Goal: Information Seeking & Learning: Compare options

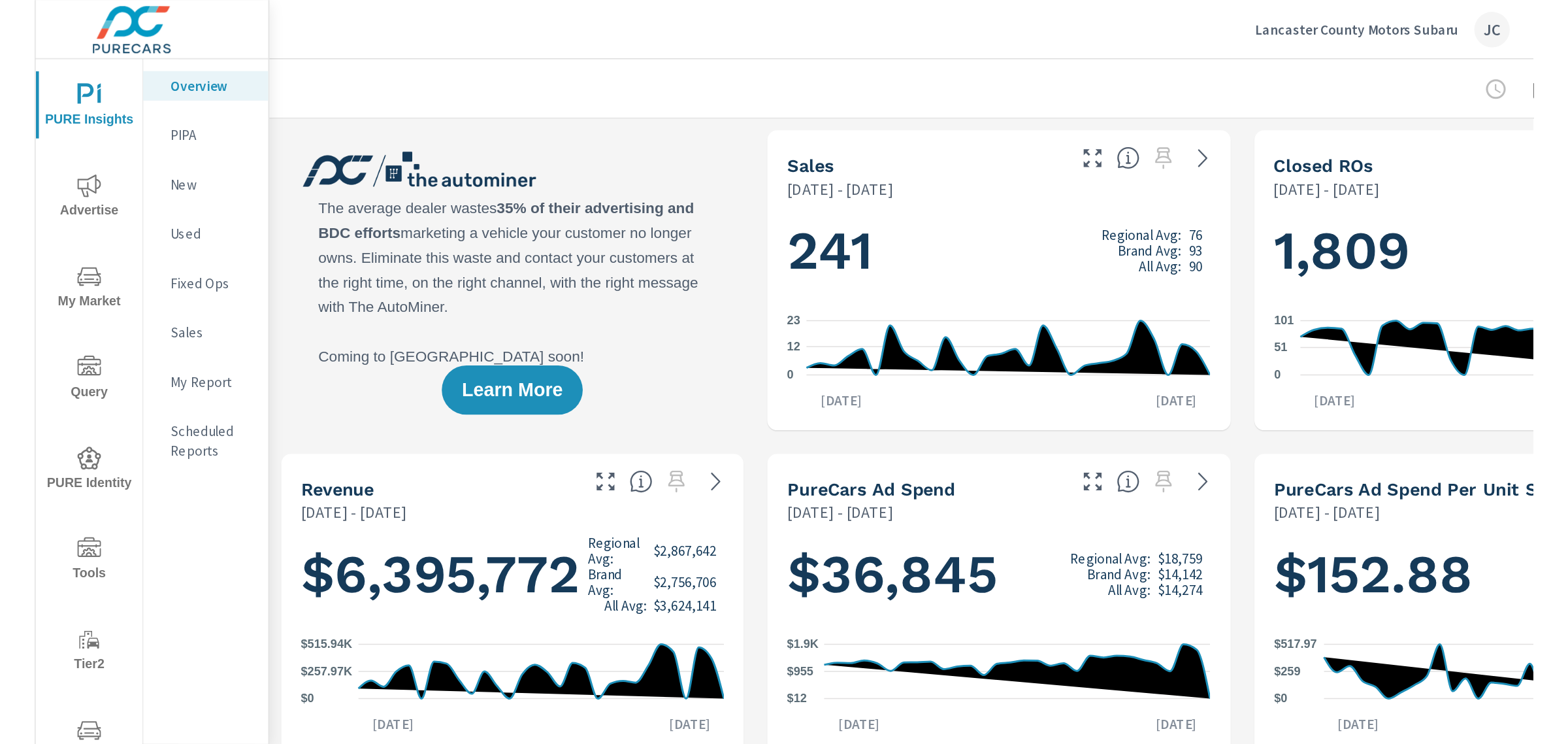
scroll to position [539, 0]
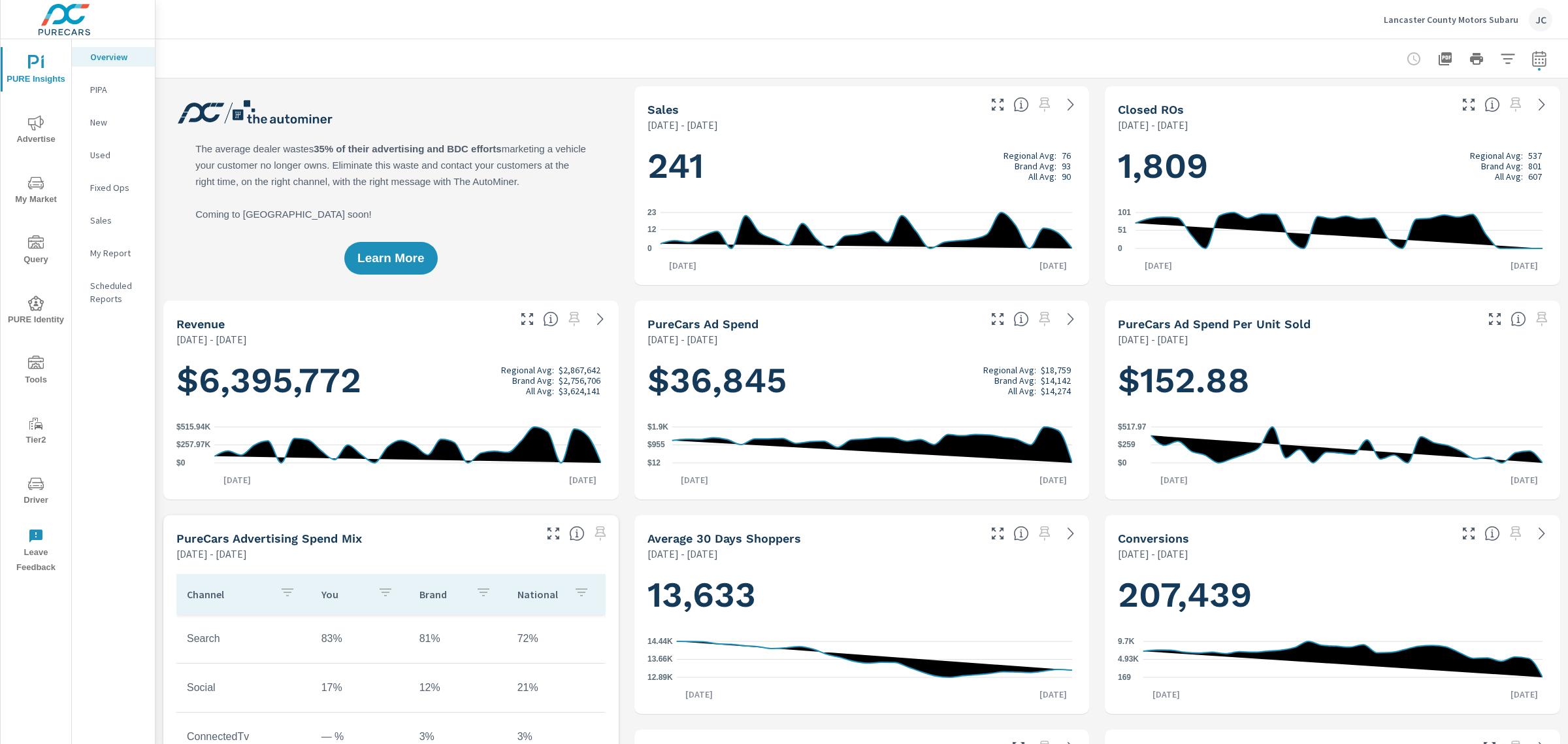
click at [1254, 20] on p "Lancaster County Motors Subaru" at bounding box center [1451, 19] width 134 height 12
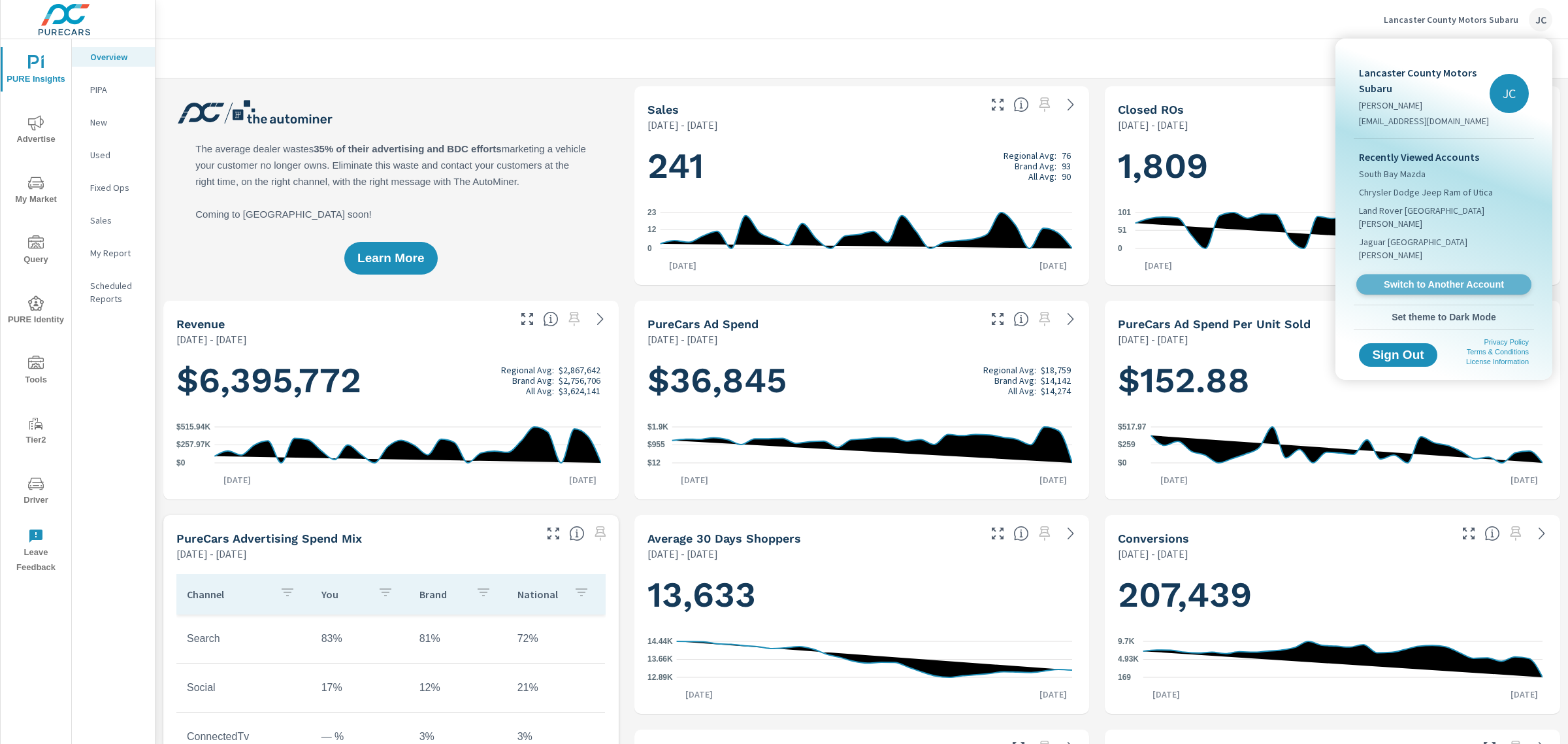
click at [1254, 278] on span "Switch to Another Account" at bounding box center [1444, 284] width 160 height 13
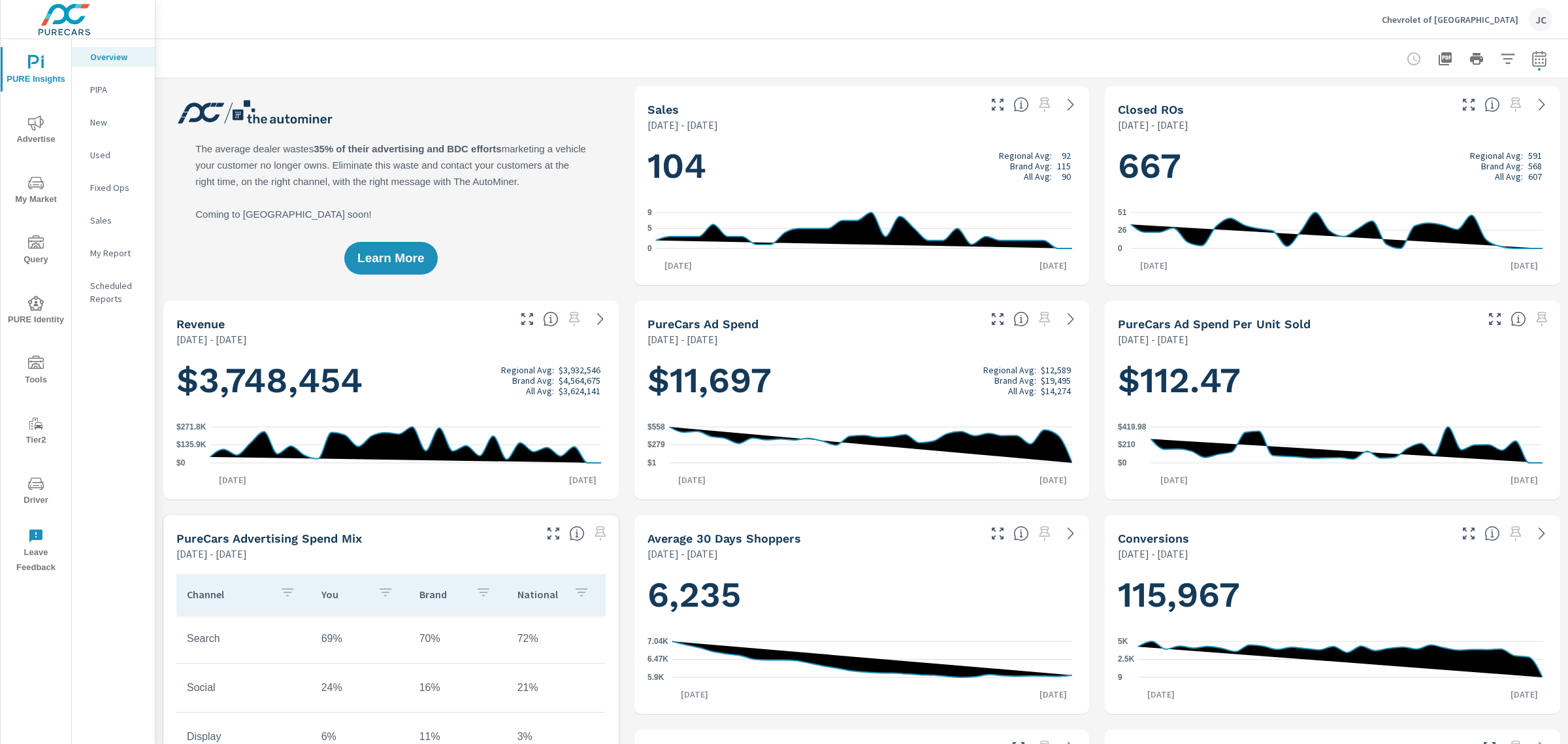
click at [100, 64] on div "Overview" at bounding box center [114, 57] width 83 height 20
click at [1532, 60] on icon "button" at bounding box center [1540, 59] width 16 height 16
click at [1475, 167] on input "10/01/2025" at bounding box center [1482, 162] width 73 height 26
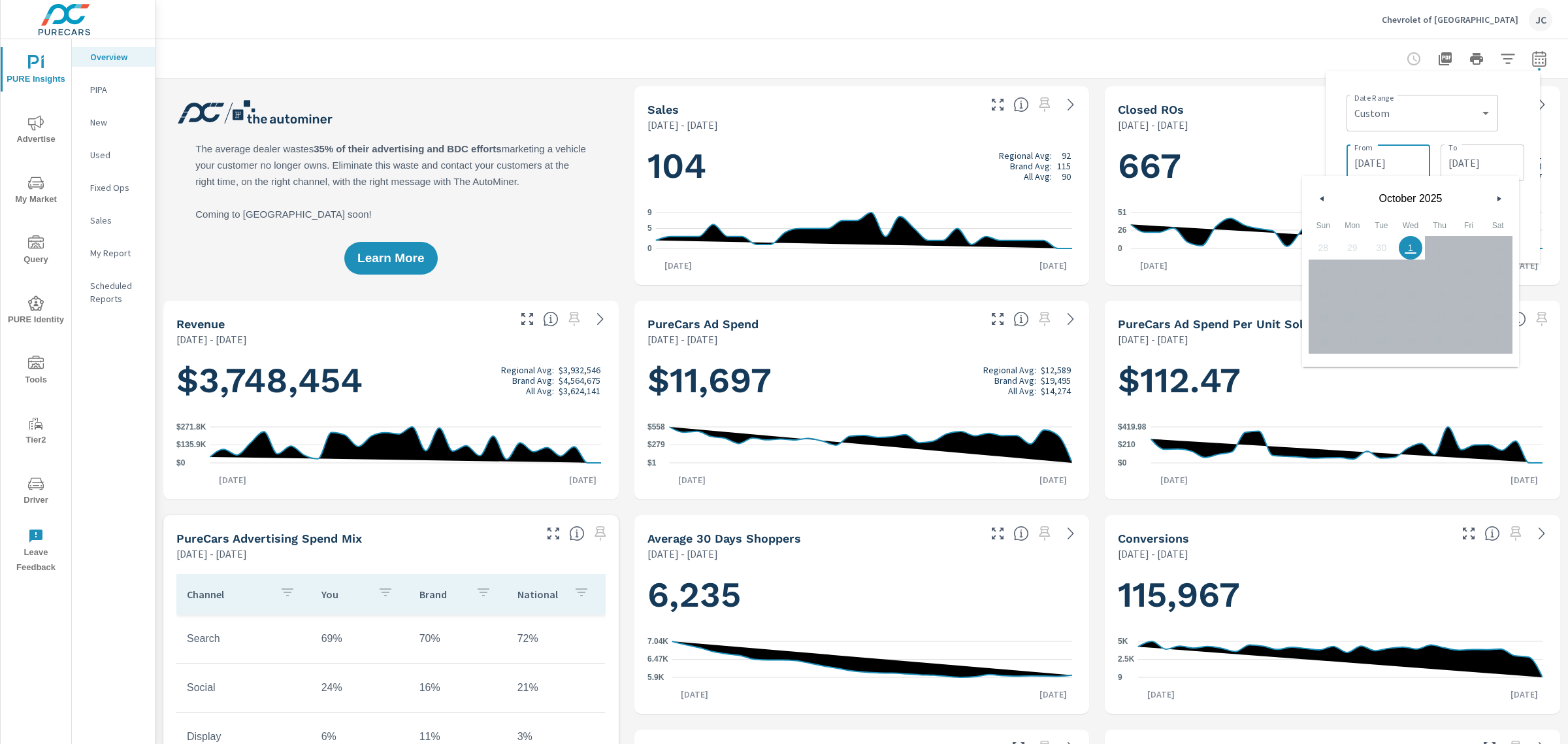
click at [1397, 161] on input "09/02/2025" at bounding box center [1388, 162] width 73 height 26
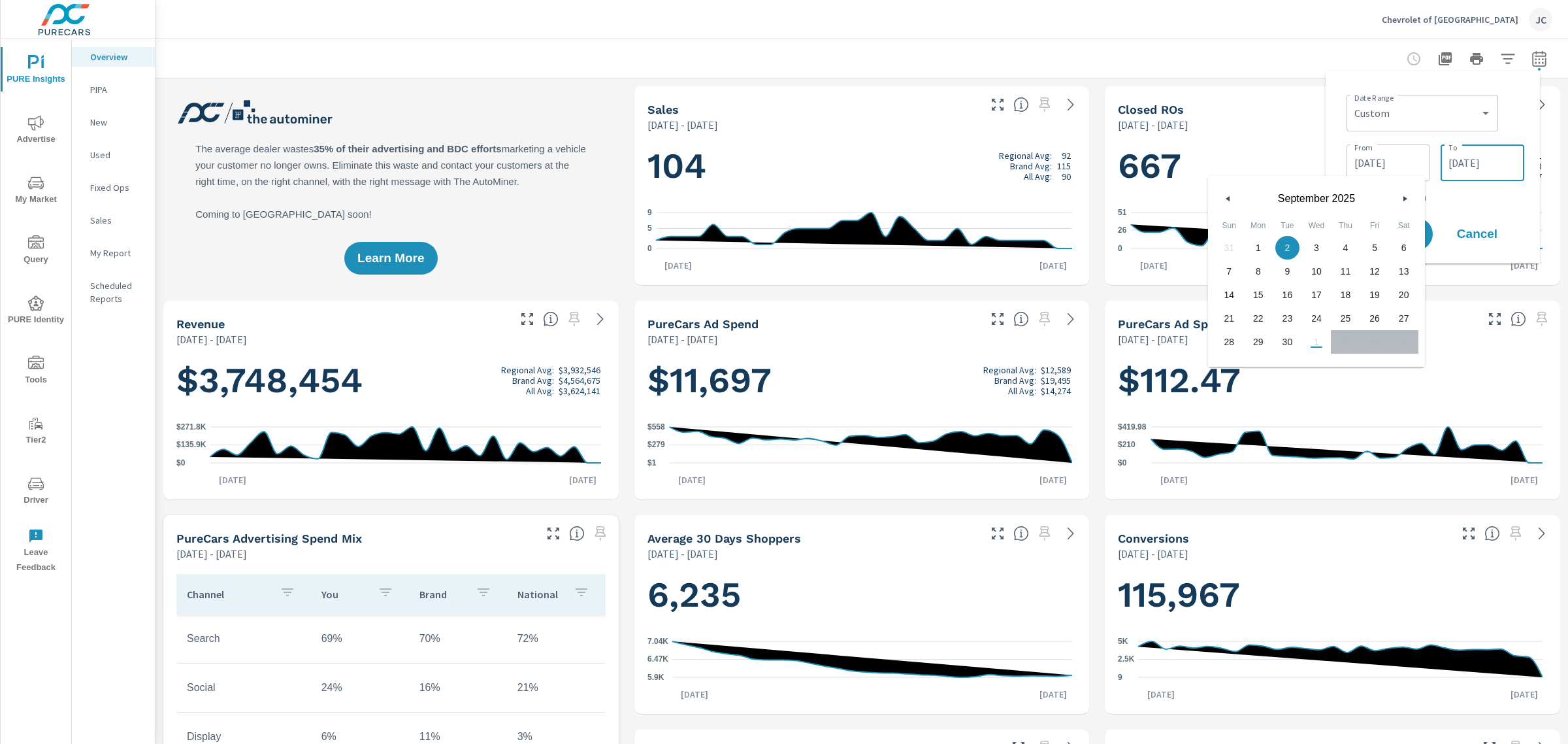
click at [1495, 161] on input "10/01/2025" at bounding box center [1482, 162] width 73 height 26
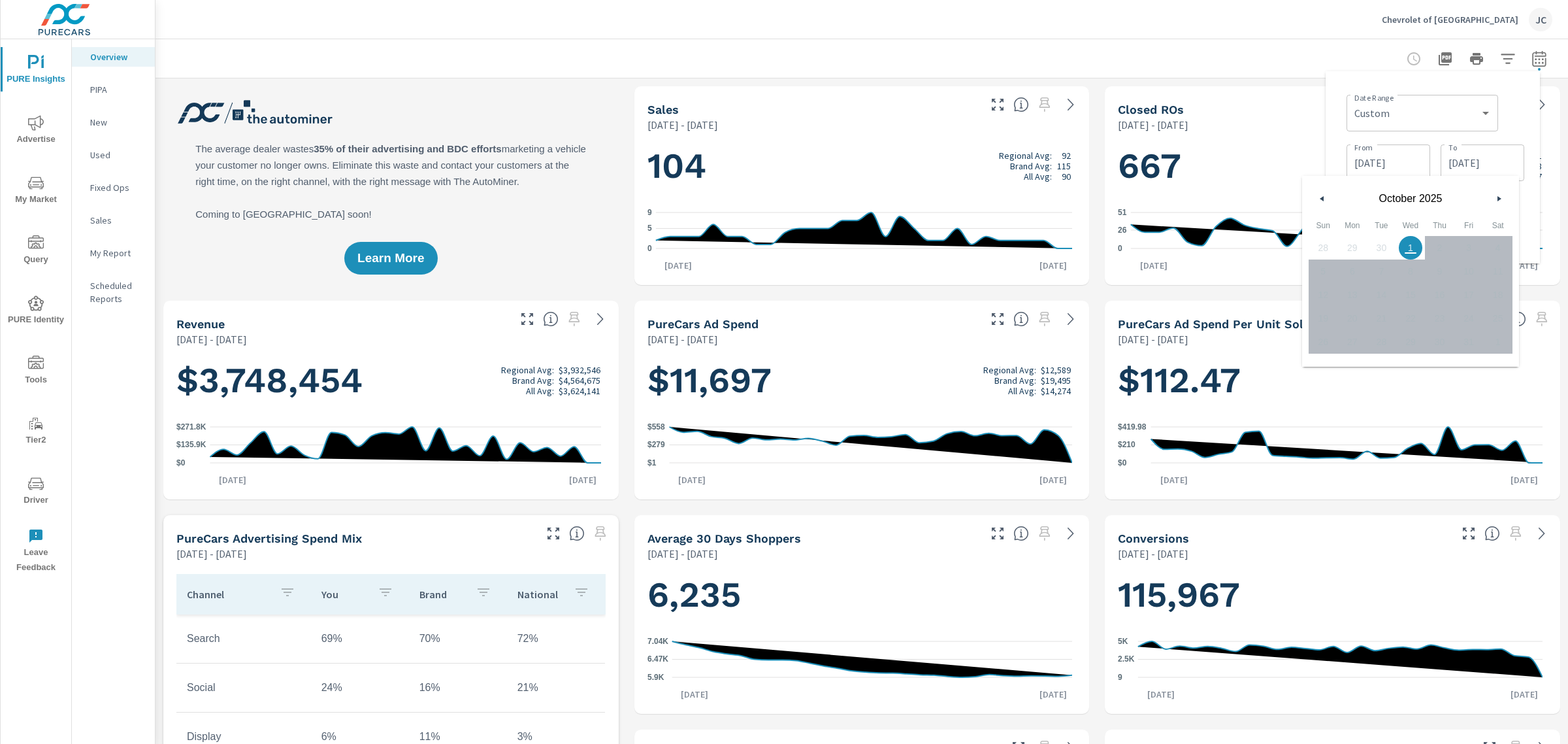
click at [1325, 198] on button "button" at bounding box center [1323, 199] width 16 height 16
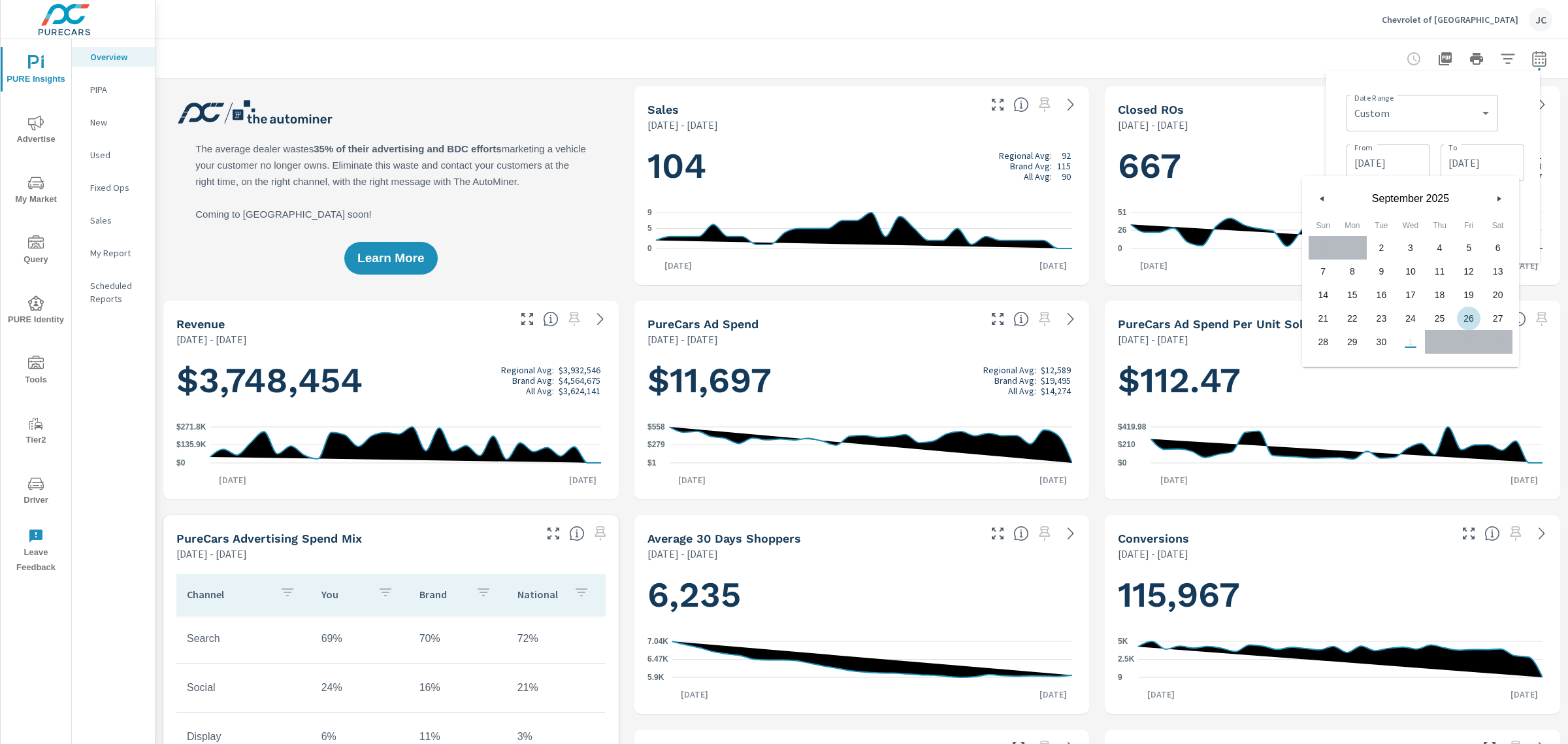
click at [1464, 313] on span "26" at bounding box center [1469, 318] width 29 height 17
type input "09/26/2025"
click at [1475, 321] on span "26" at bounding box center [1469, 318] width 29 height 17
click at [1533, 104] on div "Date Range Custom Yesterday Last week Last 7 days Last 14 days Last 30 days Las…" at bounding box center [1433, 167] width 214 height 192
click at [1390, 157] on input "09/02/2025" at bounding box center [1388, 162] width 73 height 26
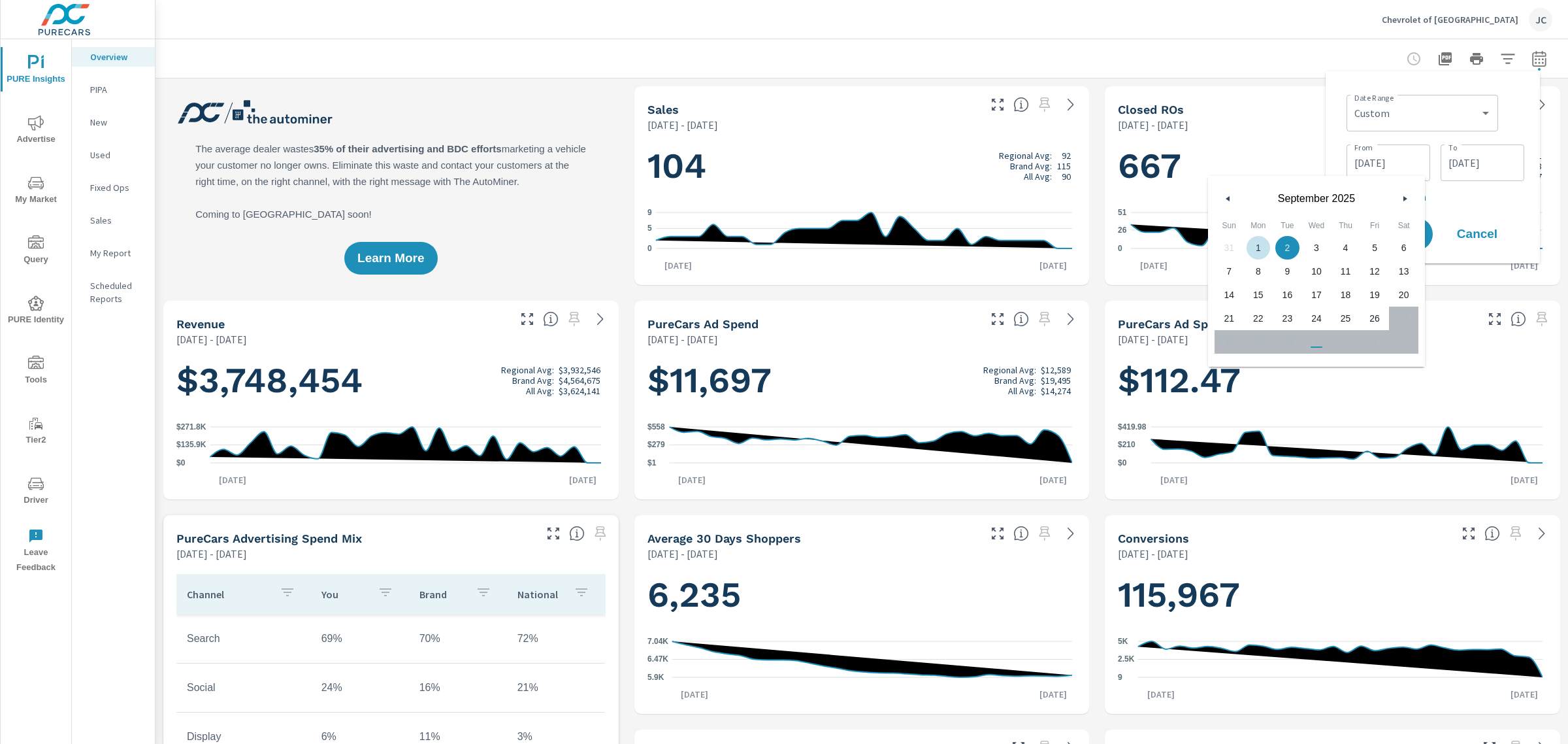
click at [1272, 247] on span "1" at bounding box center [1258, 247] width 29 height 17
type input "09/01/2025"
click at [1526, 192] on div "Date Range Custom Yesterday Last week Last 7 days Last 14 days Last 30 days Las…" at bounding box center [1433, 167] width 193 height 171
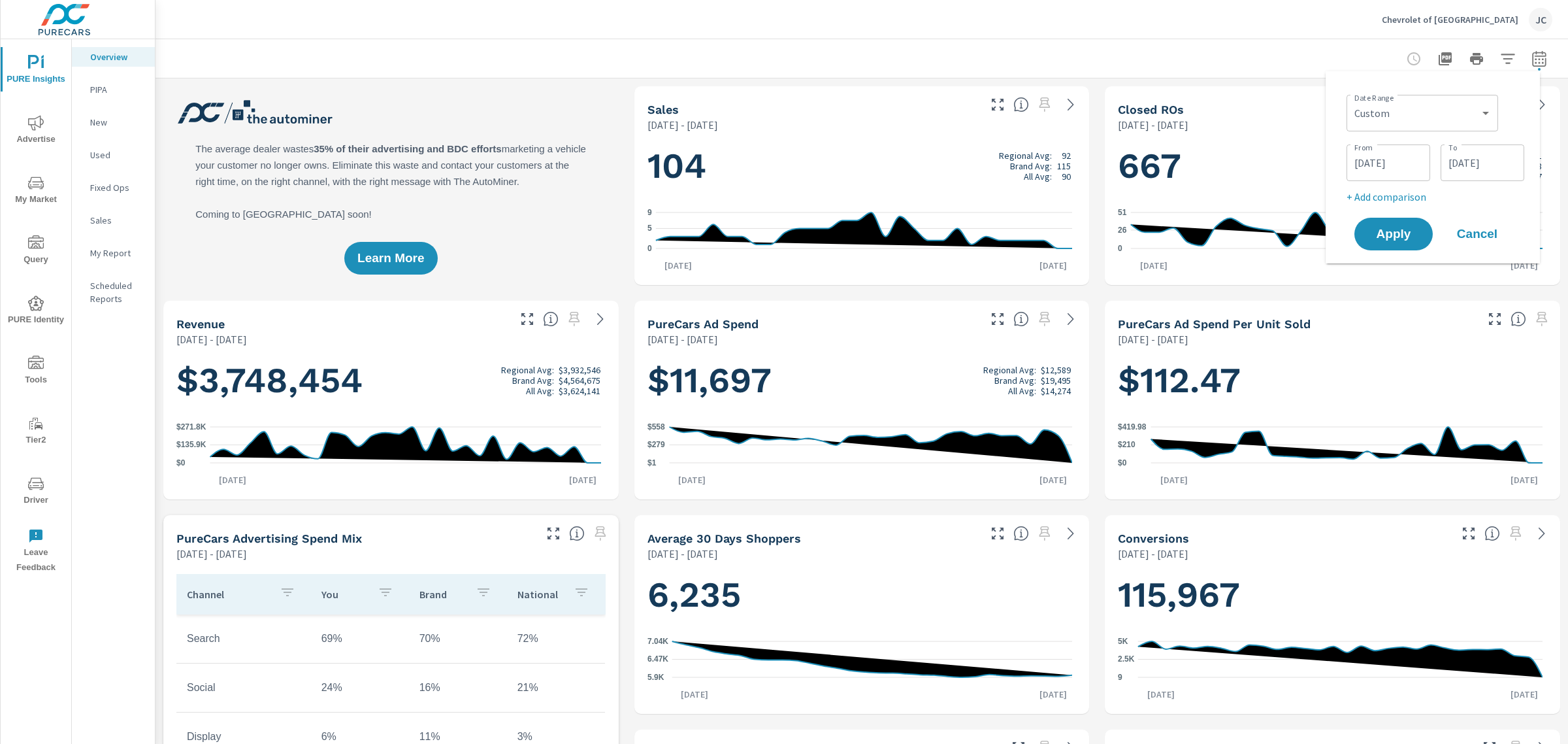
click at [1381, 197] on p "+ Add comparison" at bounding box center [1435, 196] width 178 height 16
select select "Previous period"
click at [1412, 265] on span "Apply" at bounding box center [1394, 271] width 53 height 13
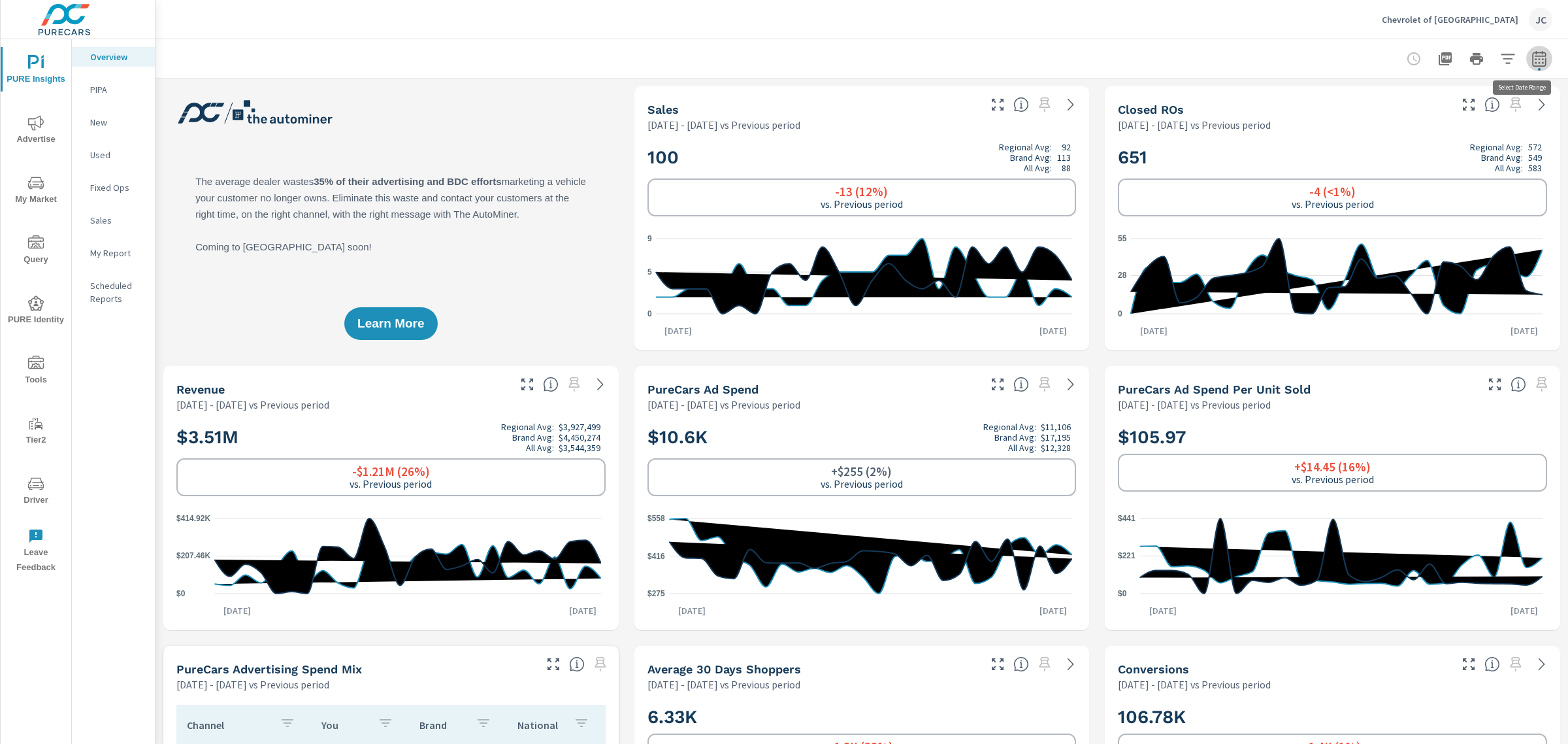
click at [1532, 60] on icon "button" at bounding box center [1540, 59] width 16 height 16
select select "Previous period"
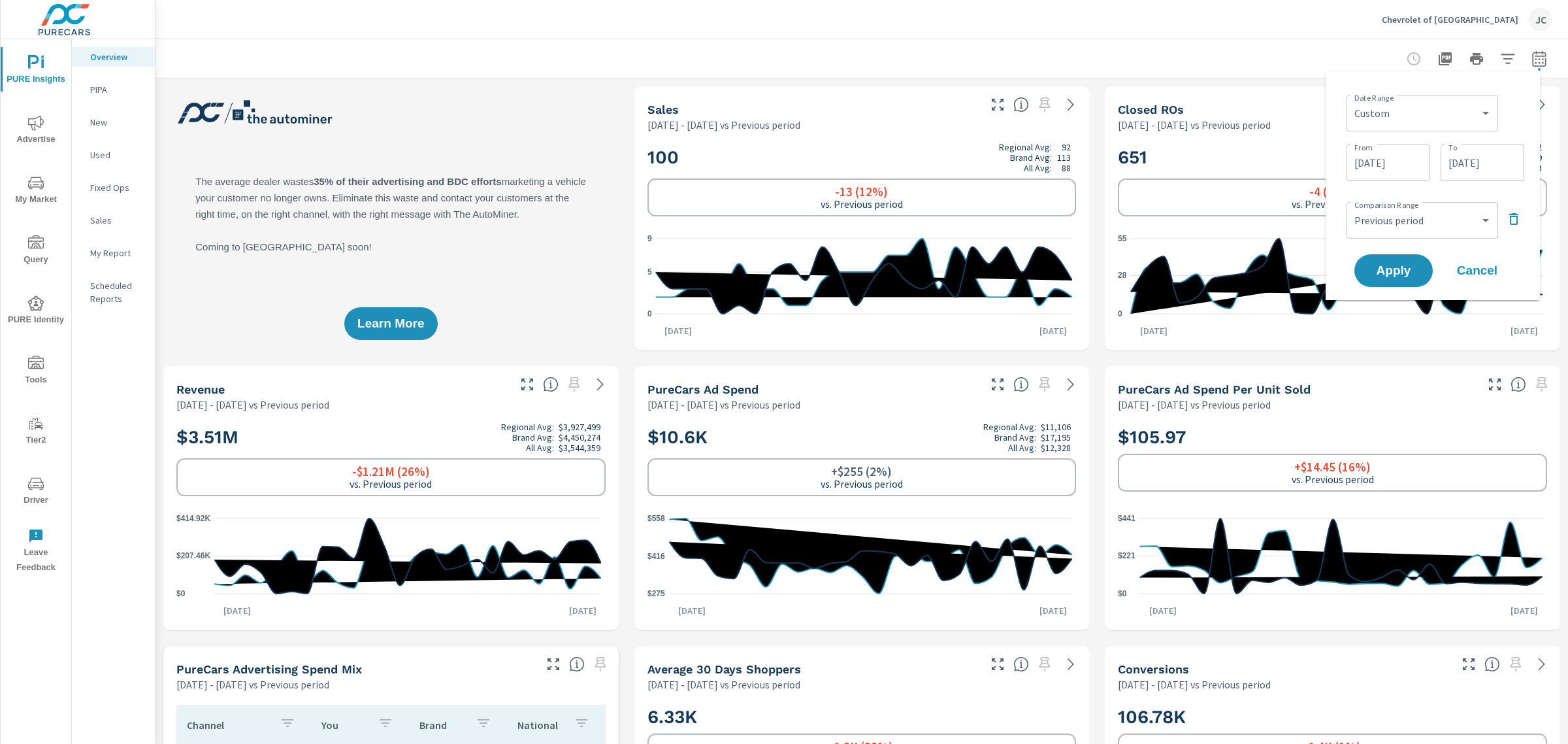
click at [1504, 164] on input "09/26/2025" at bounding box center [1482, 162] width 73 height 26
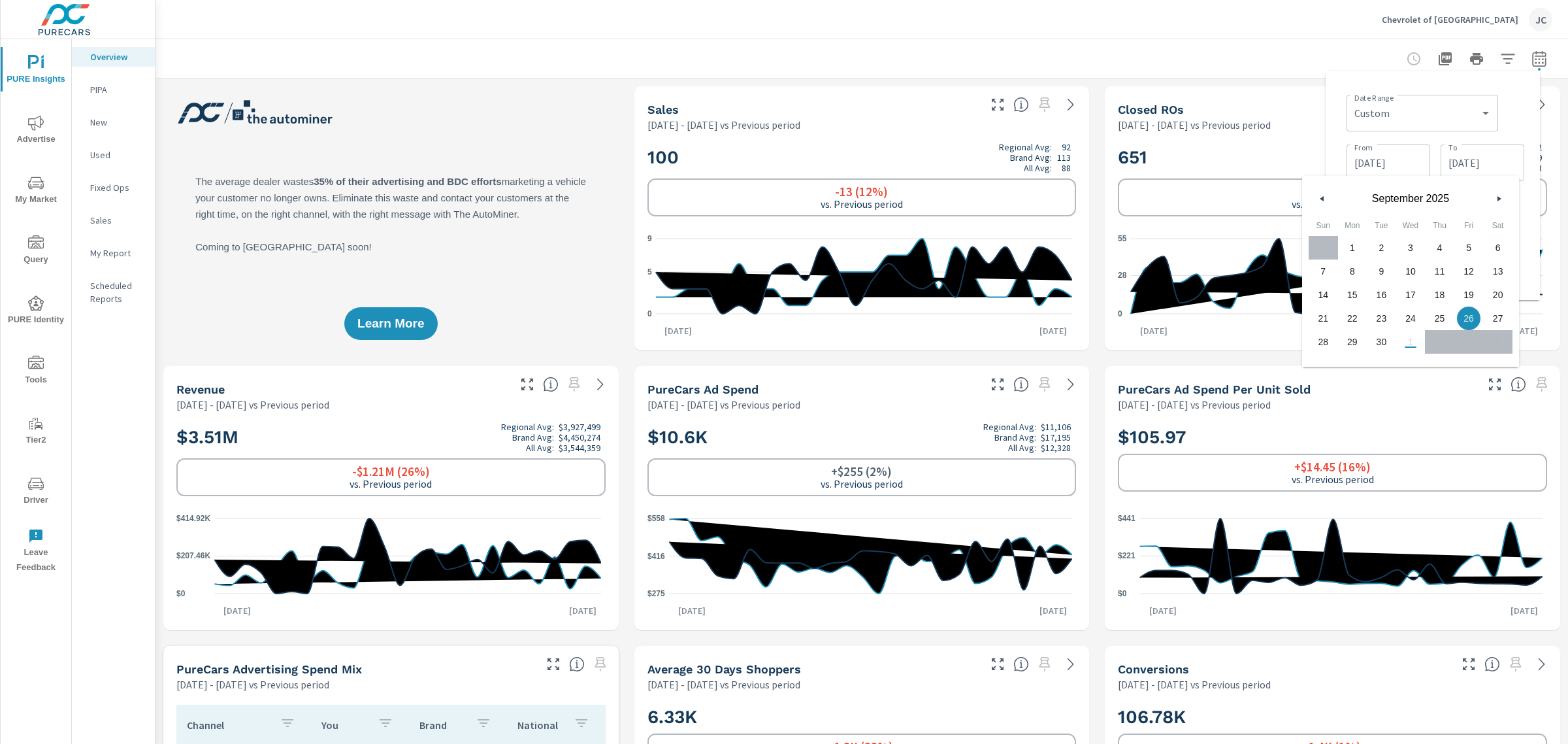
click at [1382, 340] on span "30" at bounding box center [1381, 342] width 29 height 17
type input "09/30/2025"
click at [1490, 103] on select "Custom Yesterday Last week Last 7 days Last 14 days Last 30 days Last 45 days L…" at bounding box center [1423, 112] width 141 height 26
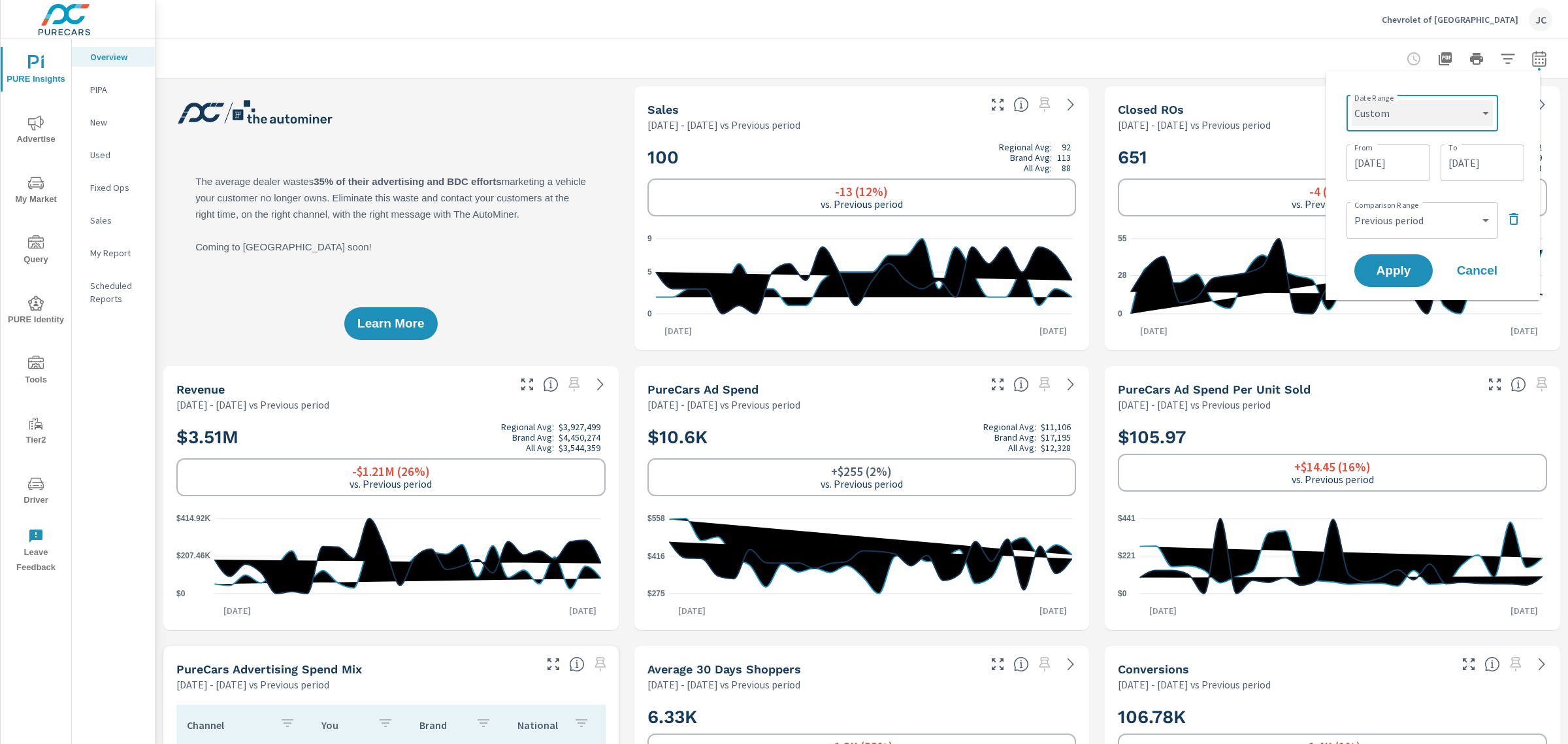
click at [1352, 100] on select "Custom Yesterday Last week Last 7 days Last 14 days Last 30 days Last 45 days L…" at bounding box center [1423, 112] width 141 height 26
click at [1386, 270] on span "Apply" at bounding box center [1394, 271] width 53 height 13
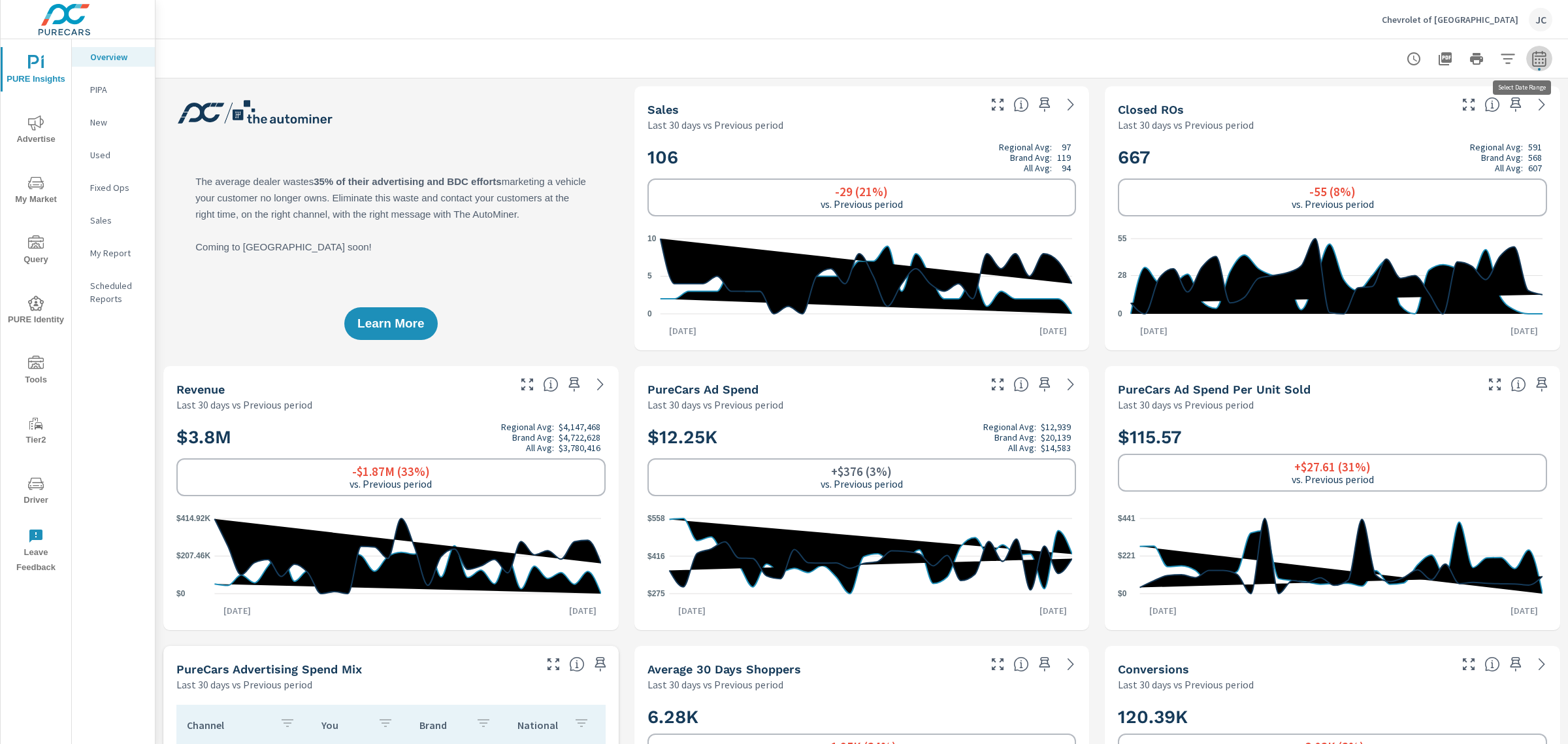
click at [1532, 64] on icon "button" at bounding box center [1540, 59] width 16 height 16
select select "Last 30 days"
select select "Previous period"
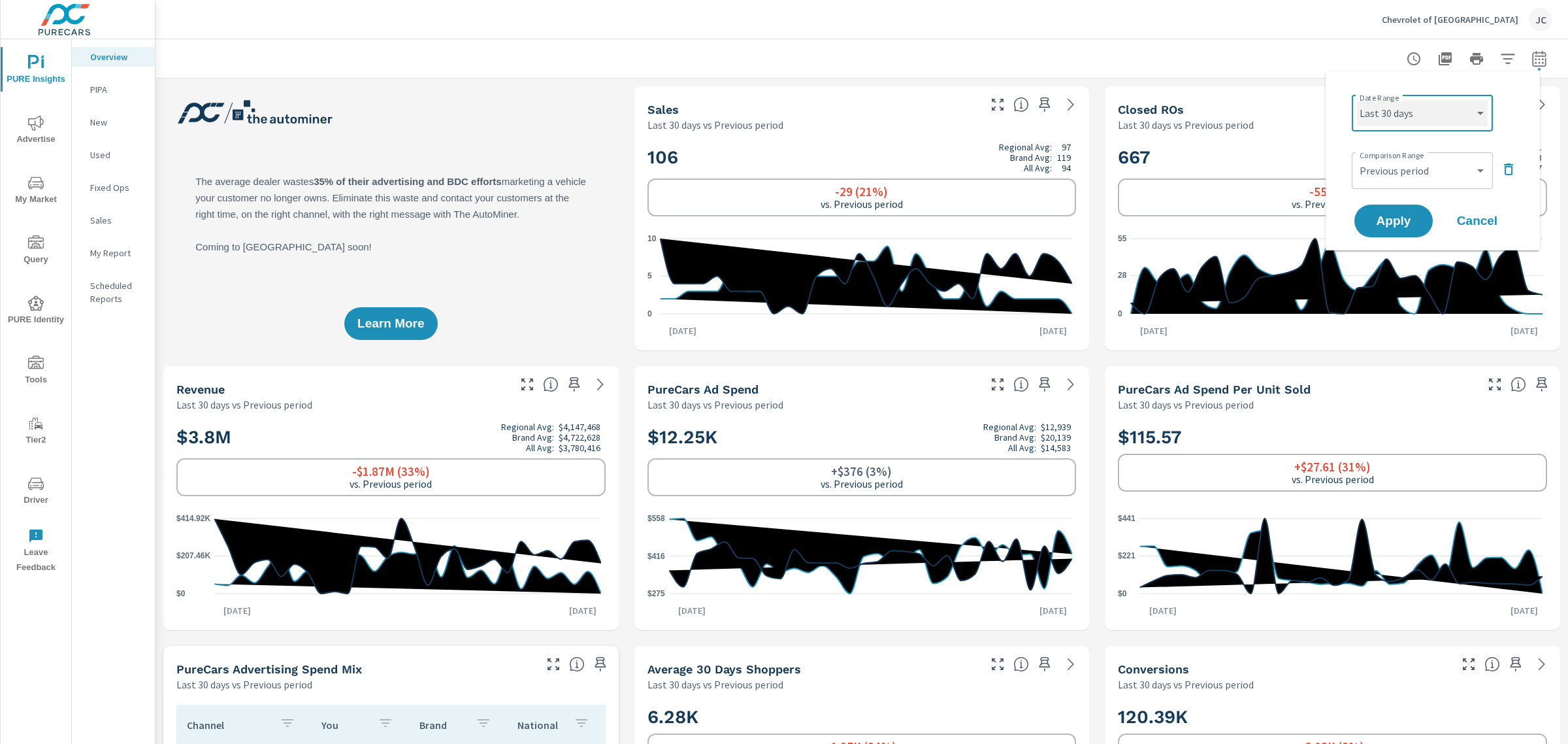
click at [1467, 121] on select "Custom Yesterday Last week Last 7 days Last 14 days Last 30 days Last 45 days L…" at bounding box center [1423, 112] width 130 height 26
click at [1357, 100] on select "Custom Yesterday Last week Last 7 days Last 14 days Last 30 days Last 45 days L…" at bounding box center [1423, 112] width 130 height 26
select select "custom"
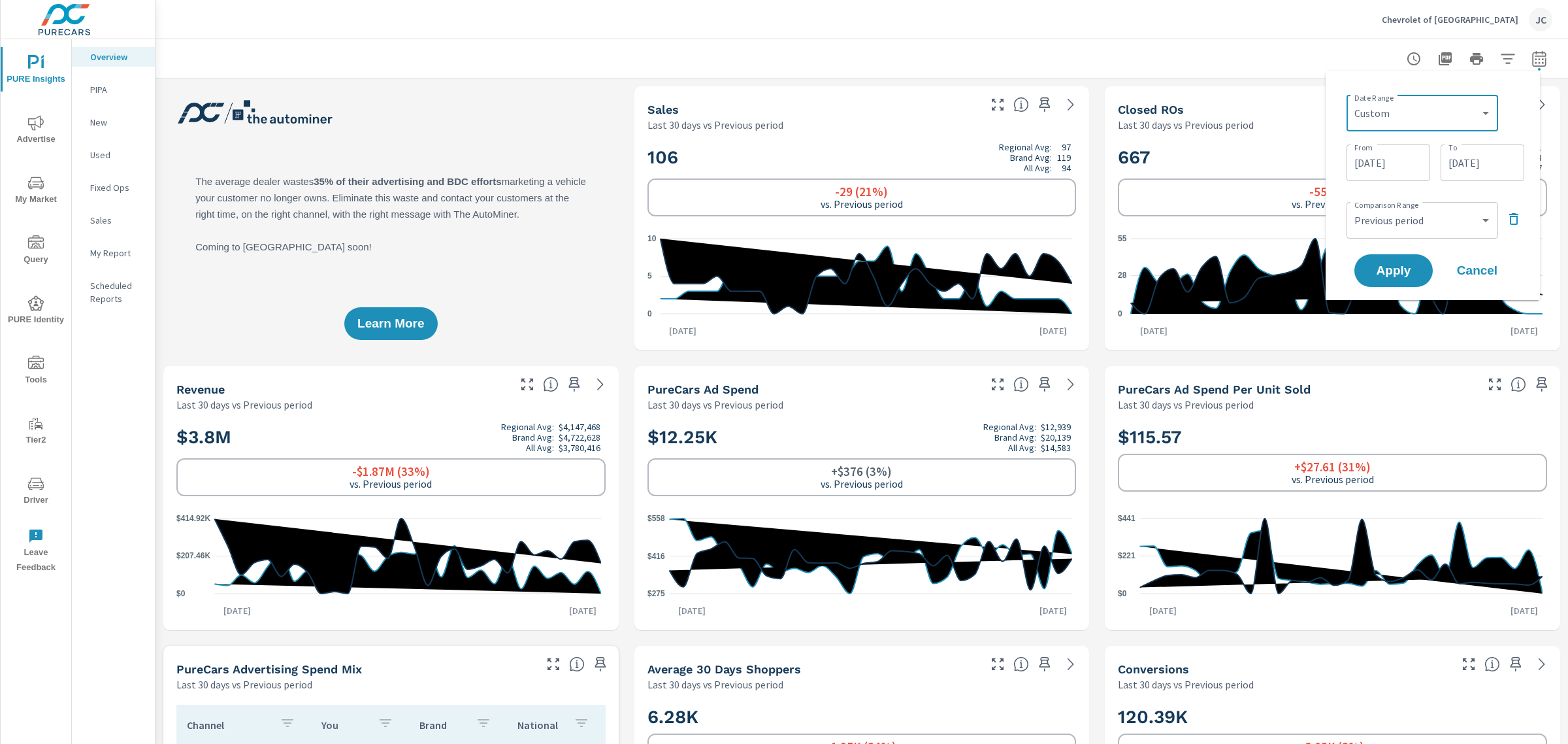
click at [1466, 156] on input "09/30/2025" at bounding box center [1482, 162] width 73 height 26
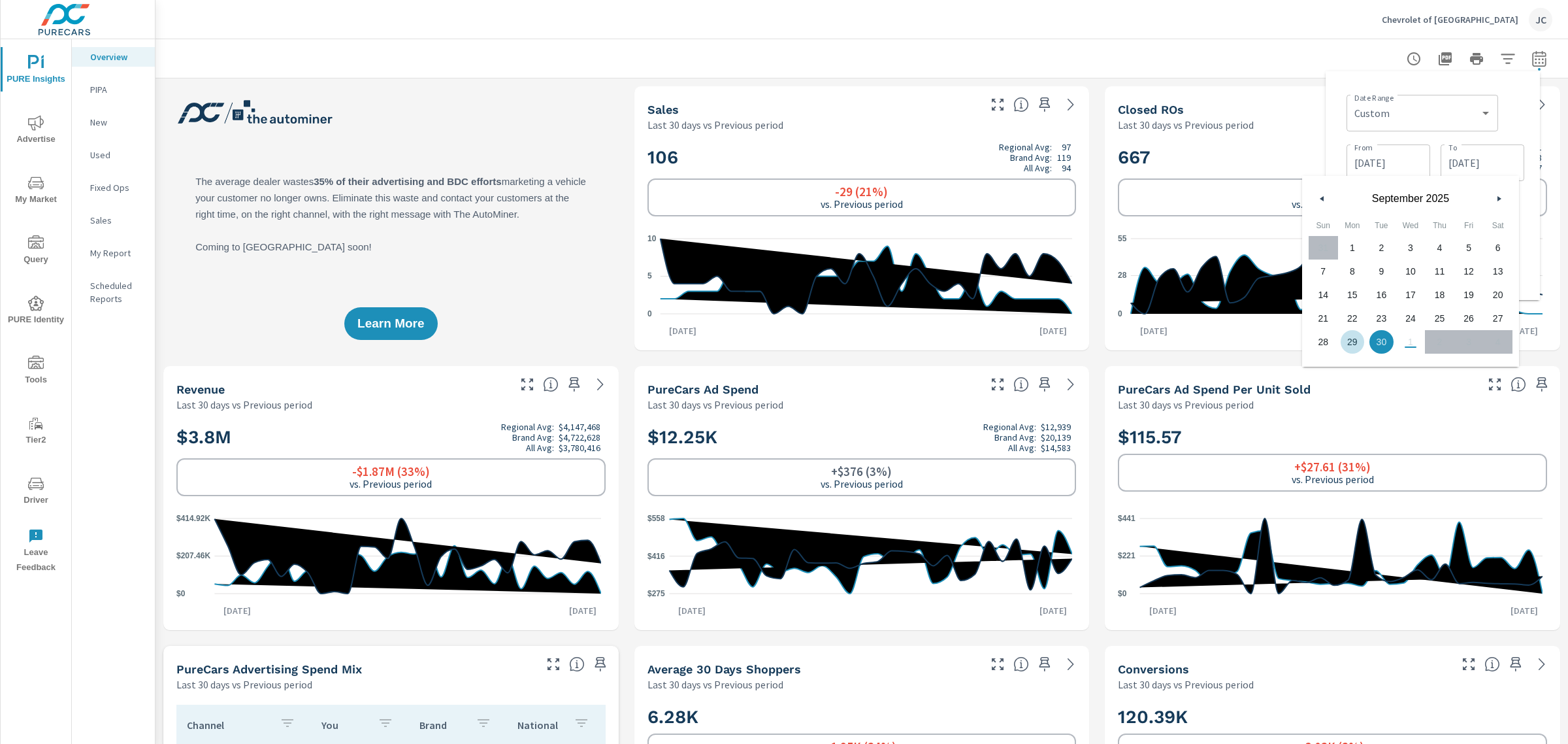
click at [1358, 339] on span "29" at bounding box center [1353, 342] width 29 height 17
type input "09/29/2025"
click at [1525, 100] on div "Date Range Custom Yesterday Last week Last 7 days Last 14 days Last 30 days Las…" at bounding box center [1433, 185] width 193 height 208
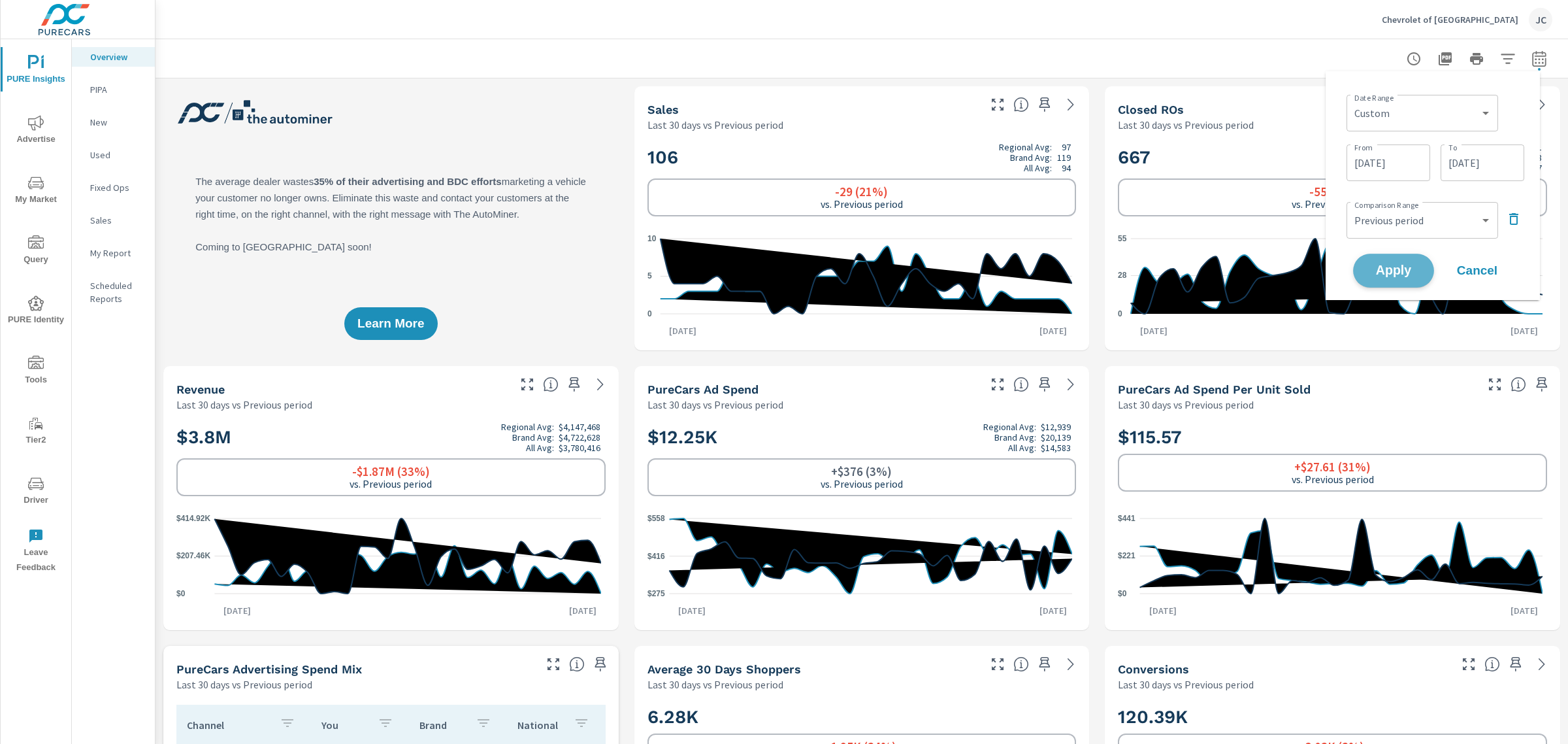
click at [1397, 273] on span "Apply" at bounding box center [1394, 271] width 53 height 13
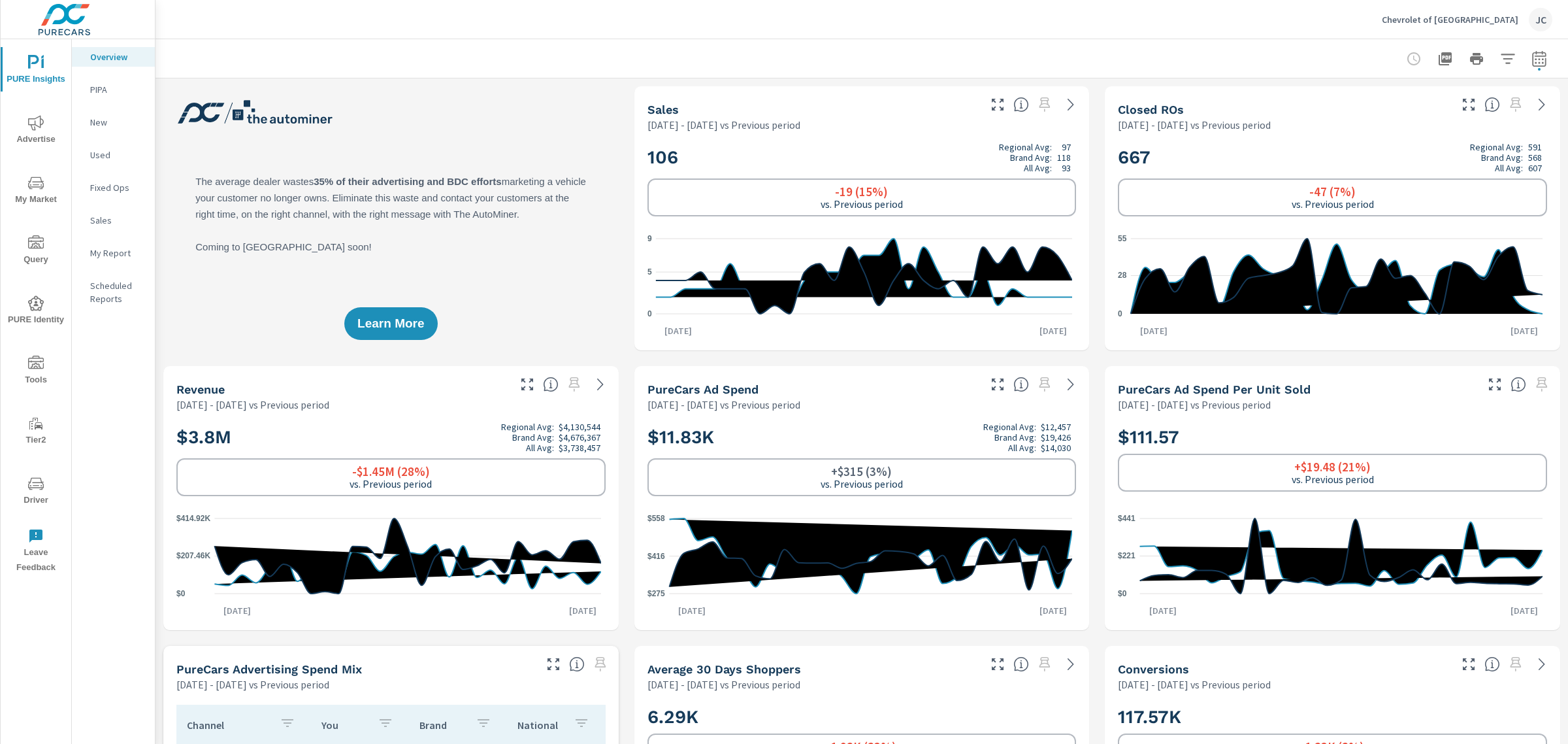
click at [1532, 60] on icon "button" at bounding box center [1540, 59] width 16 height 16
select select "Previous period"
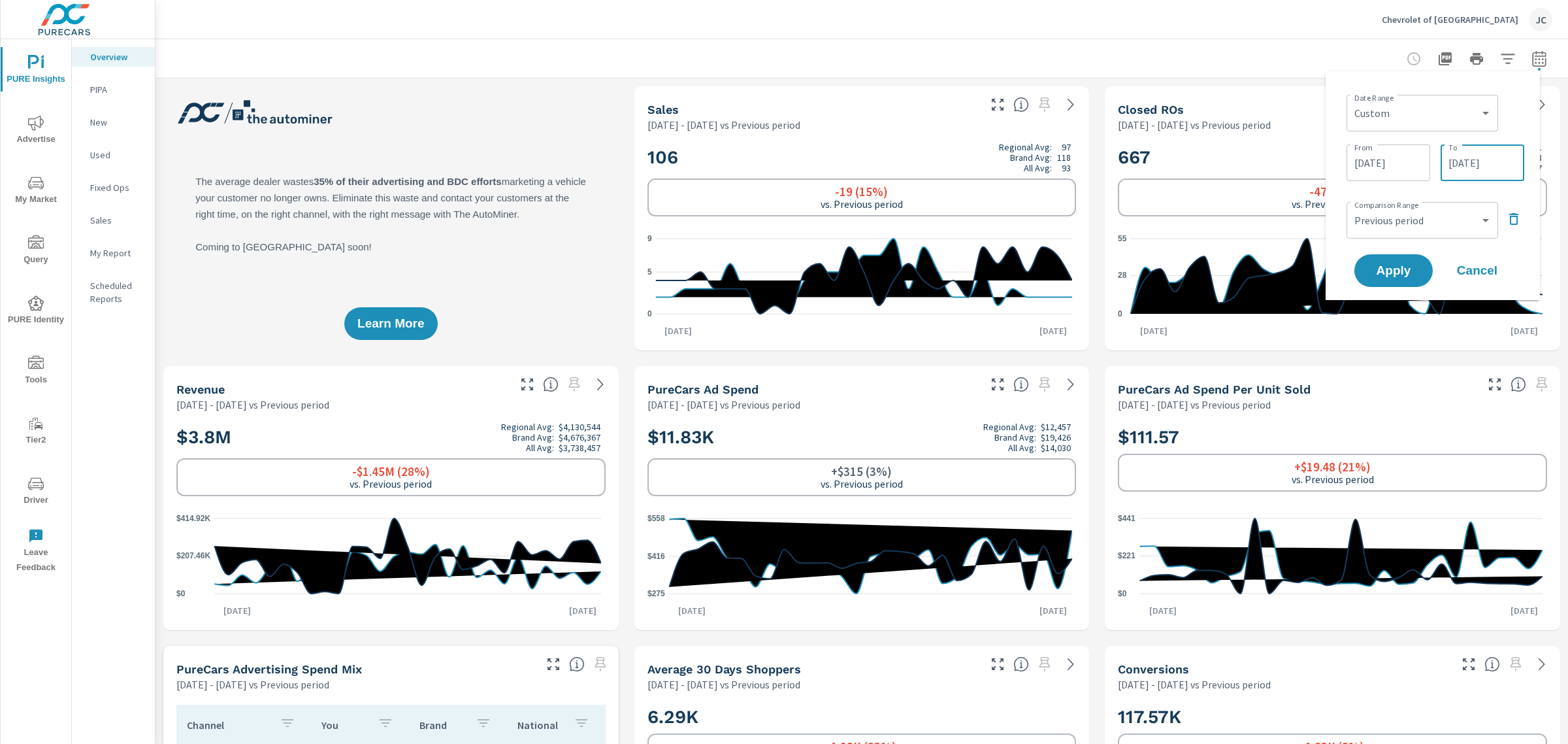
click at [1497, 159] on input "09/29/2025" at bounding box center [1482, 162] width 73 height 26
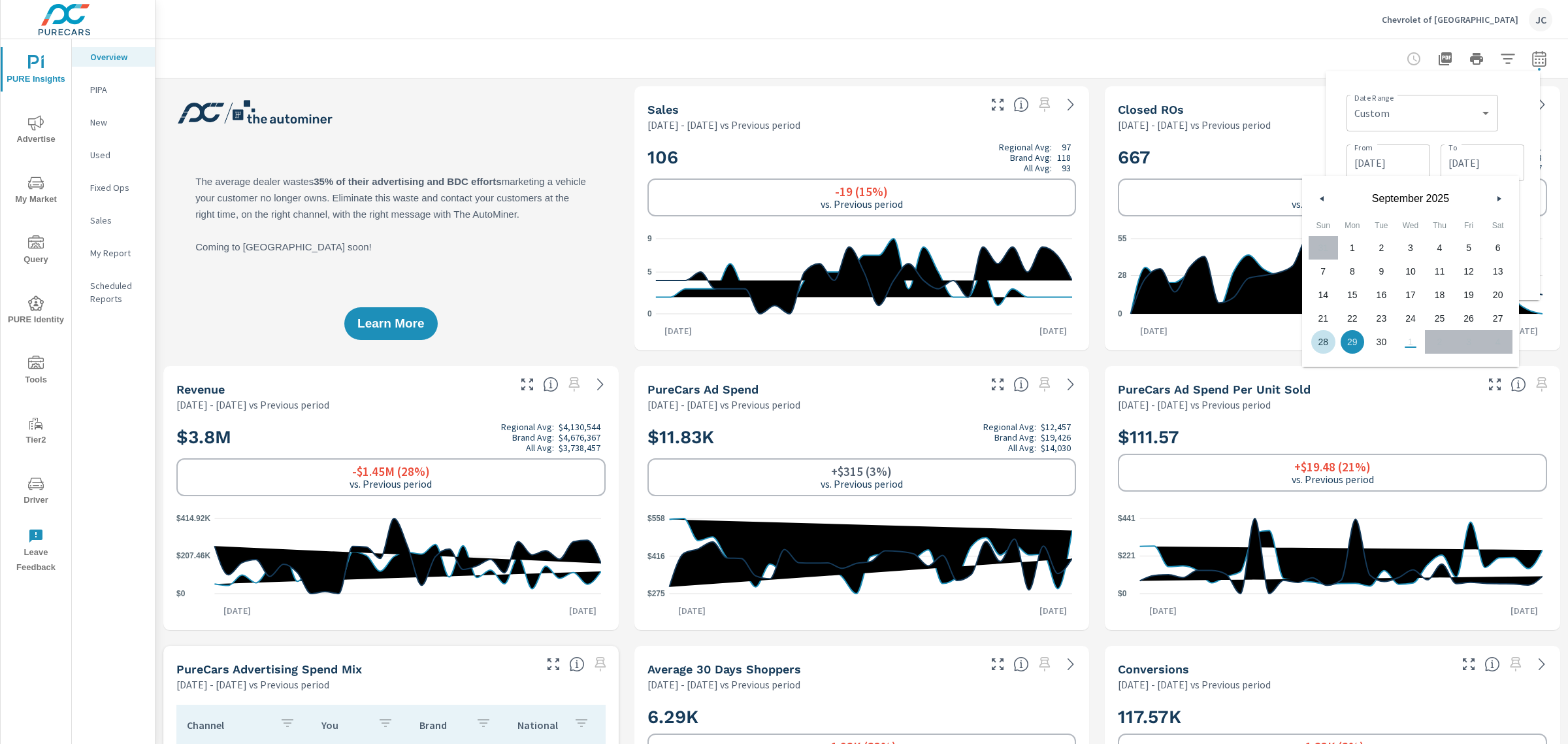
click at [1322, 333] on span "28" at bounding box center [1323, 342] width 29 height 17
type input "09/28/2025"
click at [1508, 103] on div "Date Range Custom Yesterday Last week Last 7 days Last 14 days Last 30 days Las…" at bounding box center [1435, 112] width 178 height 45
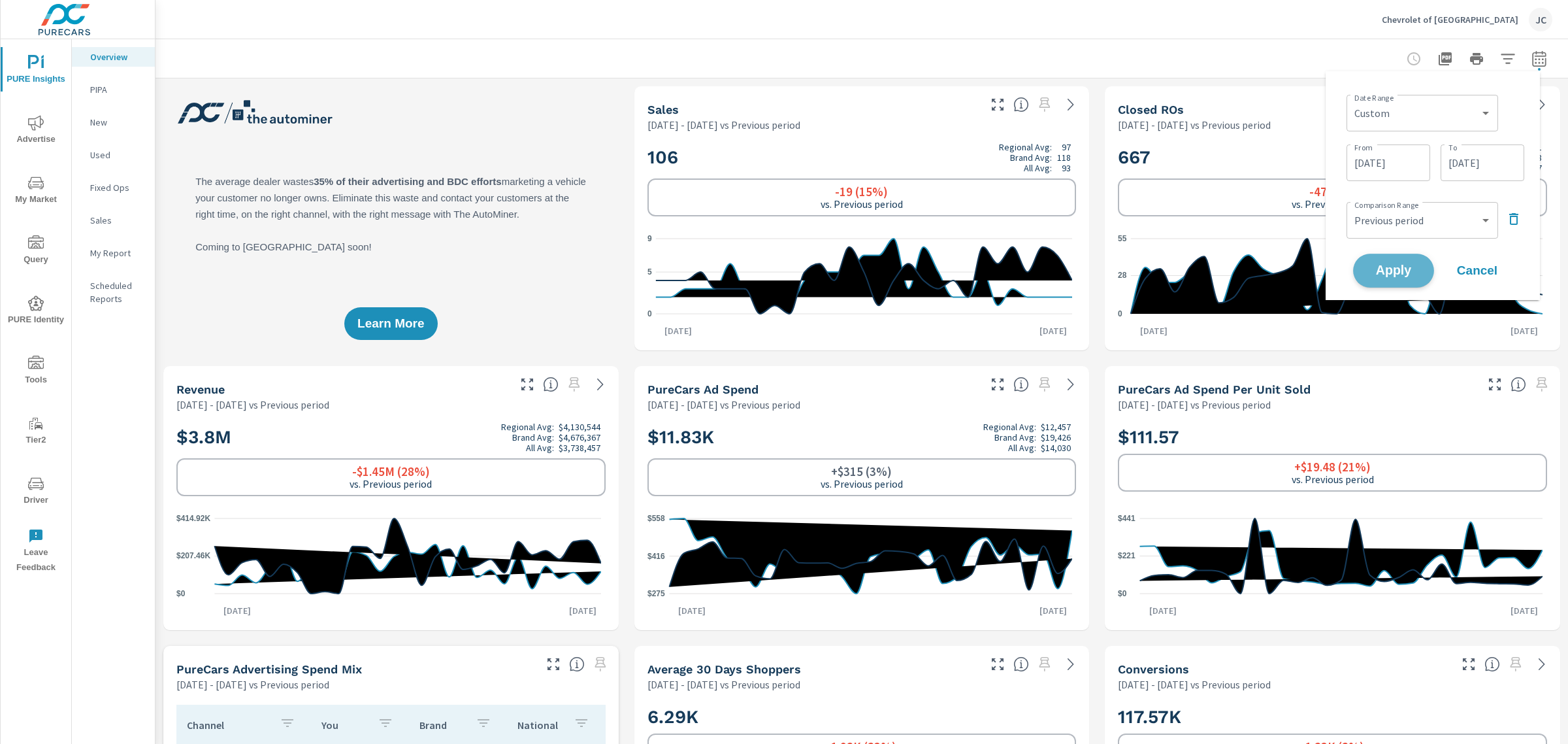
click at [1404, 266] on span "Apply" at bounding box center [1394, 271] width 53 height 13
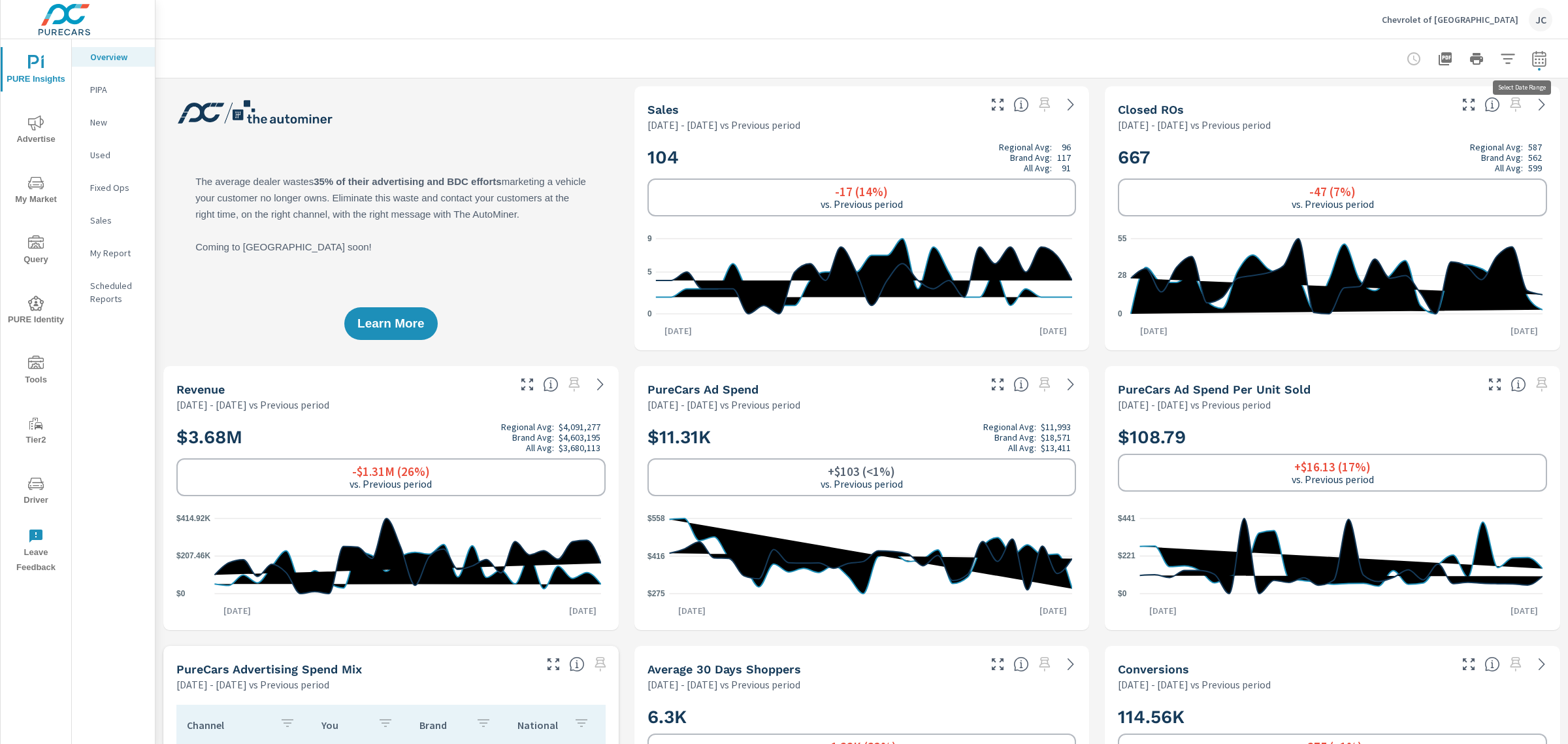
click at [1532, 59] on icon "button" at bounding box center [1540, 59] width 16 height 16
select select "Previous period"
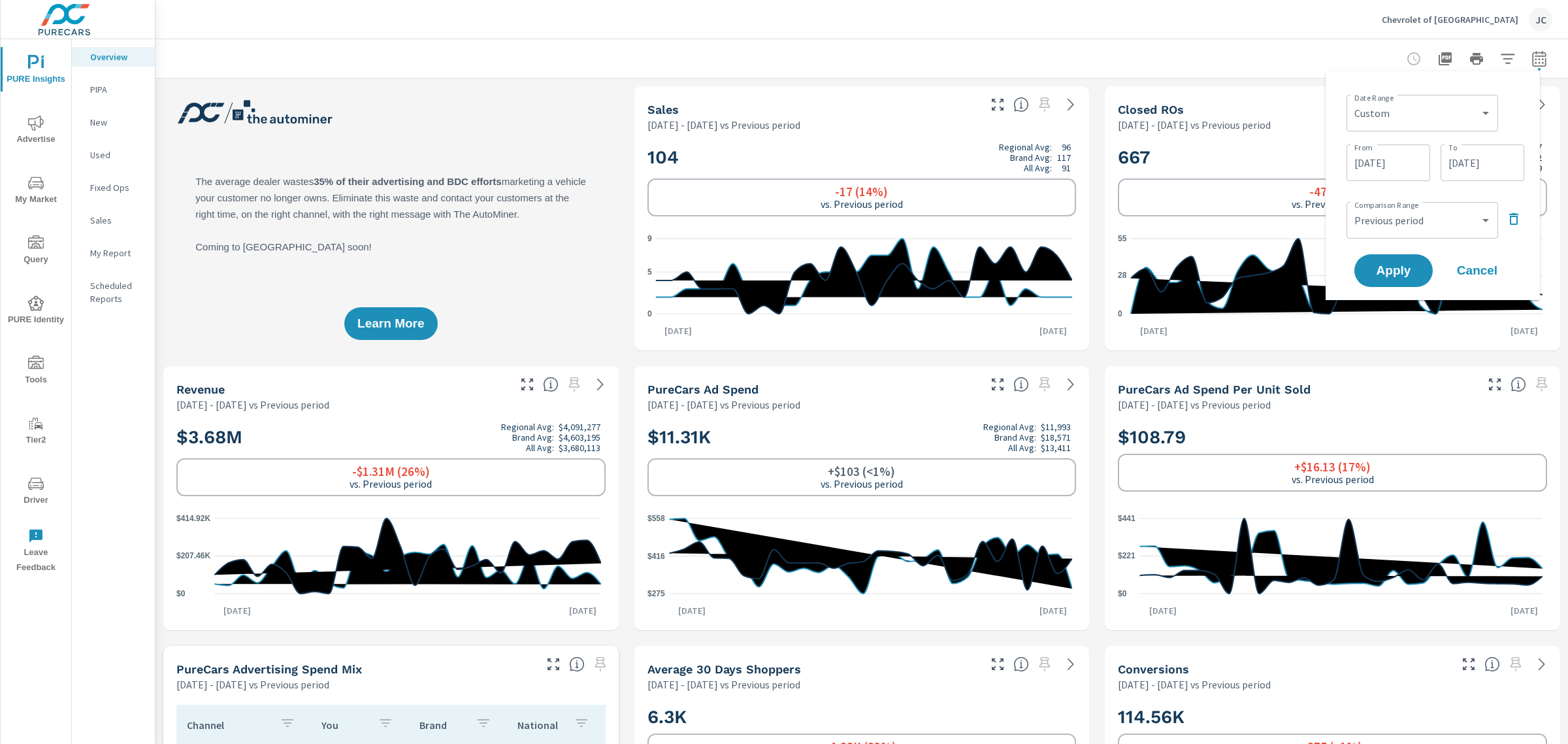
click at [1471, 161] on input "09/28/2025" at bounding box center [1482, 162] width 73 height 26
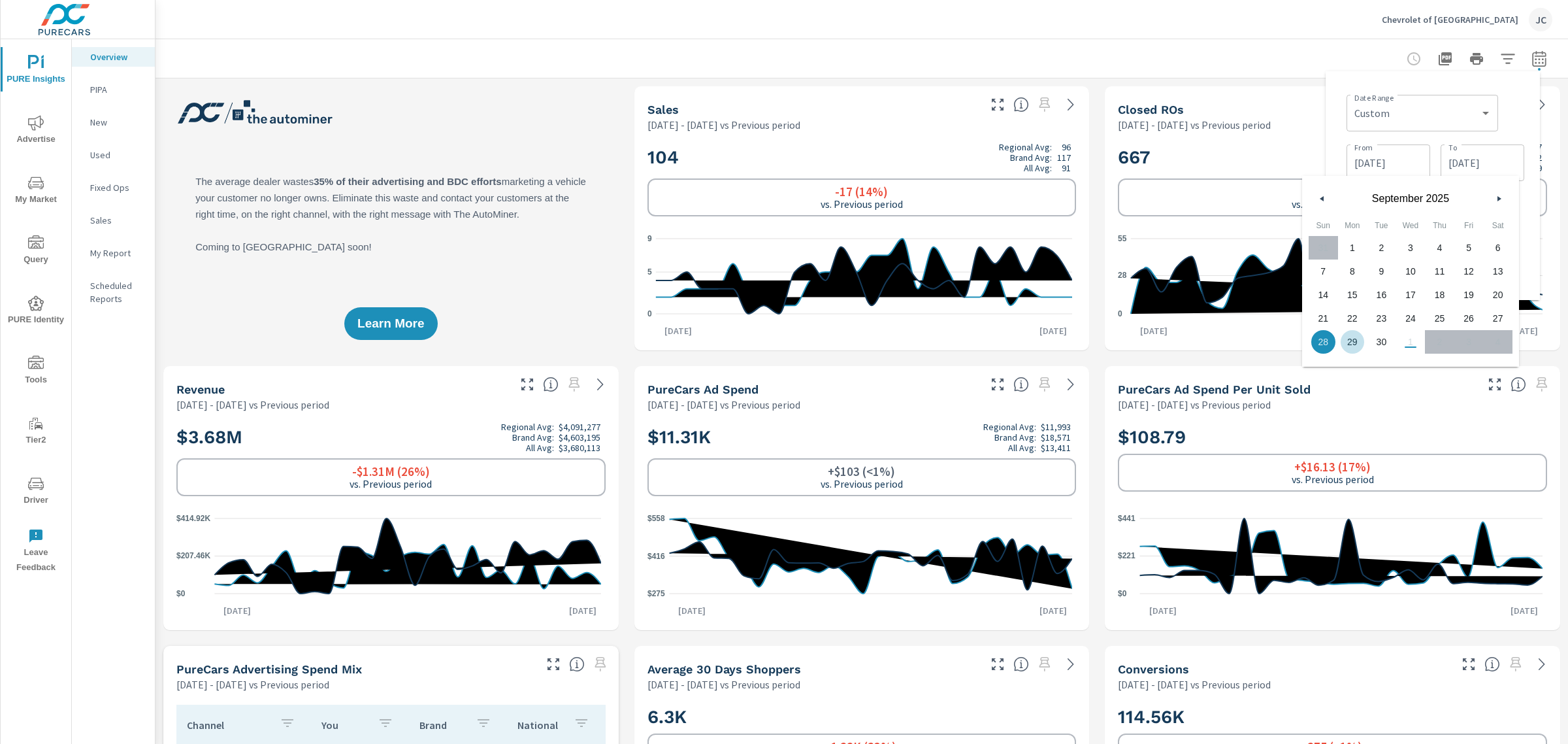
click at [1361, 346] on span "29" at bounding box center [1353, 342] width 29 height 17
type input "09/29/2025"
click at [1527, 103] on div "Date Range Custom Yesterday Last week Last 7 days Last 14 days Last 30 days Las…" at bounding box center [1433, 185] width 193 height 208
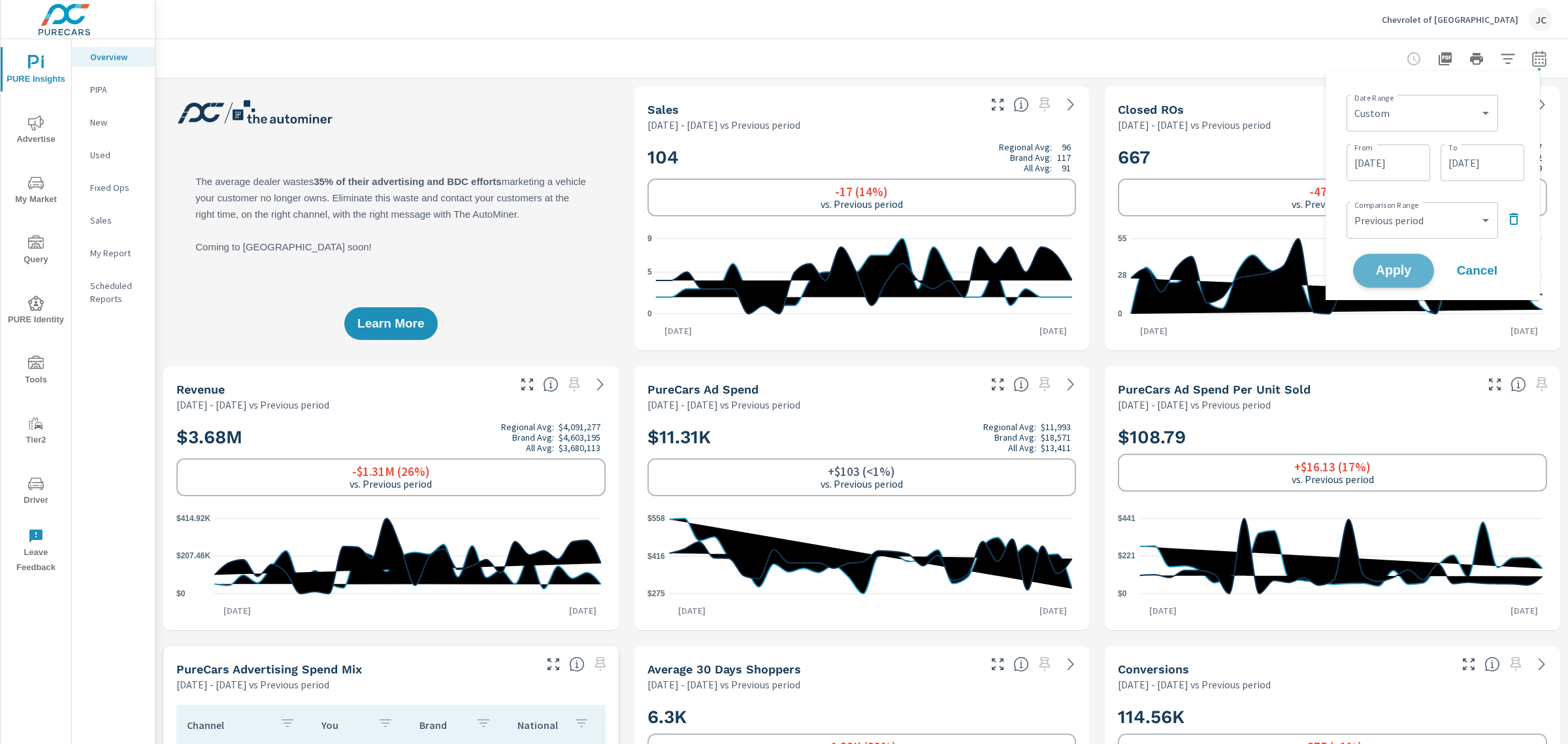
click at [1397, 275] on span "Apply" at bounding box center [1394, 271] width 53 height 13
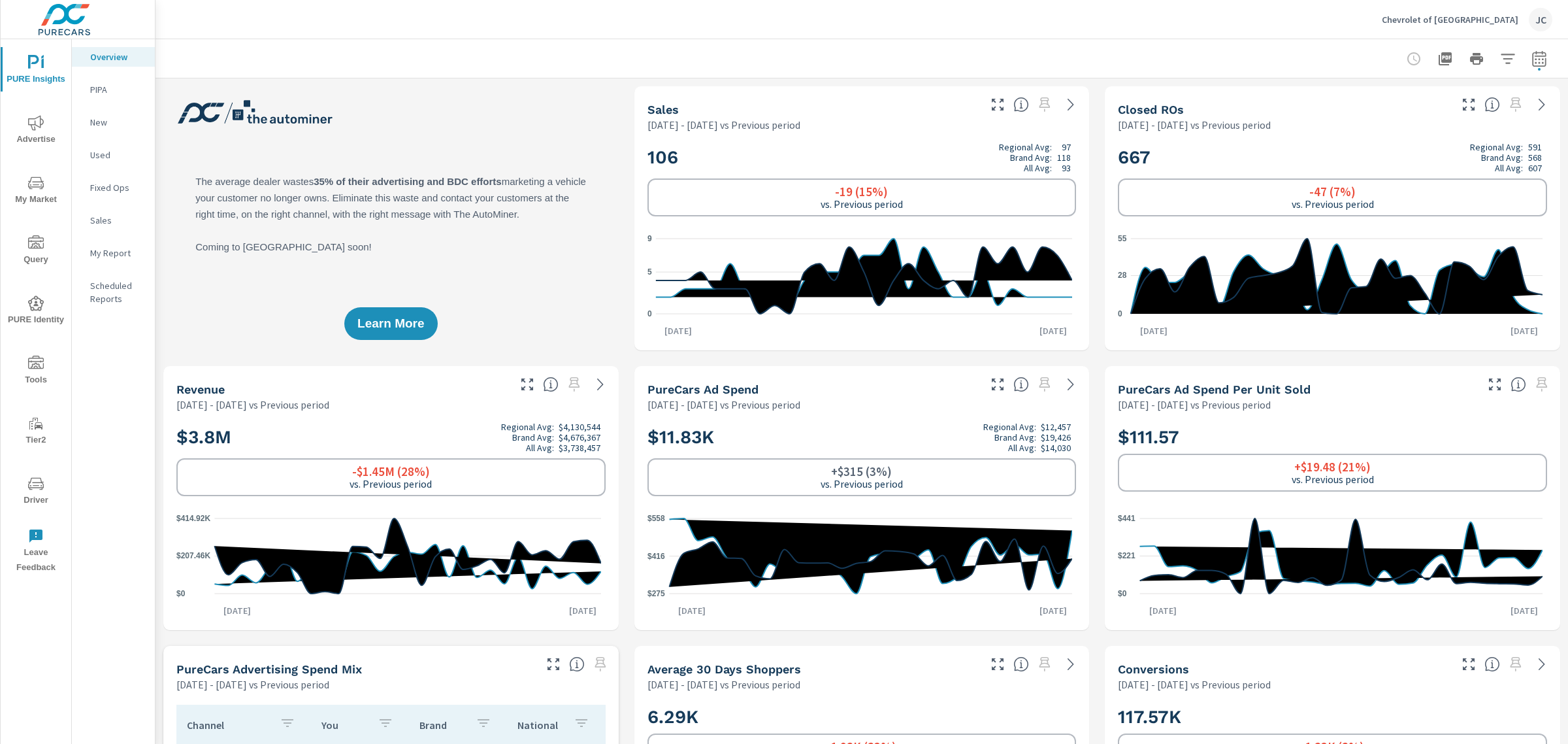
click at [1532, 63] on icon "button" at bounding box center [1540, 59] width 16 height 16
select select "Previous period"
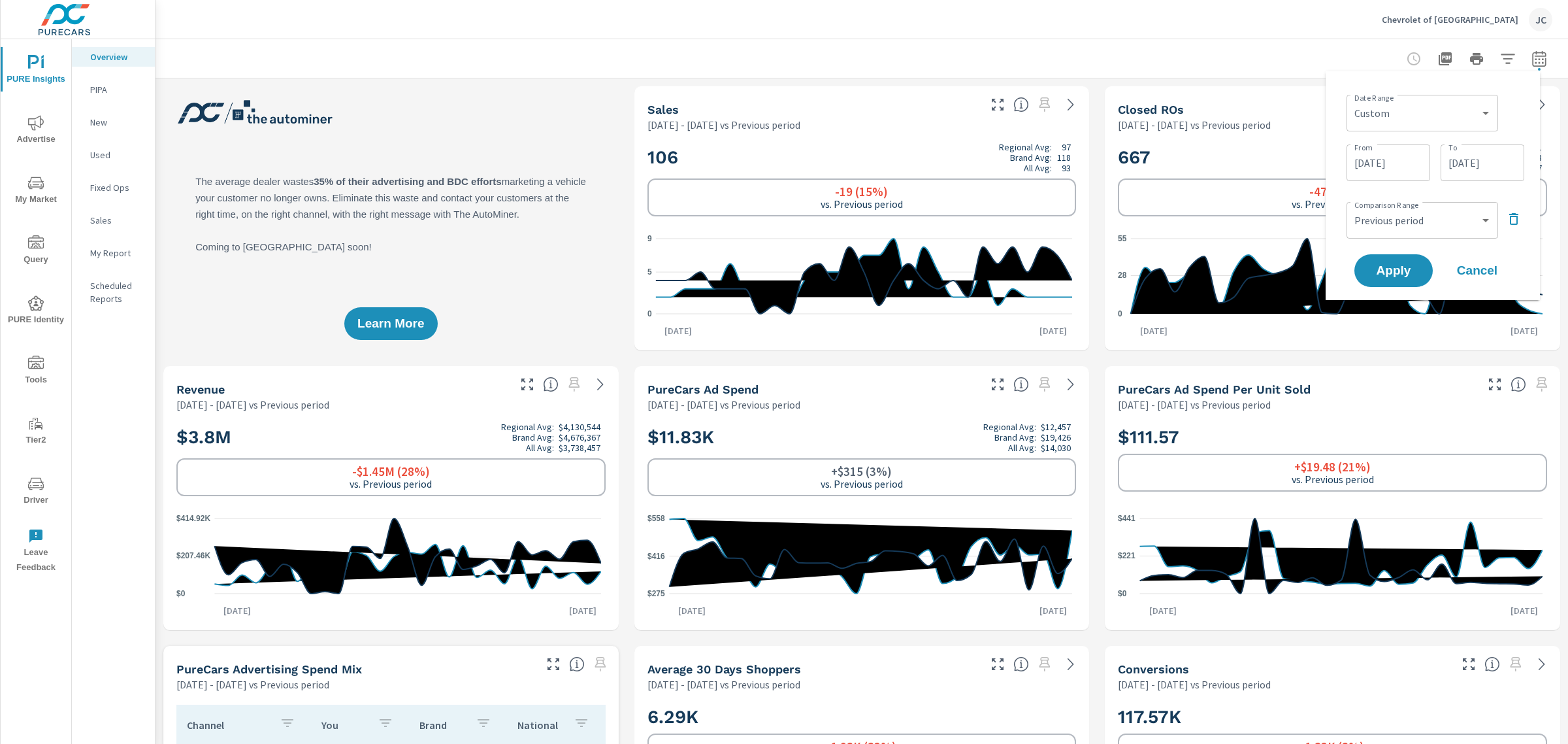
click at [1156, 3] on div "Chevrolet of South Anchorage JC" at bounding box center [862, 19] width 1382 height 38
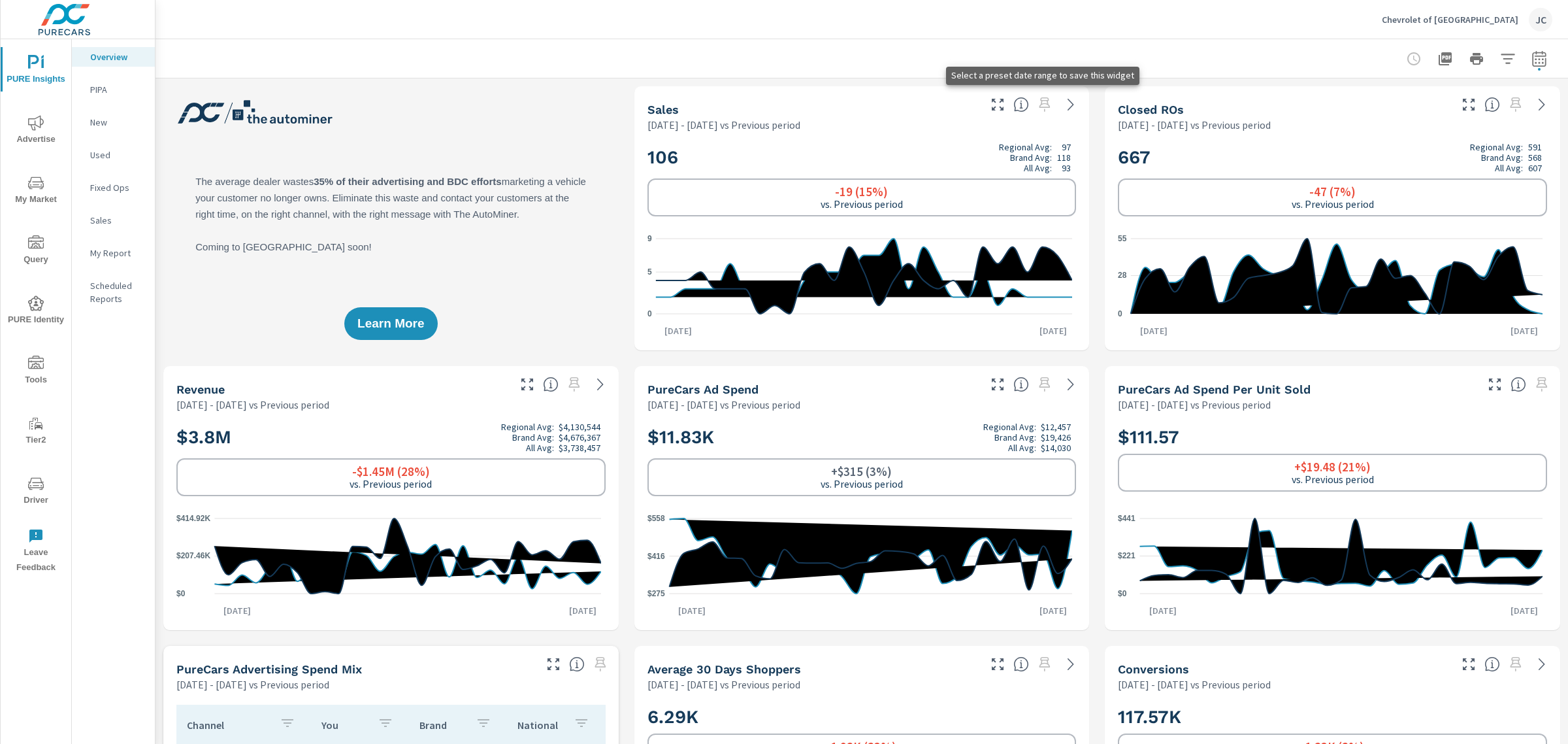
click at [1041, 103] on span at bounding box center [1045, 104] width 21 height 21
click at [1071, 104] on icon at bounding box center [1071, 104] width 16 height 16
click at [1532, 60] on icon "button" at bounding box center [1540, 59] width 16 height 16
select select "Previous period"
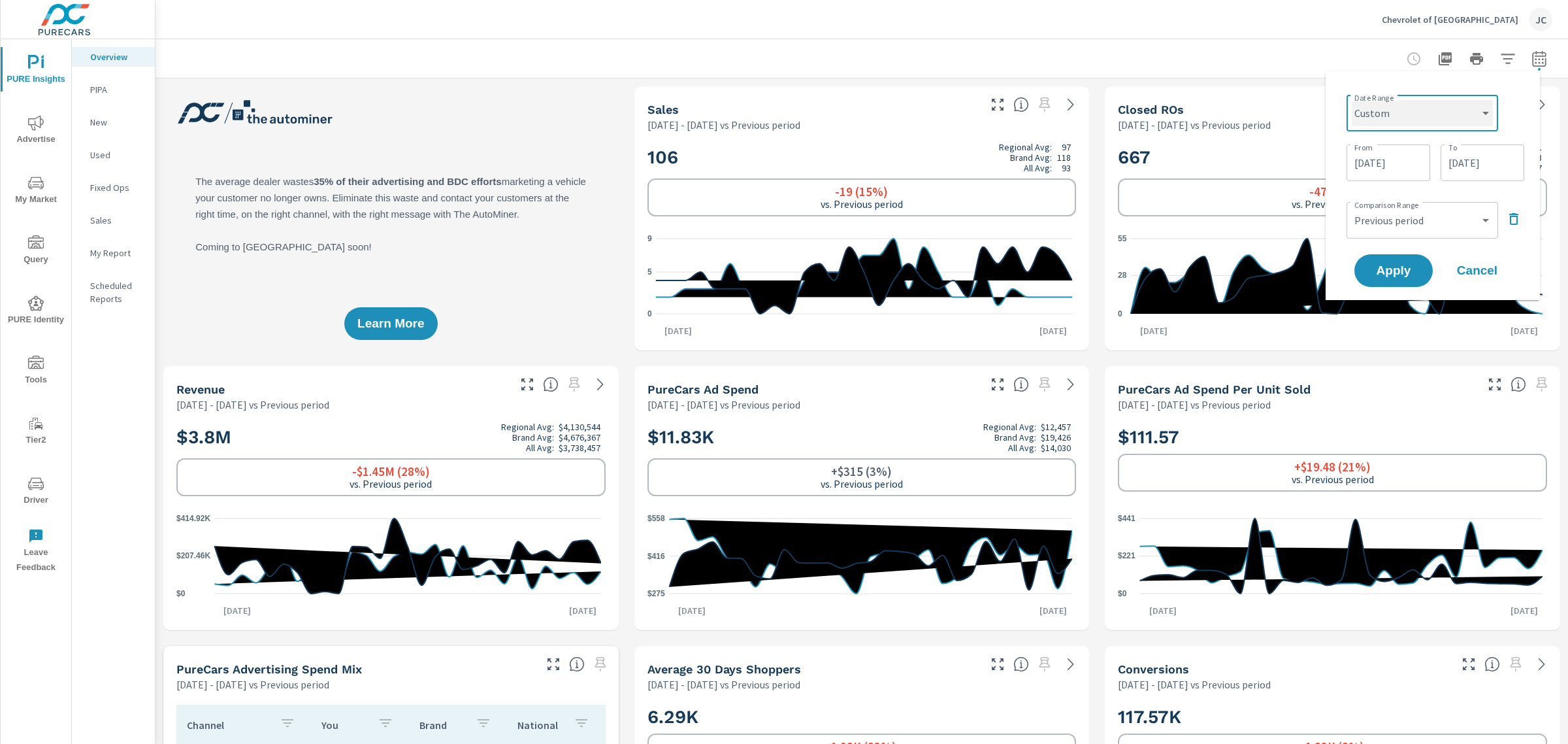
click at [1442, 115] on select "Custom Yesterday Last week Last 7 days Last 14 days Last 30 days Last 45 days L…" at bounding box center [1423, 112] width 141 height 26
click at [1352, 100] on select "Custom Yesterday Last week Last 7 days Last 14 days Last 30 days Last 45 days L…" at bounding box center [1423, 112] width 141 height 26
select select "Last 30 days"
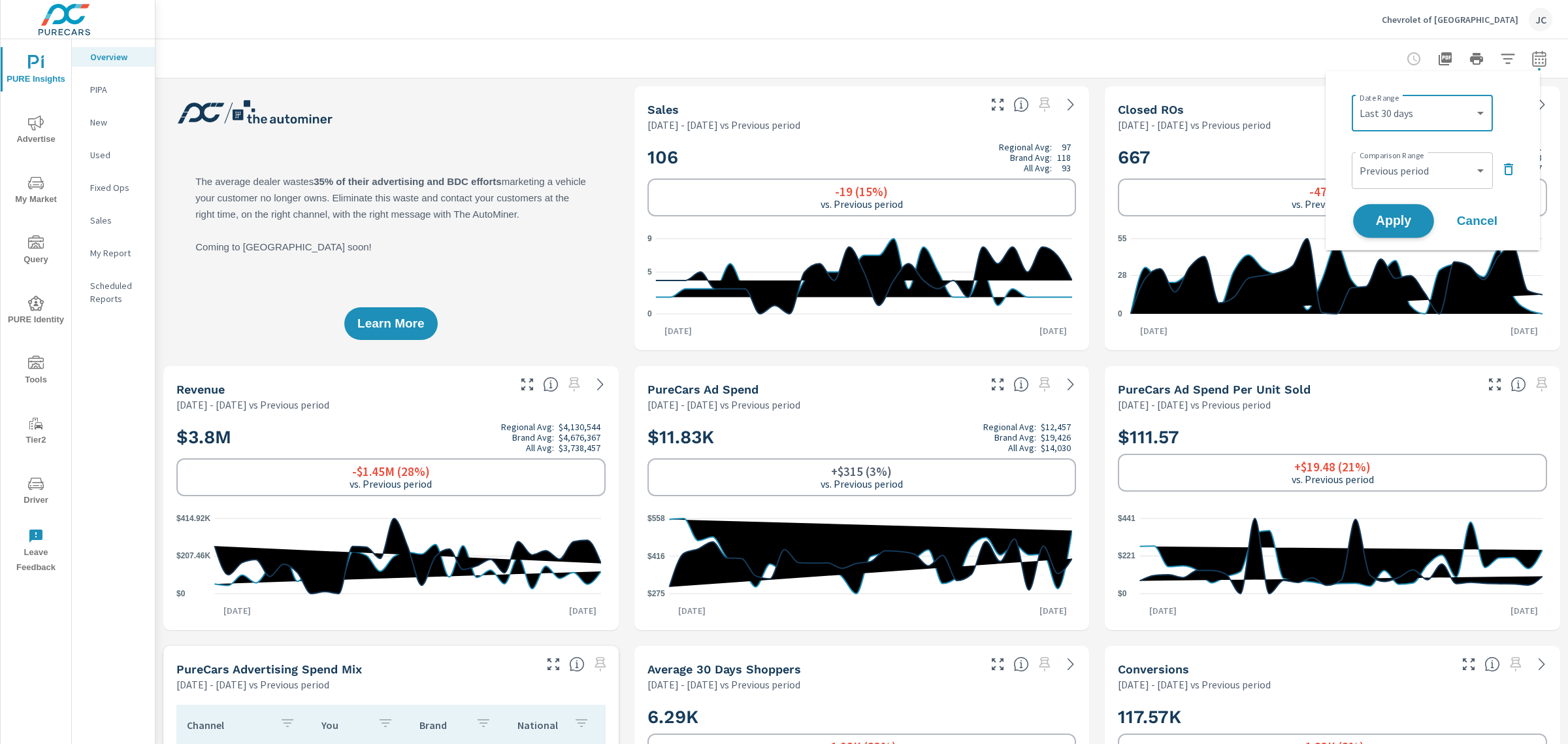
click at [1401, 216] on span "Apply" at bounding box center [1394, 222] width 53 height 13
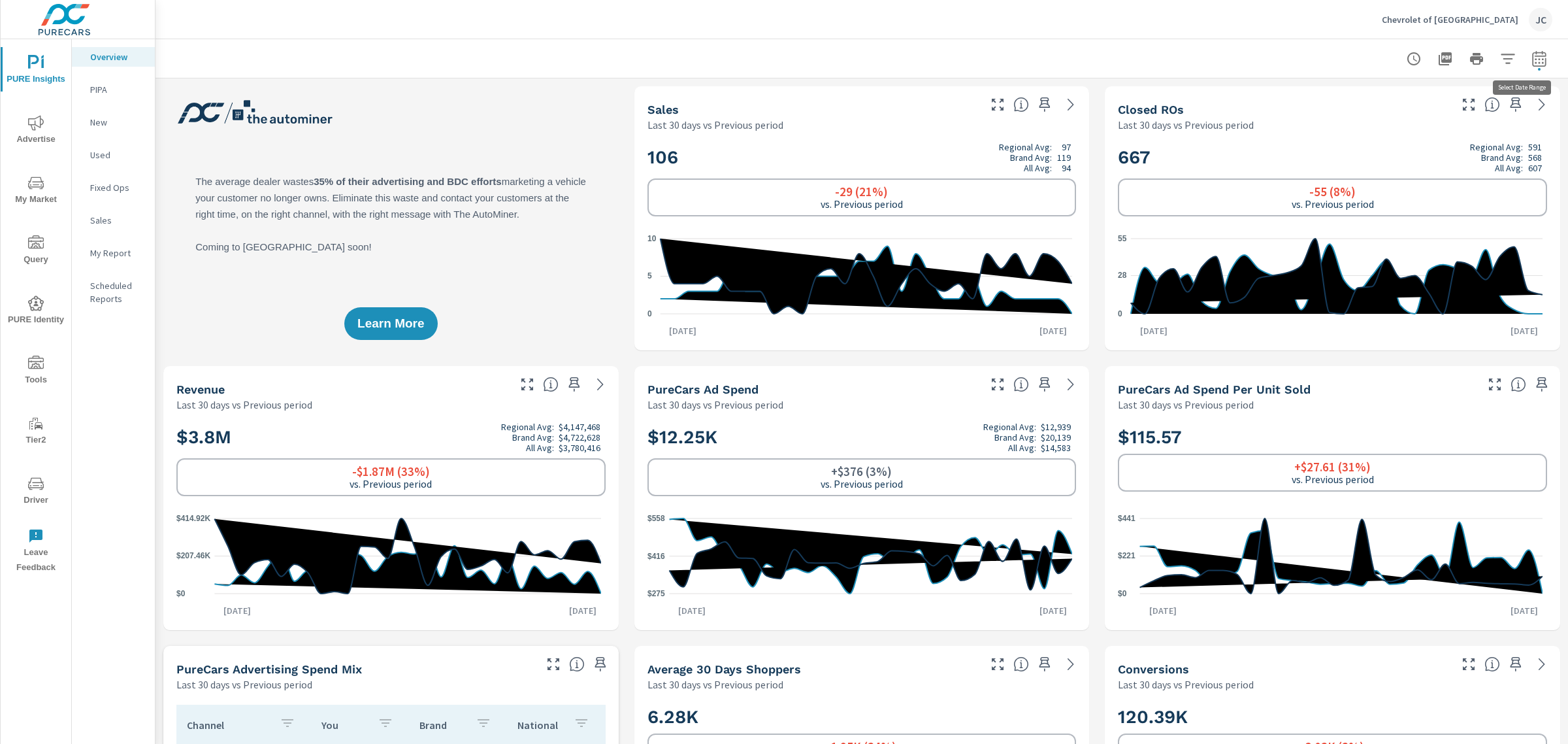
click at [1532, 60] on icon "button" at bounding box center [1540, 59] width 16 height 16
select select "Last 30 days"
select select "Previous period"
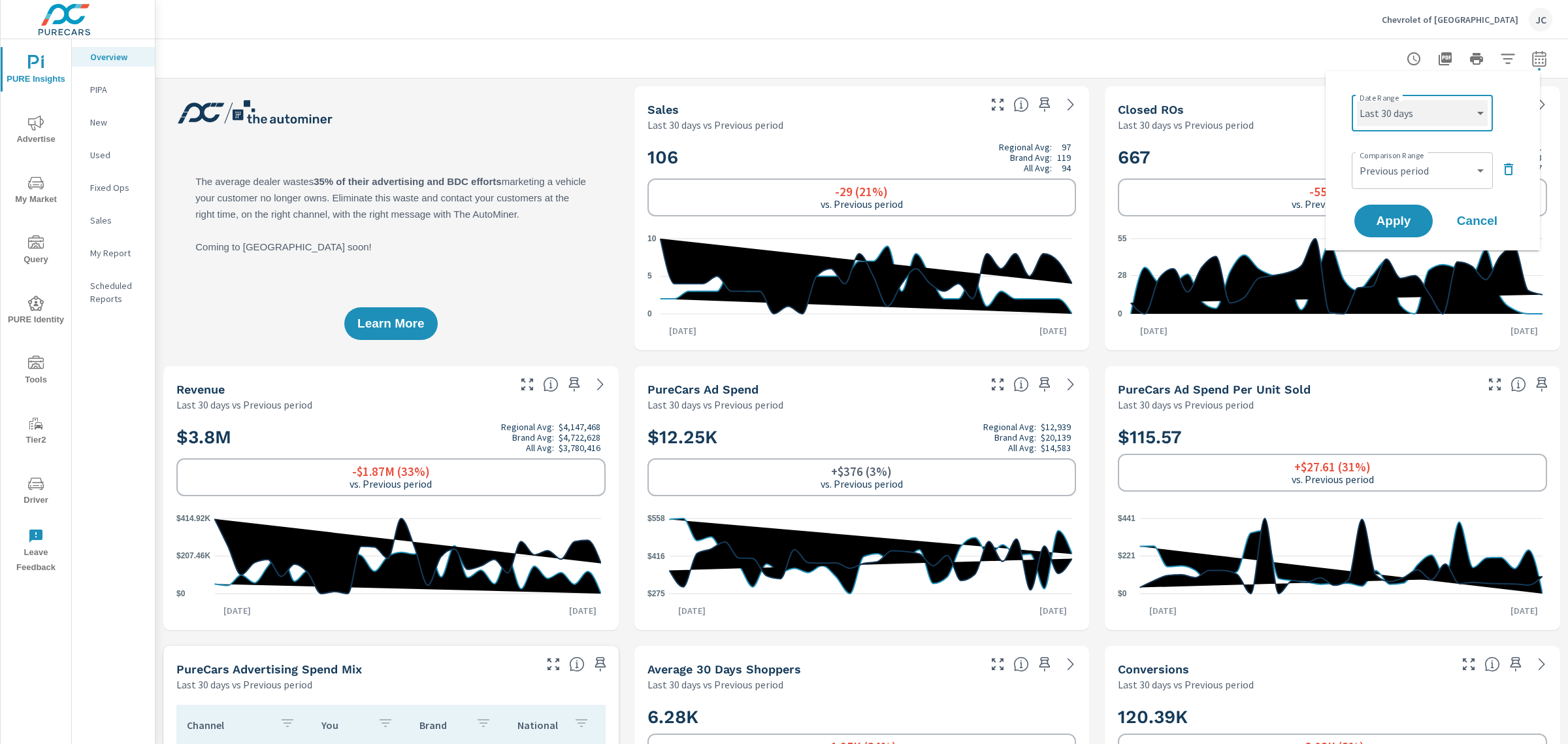
click at [1460, 112] on select "Custom Yesterday Last week Last 7 days Last 14 days Last 30 days Last 45 days L…" at bounding box center [1423, 112] width 130 height 26
click at [1357, 100] on select "Custom Yesterday Last week Last 7 days Last 14 days Last 30 days Last 45 days L…" at bounding box center [1423, 112] width 130 height 26
select select "Last month"
click at [1398, 230] on button "Apply" at bounding box center [1394, 221] width 81 height 34
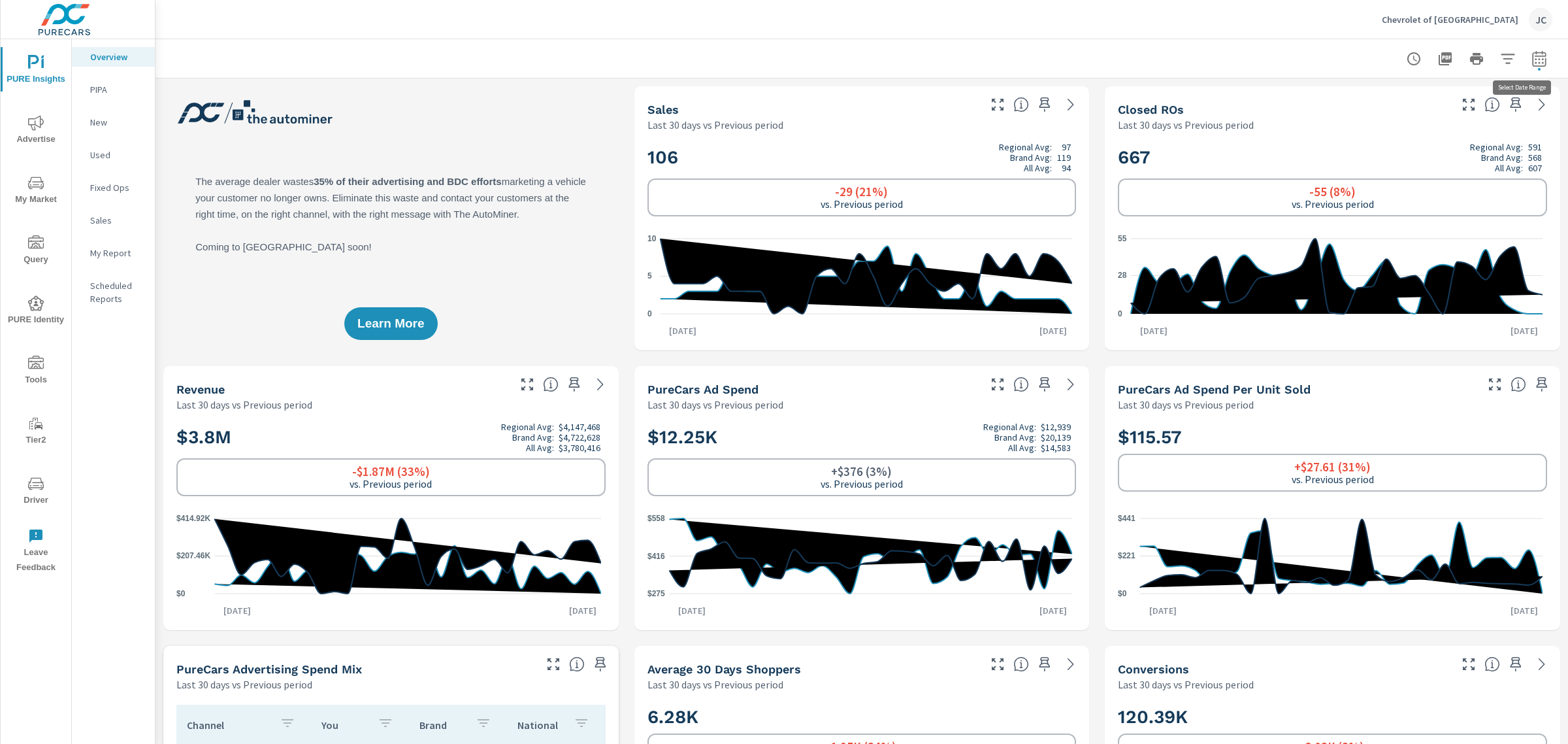
click at [1532, 63] on icon "button" at bounding box center [1540, 59] width 16 height 16
select select "Last 30 days"
select select "Previous period"
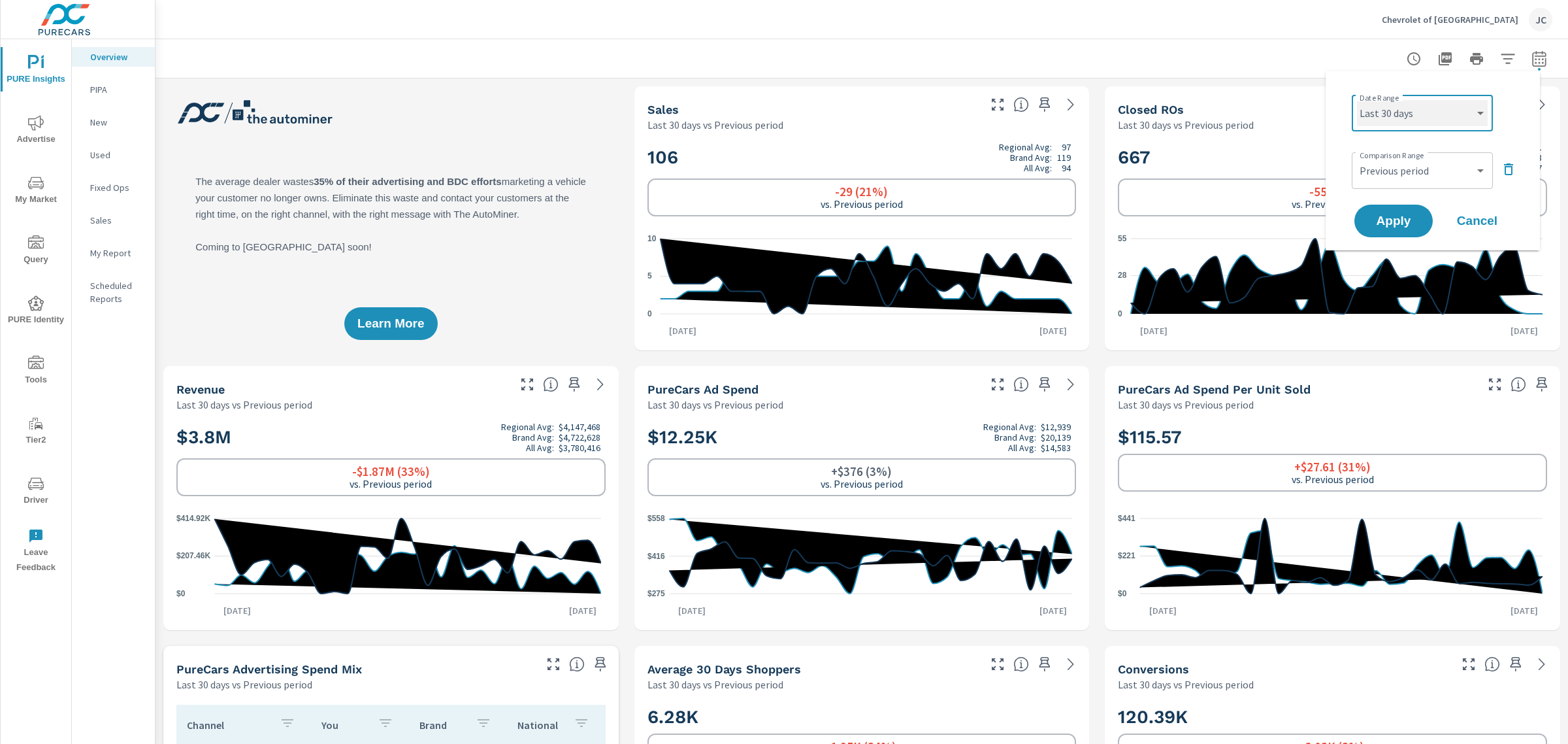
click at [1446, 123] on select "Custom Yesterday Last week Last 7 days Last 14 days Last 30 days Last 45 days L…" at bounding box center [1423, 112] width 130 height 26
click at [1357, 100] on select "Custom Yesterday Last week Last 7 days Last 14 days Last 30 days Last 45 days L…" at bounding box center [1423, 112] width 130 height 26
select select "Last month"
click at [1407, 218] on span "Apply" at bounding box center [1394, 222] width 53 height 13
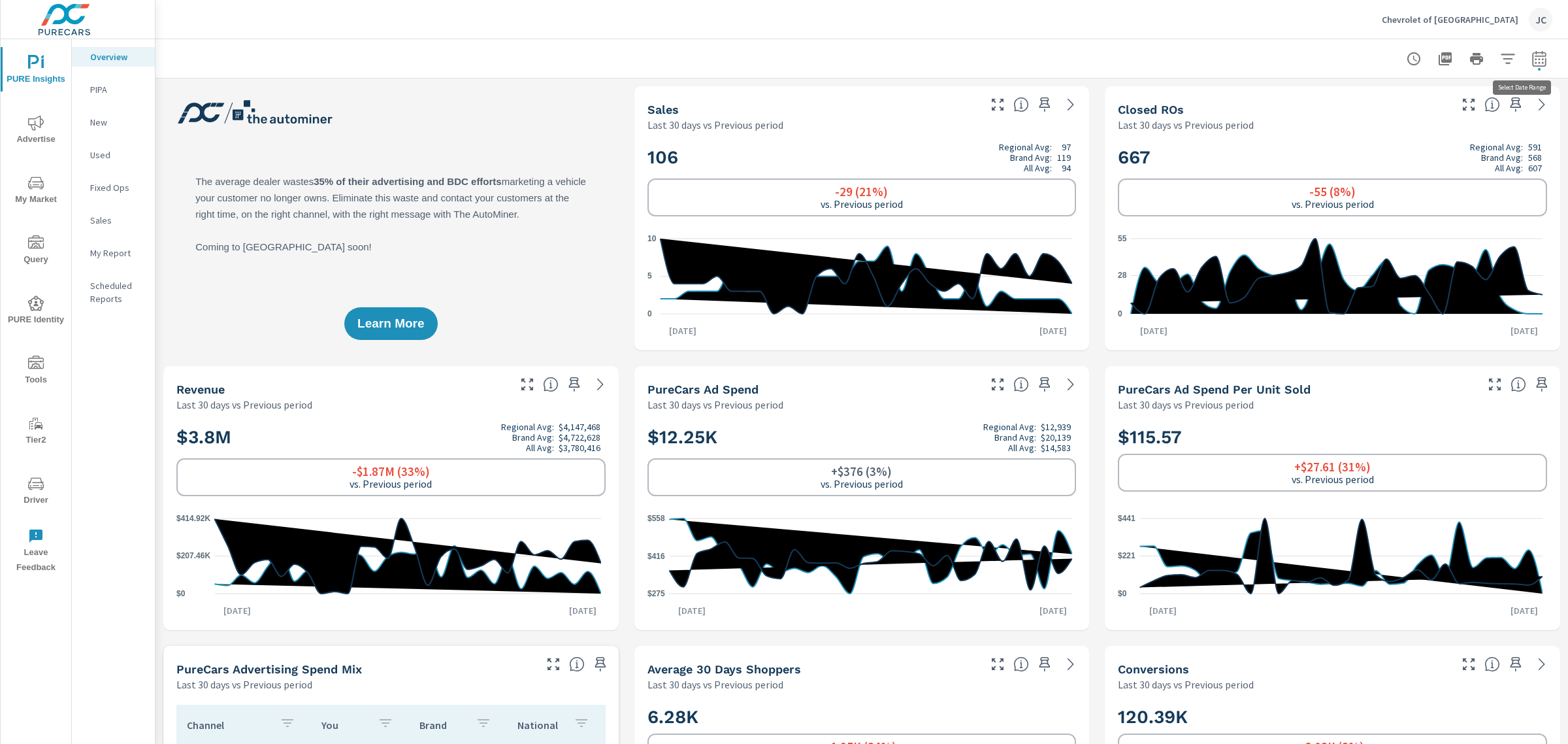
click at [1533, 57] on icon "button" at bounding box center [1540, 59] width 16 height 16
select select "Last 30 days"
select select "Previous period"
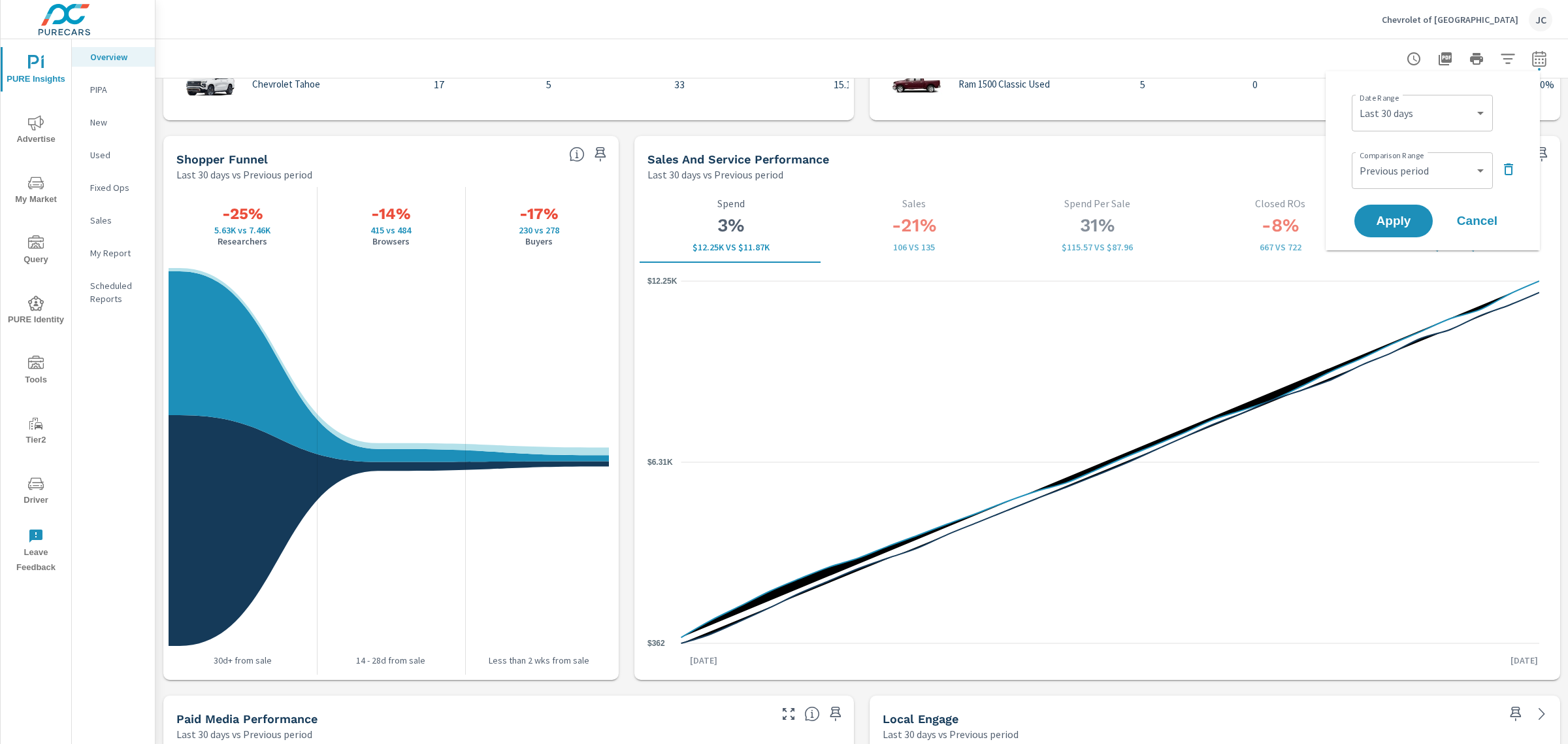
scroll to position [1634, 0]
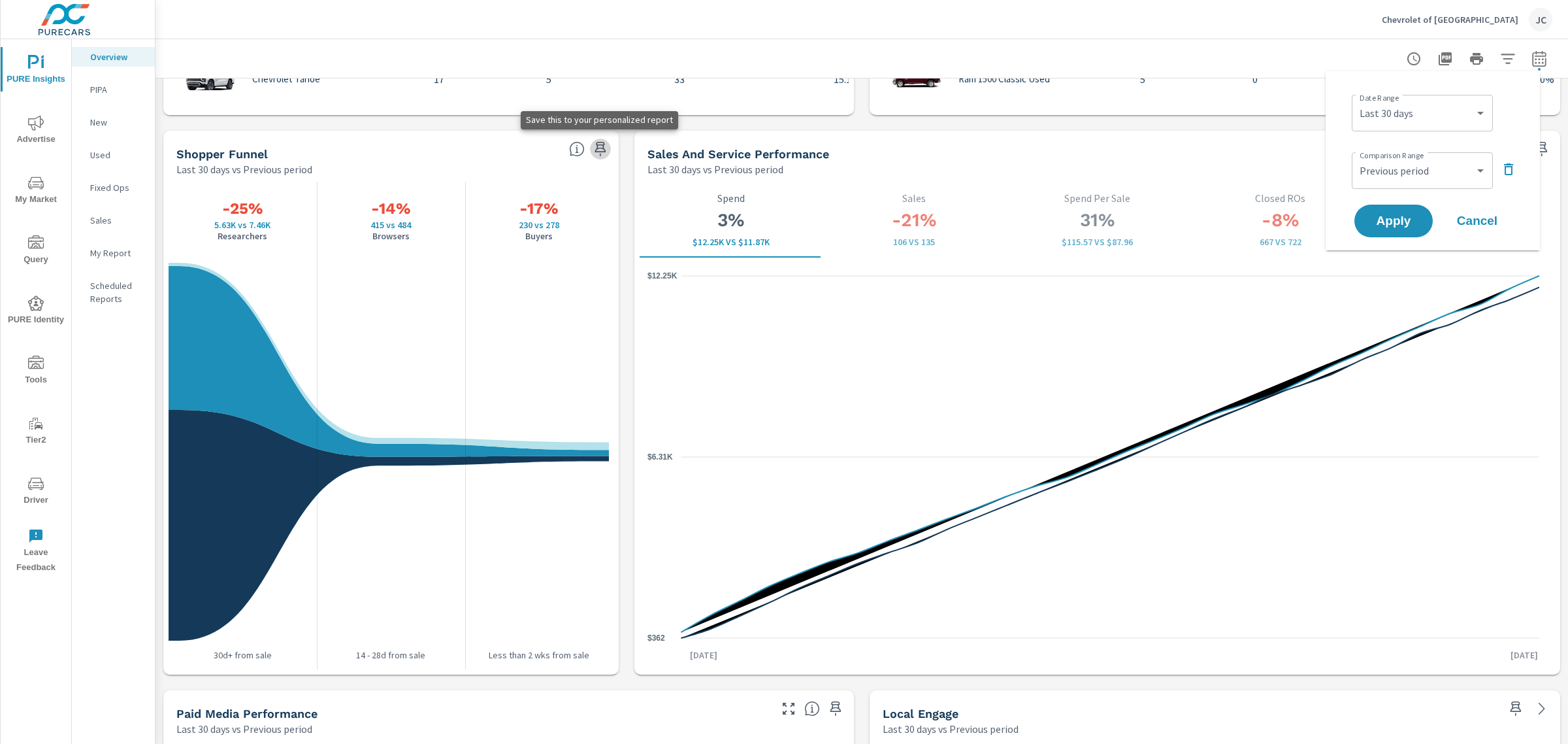
click at [606, 146] on button "button" at bounding box center [600, 148] width 21 height 21
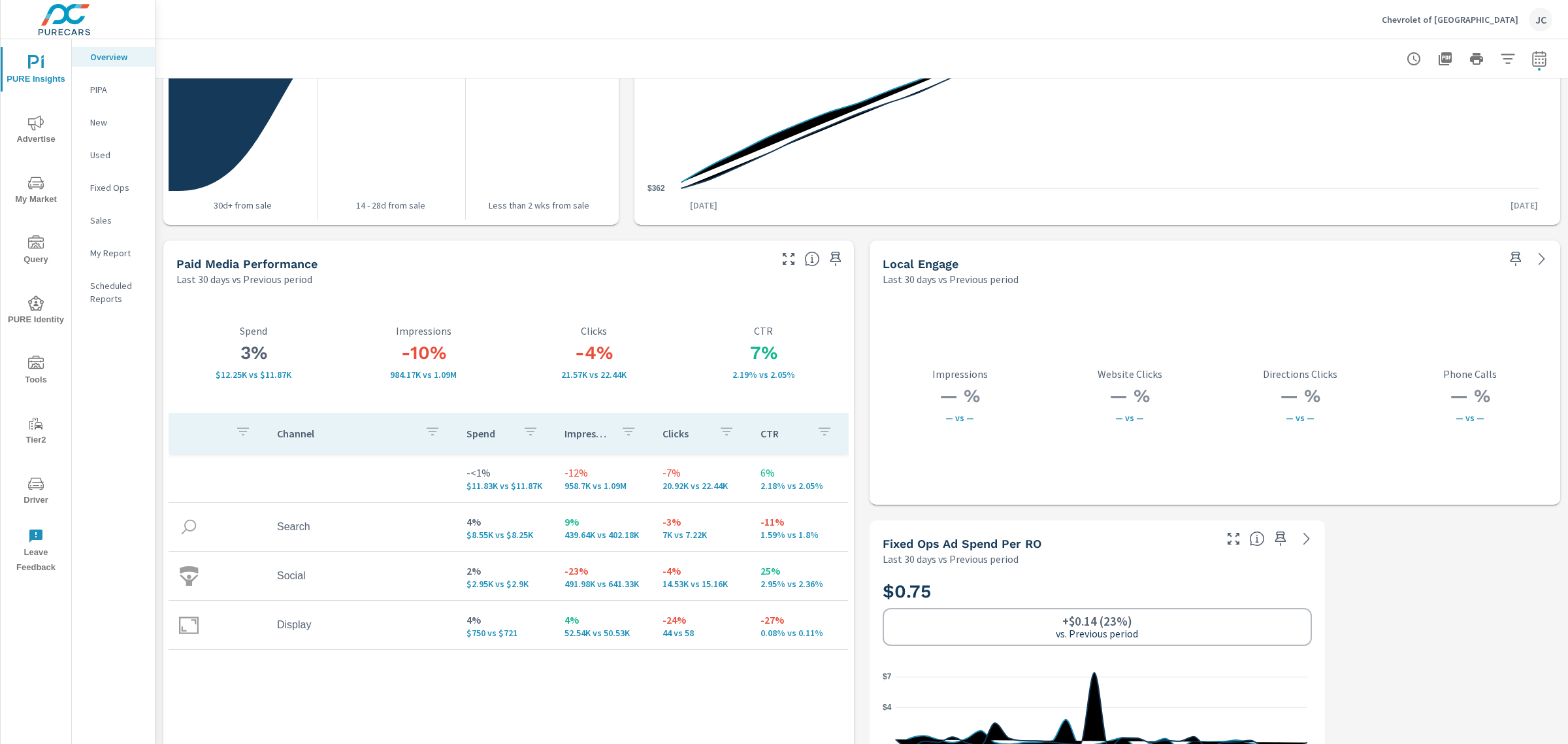
scroll to position [2131, 0]
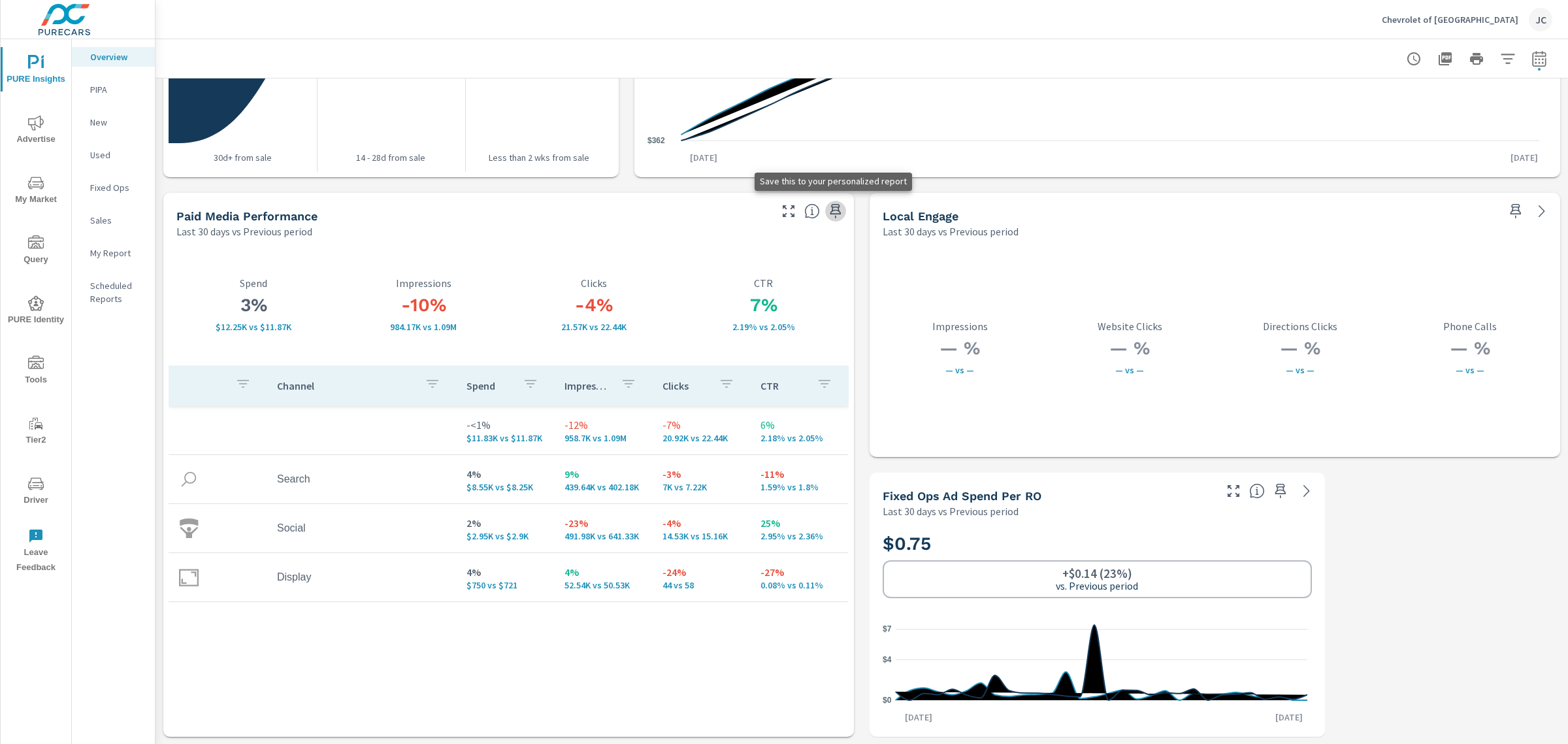
click at [833, 209] on icon "button" at bounding box center [836, 211] width 16 height 16
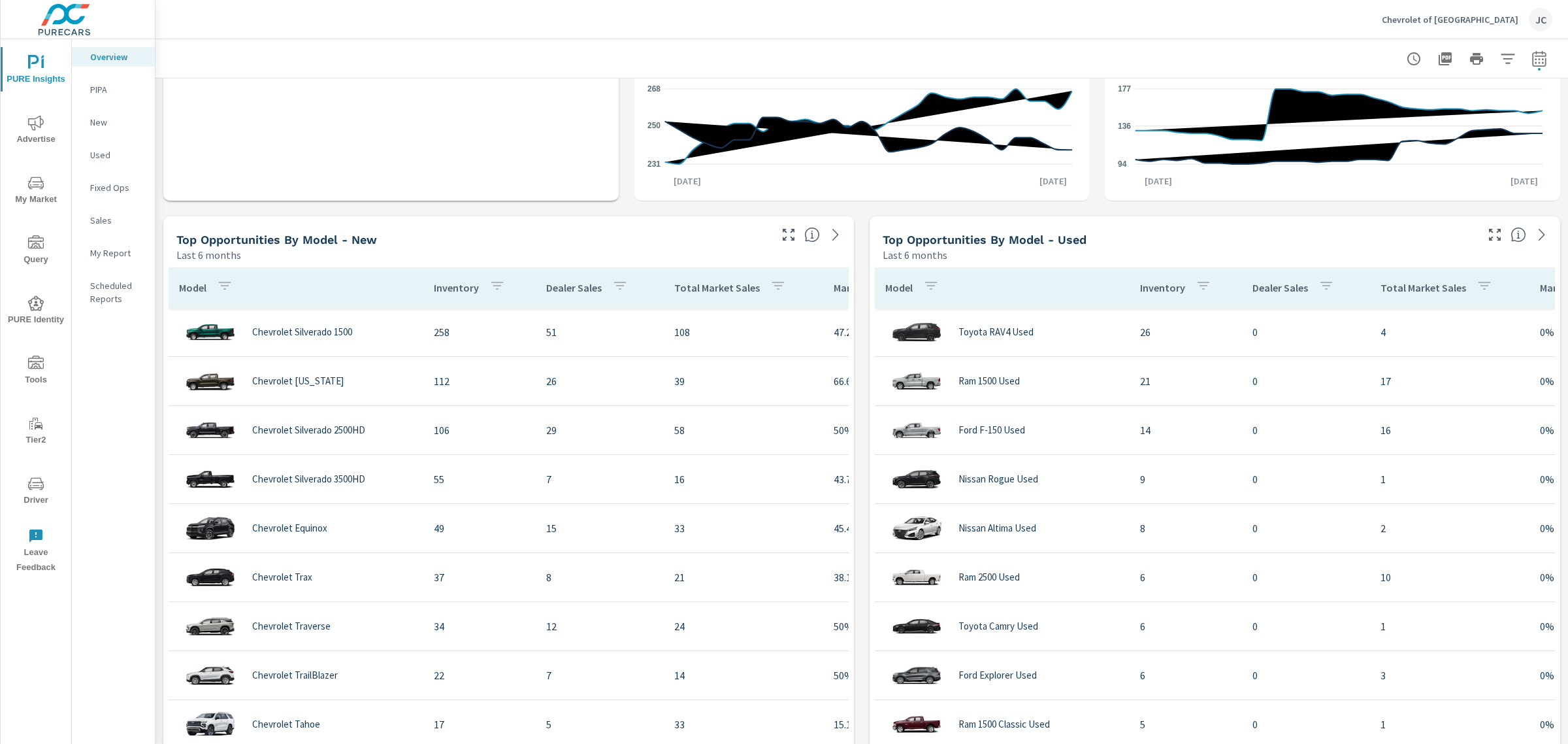
scroll to position [988, 0]
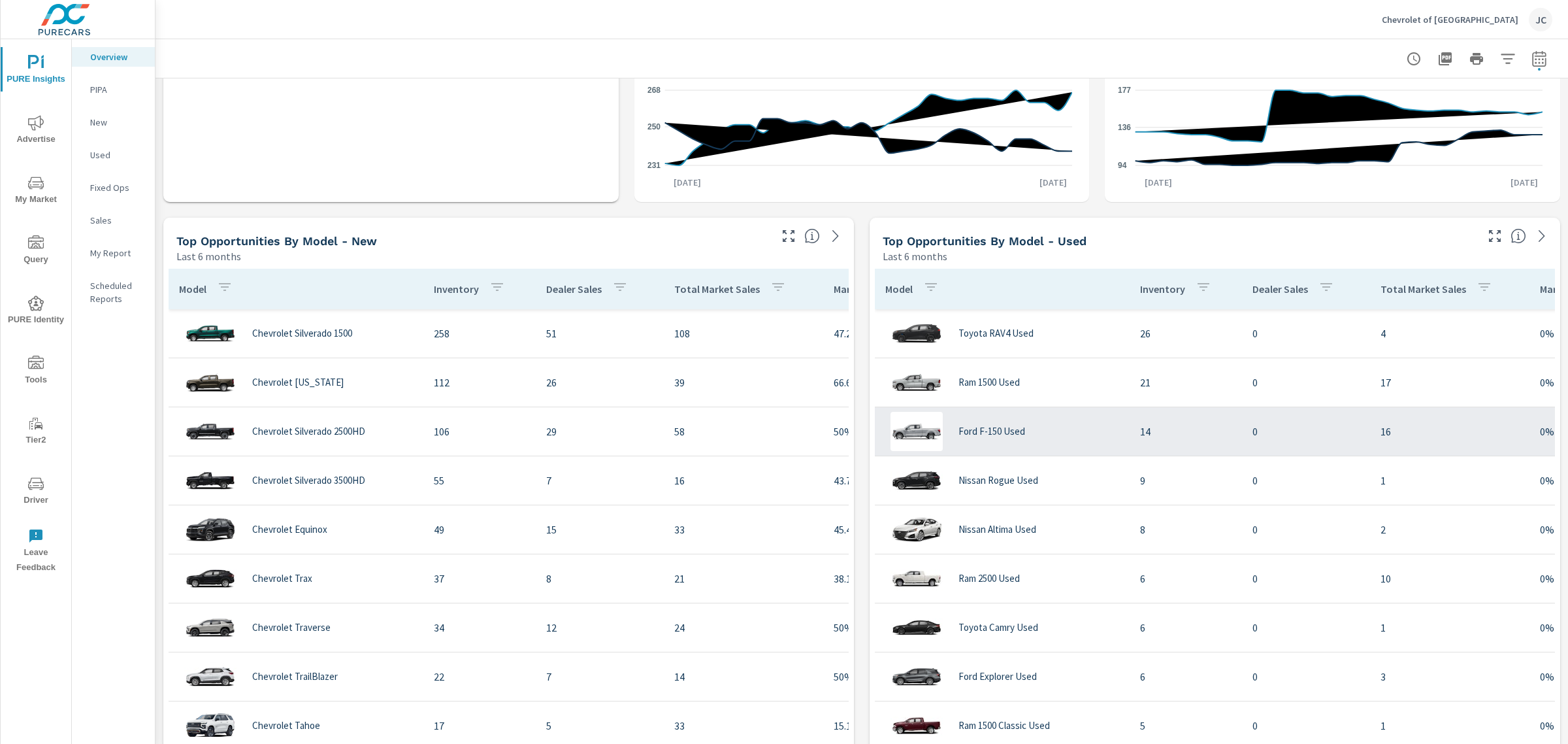
scroll to position [906, 0]
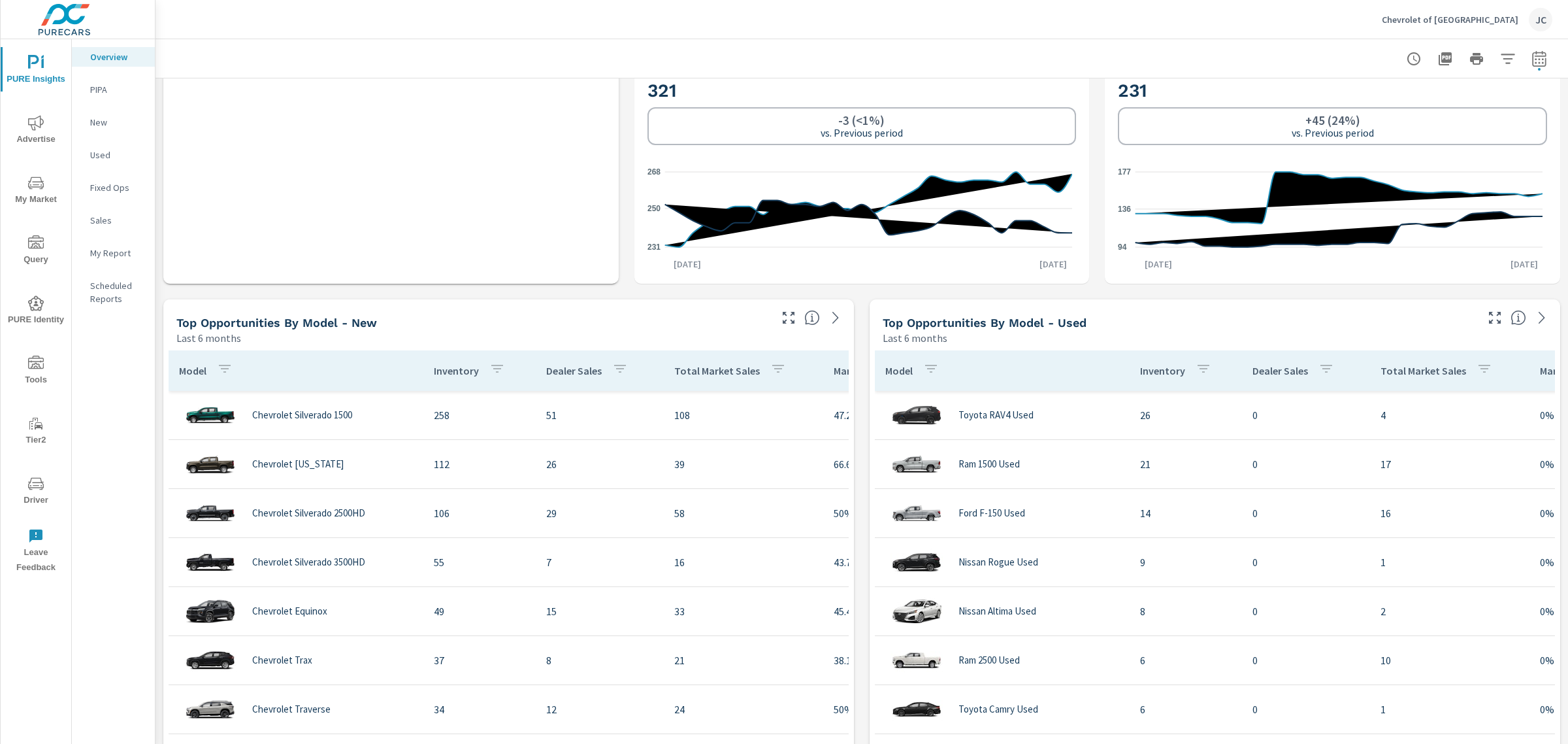
click at [115, 247] on p "My Report" at bounding box center [117, 253] width 54 height 13
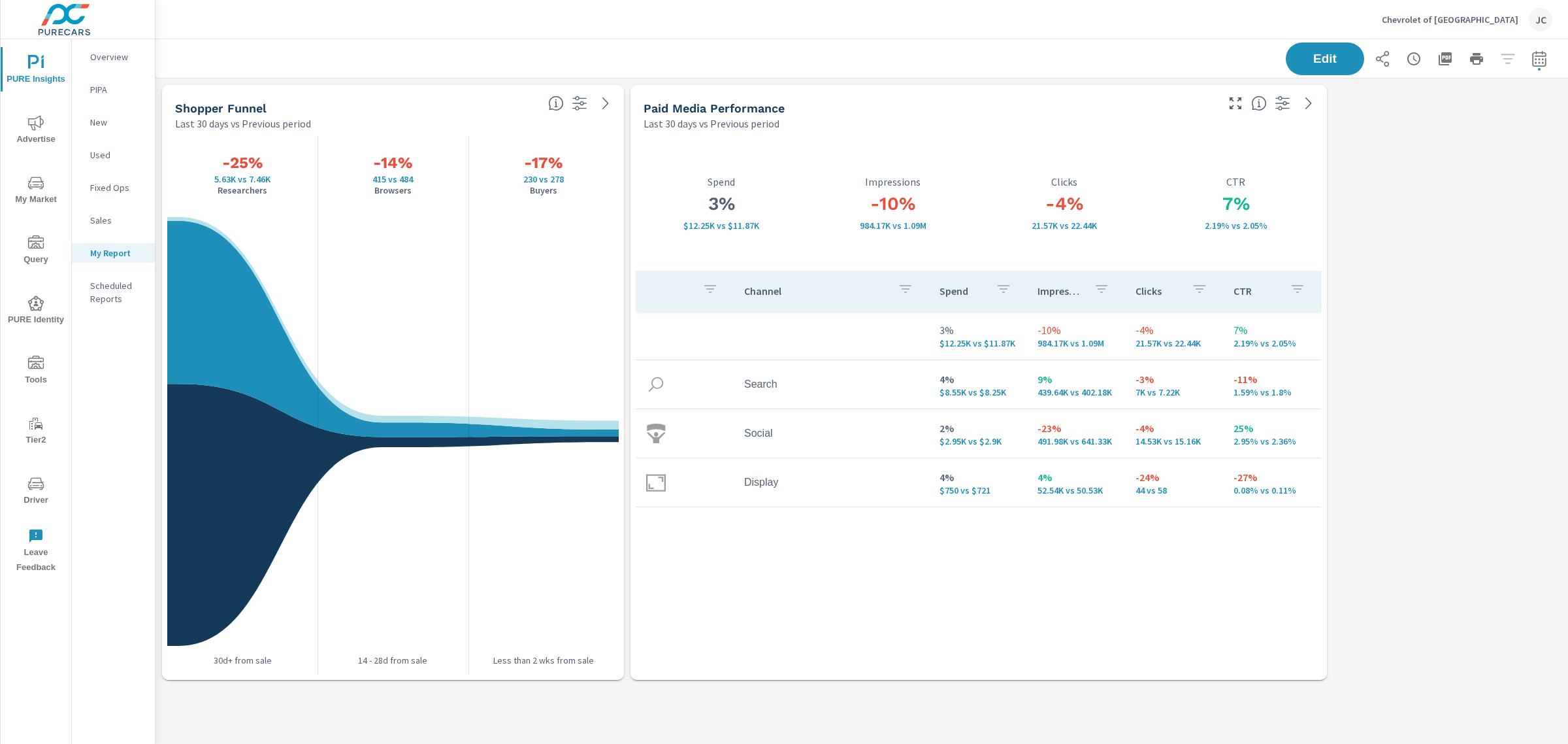
scroll to position [632, 1438]
click at [93, 59] on p "Overview" at bounding box center [117, 57] width 54 height 13
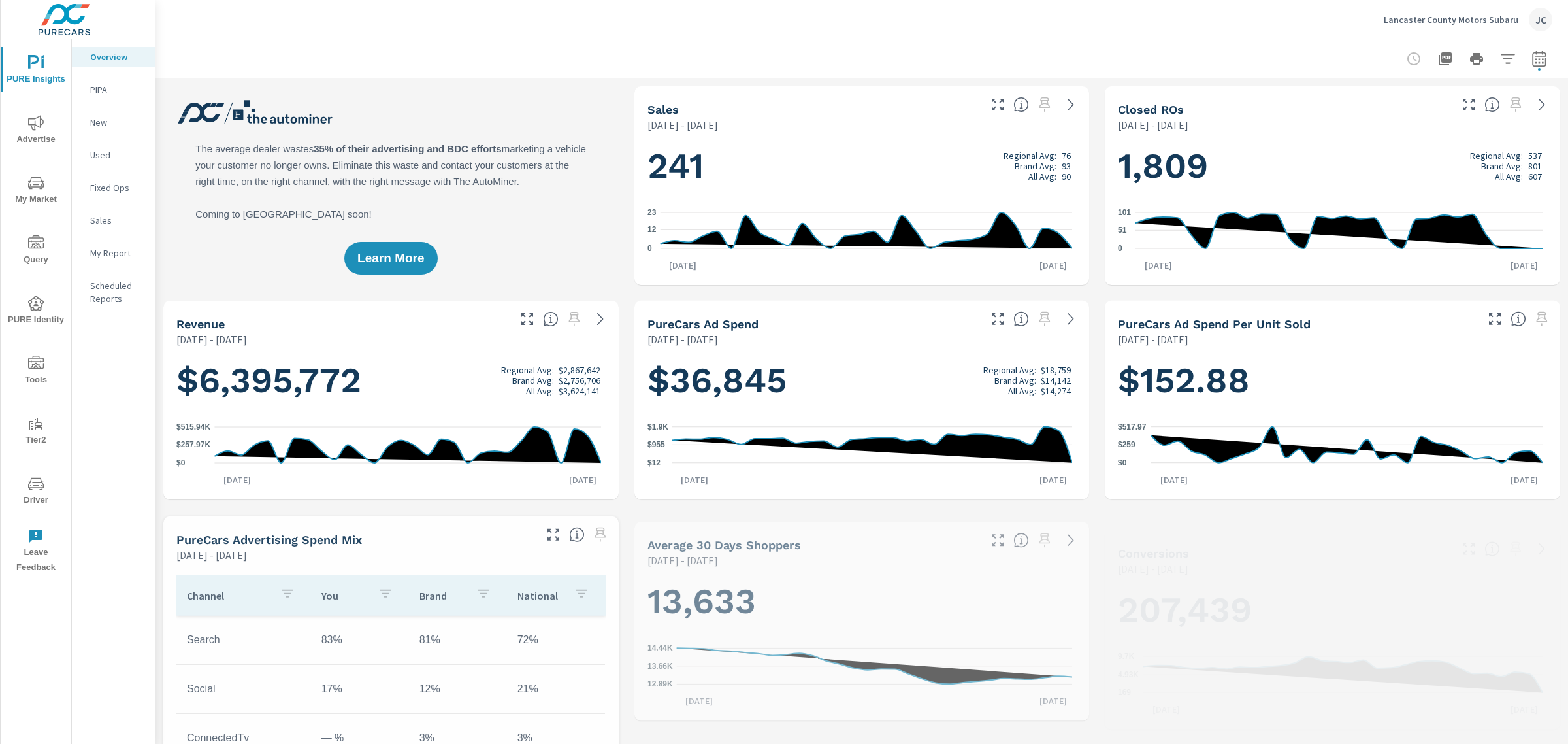
scroll to position [539, 0]
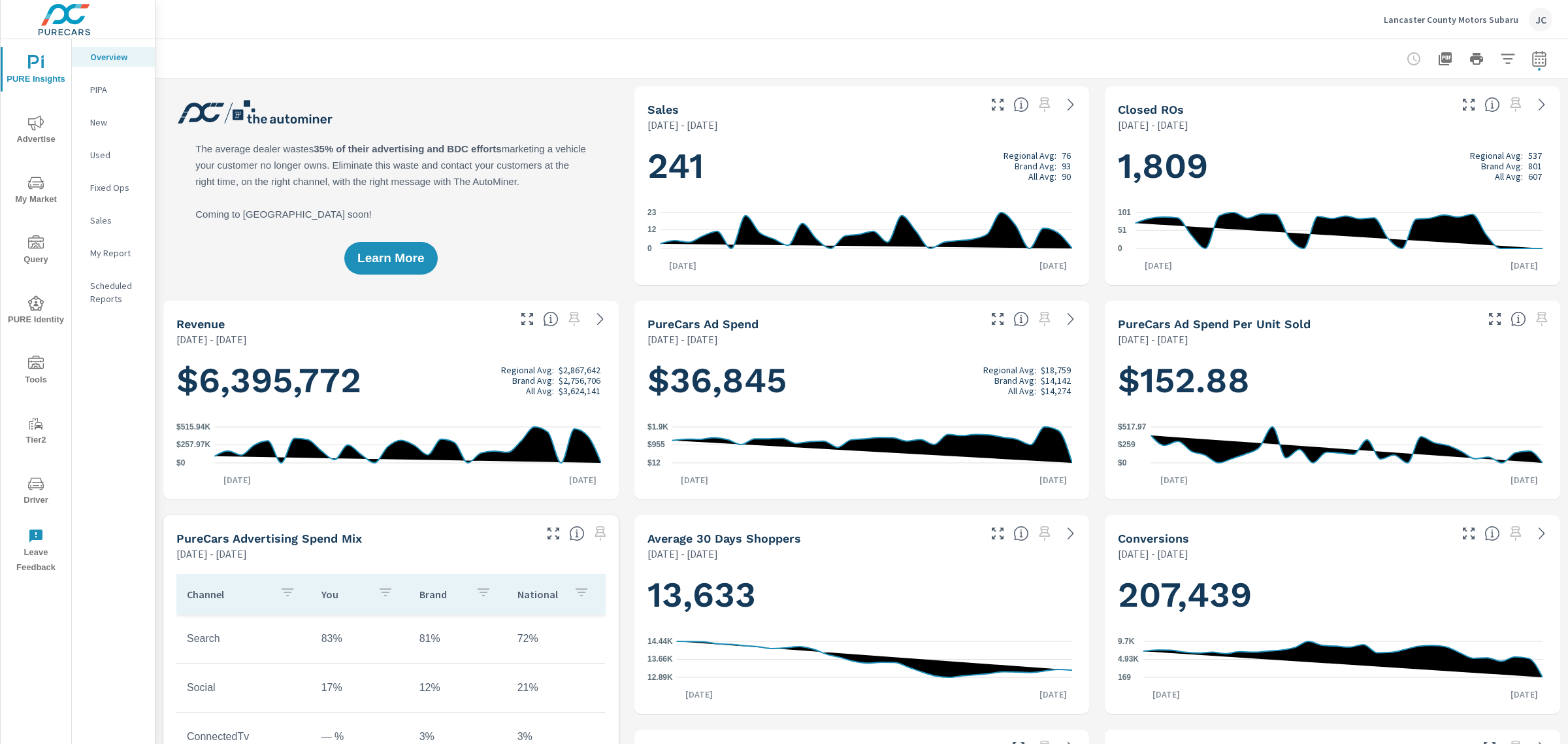
click at [1401, 21] on p "Lancaster County Motors Subaru" at bounding box center [1451, 19] width 134 height 12
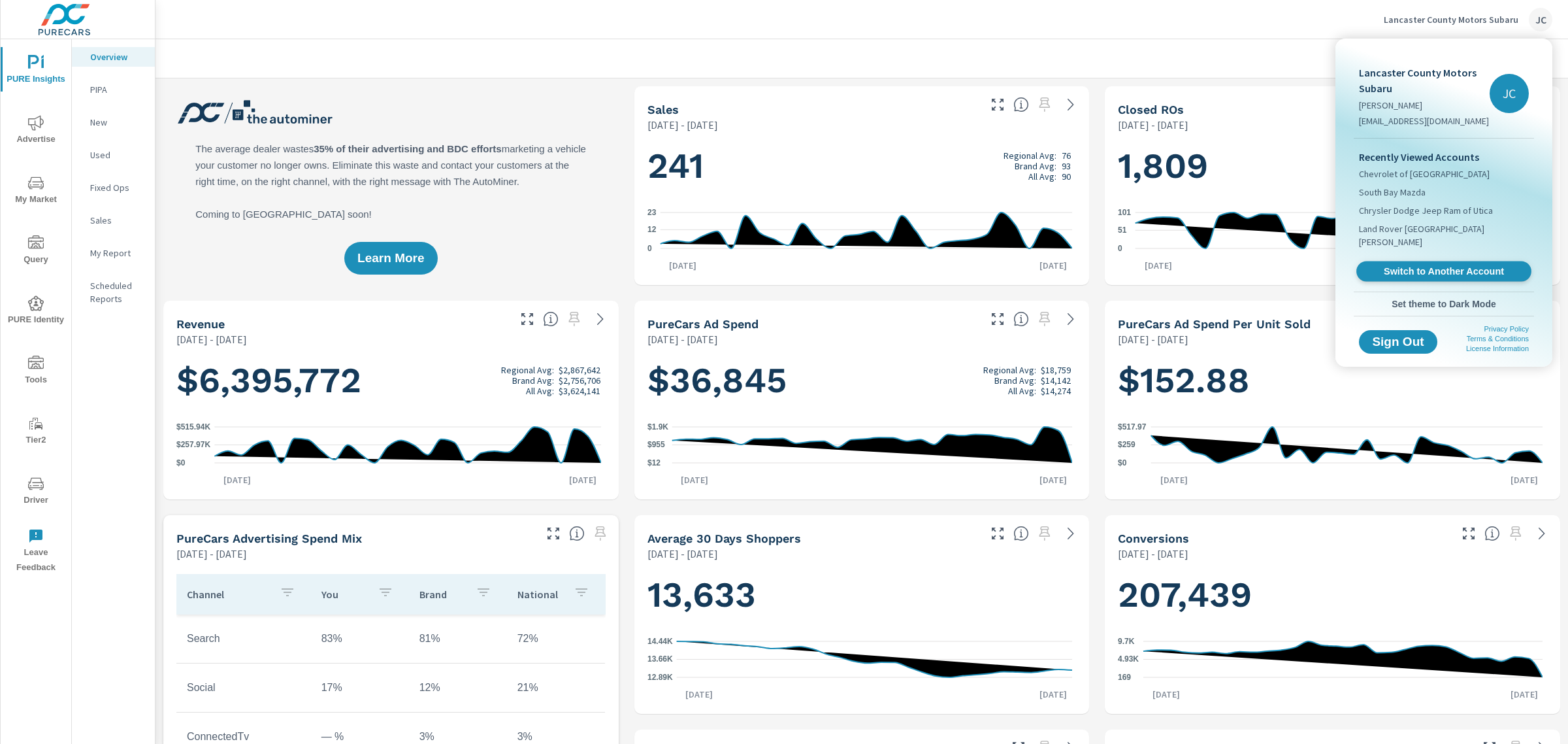
click at [1405, 266] on span "Switch to Another Account" at bounding box center [1444, 272] width 160 height 13
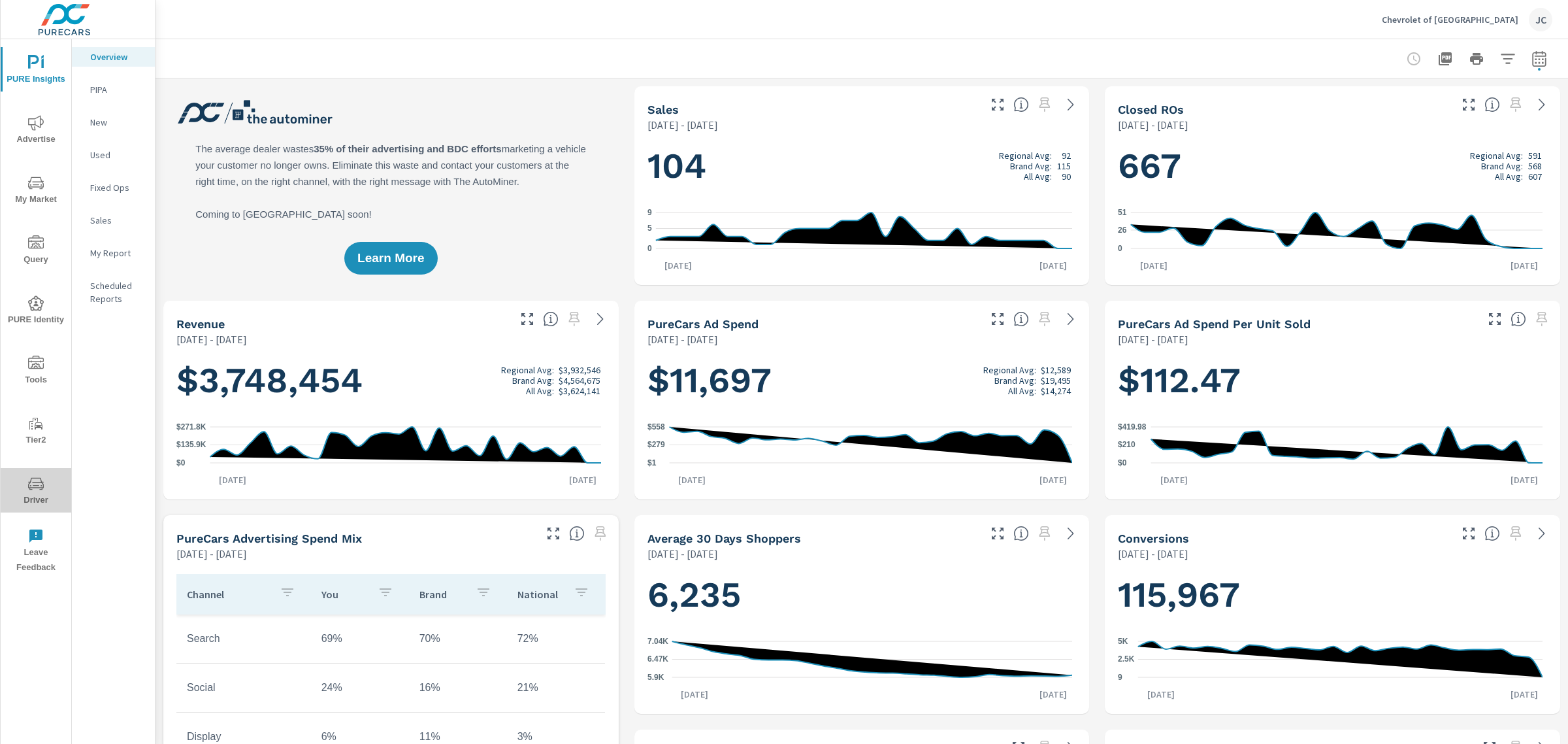
click at [33, 480] on icon "nav menu" at bounding box center [36, 484] width 16 height 16
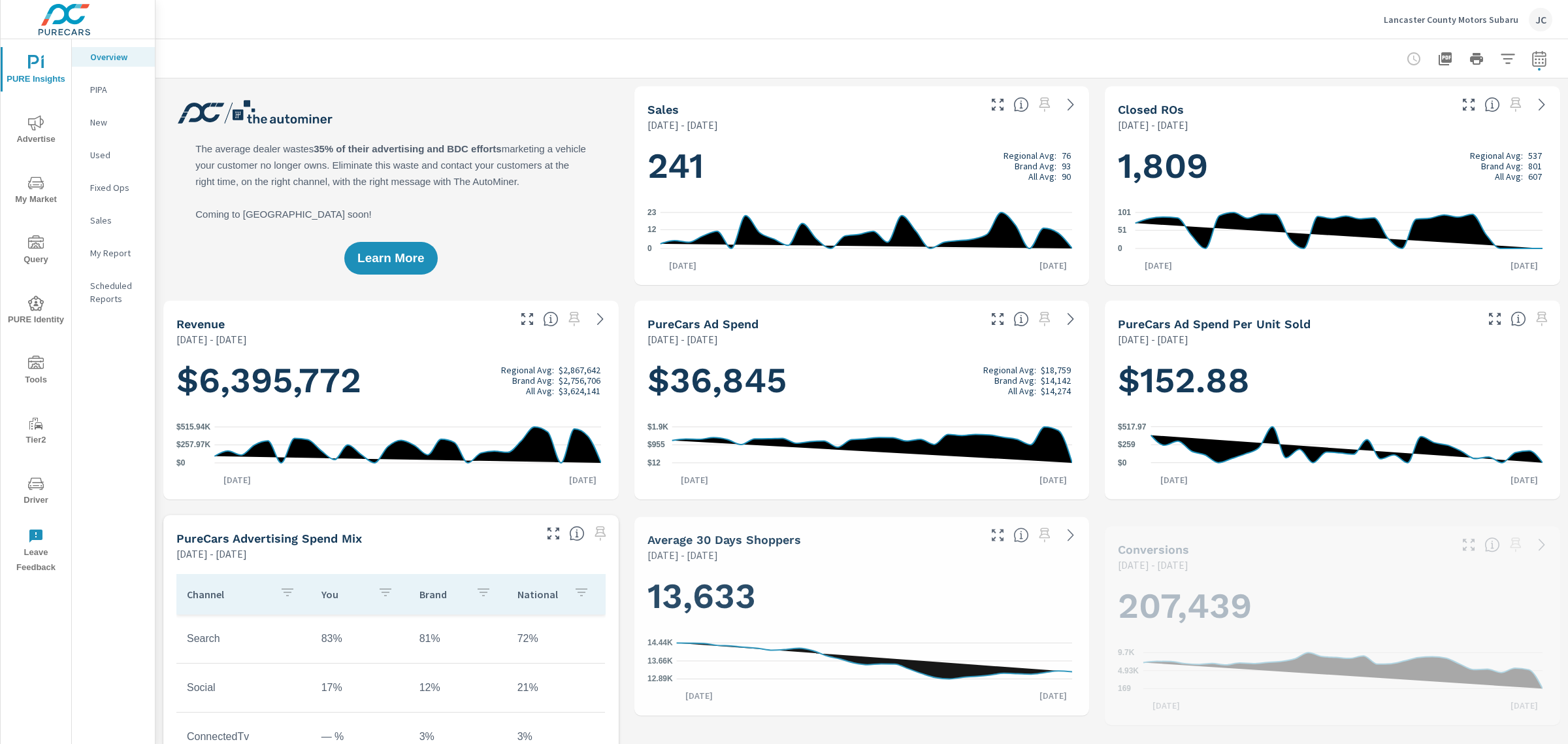
scroll to position [539, 0]
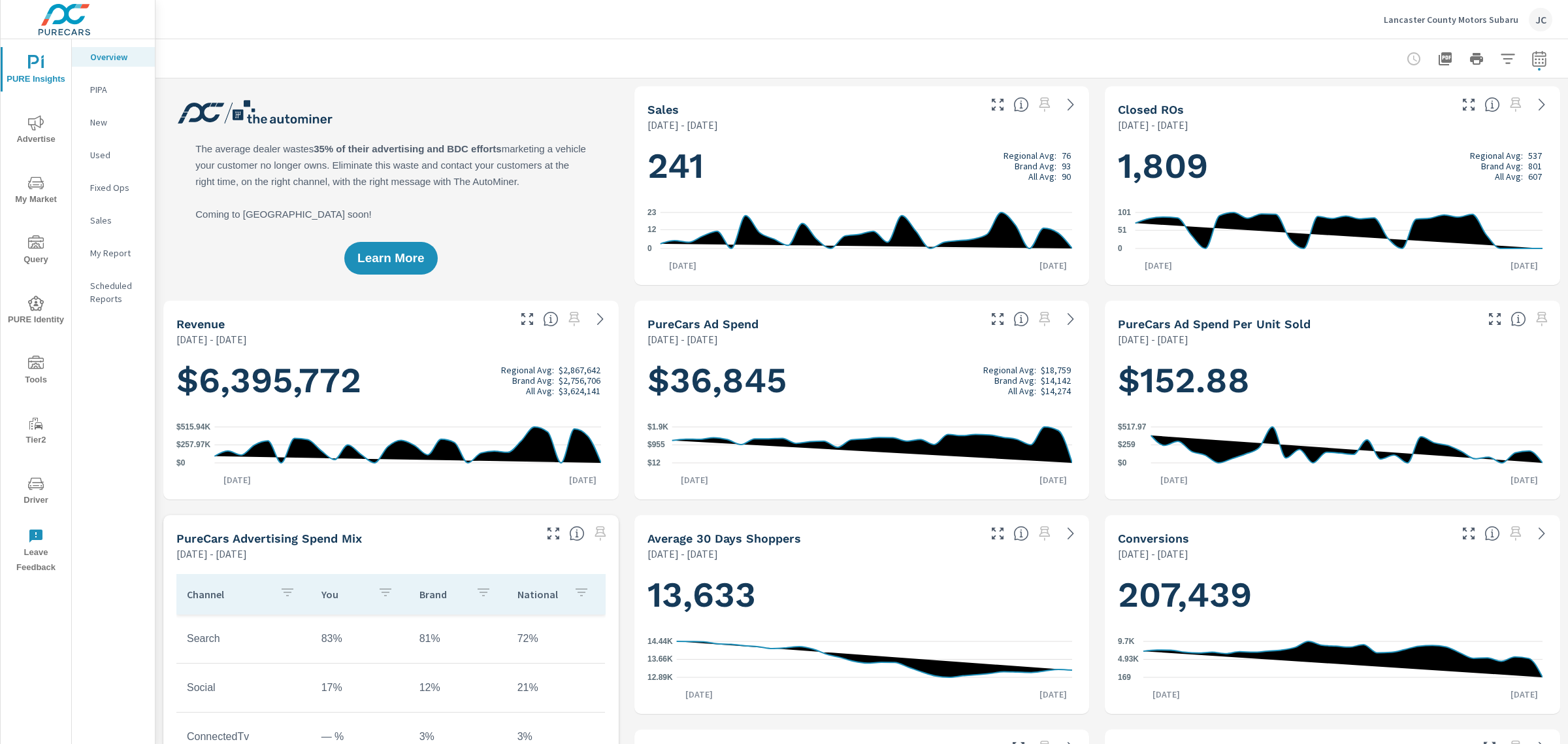
click at [1419, 24] on p "Lancaster County Motors Subaru" at bounding box center [1451, 19] width 134 height 12
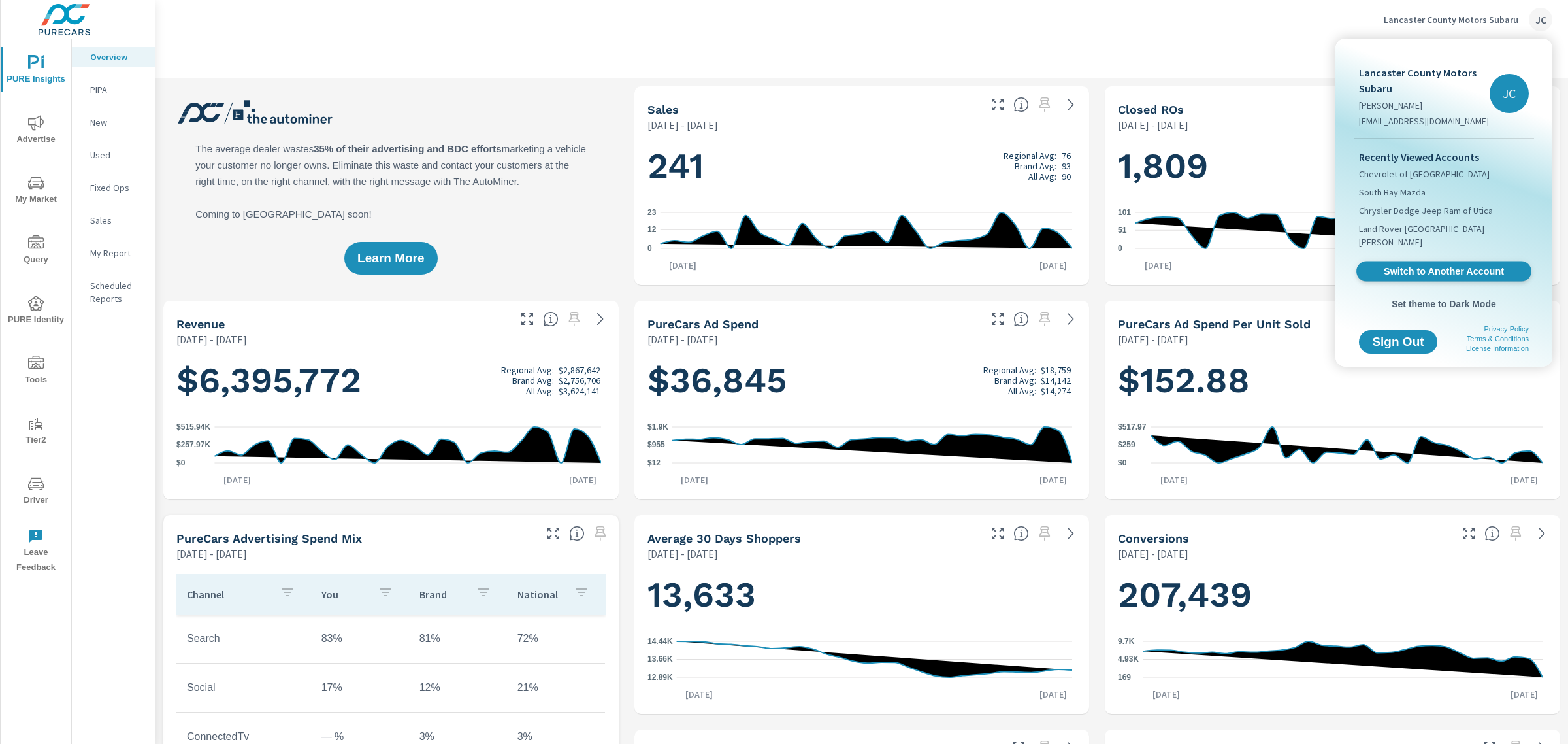
click at [1404, 266] on span "Switch to Another Account" at bounding box center [1444, 272] width 160 height 13
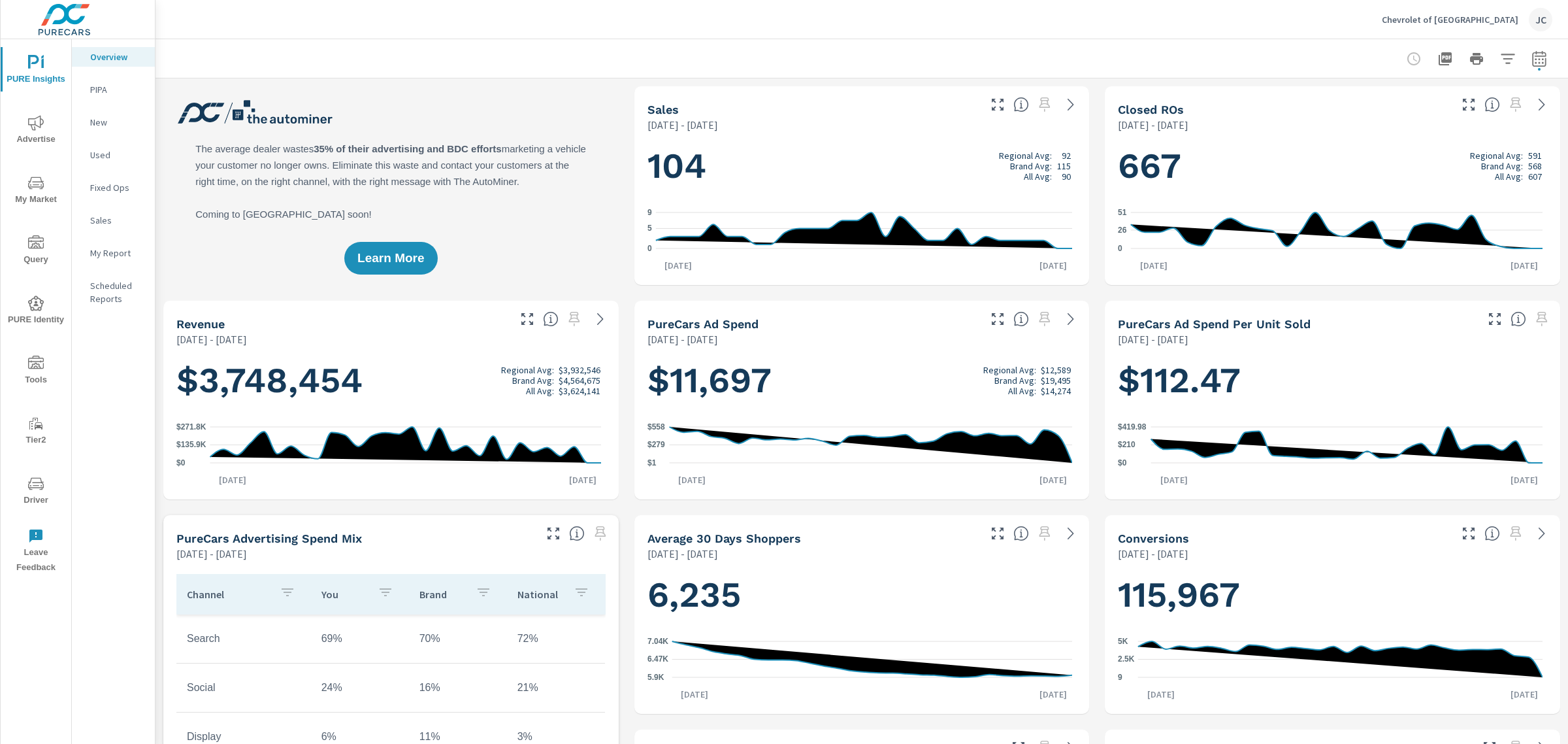
click at [42, 429] on icon "nav menu" at bounding box center [36, 423] width 16 height 16
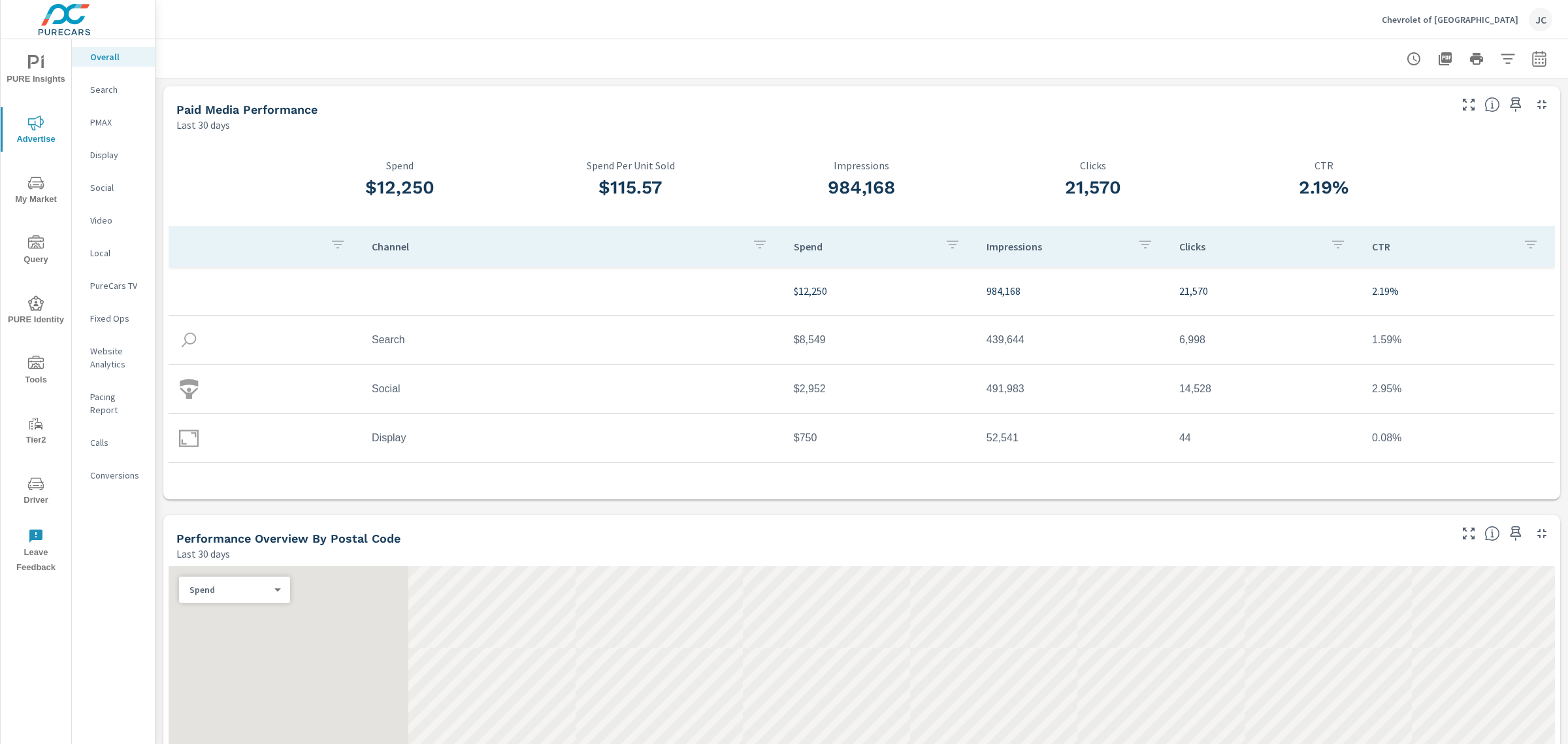
click at [109, 86] on p "Search" at bounding box center [117, 90] width 54 height 13
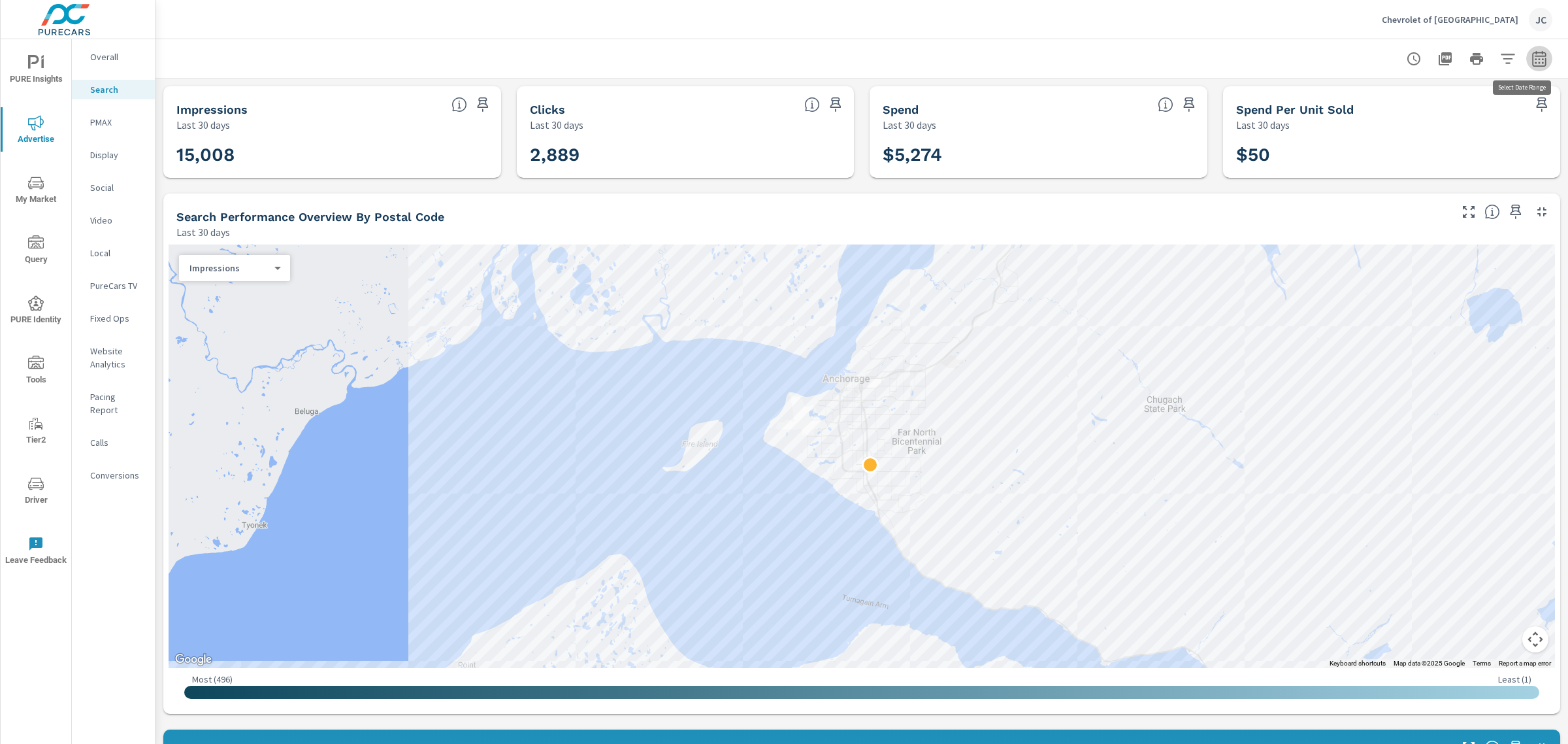
click at [1530, 67] on button "button" at bounding box center [1539, 58] width 26 height 26
select select "Last 30 days"
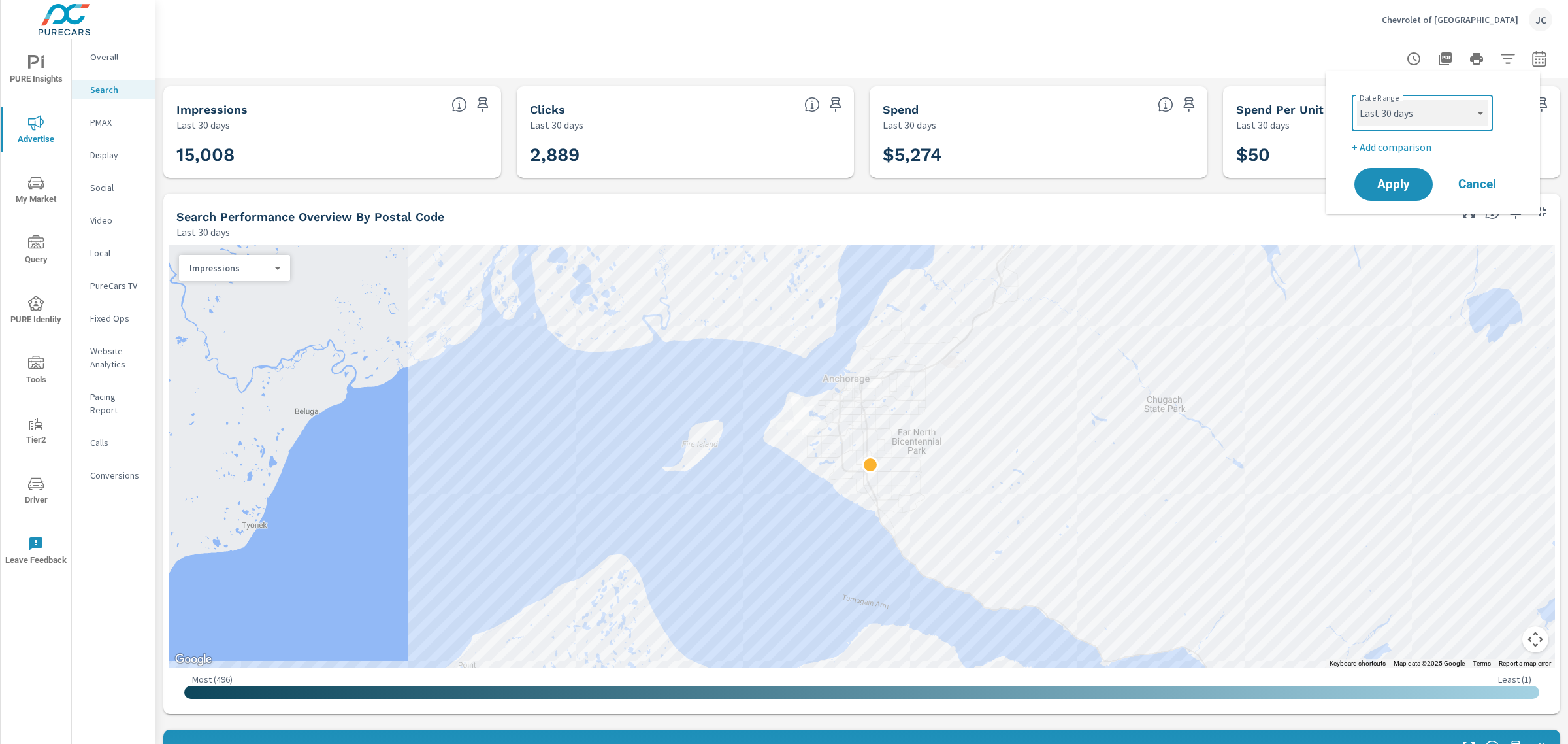
click at [1439, 119] on select "Custom [DATE] Last week Last 7 days Last 14 days Last 30 days Last 45 days Last…" at bounding box center [1423, 112] width 130 height 26
click at [1300, 15] on div "Chevrolet of South Anchorage JC" at bounding box center [862, 19] width 1382 height 38
click at [1544, 64] on div at bounding box center [862, 58] width 1412 height 38
click at [1533, 57] on icon "button" at bounding box center [1540, 59] width 16 height 16
select select "Last 30 days"
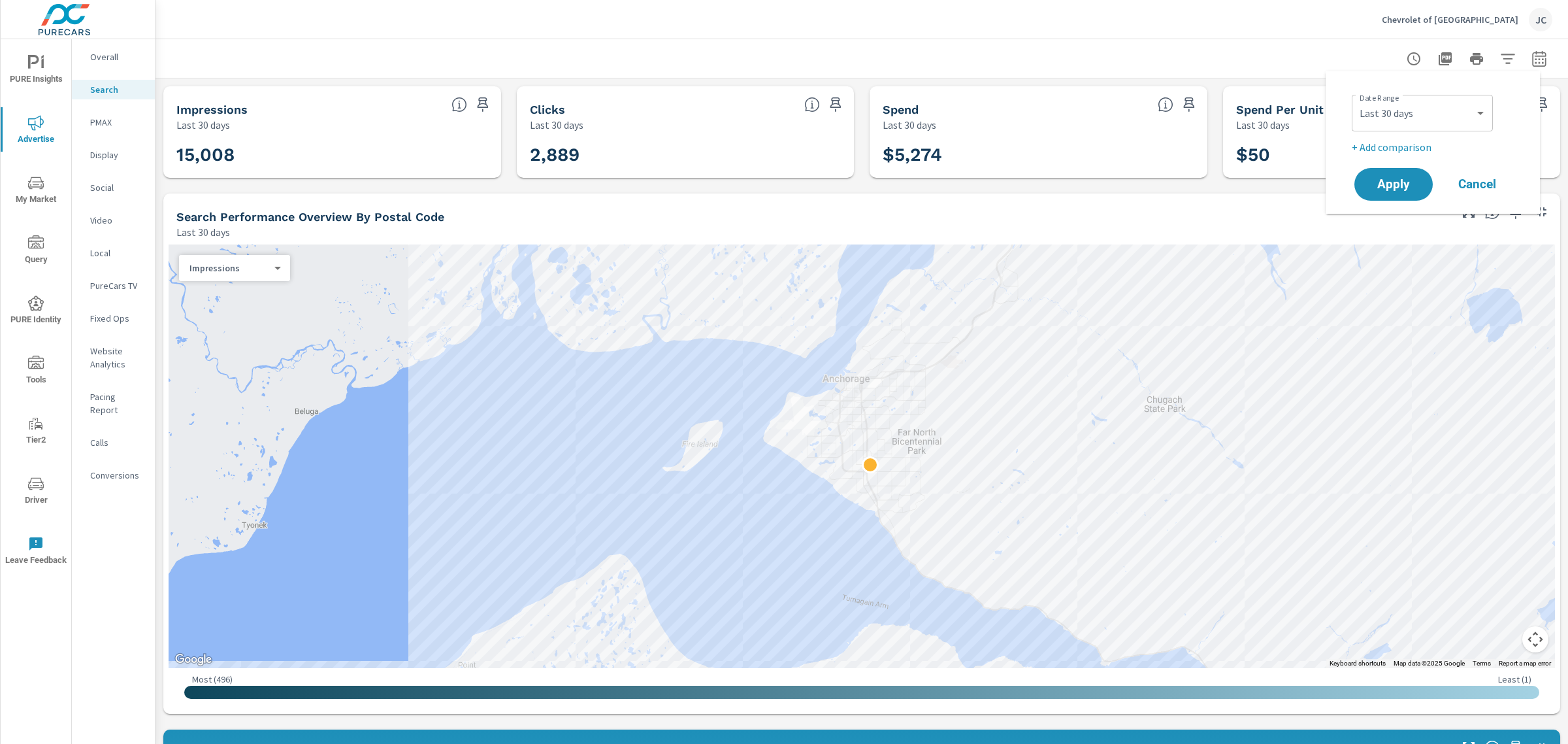
click at [1377, 145] on p "+ Add comparison" at bounding box center [1435, 147] width 167 height 16
select select "Previous period"
click at [1387, 219] on span "Apply" at bounding box center [1394, 222] width 53 height 13
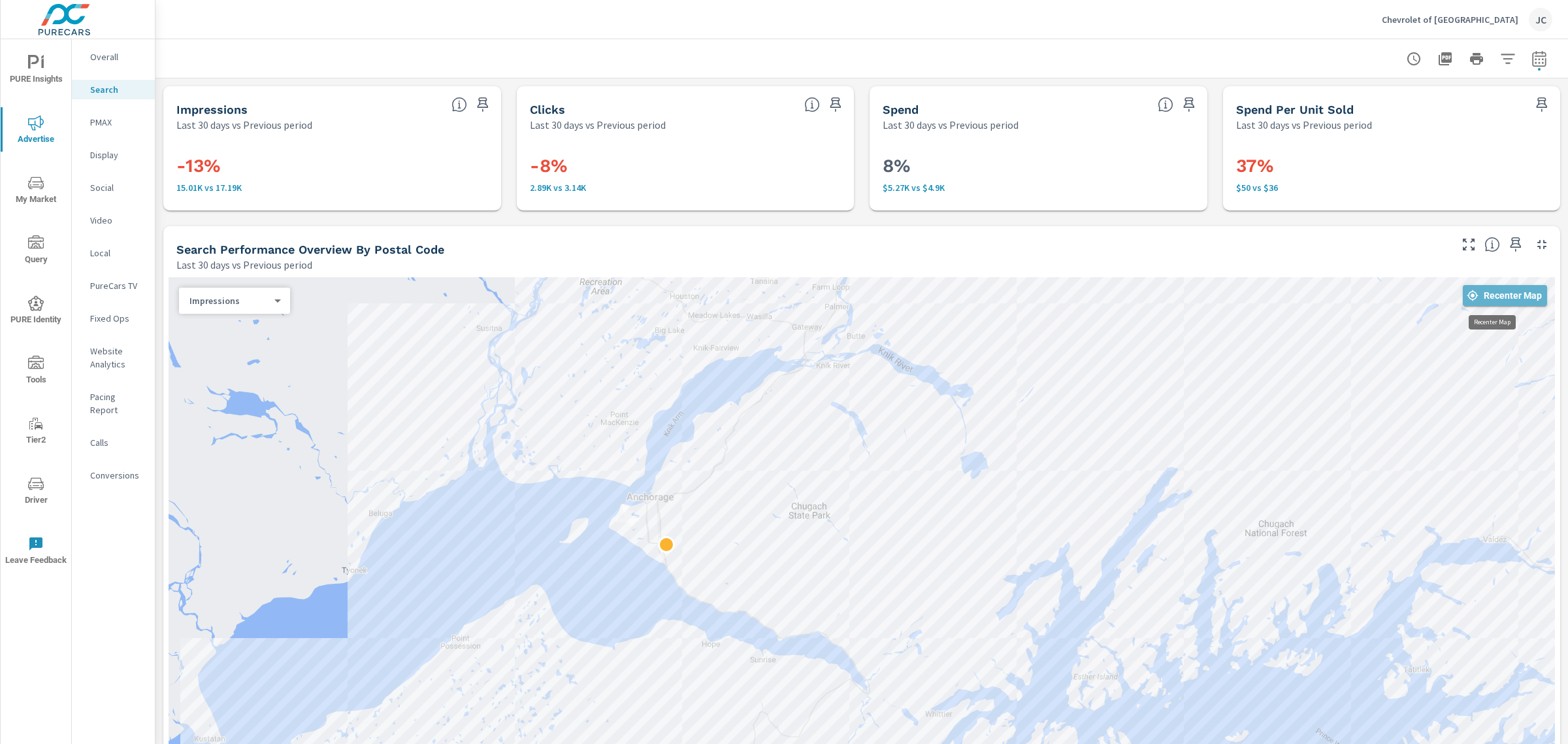
click at [1497, 285] on button "Recenter Map" at bounding box center [1505, 295] width 84 height 21
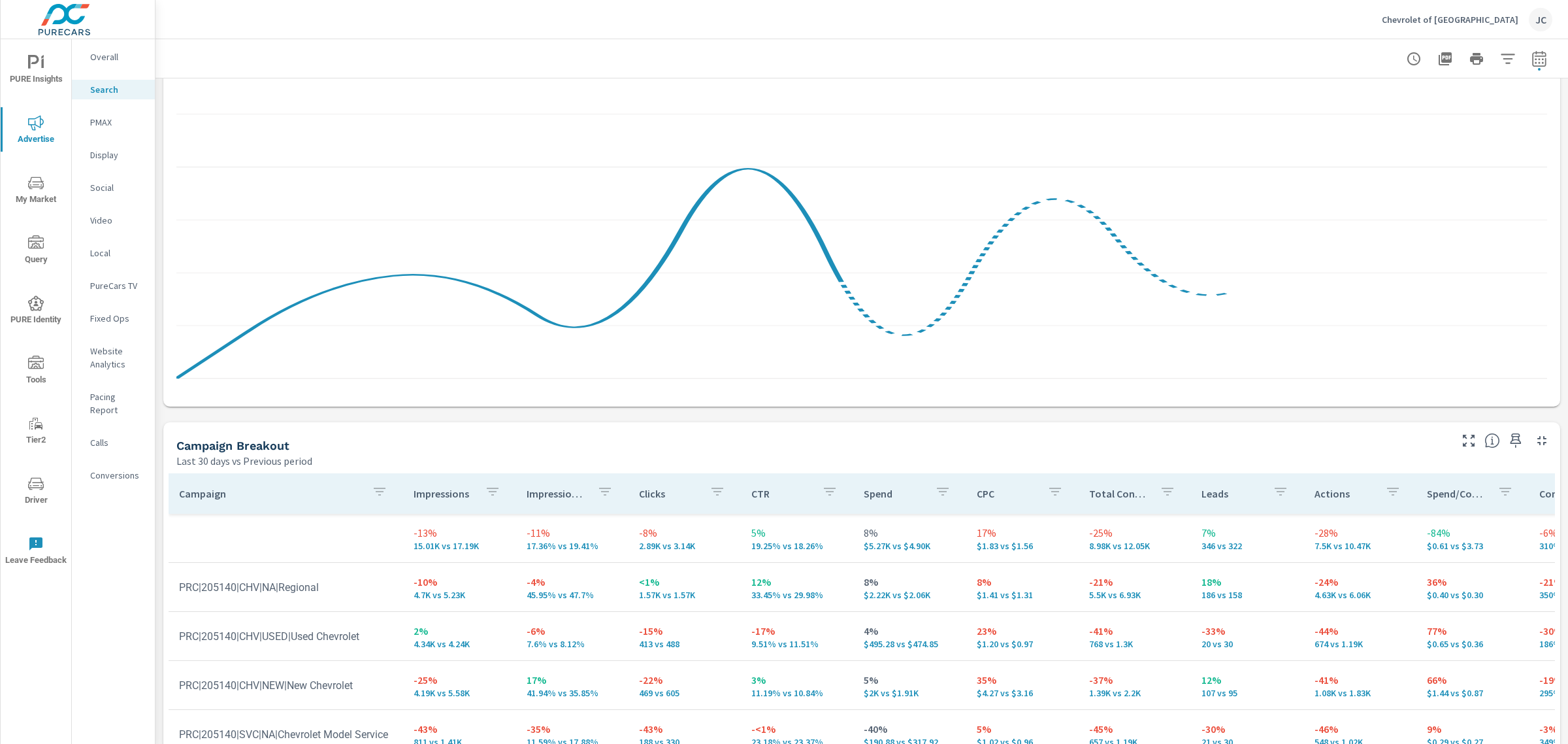
scroll to position [660, 0]
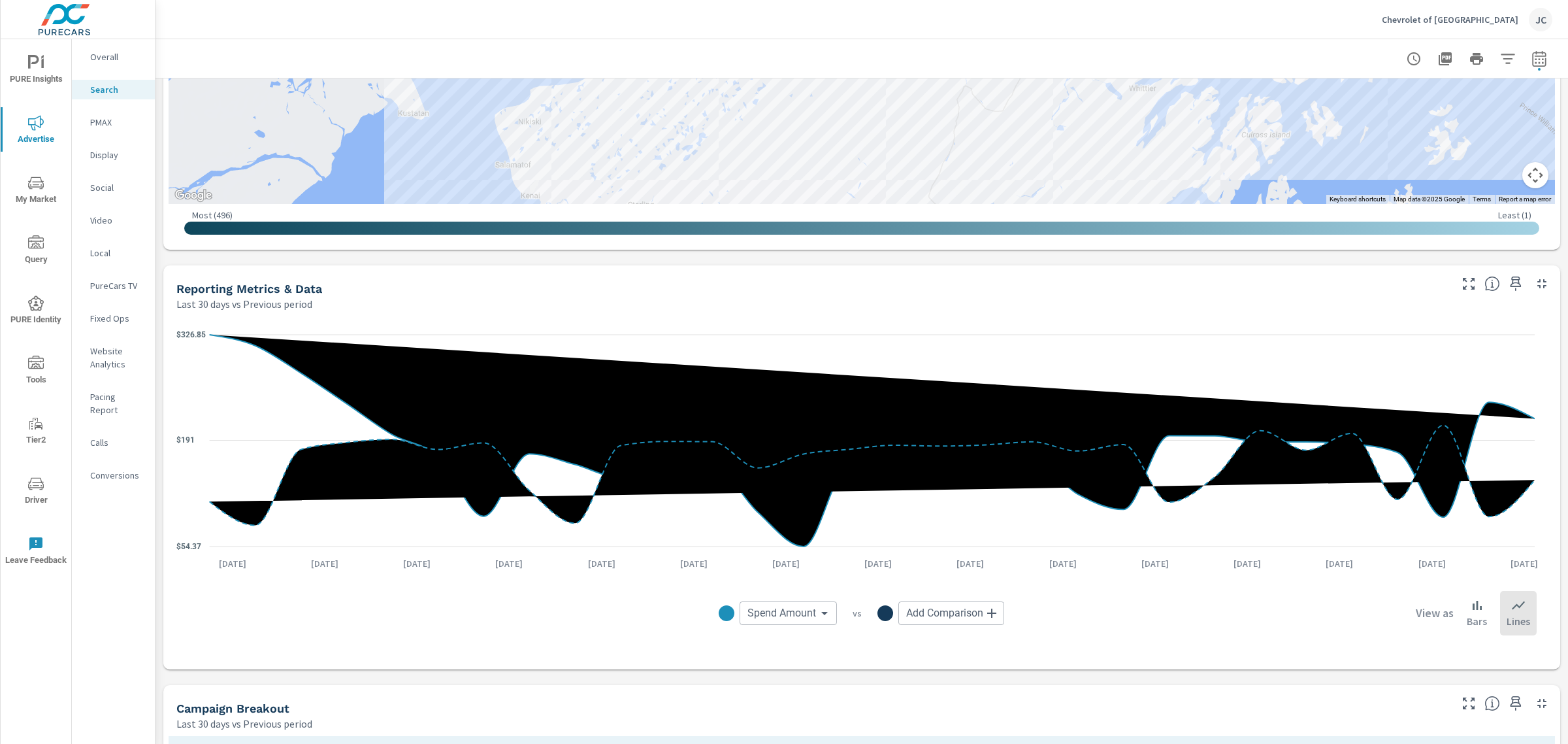
click at [286, 289] on h5 "Reporting Metrics & Data" at bounding box center [250, 288] width 146 height 13
click at [987, 612] on body "PURE Insights Advertise My Market Query PURE Identity Tools Tier2 Driver Leave …" at bounding box center [784, 372] width 1568 height 744
click at [985, 648] on li "Total Conversions" at bounding box center [976, 643] width 169 height 26
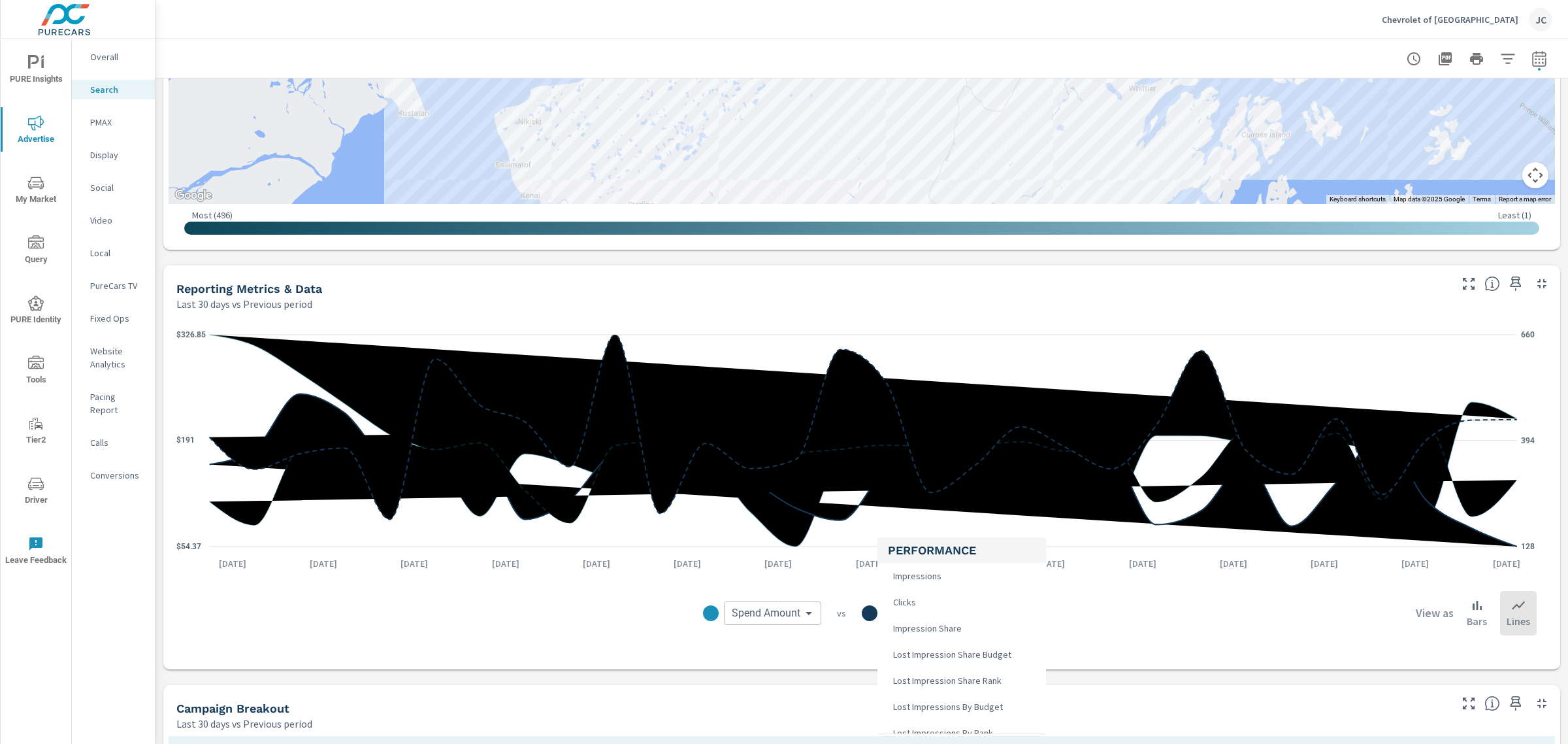
click at [976, 620] on body "PURE Insights Advertise My Market Query PURE Identity Tools Tier2 Driver Leave …" at bounding box center [784, 372] width 1568 height 744
click at [921, 564] on li "Leads" at bounding box center [962, 561] width 169 height 26
type input "Leads"
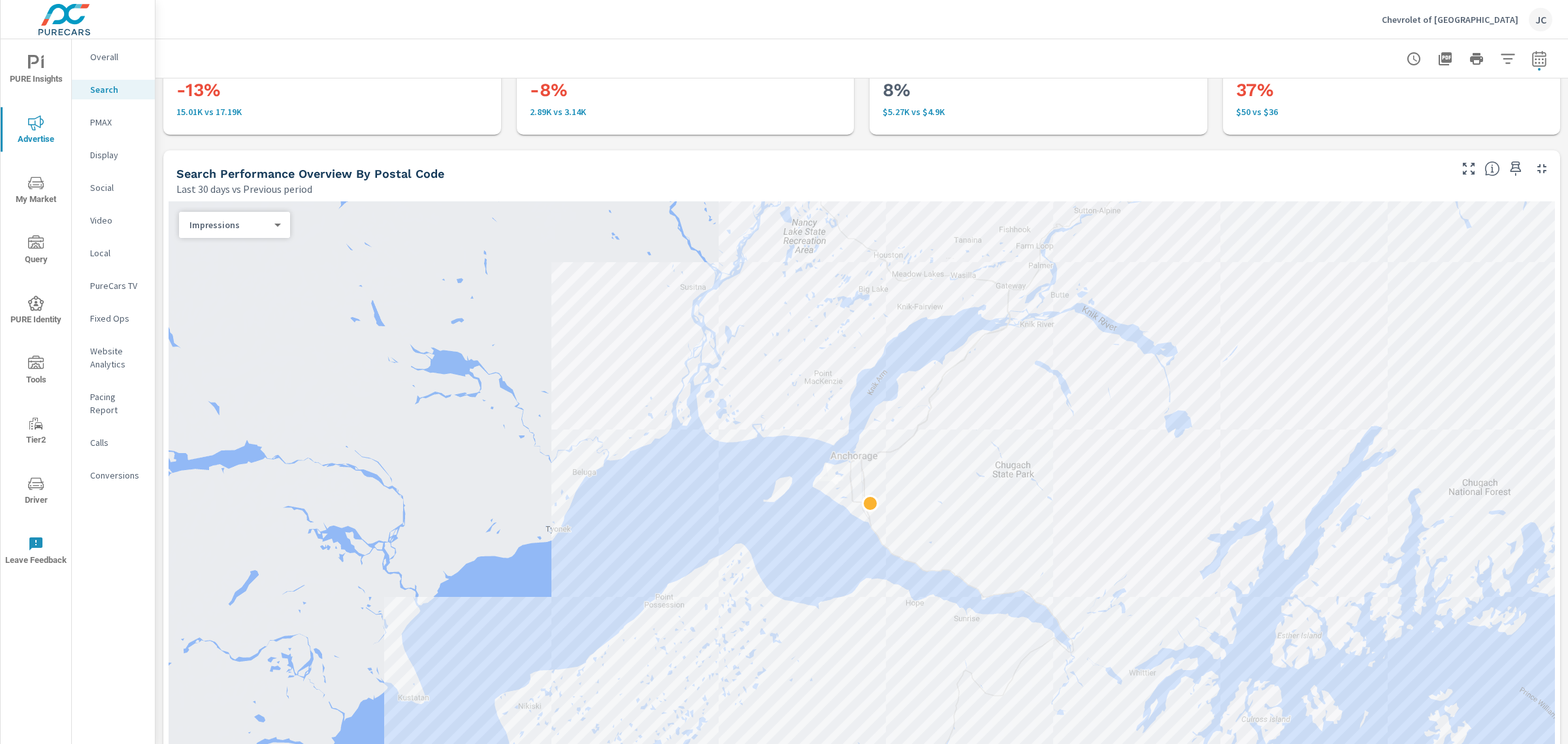
scroll to position [6, 0]
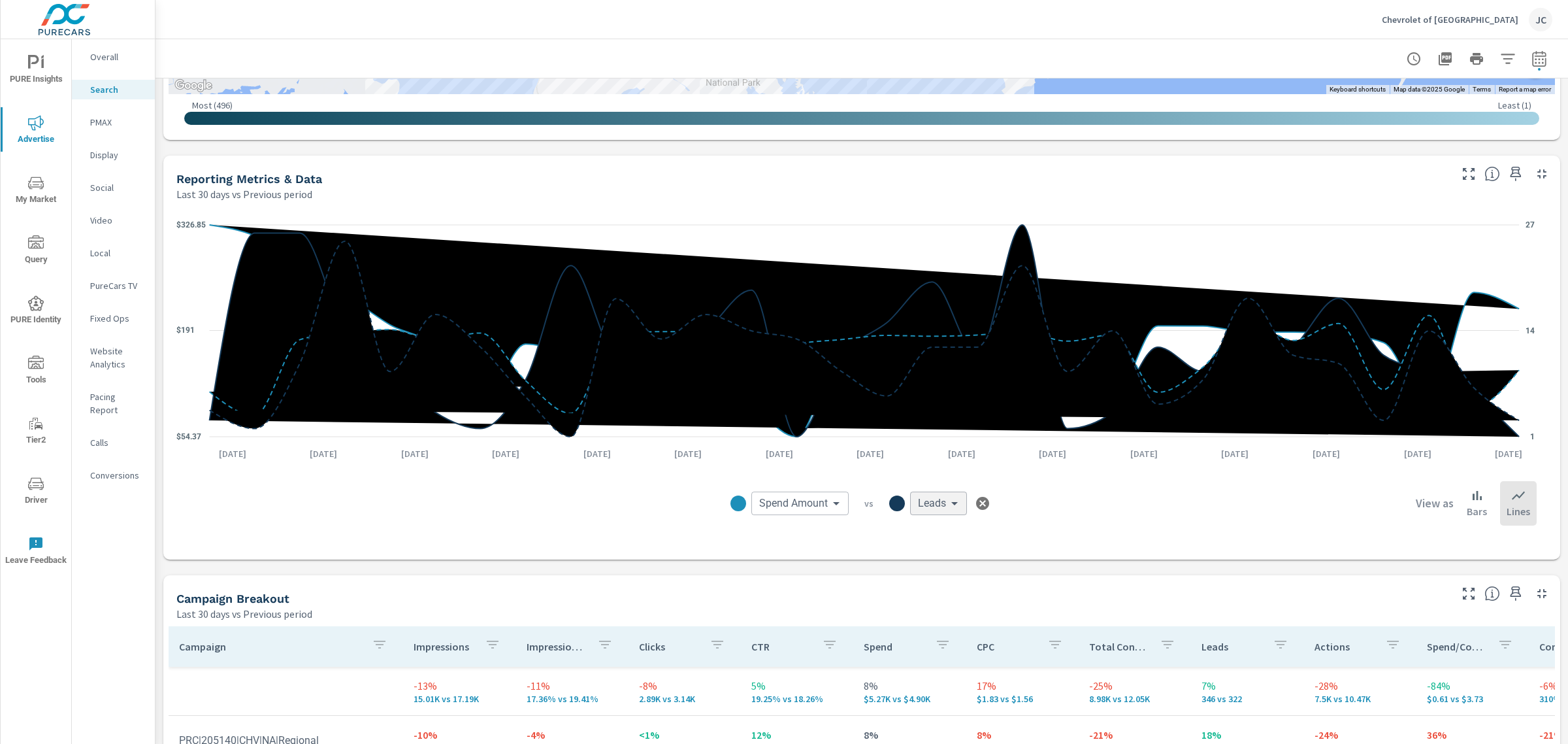
scroll to position [822, 0]
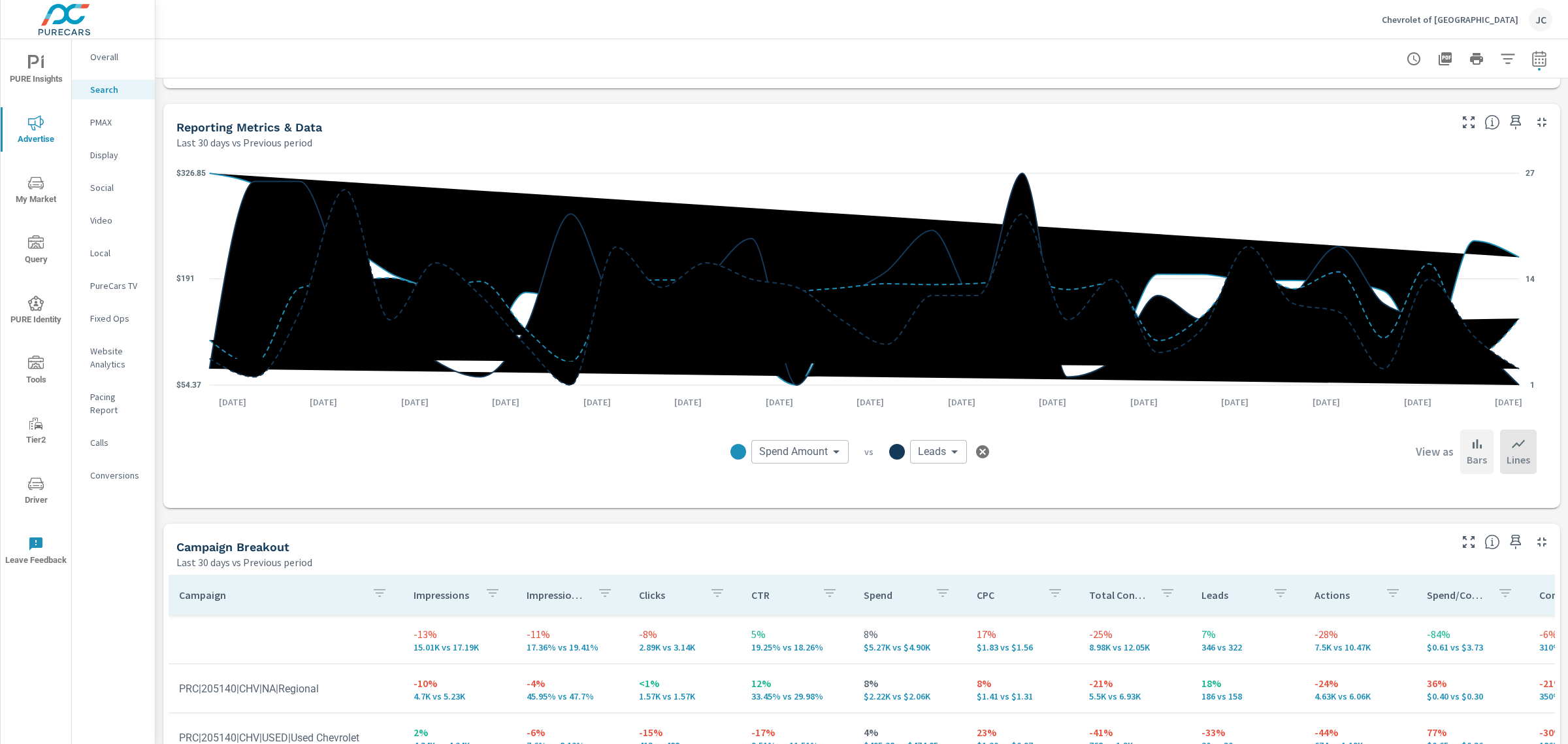
click at [1473, 442] on icon at bounding box center [1478, 444] width 9 height 9
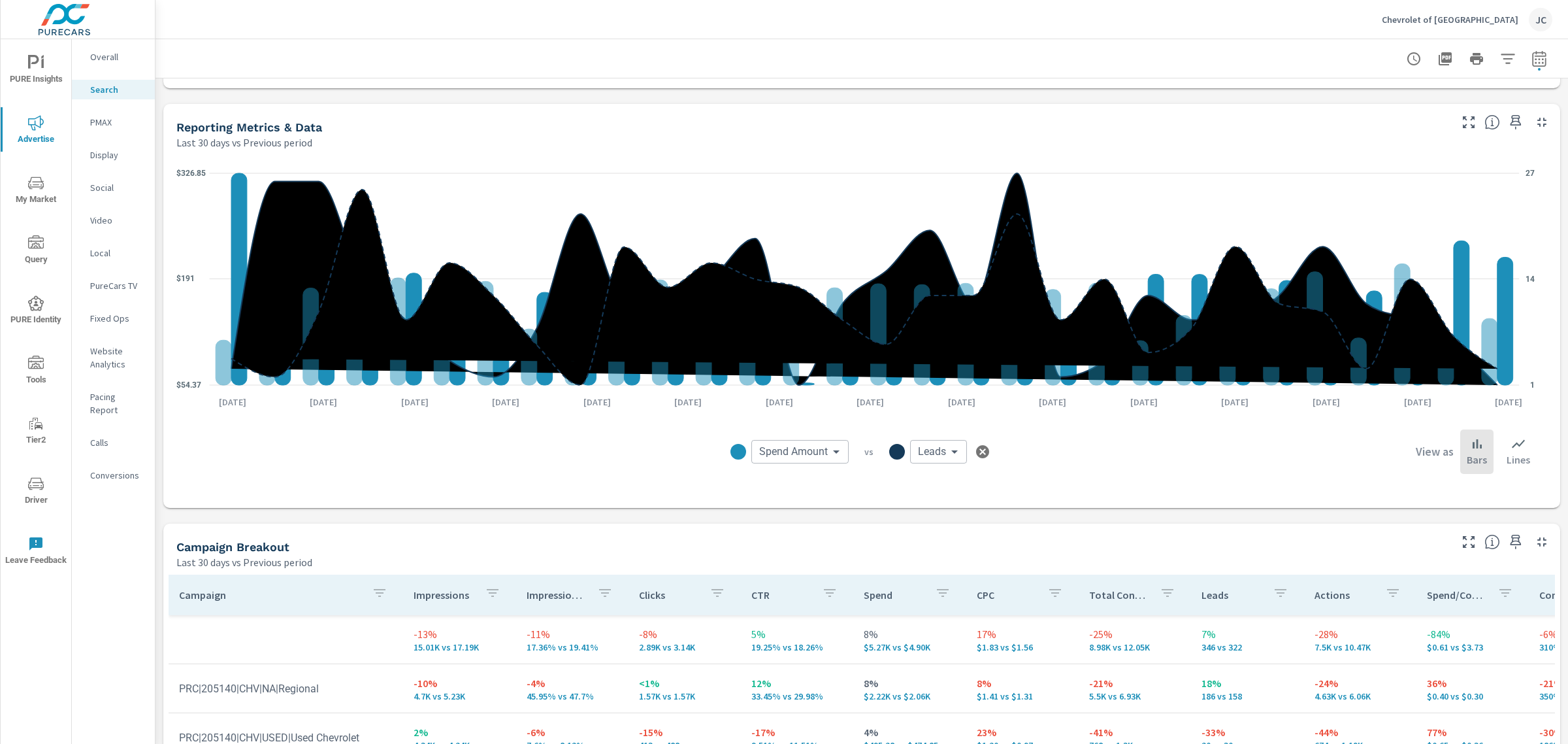
click at [1424, 449] on h6 "View as" at bounding box center [1435, 451] width 38 height 13
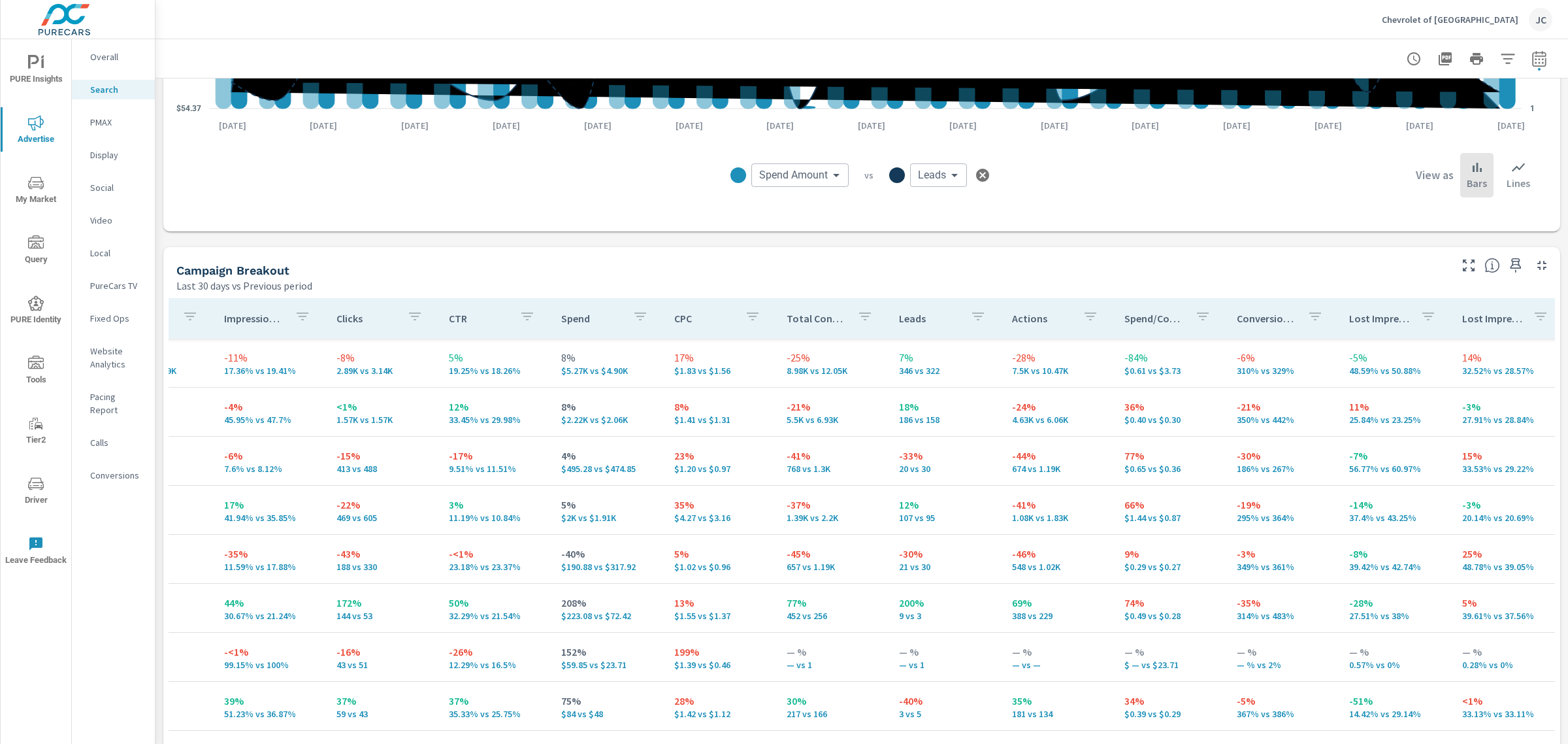
scroll to position [1152, 0]
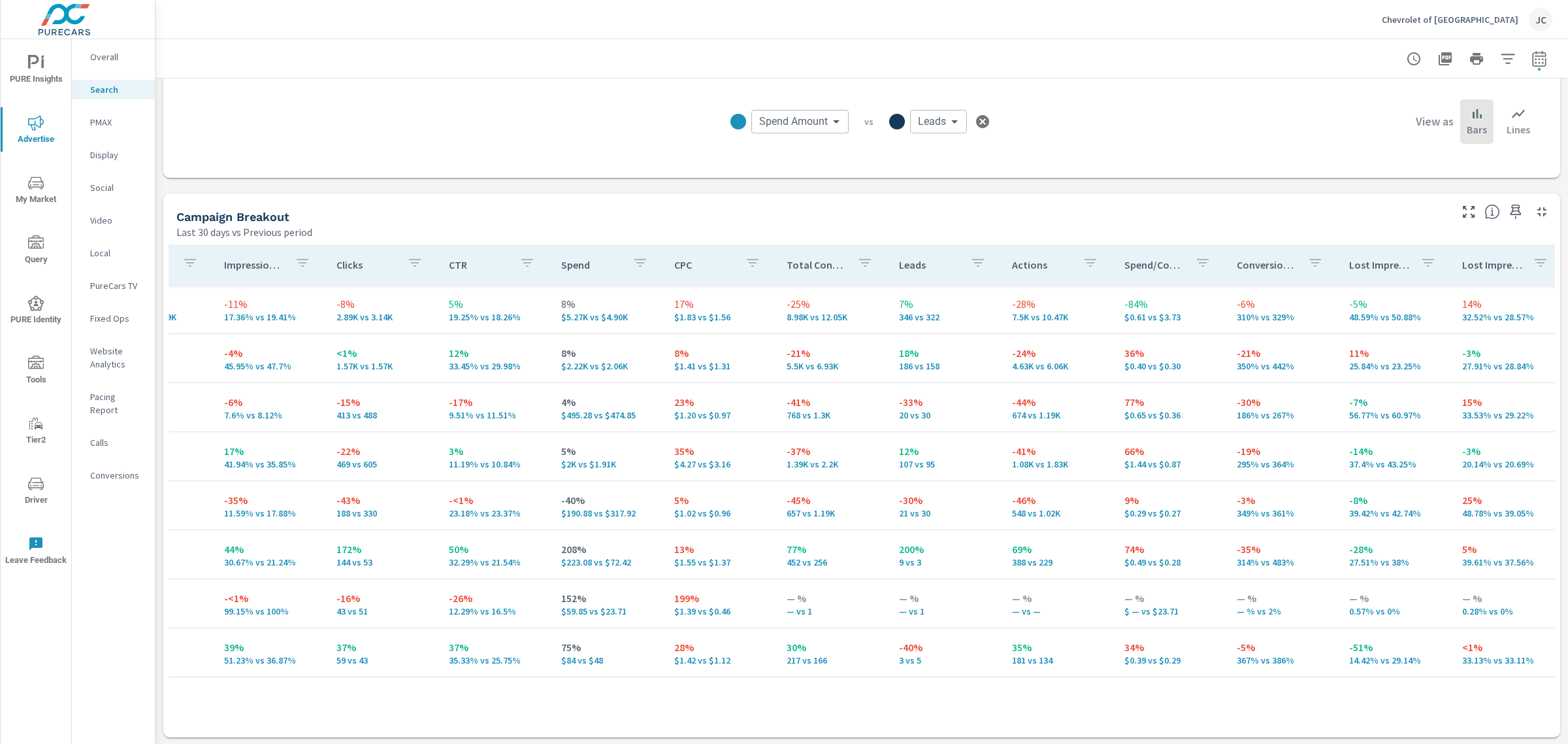
drag, startPoint x: 102, startPoint y: 60, endPoint x: 83, endPoint y: 69, distance: 21.0
click at [83, 69] on nav "Overall Search PMAX Display Social Video Local PureCars TV Fixed Ops Website An…" at bounding box center [114, 271] width 83 height 464
click at [115, 57] on p "Overall" at bounding box center [117, 57] width 54 height 13
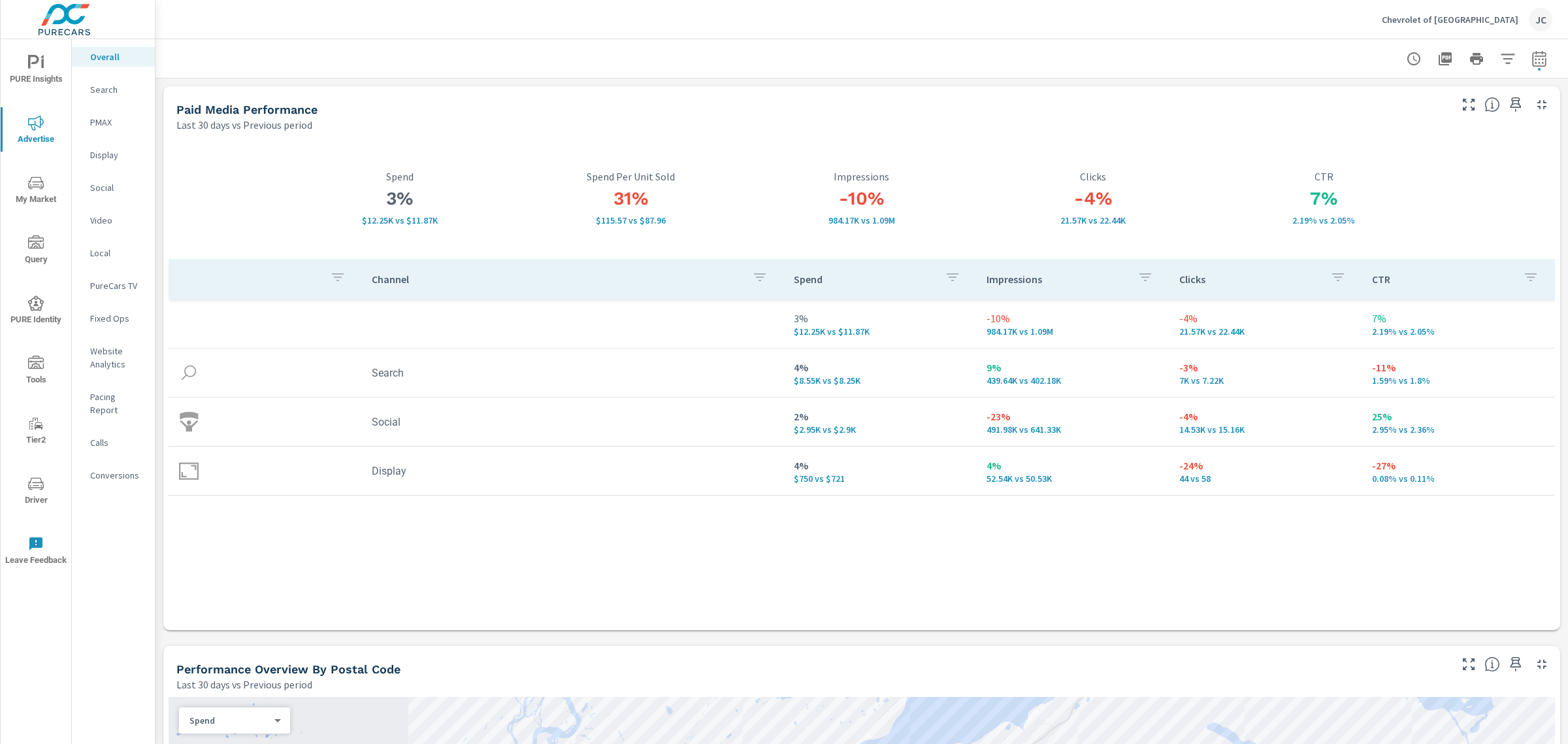
click at [395, 377] on td "Search" at bounding box center [572, 372] width 422 height 33
click at [126, 93] on p "Search" at bounding box center [117, 90] width 54 height 13
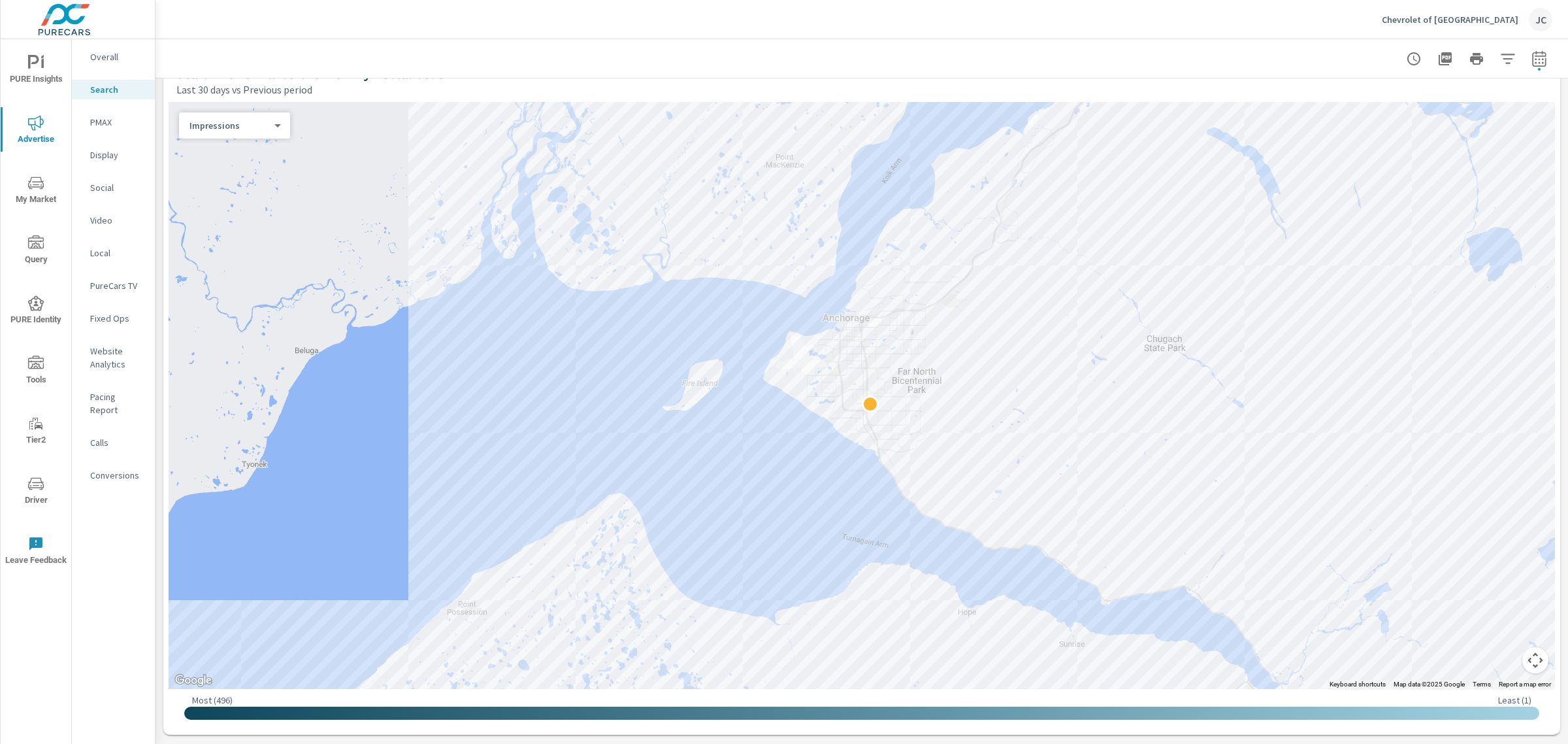
scroll to position [327, 0]
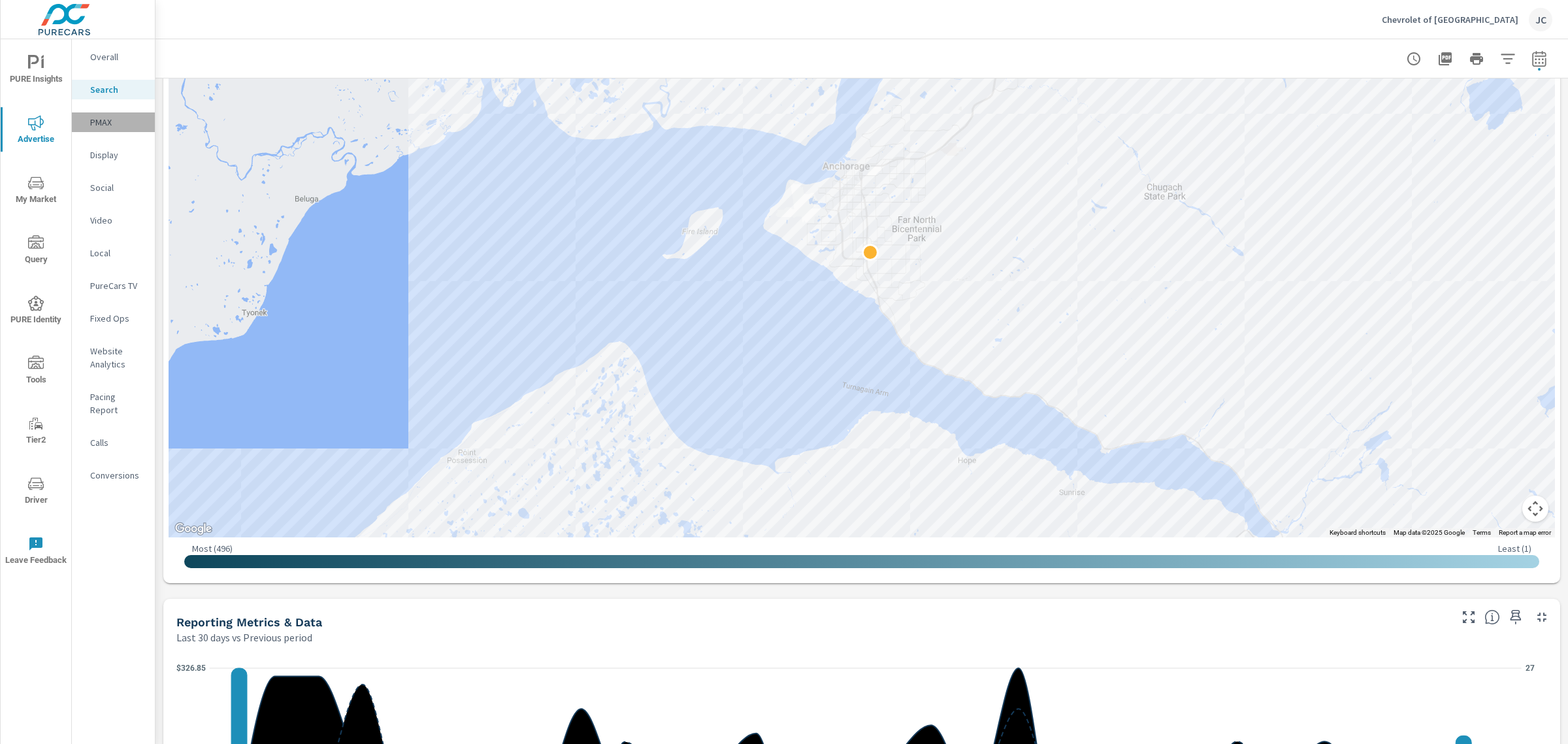
click at [110, 116] on p "PMAX" at bounding box center [117, 122] width 54 height 13
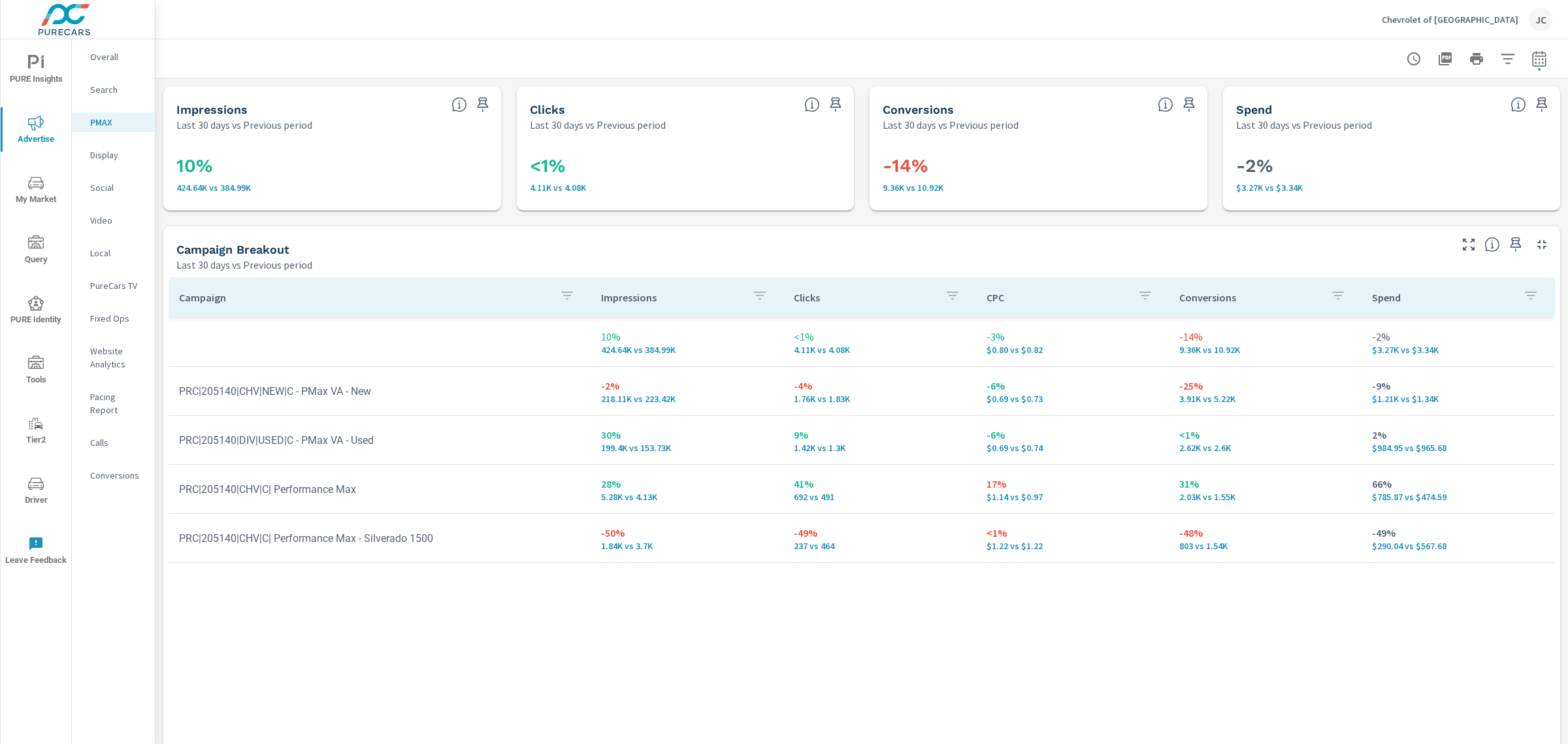
click at [121, 162] on div "Display" at bounding box center [114, 155] width 83 height 20
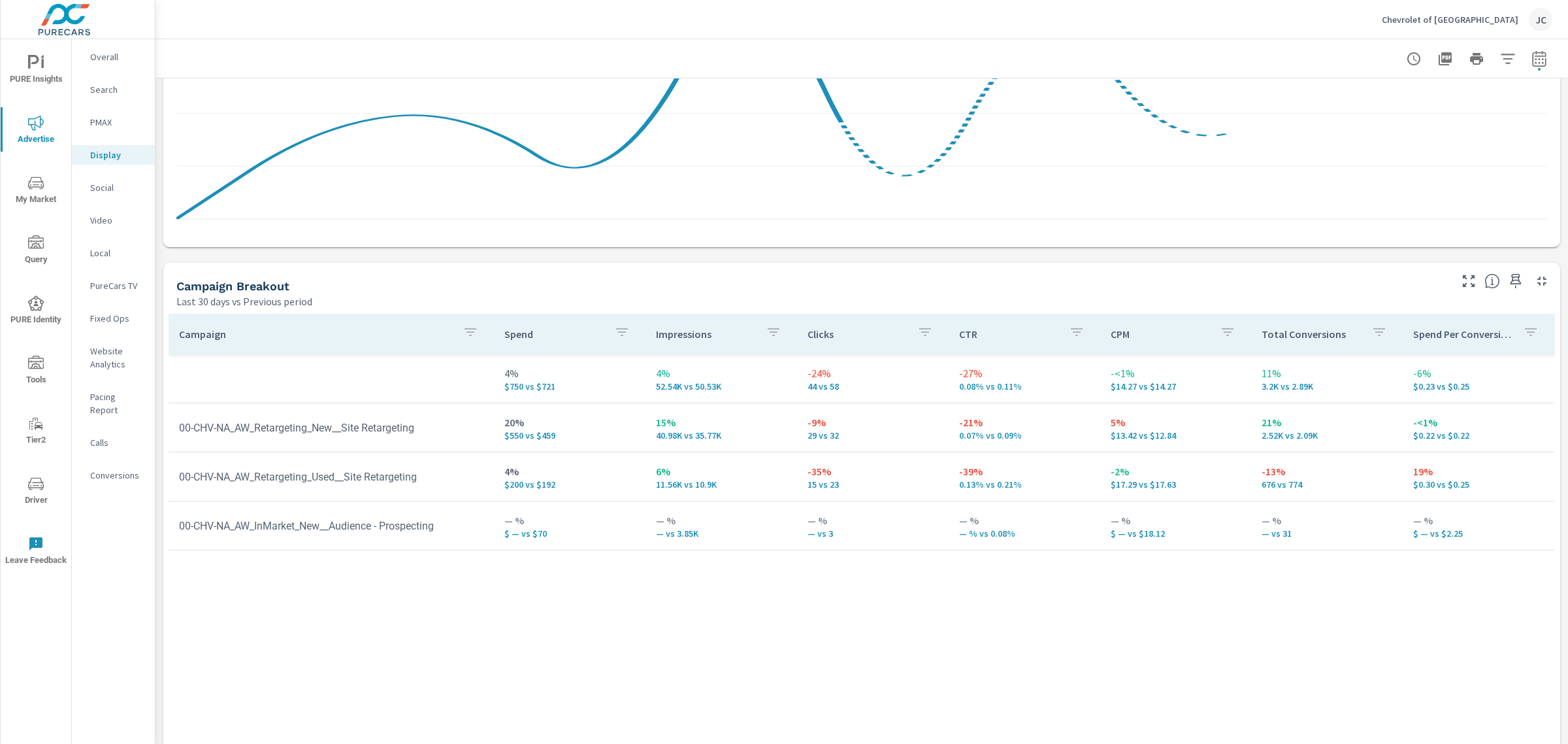
scroll to position [409, 0]
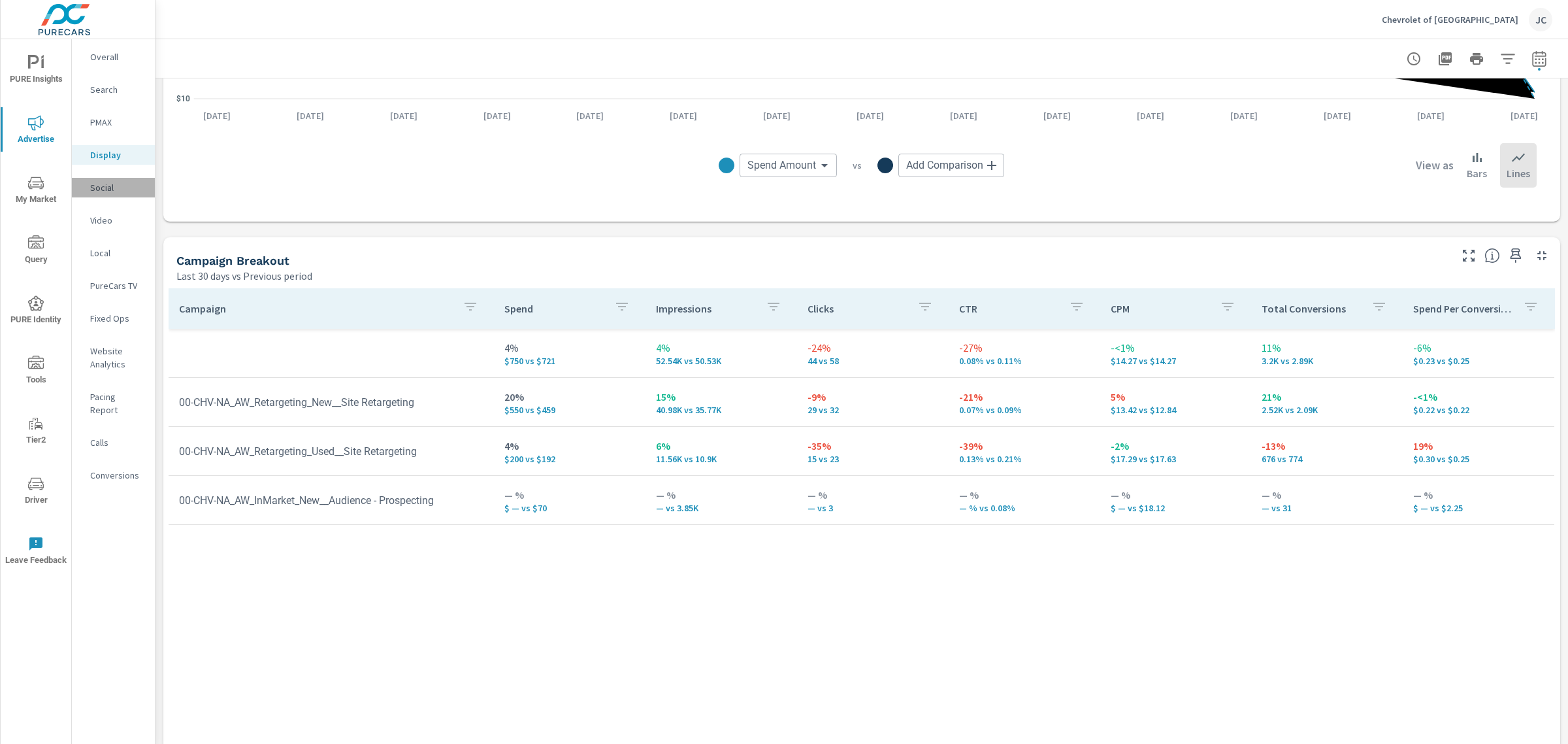
click at [102, 190] on p "Social" at bounding box center [117, 187] width 54 height 13
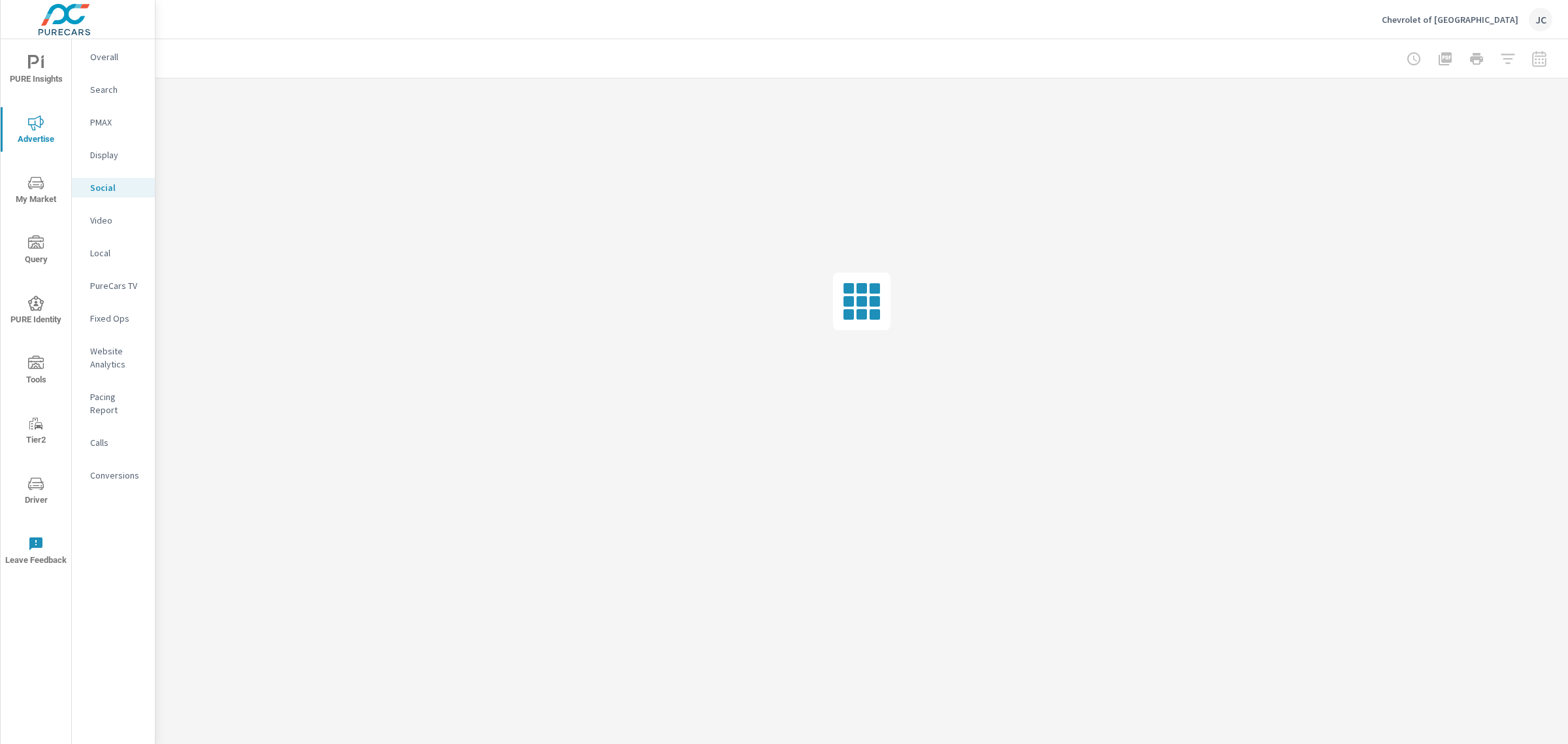
click at [108, 149] on p "Display" at bounding box center [117, 155] width 54 height 13
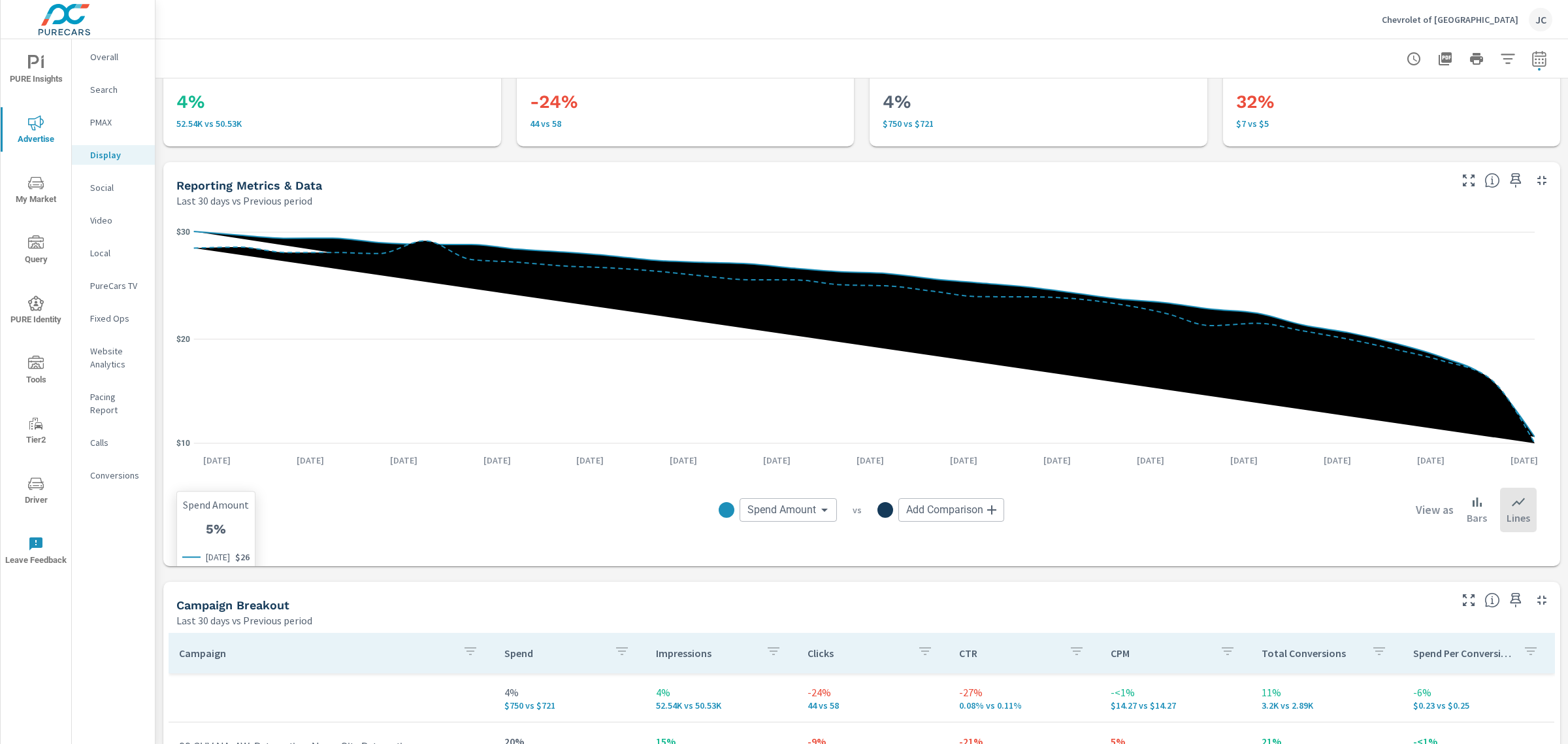
scroll to position [163, 0]
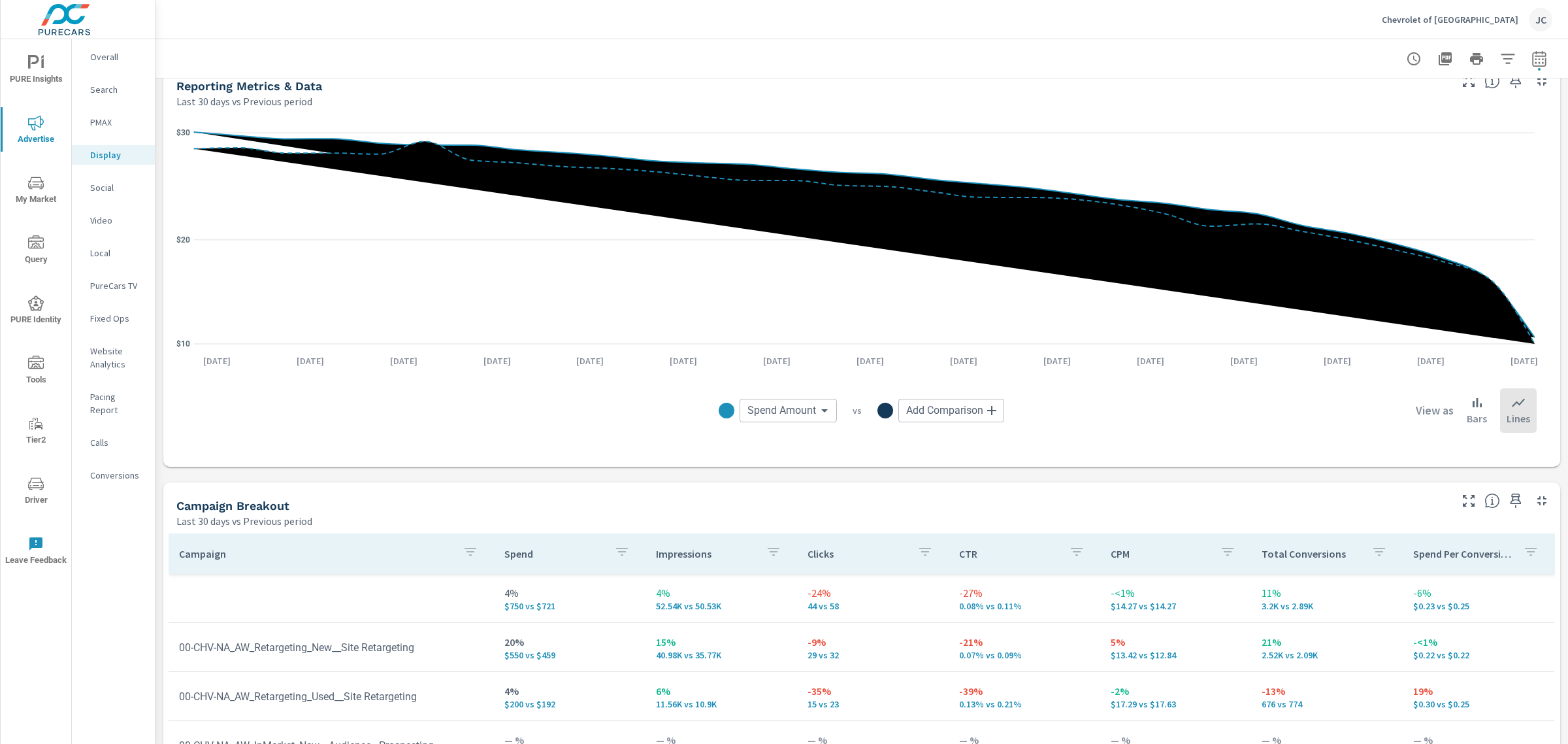
click at [1541, 64] on div at bounding box center [862, 58] width 1412 height 38
click at [1508, 500] on icon "button" at bounding box center [1516, 500] width 16 height 16
click at [96, 125] on p "PMAX" at bounding box center [117, 122] width 54 height 13
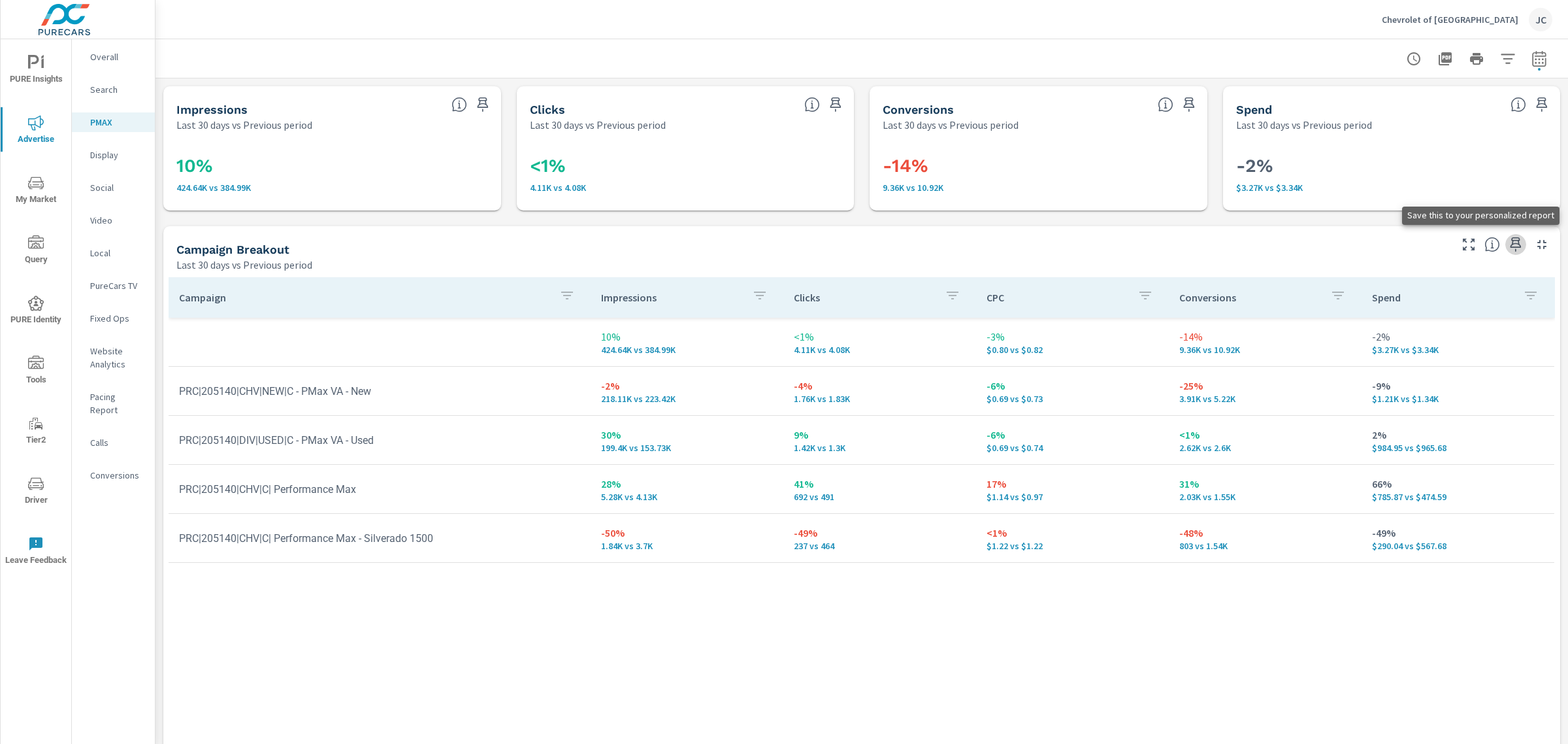
click at [1508, 243] on icon "button" at bounding box center [1516, 244] width 16 height 16
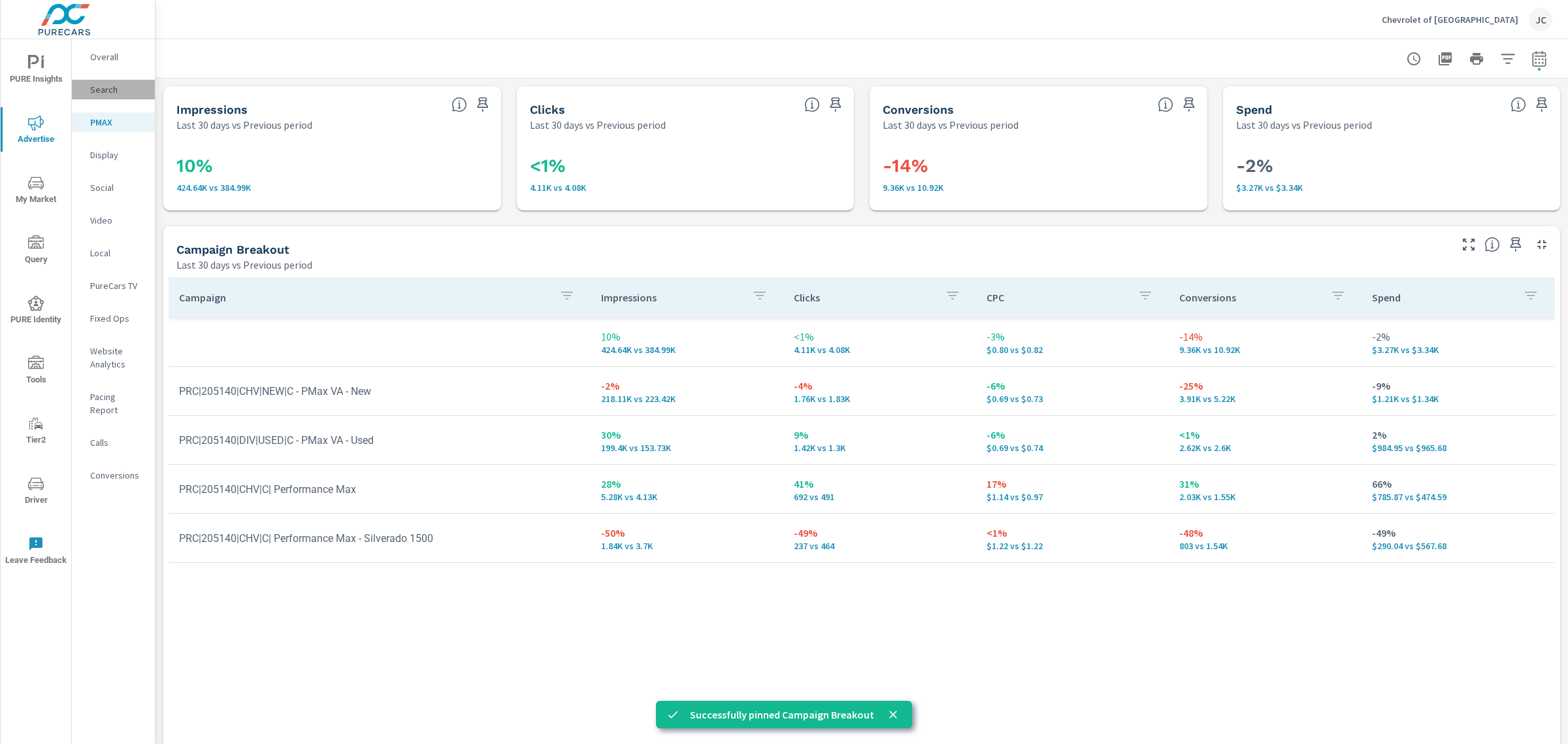
click at [112, 95] on p "Search" at bounding box center [117, 90] width 54 height 13
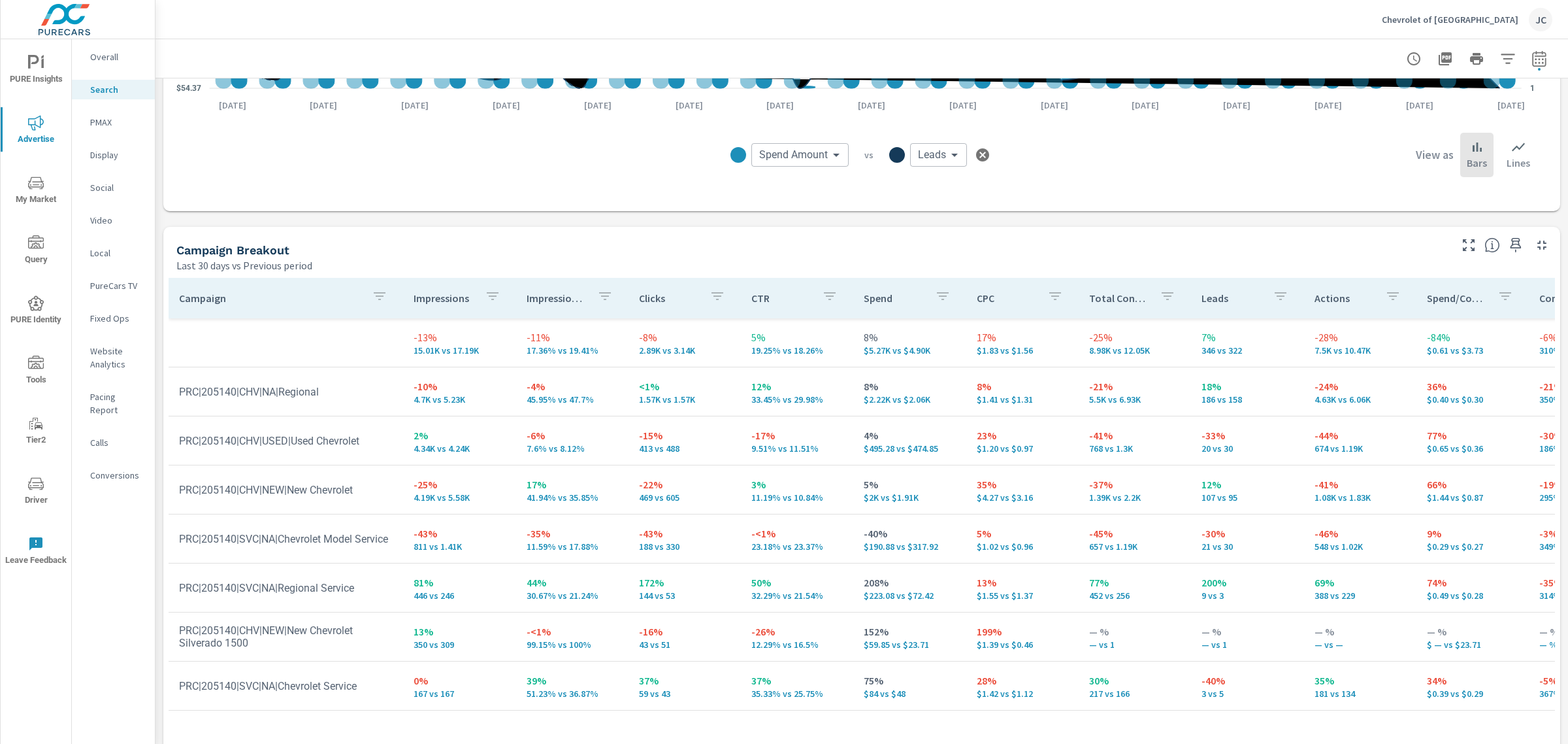
scroll to position [1152, 0]
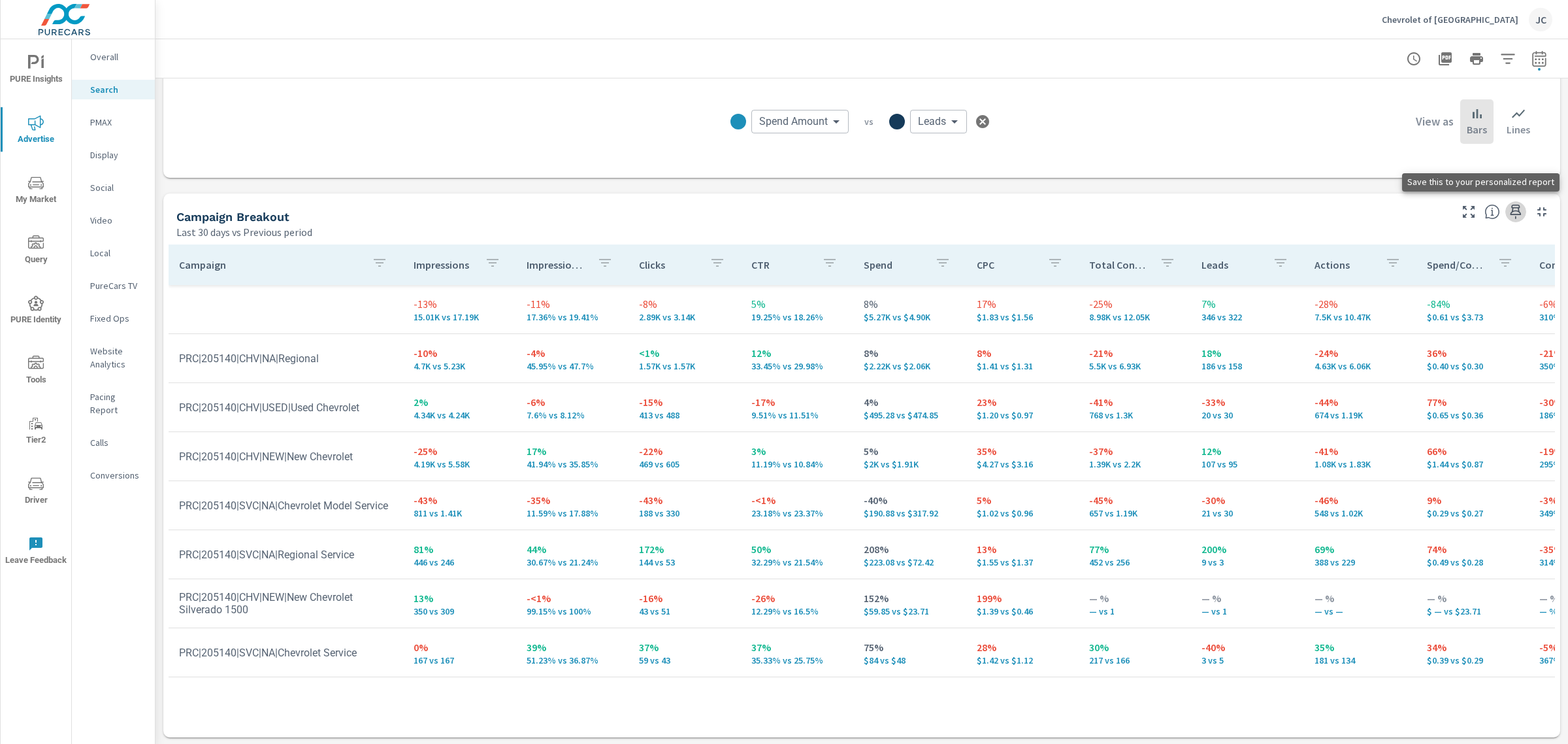
click at [1511, 206] on icon "button" at bounding box center [1516, 211] width 11 height 14
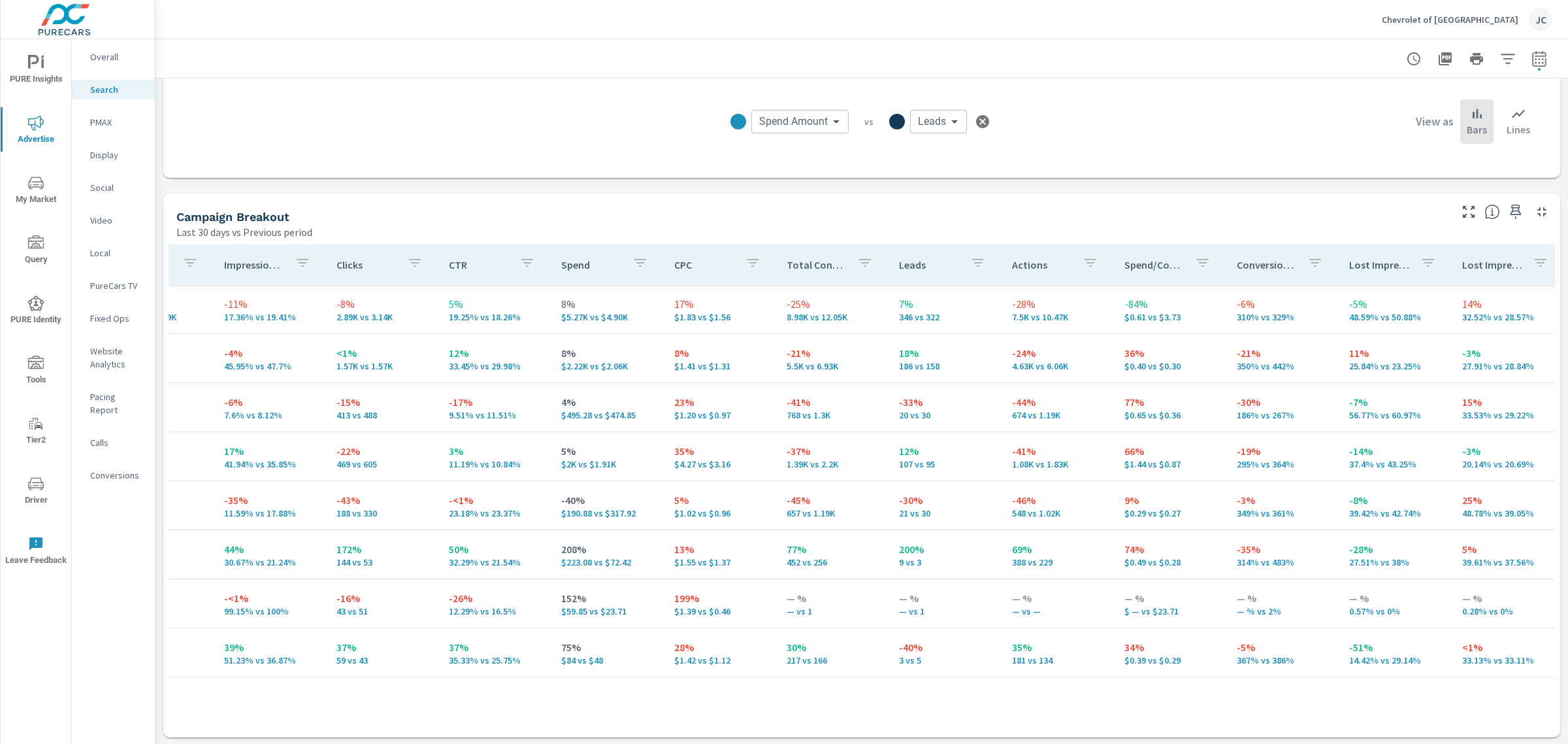
scroll to position [0, 0]
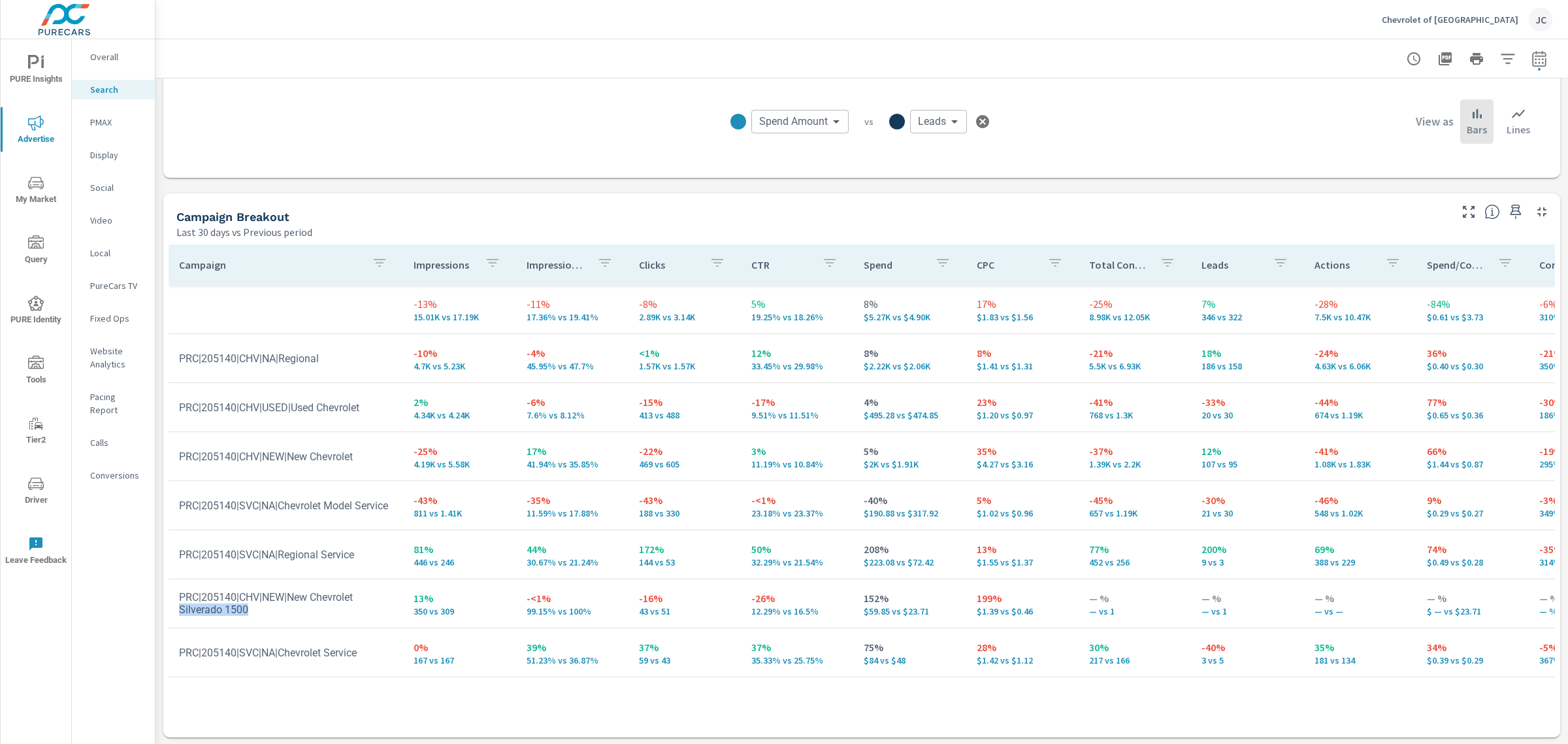
drag, startPoint x: 249, startPoint y: 611, endPoint x: 178, endPoint y: 604, distance: 71.3
click at [178, 604] on td "PRC|205140|CHV|NEW|New Chevrolet Silverado 1500" at bounding box center [286, 603] width 235 height 46
click at [266, 625] on td "PRC|205140|CHV|NEW|New Chevrolet Silverado 1500" at bounding box center [286, 603] width 235 height 46
drag, startPoint x: 251, startPoint y: 618, endPoint x: 180, endPoint y: 598, distance: 73.8
click at [180, 598] on td "PRC|205140|CHV|NEW|New Chevrolet Silverado 1500" at bounding box center [286, 603] width 235 height 46
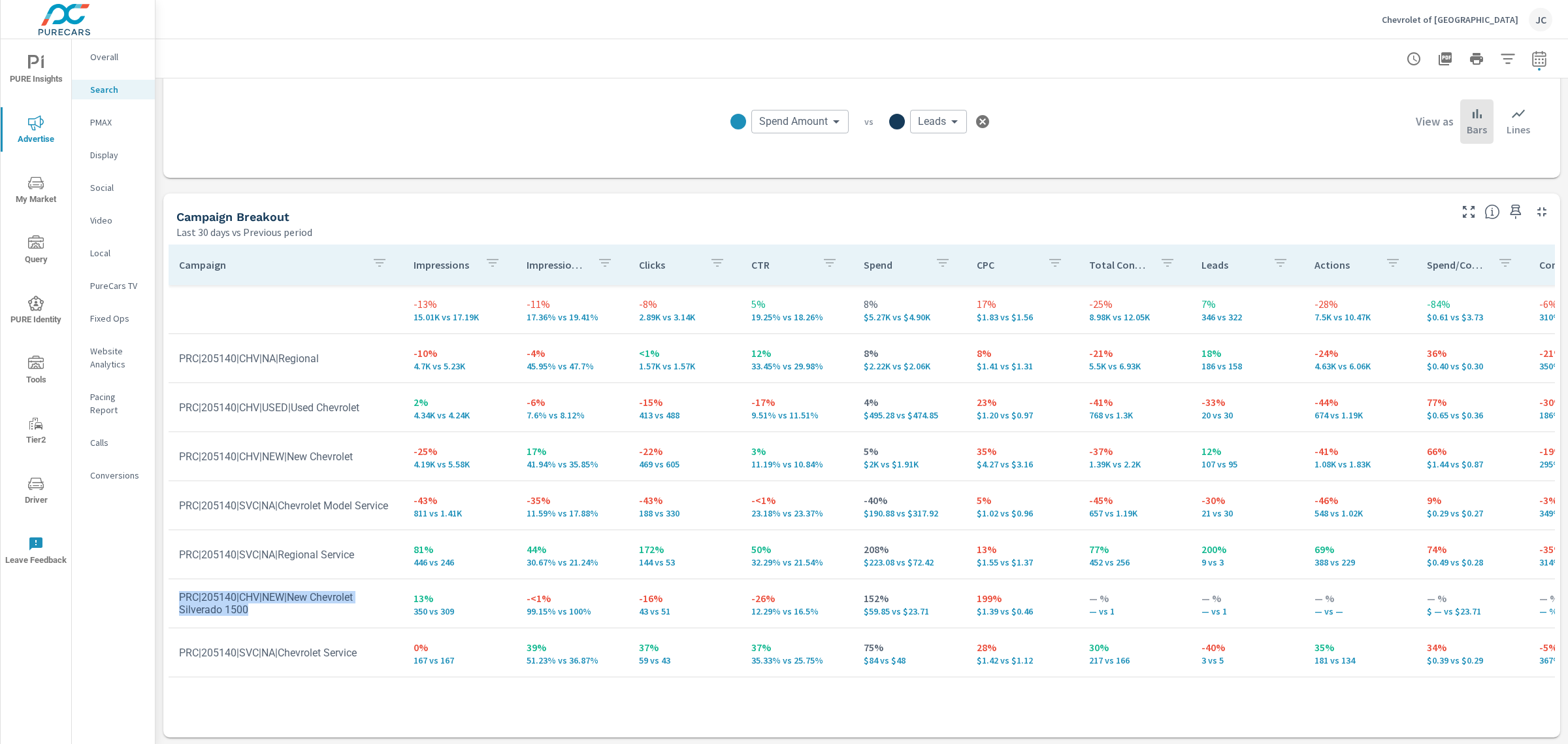
copy td "PRC|205140|CHV|NEW|New Chevrolet Silverado 1500"
click at [432, 142] on div "Spend Amount Spend Amount ​ vs Leads Leads ​ View as Bars Lines" at bounding box center [862, 121] width 1350 height 65
click at [269, 674] on tr "PRC|205140|SVC|NA|Chevrolet Service 0% 167 vs 167 39% 51.23% vs 36.87% 37% 59 v…" at bounding box center [1018, 652] width 1698 height 49
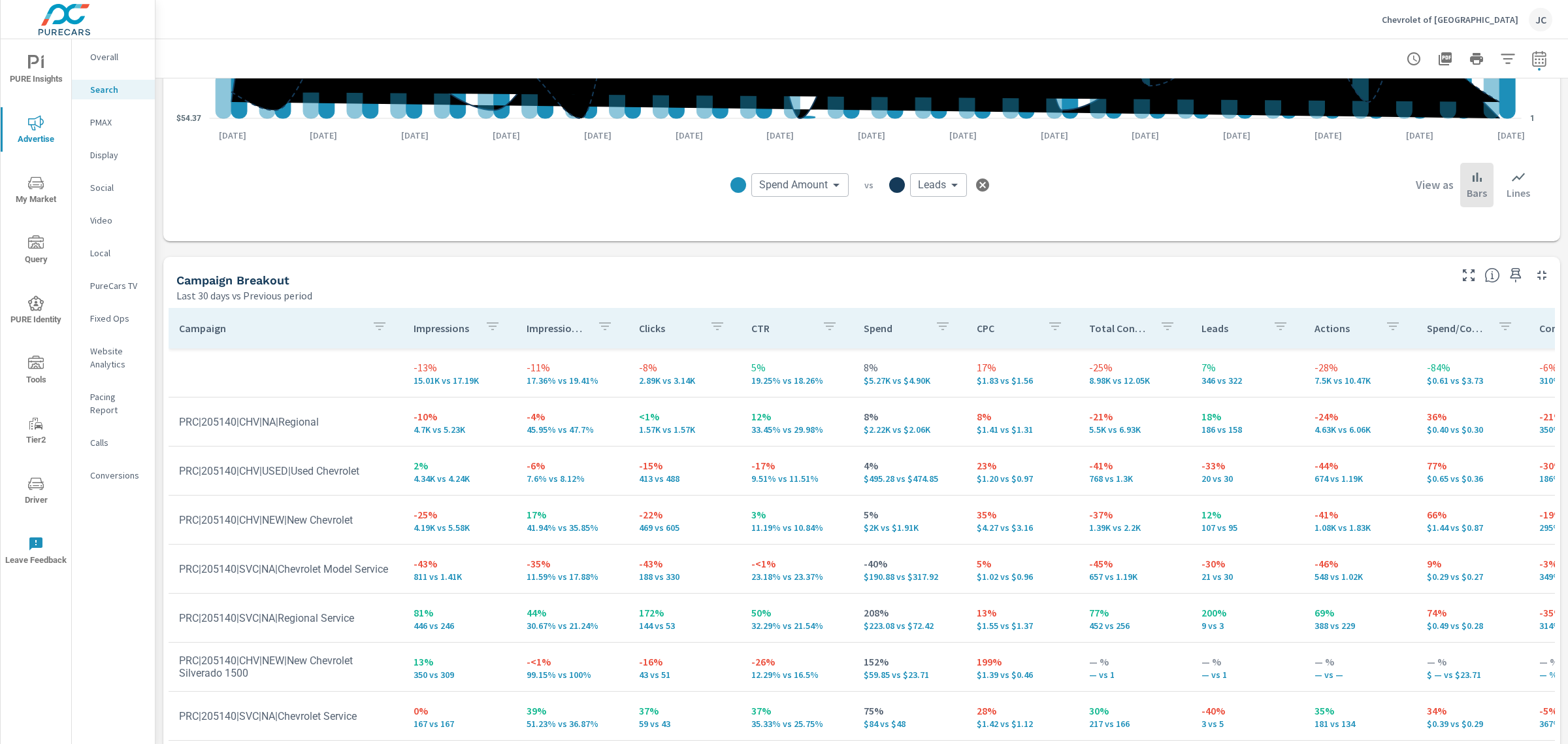
scroll to position [825, 0]
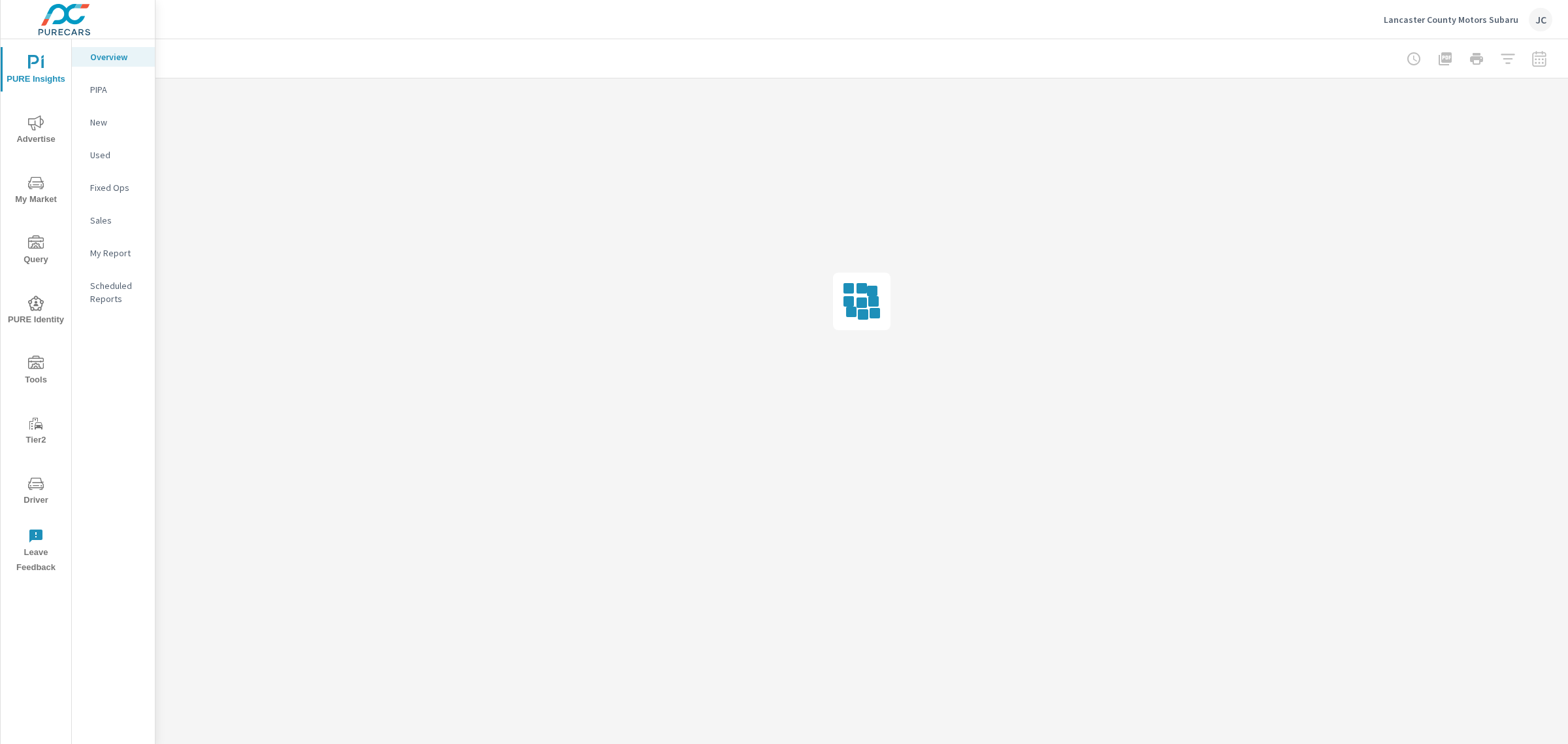
click at [1412, 21] on p "Lancaster County Motors Subaru" at bounding box center [1451, 19] width 134 height 12
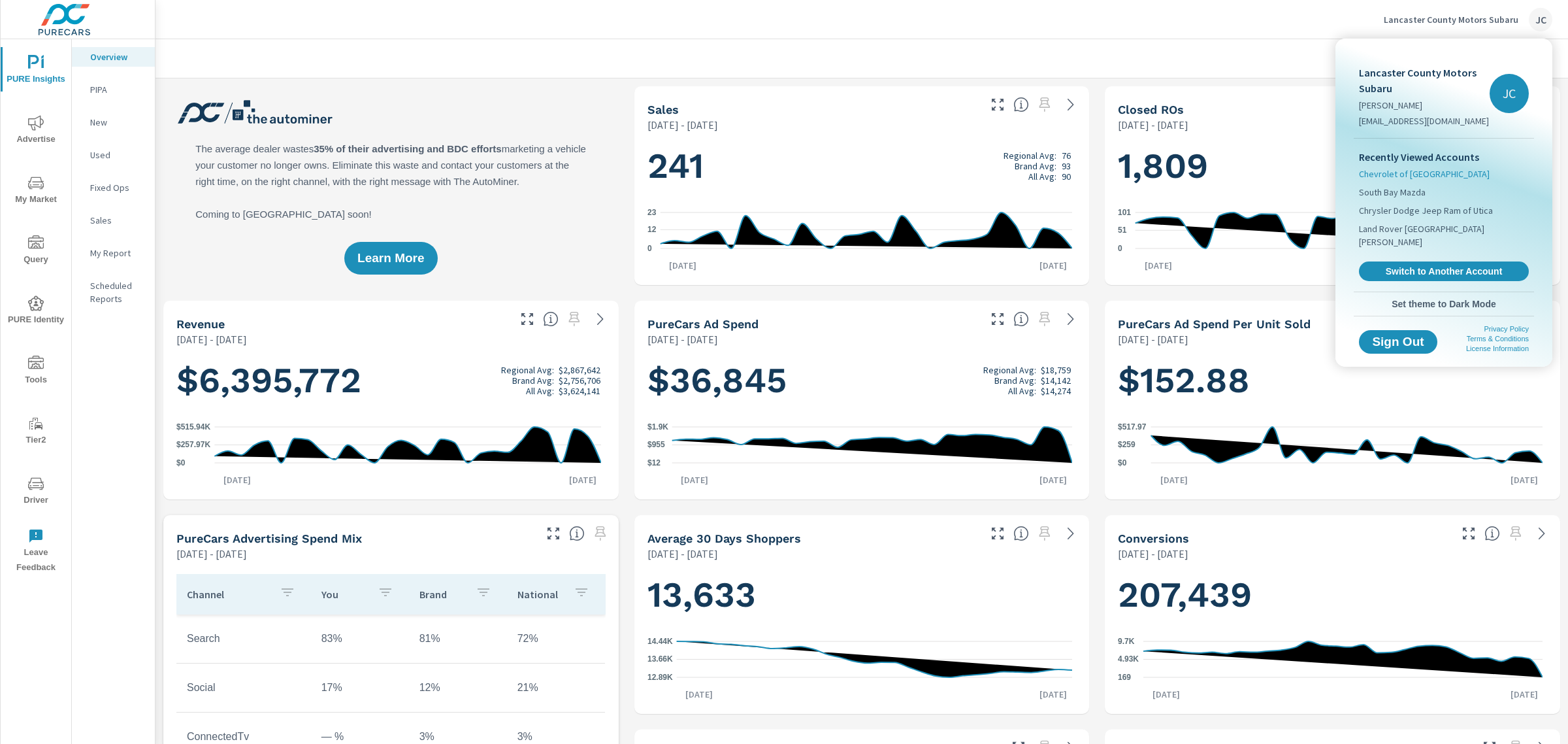
scroll to position [539, 0]
click at [1397, 177] on span "Chevrolet of [GEOGRAPHIC_DATA]" at bounding box center [1424, 174] width 130 height 13
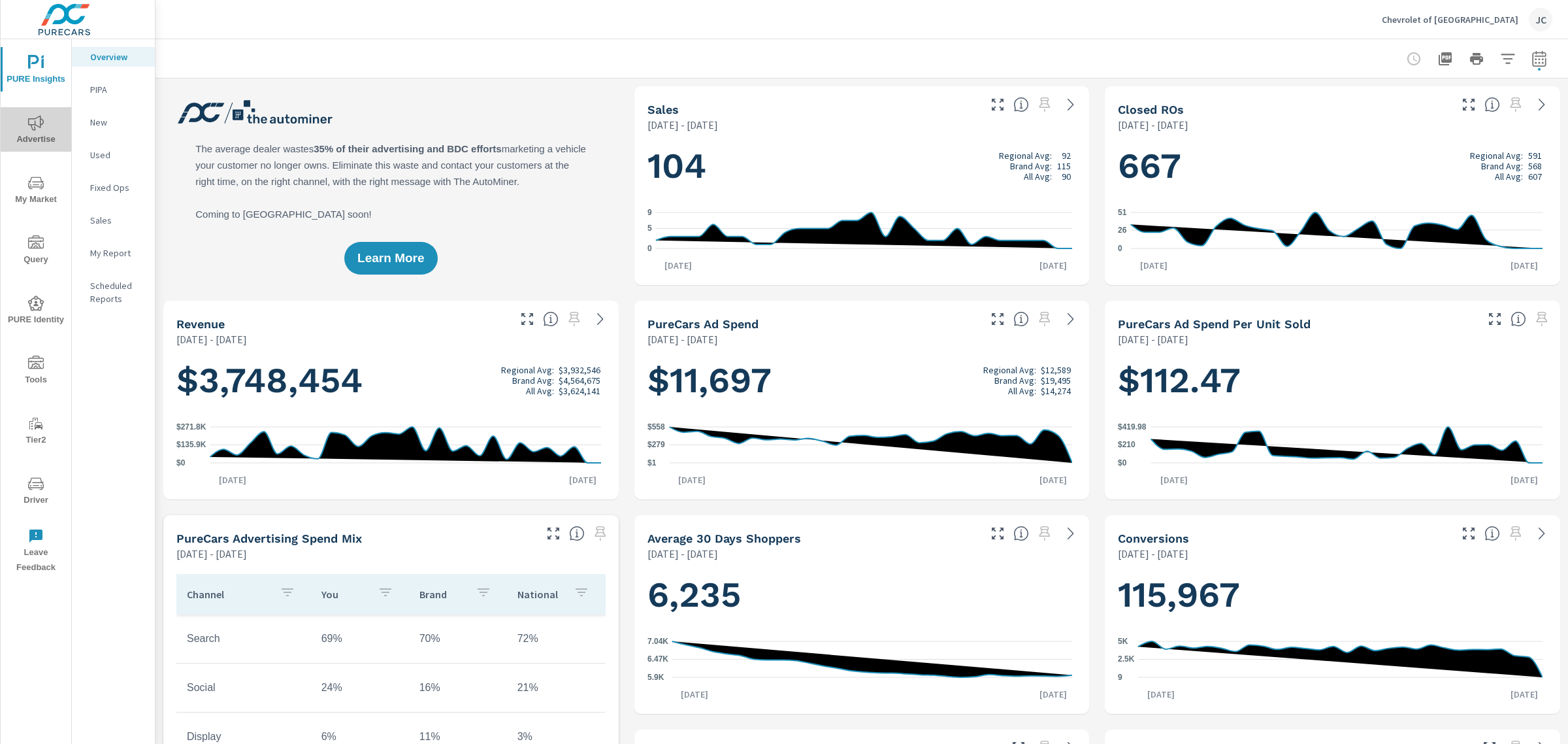
click at [42, 138] on span "Advertise" at bounding box center [36, 130] width 63 height 32
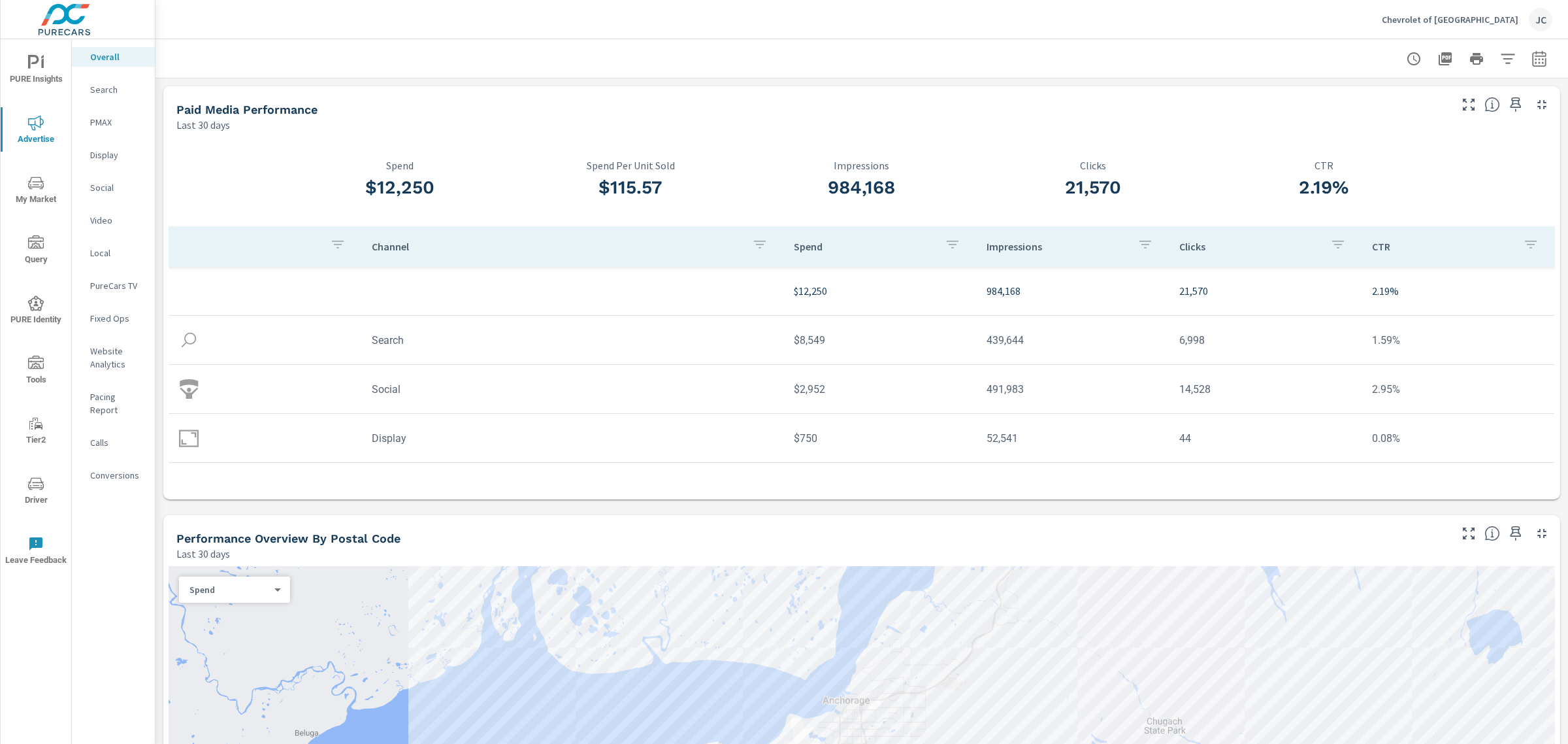
click at [113, 184] on p "Social" at bounding box center [117, 187] width 54 height 13
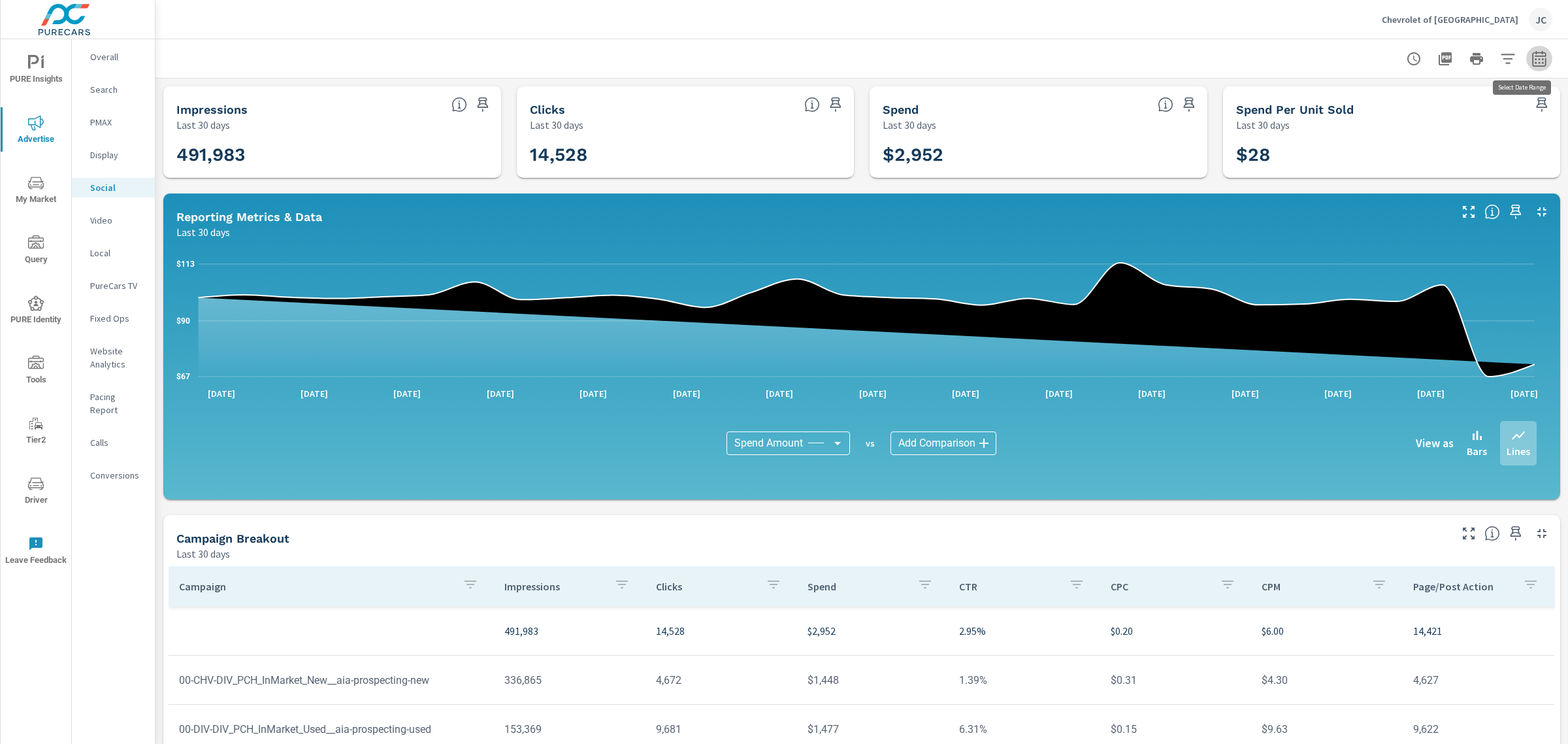
click at [1535, 60] on icon "button" at bounding box center [1539, 60] width 9 height 5
select select "Last 30 days"
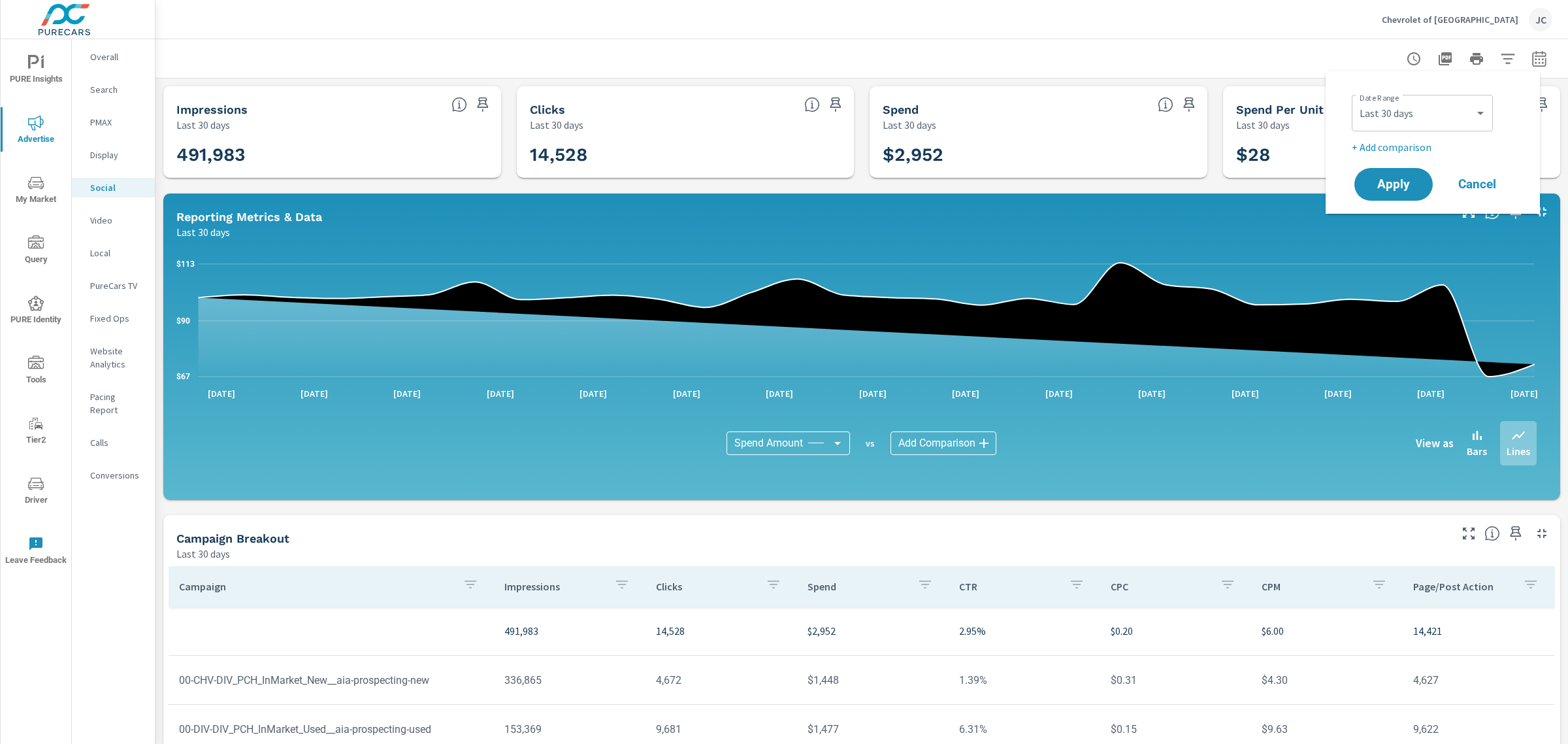
click at [1420, 151] on p "+ Add comparison" at bounding box center [1435, 147] width 167 height 16
select select "Previous period"
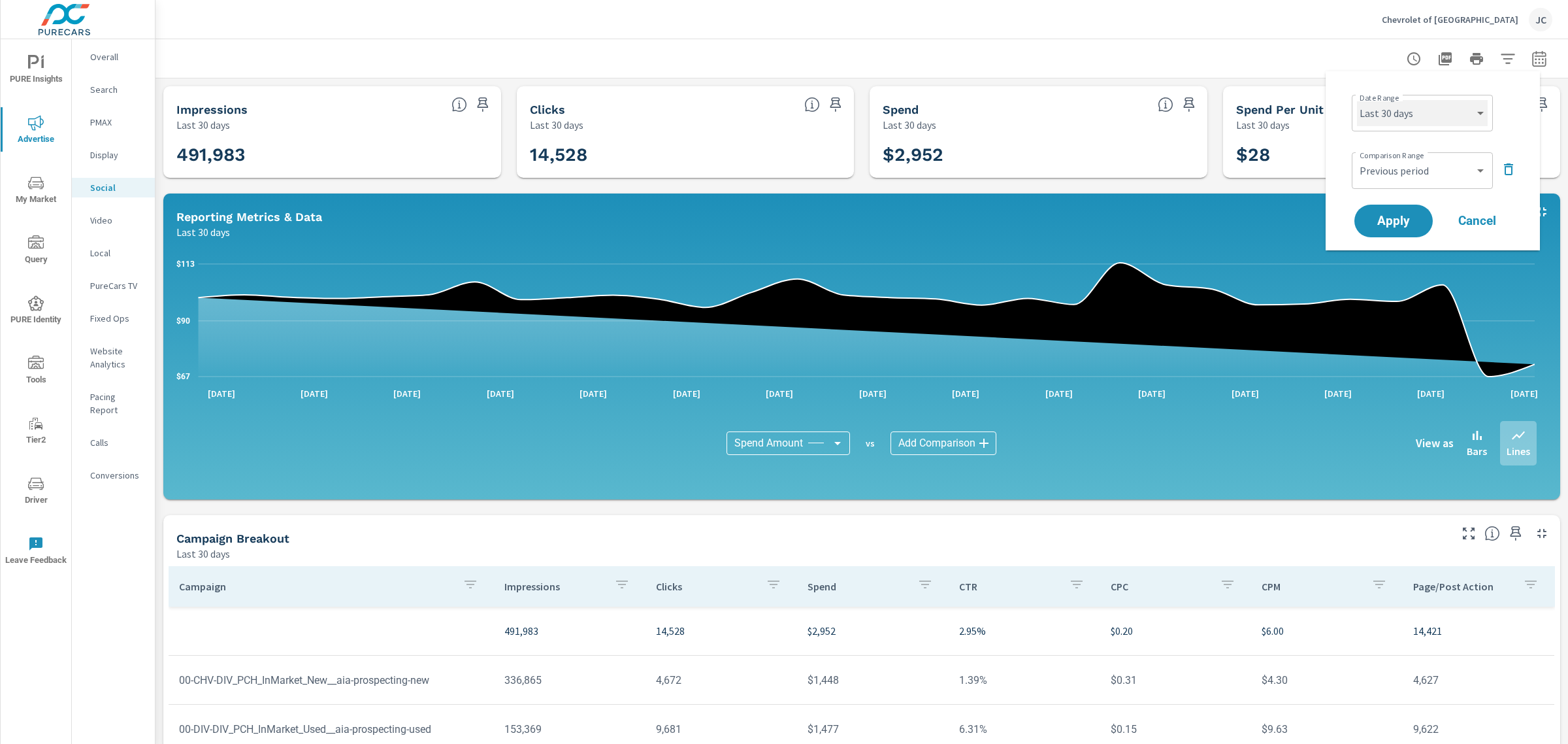
click at [1429, 122] on select "Custom [DATE] Last week Last 7 days Last 14 days Last 30 days Last 45 days Last…" at bounding box center [1423, 112] width 130 height 26
click at [1357, 100] on select "Custom [DATE] Last week Last 7 days Last 14 days Last 30 days Last 45 days Last…" at bounding box center [1423, 112] width 130 height 26
select select "Last month"
click at [1401, 208] on button "Apply" at bounding box center [1394, 221] width 81 height 34
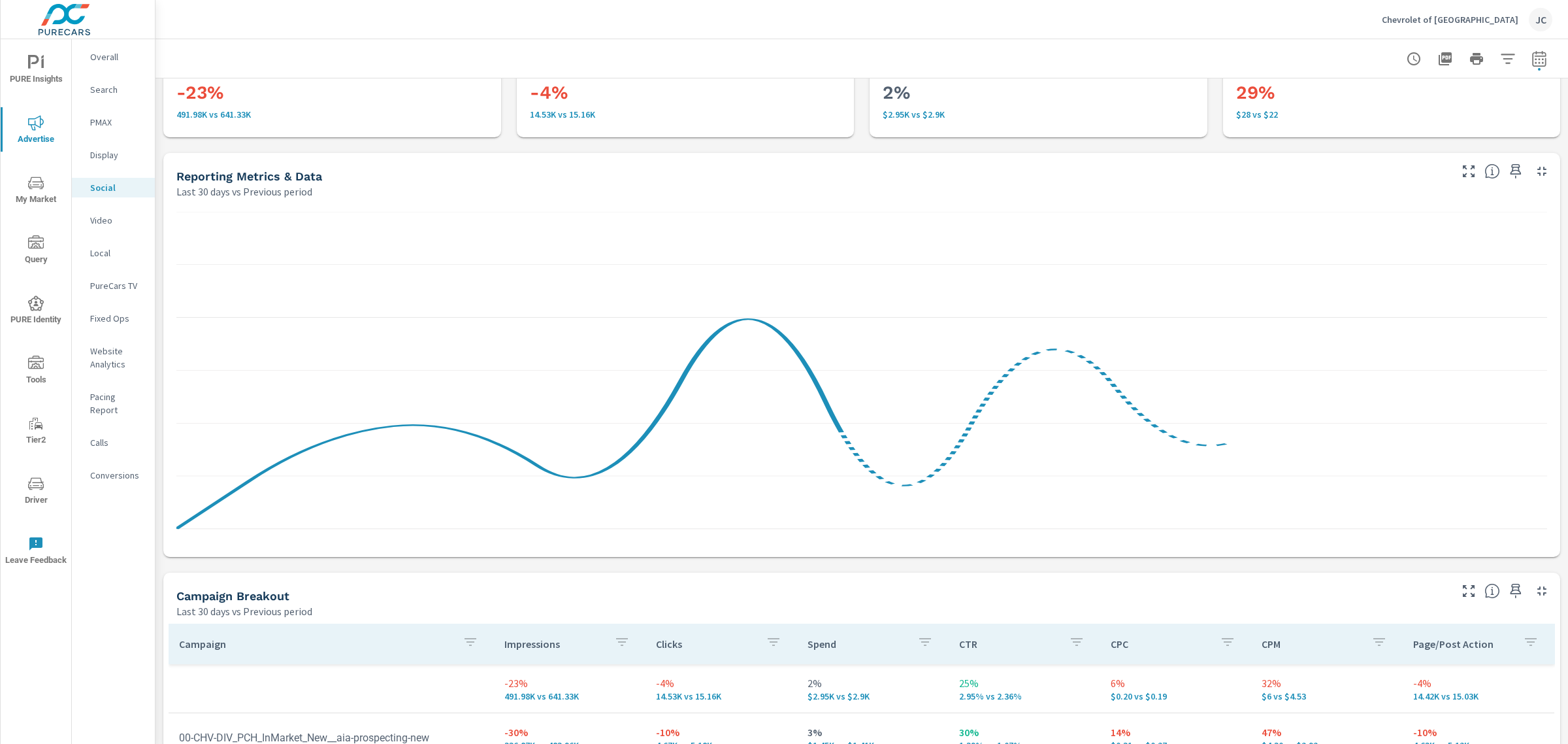
scroll to position [163, 0]
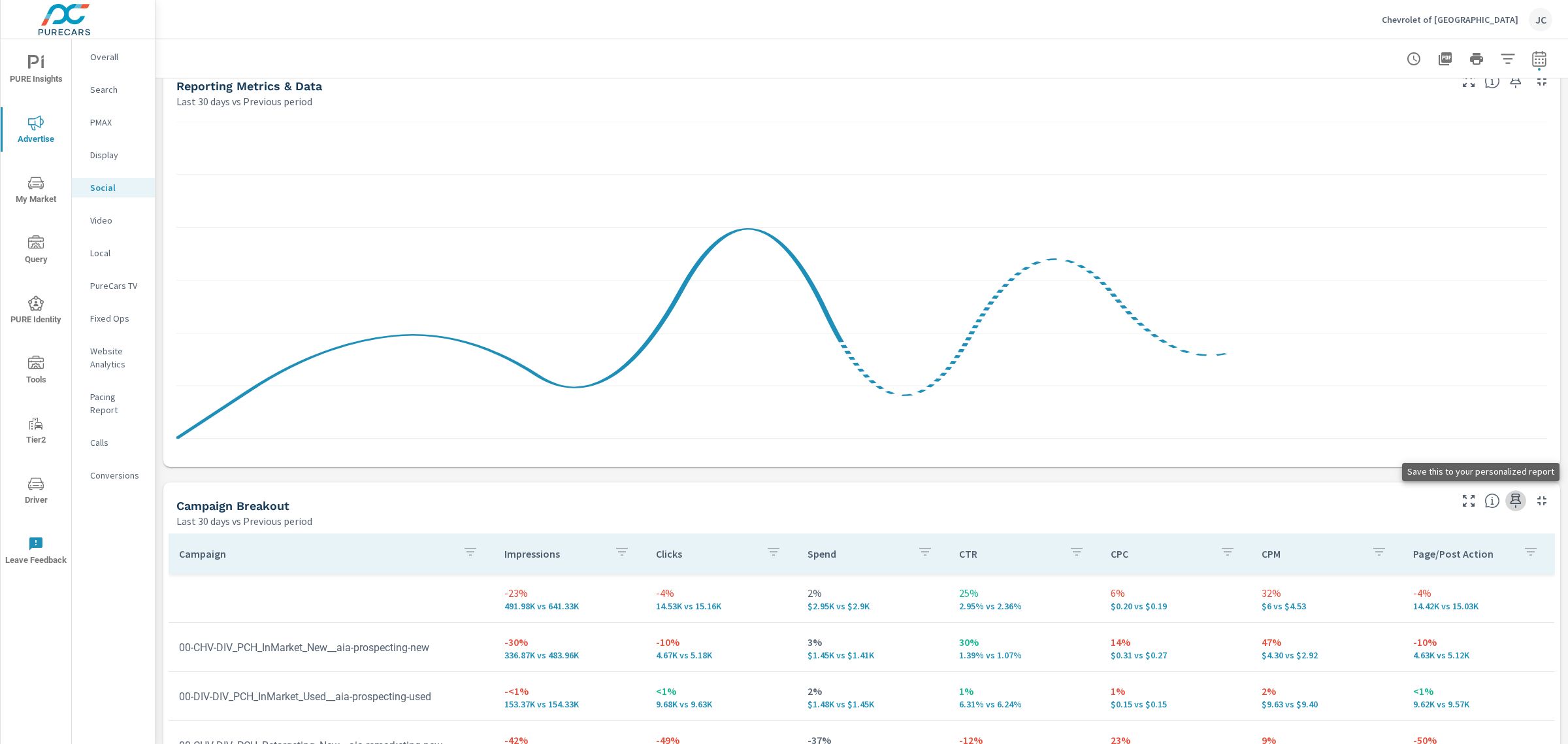
click at [1511, 500] on icon "button" at bounding box center [1516, 500] width 16 height 16
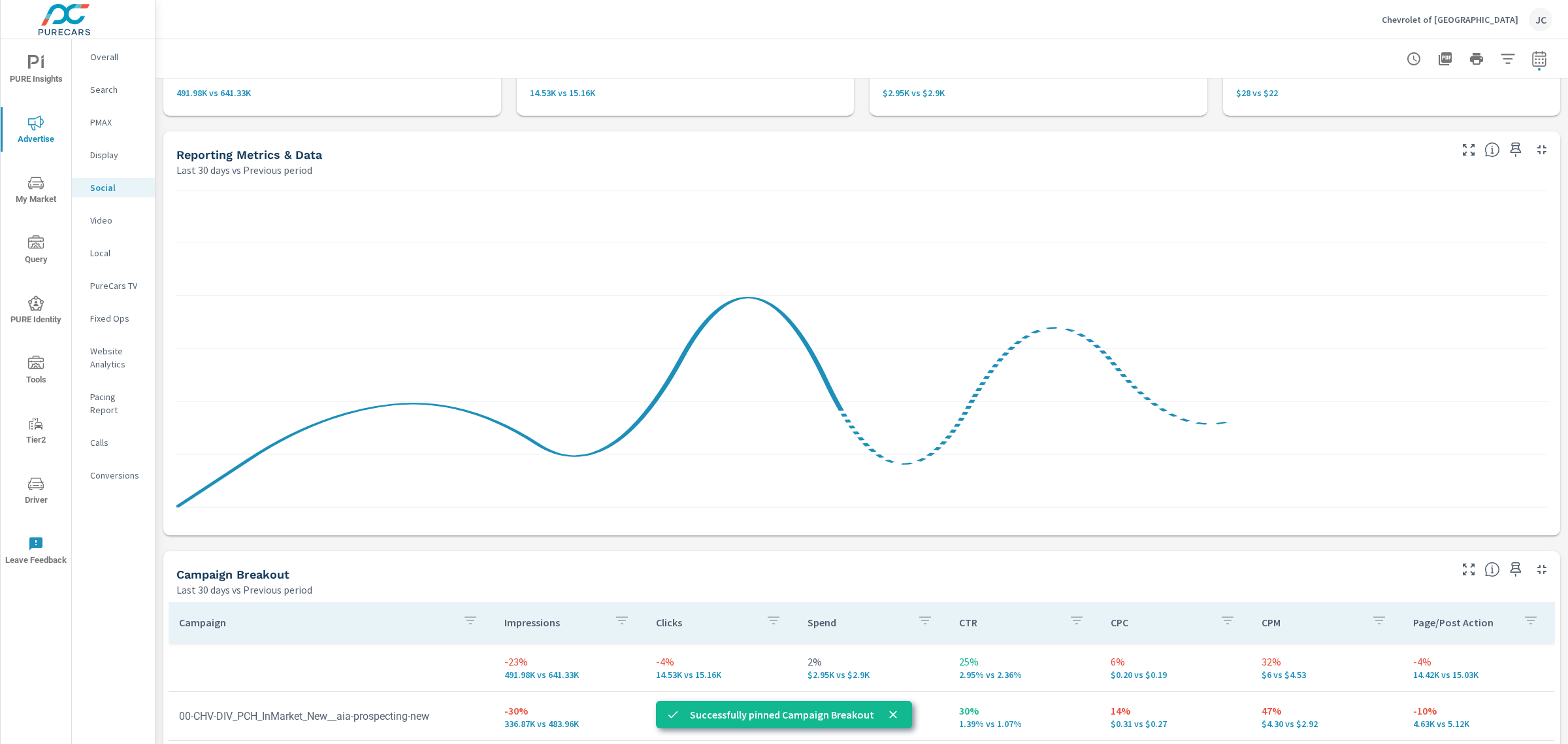
scroll to position [0, 0]
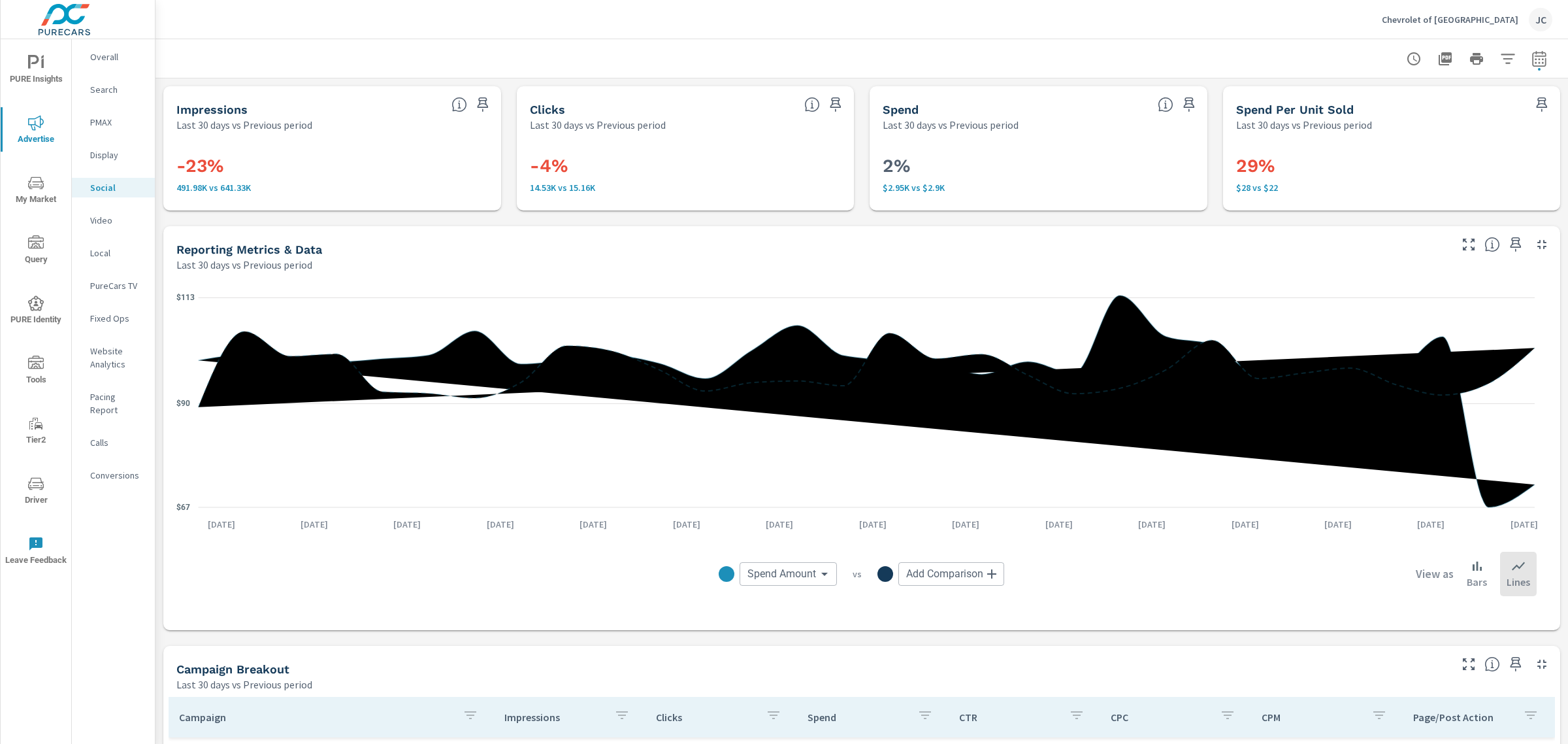
click at [978, 572] on body "PURE Insights Advertise My Market Query PURE Identity Tools Tier2 Driver Leave …" at bounding box center [784, 372] width 1568 height 744
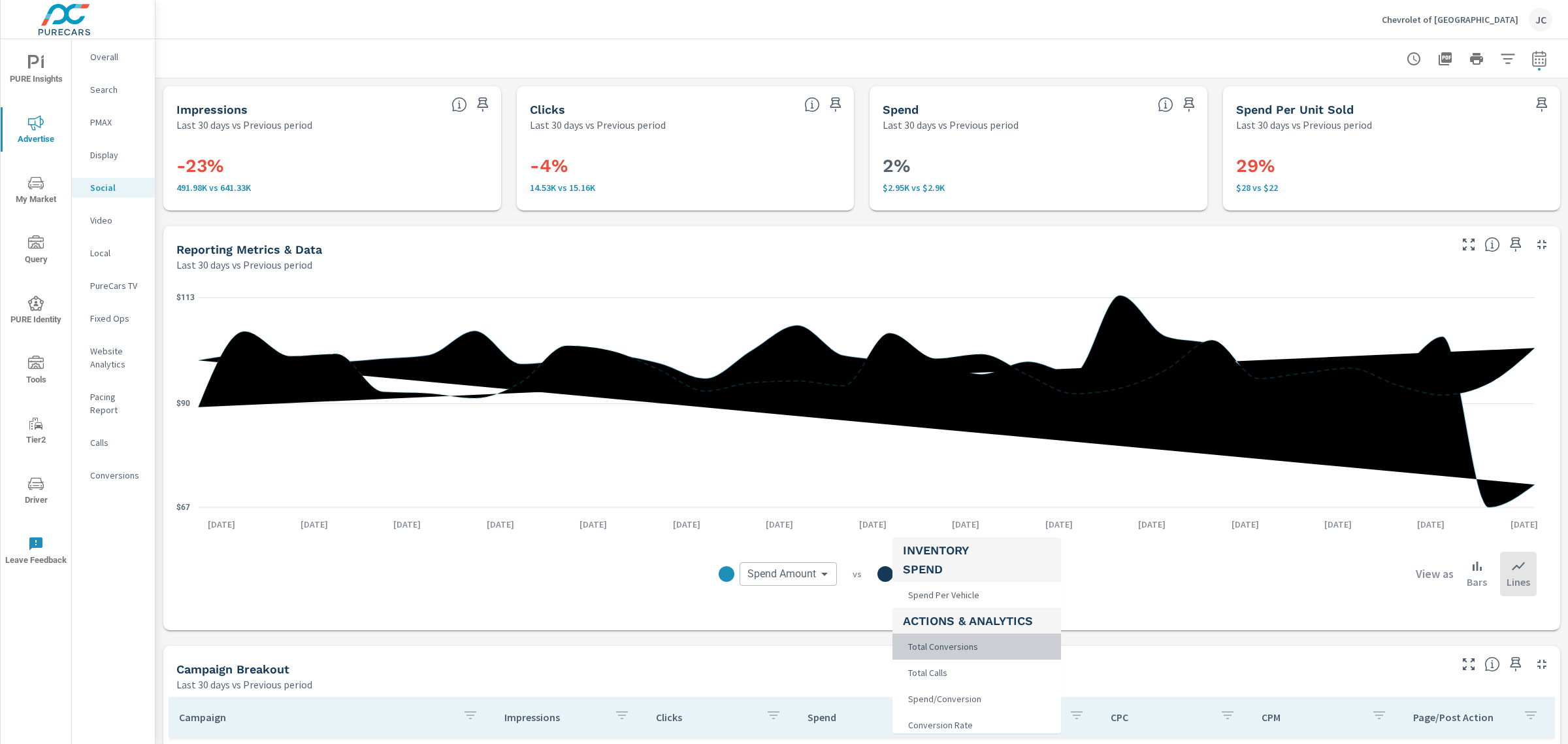
click at [954, 651] on span "Total Conversions" at bounding box center [942, 646] width 78 height 18
type input "Total Conversions"
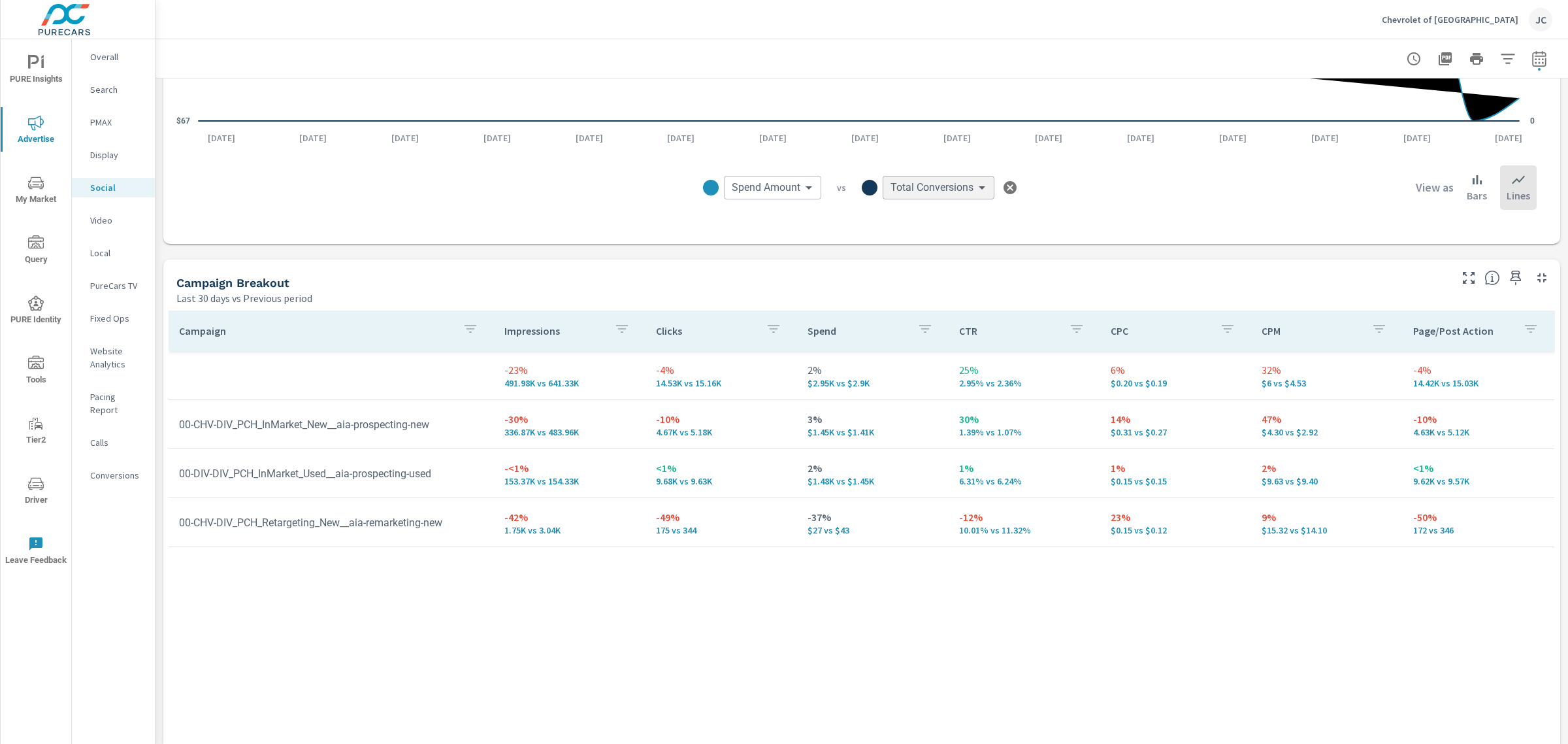
scroll to position [409, 0]
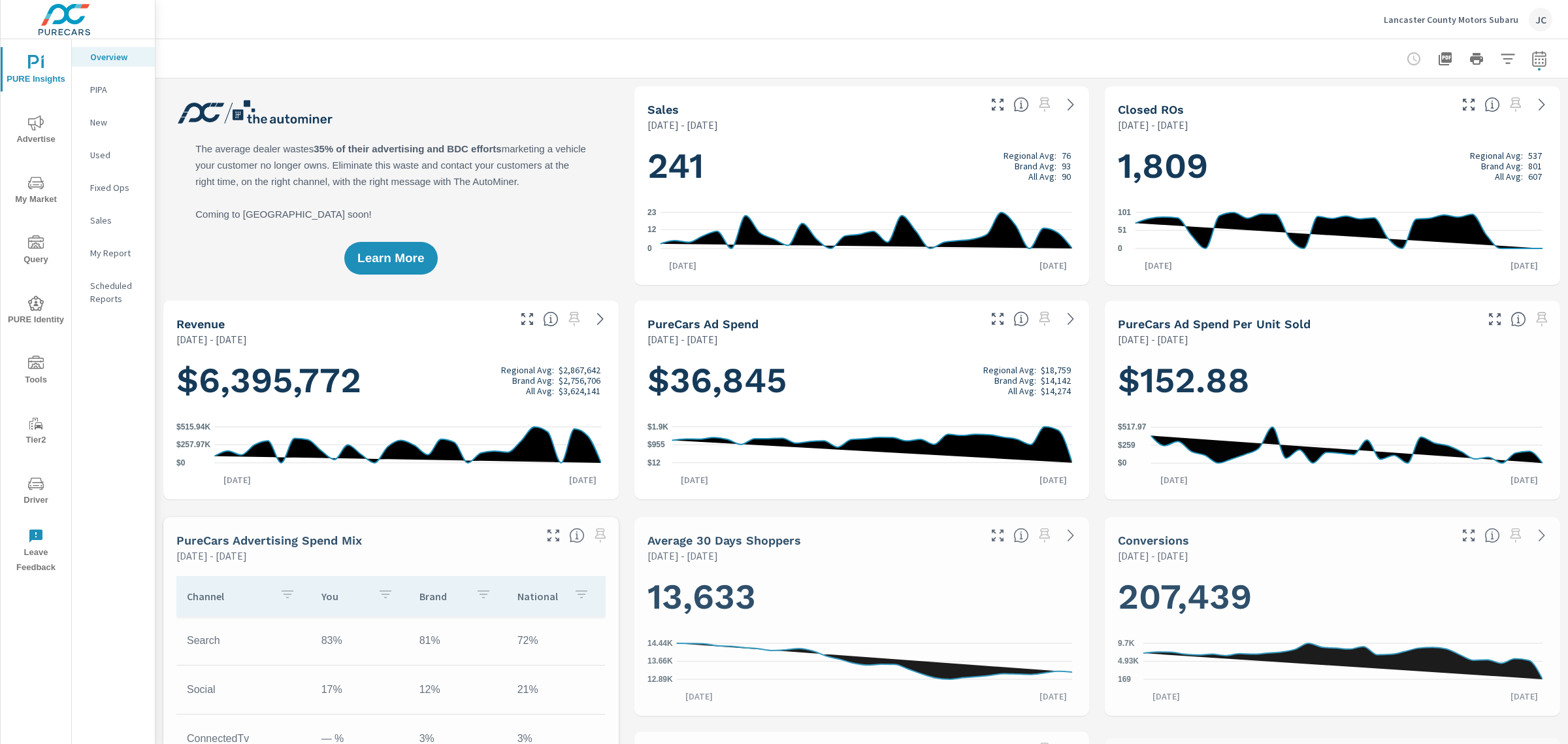
scroll to position [539, 0]
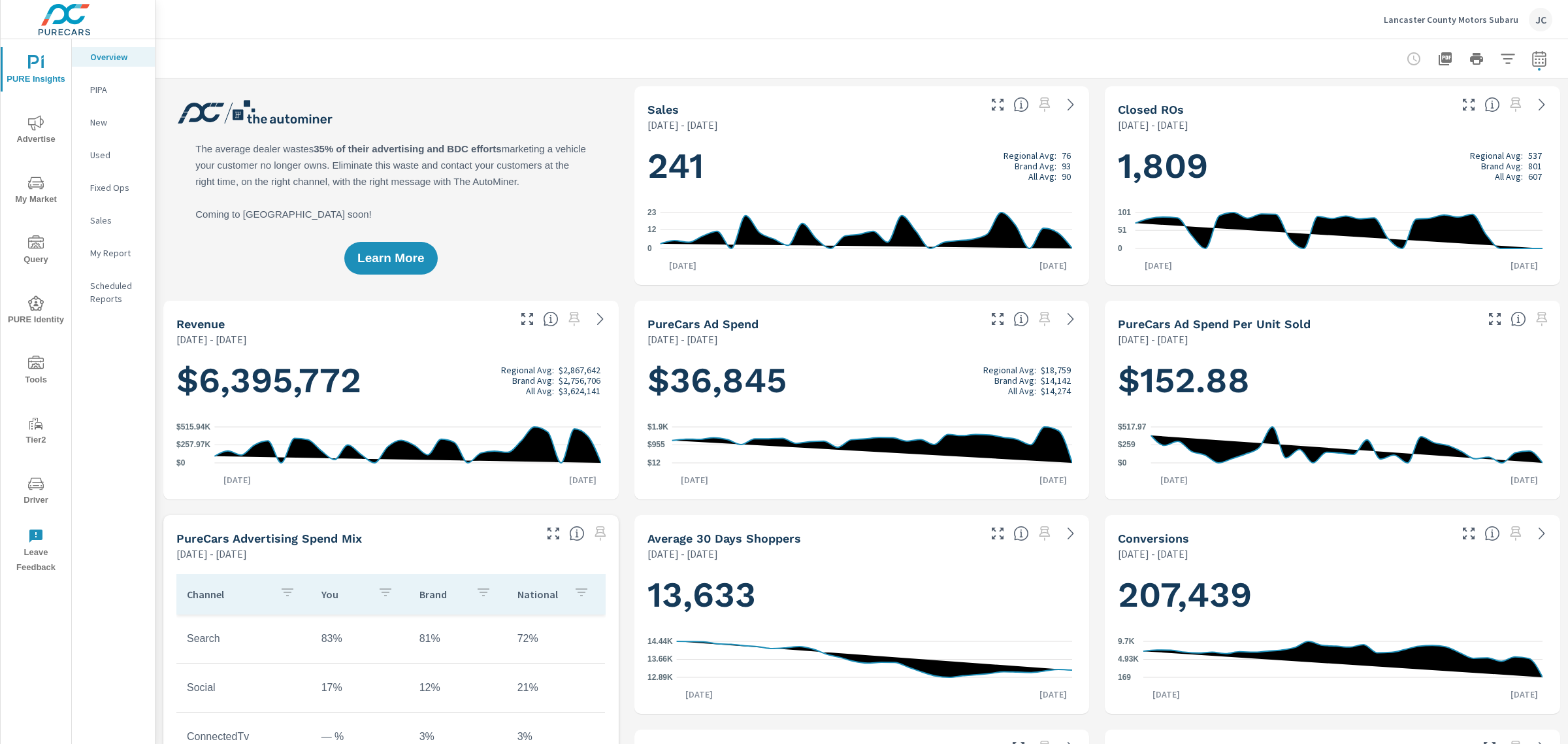
click at [31, 133] on span "Advertise" at bounding box center [36, 130] width 63 height 32
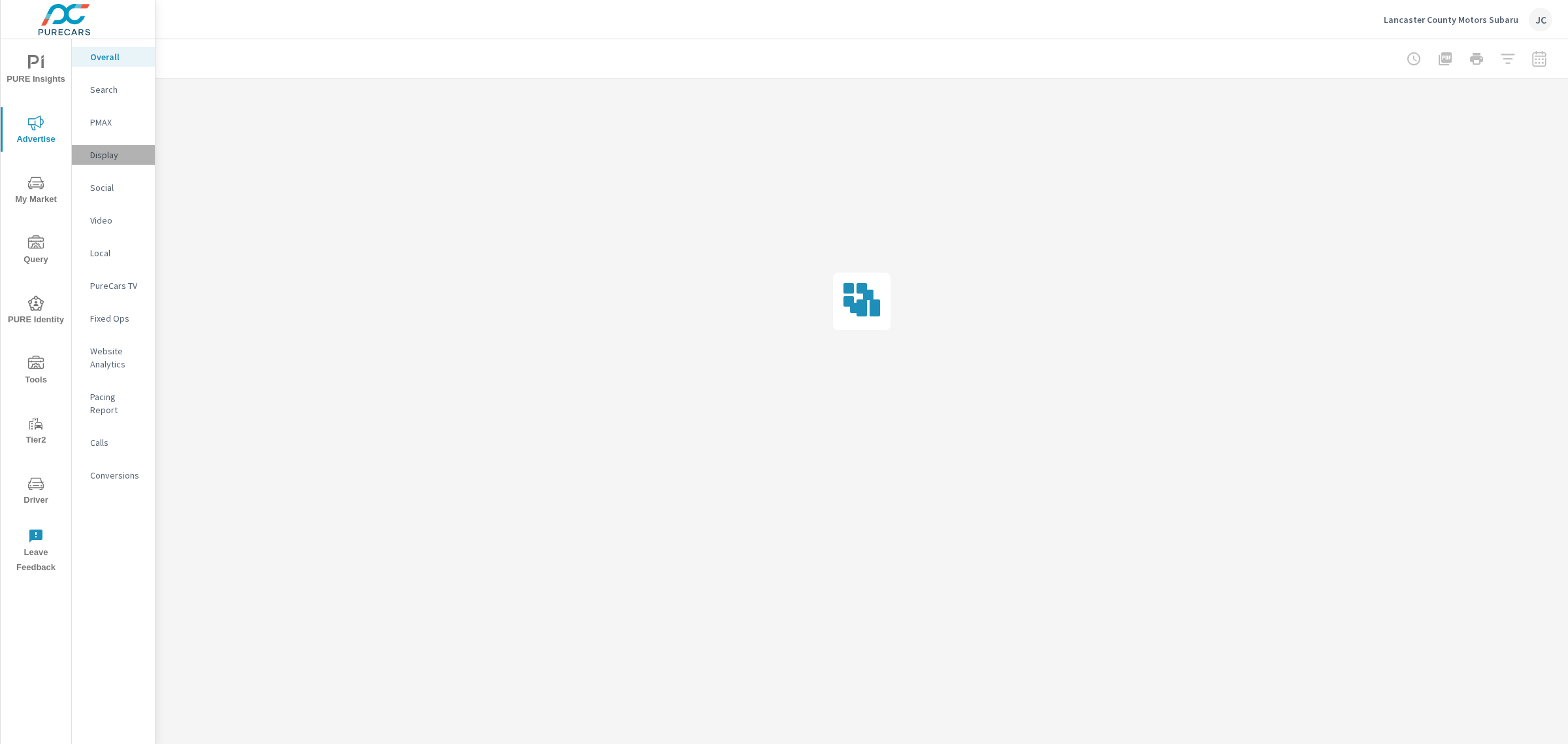
click at [108, 153] on p "Display" at bounding box center [117, 155] width 54 height 13
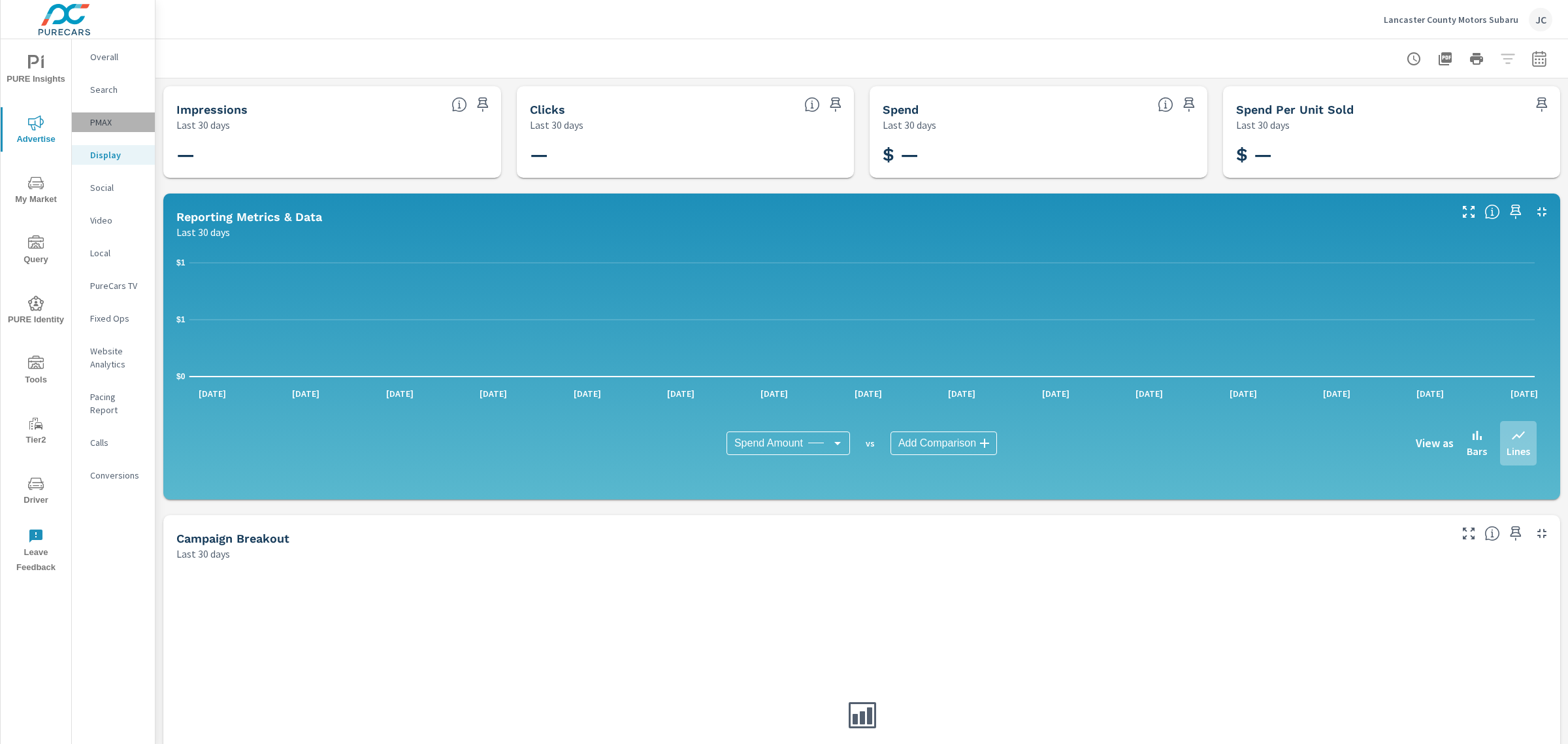
click at [105, 121] on p "PMAX" at bounding box center [117, 122] width 54 height 13
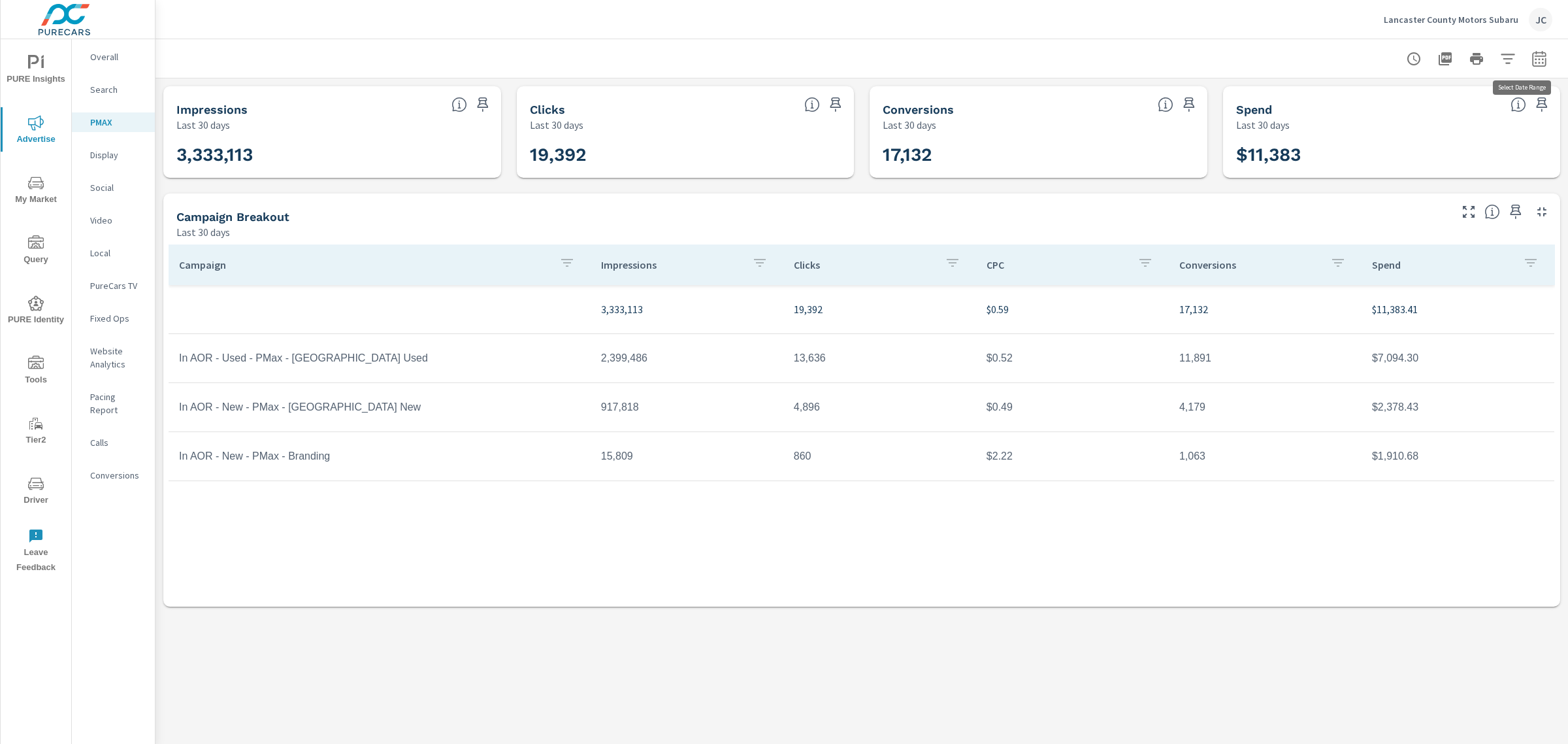
click at [1537, 56] on icon "button" at bounding box center [1539, 58] width 13 height 16
select select "Last 30 days"
click at [1407, 152] on p "+ Add comparison" at bounding box center [1448, 147] width 167 height 16
select select "Previous period"
click at [1475, 113] on select "Custom Yesterday Last week Last 7 days Last 14 days Last 30 days Last 45 days L…" at bounding box center [1435, 112] width 130 height 26
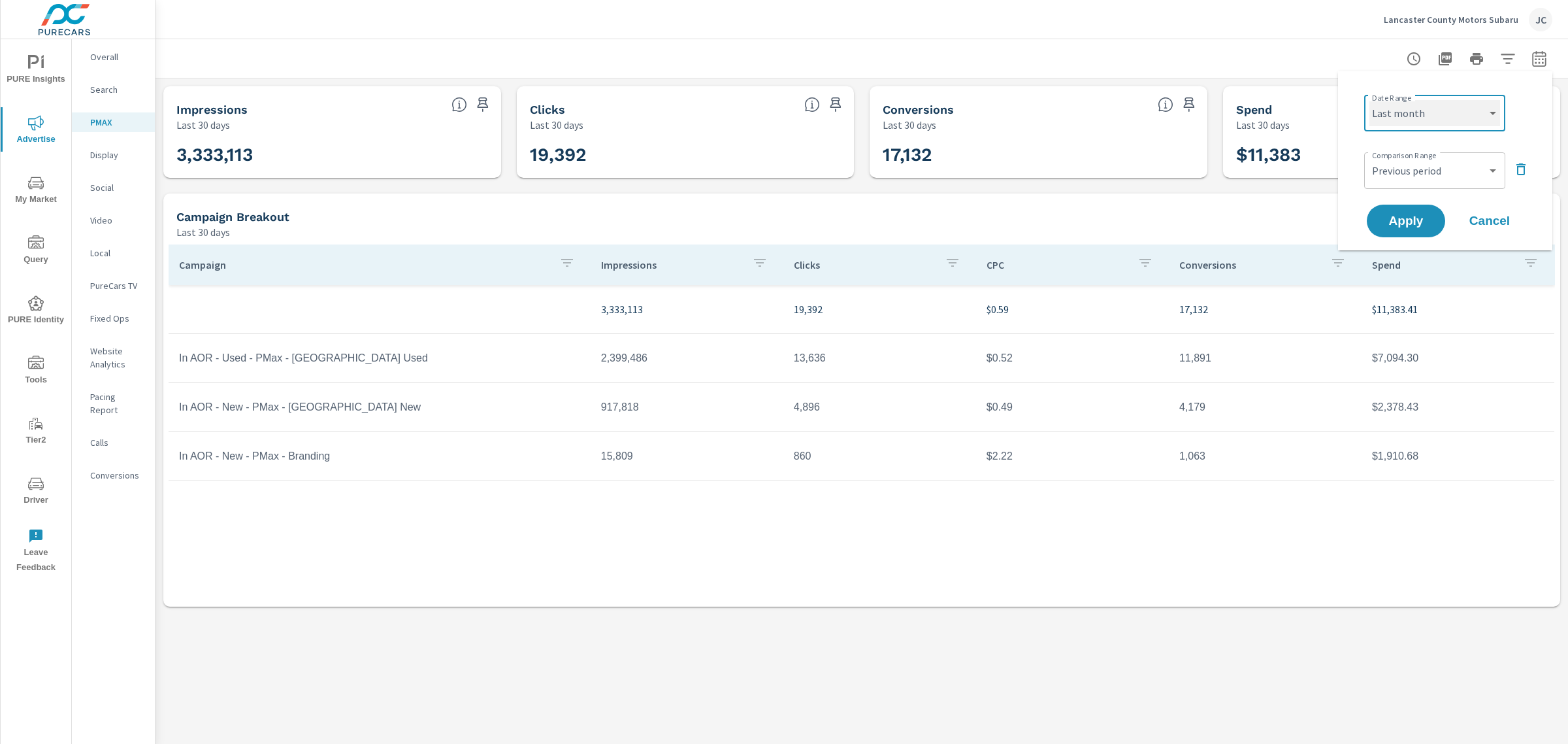
click at [1370, 100] on select "Custom Yesterday Last week Last 7 days Last 14 days Last 30 days Last 45 days L…" at bounding box center [1435, 112] width 130 height 26
select select "Last month"
click at [1397, 225] on span "Apply" at bounding box center [1406, 222] width 53 height 13
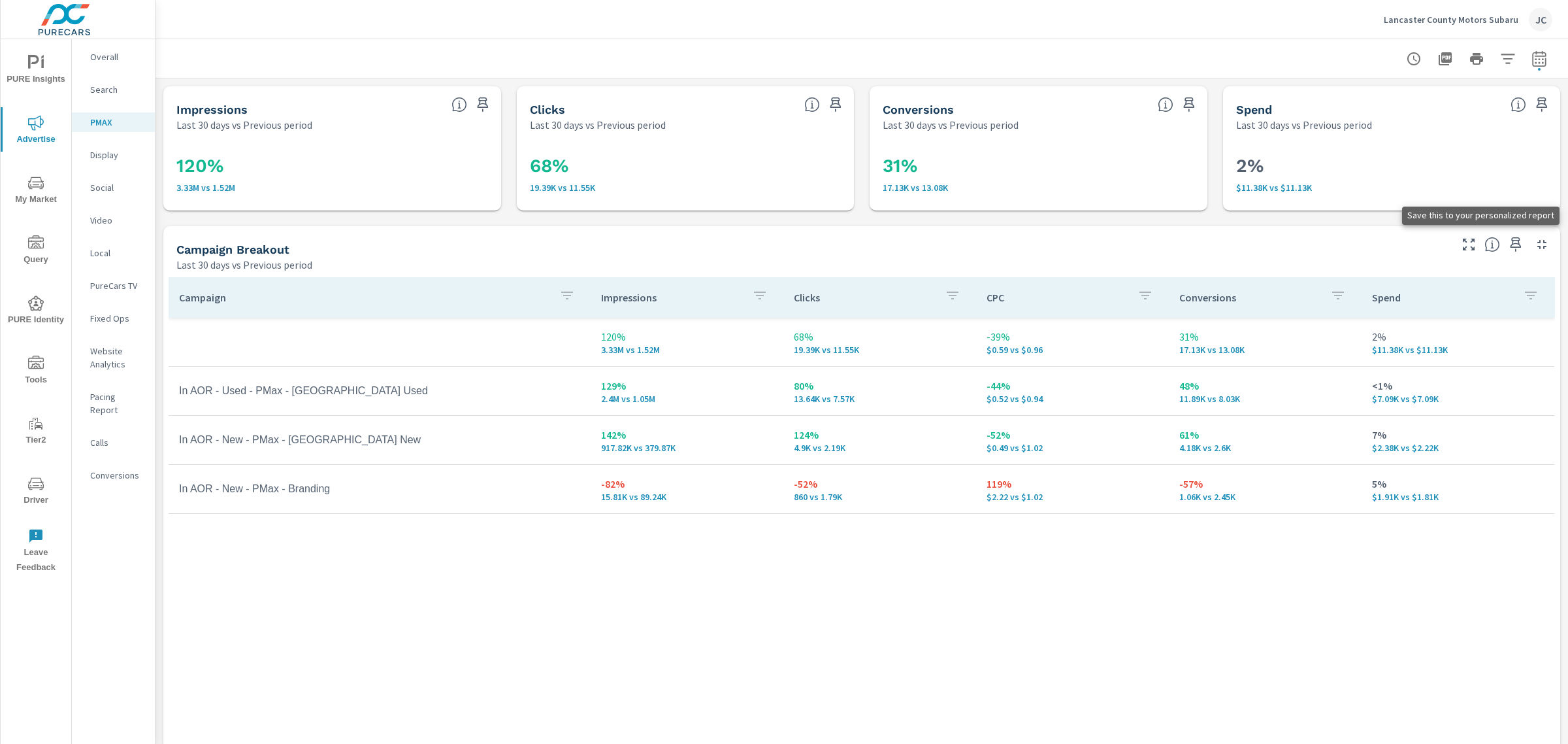
click at [1510, 240] on icon "button" at bounding box center [1516, 244] width 16 height 16
click at [1397, 20] on p "Lancaster County Motors Subaru" at bounding box center [1451, 19] width 134 height 12
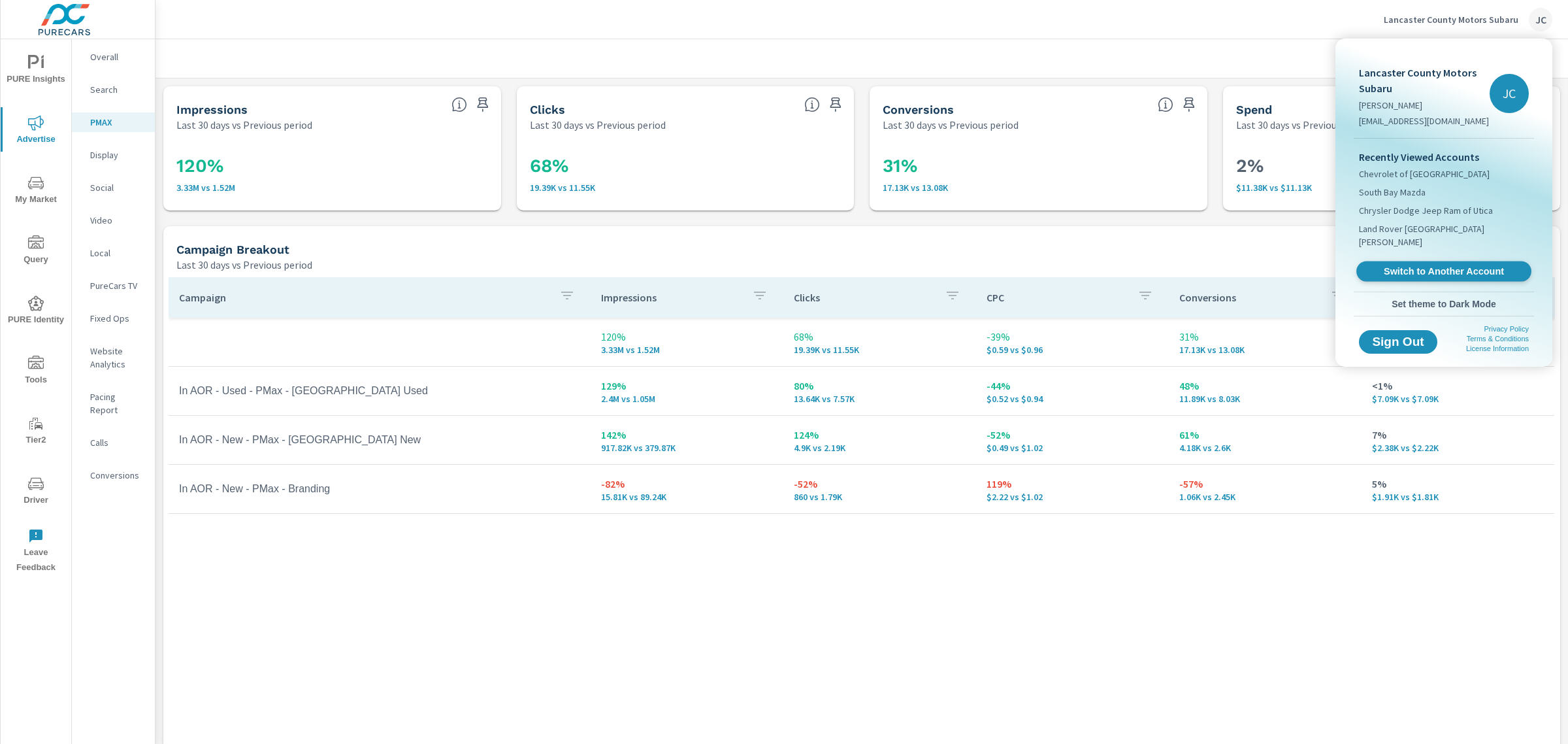
click at [1397, 266] on span "Switch to Another Account" at bounding box center [1444, 272] width 160 height 13
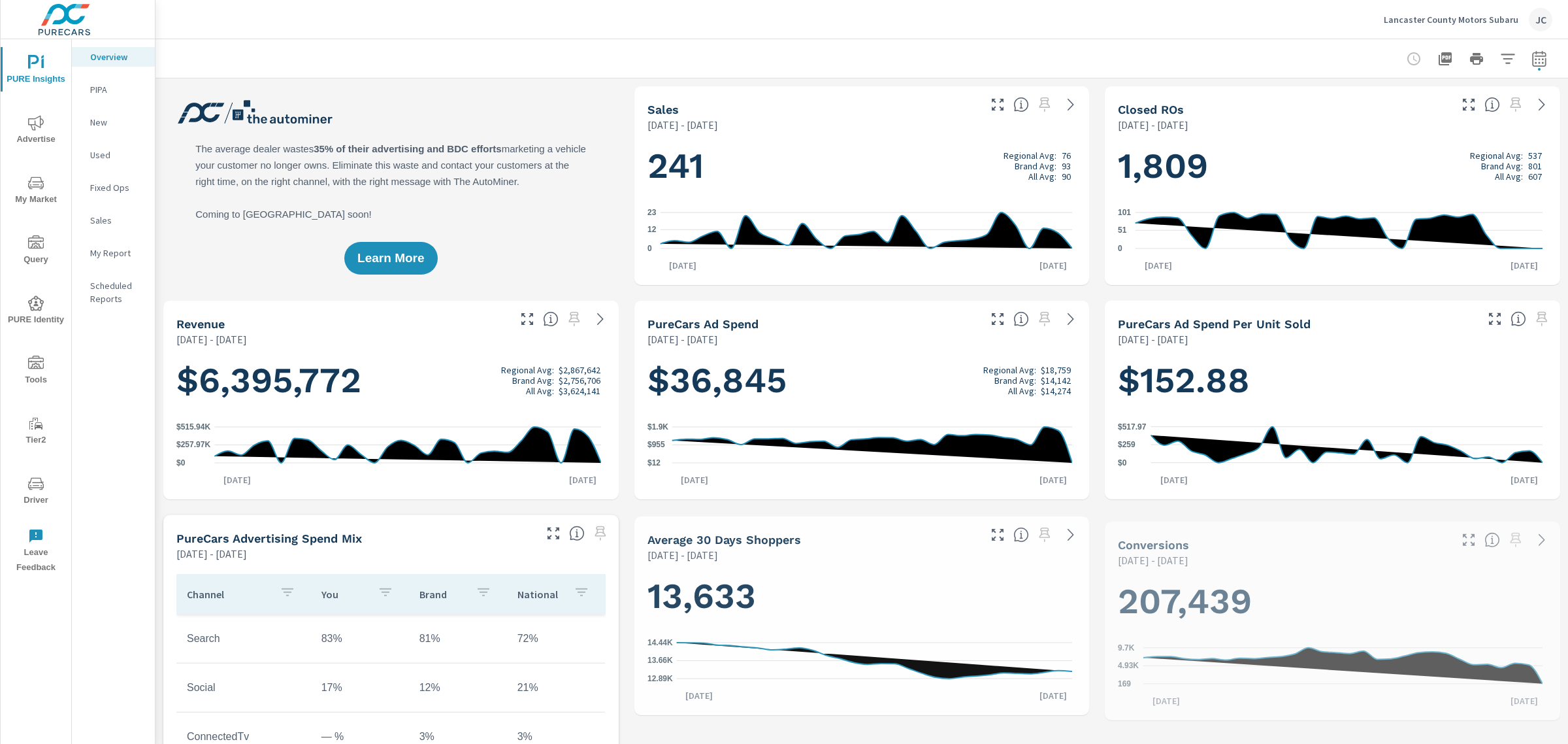
scroll to position [539, 0]
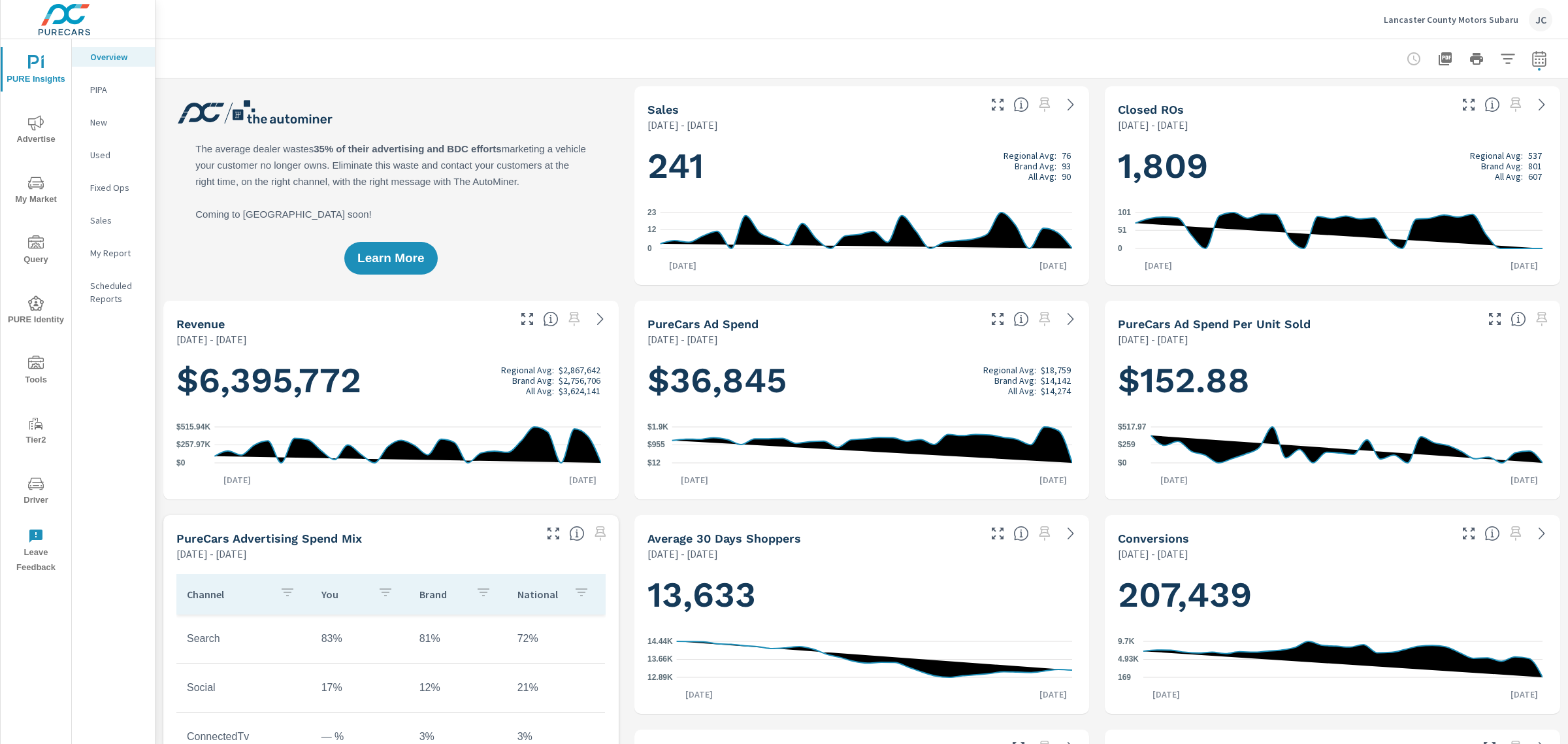
click at [1404, 12] on div "Lancaster County Motors Subaru JC" at bounding box center [1468, 20] width 169 height 24
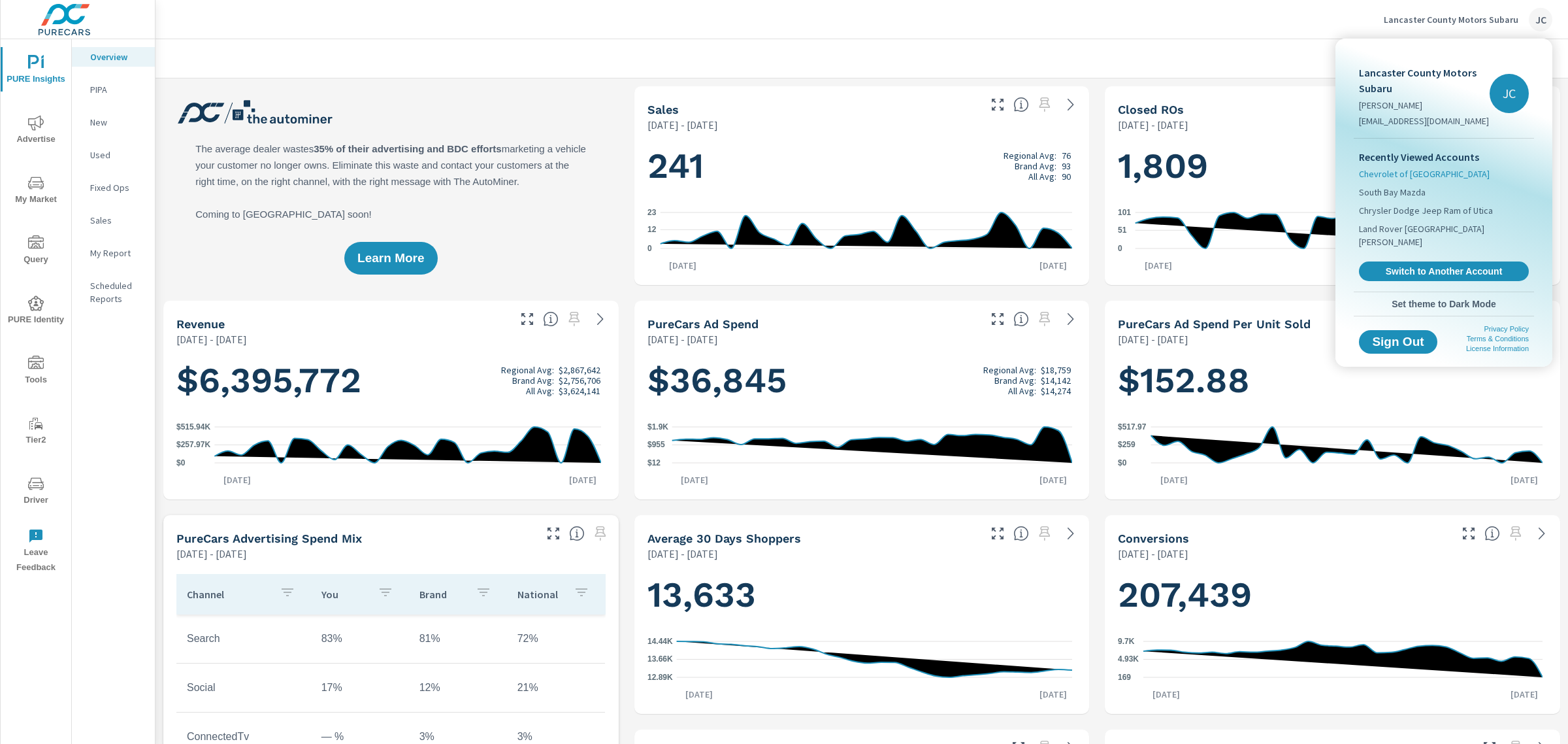
click at [1369, 175] on span "Chevrolet of [GEOGRAPHIC_DATA]" at bounding box center [1424, 174] width 130 height 13
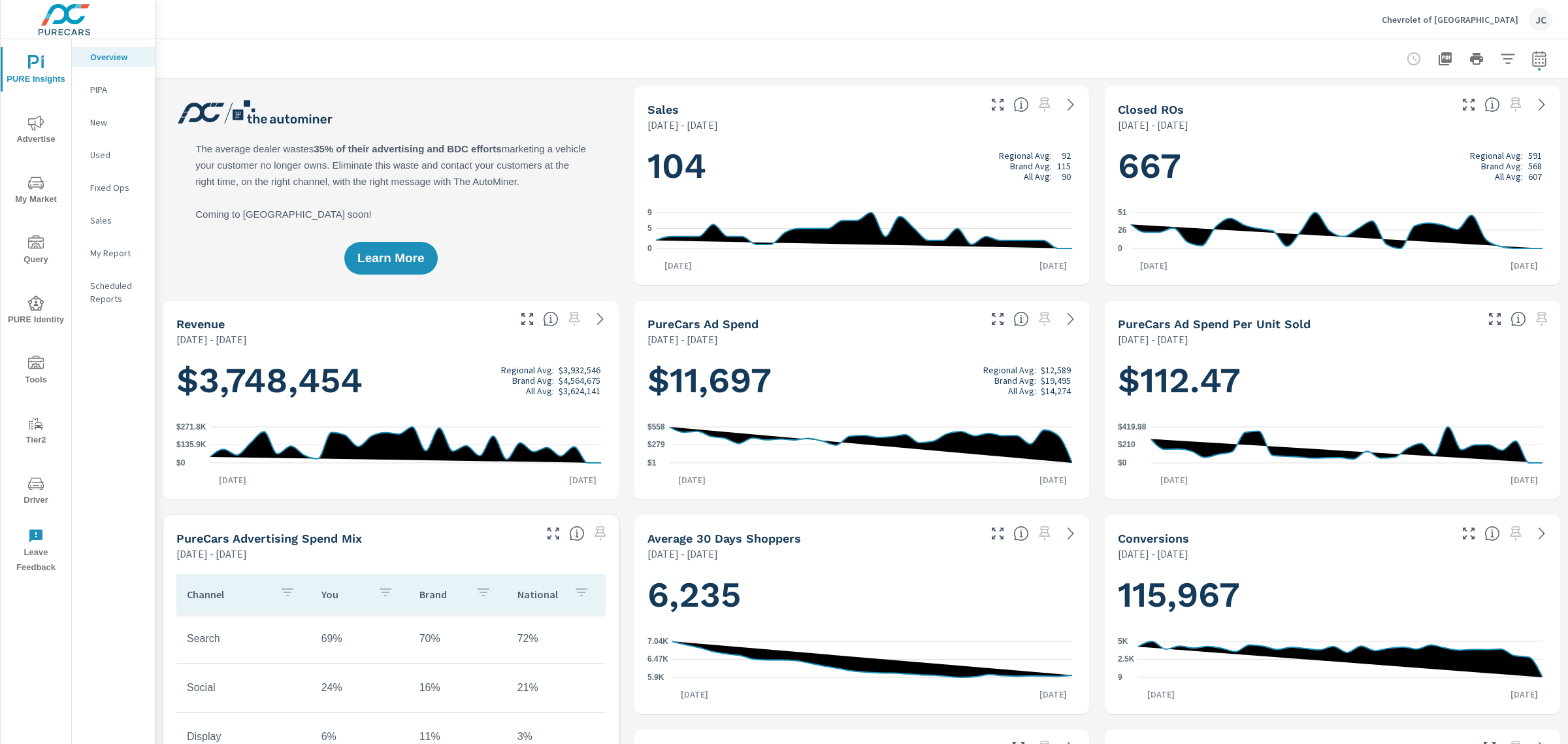
click at [31, 192] on span "My Market" at bounding box center [36, 191] width 63 height 32
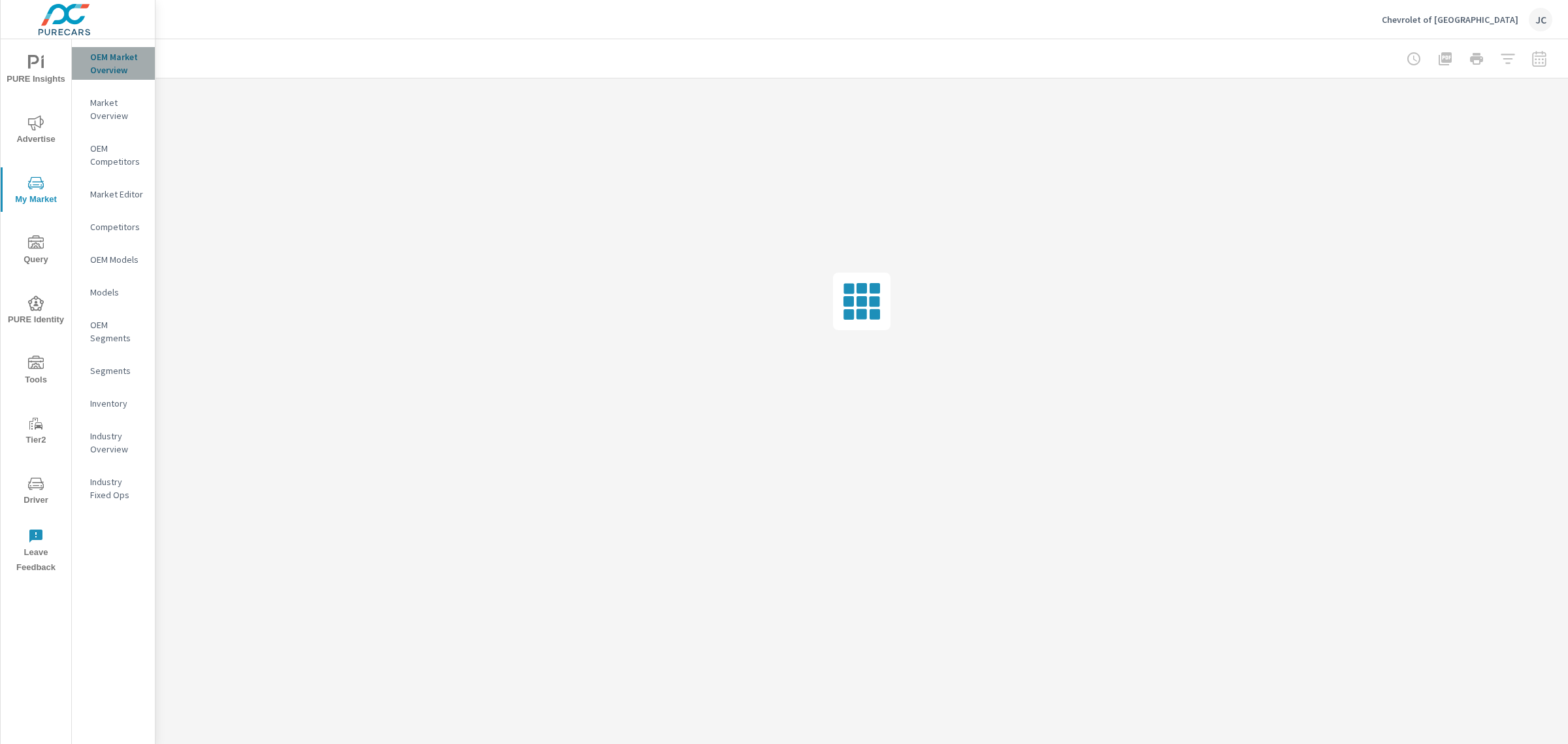
click at [108, 62] on p "OEM Market Overview" at bounding box center [117, 63] width 54 height 26
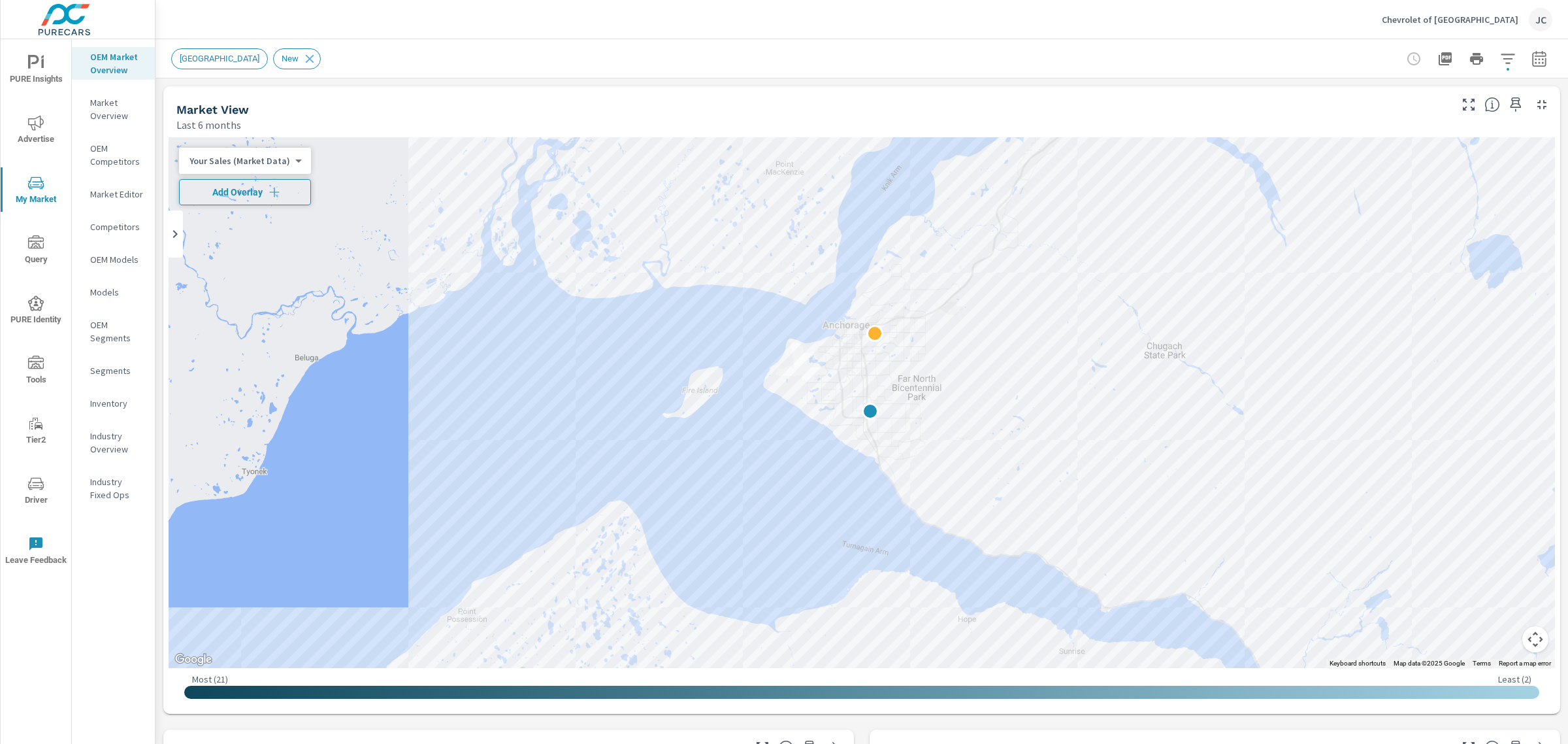
click at [280, 192] on span "Add Overlay" at bounding box center [244, 192] width 120 height 13
click at [280, 192] on body "PURE Insights Advertise My Market Query PURE Identity Tools Tier2 Driver Leave …" at bounding box center [784, 372] width 1568 height 744
click at [280, 192] on li "Market Rank" at bounding box center [243, 192] width 127 height 21
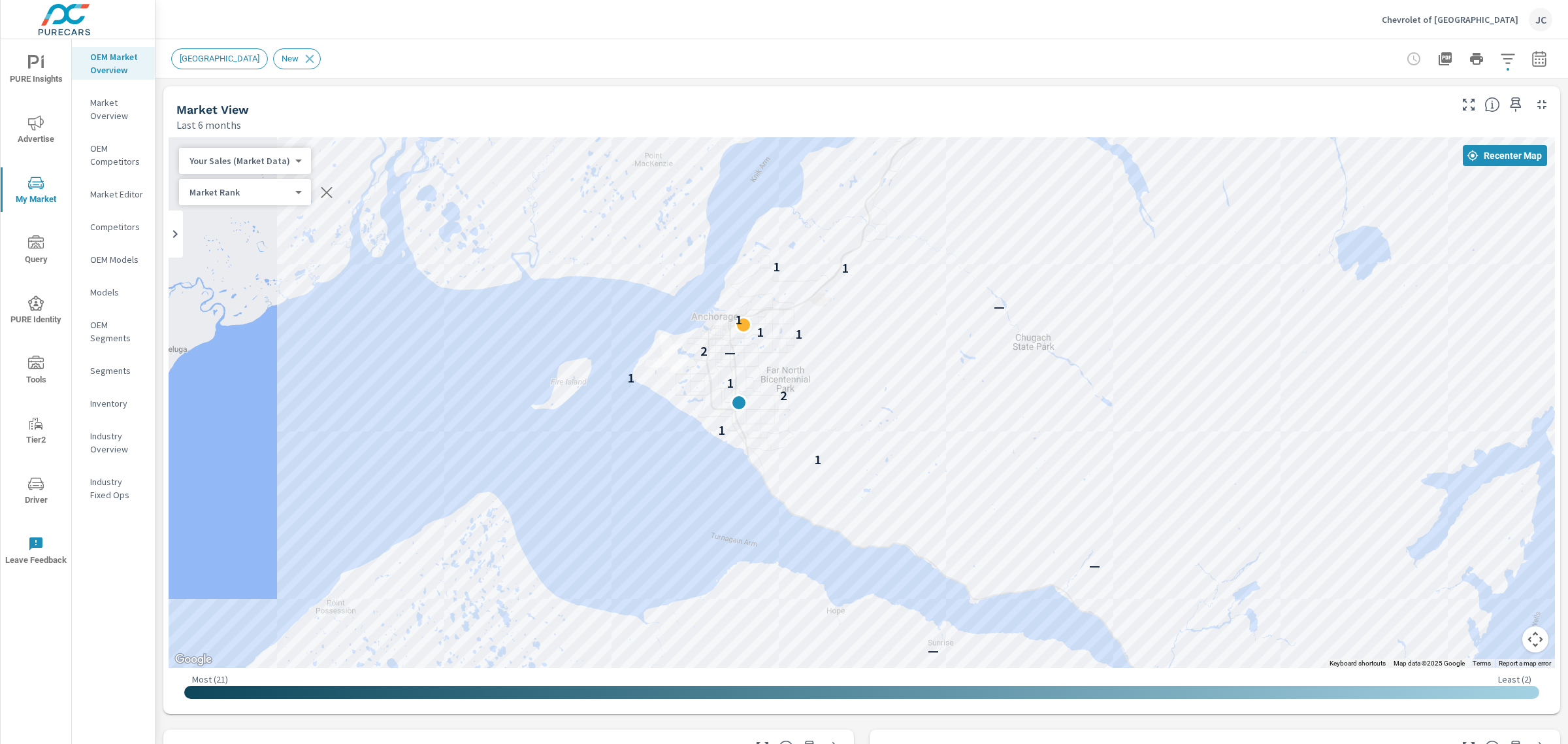
click at [984, 319] on div "— — — — — — — 1 1 2 1 1 — 2 1 1 1 — 1 1 — — — — — — —" at bounding box center [862, 402] width 1387 height 530
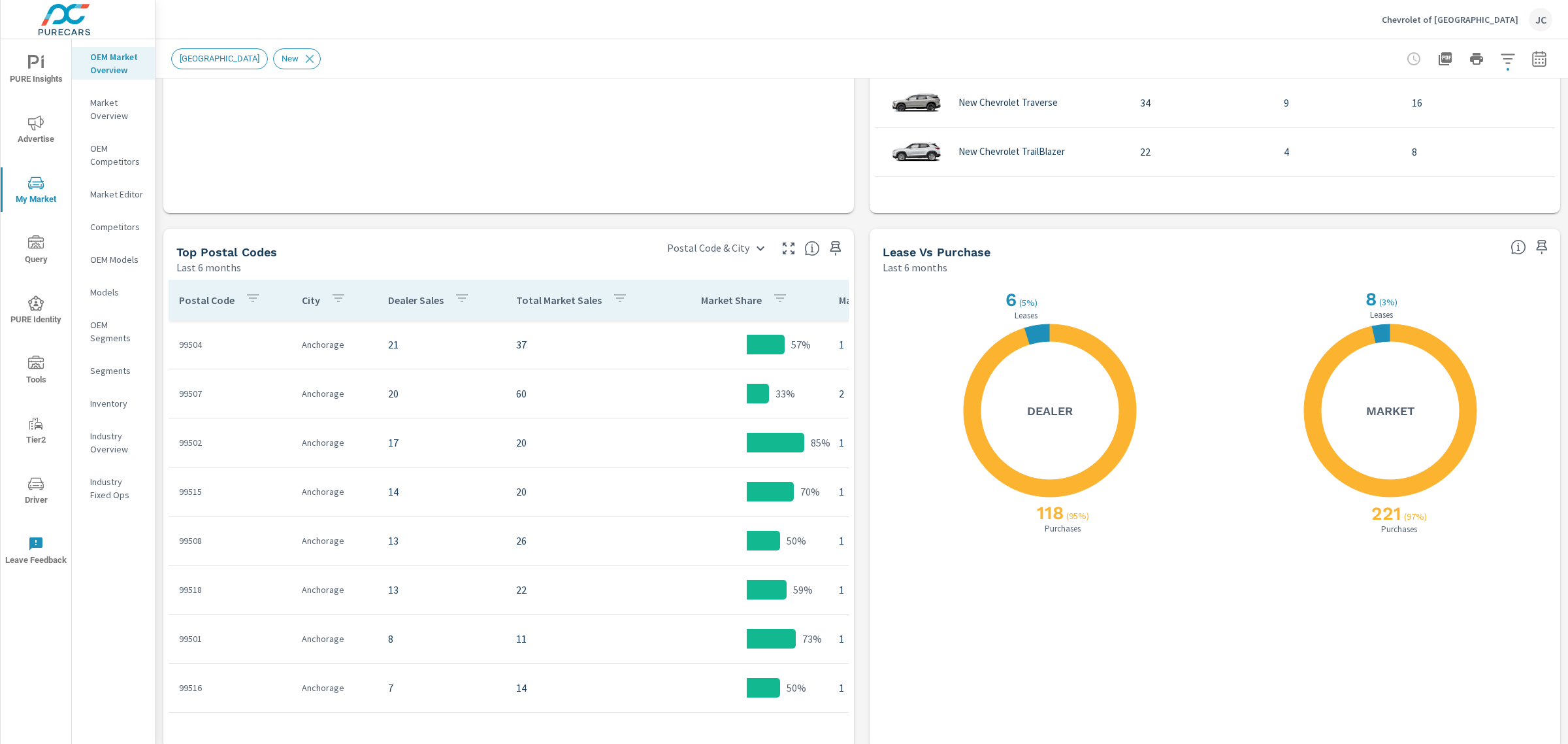
scroll to position [1049, 0]
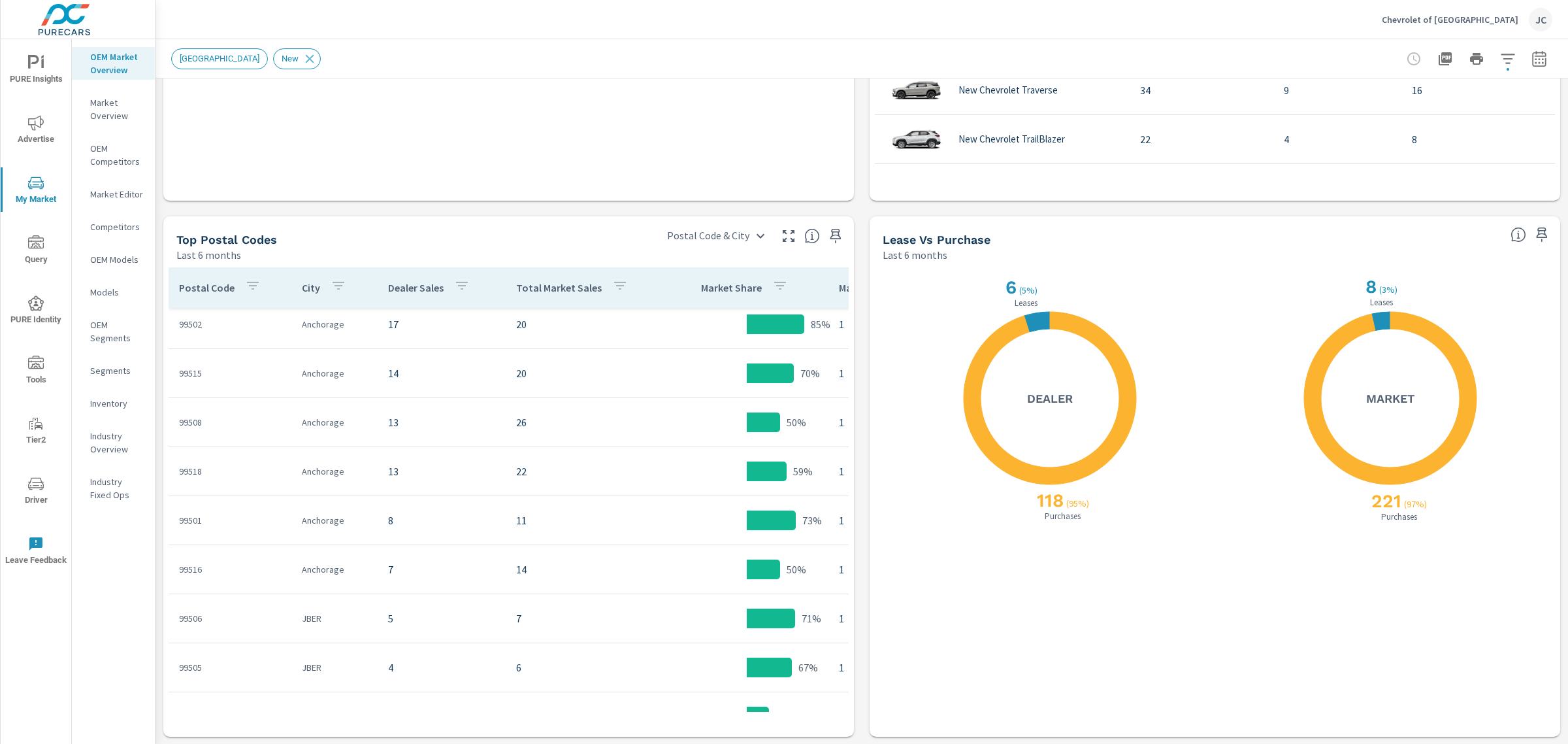
scroll to position [149, 0]
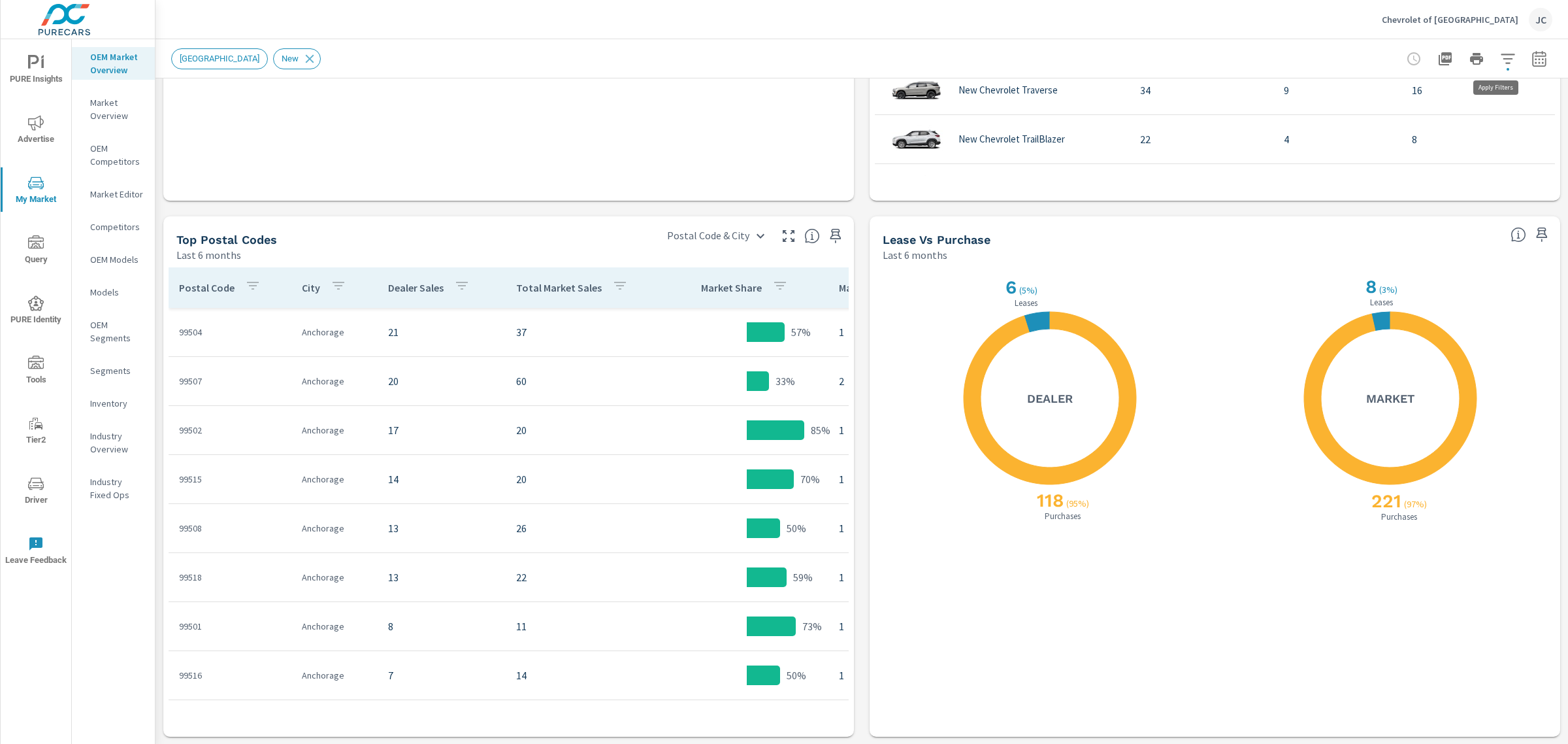
click at [1501, 63] on icon "button" at bounding box center [1508, 58] width 13 height 9
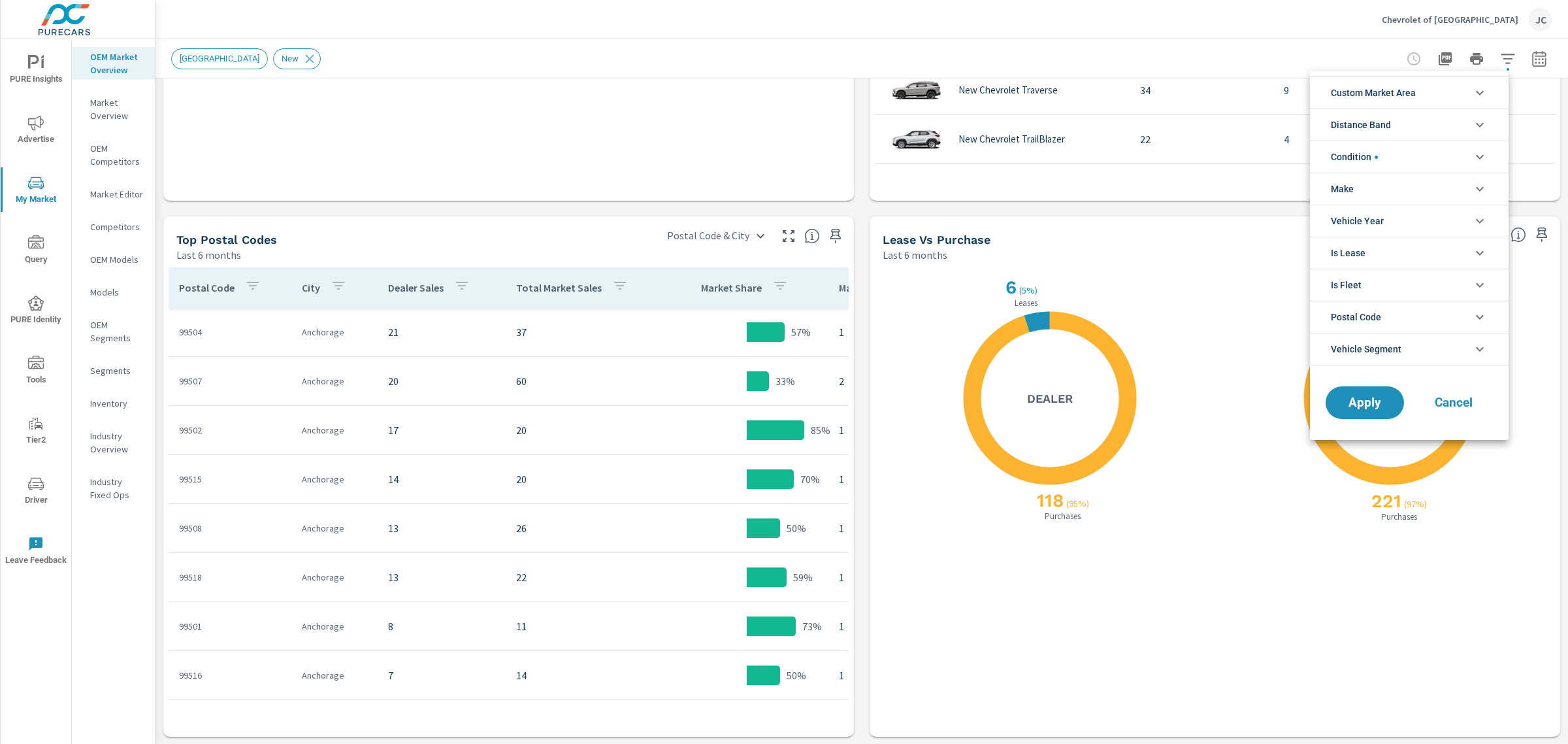
click at [1433, 165] on li "Condition" at bounding box center [1409, 156] width 199 height 32
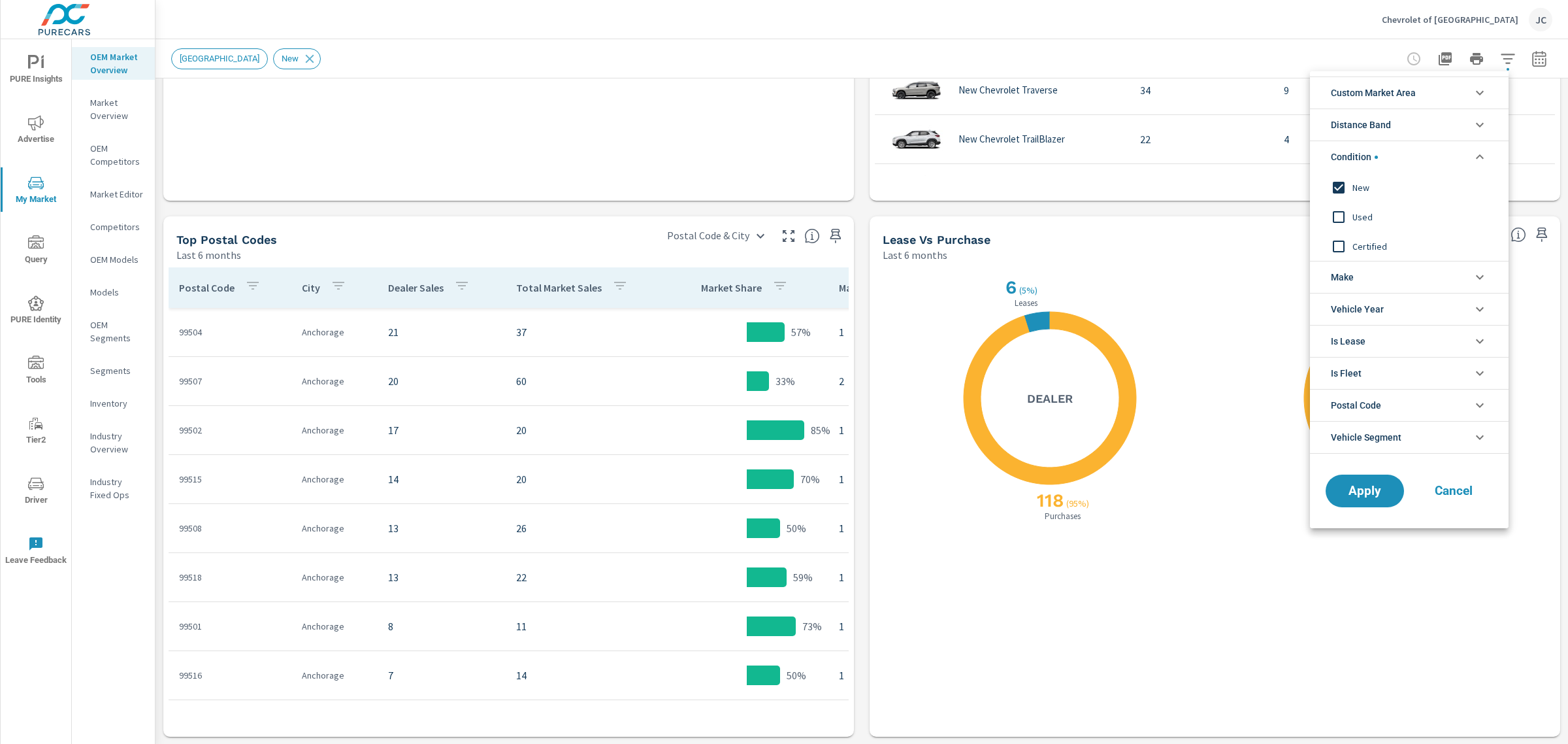
click at [1562, 54] on div at bounding box center [784, 372] width 1568 height 744
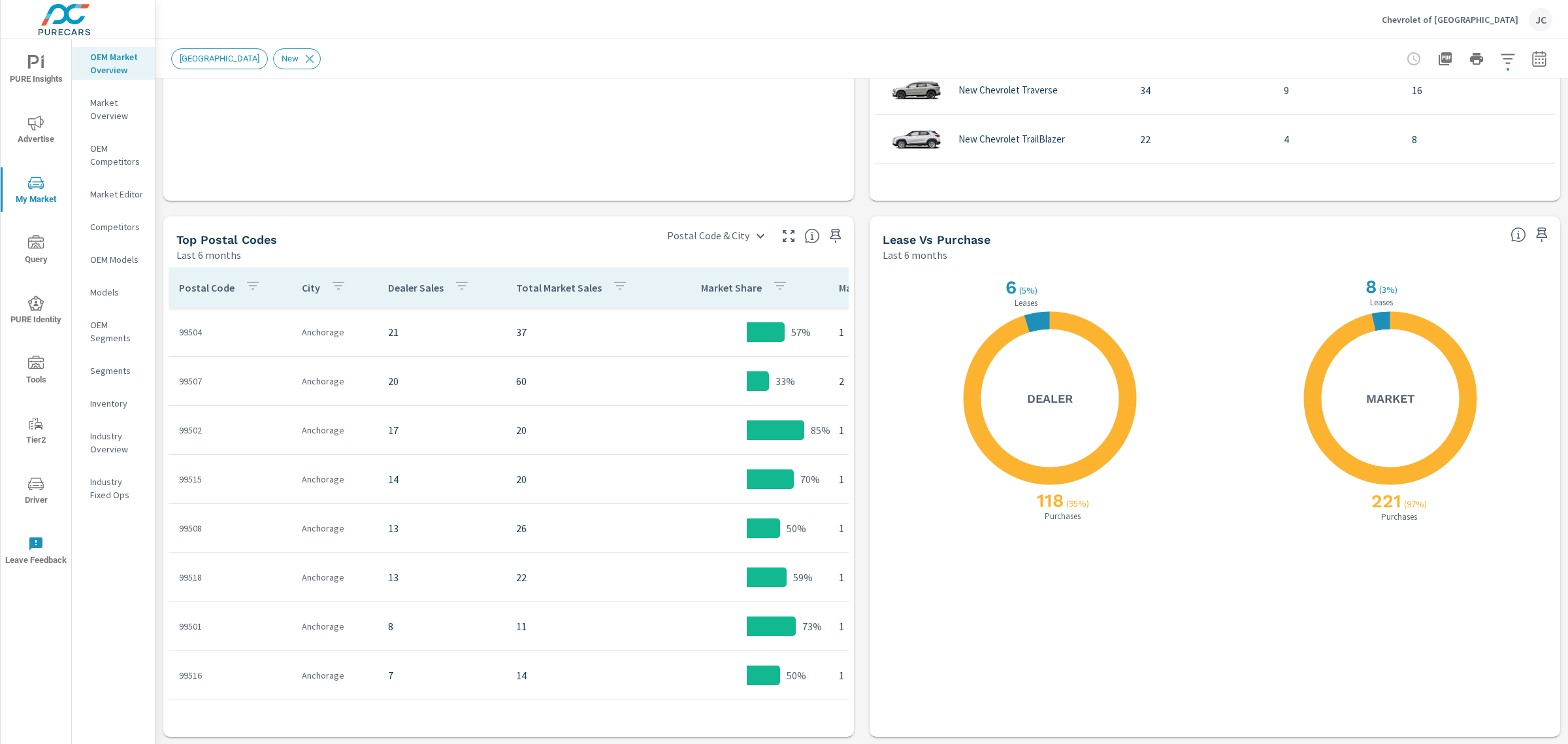
click at [1562, 54] on div "Custom Market Area (none) New Market Area Distance Band 0-10 10-20 20-30 30-40 …" at bounding box center [784, 372] width 1568 height 744
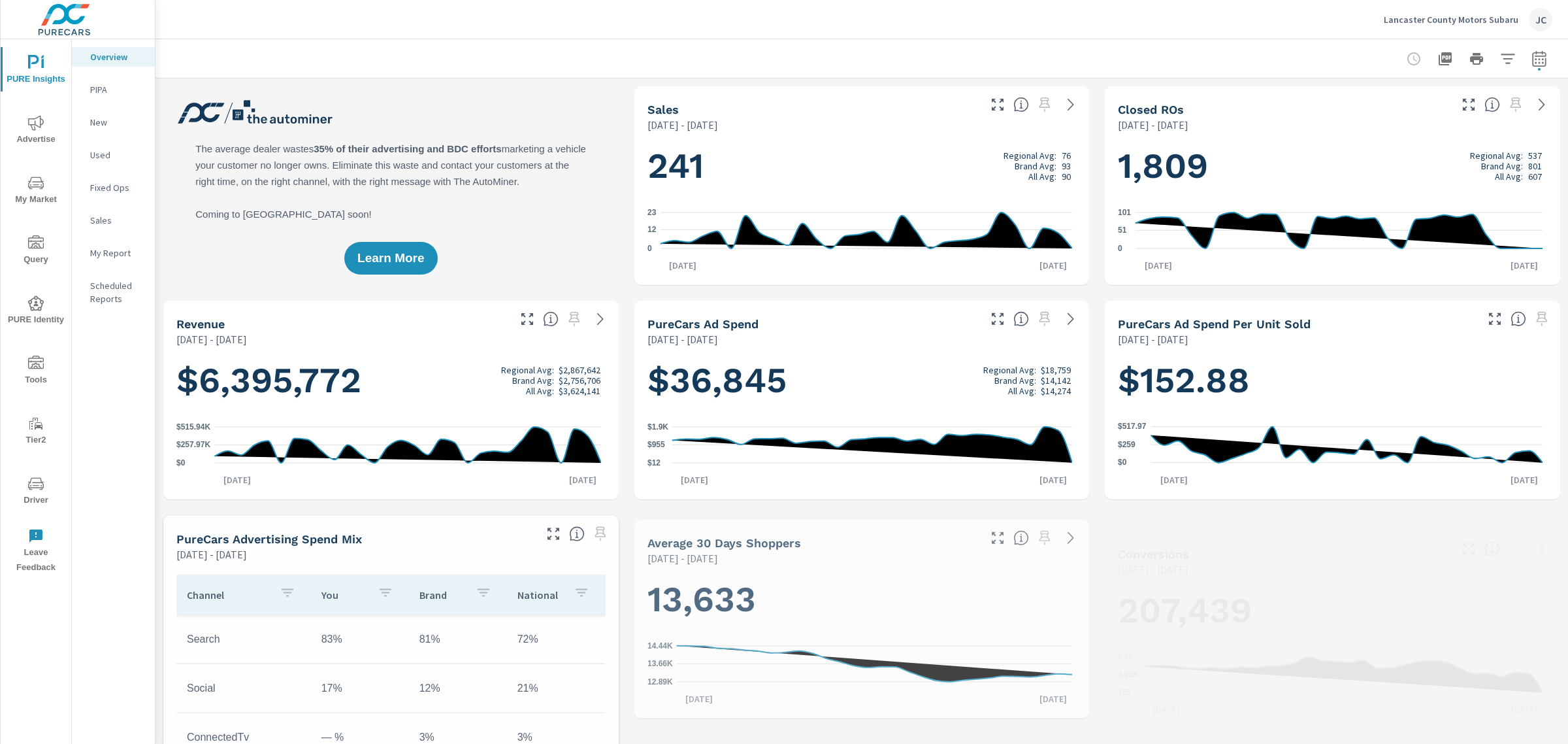
scroll to position [539, 0]
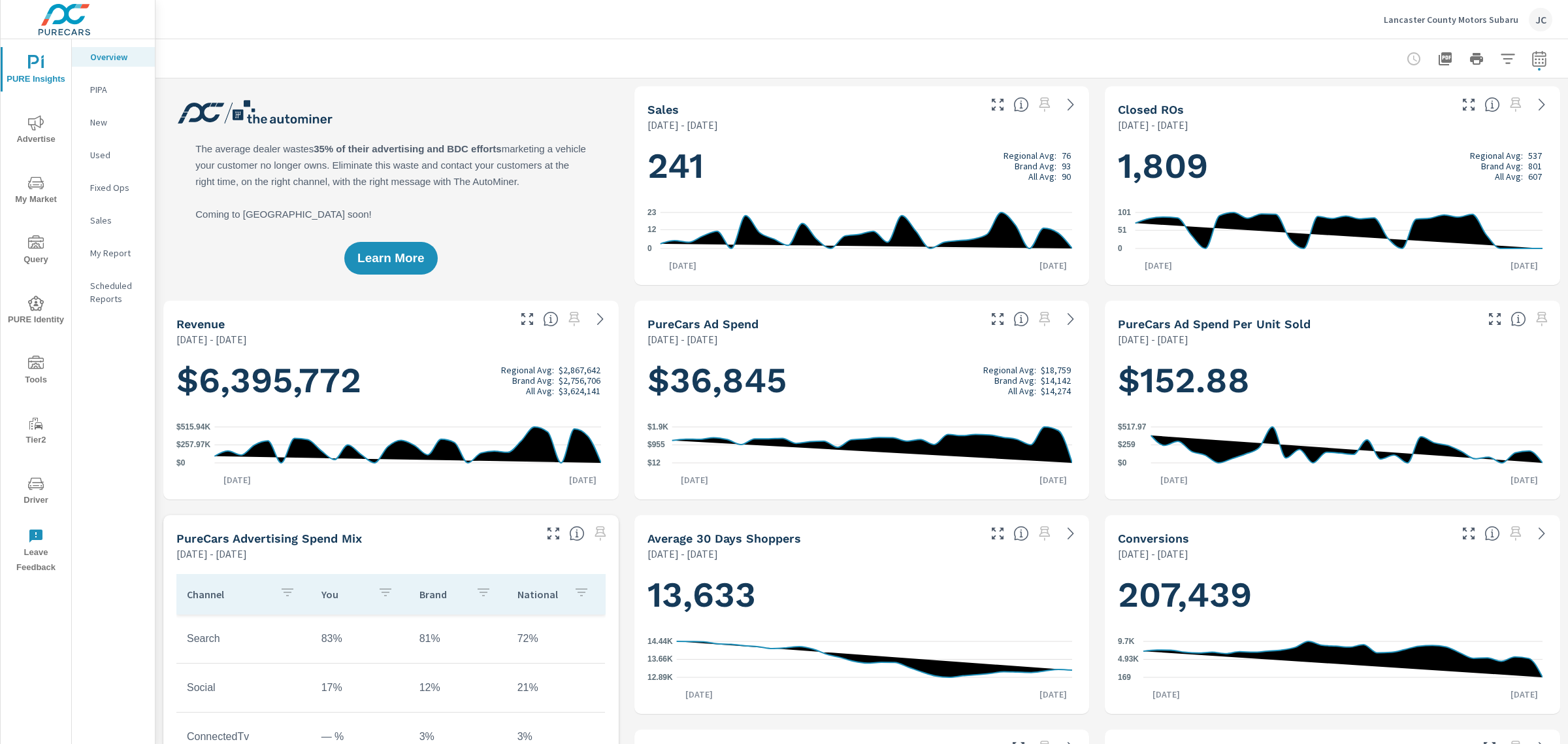
click at [1436, 15] on p "Lancaster County Motors Subaru" at bounding box center [1451, 19] width 134 height 12
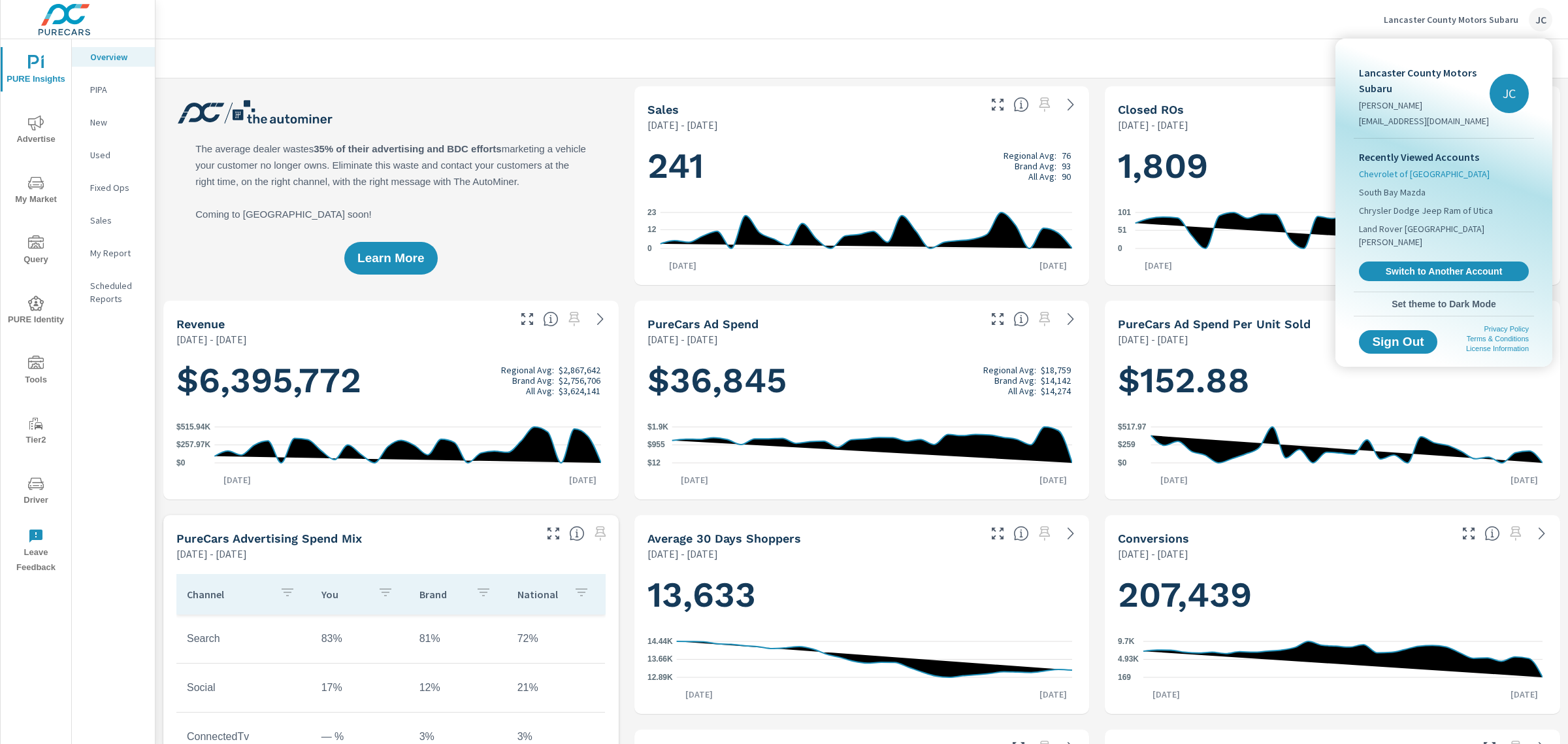
click at [1404, 172] on span "Chevrolet of [GEOGRAPHIC_DATA]" at bounding box center [1424, 174] width 130 height 13
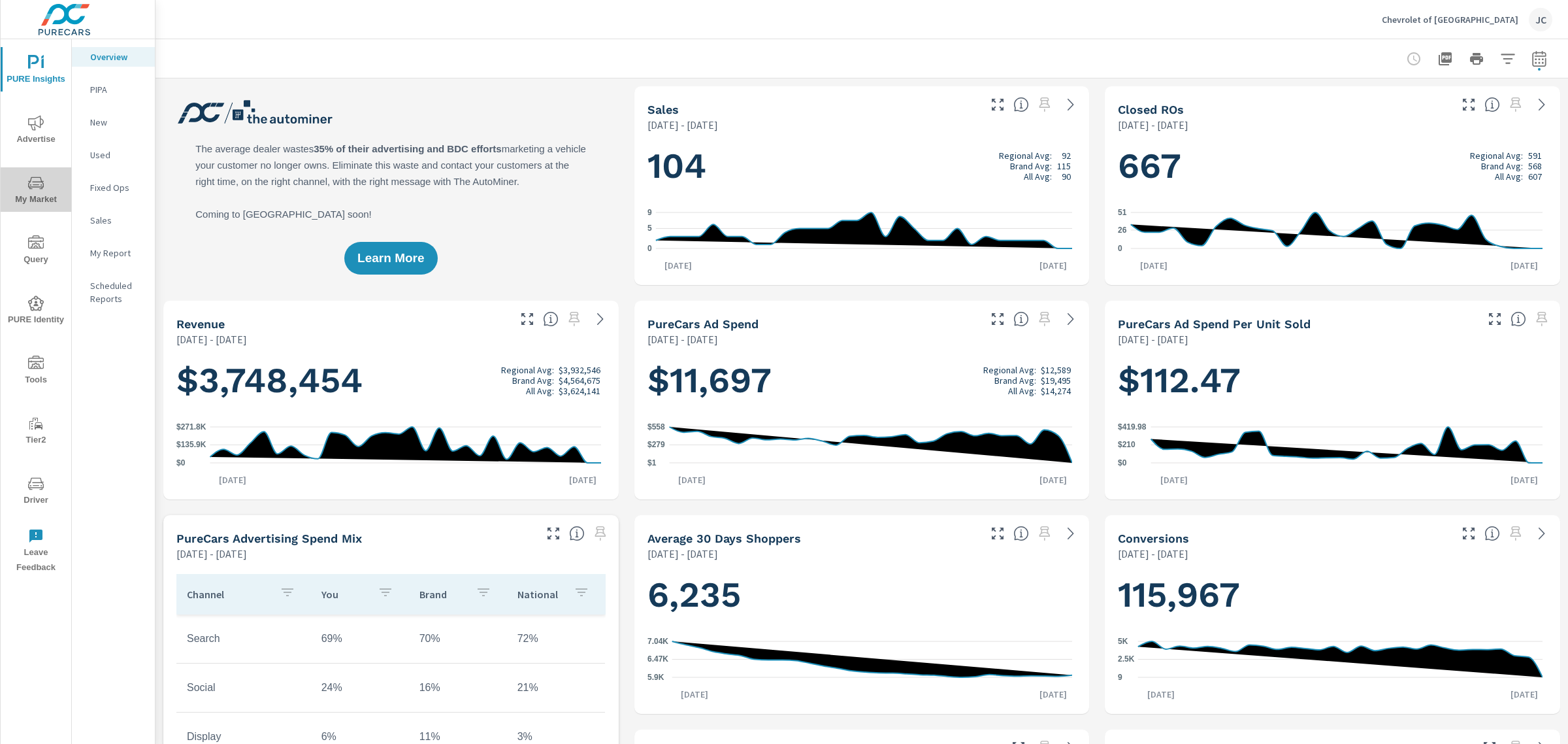
click at [31, 183] on icon "nav menu" at bounding box center [36, 183] width 16 height 16
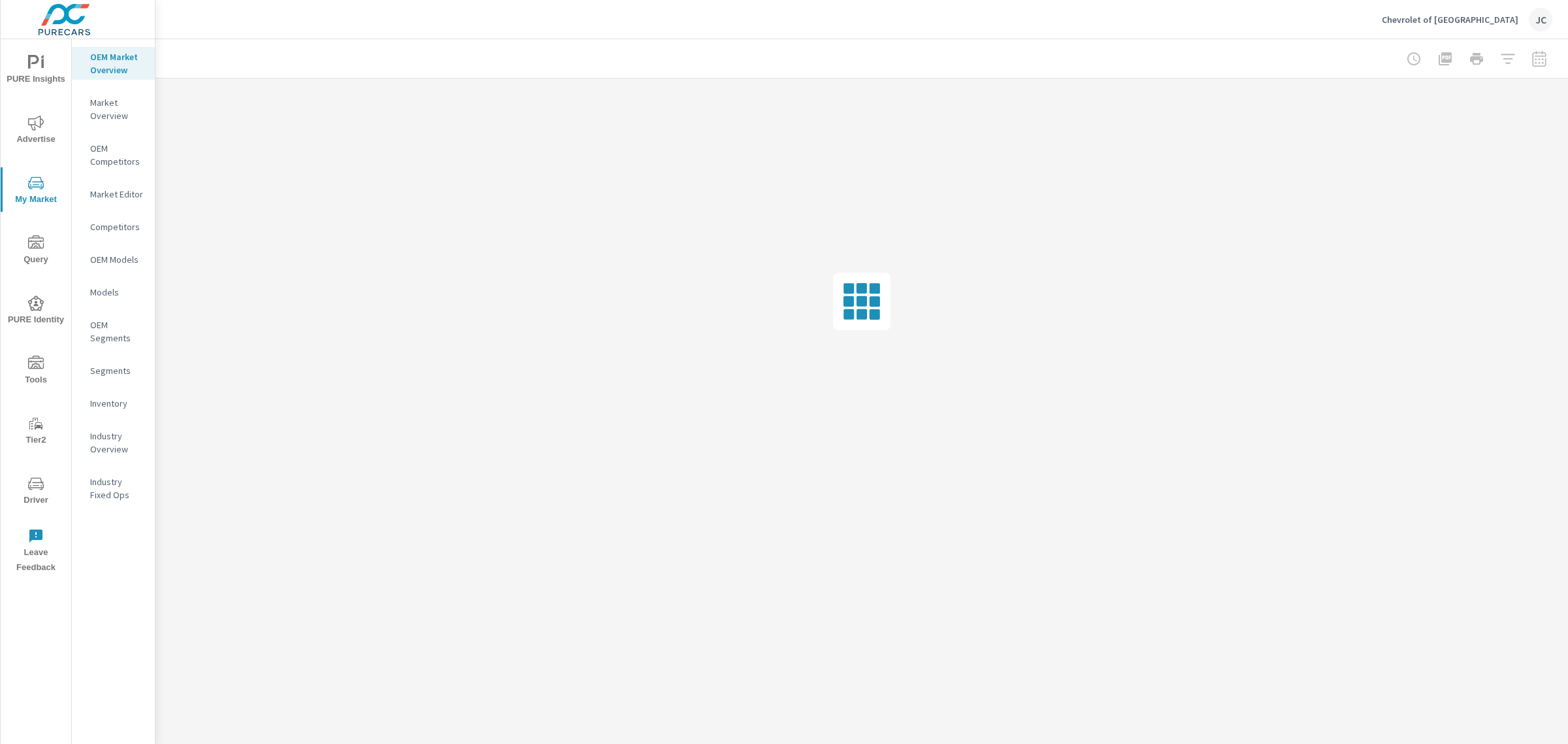
click at [107, 154] on p "OEM Competitors" at bounding box center [117, 155] width 54 height 26
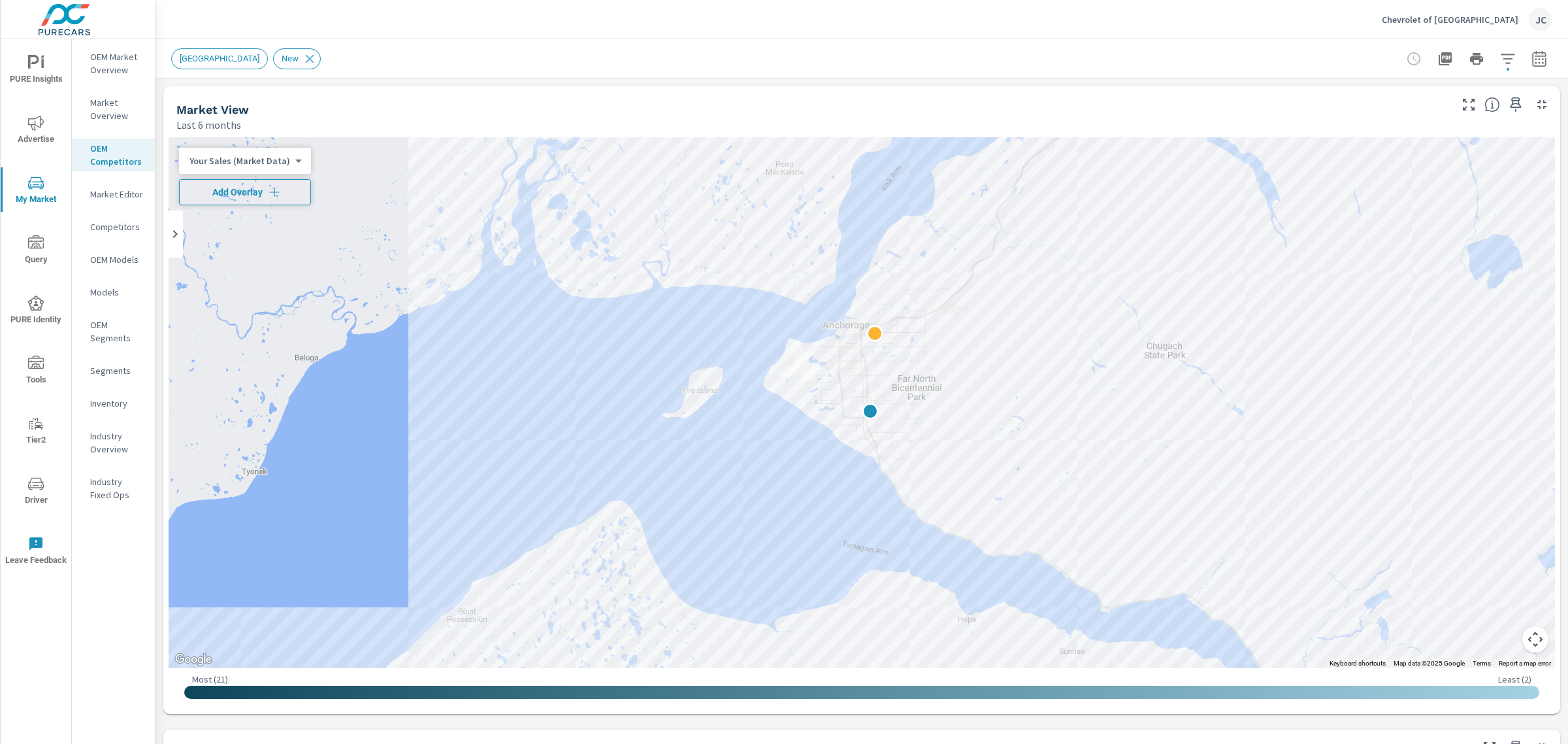
click at [268, 193] on icon "button" at bounding box center [274, 192] width 13 height 13
click at [291, 193] on body "PURE Insights Advertise My Market Query PURE Identity Tools Tier2 Driver Leave …" at bounding box center [784, 372] width 1568 height 744
click at [258, 191] on li "Market Rank" at bounding box center [243, 192] width 127 height 21
drag, startPoint x: 1555, startPoint y: 217, endPoint x: 1562, endPoint y: 324, distance: 107.2
click at [1562, 324] on div "Market Competitors Chevrolet of South Anchorage Report date range: Apr 01, 2025…" at bounding box center [862, 391] width 1412 height 705
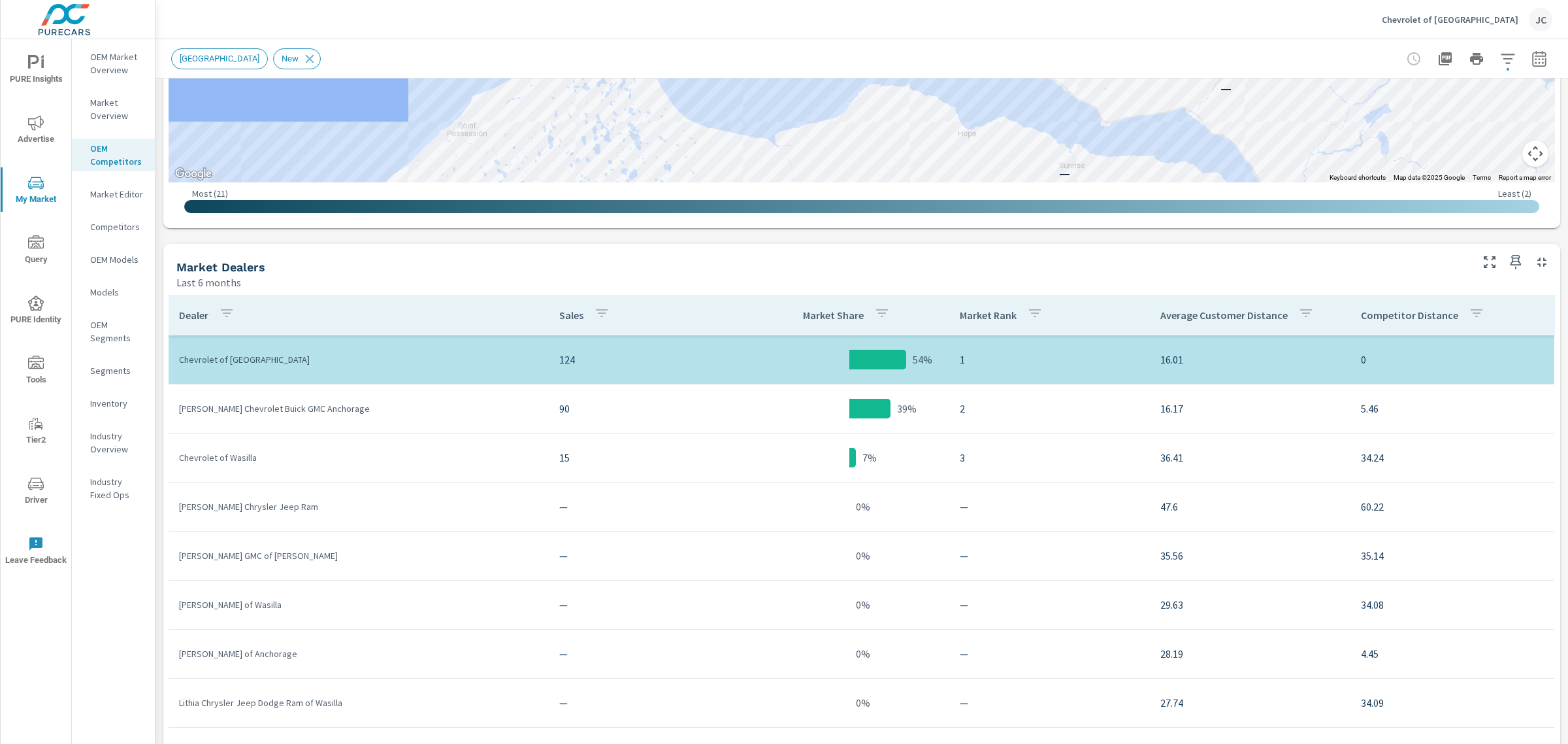
scroll to position [477, 0]
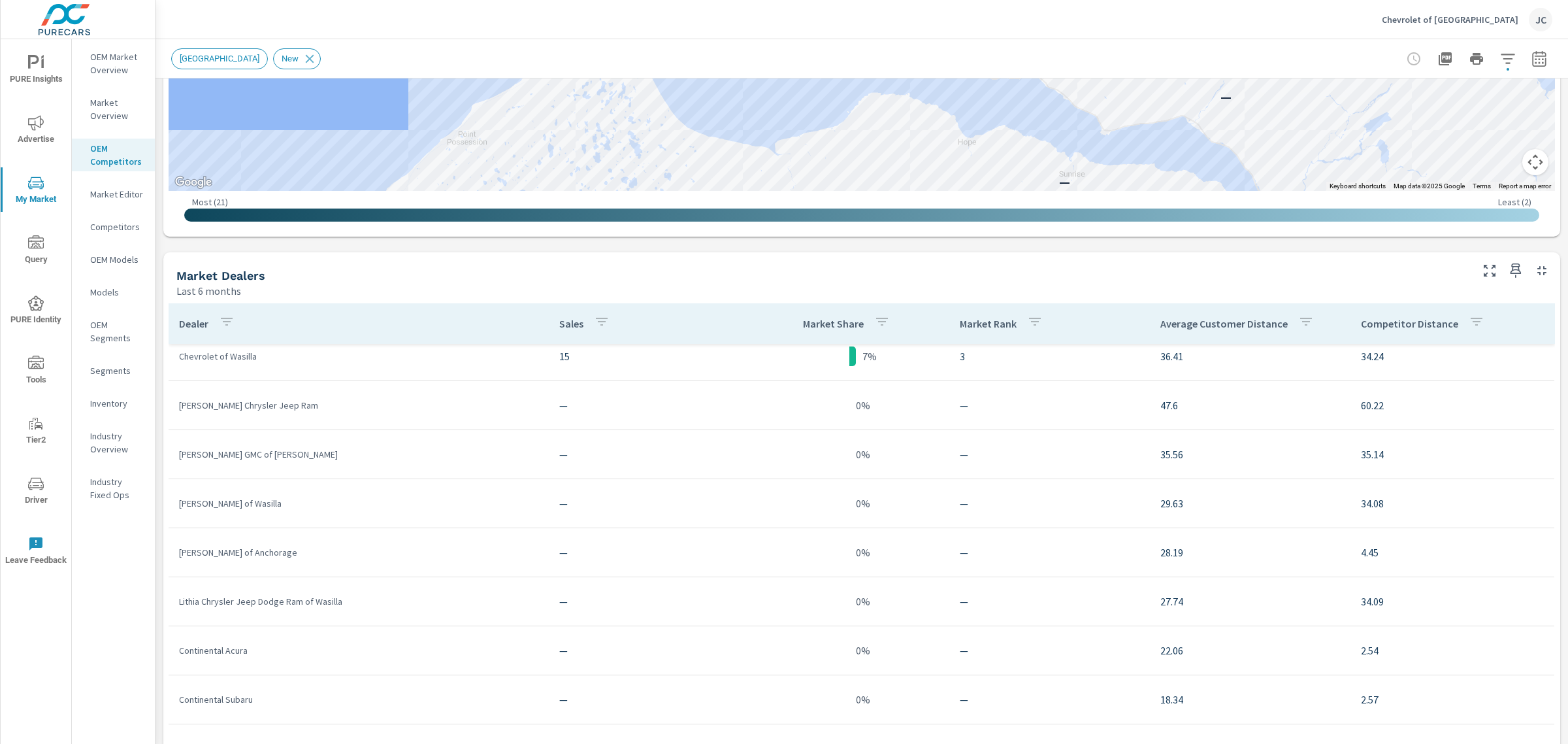
scroll to position [112, 0]
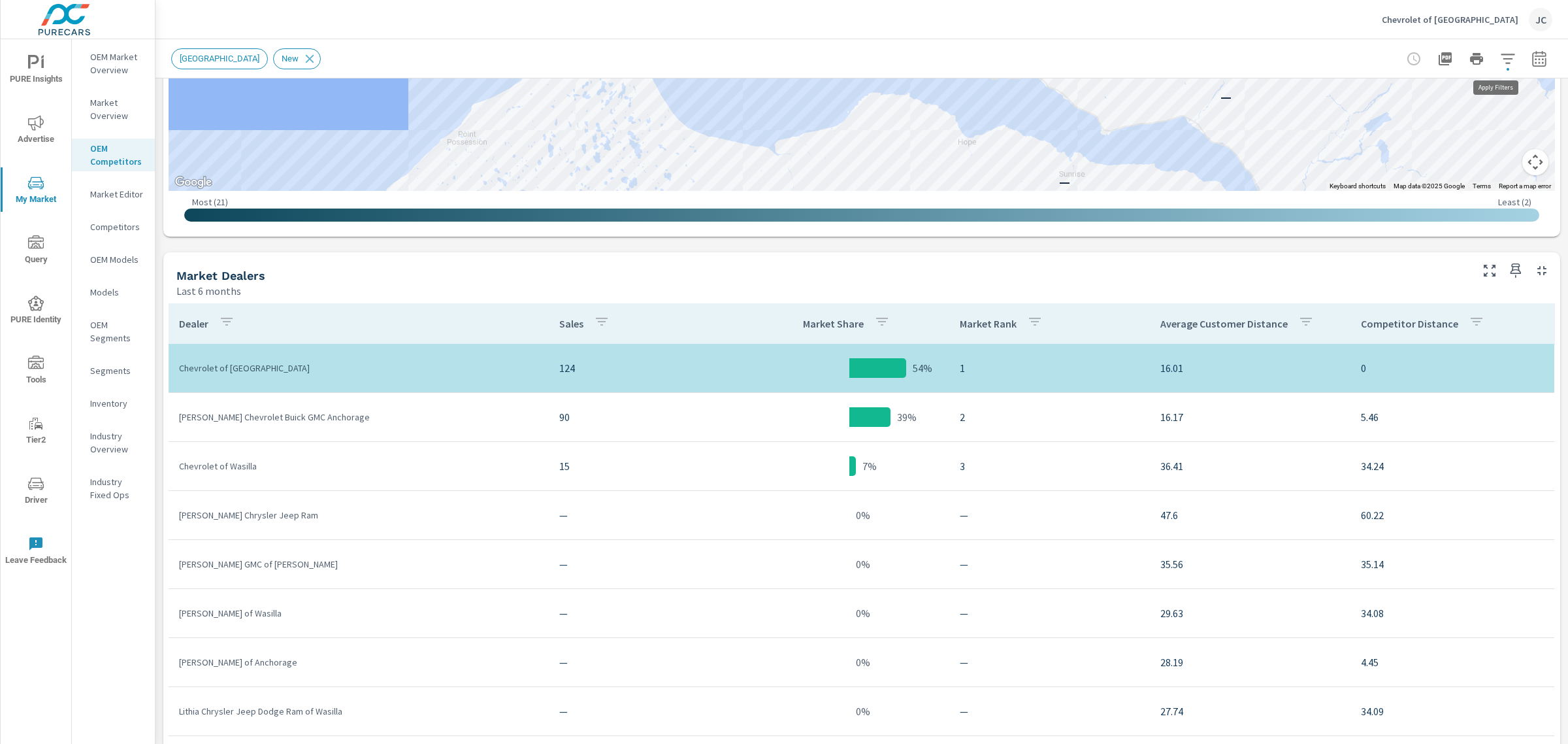
click at [1501, 60] on icon "button" at bounding box center [1508, 59] width 16 height 16
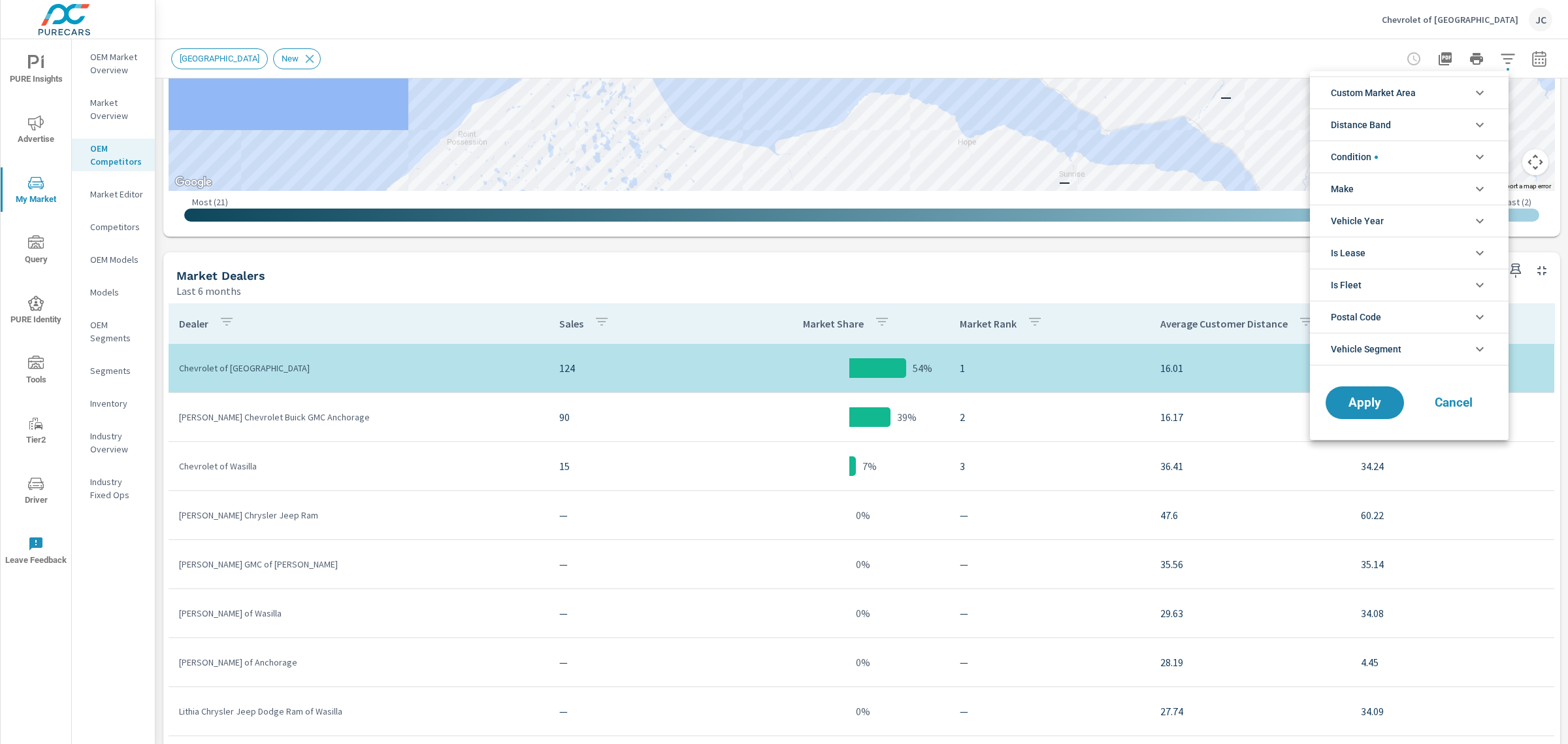
click at [1464, 155] on li "Condition" at bounding box center [1409, 156] width 199 height 32
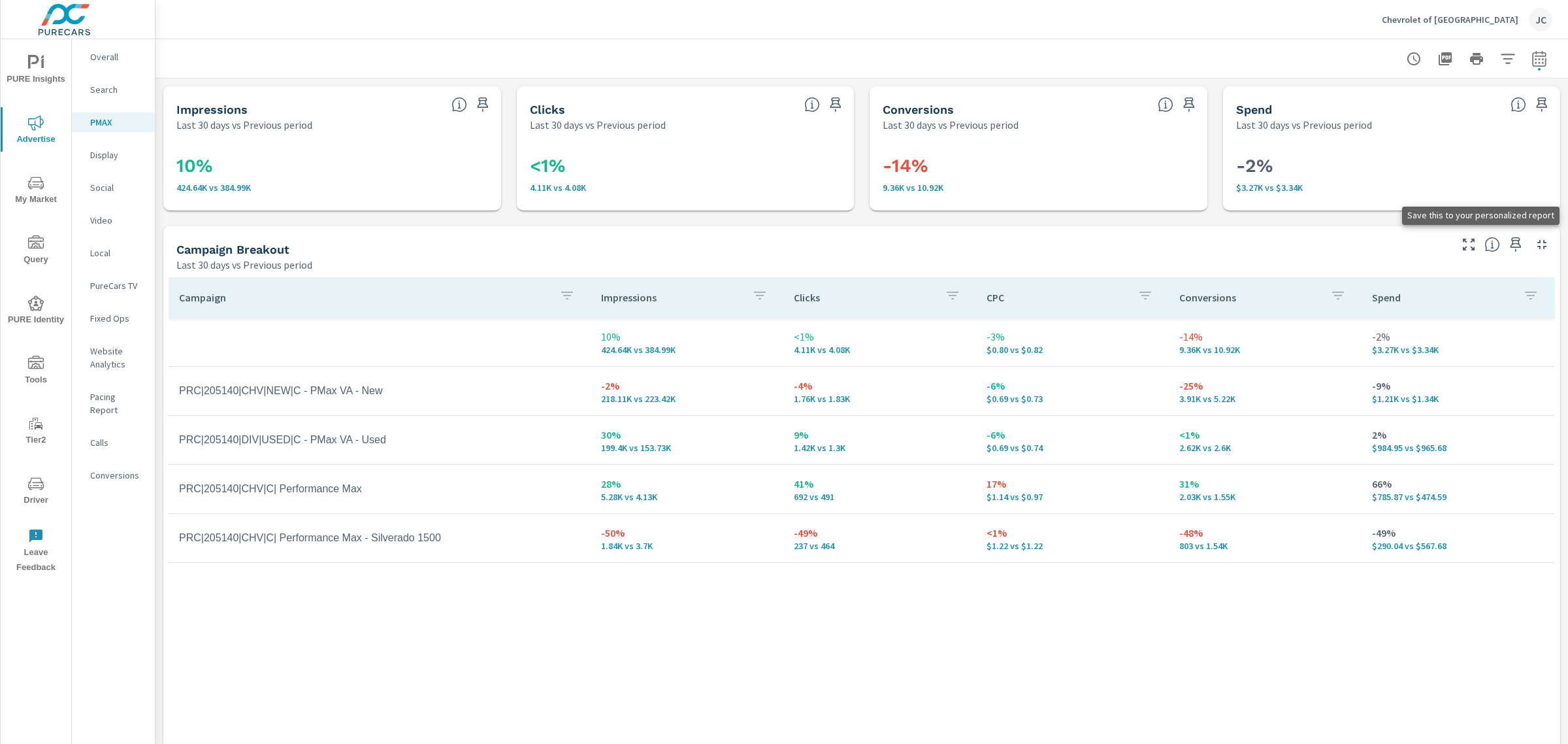
click at [1511, 250] on icon "button" at bounding box center [1516, 244] width 11 height 14
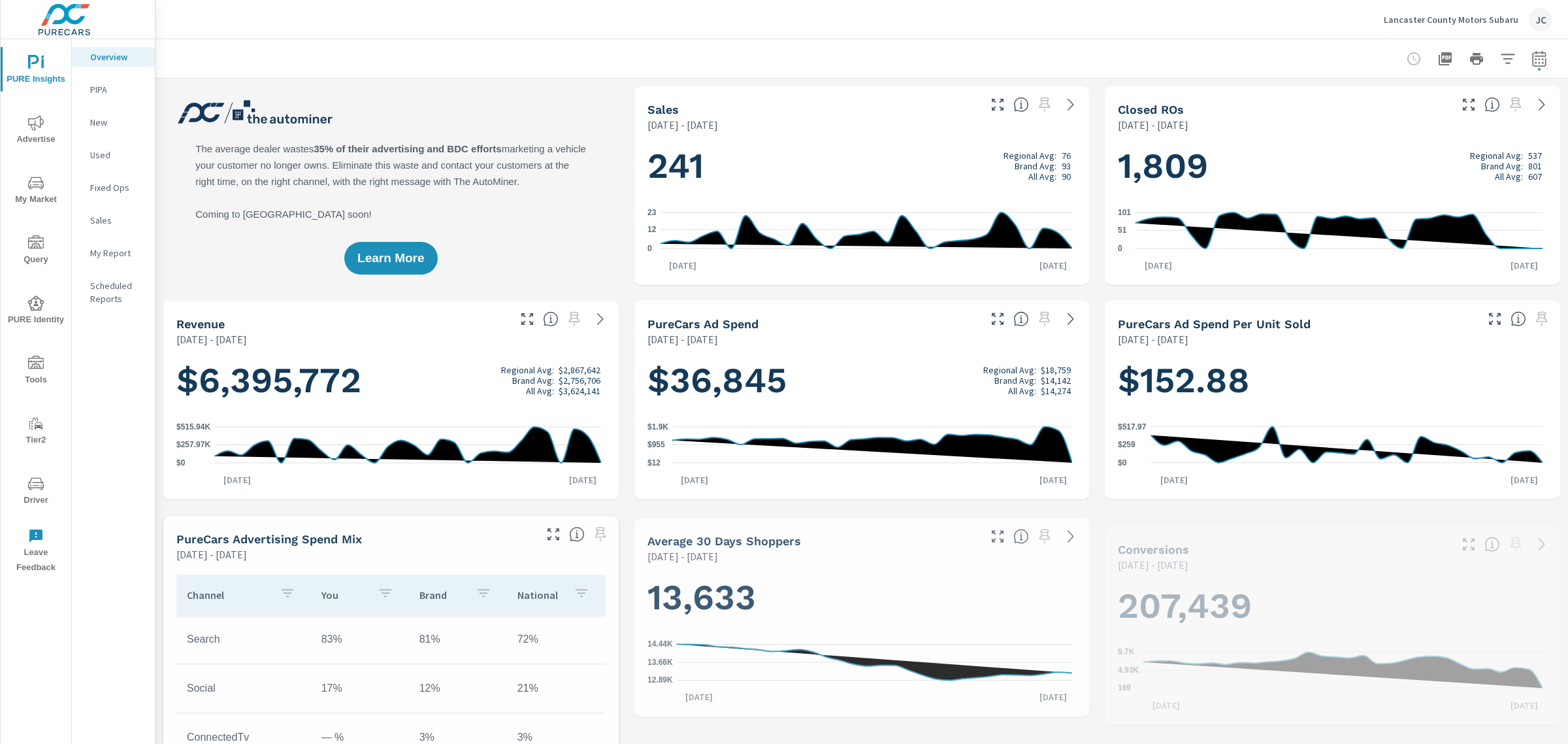
scroll to position [539, 0]
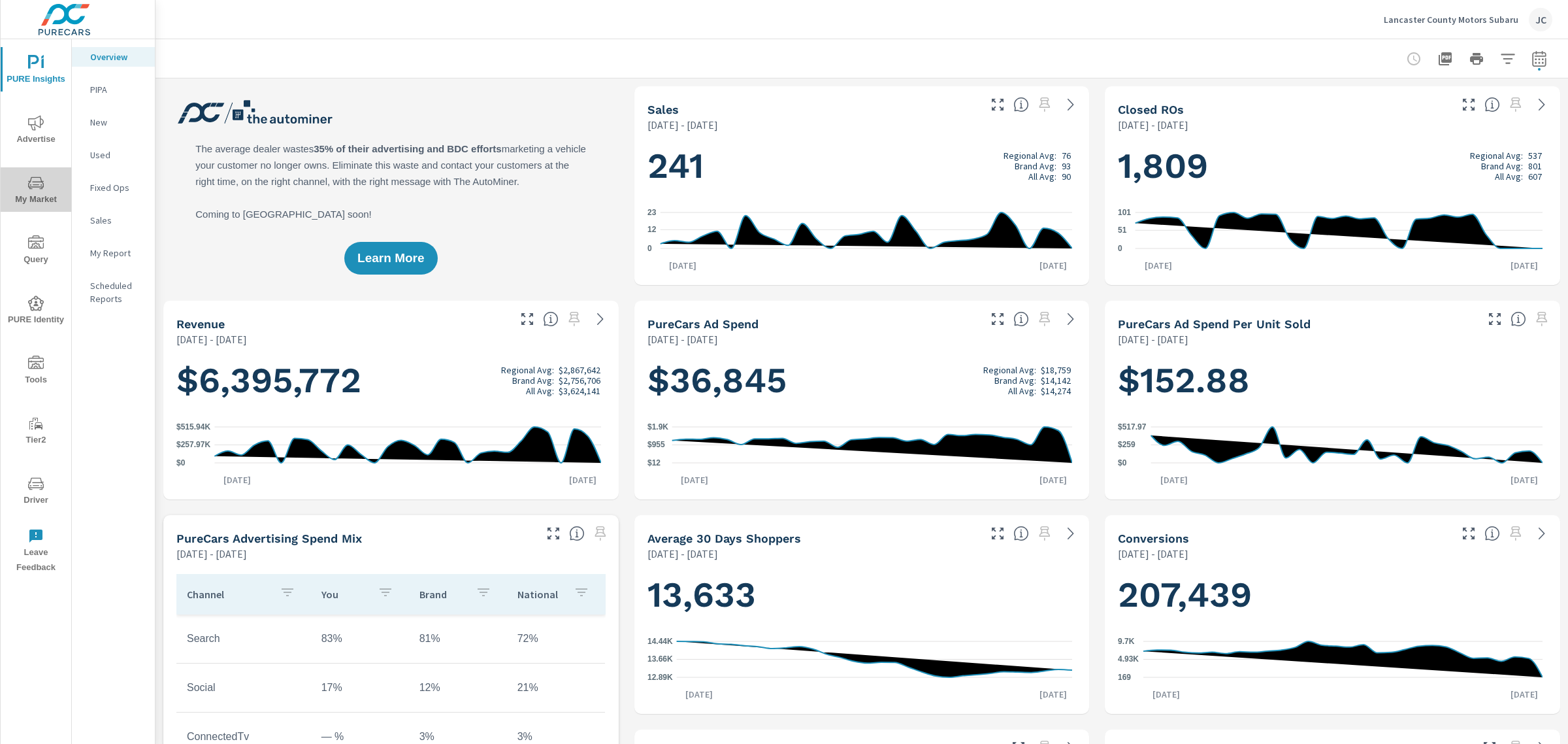
click at [21, 185] on span "My Market" at bounding box center [36, 191] width 63 height 32
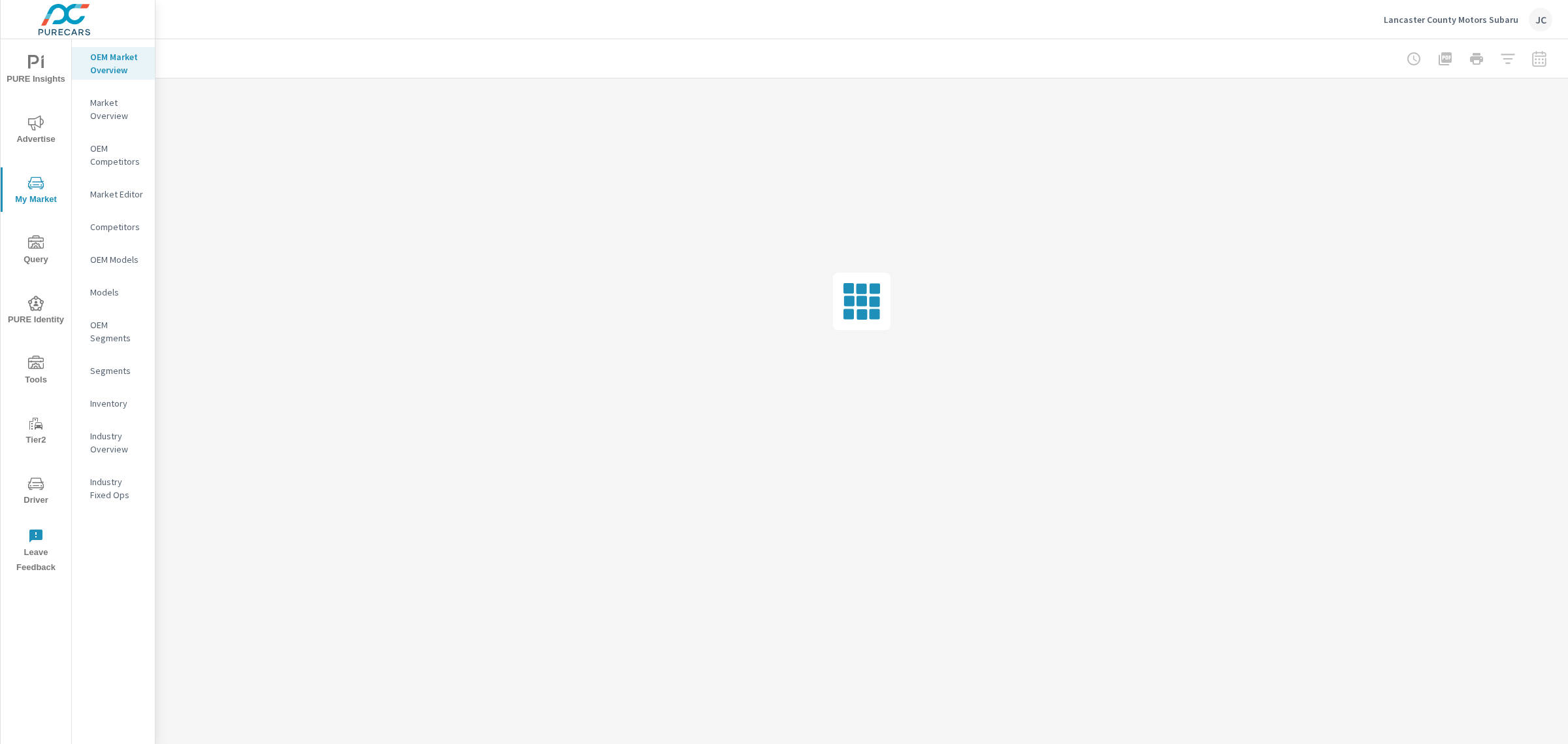
click at [107, 410] on div "Inventory" at bounding box center [114, 403] width 83 height 20
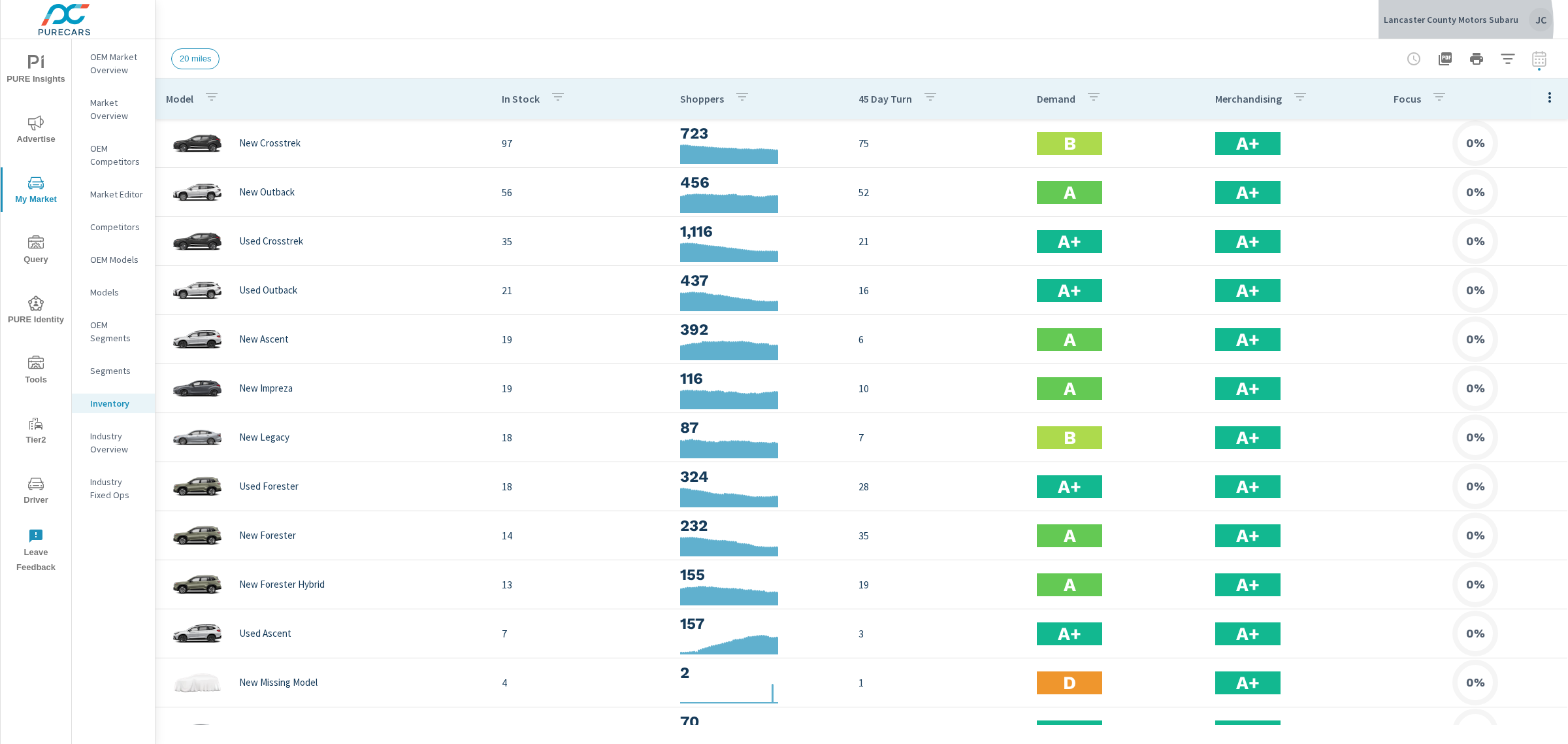
click at [1433, 24] on p "Lancaster County Motors Subaru" at bounding box center [1451, 19] width 134 height 12
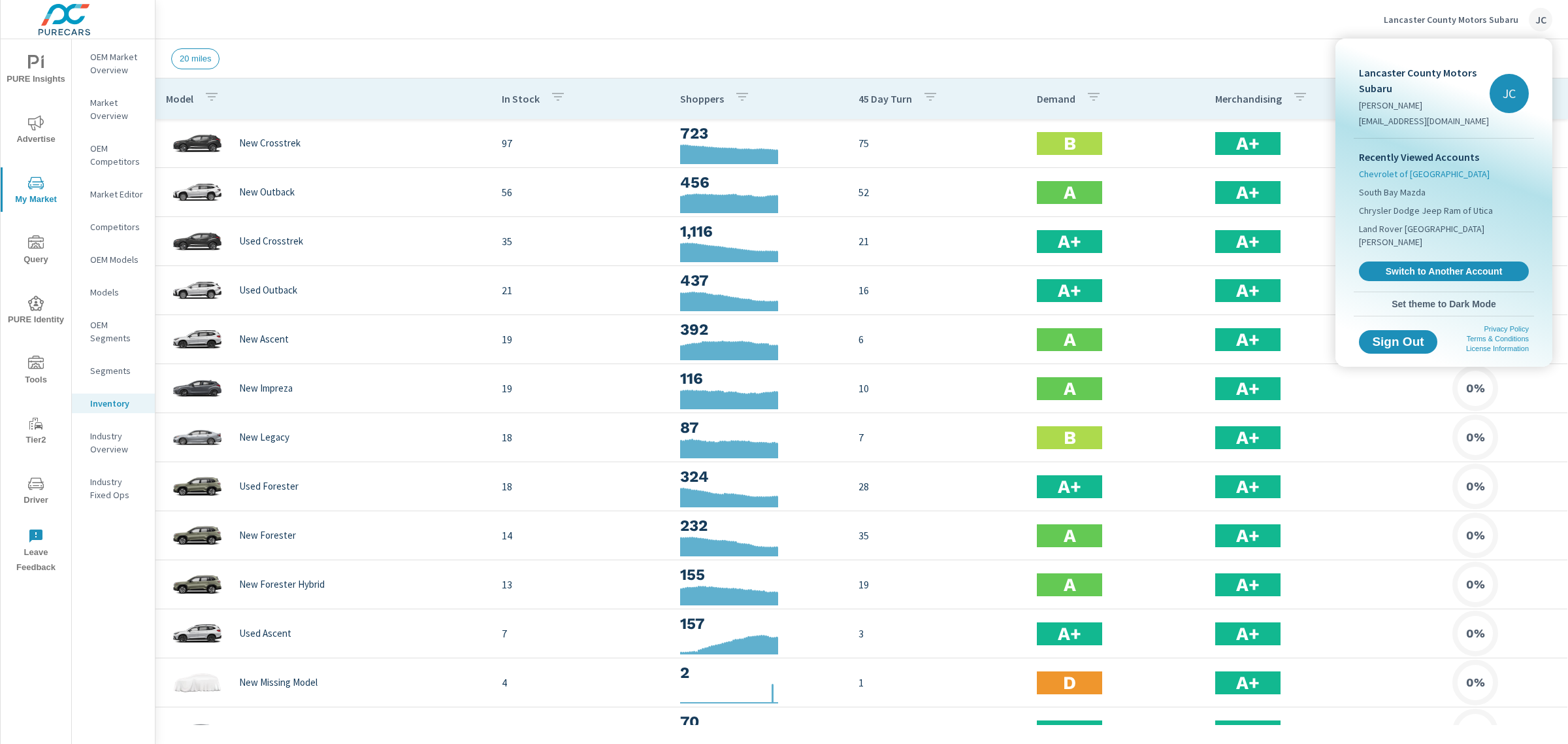
click at [1416, 177] on span "Chevrolet of [GEOGRAPHIC_DATA]" at bounding box center [1424, 174] width 130 height 13
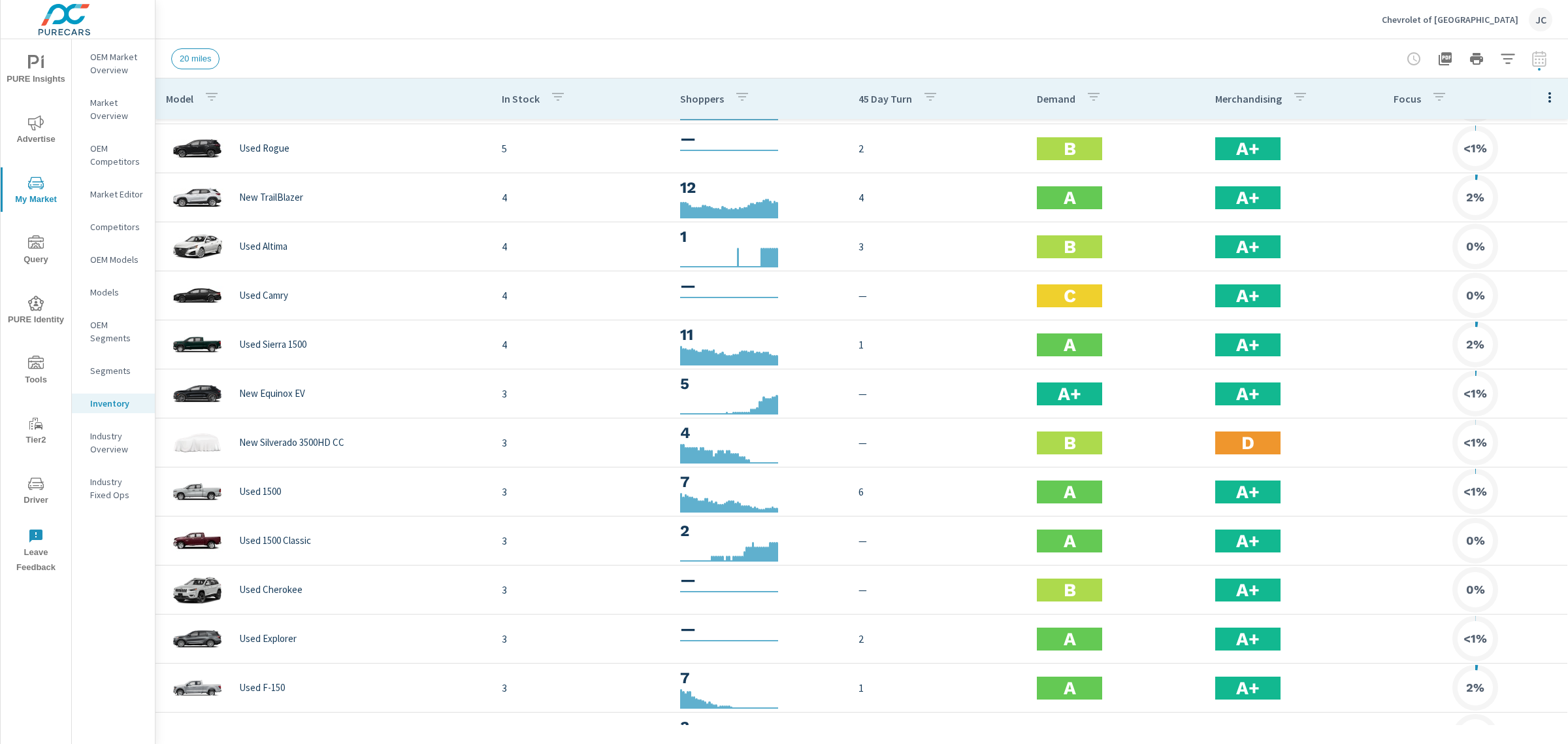
scroll to position [317, 0]
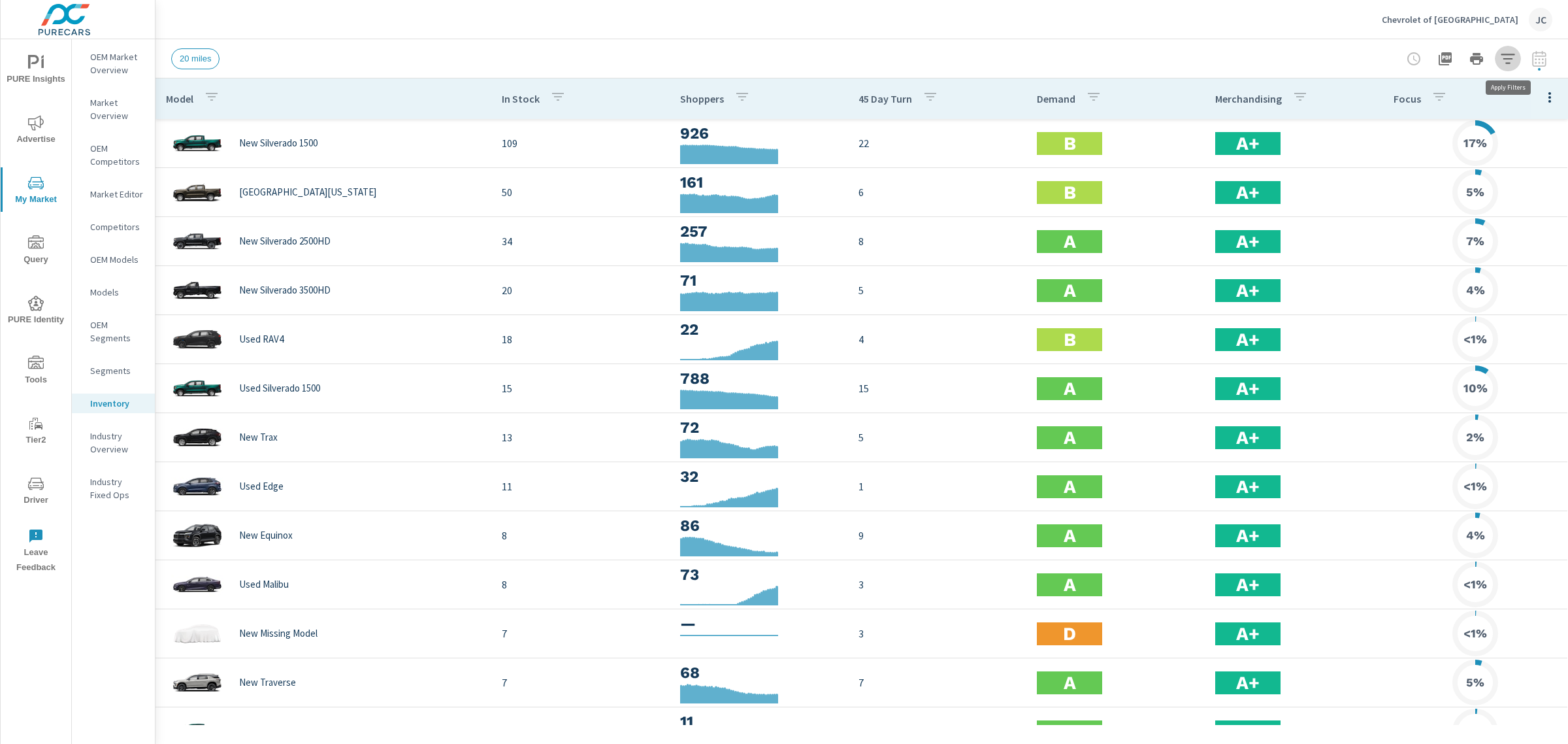
click at [1497, 57] on button "button" at bounding box center [1508, 58] width 26 height 26
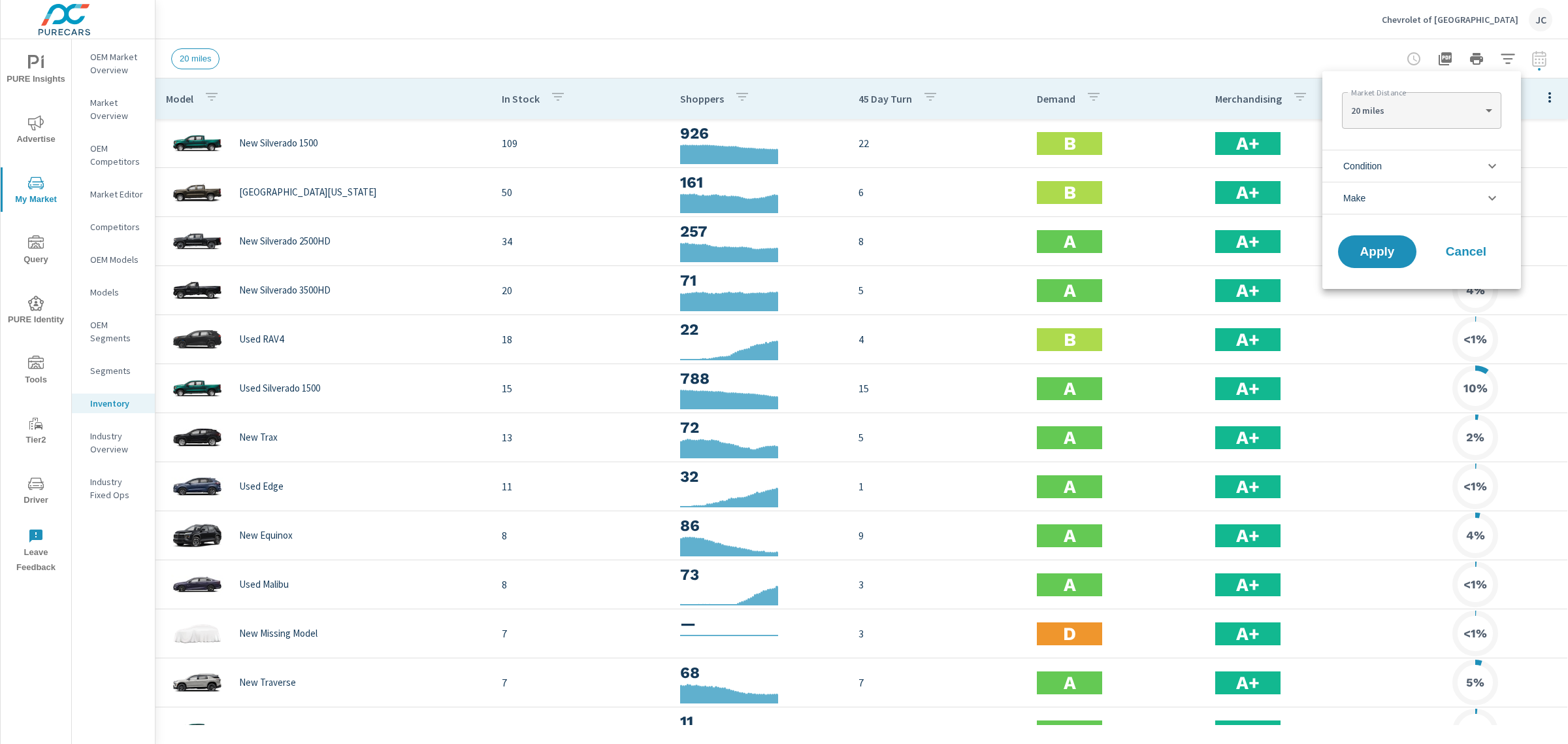
click at [1416, 167] on li "Condition" at bounding box center [1422, 165] width 199 height 32
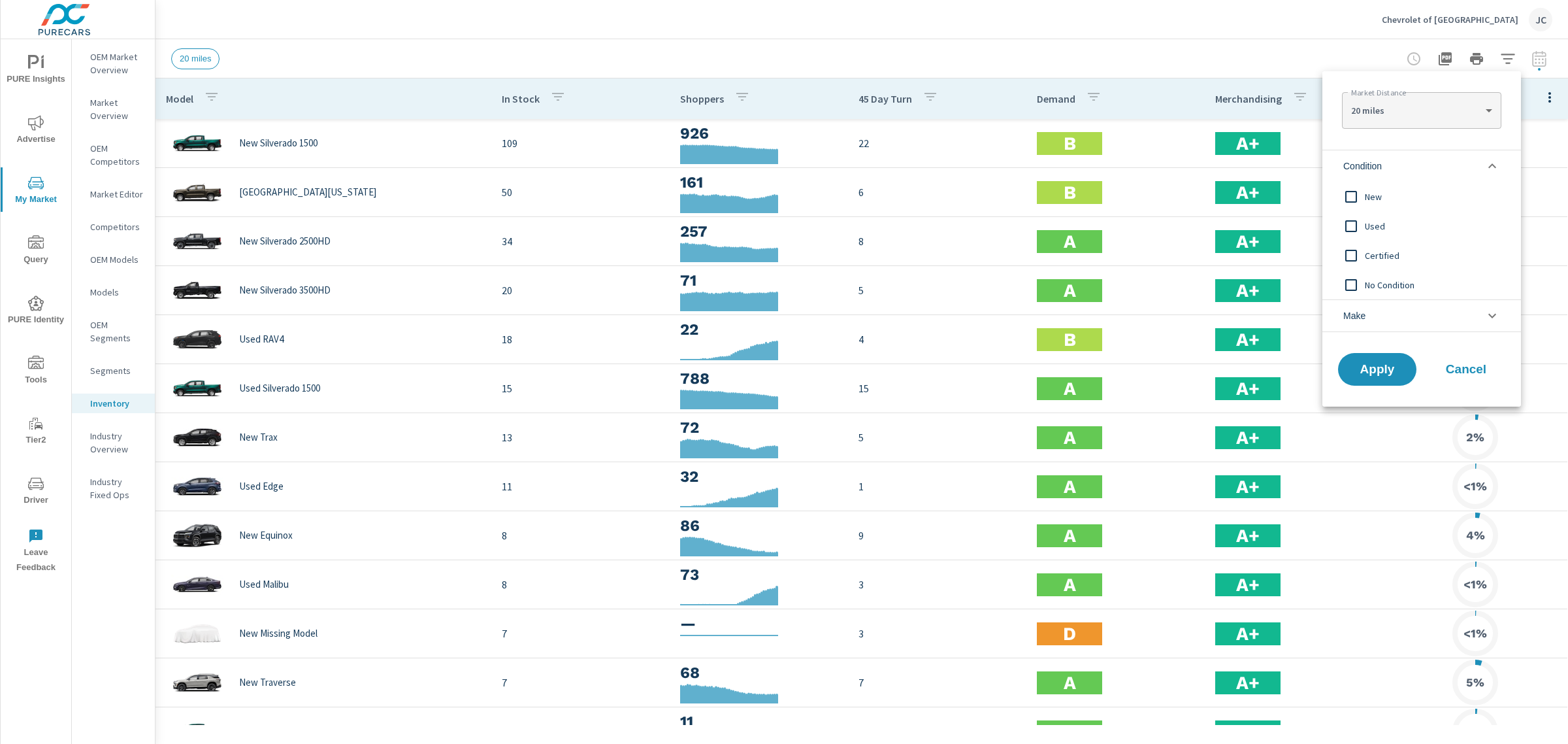
click at [1354, 197] on input "filter options" at bounding box center [1351, 196] width 27 height 27
click at [1363, 369] on span "Apply" at bounding box center [1377, 370] width 53 height 13
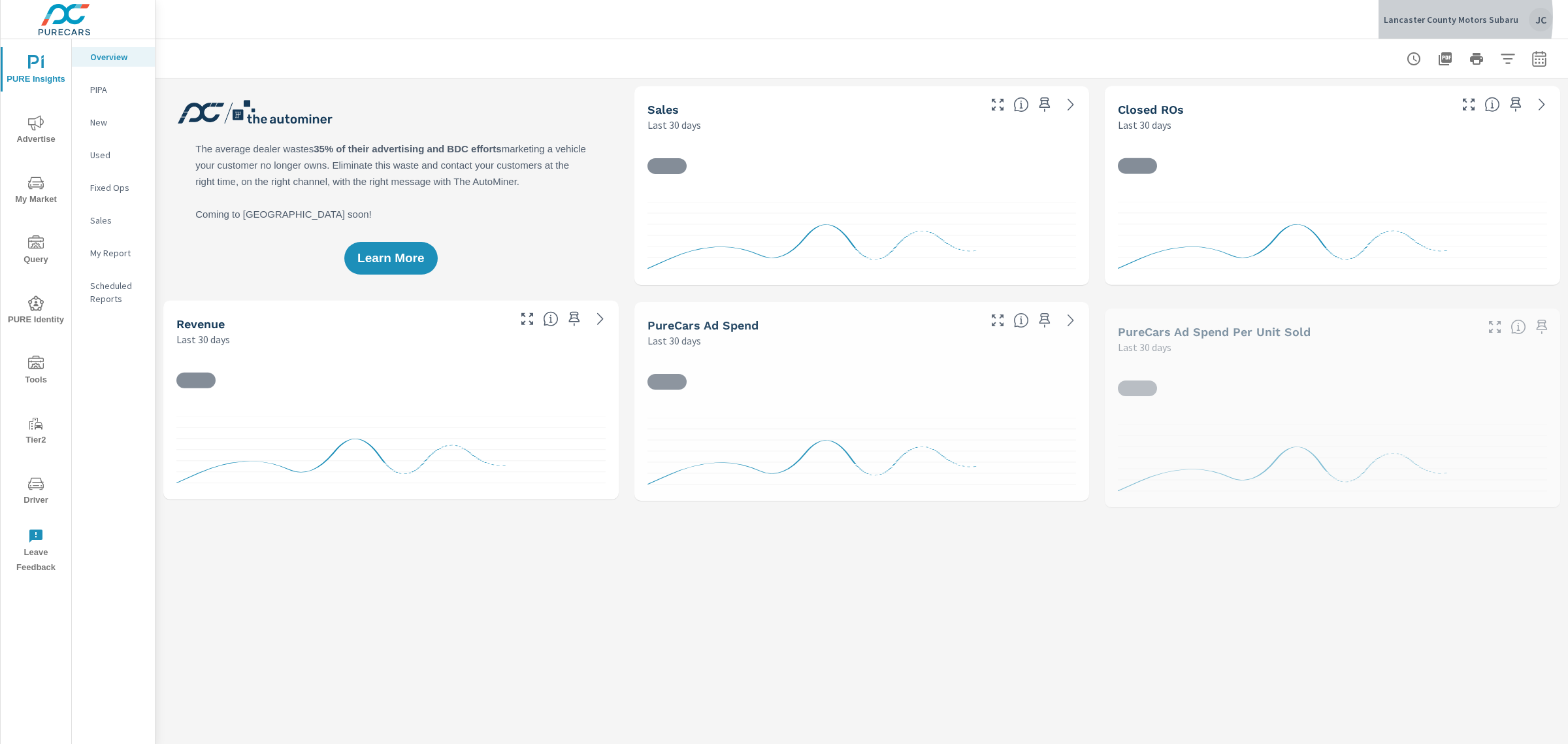
click at [1420, 17] on p "Lancaster County Motors Subaru" at bounding box center [1451, 19] width 134 height 12
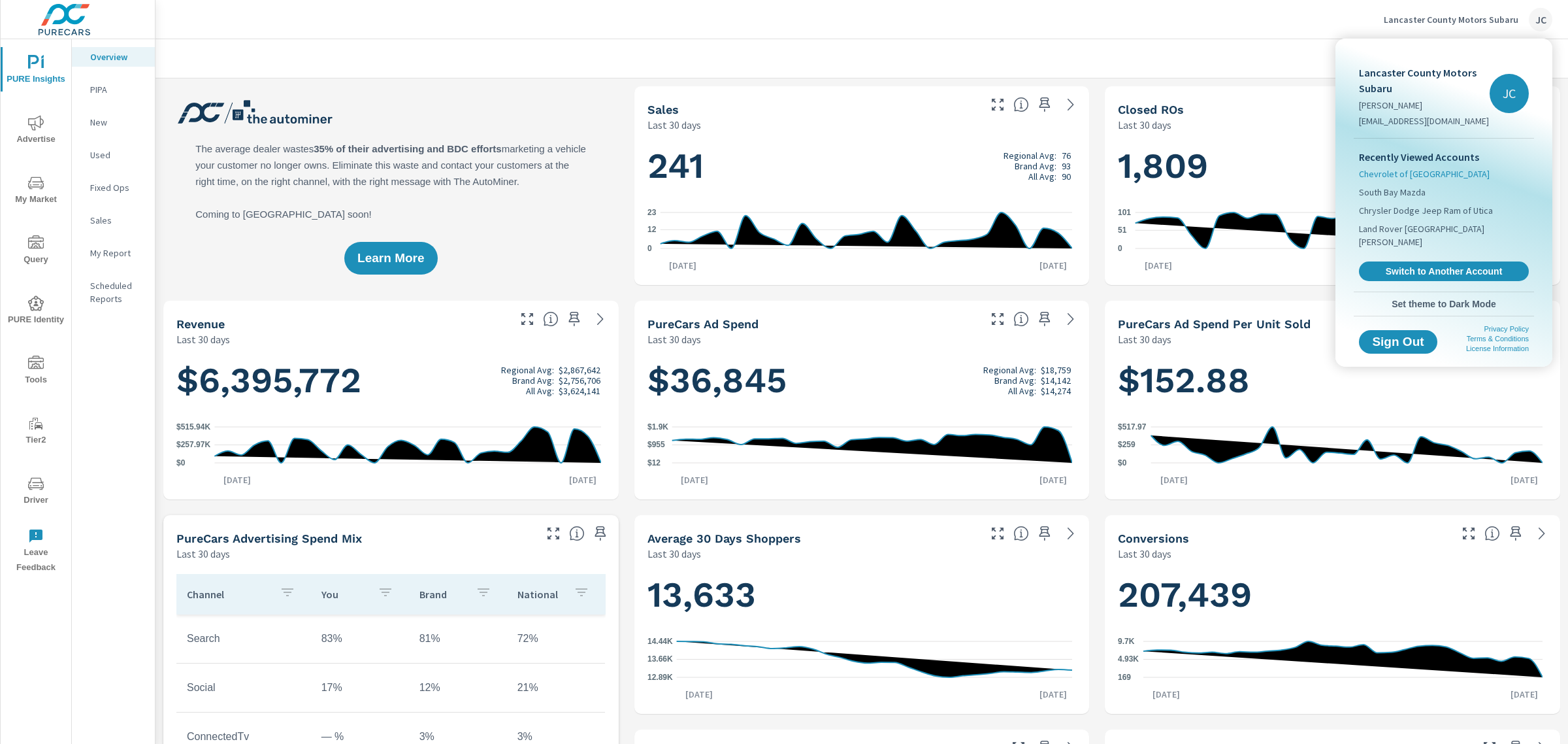
scroll to position [539, 0]
click at [1390, 178] on span "Chevrolet of [GEOGRAPHIC_DATA]" at bounding box center [1424, 174] width 130 height 13
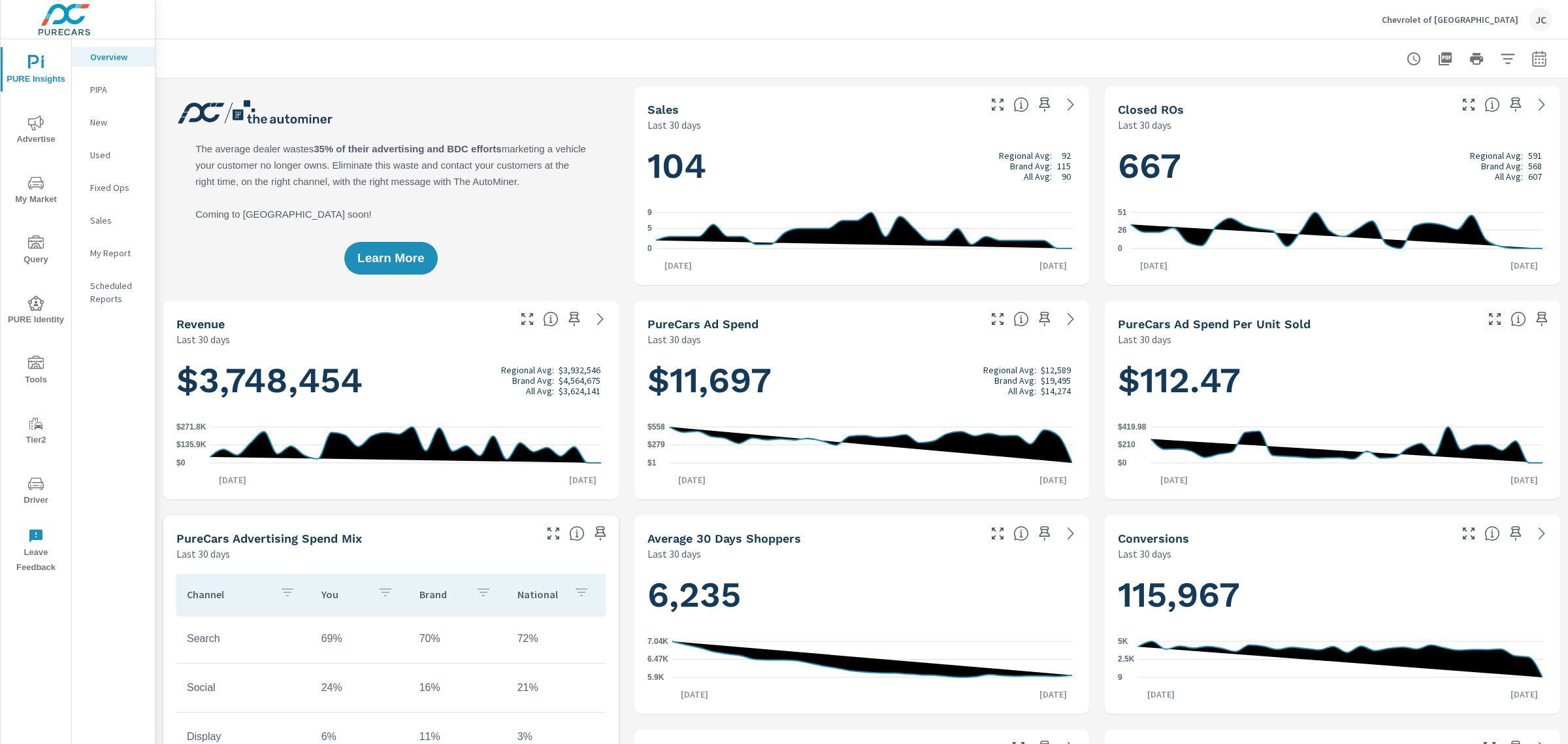
click at [37, 183] on icon "nav menu" at bounding box center [36, 183] width 16 height 16
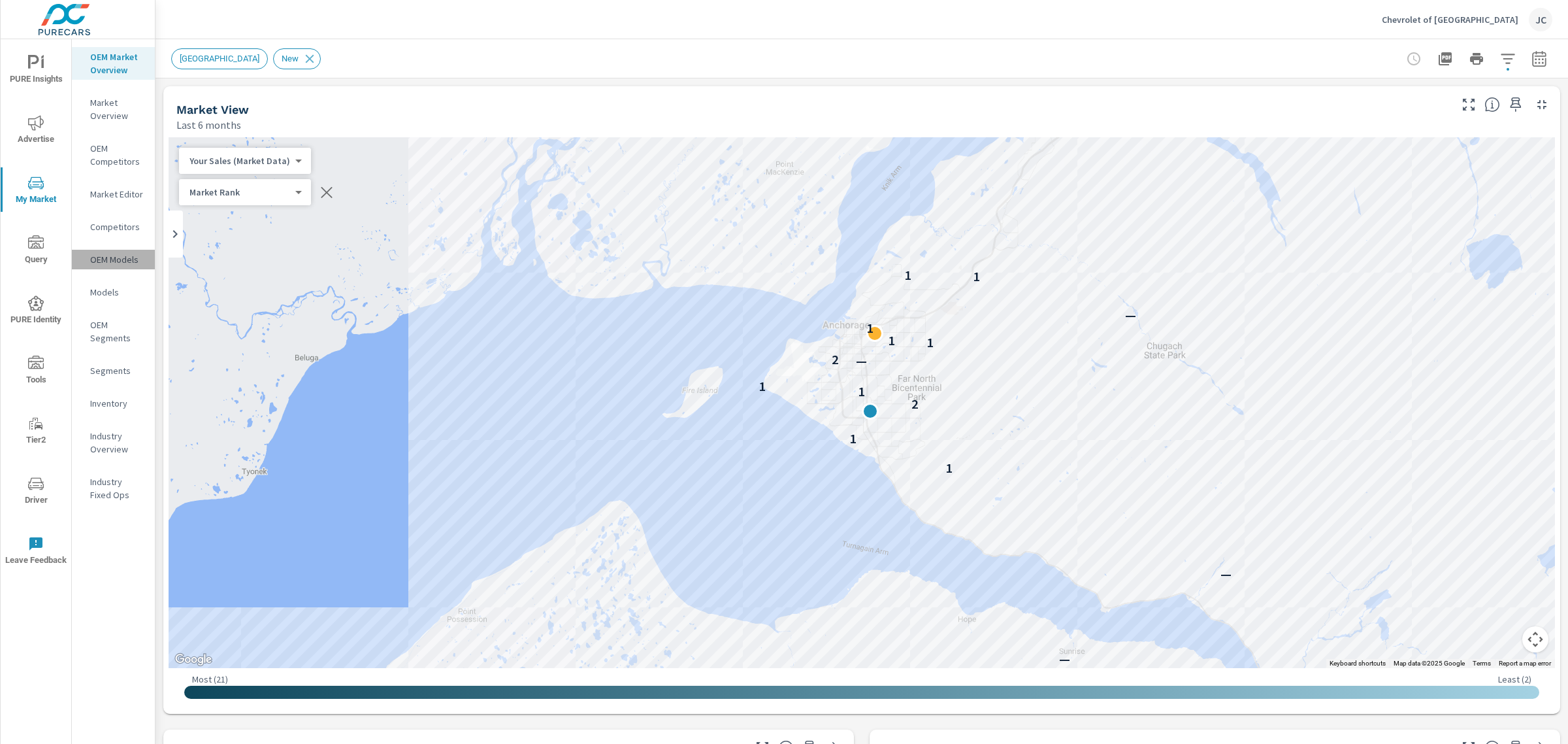
click at [118, 258] on p "OEM Models" at bounding box center [117, 259] width 54 height 13
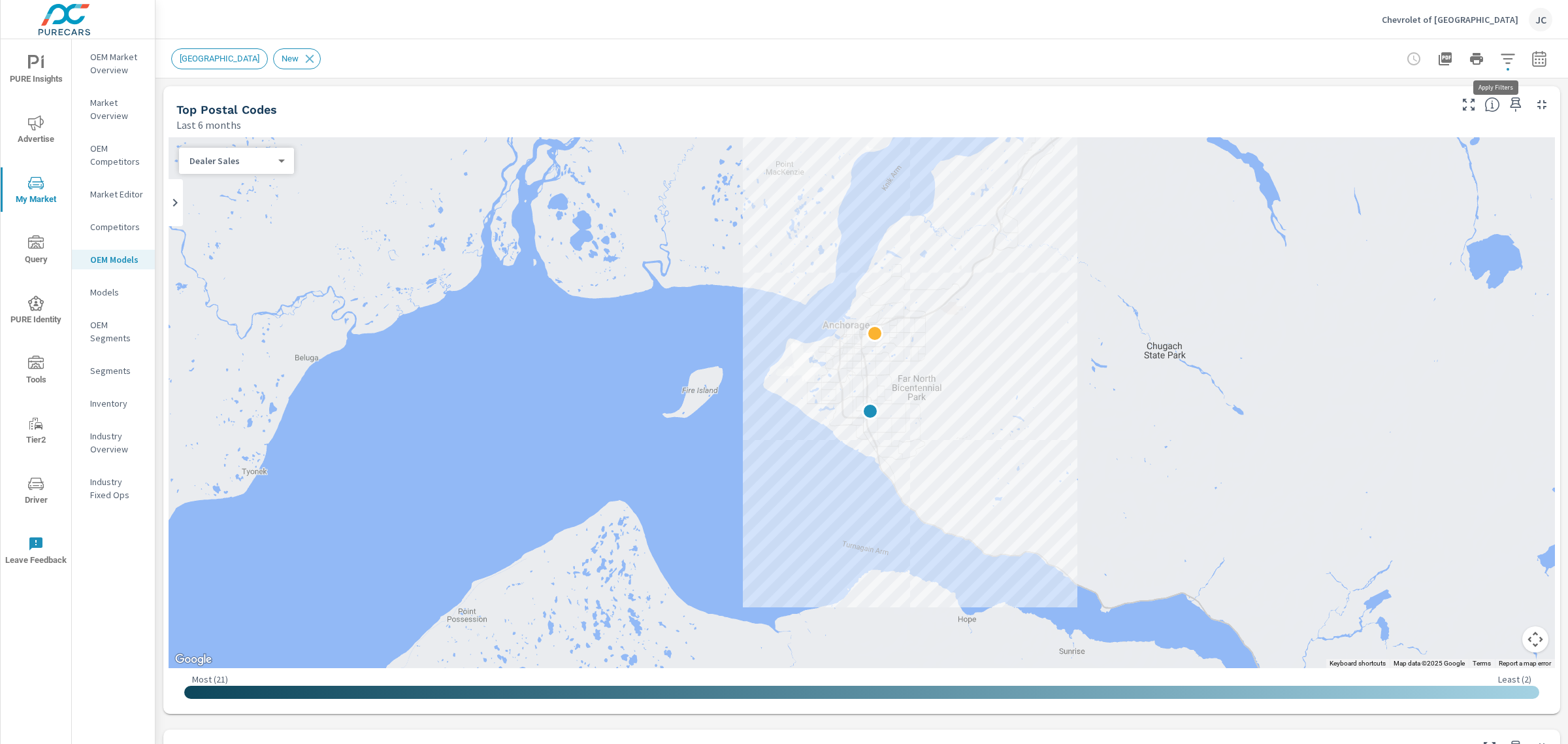
click at [1500, 63] on icon "button" at bounding box center [1508, 59] width 16 height 16
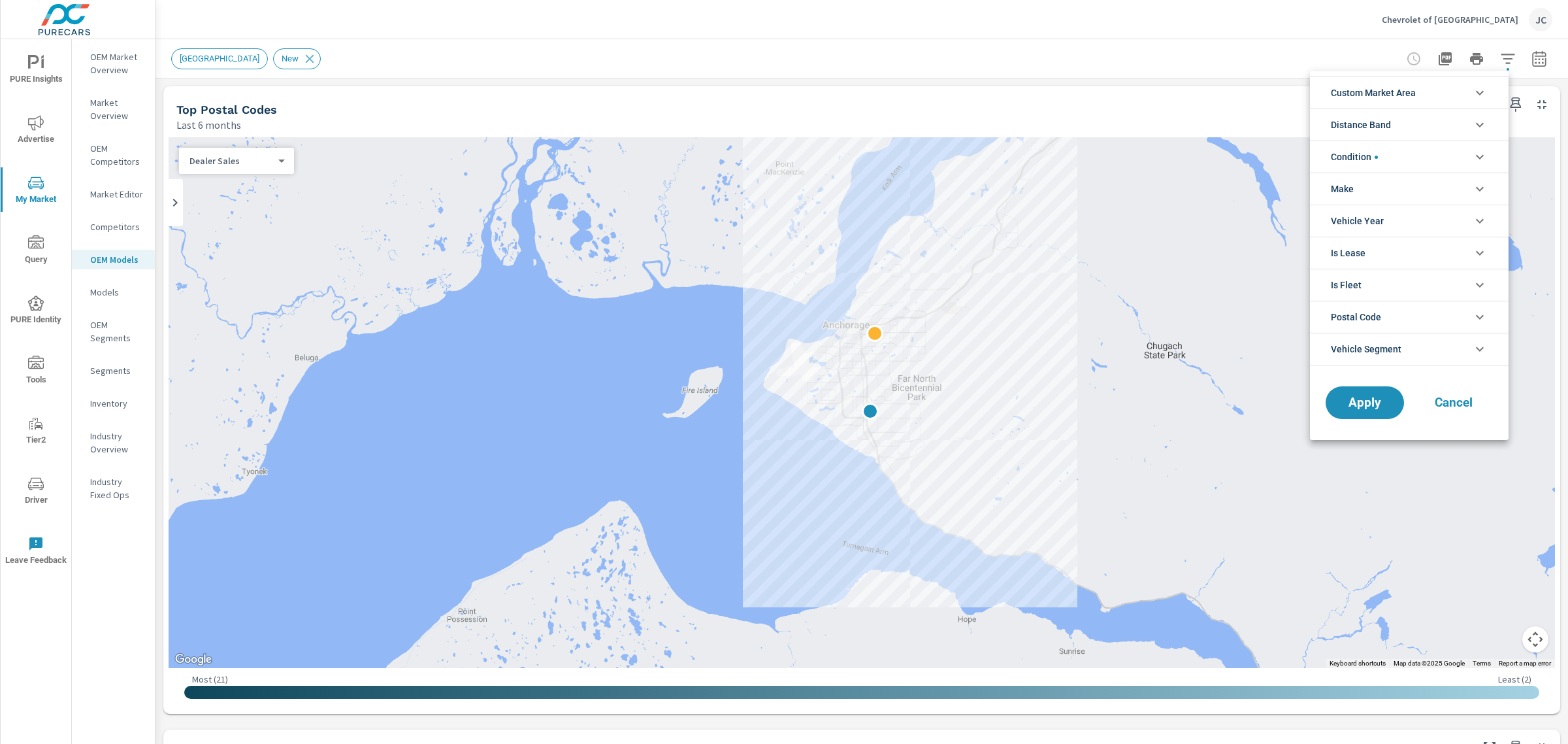
click at [1445, 150] on li "Condition" at bounding box center [1409, 156] width 199 height 32
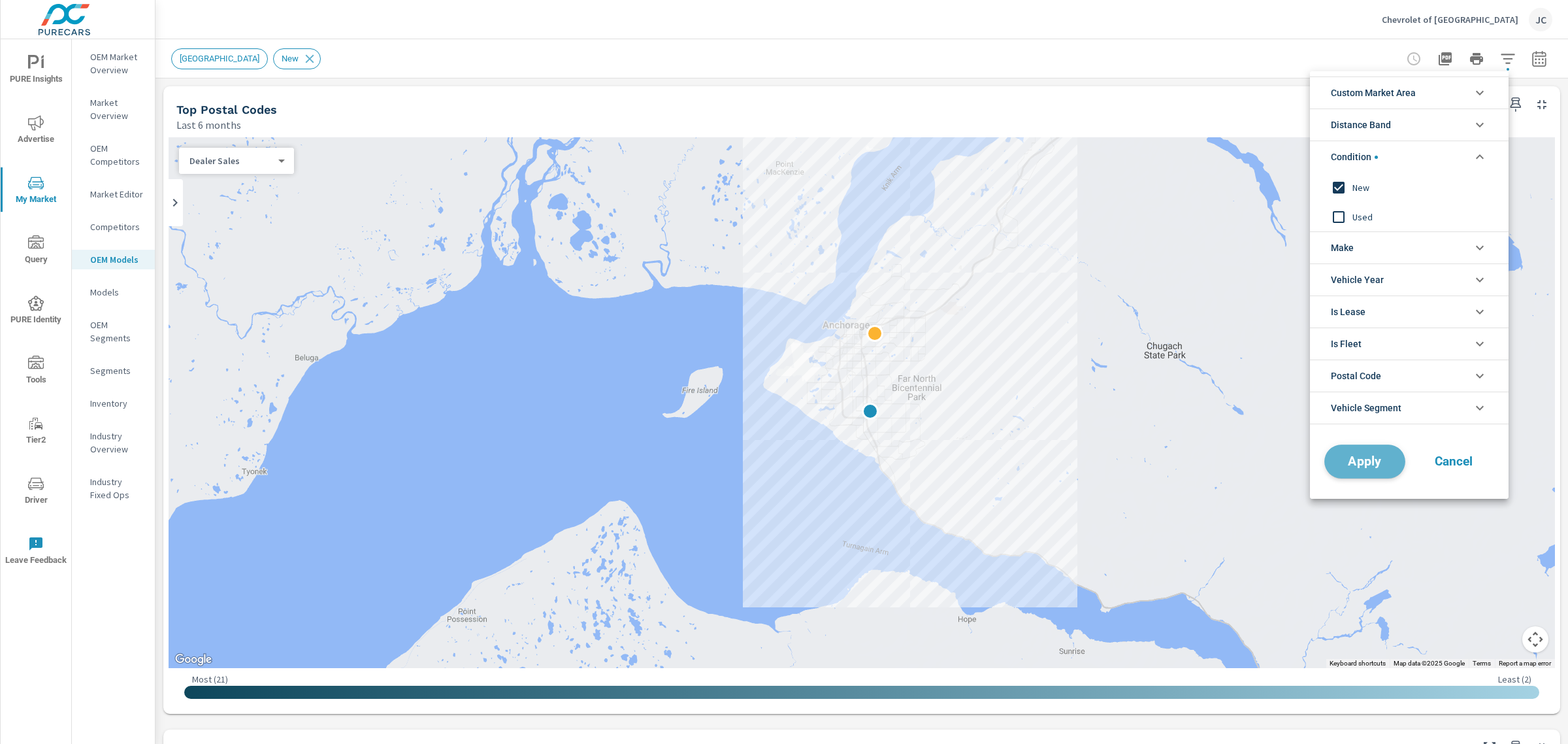
click at [1345, 460] on span "Apply" at bounding box center [1365, 462] width 53 height 13
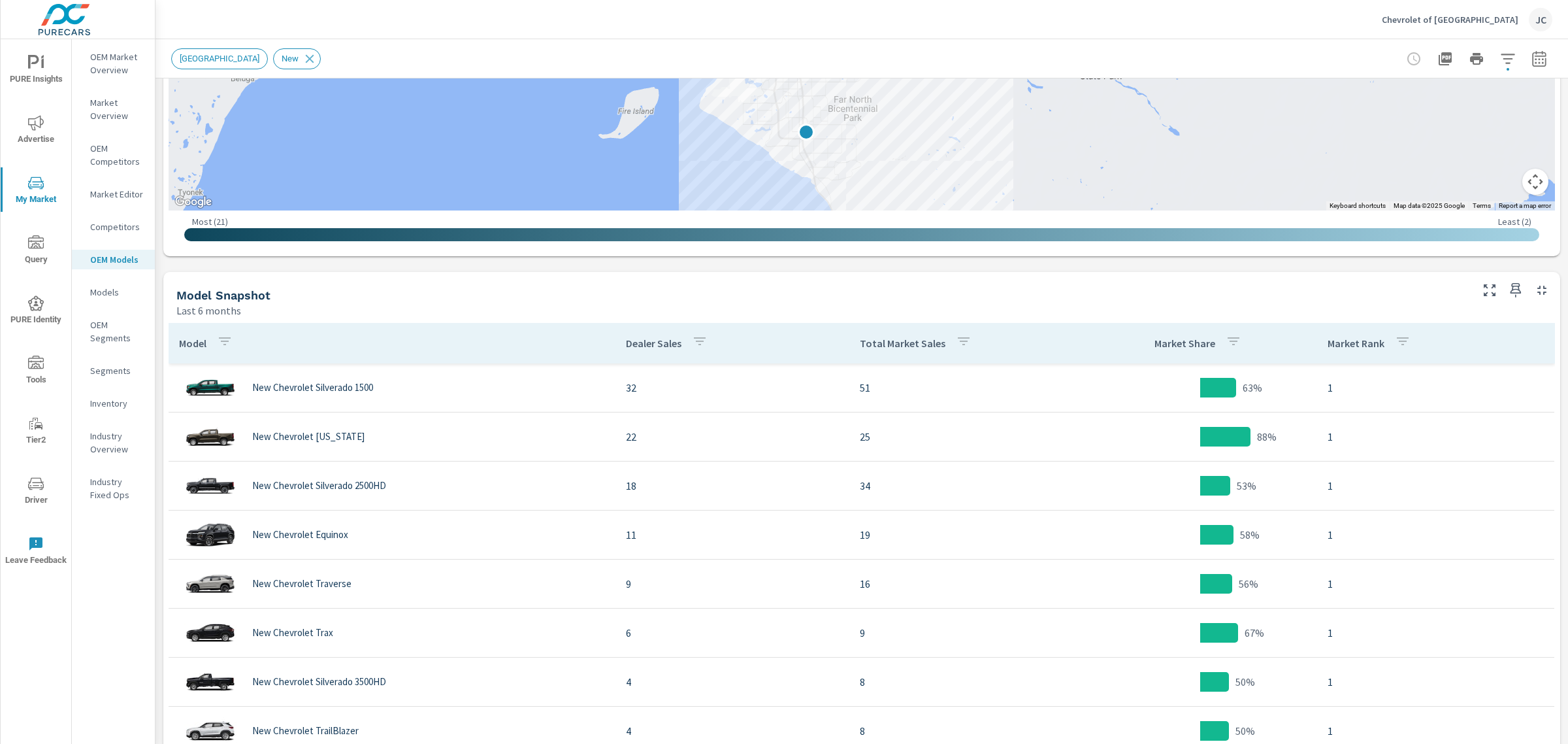
scroll to position [266, 0]
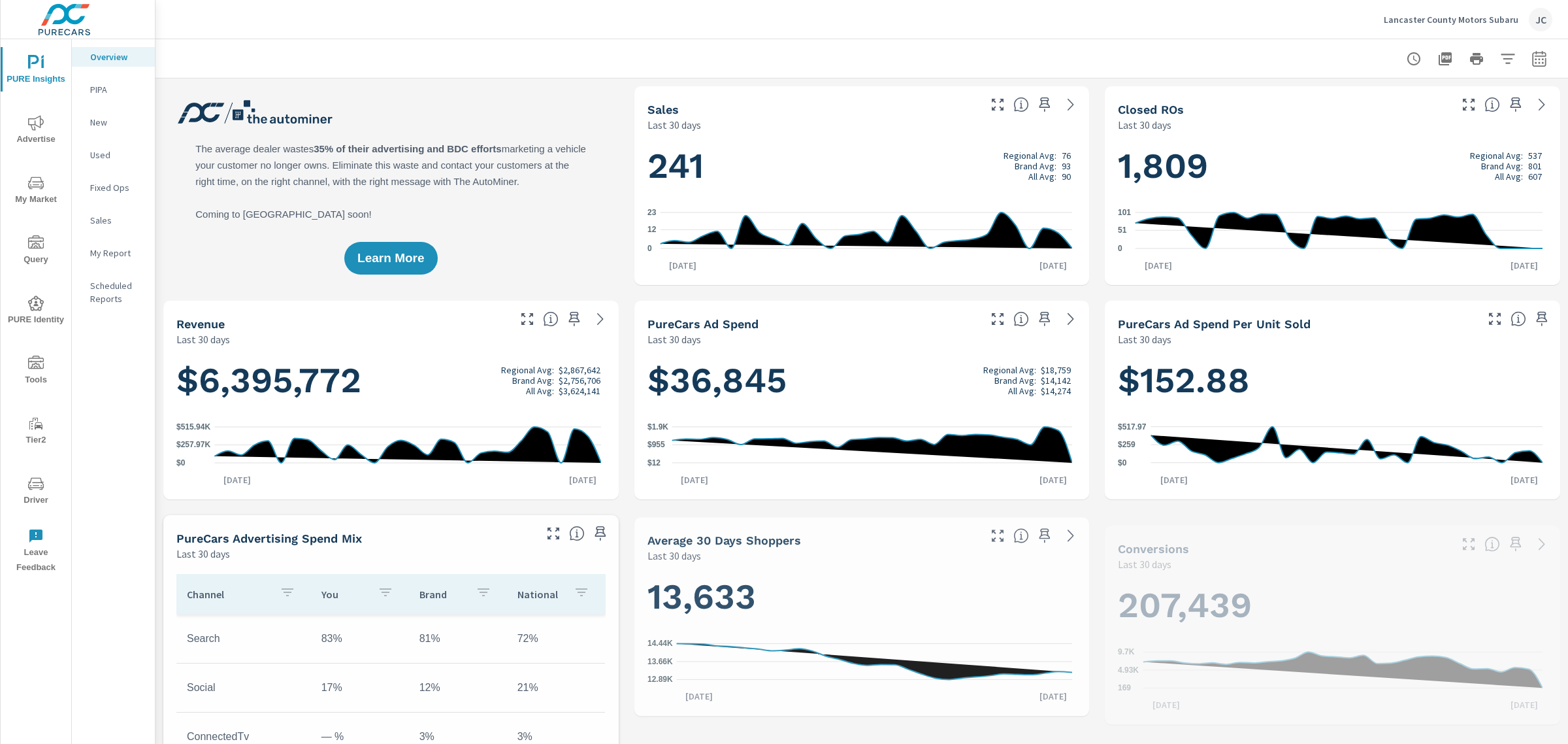
scroll to position [539, 0]
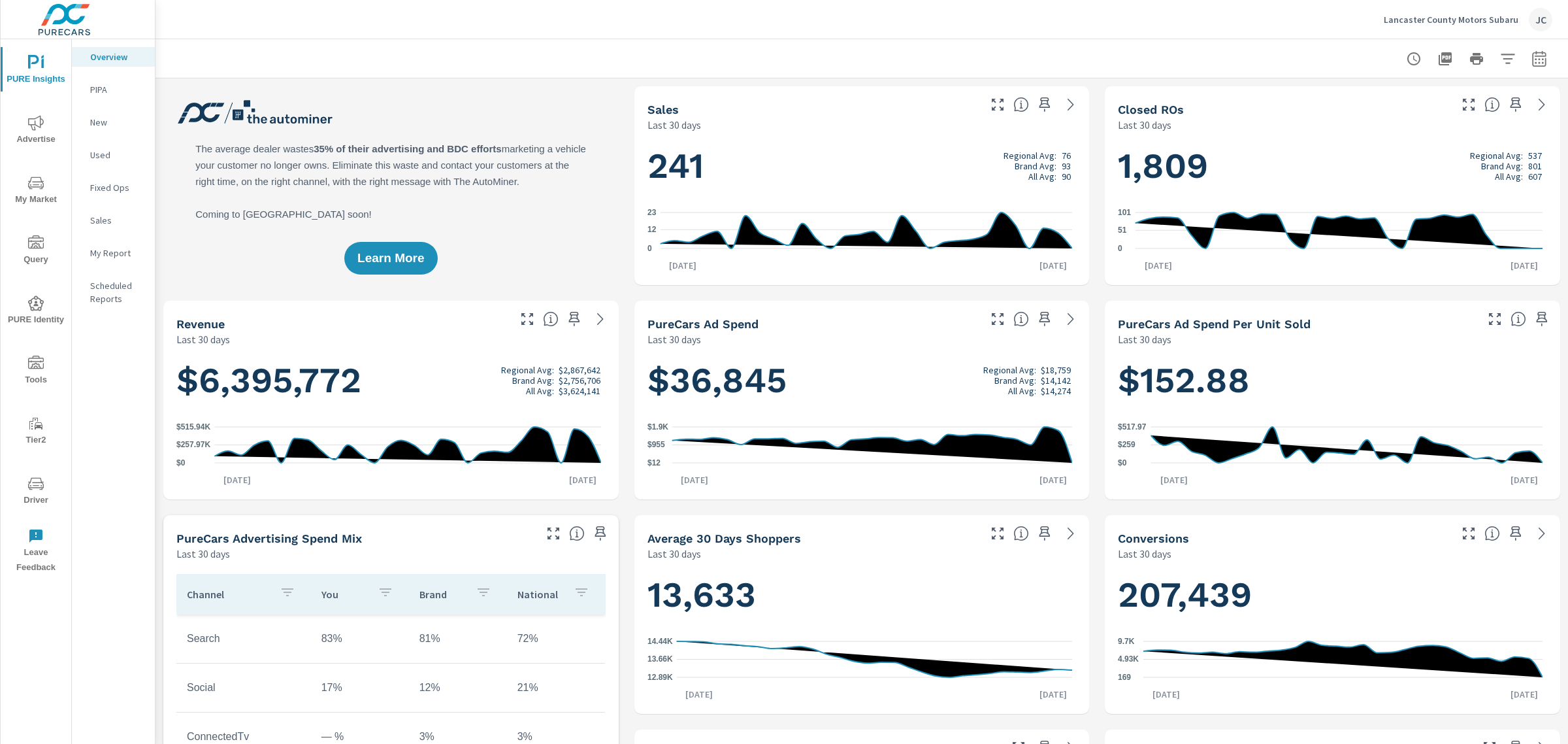
click at [1448, 17] on p "Lancaster County Motors Subaru" at bounding box center [1451, 19] width 134 height 12
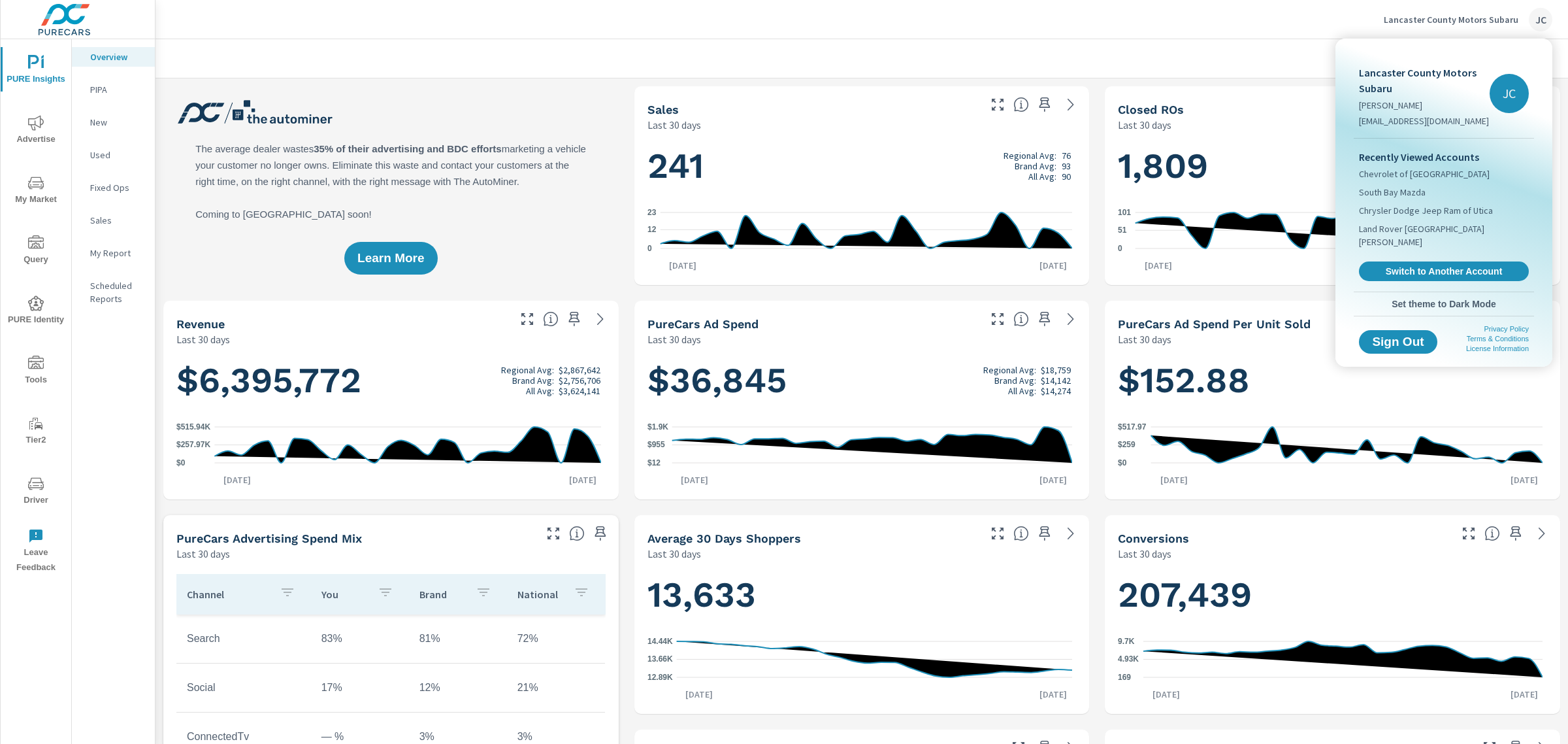
click at [1464, 15] on div at bounding box center [784, 372] width 1568 height 744
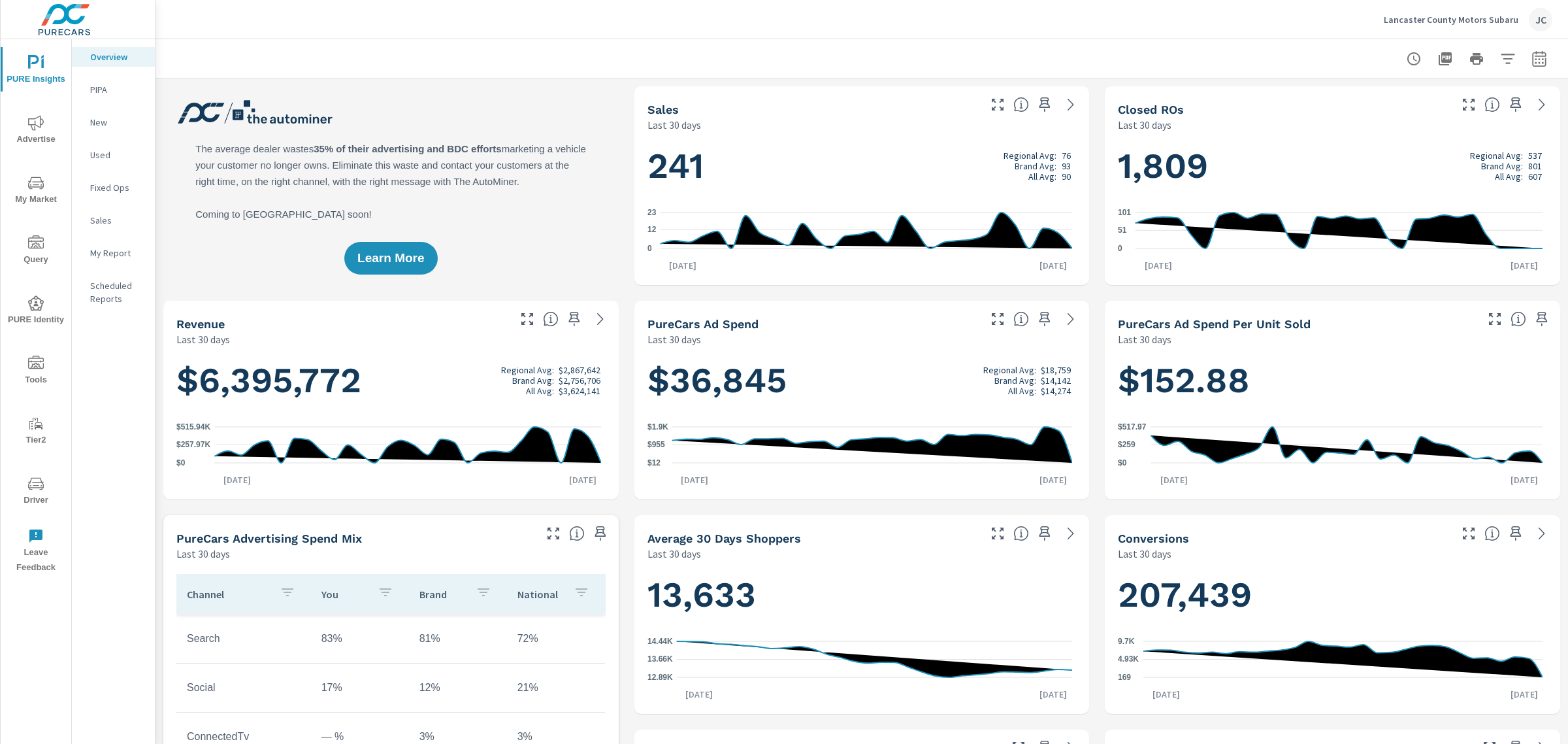
click at [1483, 23] on p "Lancaster County Motors Subaru" at bounding box center [1451, 19] width 134 height 12
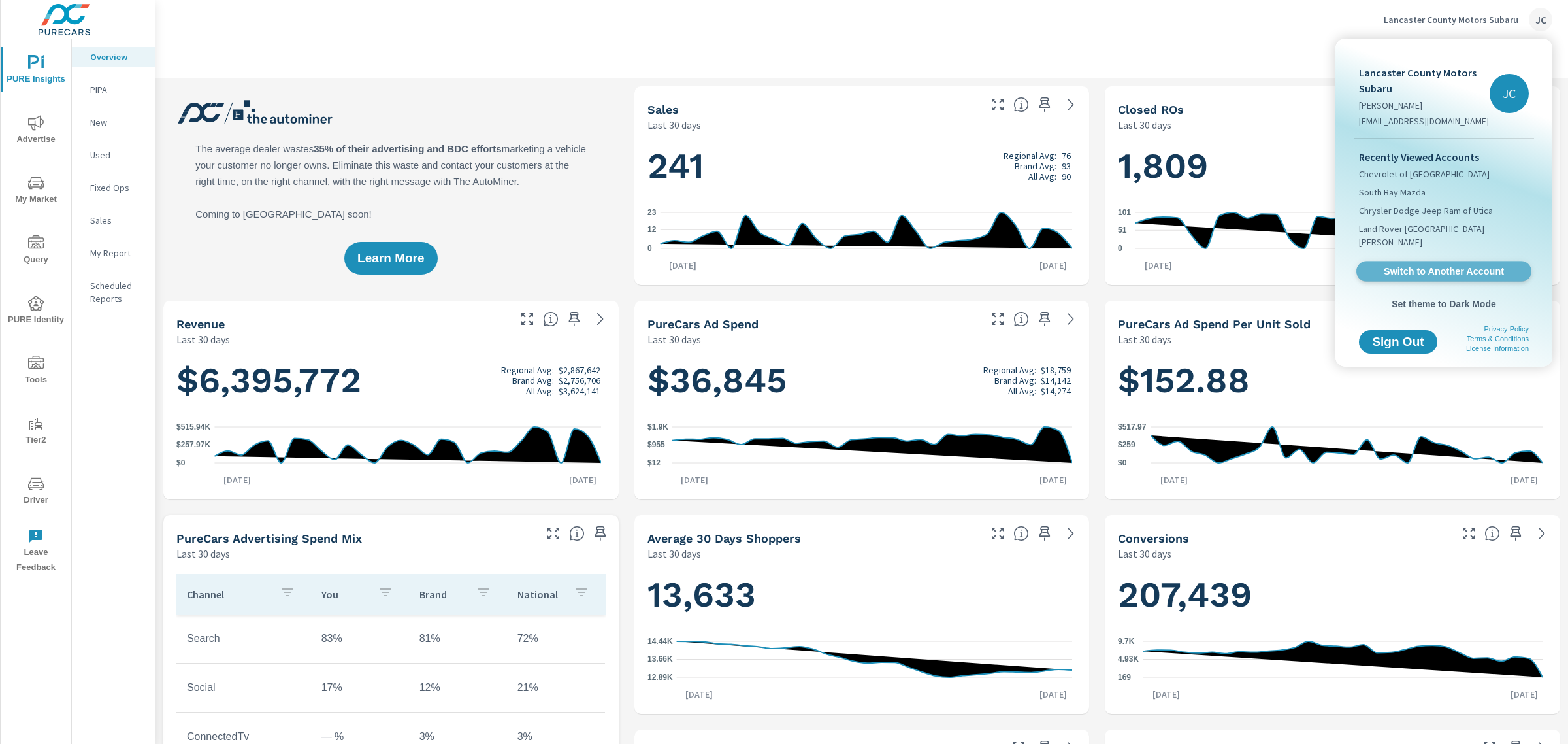
click at [1401, 266] on span "Switch to Another Account" at bounding box center [1444, 272] width 160 height 13
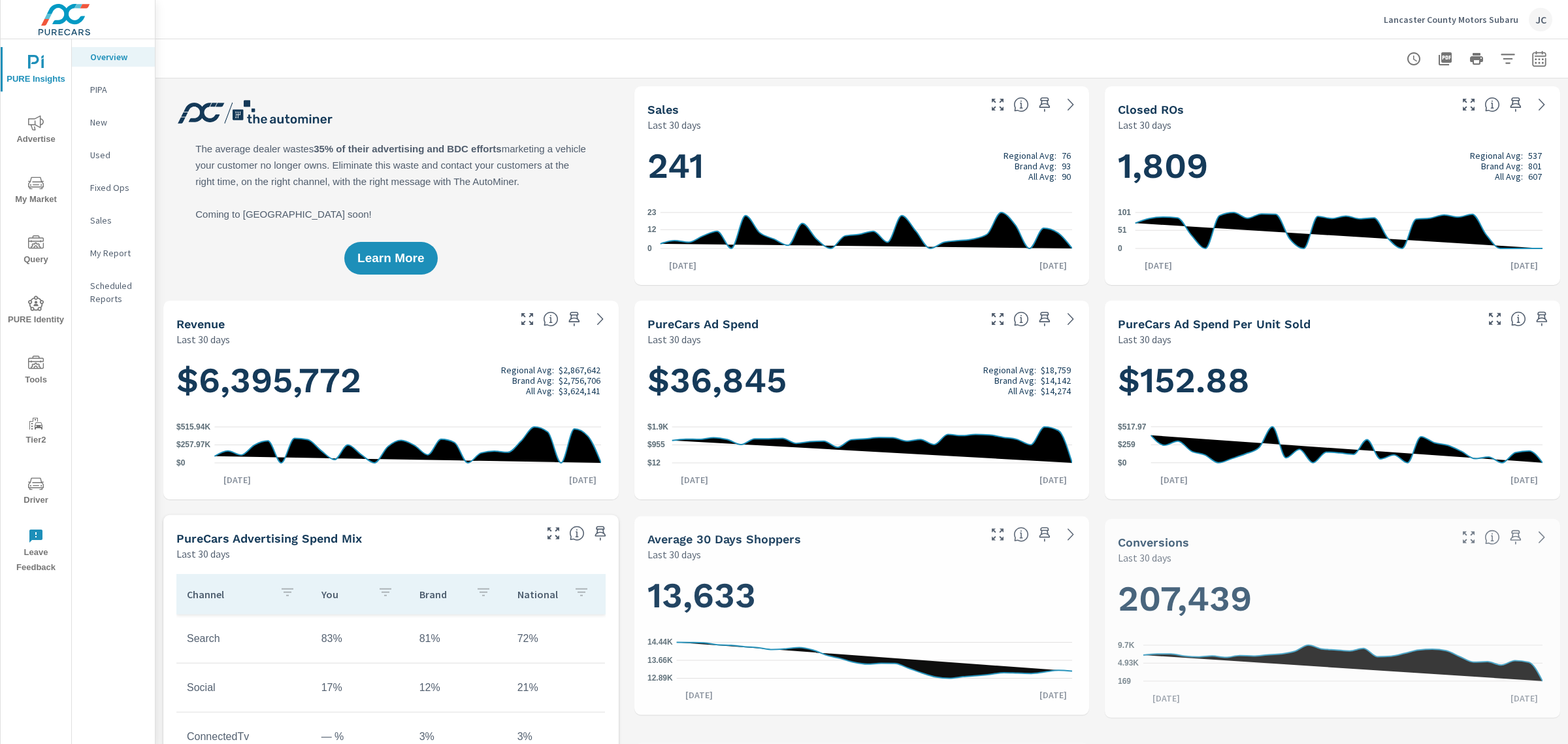
scroll to position [539, 0]
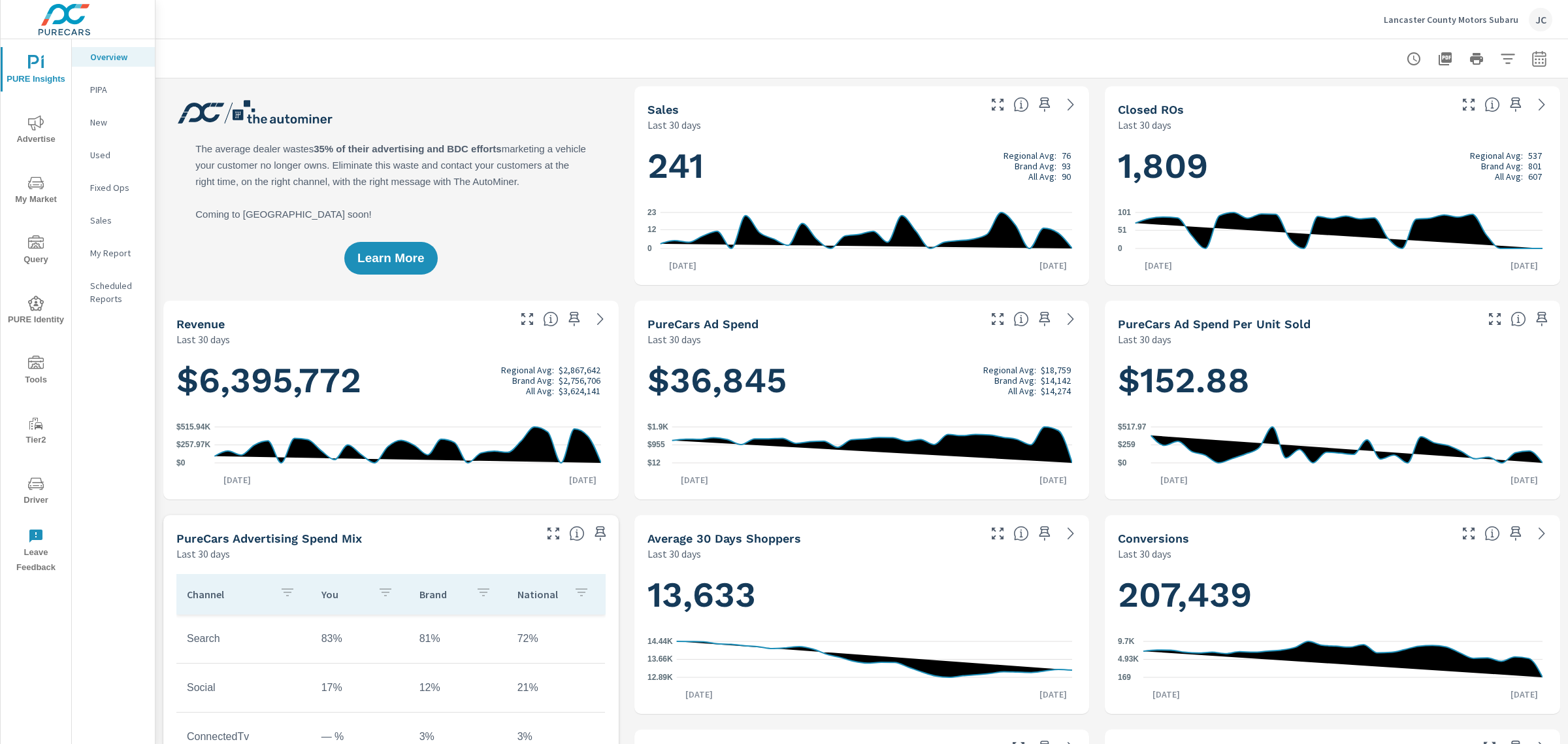
click at [1430, 17] on p "Lancaster County Motors Subaru" at bounding box center [1451, 19] width 134 height 12
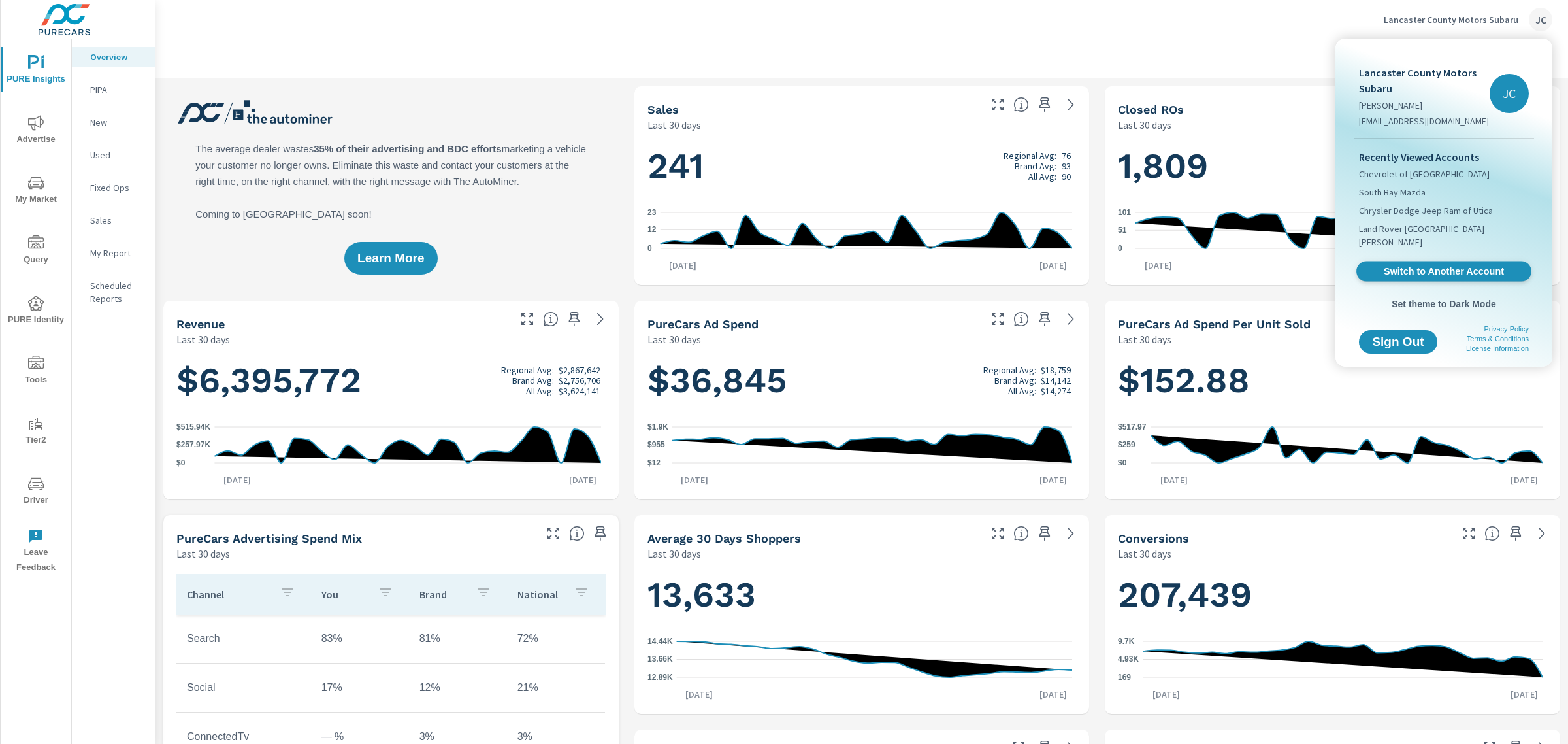
click at [1403, 266] on span "Switch to Another Account" at bounding box center [1444, 272] width 160 height 13
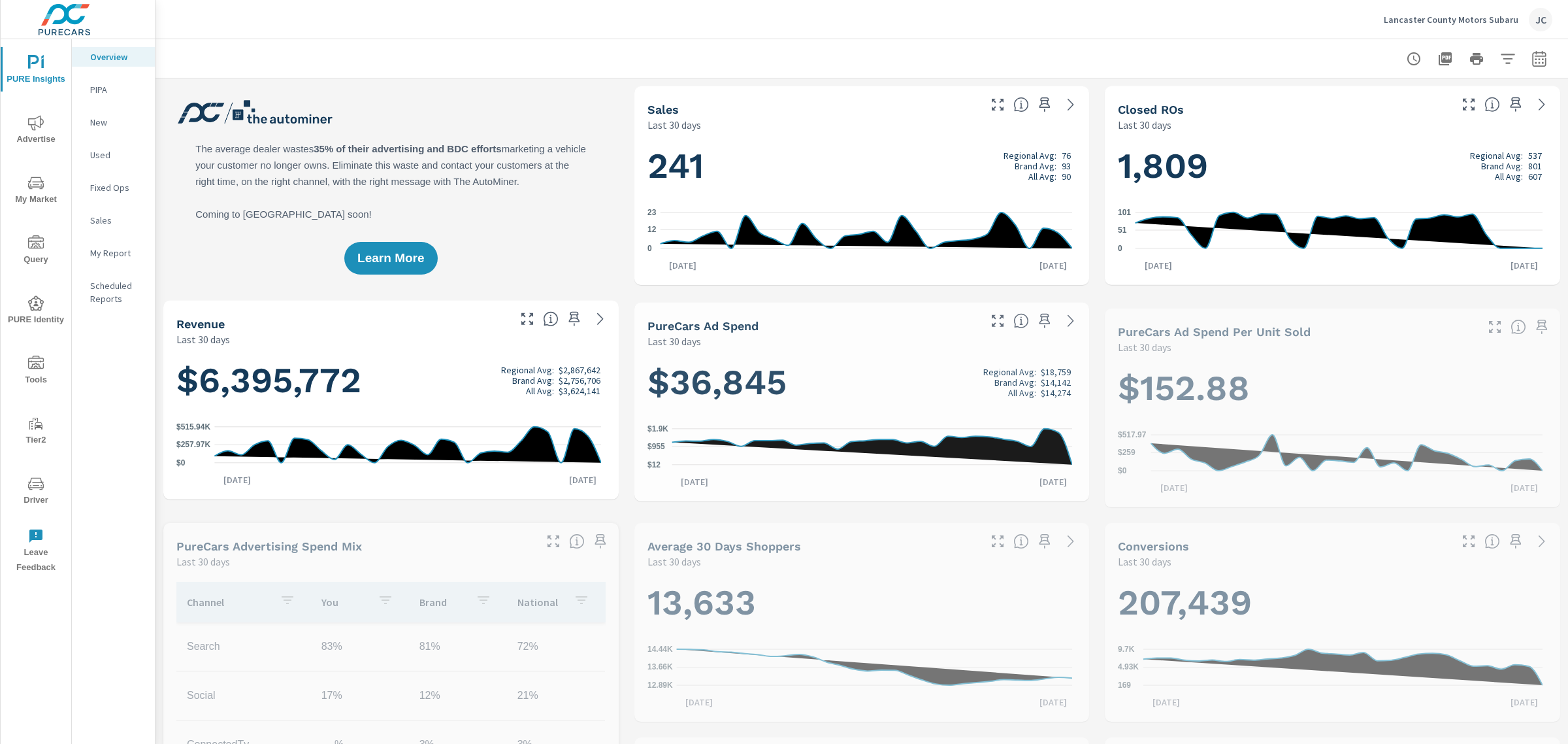
scroll to position [539, 0]
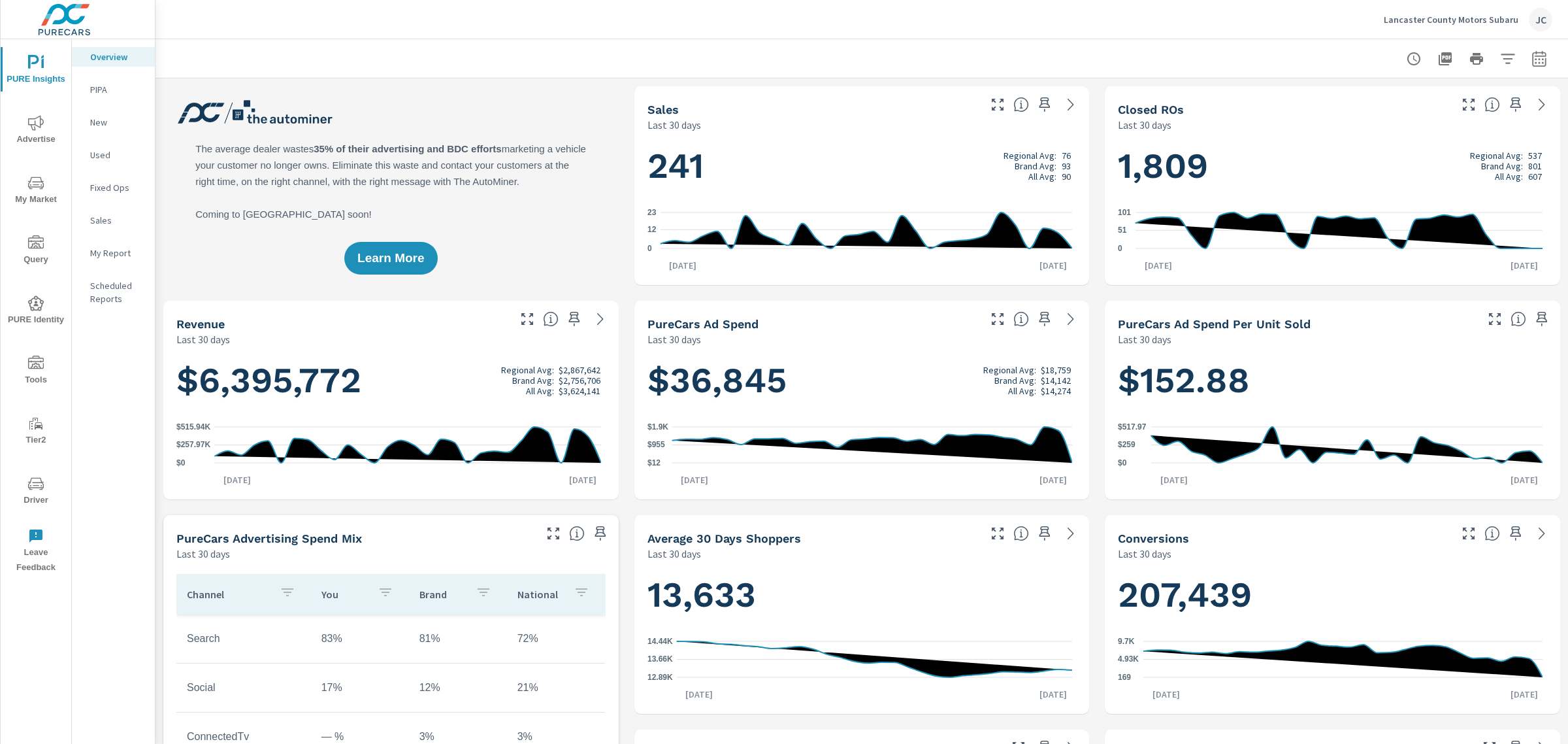
click at [1431, 14] on p "Lancaster County Motors Subaru" at bounding box center [1451, 19] width 134 height 12
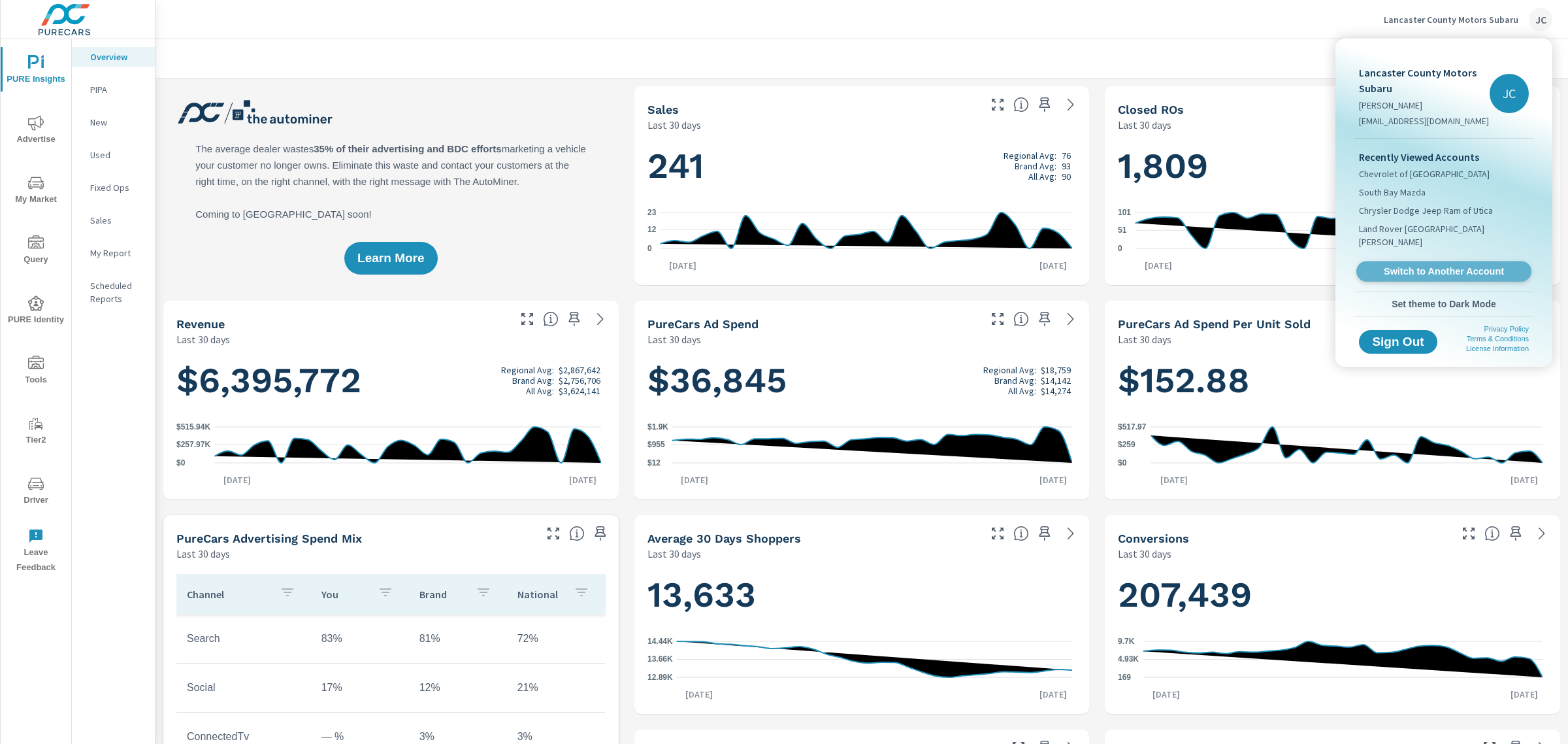
click at [1401, 266] on span "Switch to Another Account" at bounding box center [1444, 272] width 160 height 13
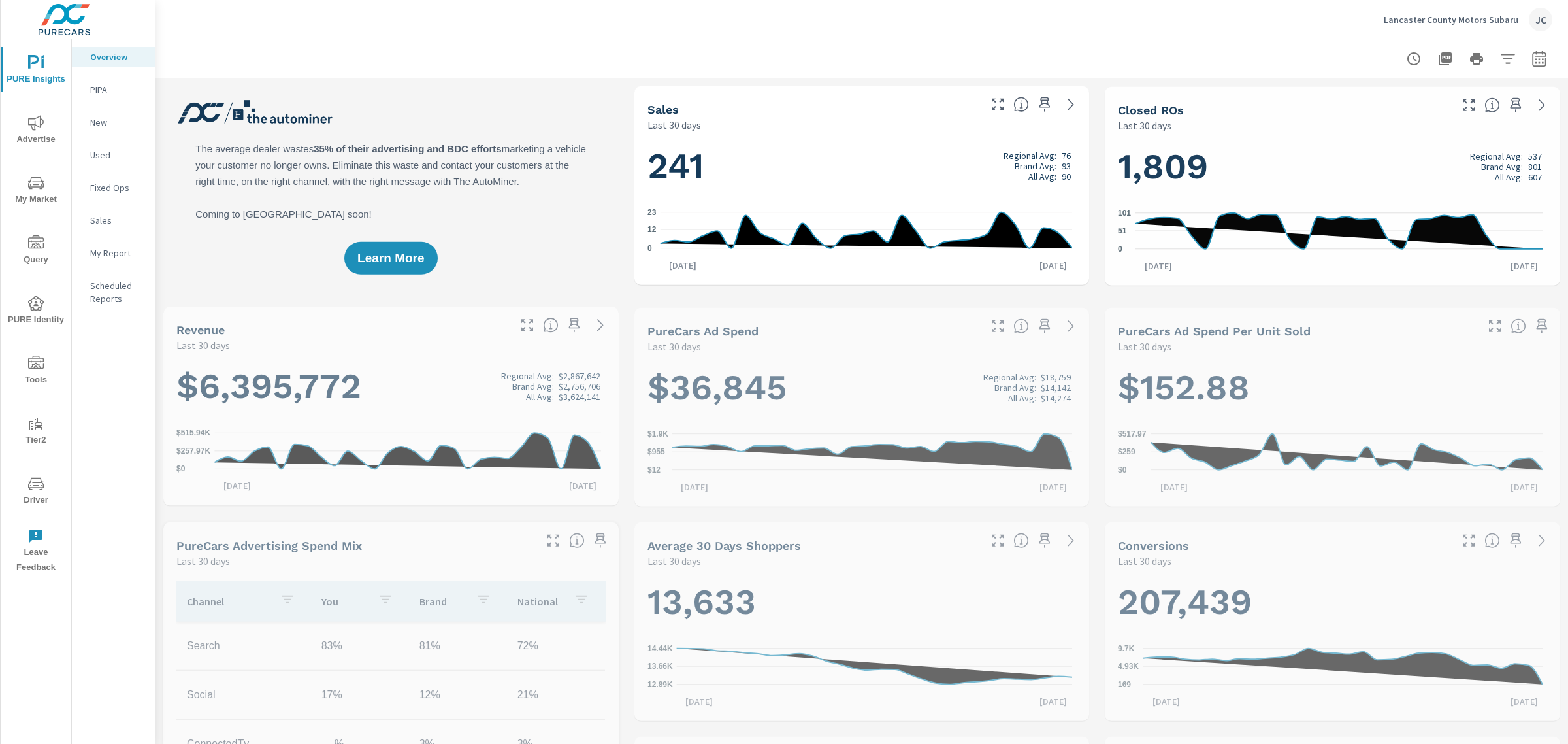
scroll to position [539, 0]
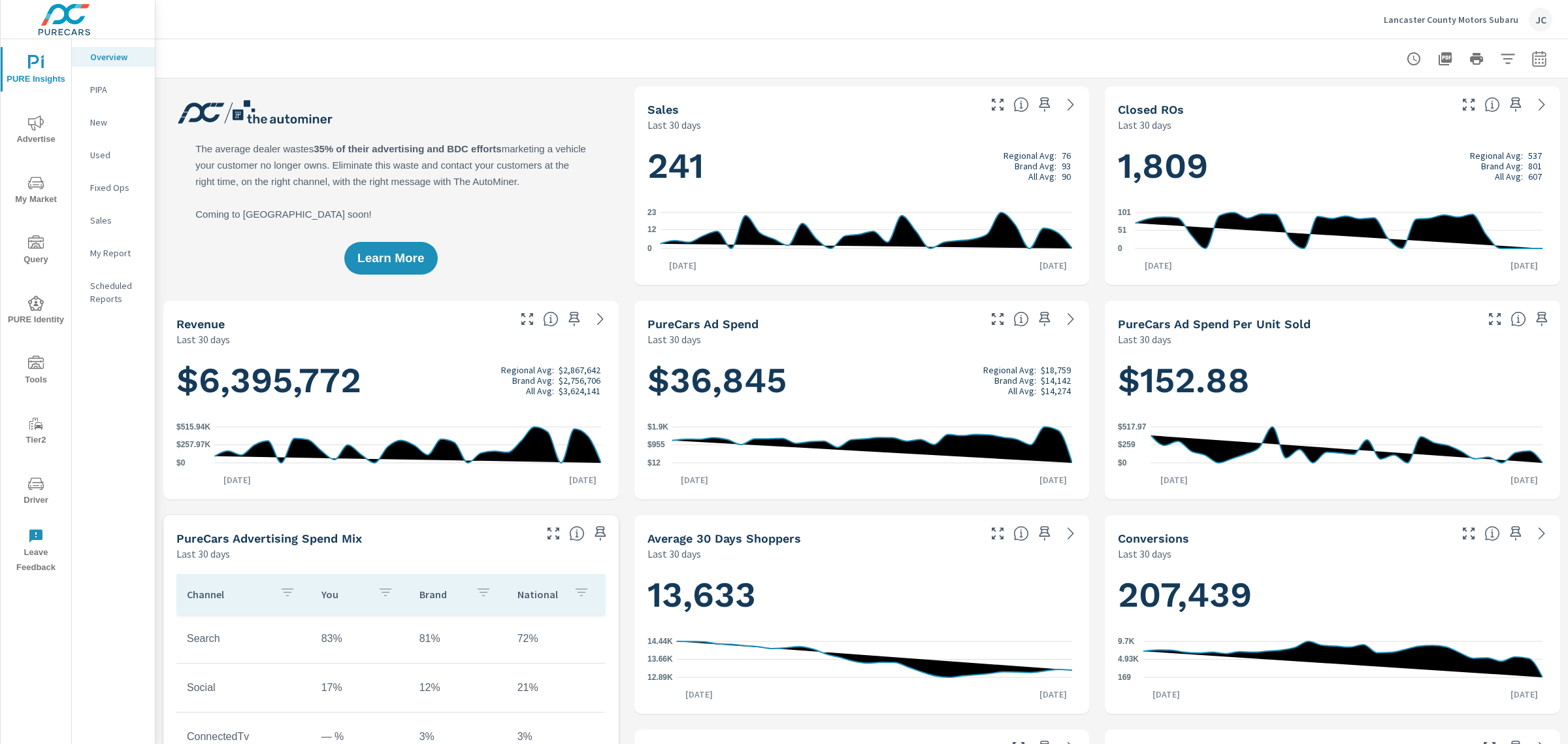
click at [1471, 21] on p "Lancaster County Motors Subaru" at bounding box center [1451, 19] width 134 height 12
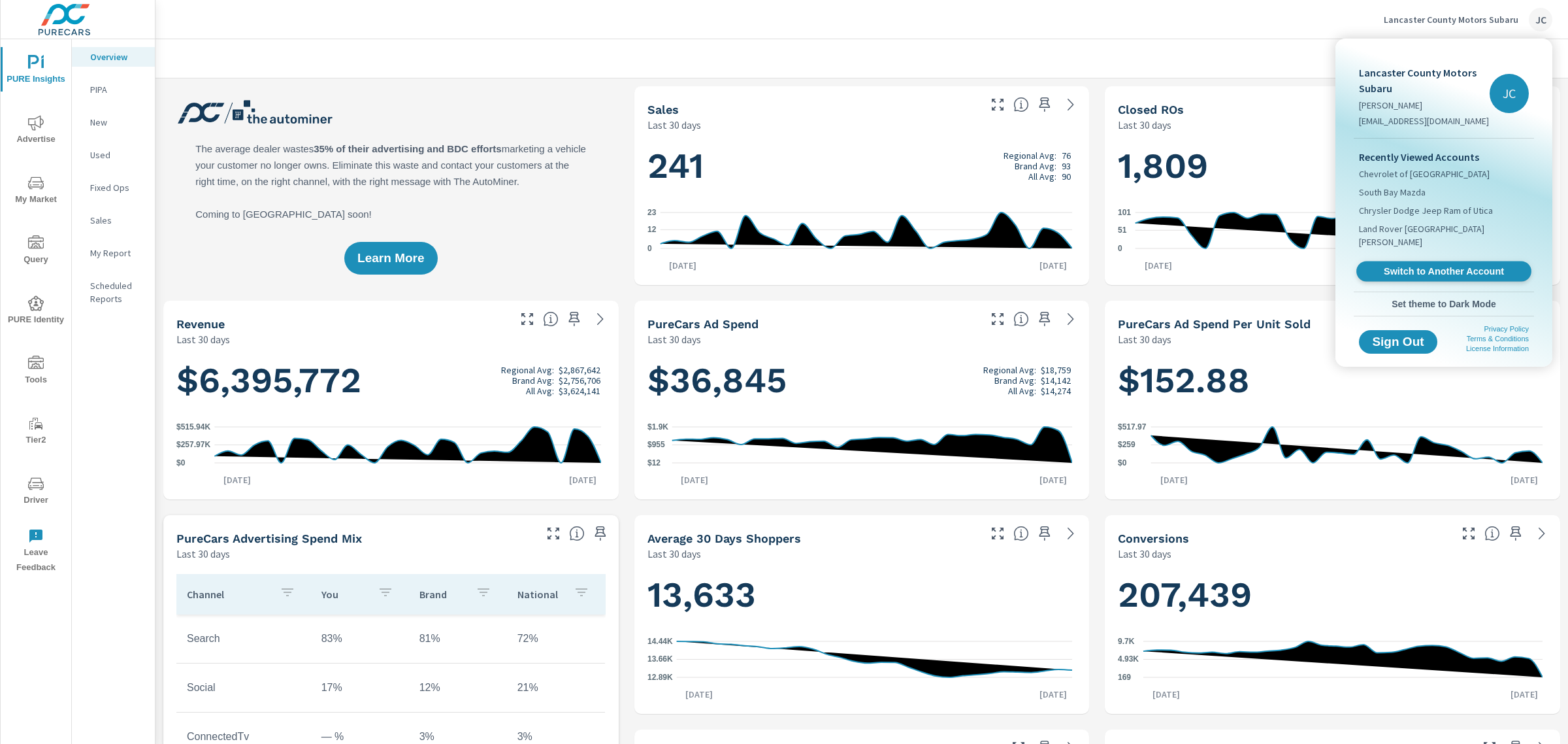
click at [1406, 266] on span "Switch to Another Account" at bounding box center [1444, 272] width 160 height 13
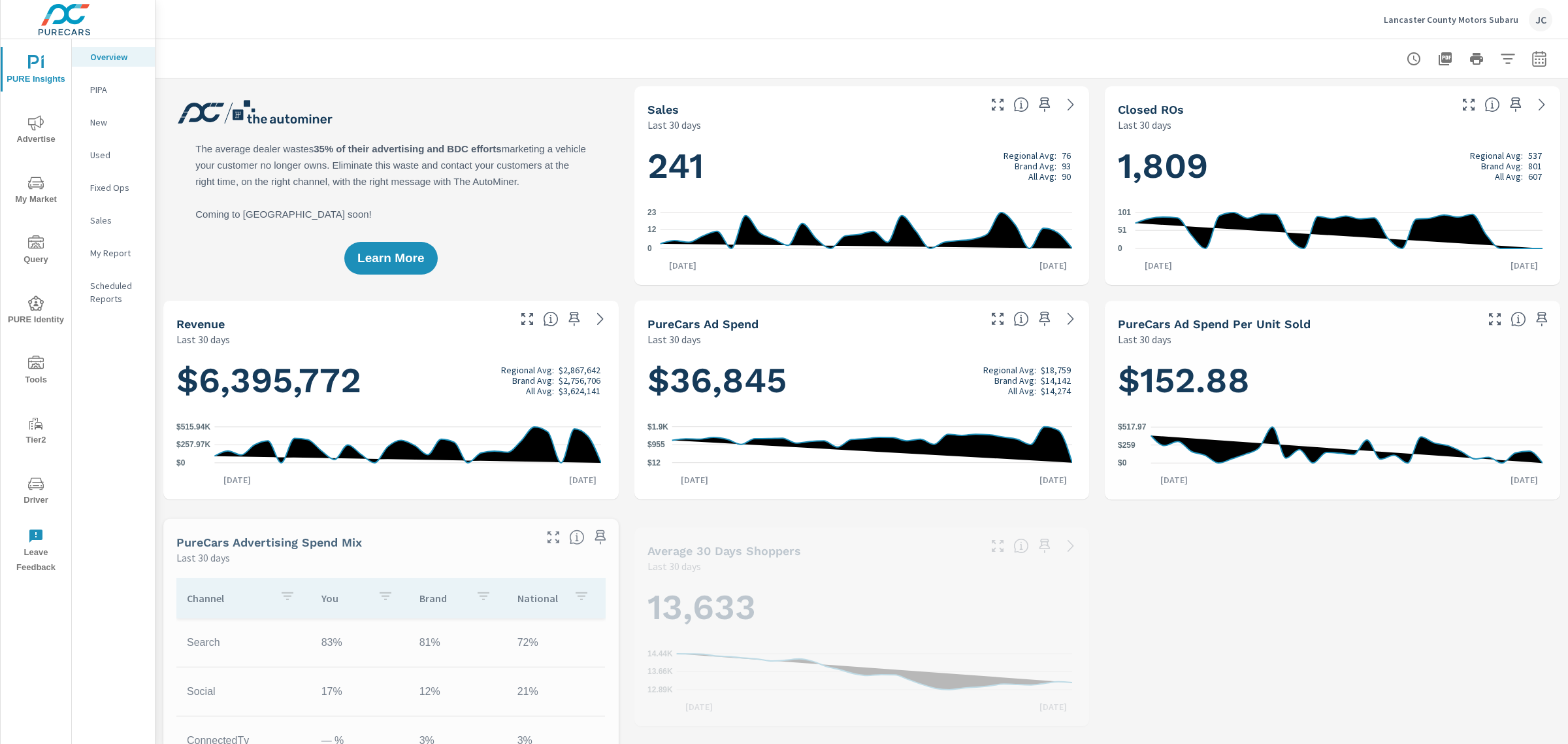
scroll to position [539, 0]
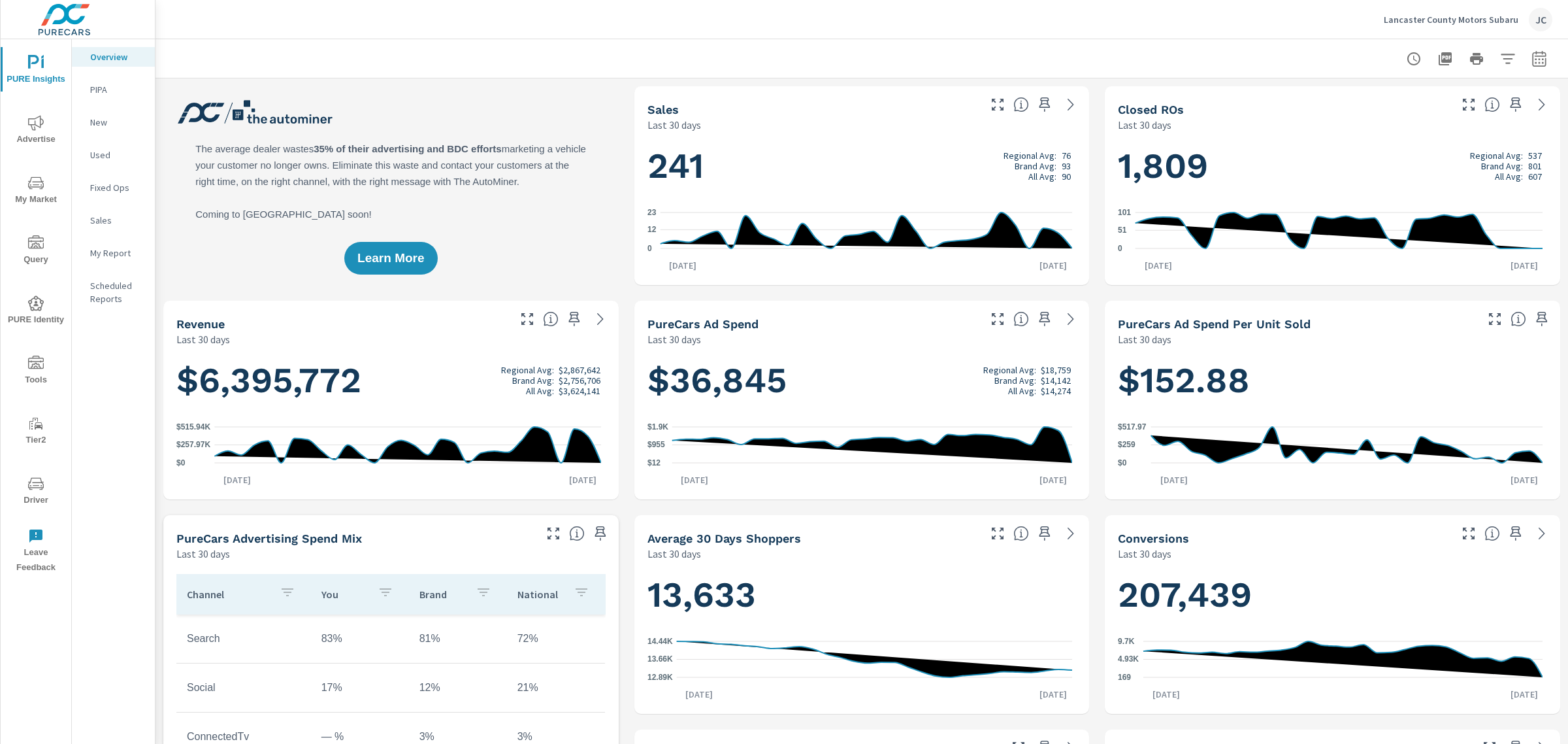
click at [1440, 13] on p "Lancaster County Motors Subaru" at bounding box center [1451, 19] width 134 height 12
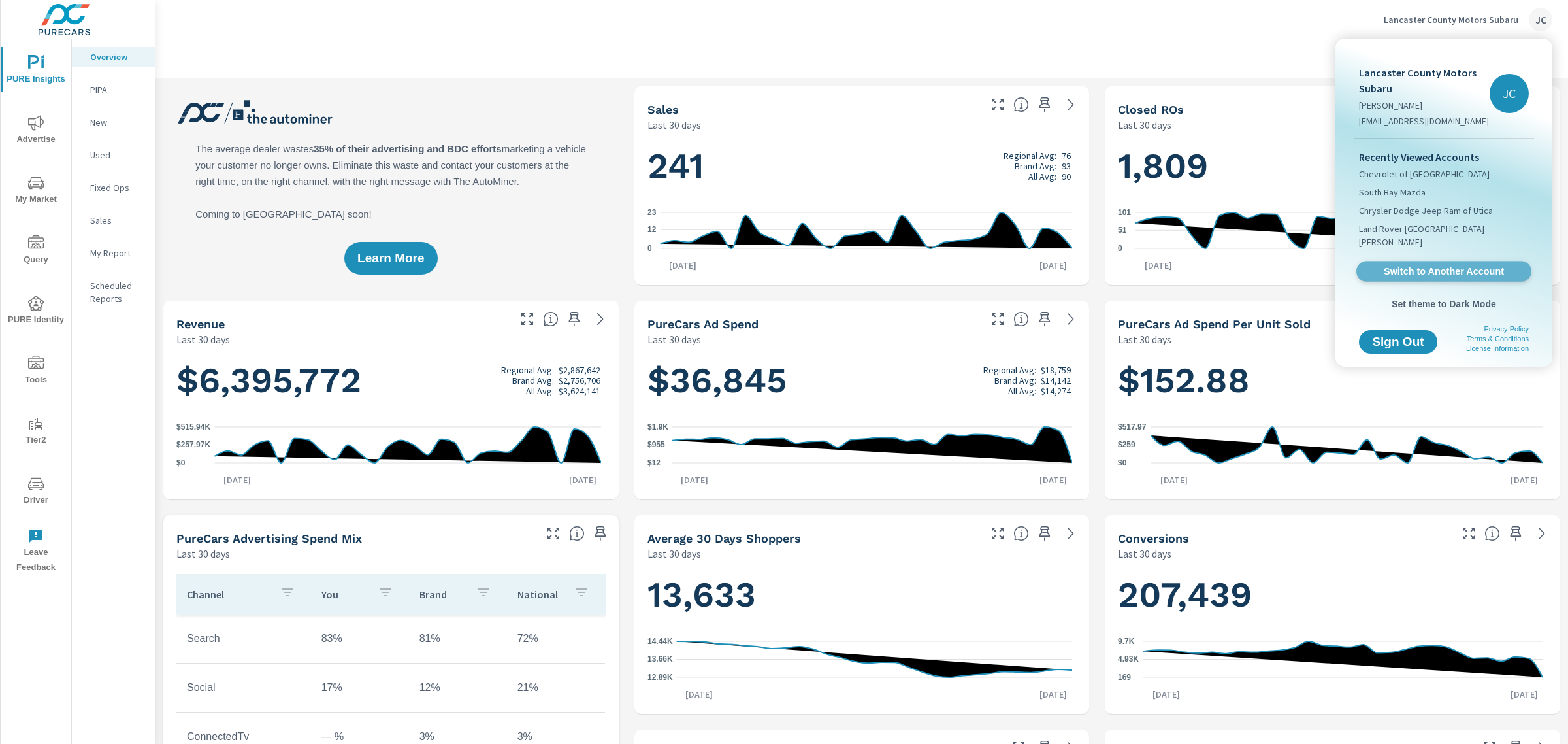
click at [1387, 266] on span "Switch to Another Account" at bounding box center [1444, 272] width 160 height 13
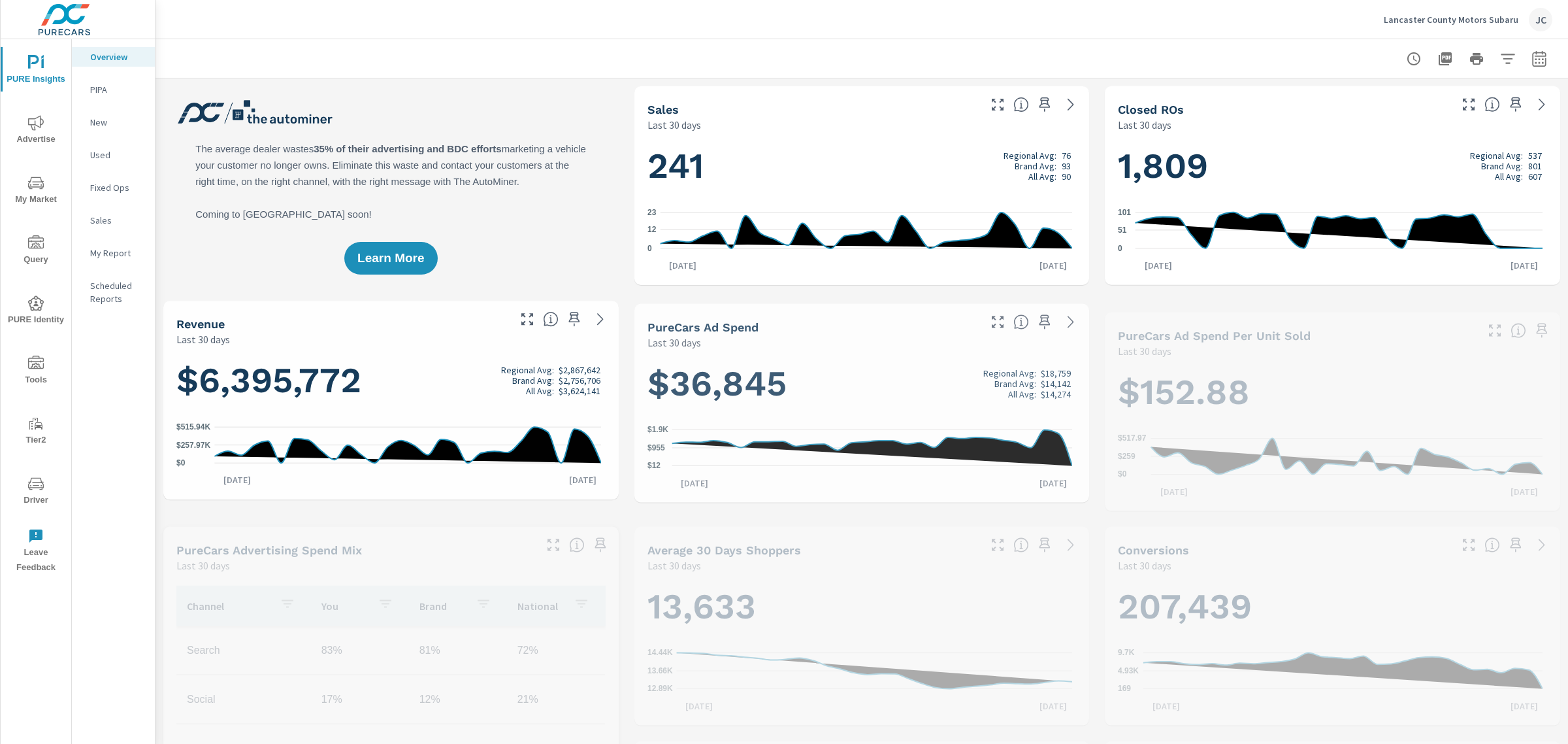
scroll to position [539, 0]
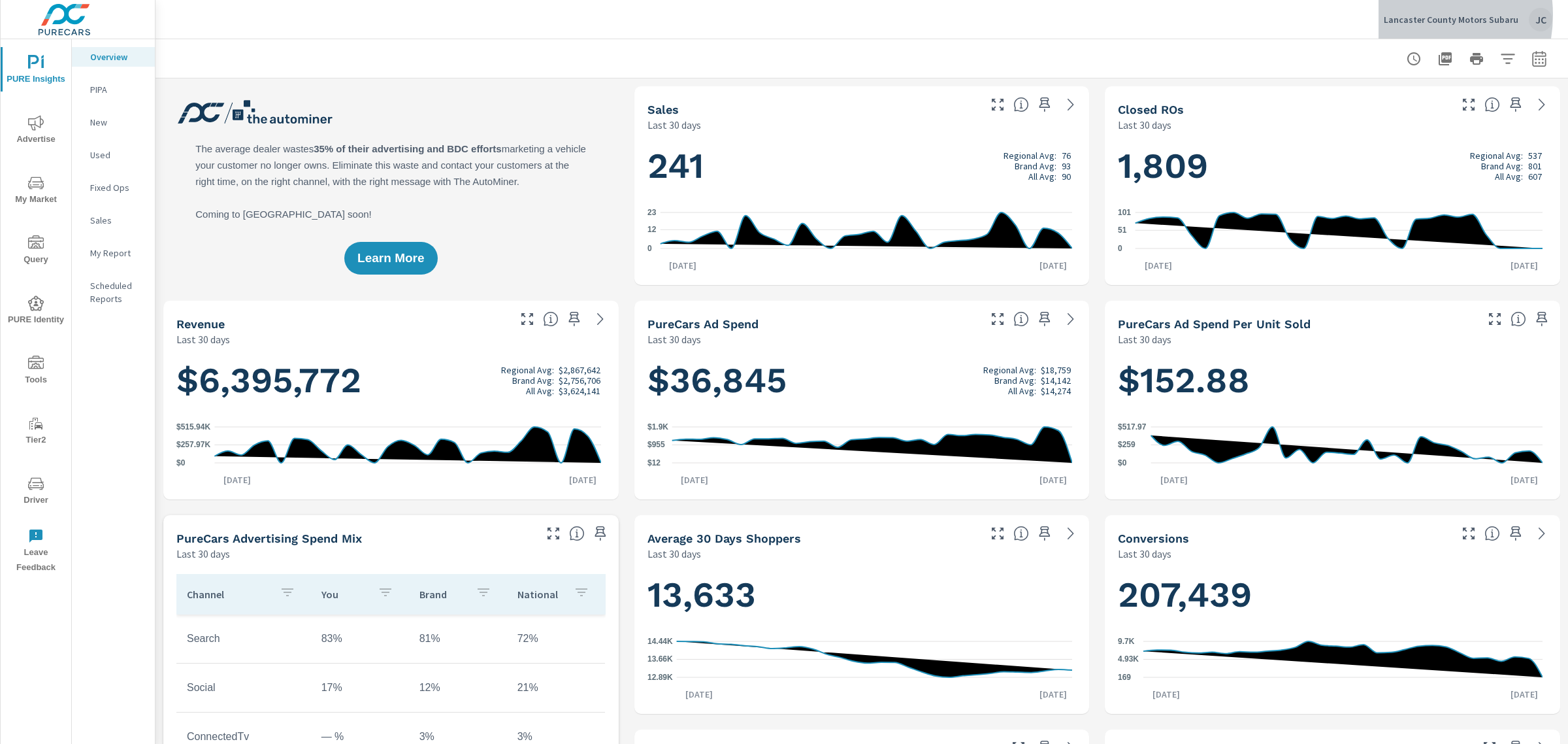
click at [1415, 15] on p "Lancaster County Motors Subaru" at bounding box center [1451, 19] width 134 height 12
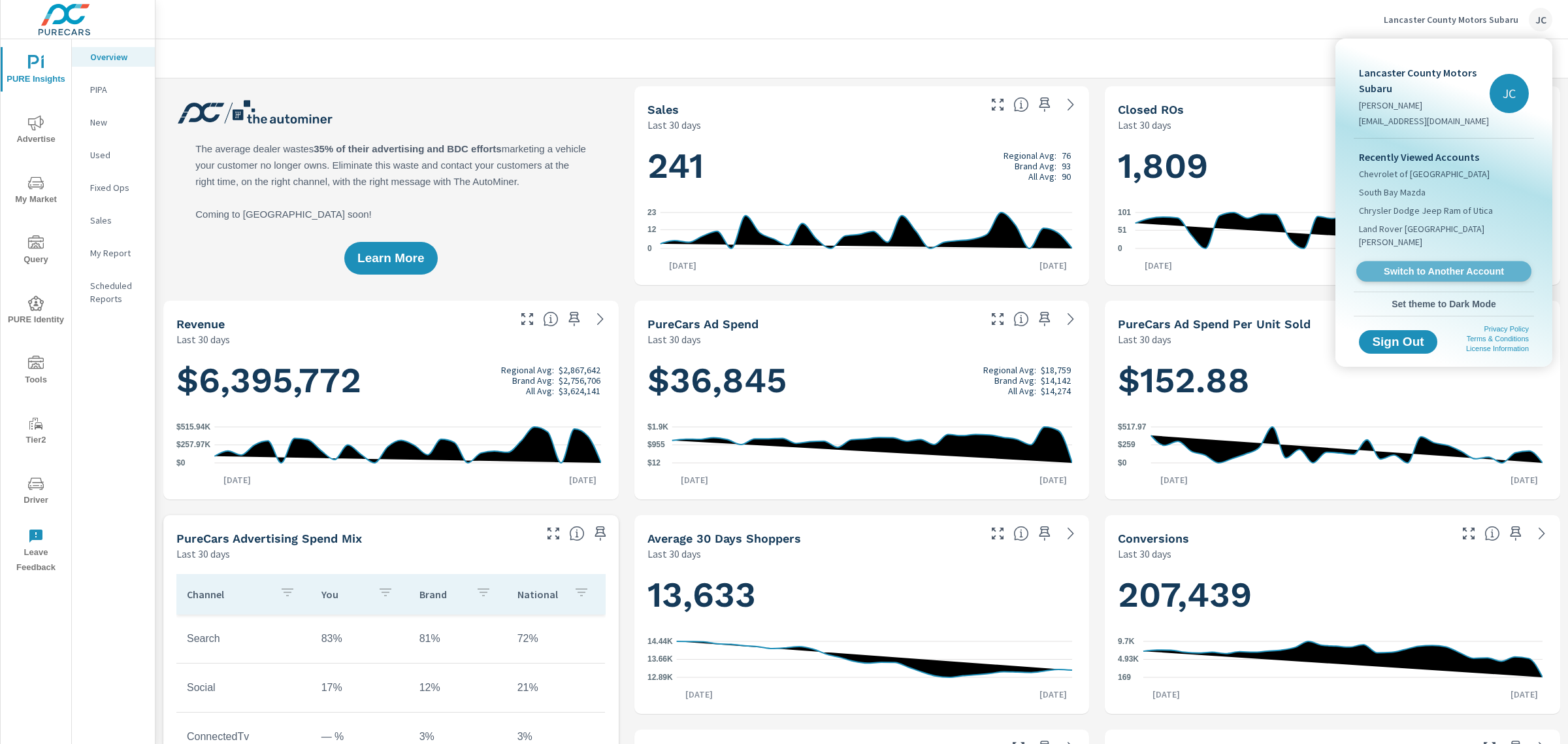
click at [1409, 266] on span "Switch to Another Account" at bounding box center [1444, 272] width 160 height 13
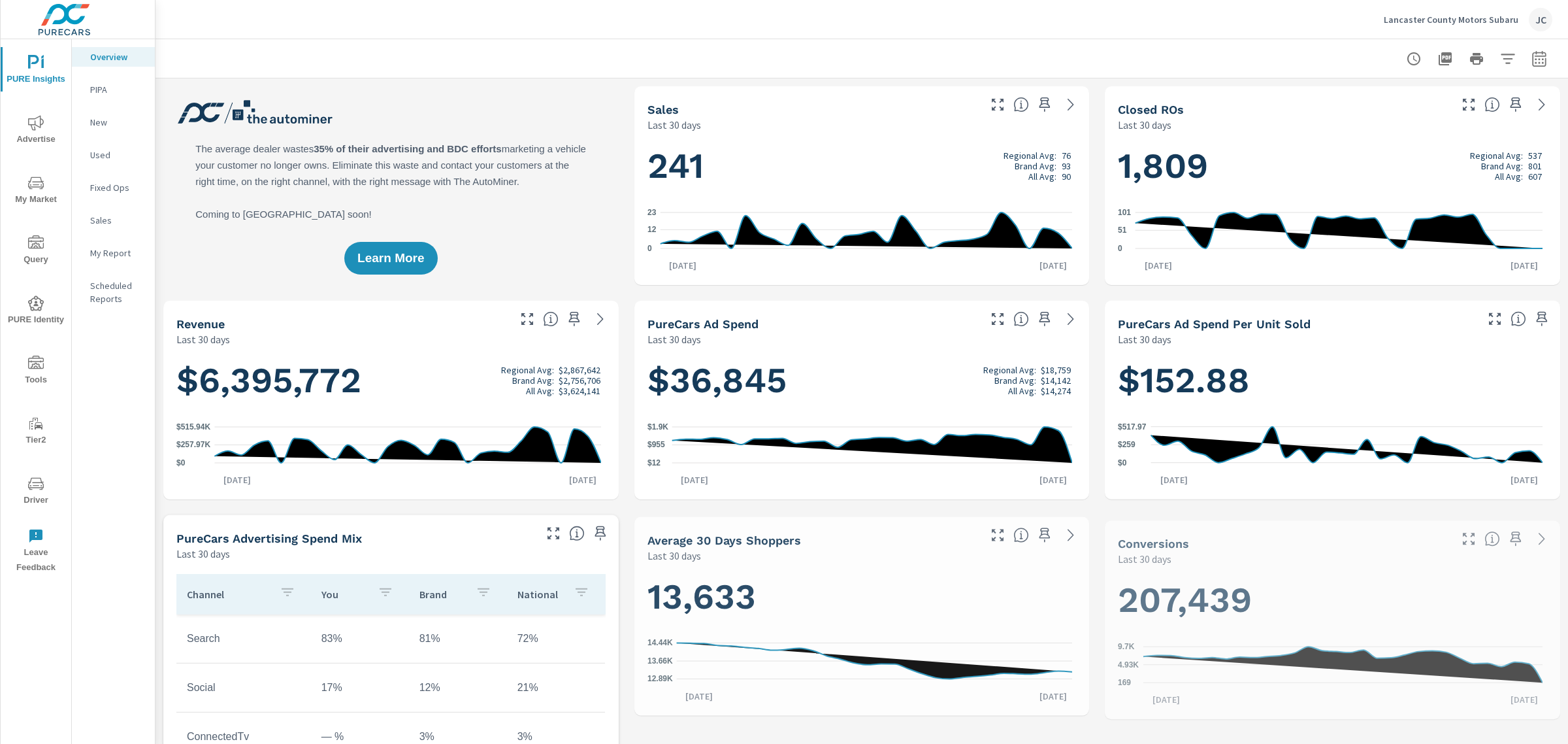
scroll to position [539, 0]
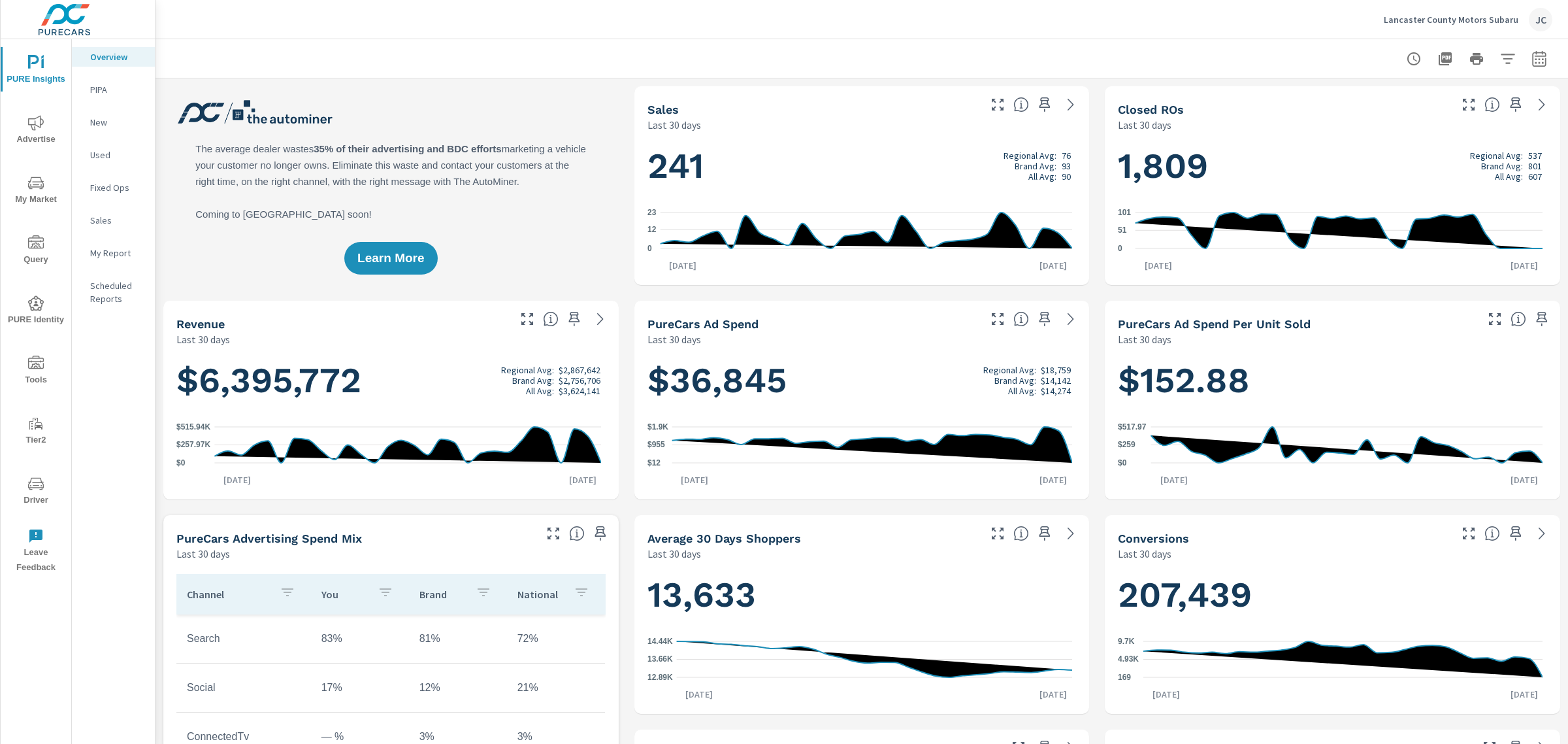
click at [1416, 24] on p "Lancaster County Motors Subaru" at bounding box center [1451, 19] width 134 height 12
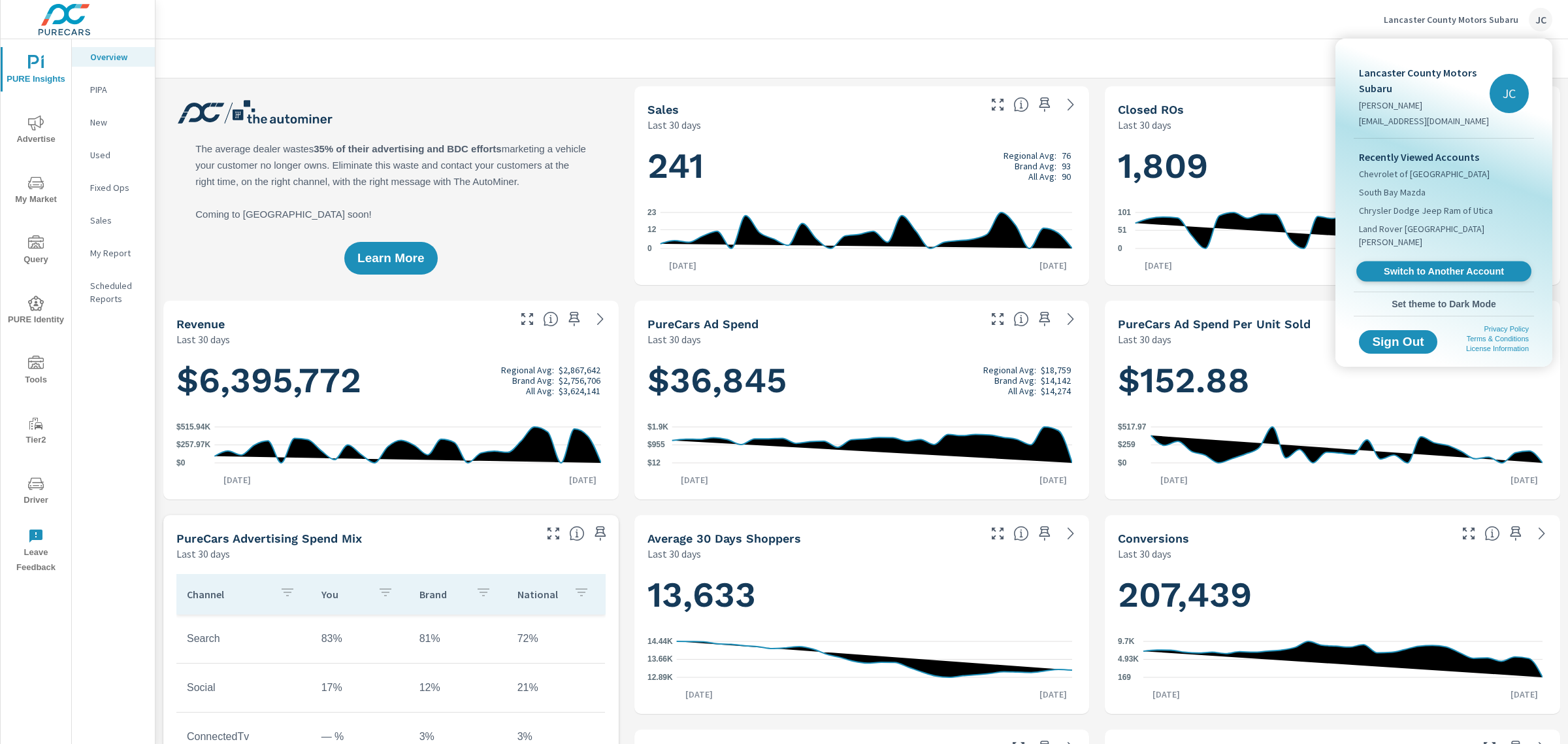
click at [1416, 266] on span "Switch to Another Account" at bounding box center [1444, 272] width 160 height 13
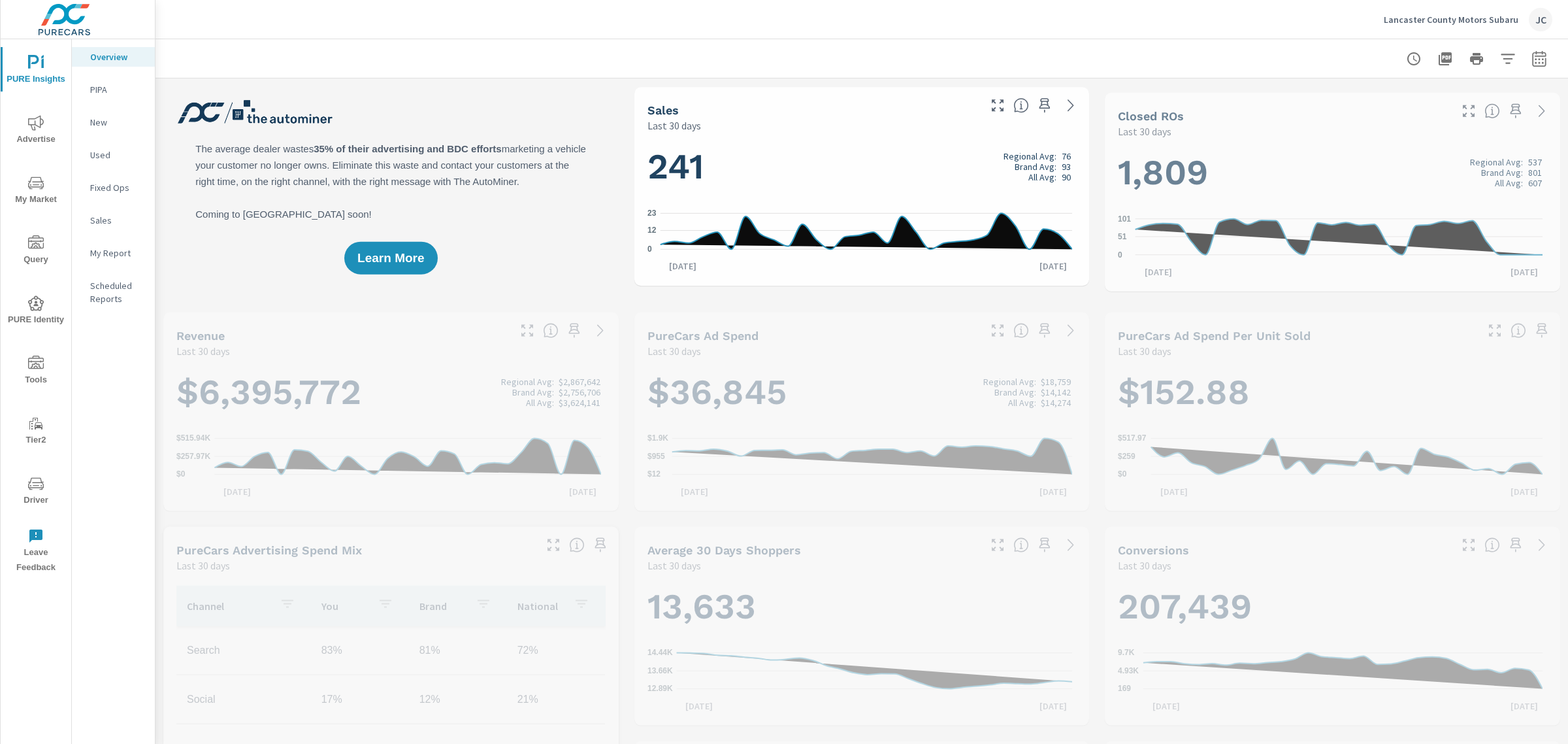
scroll to position [539, 0]
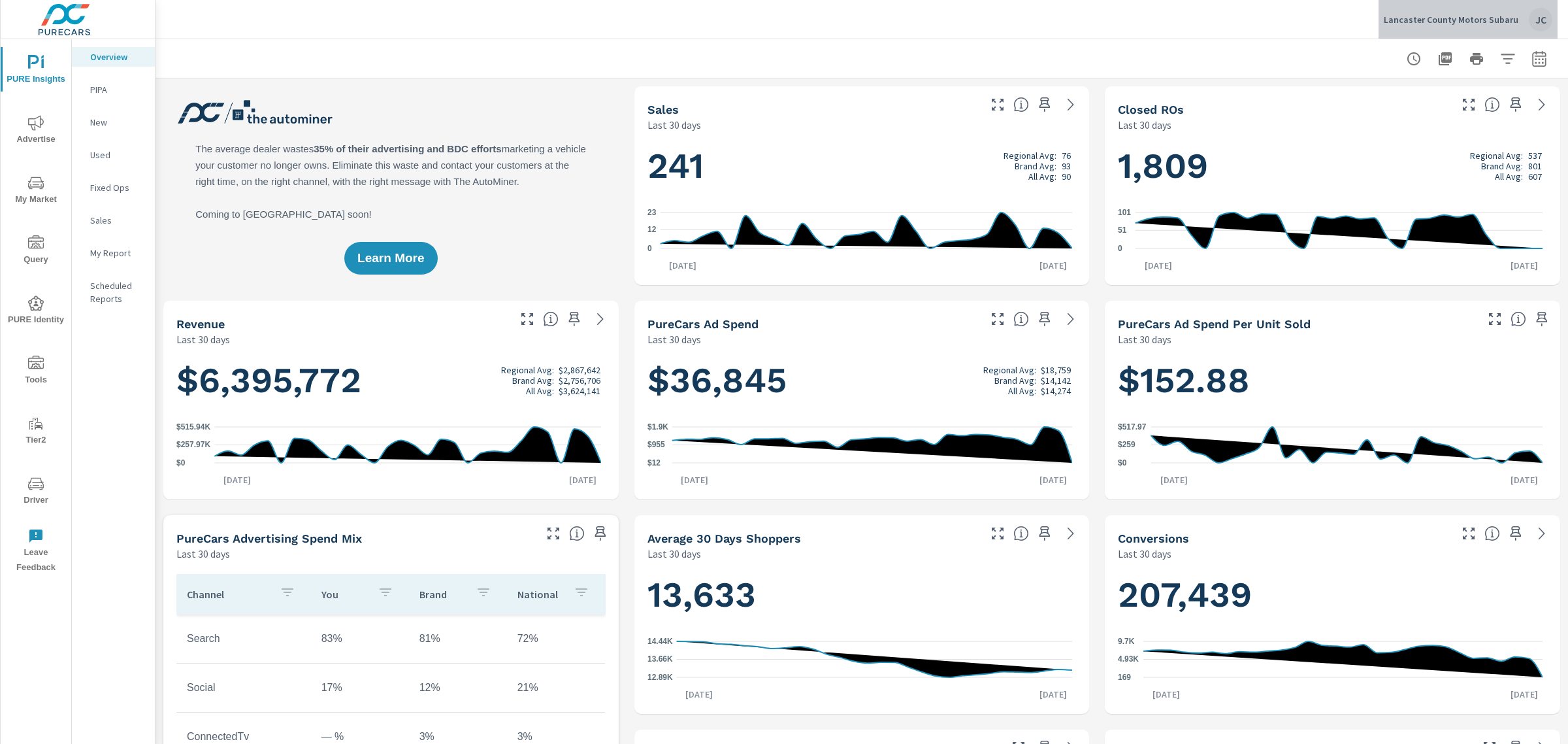
click at [1482, 14] on p "Lancaster County Motors Subaru" at bounding box center [1451, 19] width 134 height 12
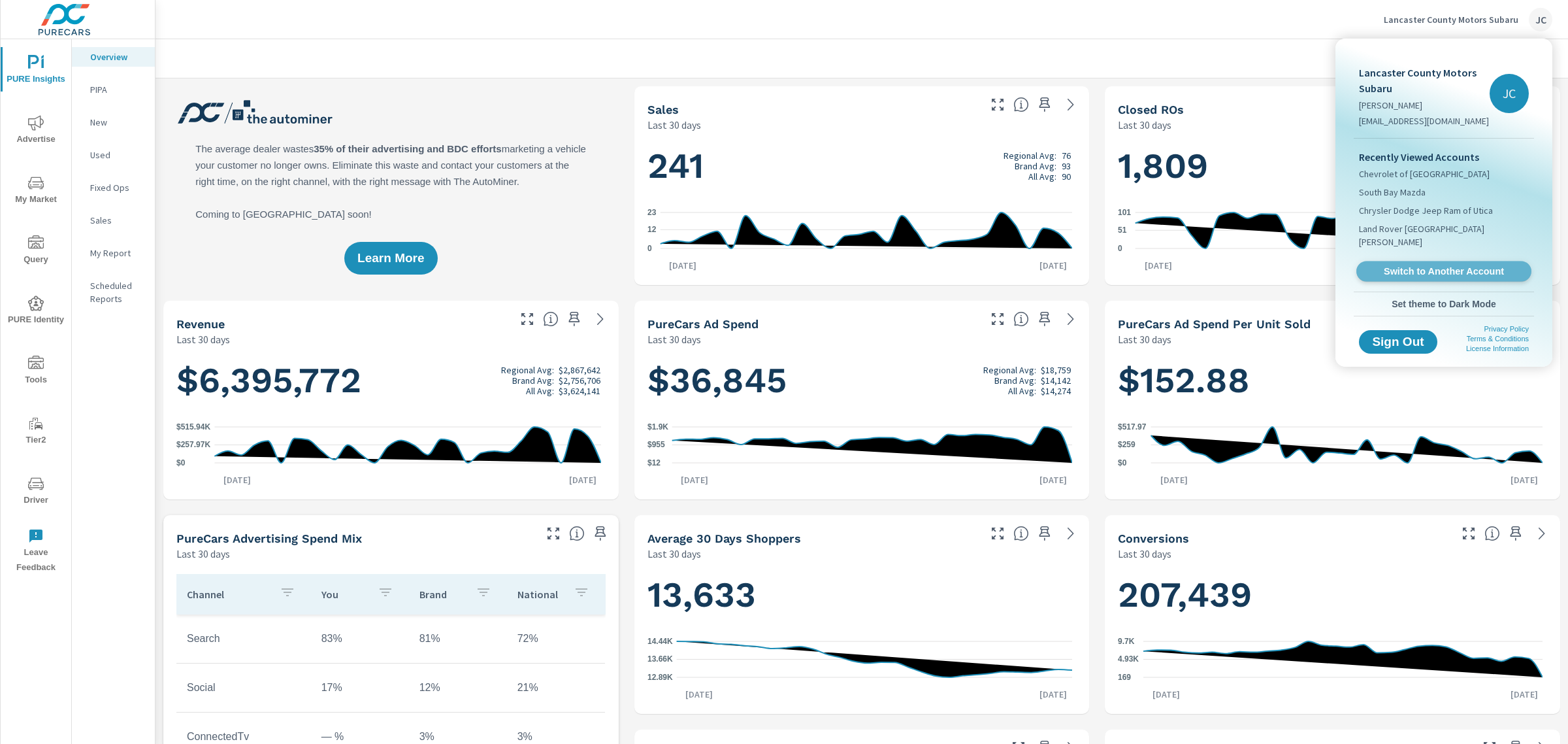
click at [1409, 266] on span "Switch to Another Account" at bounding box center [1444, 272] width 160 height 13
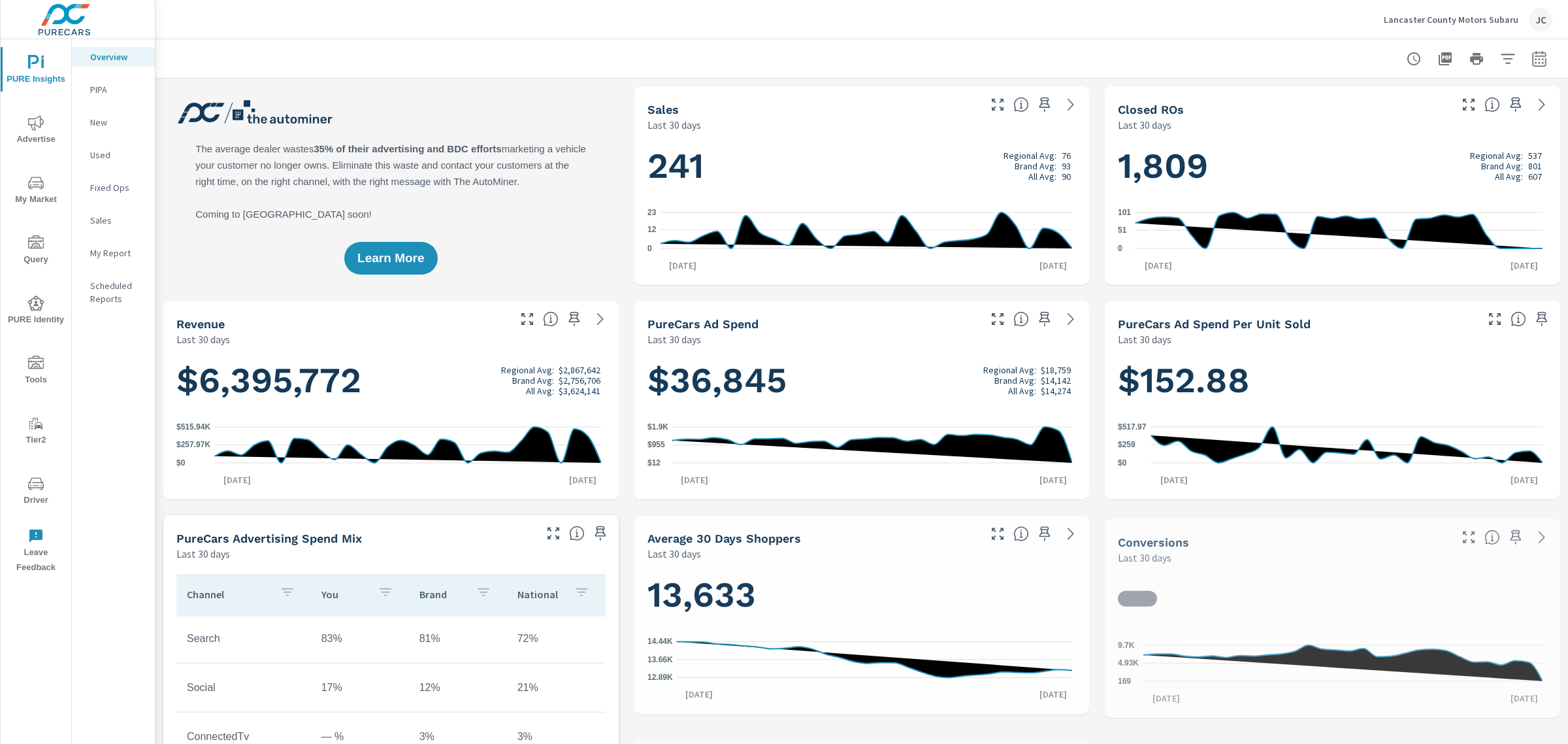
scroll to position [539, 0]
click at [1461, 21] on p "Lancaster County Motors Subaru" at bounding box center [1451, 19] width 134 height 12
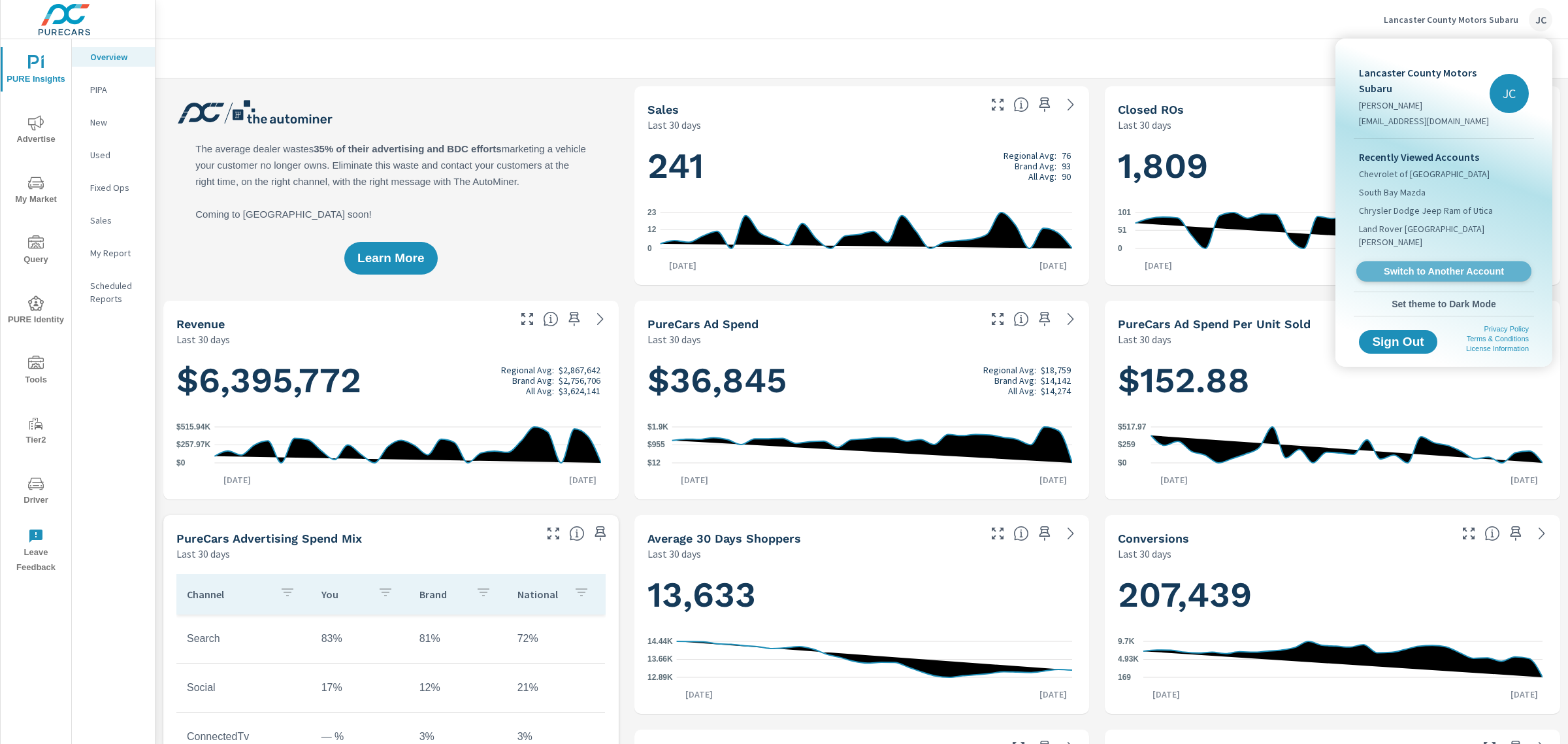
click at [1398, 266] on span "Switch to Another Account" at bounding box center [1444, 272] width 160 height 13
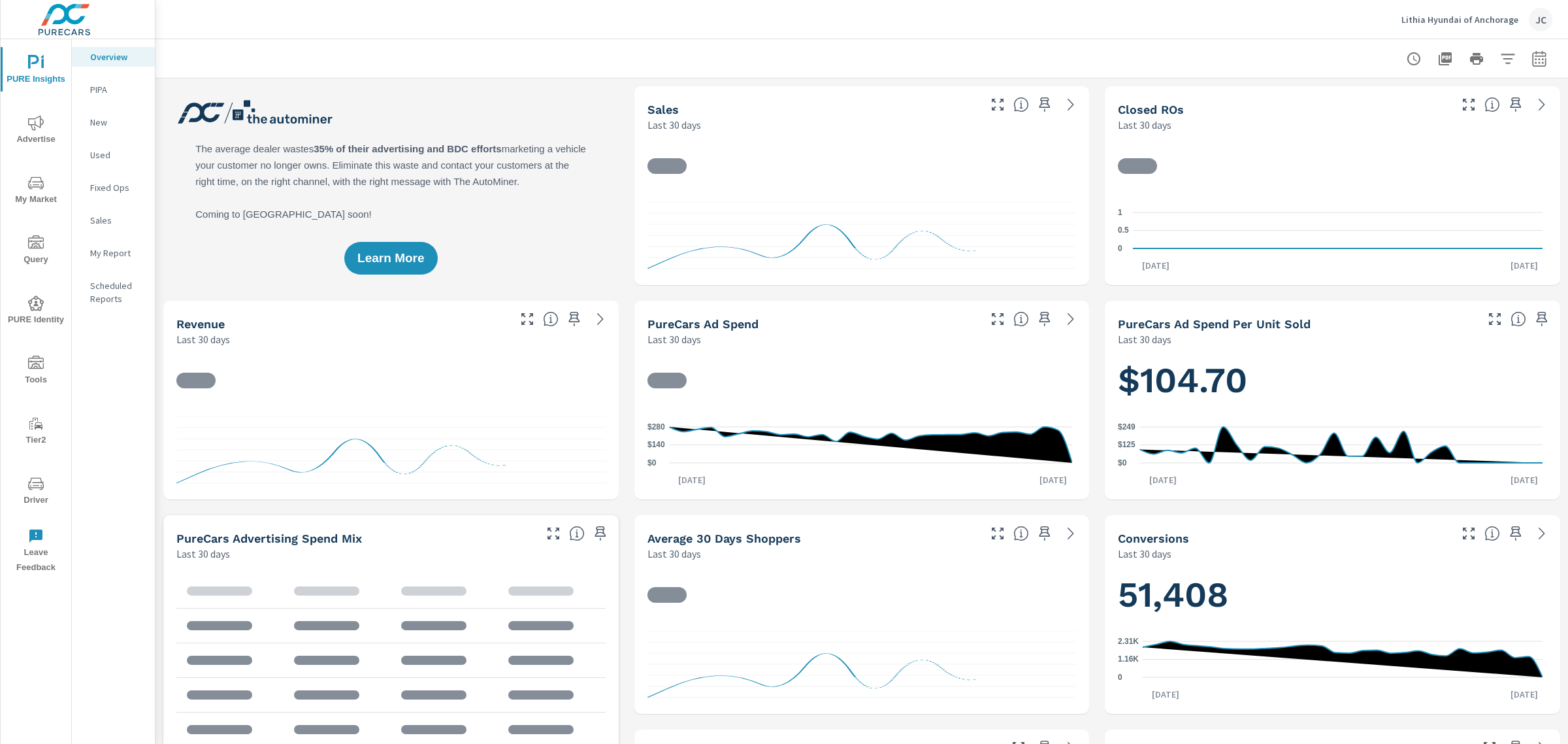
click at [31, 499] on span "Driver" at bounding box center [36, 492] width 63 height 32
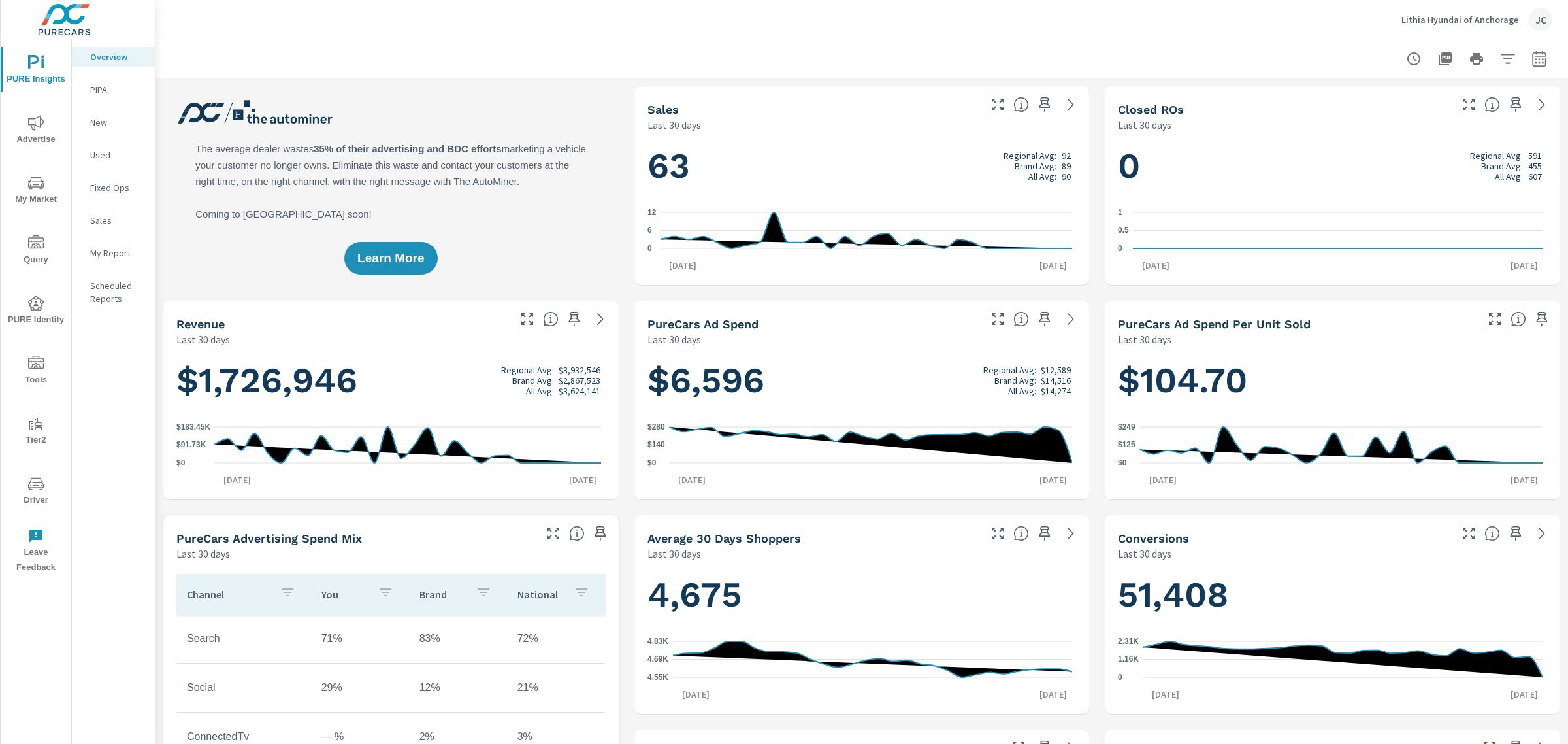
click at [30, 131] on span "Advertise" at bounding box center [36, 130] width 63 height 32
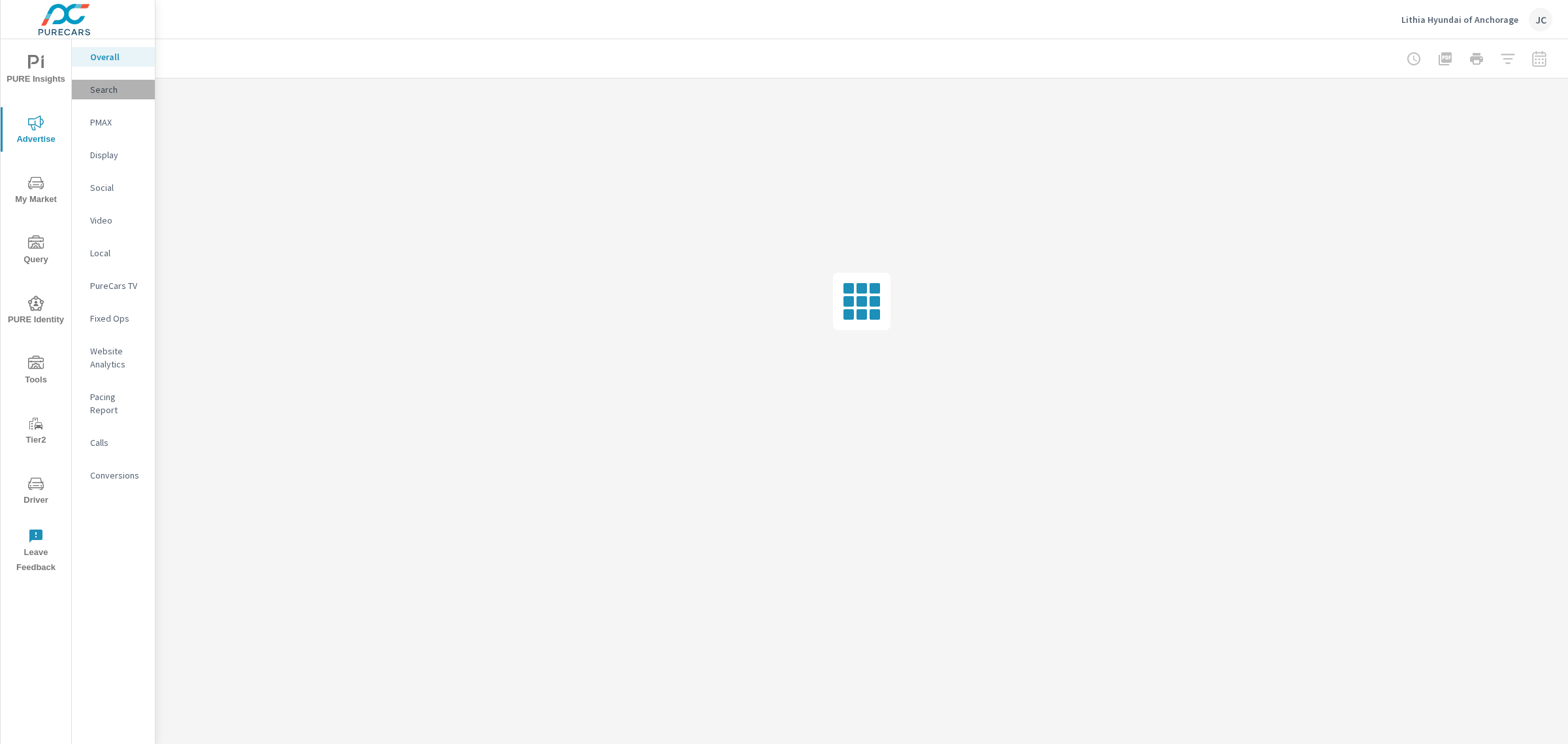
click at [116, 96] on div "Search" at bounding box center [114, 89] width 83 height 20
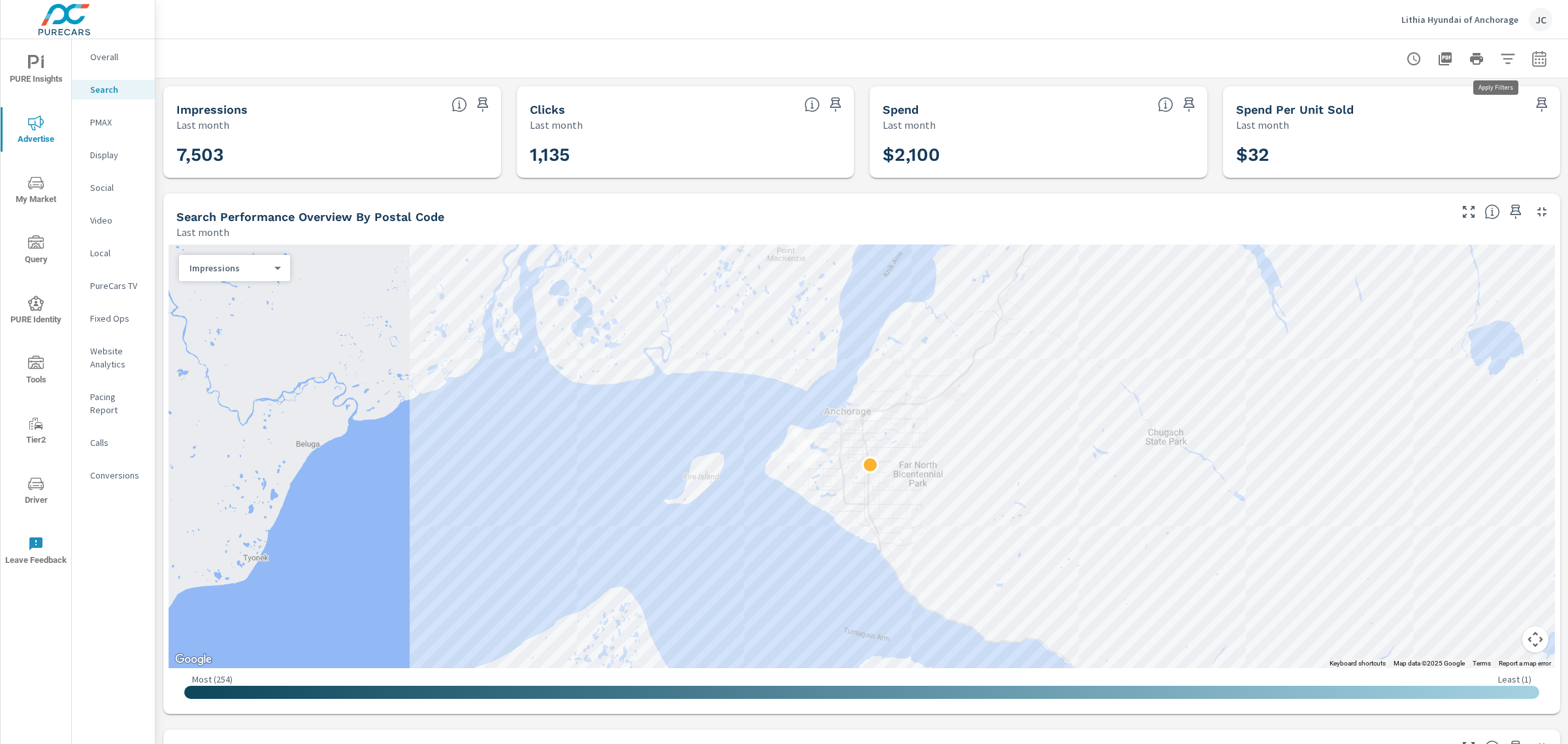
click at [1500, 60] on icon "button" at bounding box center [1508, 59] width 16 height 16
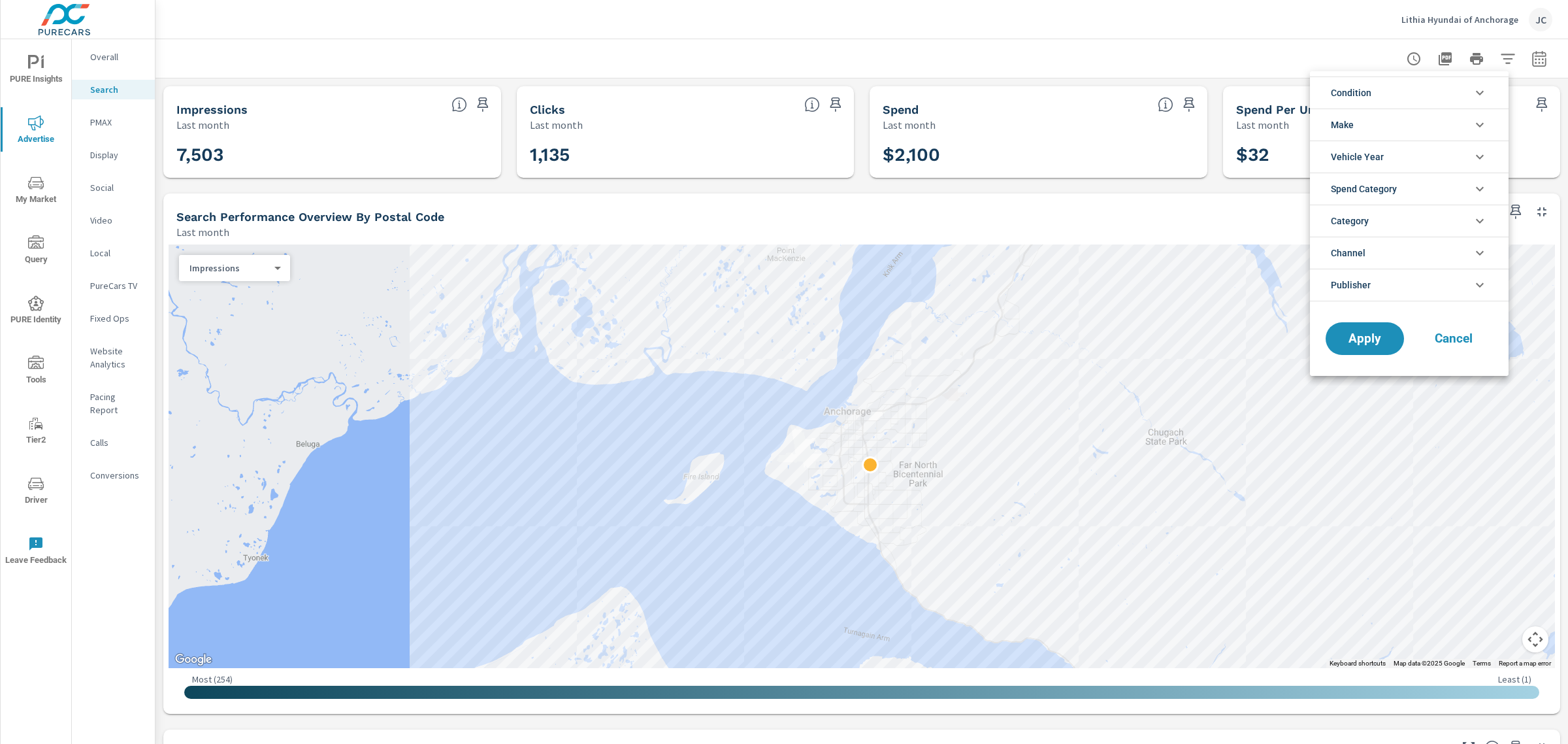
click at [1443, 101] on li "Condition" at bounding box center [1409, 92] width 199 height 32
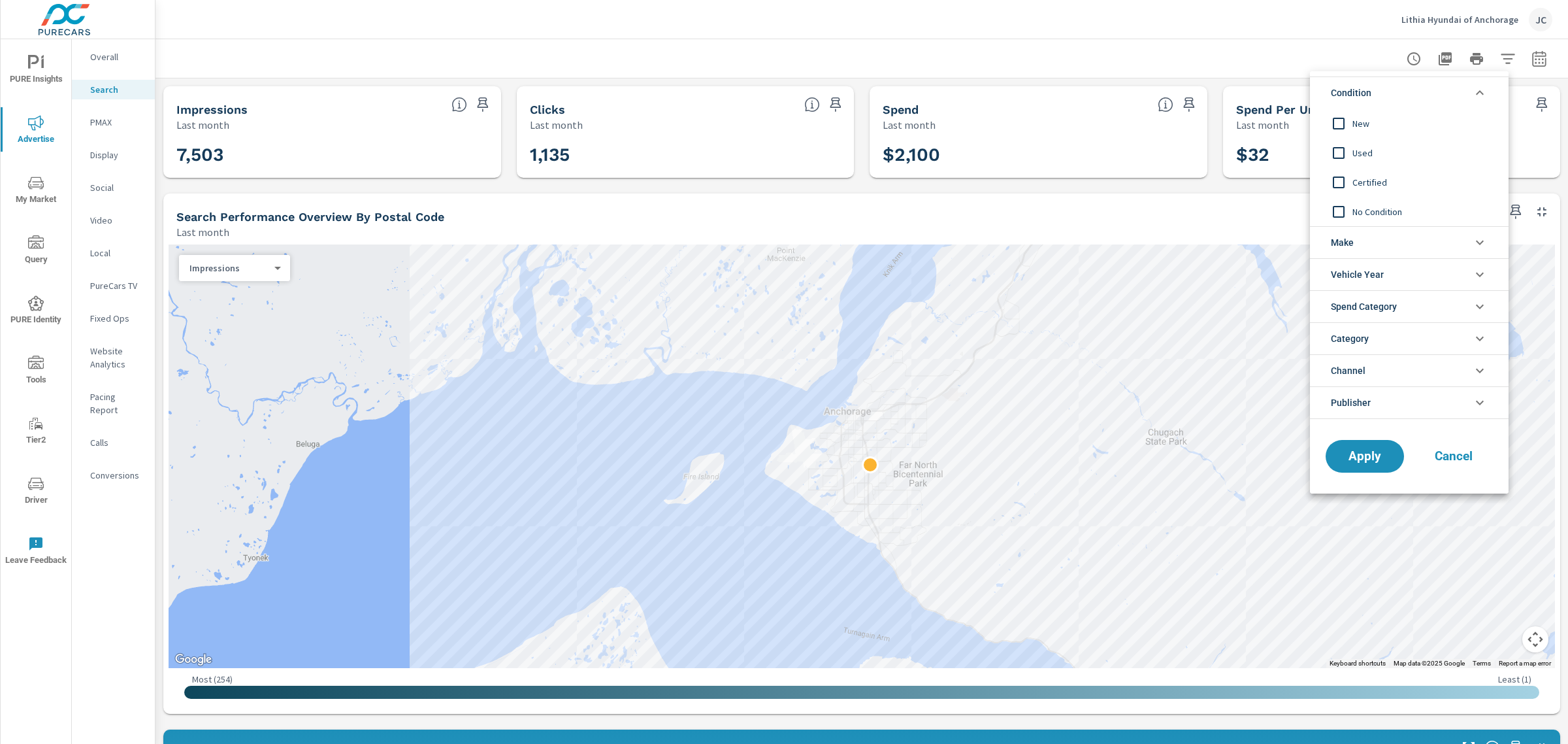
click at [1343, 126] on input "filter options" at bounding box center [1339, 123] width 27 height 27
click at [1339, 148] on input "filter options" at bounding box center [1339, 152] width 27 height 27
click at [1350, 451] on span "Apply" at bounding box center [1365, 456] width 53 height 13
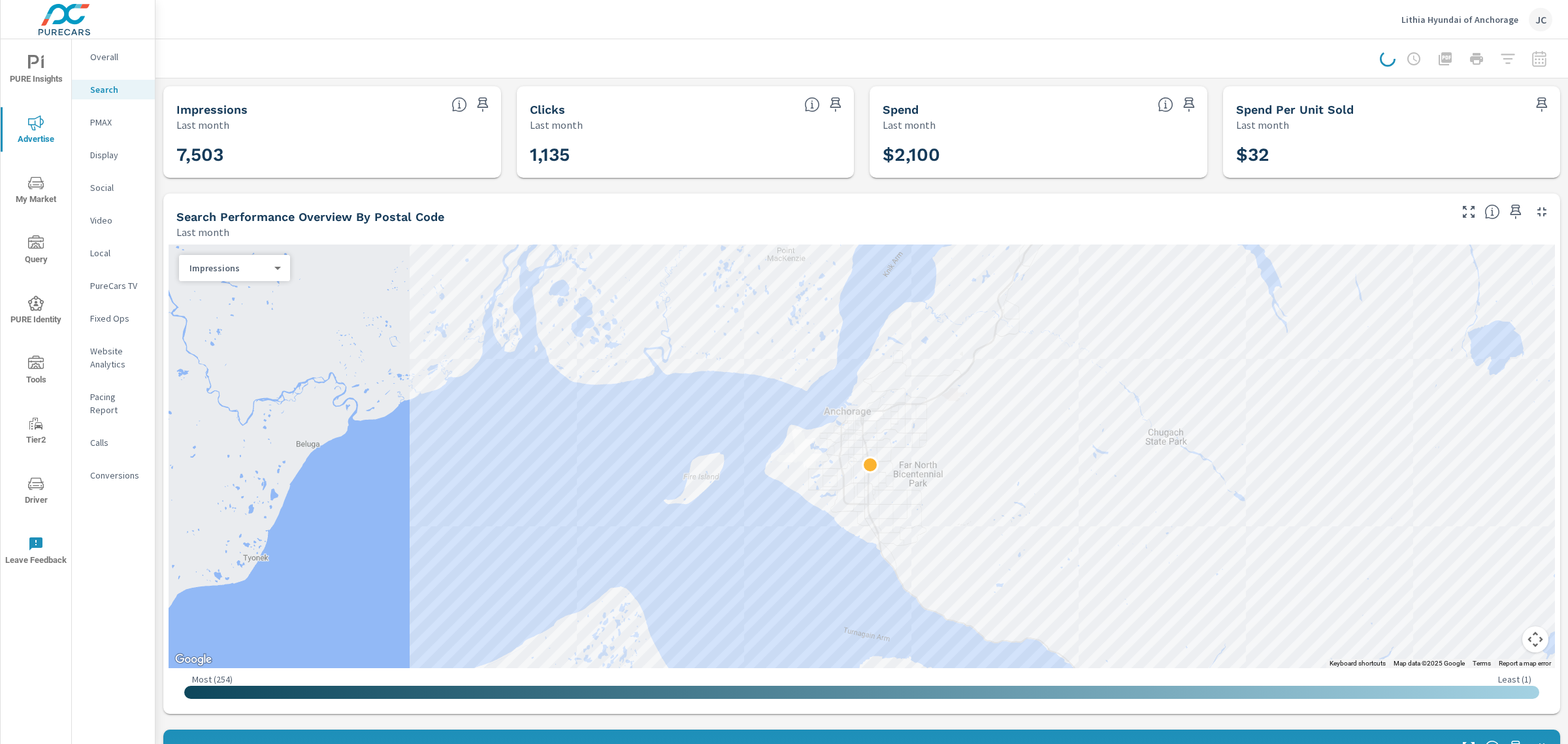
click at [1522, 57] on div at bounding box center [1467, 58] width 173 height 26
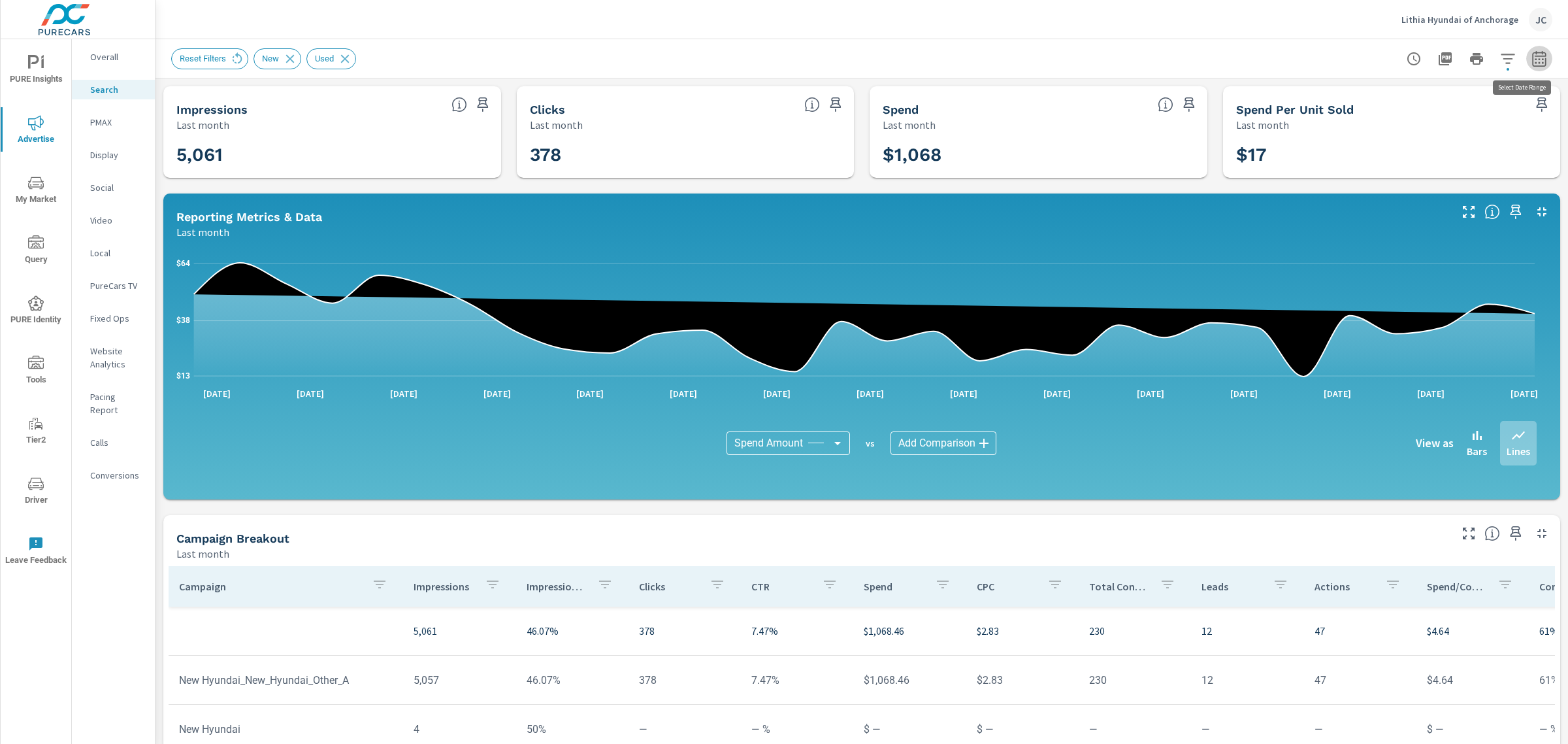
click at [1535, 59] on icon "button" at bounding box center [1539, 60] width 9 height 5
select select "Last month"
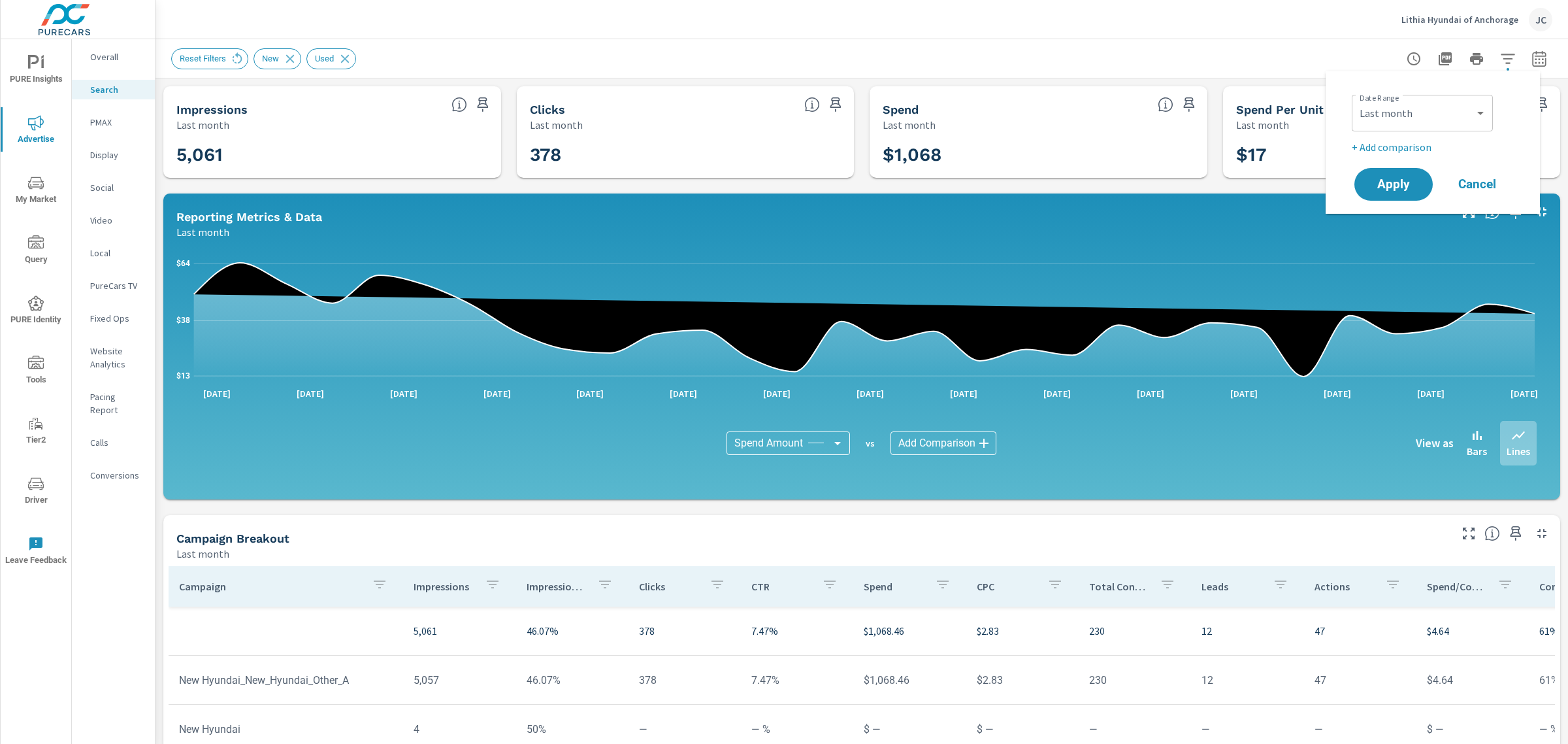
click at [1431, 147] on p "+ Add comparison" at bounding box center [1435, 147] width 167 height 16
select select "Previous period"
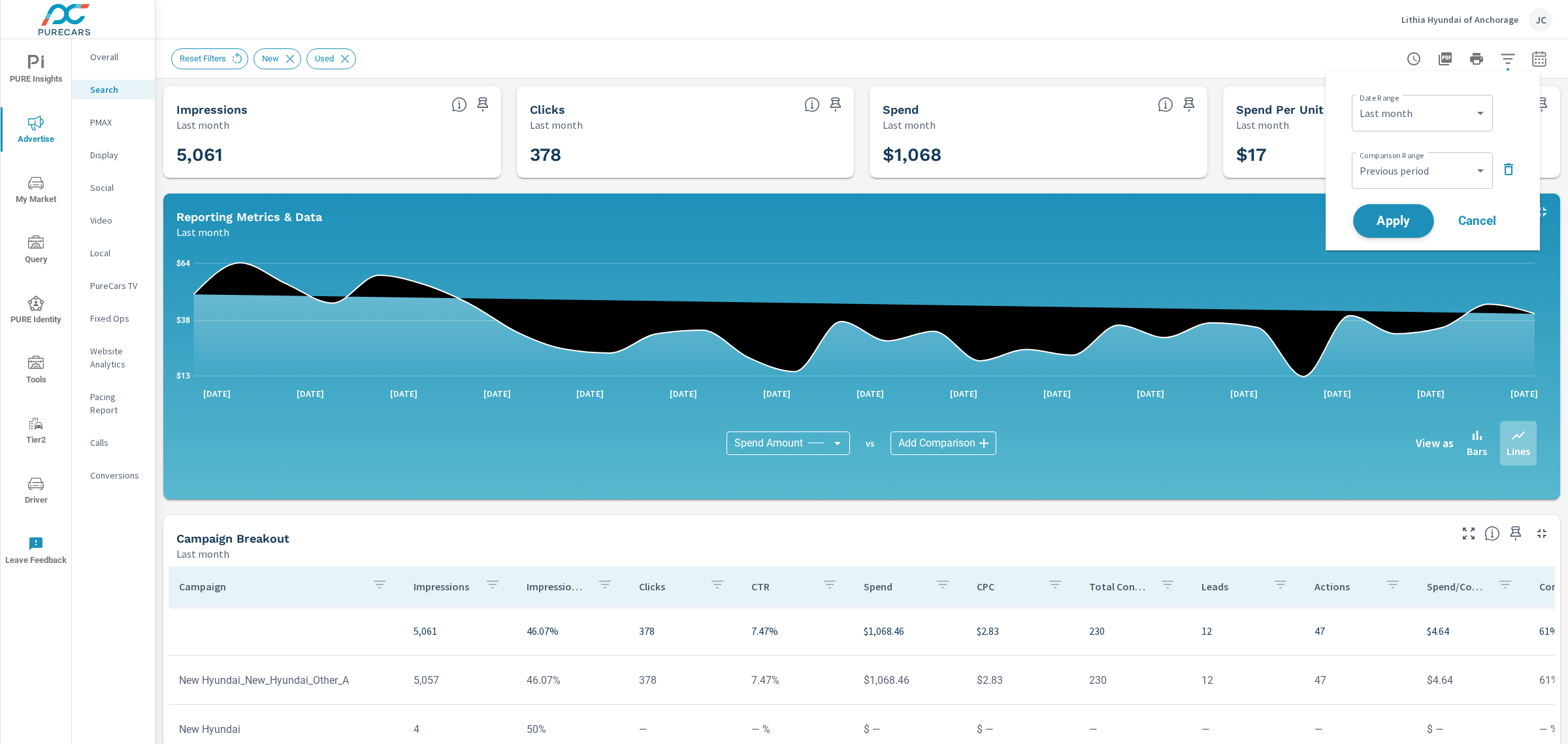
click at [1387, 215] on span "Apply" at bounding box center [1394, 222] width 53 height 13
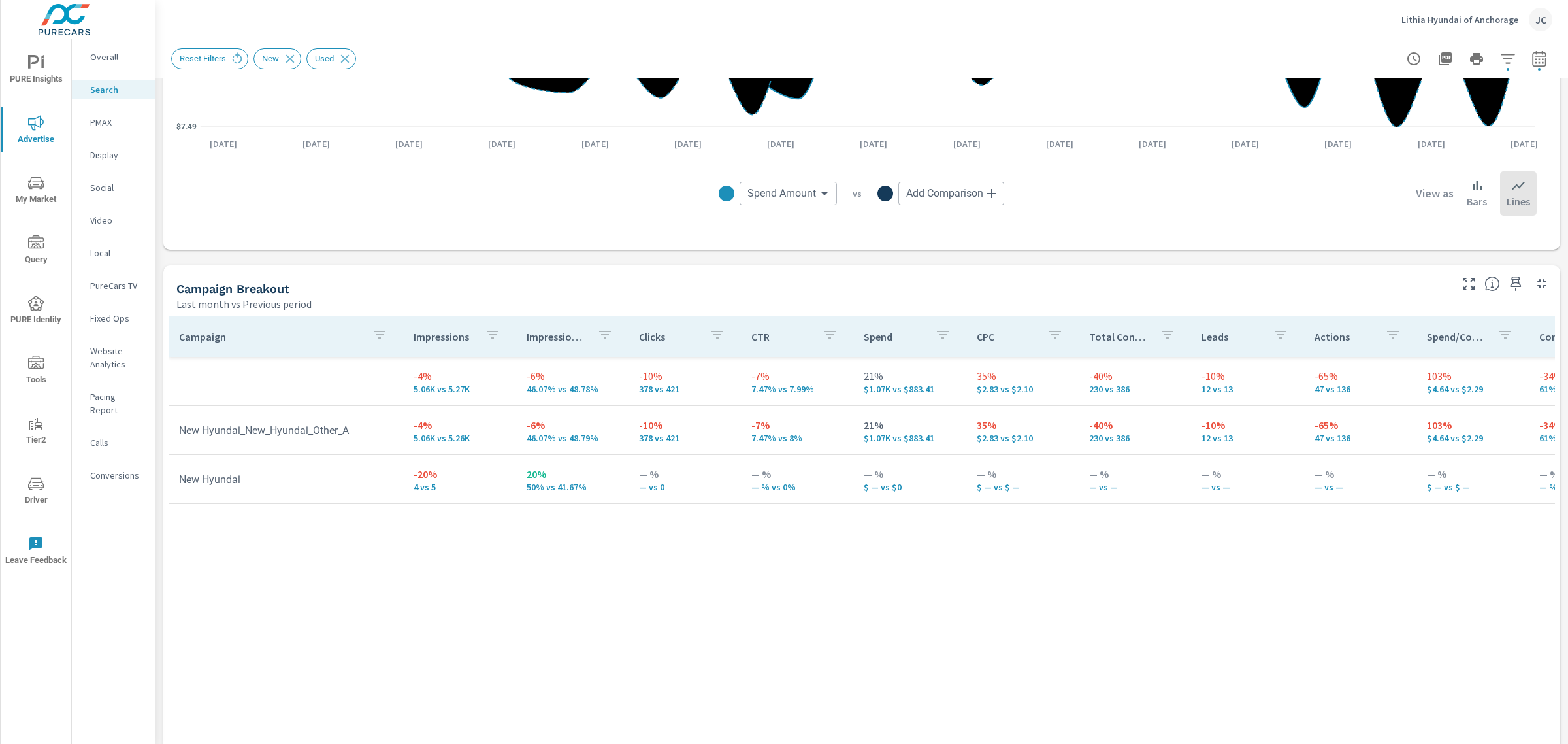
scroll to position [409, 0]
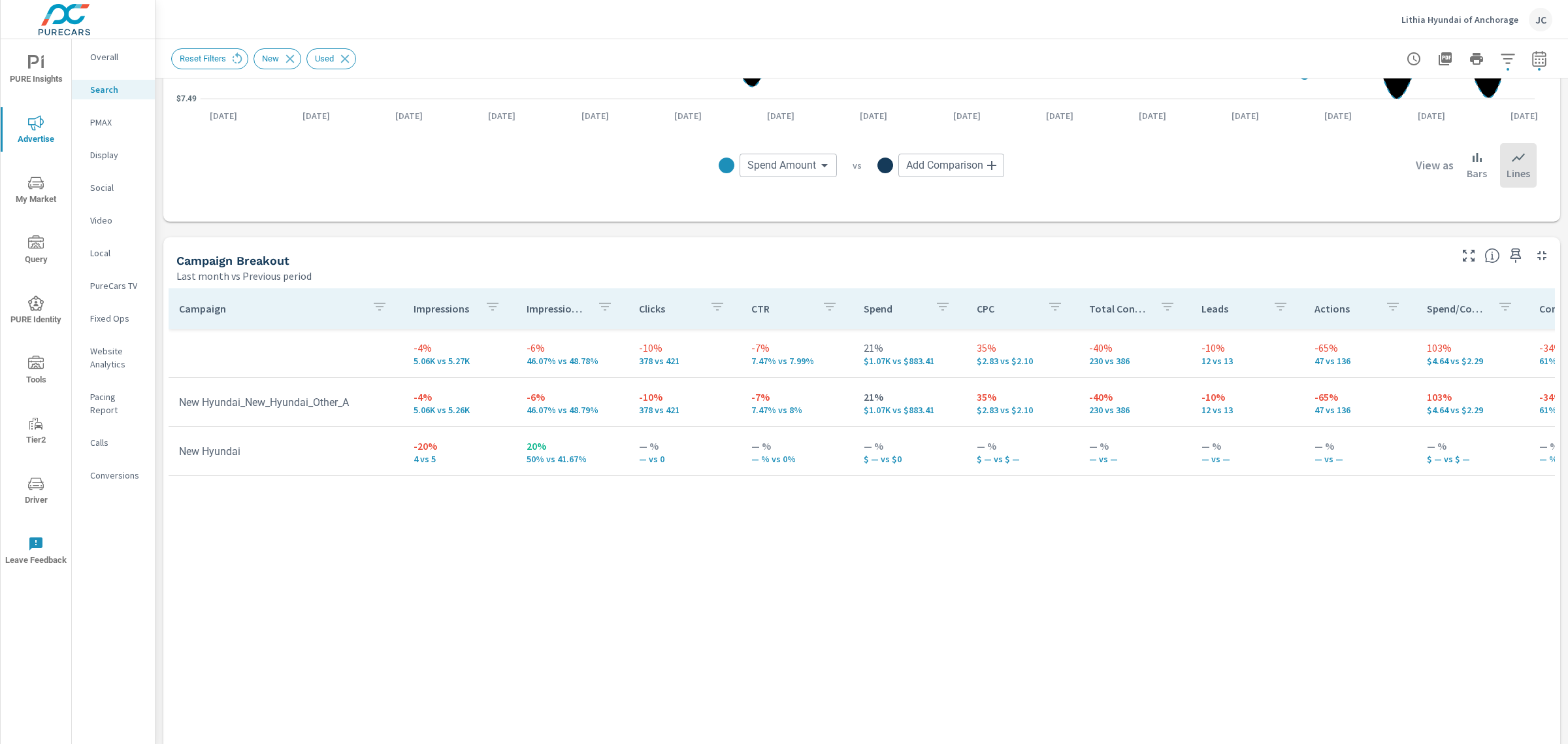
click at [1246, 511] on div "Campaign Impressions Impression Share Clicks CTR Spend CPC Total Conversions Le…" at bounding box center [862, 522] width 1387 height 468
click at [1004, 566] on div "Campaign Impressions Impression Share Clicks CTR Spend CPC Total Conversions Le…" at bounding box center [862, 522] width 1387 height 468
click at [1537, 257] on icon "button" at bounding box center [1542, 255] width 9 height 9
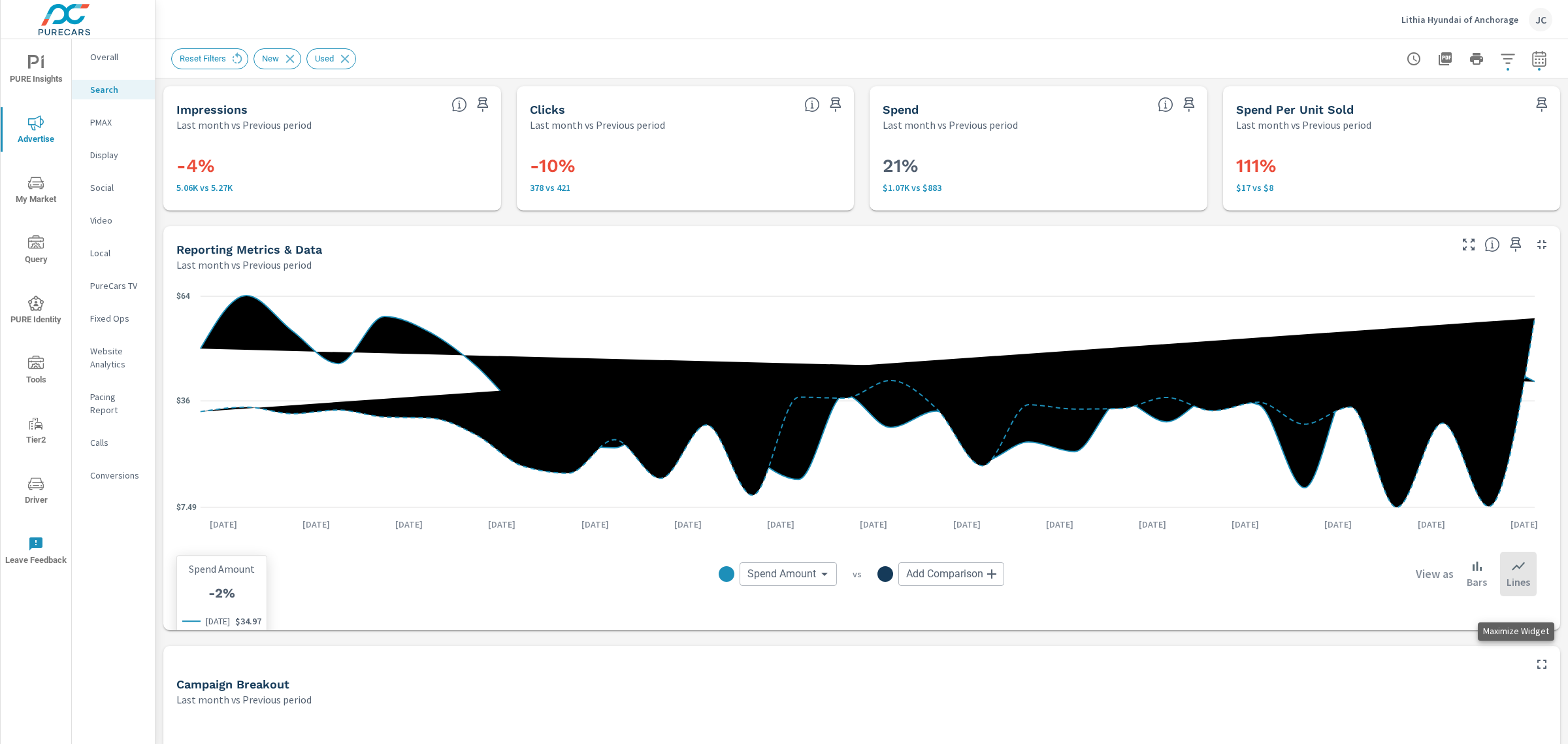
scroll to position [33, 0]
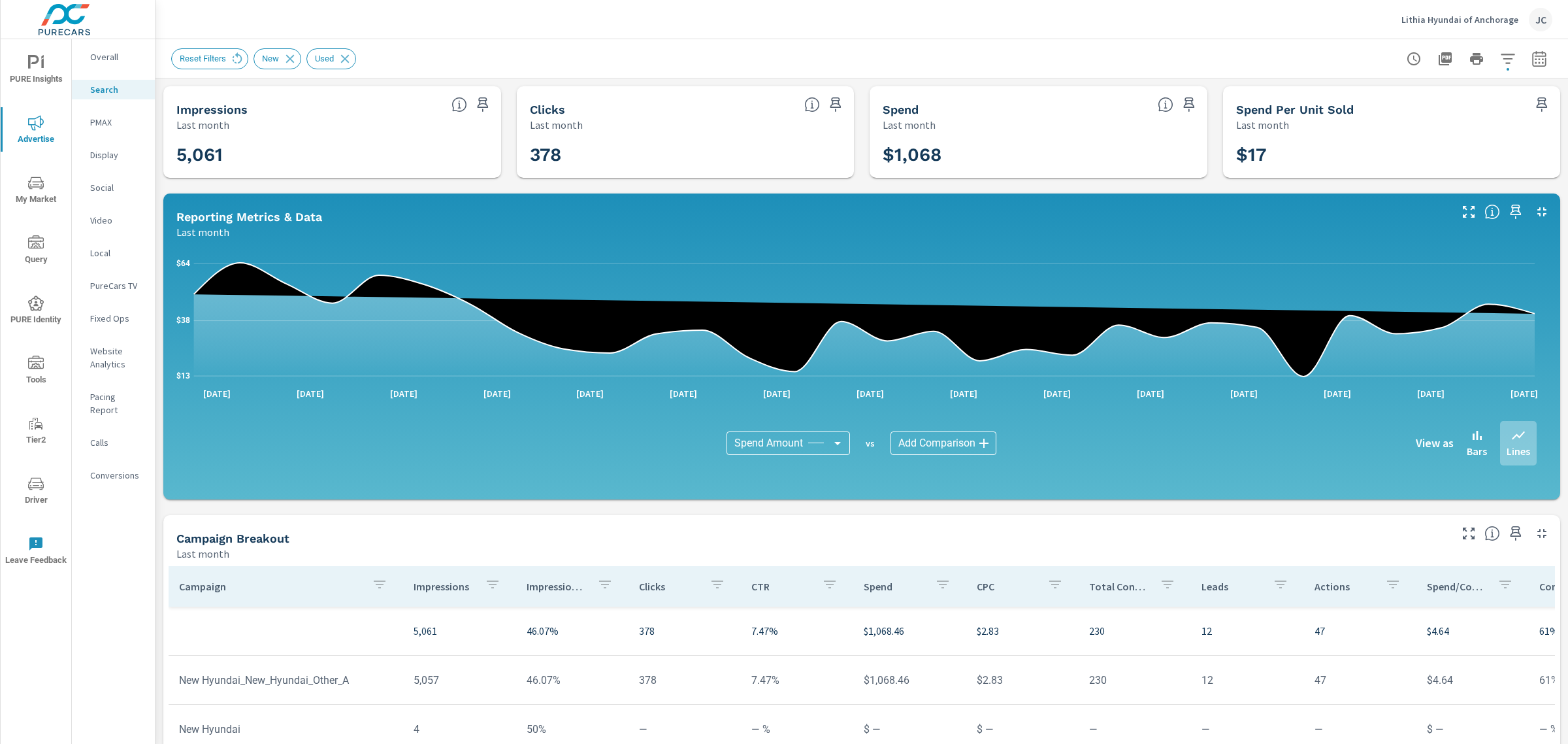
click at [1543, 57] on div "Reset Filters New Used" at bounding box center [862, 58] width 1412 height 38
click at [1532, 57] on icon "button" at bounding box center [1540, 59] width 16 height 16
select select "Last month"
click at [1392, 146] on p "+ Add comparison" at bounding box center [1435, 147] width 167 height 16
select select "Previous period"
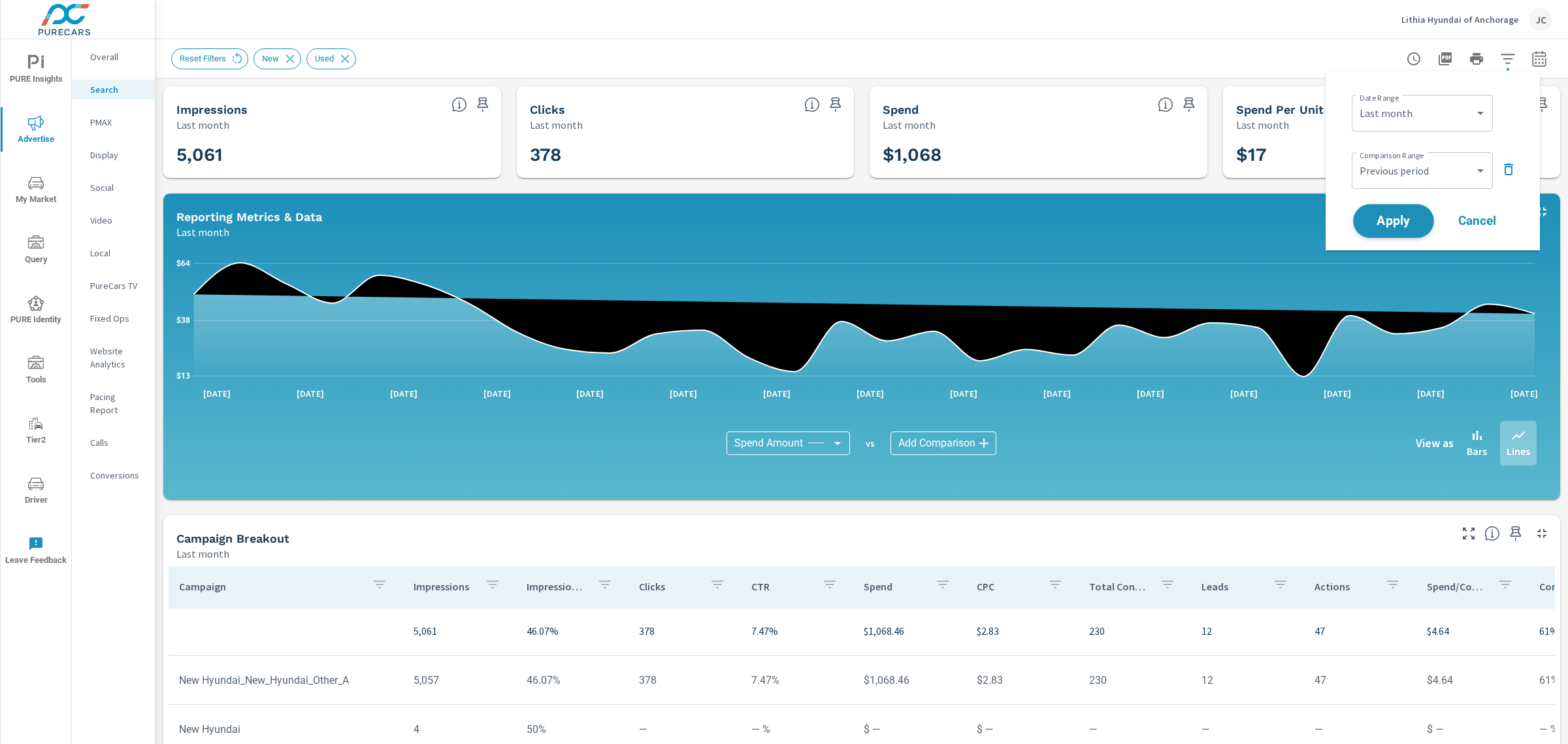
click at [1396, 215] on span "Apply" at bounding box center [1394, 222] width 53 height 13
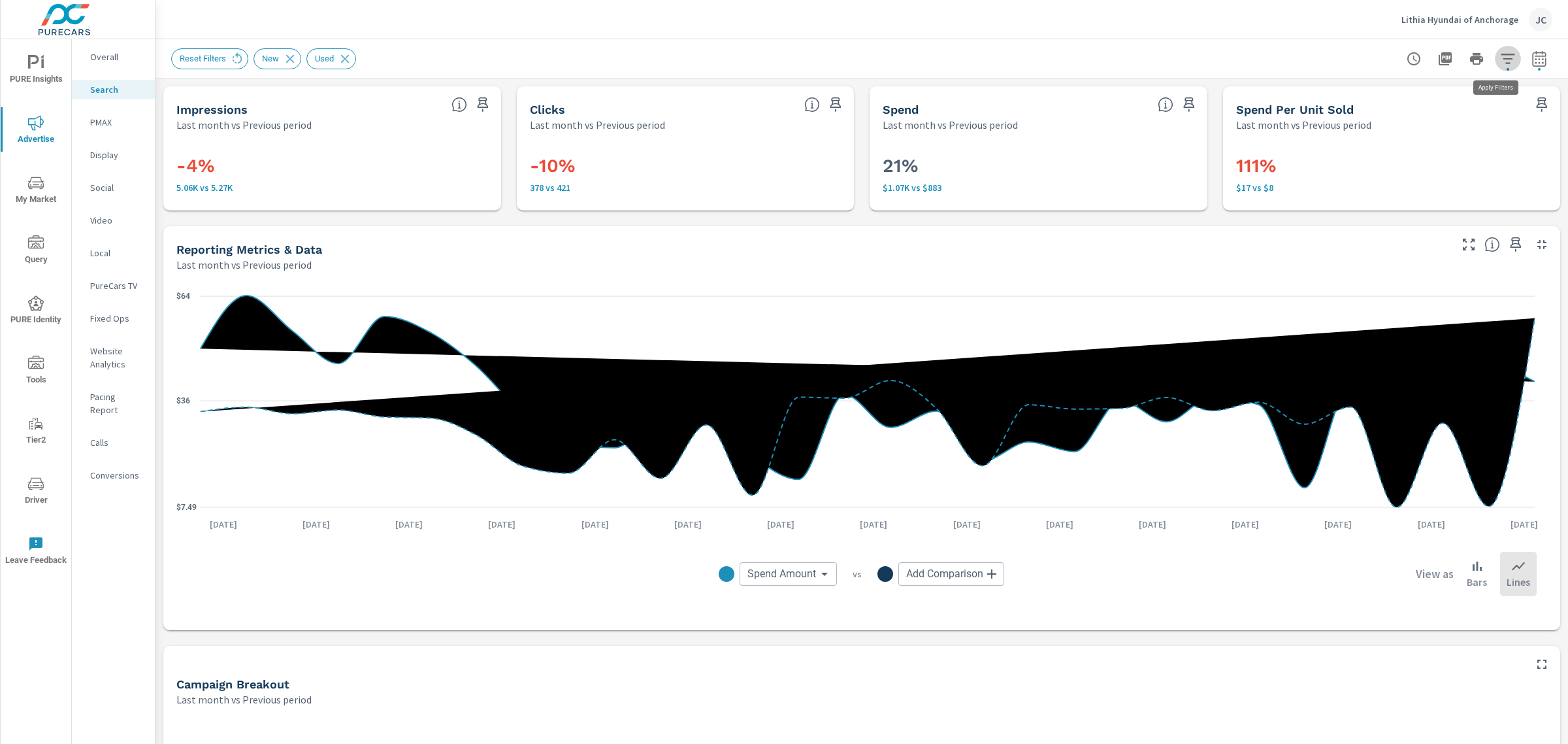
click at [1504, 57] on button "button" at bounding box center [1508, 58] width 26 height 26
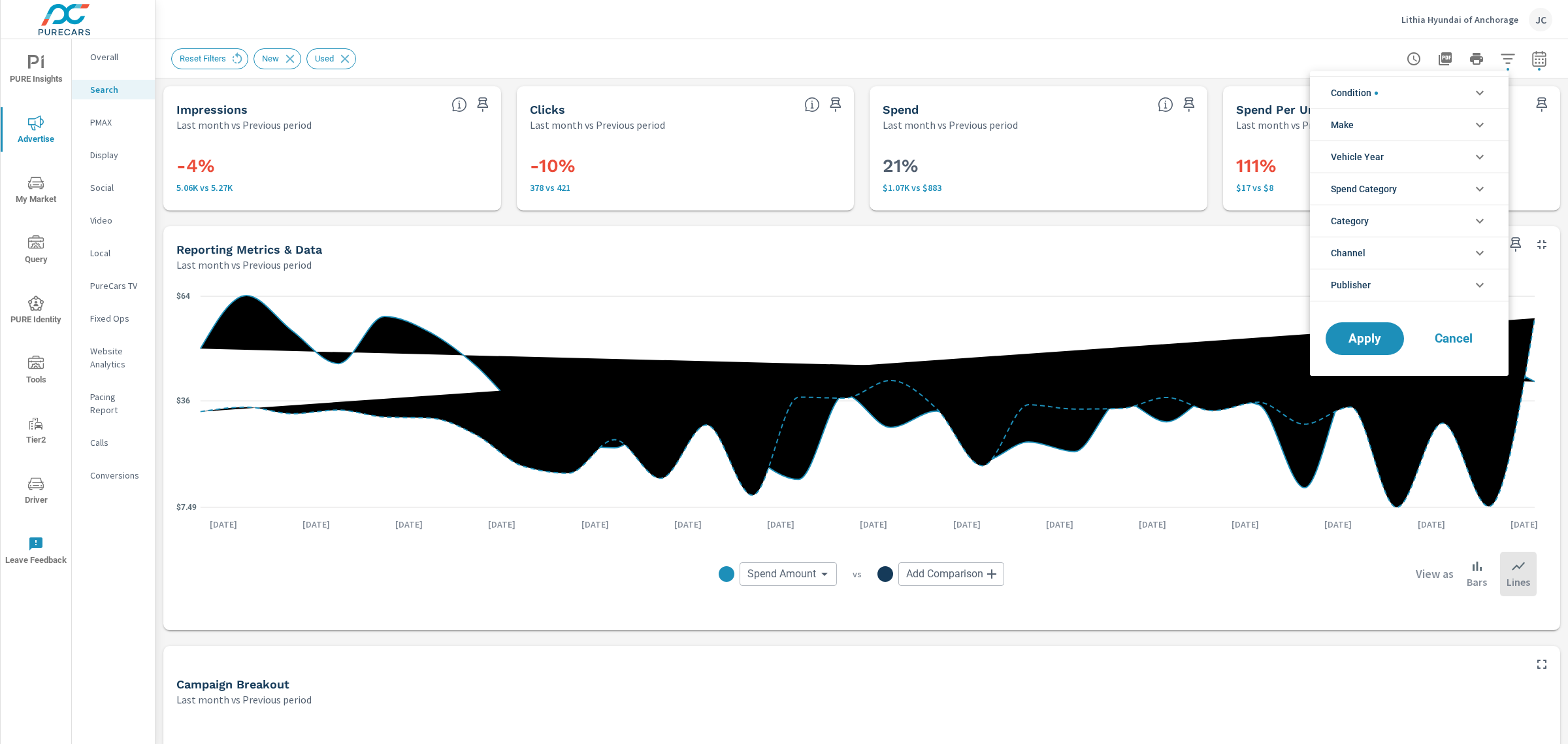
scroll to position [29, 0]
click at [1409, 99] on li "Condition" at bounding box center [1409, 92] width 199 height 32
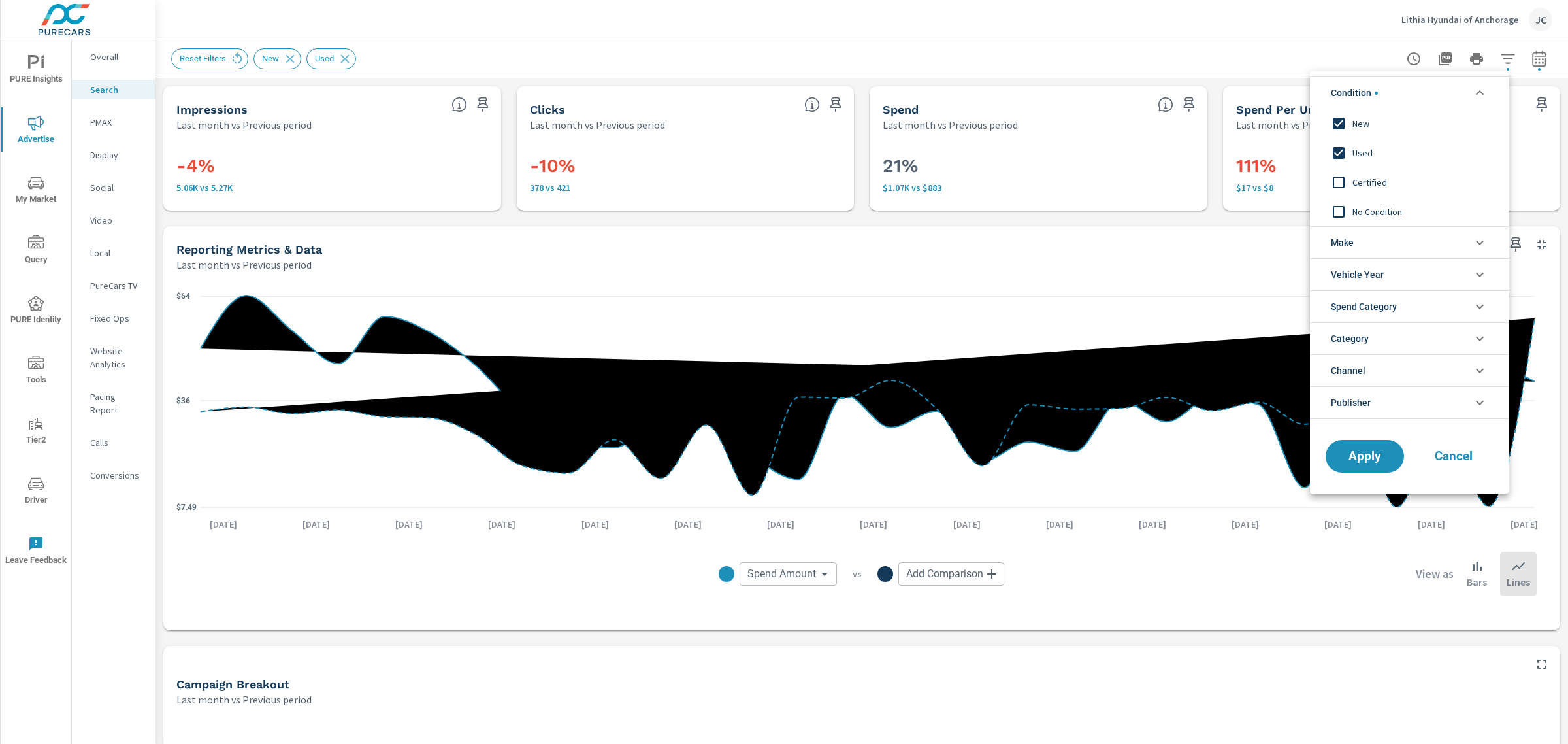
scroll to position [0, 0]
click at [1354, 453] on span "Apply" at bounding box center [1365, 456] width 53 height 13
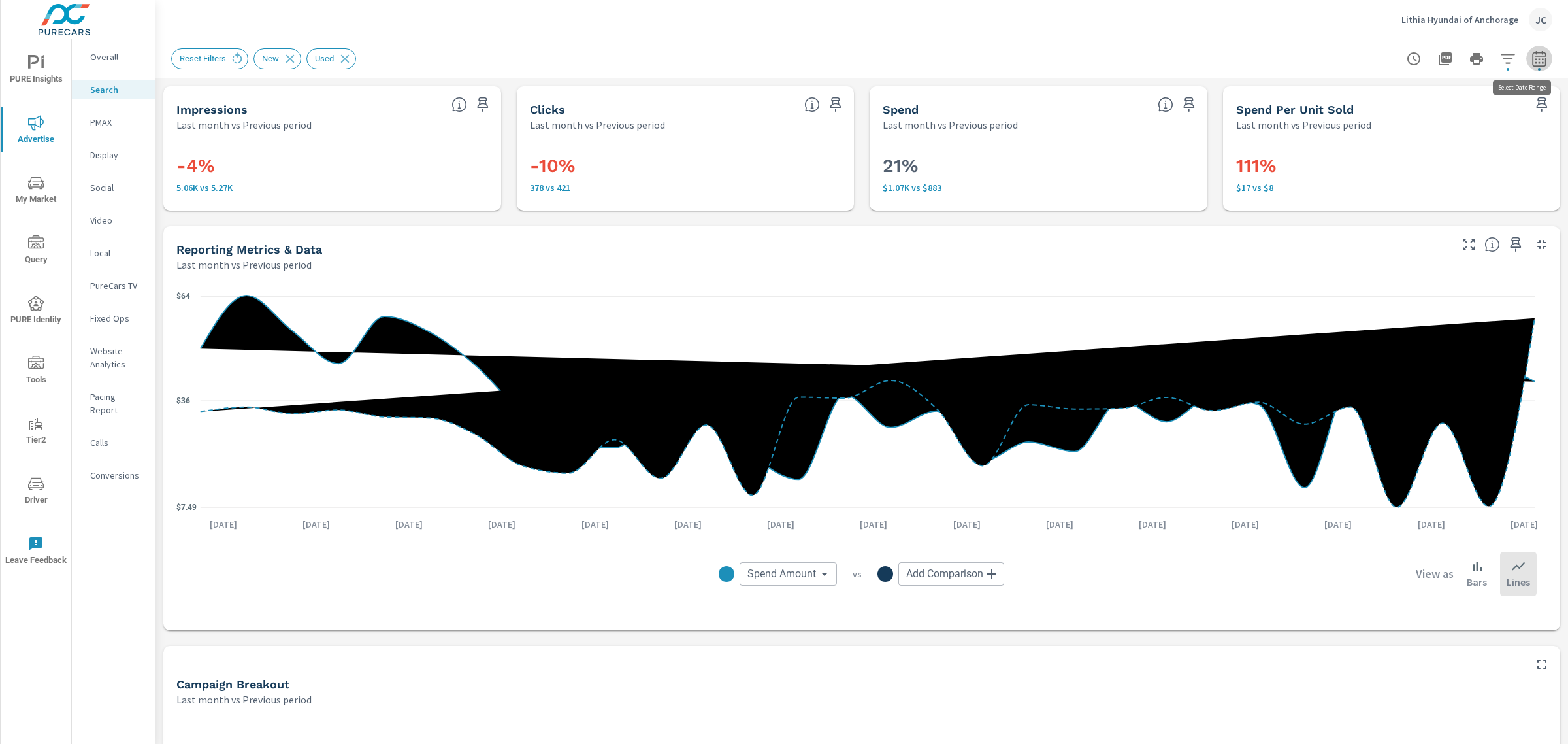
click at [1532, 64] on icon "button" at bounding box center [1540, 59] width 16 height 16
select select "Last month"
select select "Previous period"
click at [1409, 215] on span "Apply" at bounding box center [1394, 222] width 53 height 13
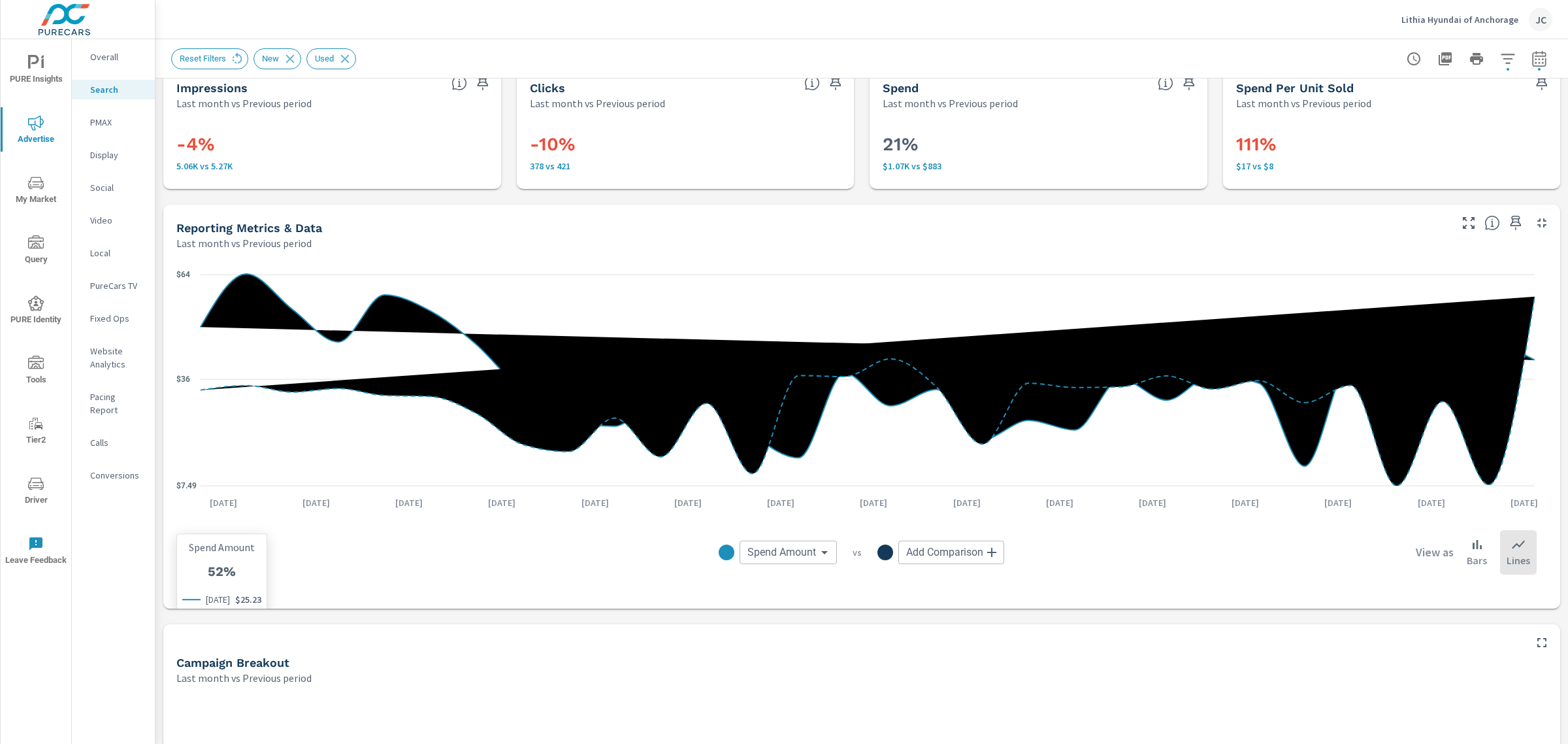
scroll to position [33, 0]
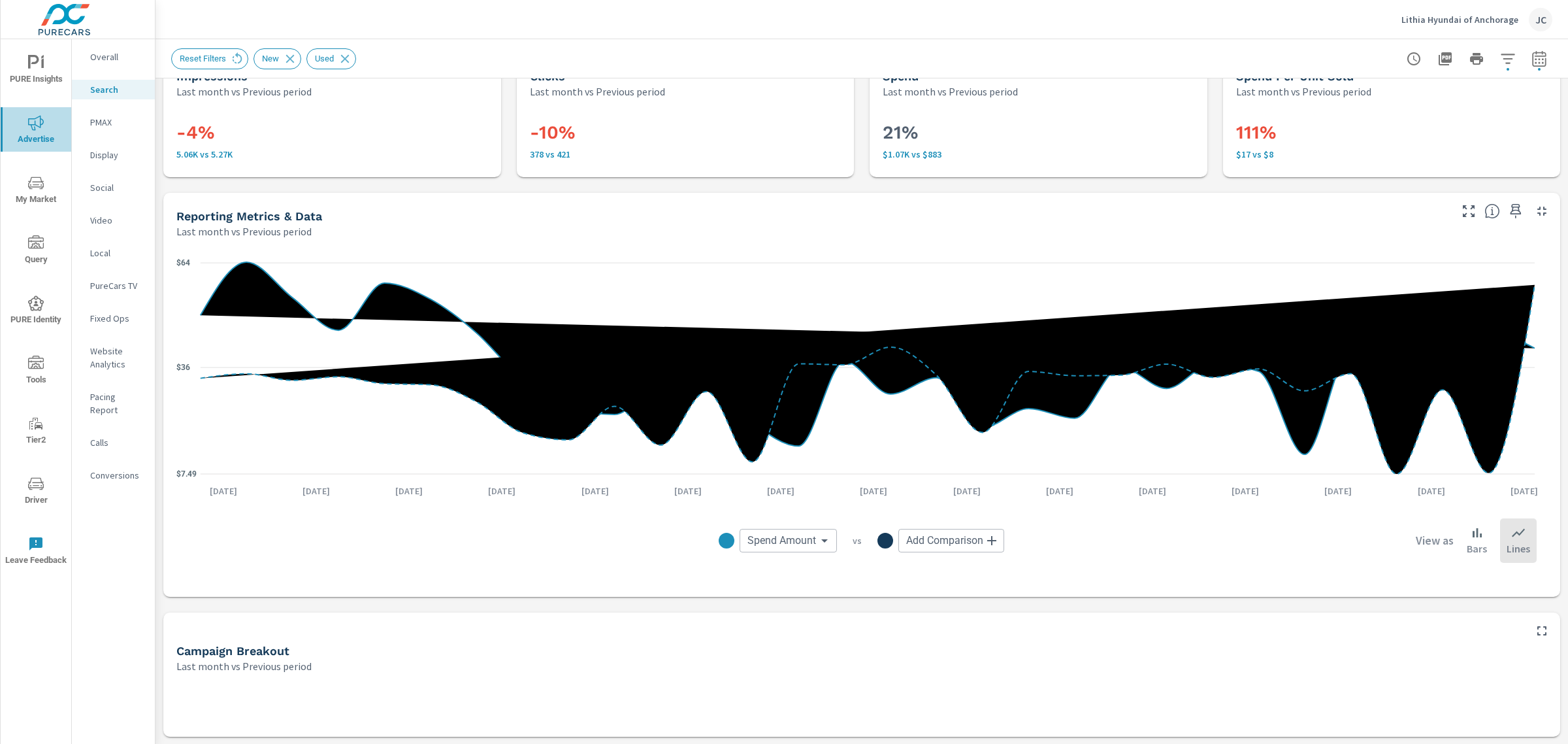
click at [37, 130] on icon "nav menu" at bounding box center [36, 123] width 16 height 16
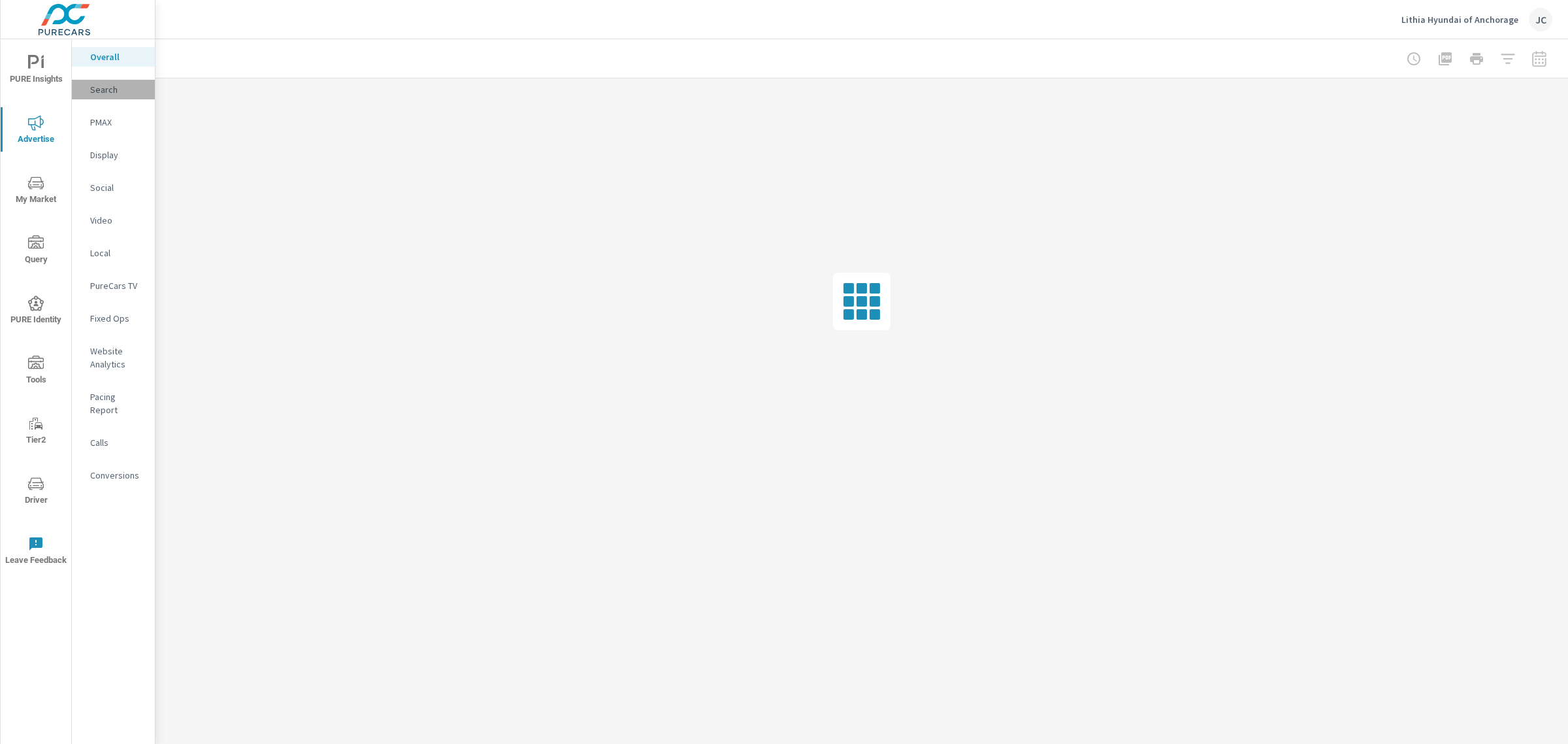
click at [109, 91] on p "Search" at bounding box center [117, 90] width 54 height 13
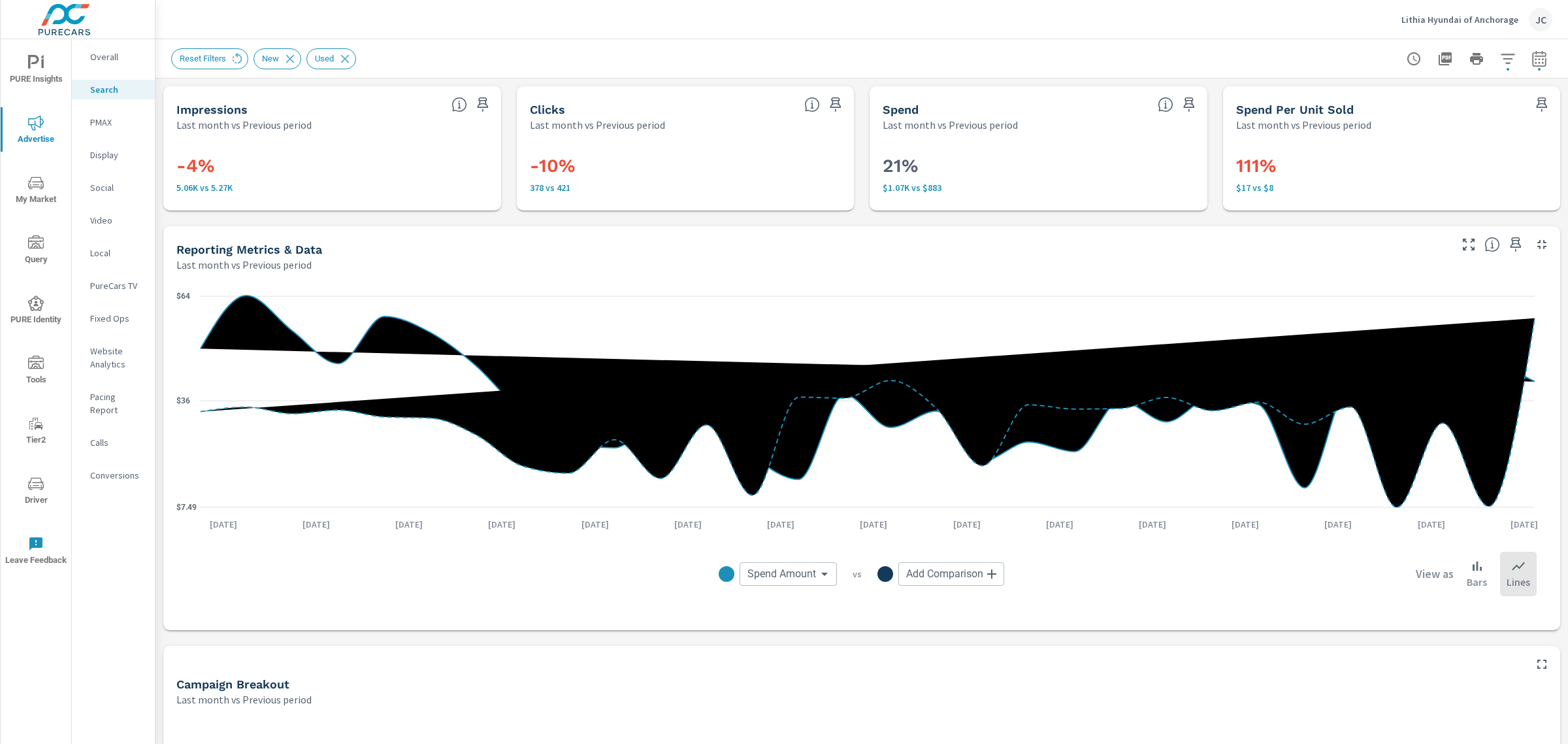
click at [561, 702] on div "Last month vs Previous period" at bounding box center [849, 699] width 1345 height 16
click at [1500, 60] on icon "button" at bounding box center [1508, 59] width 16 height 16
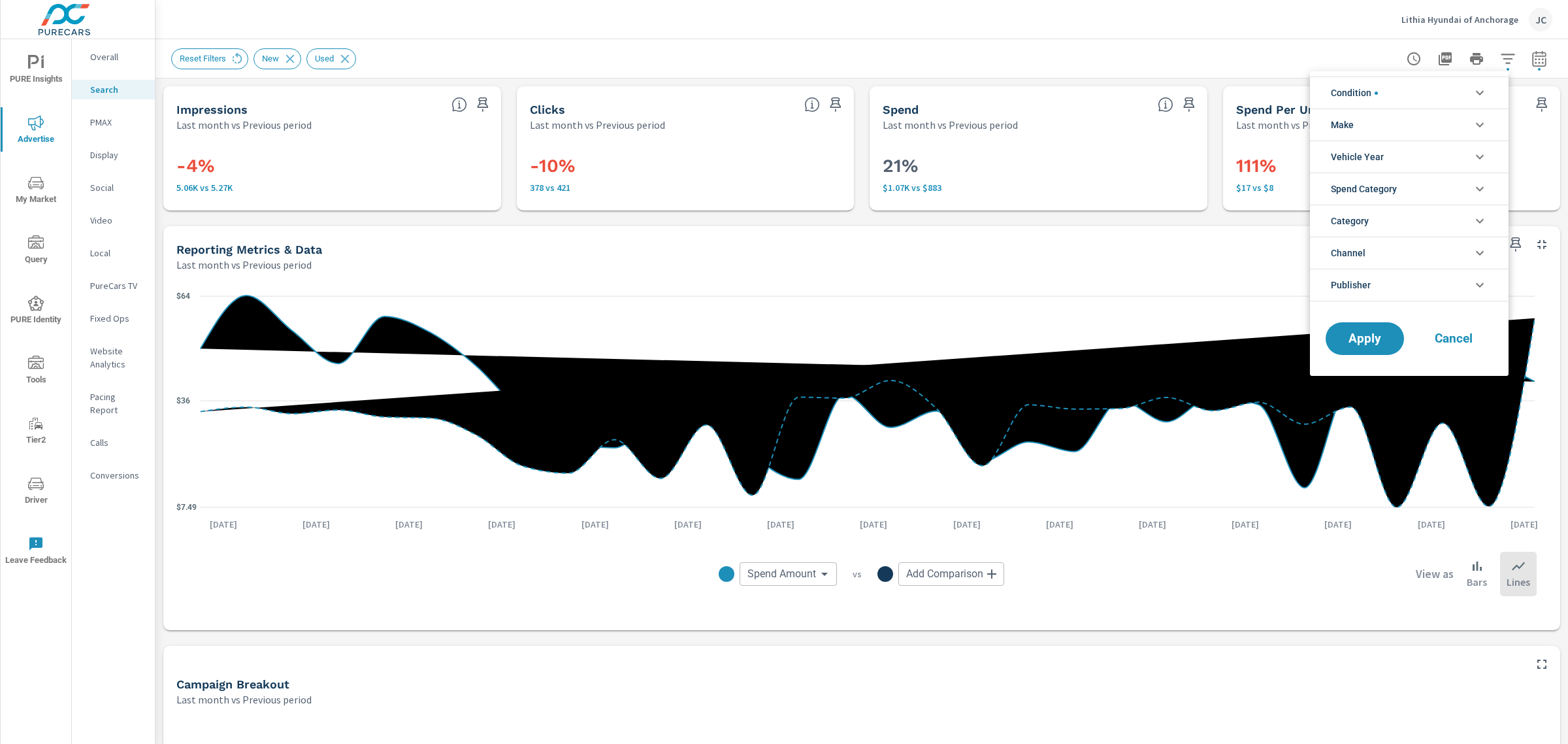
scroll to position [29, 0]
click at [1440, 125] on li "Make" at bounding box center [1409, 124] width 199 height 32
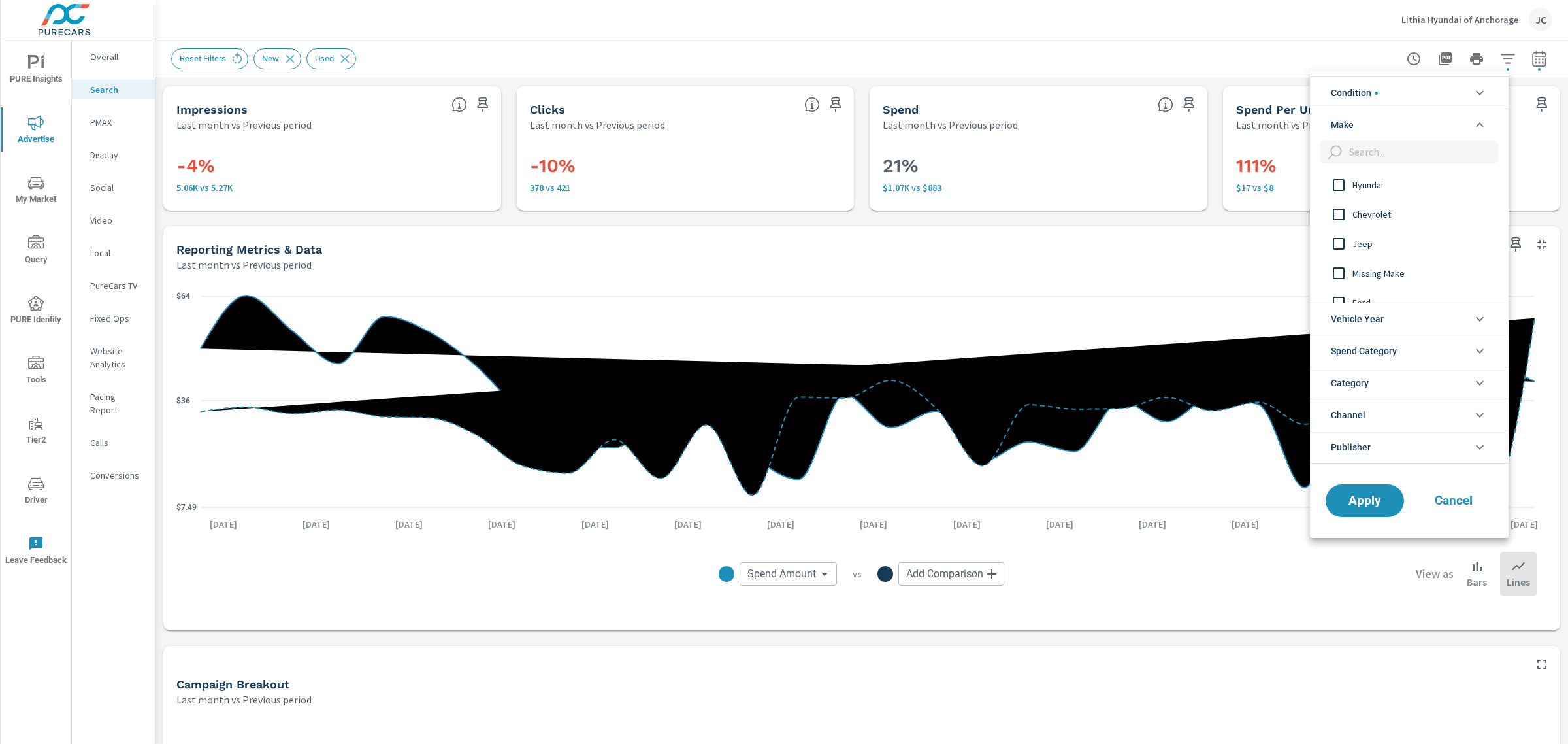
click at [1346, 187] on input "filter options" at bounding box center [1339, 185] width 27 height 27
click at [1357, 511] on button "Apply" at bounding box center [1365, 500] width 81 height 34
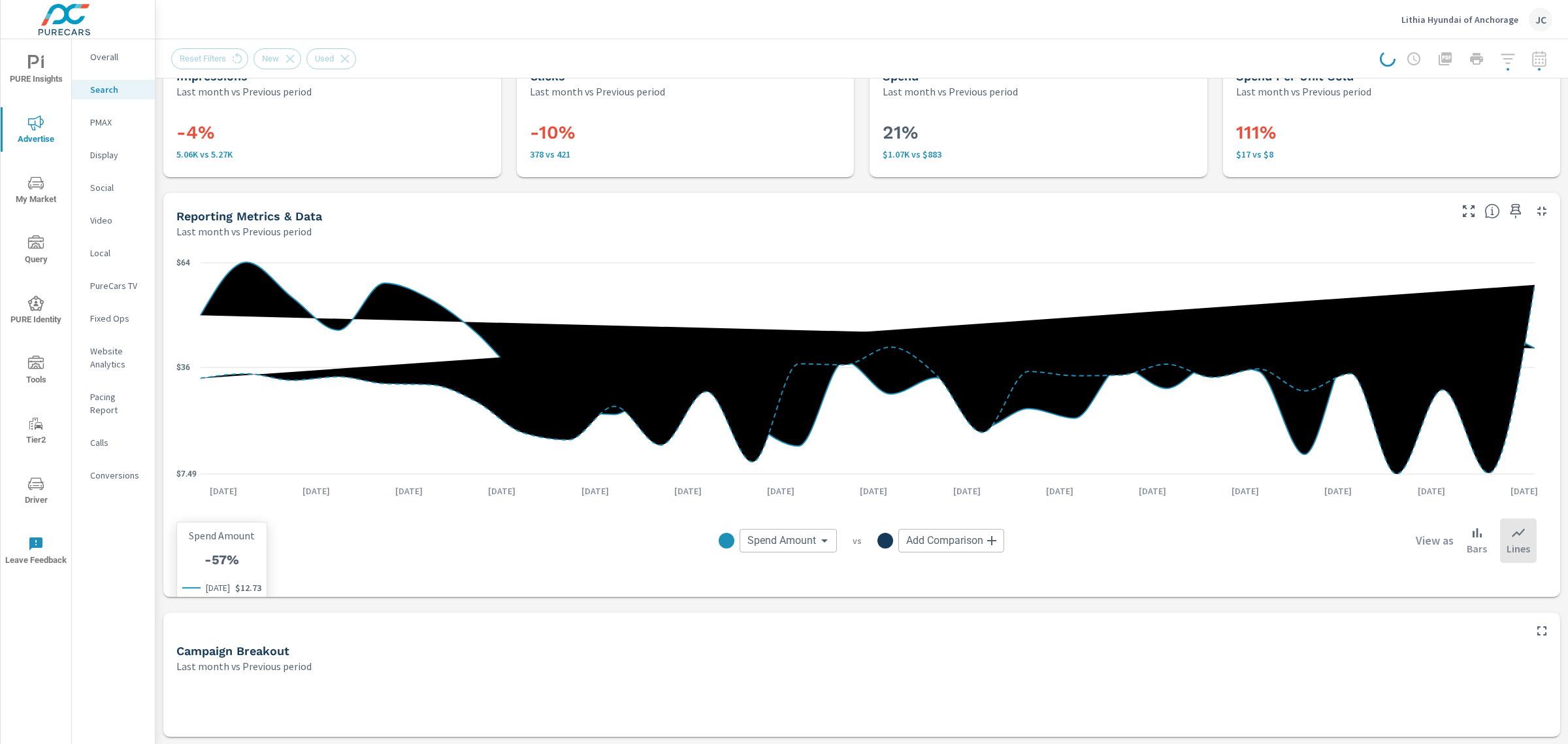
scroll to position [0, 0]
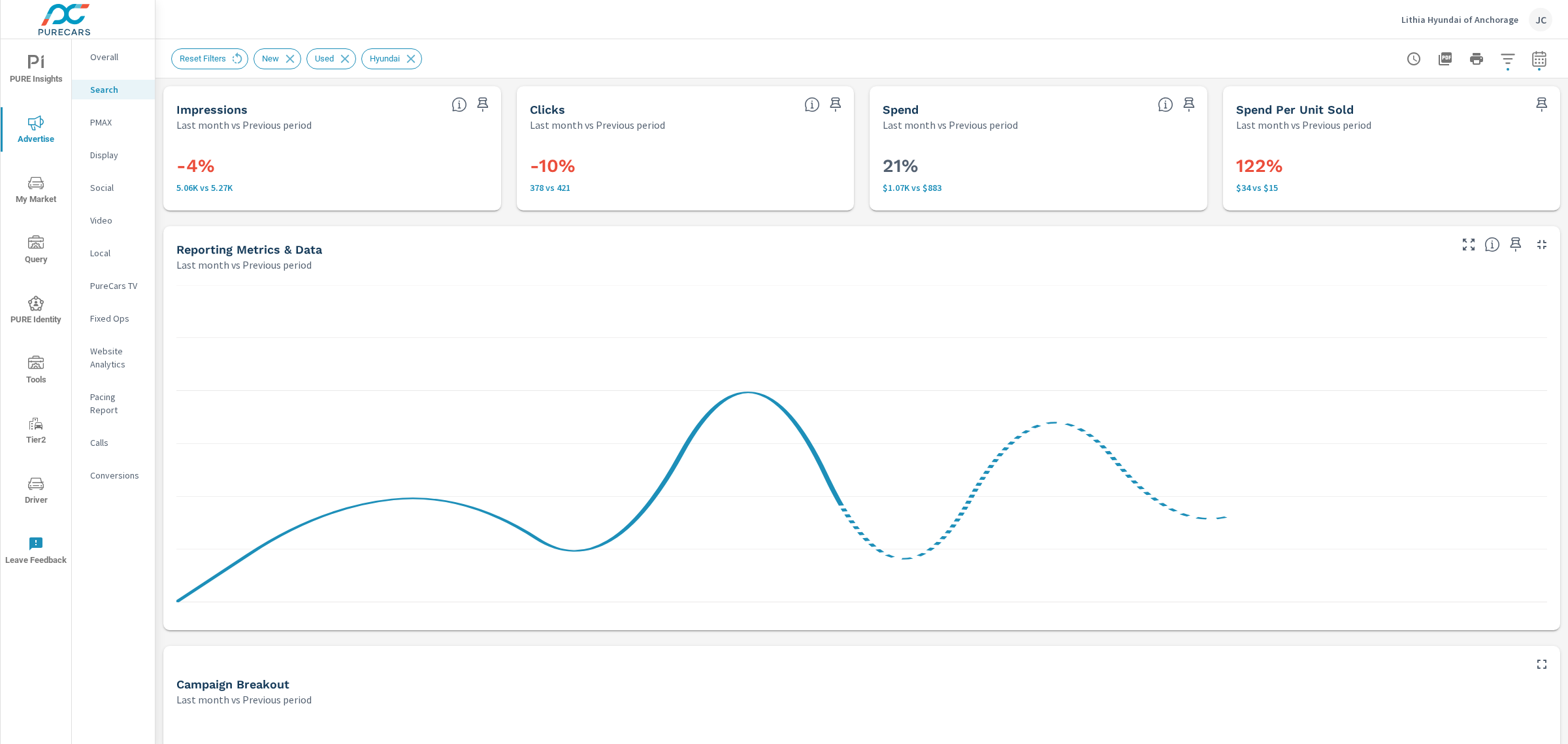
scroll to position [33, 0]
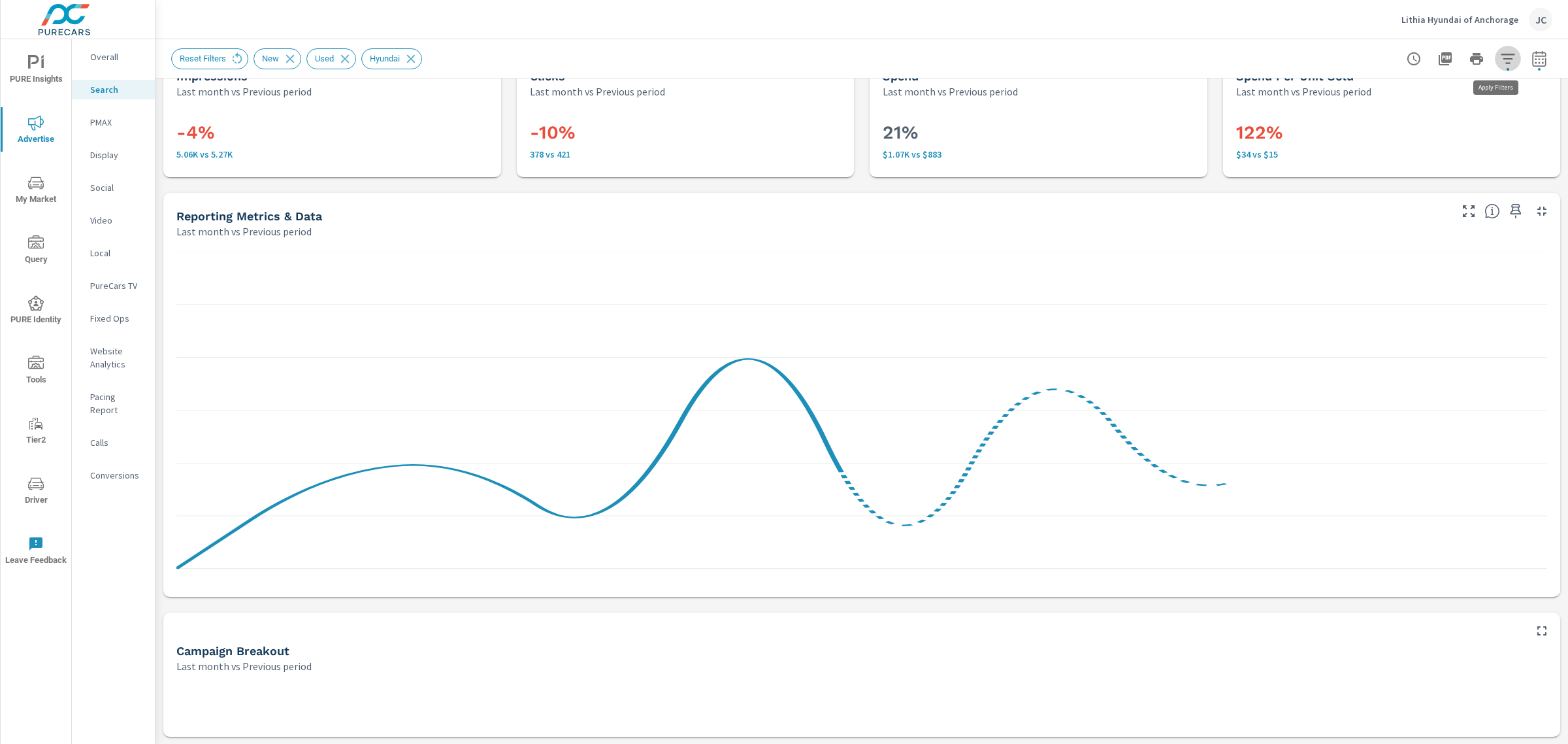
click at [1500, 60] on icon "button" at bounding box center [1508, 59] width 16 height 16
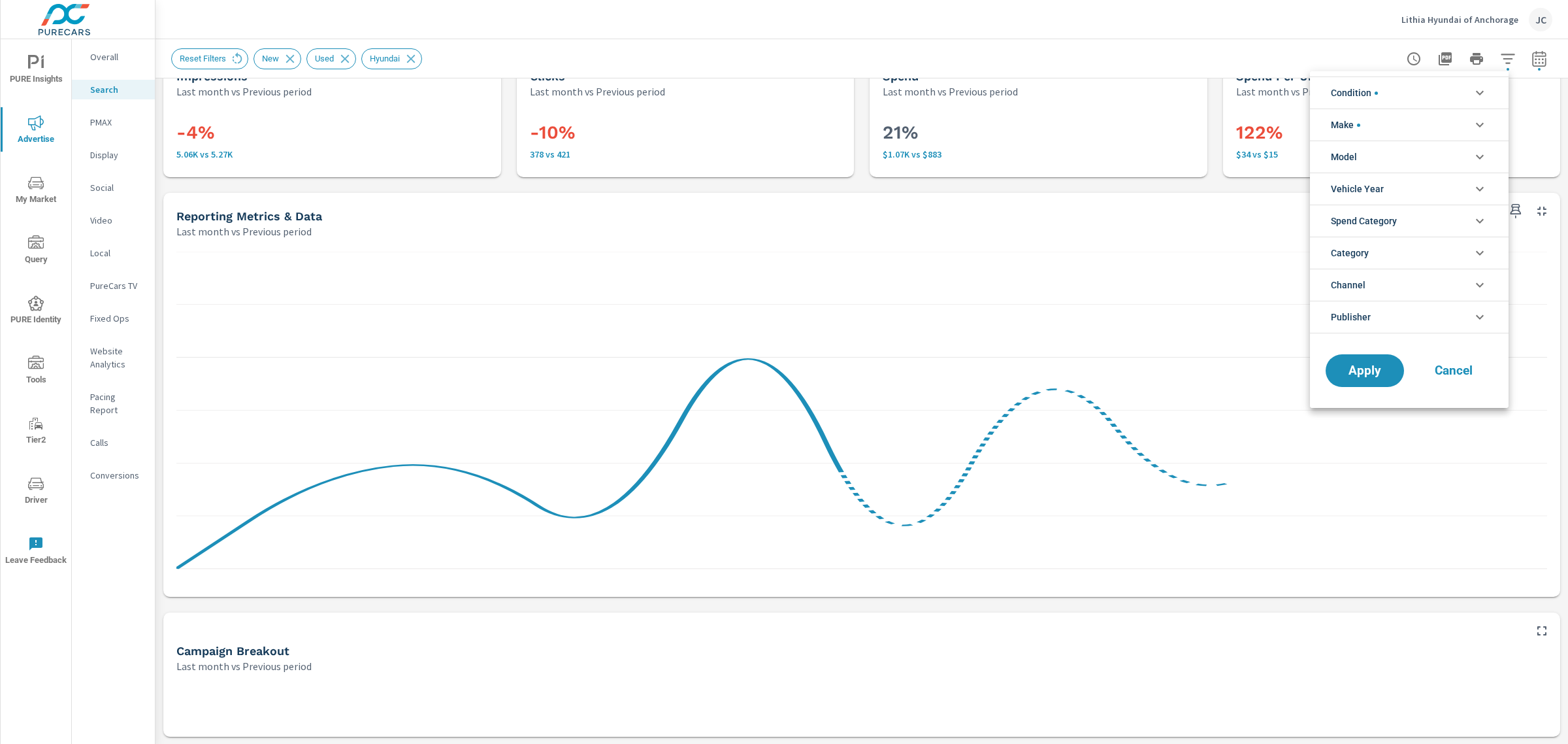
scroll to position [29, 0]
click at [1390, 127] on li "Make" at bounding box center [1409, 124] width 199 height 32
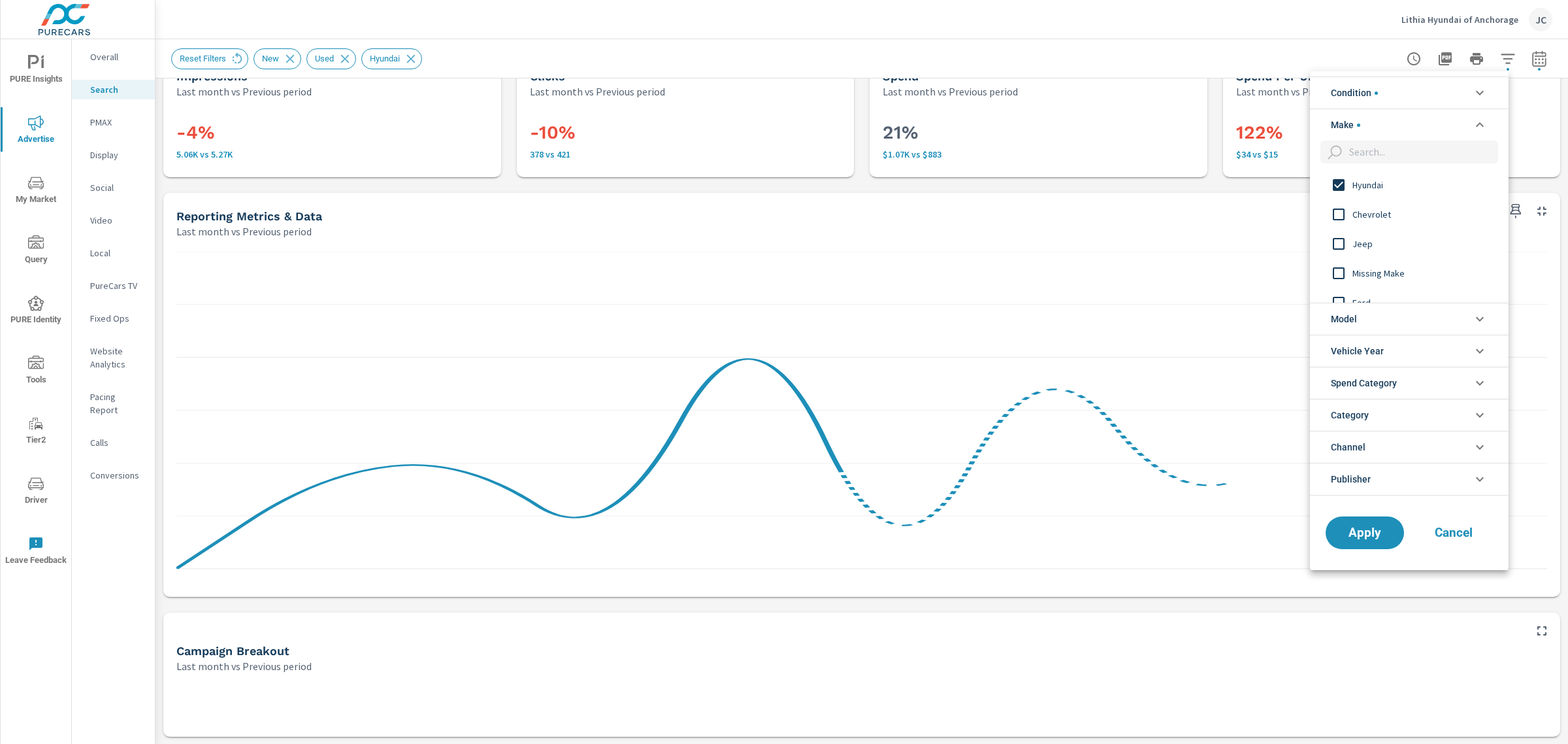
scroll to position [0, 0]
click at [1337, 181] on input "filter options" at bounding box center [1339, 185] width 27 height 27
click at [1346, 549] on button "Apply" at bounding box center [1365, 532] width 81 height 34
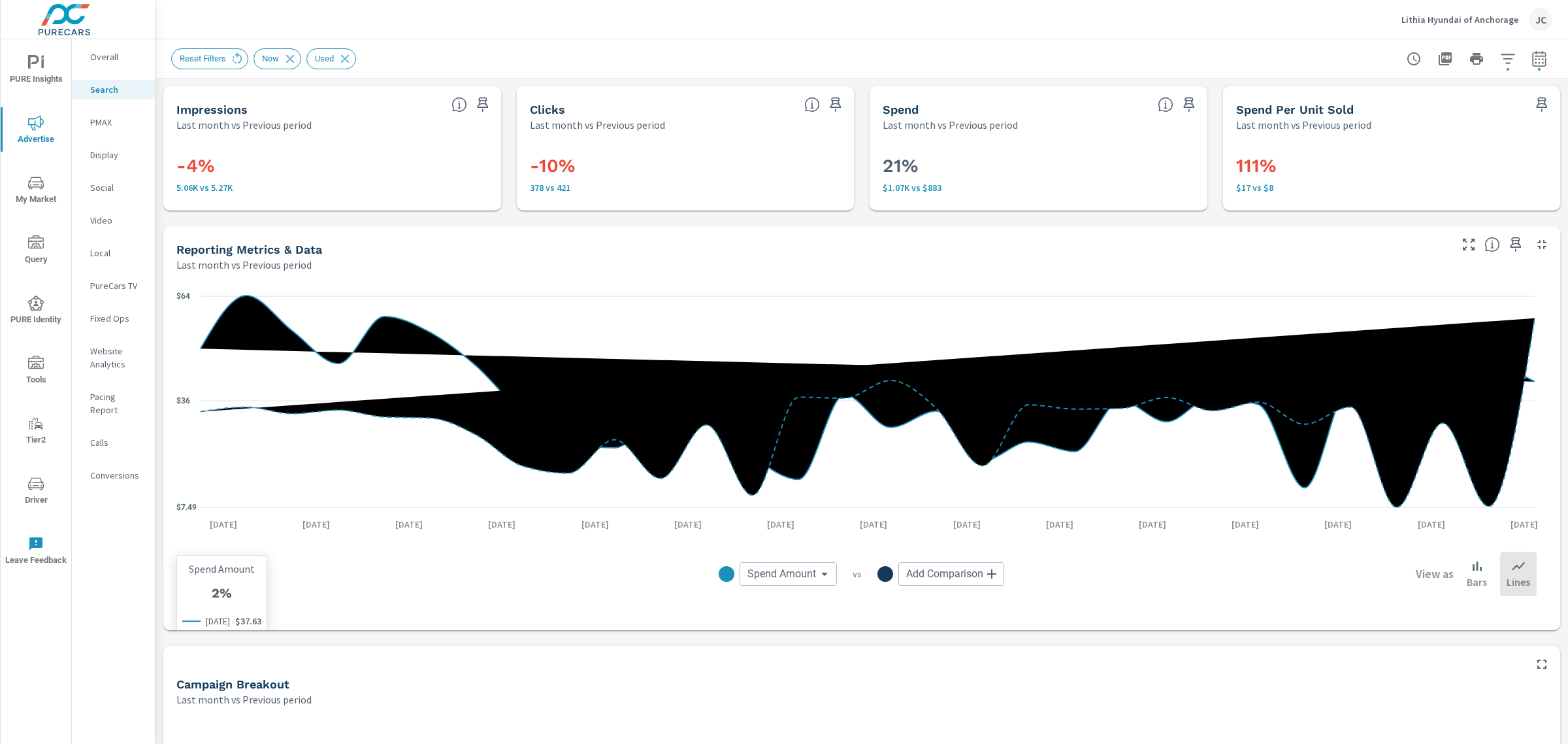
scroll to position [33, 0]
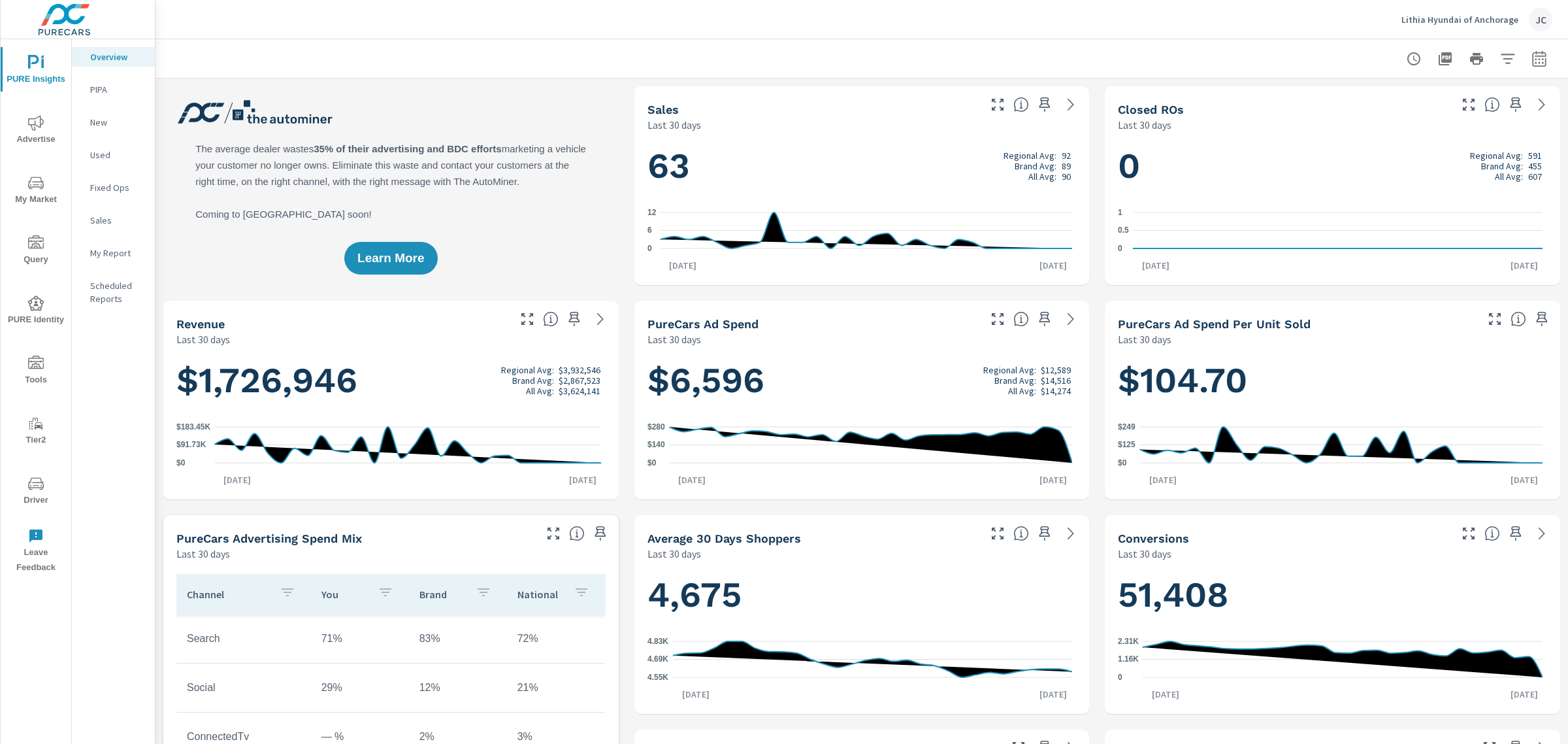
click at [41, 134] on span "Advertise" at bounding box center [36, 130] width 63 height 32
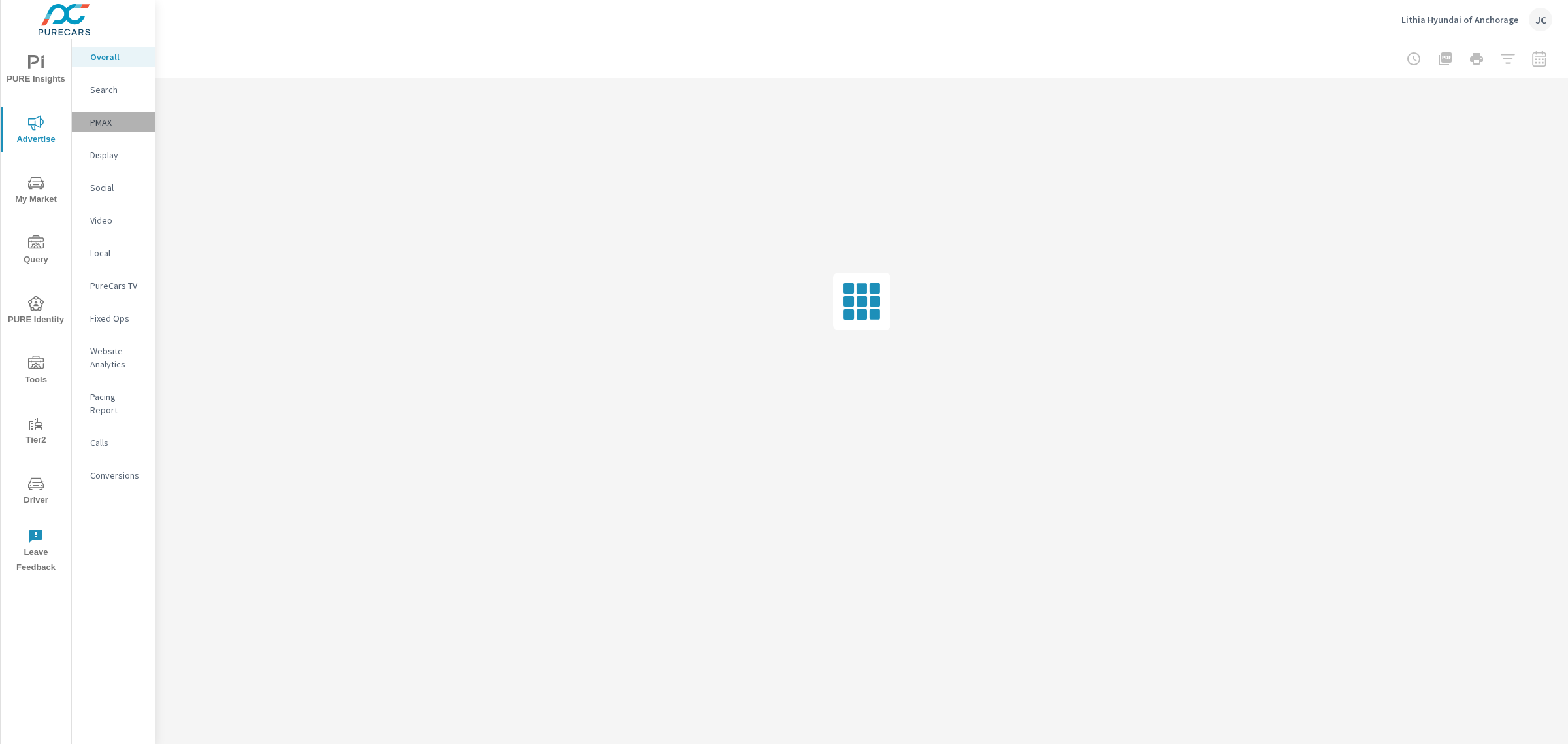
click at [111, 124] on p "PMAX" at bounding box center [117, 122] width 54 height 13
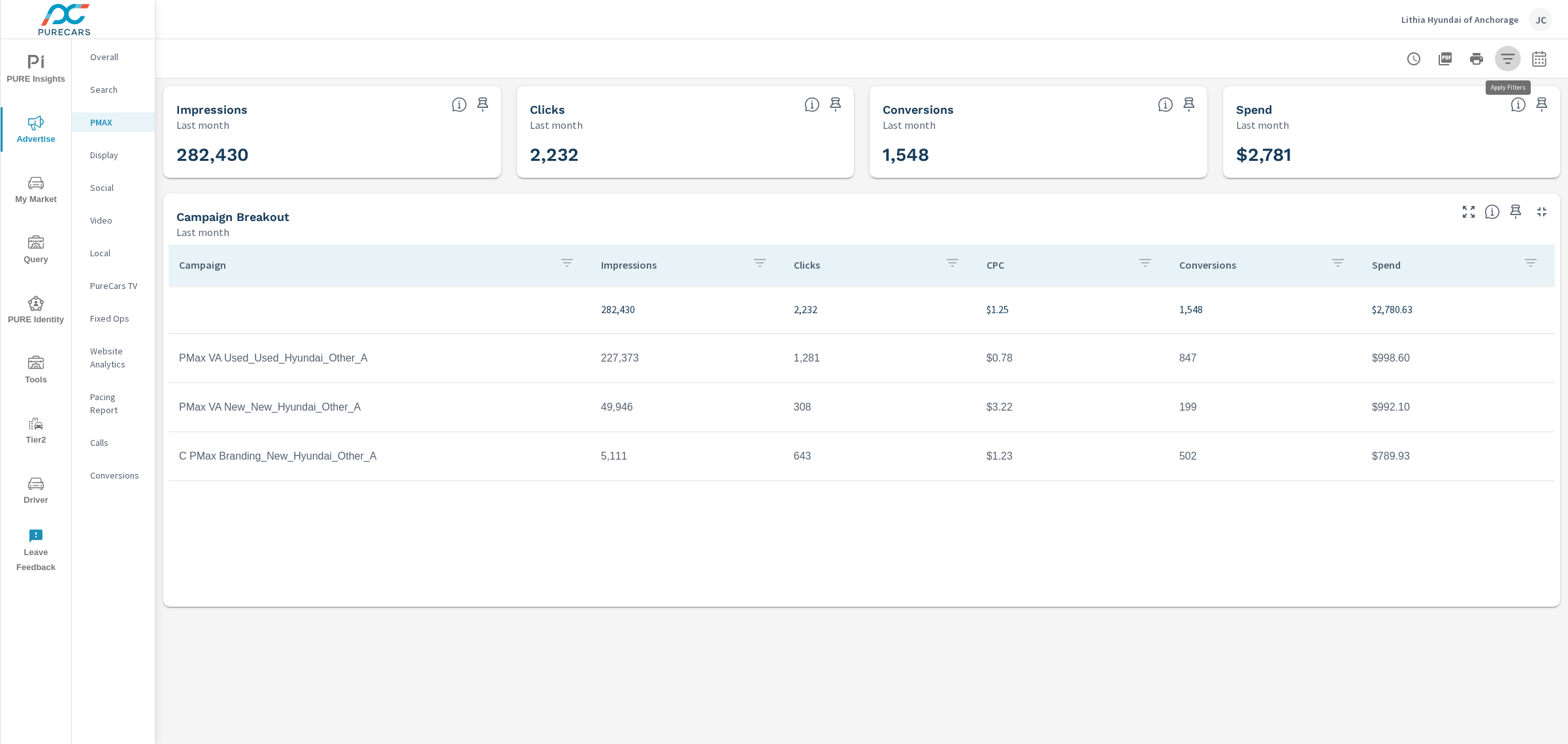
click at [1508, 64] on icon "button" at bounding box center [1508, 59] width 16 height 16
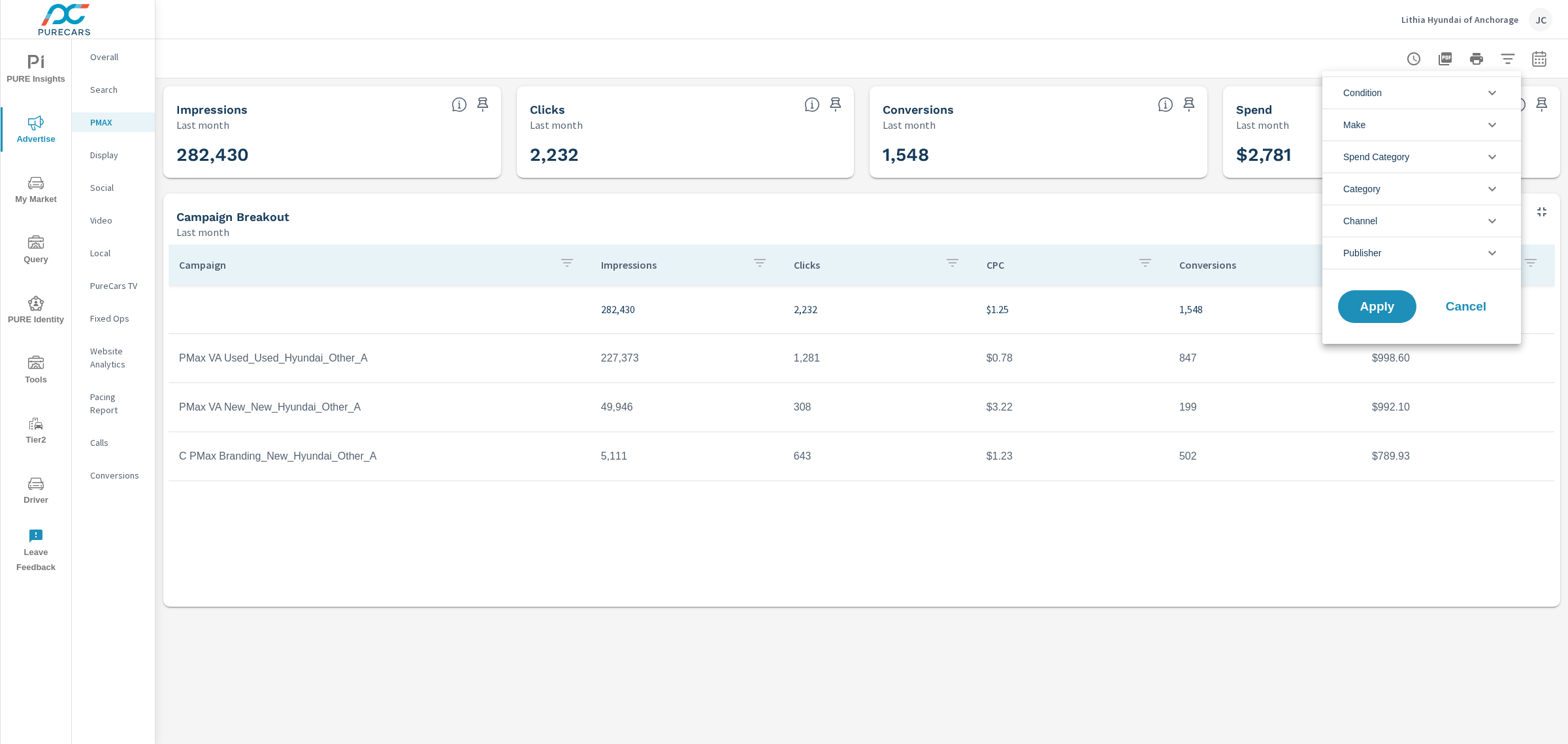
click at [1454, 93] on li "Condition" at bounding box center [1422, 92] width 199 height 32
click at [1384, 331] on span "Apply" at bounding box center [1377, 336] width 53 height 13
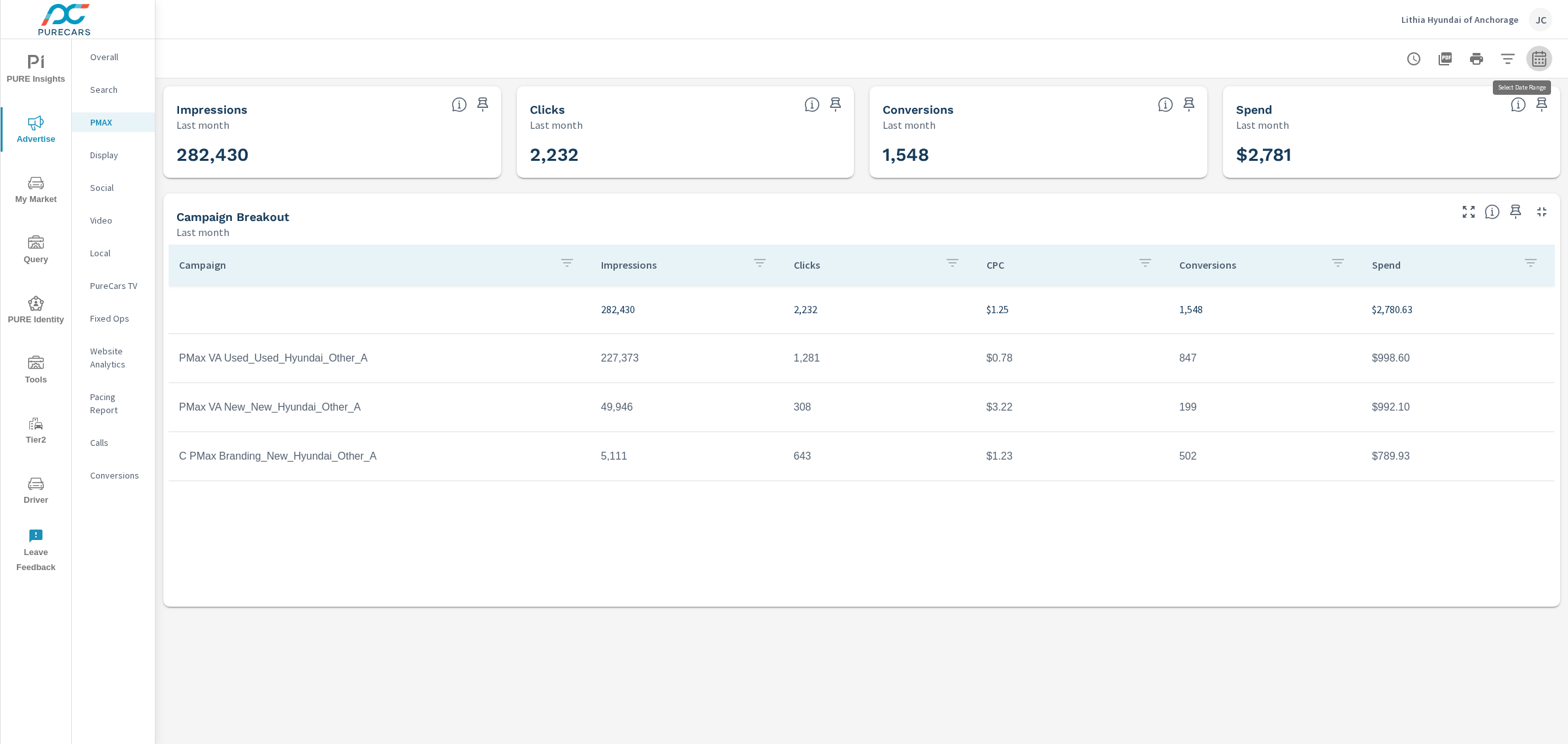
click at [1537, 56] on icon "button" at bounding box center [1539, 58] width 13 height 16
select select "Last month"
click at [1415, 142] on p "+ Add comparison" at bounding box center [1448, 147] width 167 height 16
select select "Previous period"
click at [1397, 221] on span "Apply" at bounding box center [1406, 222] width 53 height 13
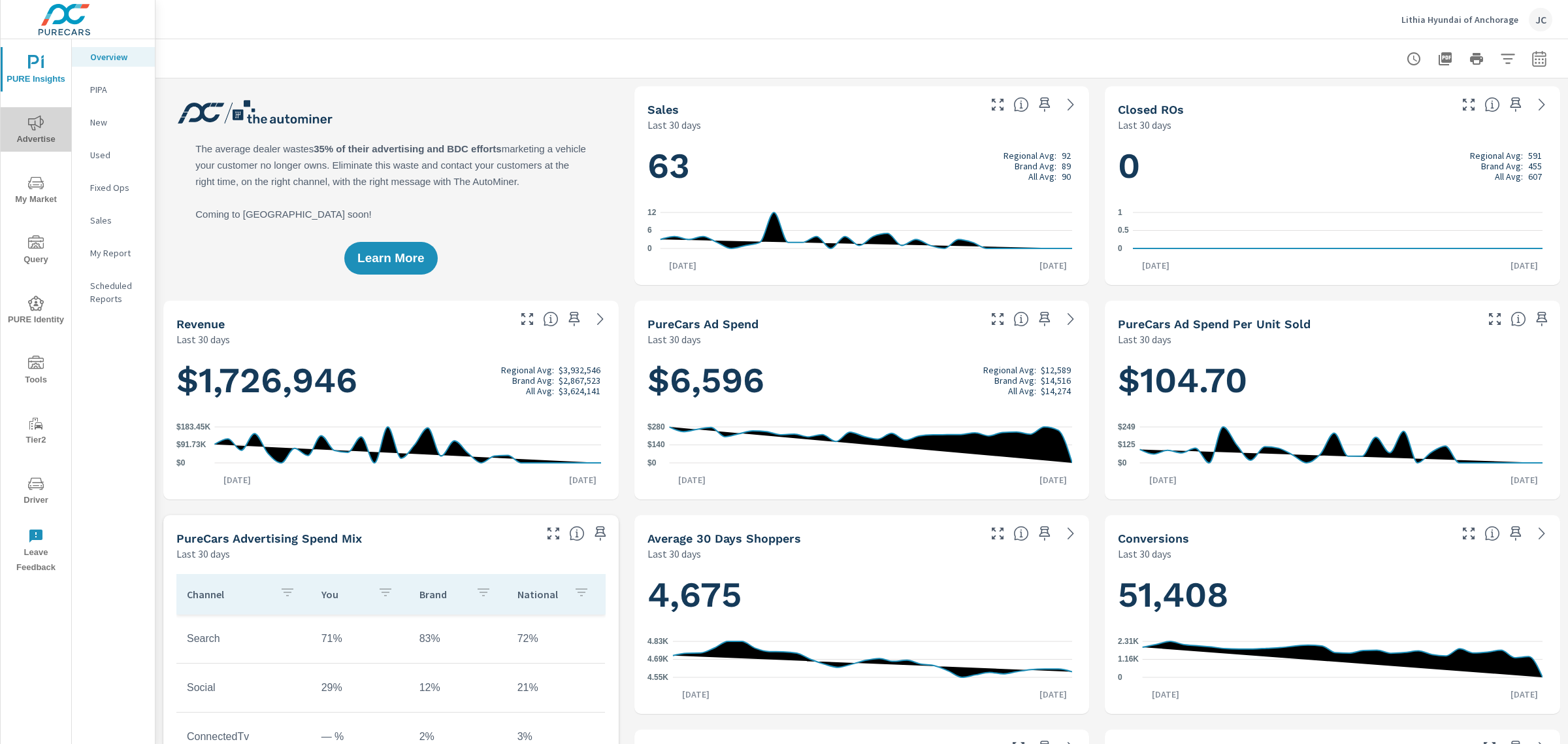
click at [29, 130] on span "Advertise" at bounding box center [36, 130] width 63 height 32
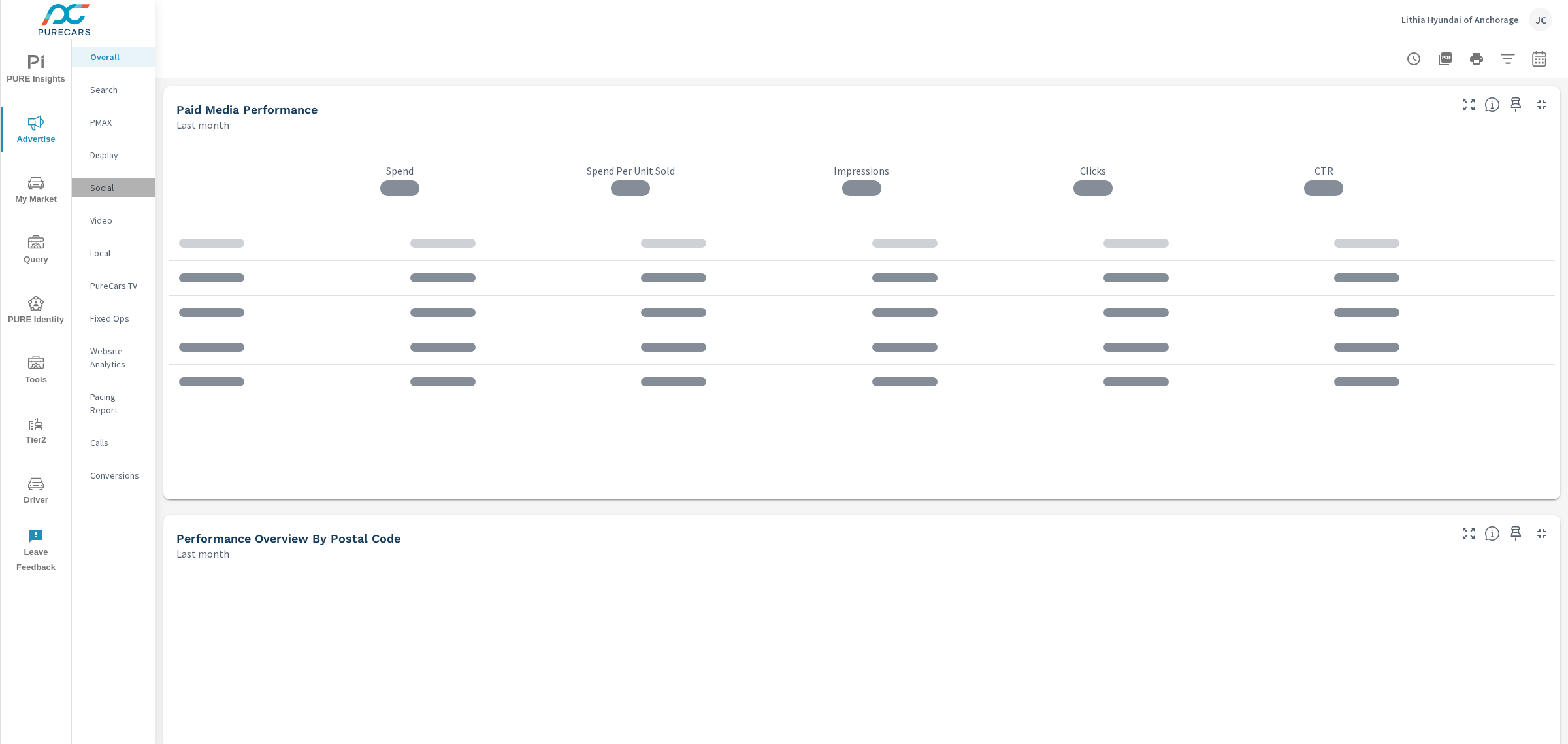
click at [105, 183] on p "Social" at bounding box center [117, 187] width 54 height 13
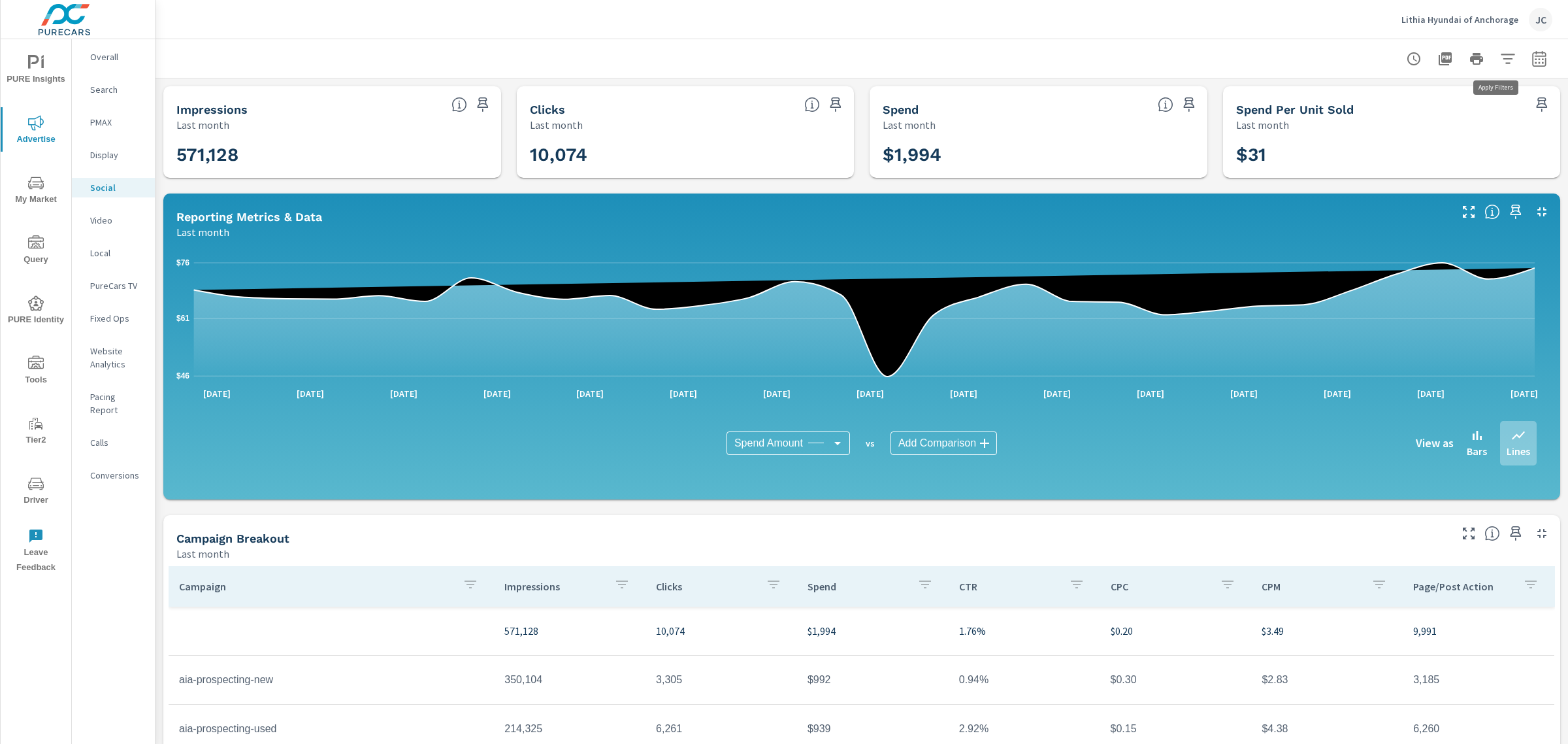
click at [1506, 54] on button "button" at bounding box center [1508, 58] width 26 height 26
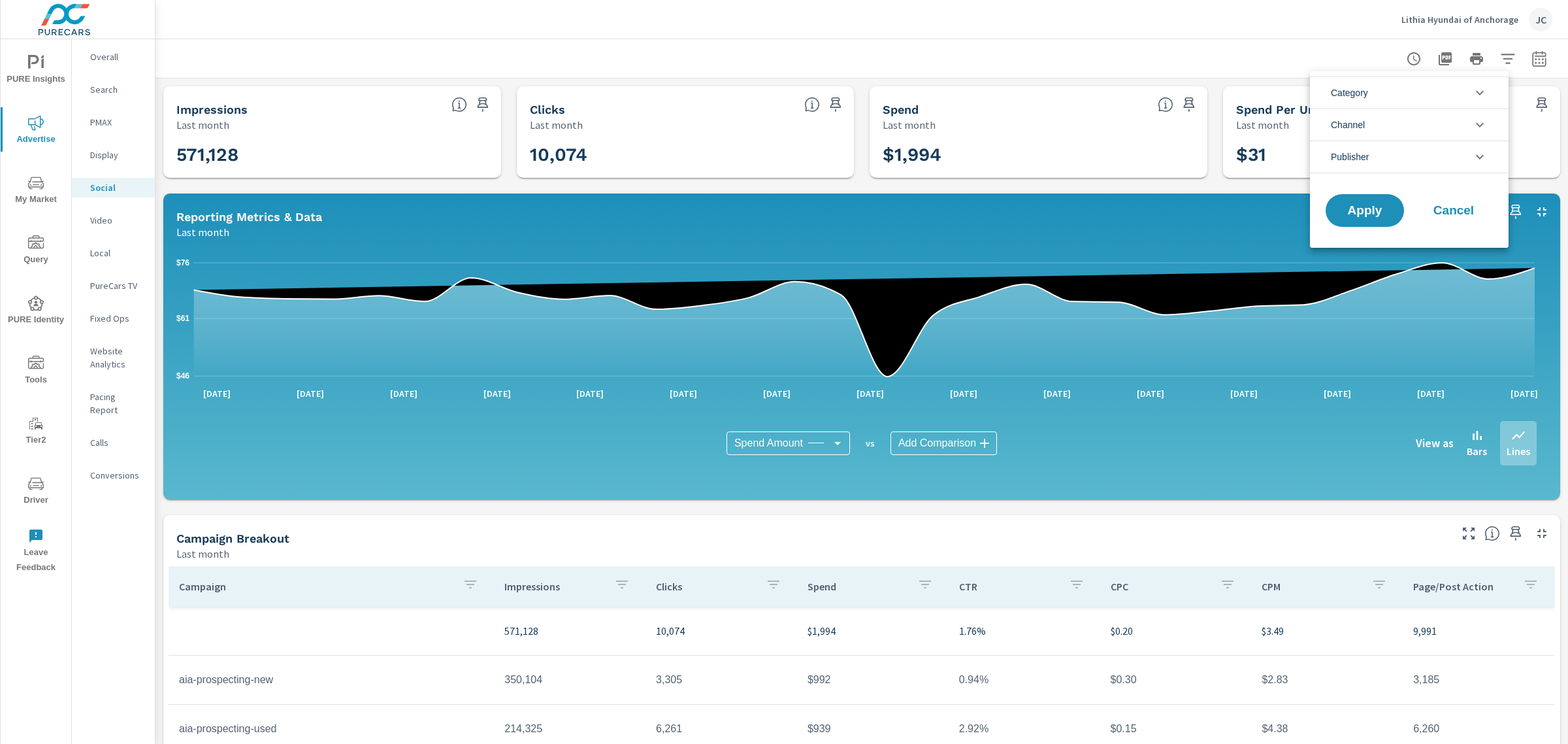
click at [1457, 161] on li "Publisher" at bounding box center [1409, 157] width 199 height 33
click at [1475, 127] on icon "filter options" at bounding box center [1480, 125] width 16 height 16
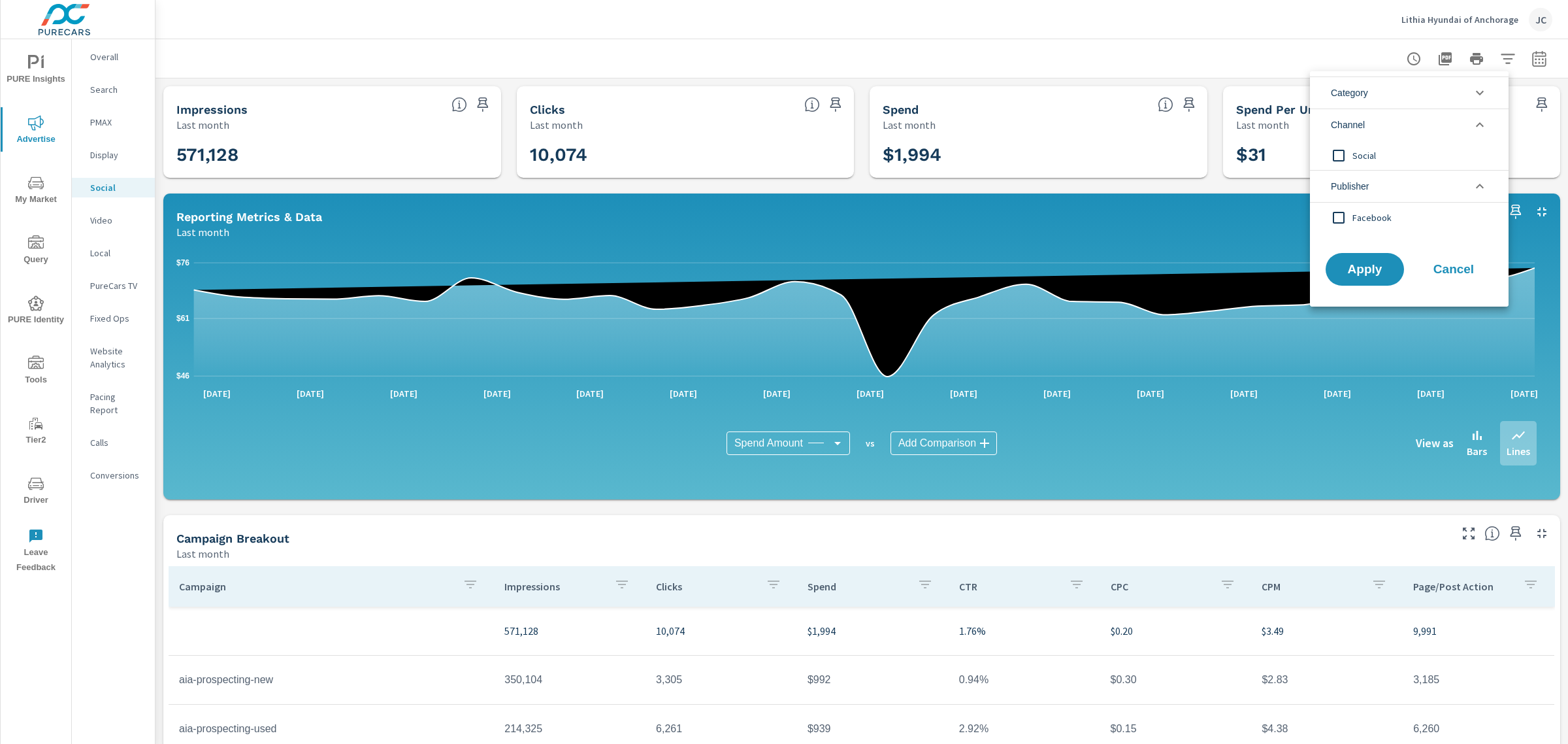
click at [1475, 95] on icon "filter options" at bounding box center [1480, 93] width 16 height 16
click at [1521, 54] on div at bounding box center [784, 372] width 1568 height 744
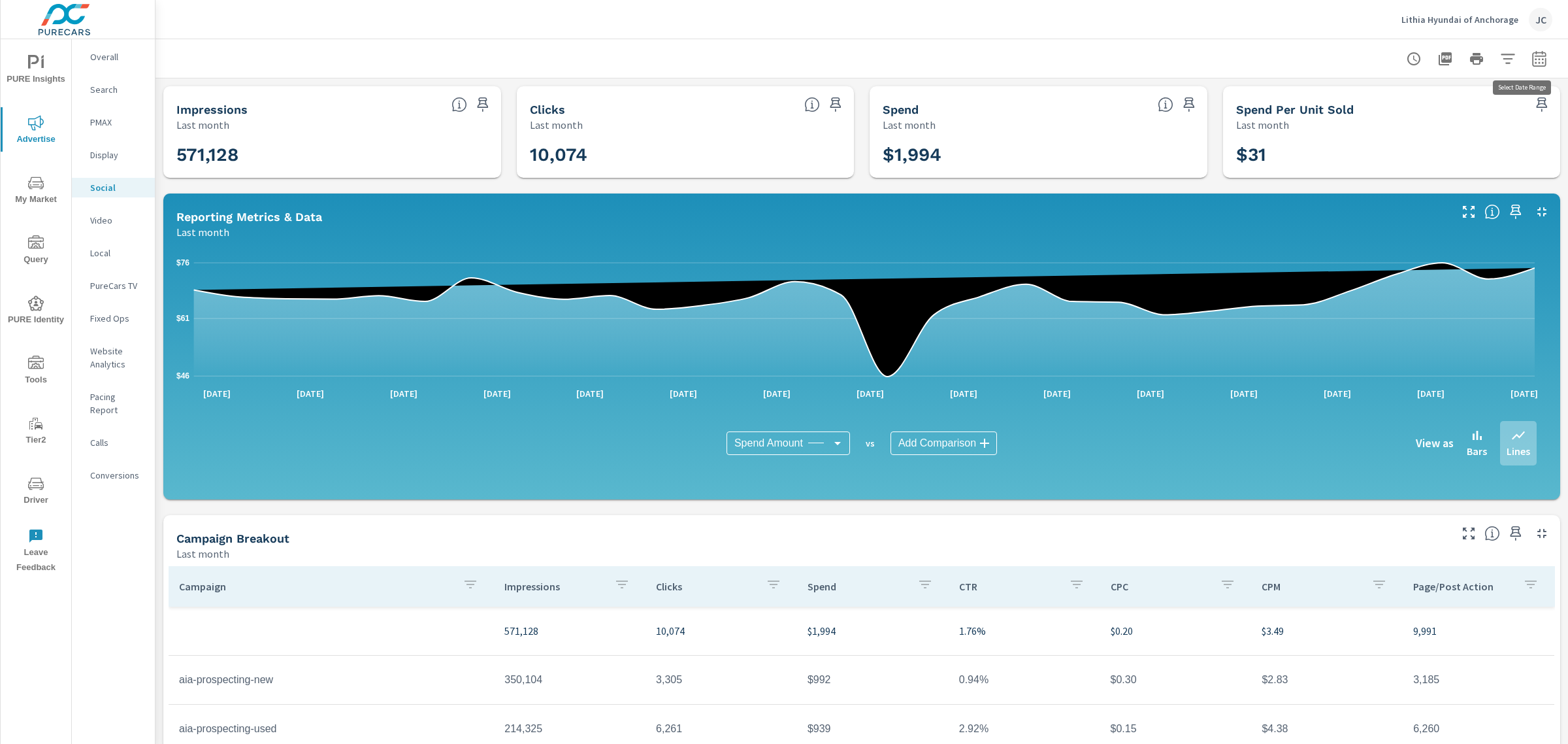
click at [1532, 57] on icon "button" at bounding box center [1540, 59] width 16 height 16
select select "Last month"
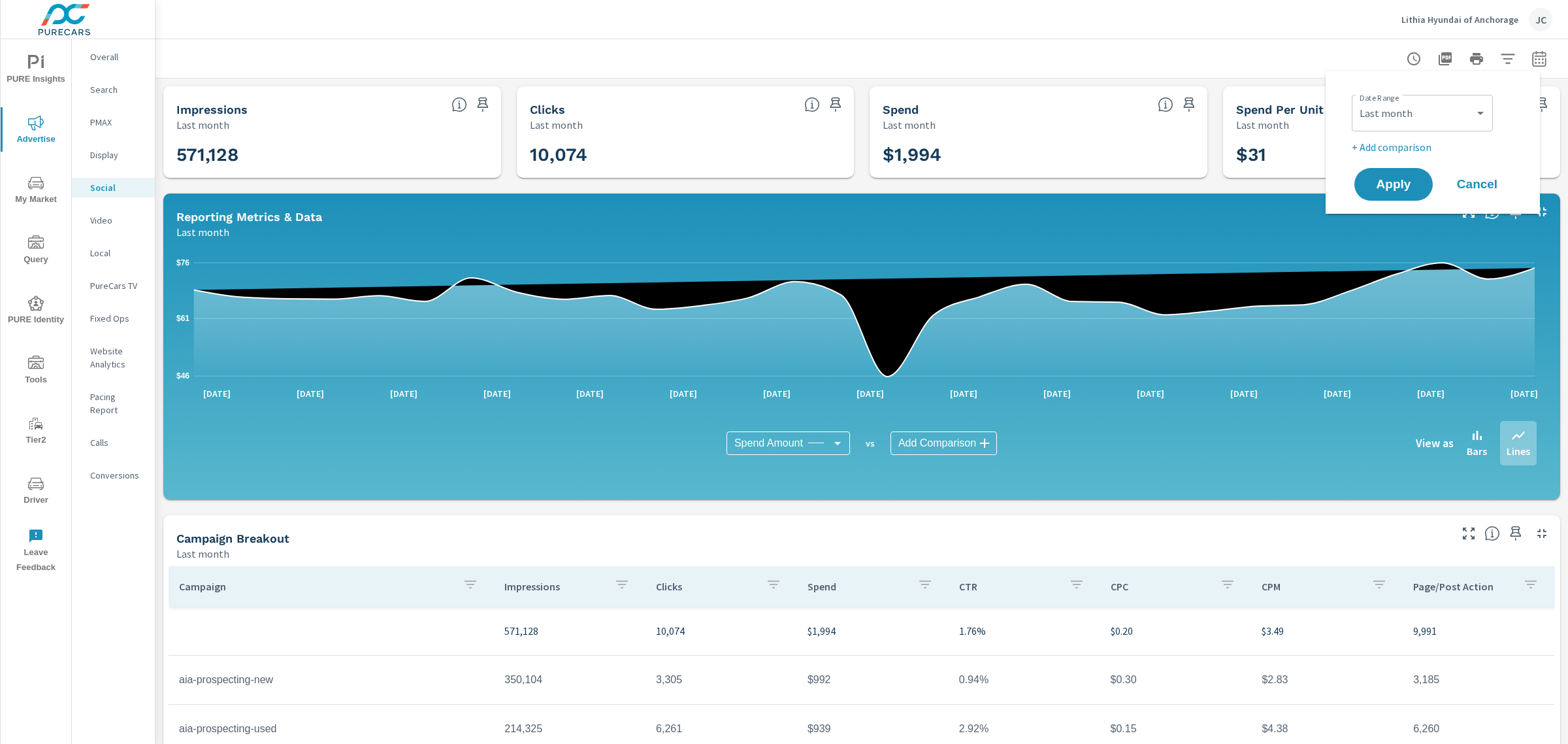
click at [1387, 141] on p "+ Add comparison" at bounding box center [1435, 147] width 167 height 16
select select "Previous period"
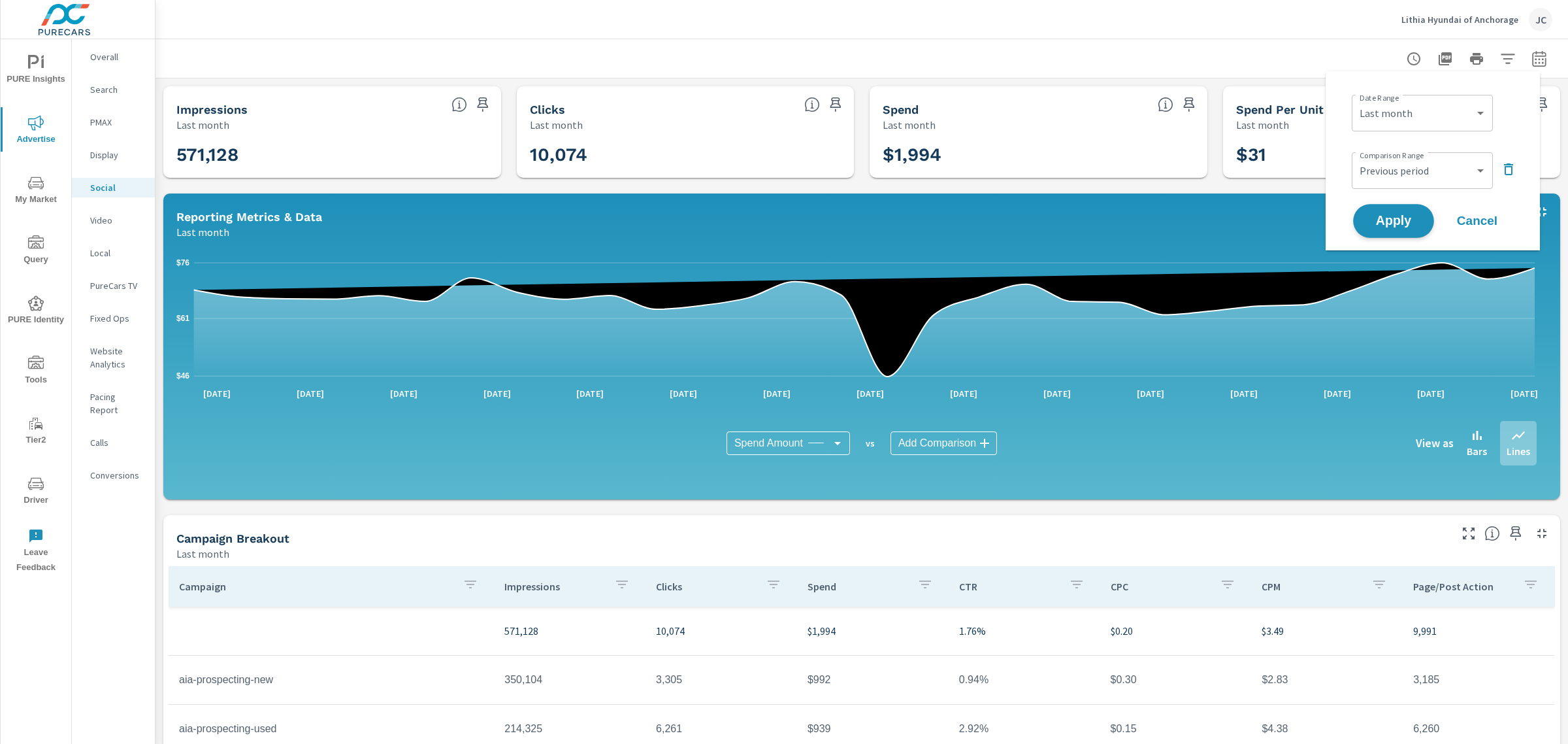
click at [1382, 215] on span "Apply" at bounding box center [1394, 222] width 53 height 13
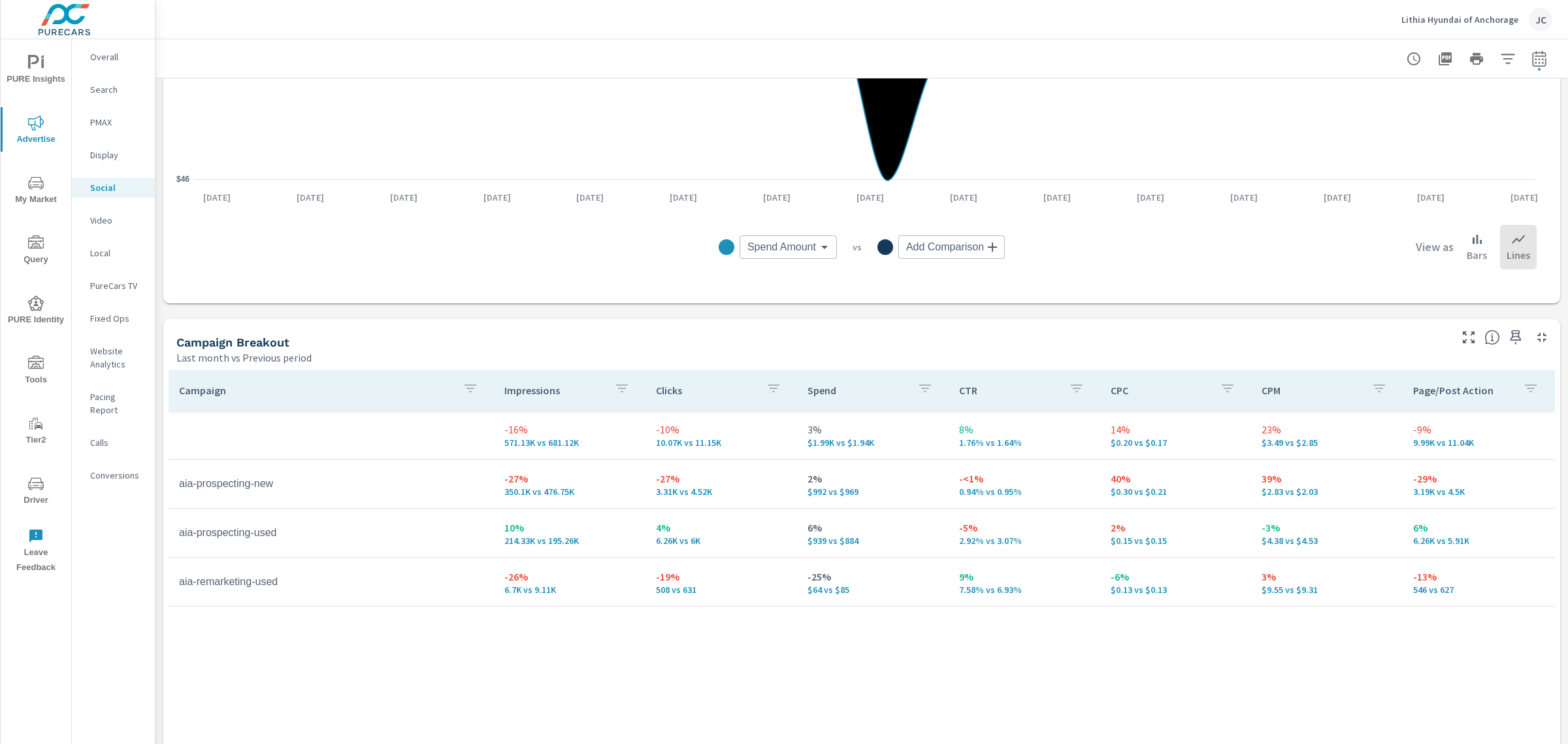
scroll to position [453, 0]
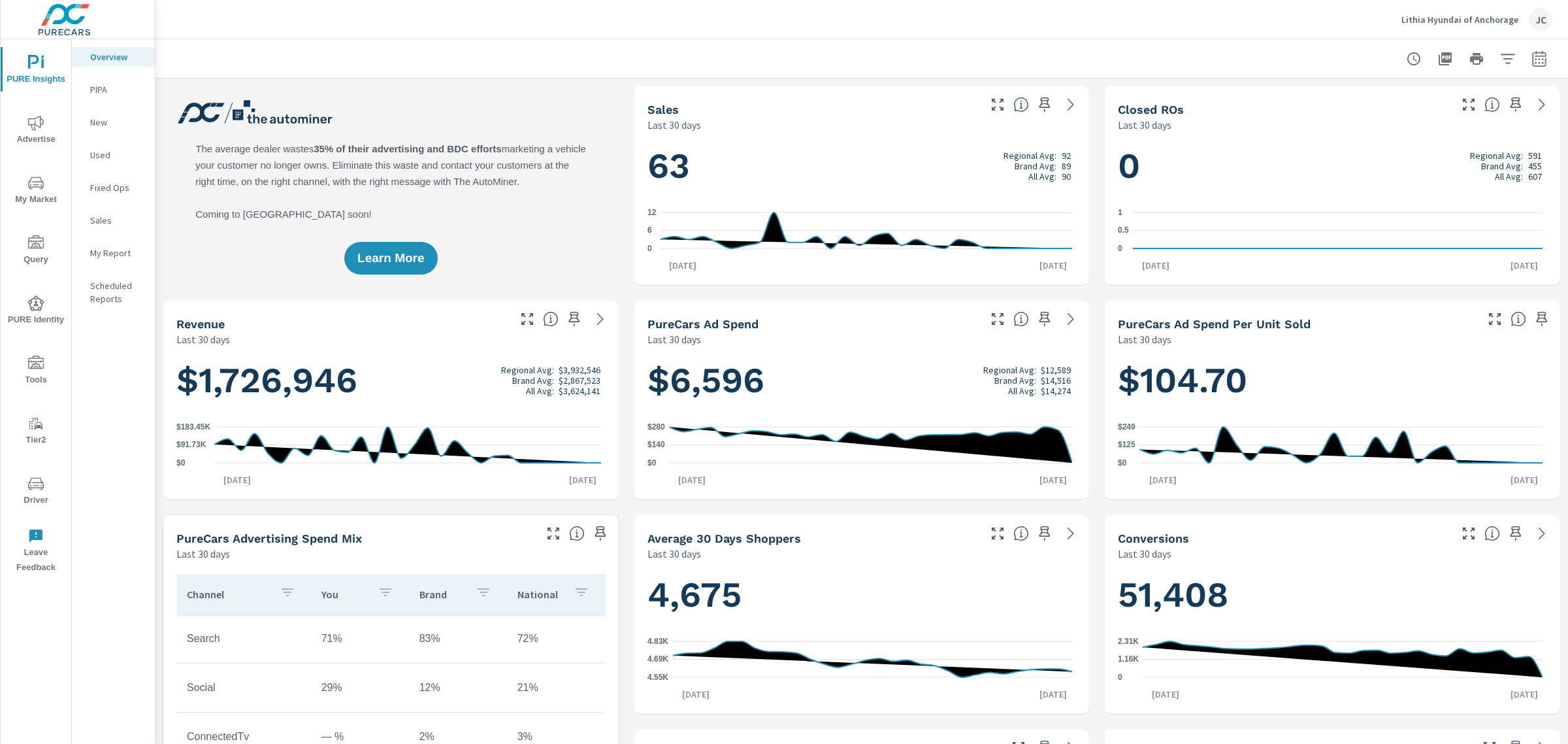
click at [37, 196] on span "My Market" at bounding box center [36, 191] width 63 height 32
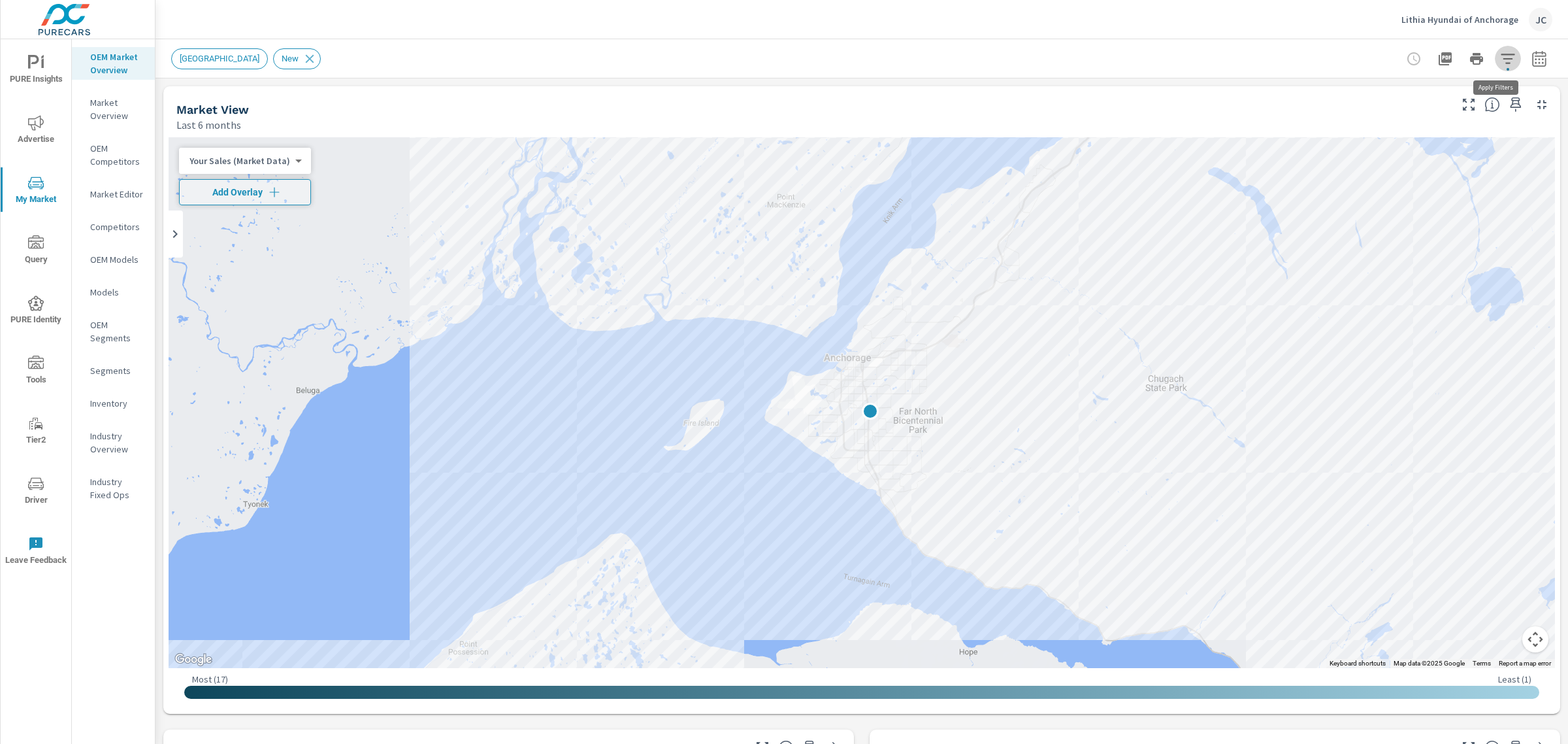
click at [1500, 57] on icon "button" at bounding box center [1508, 59] width 16 height 16
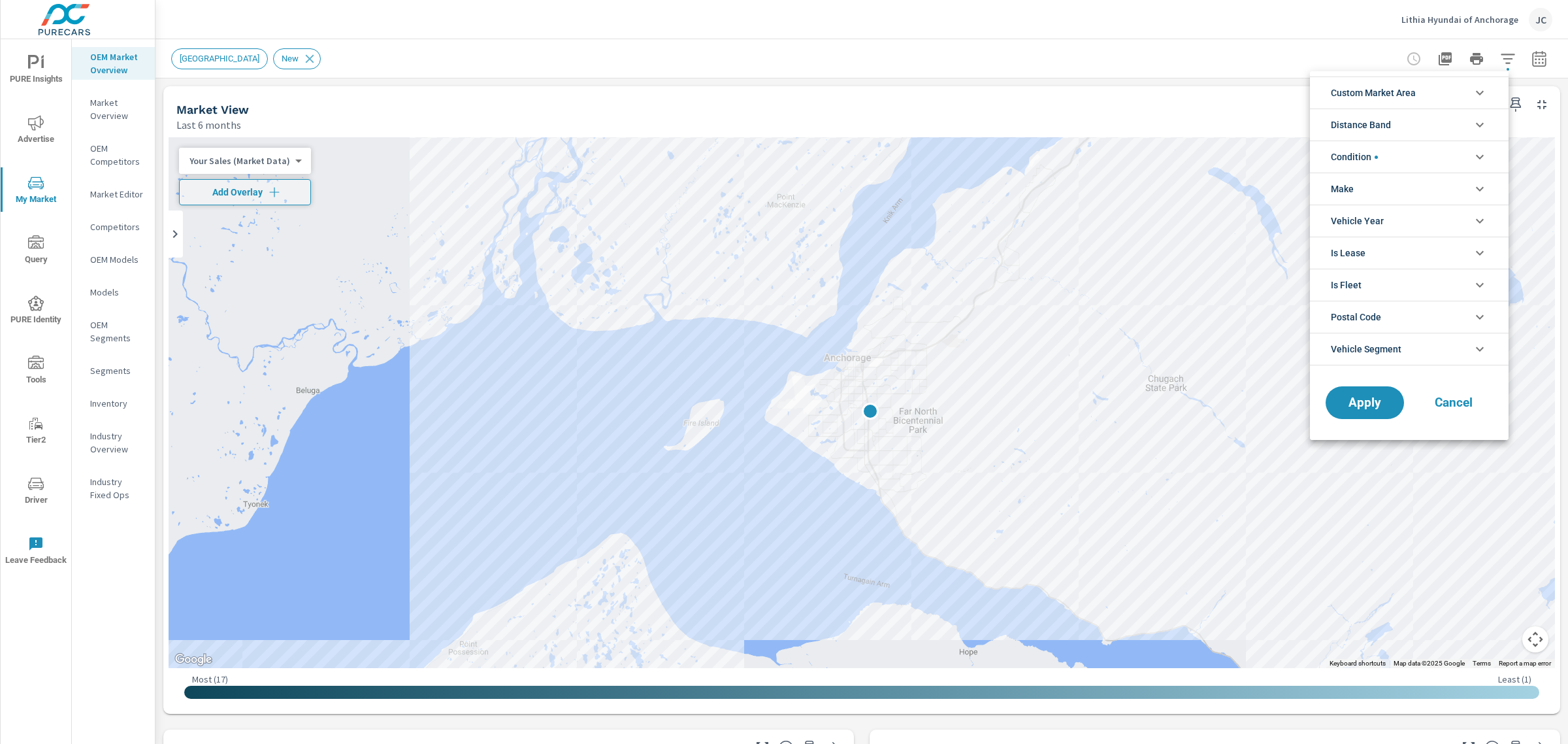
drag, startPoint x: 1566, startPoint y: 122, endPoint x: 1567, endPoint y: 213, distance: 91.0
click at [1567, 213] on div at bounding box center [784, 372] width 1568 height 744
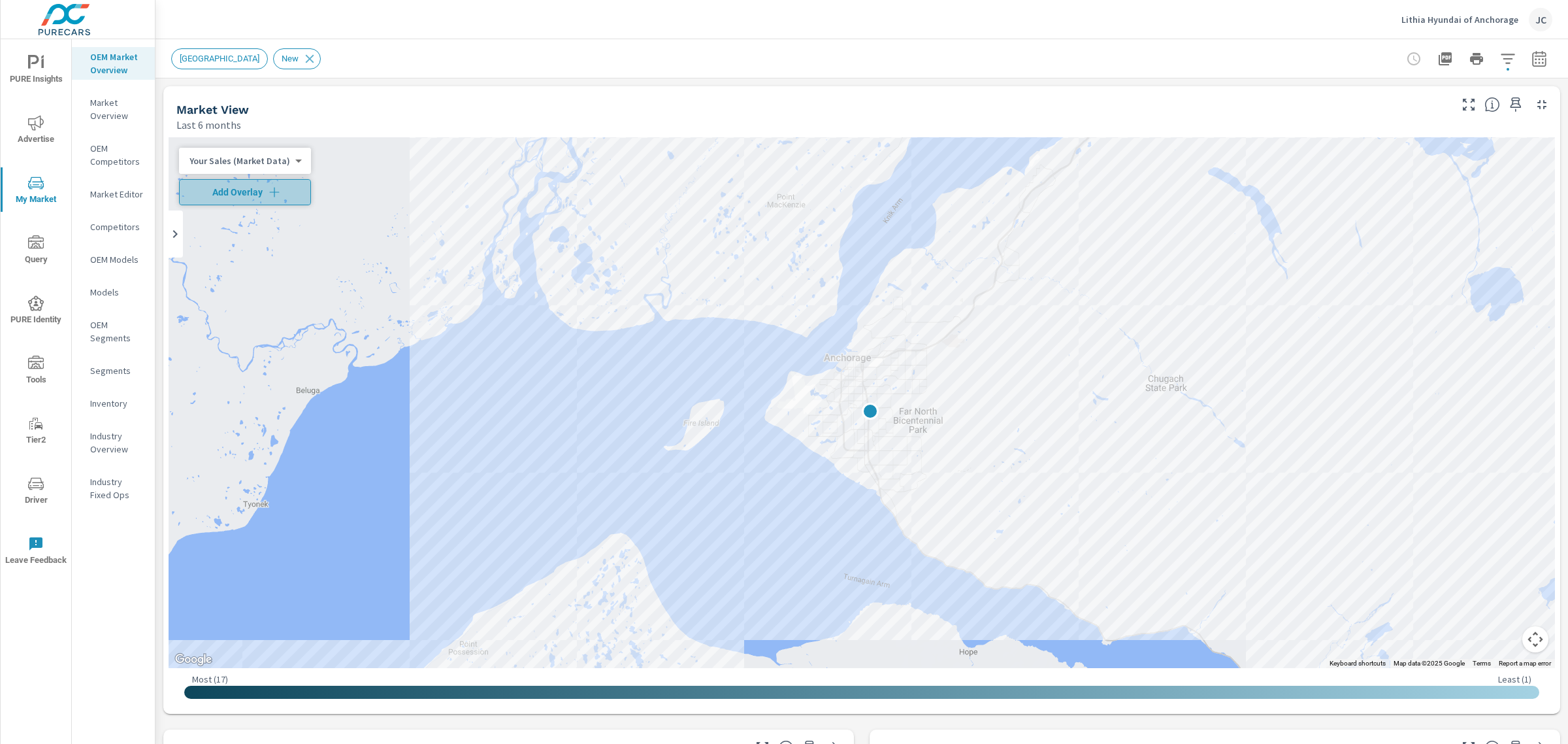
click at [283, 190] on span "Add Overlay" at bounding box center [244, 192] width 120 height 13
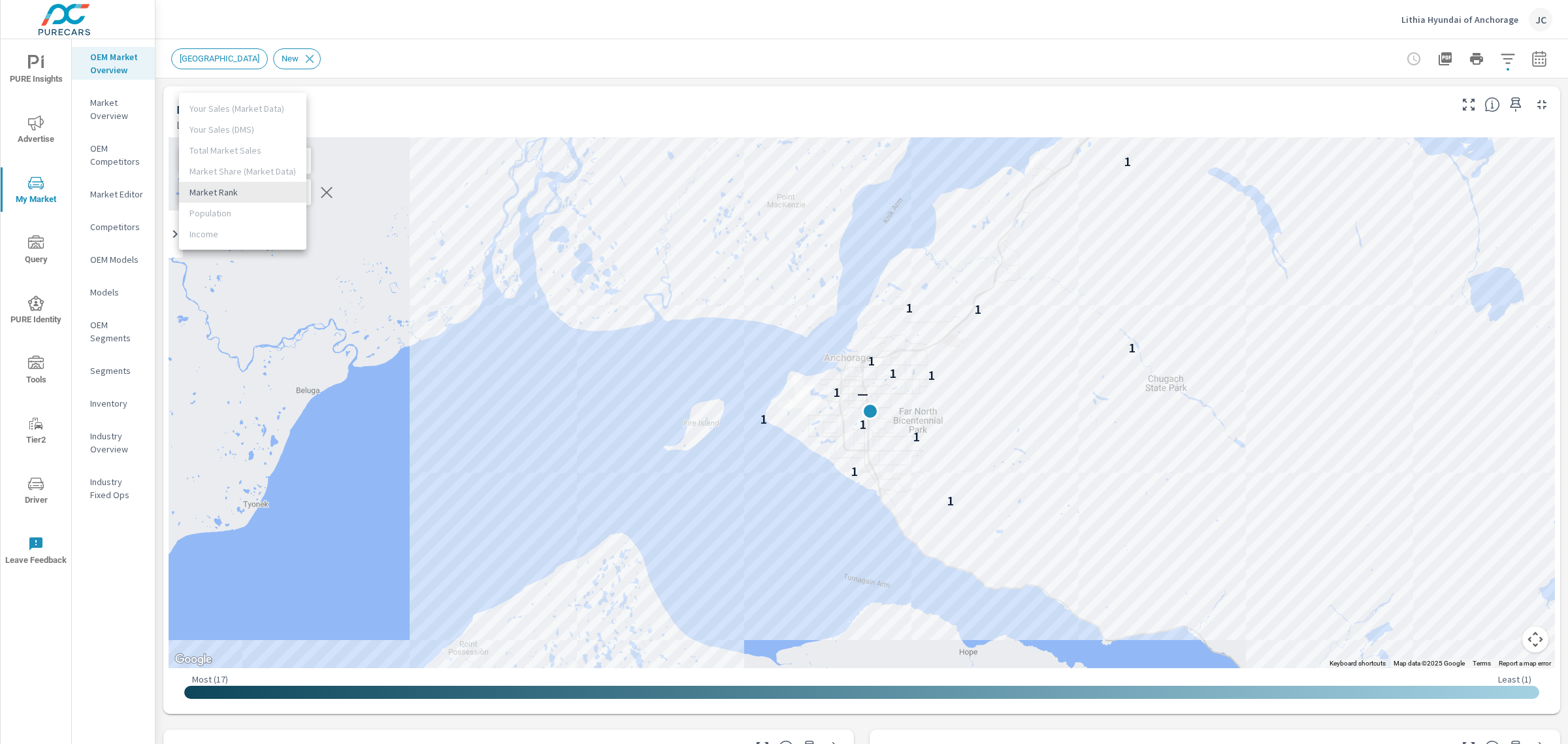
click at [276, 192] on body "PURE Insights Advertise My Market Query PURE Identity Tools Tier2 Driver Leave …" at bounding box center [784, 372] width 1568 height 744
click at [276, 192] on li "Market Rank" at bounding box center [243, 192] width 127 height 21
click at [897, 214] on div "1 — — — 1 1 1 1 1 1 — 1 1 1 1 1 1 1 1 — — — 1" at bounding box center [862, 402] width 1387 height 530
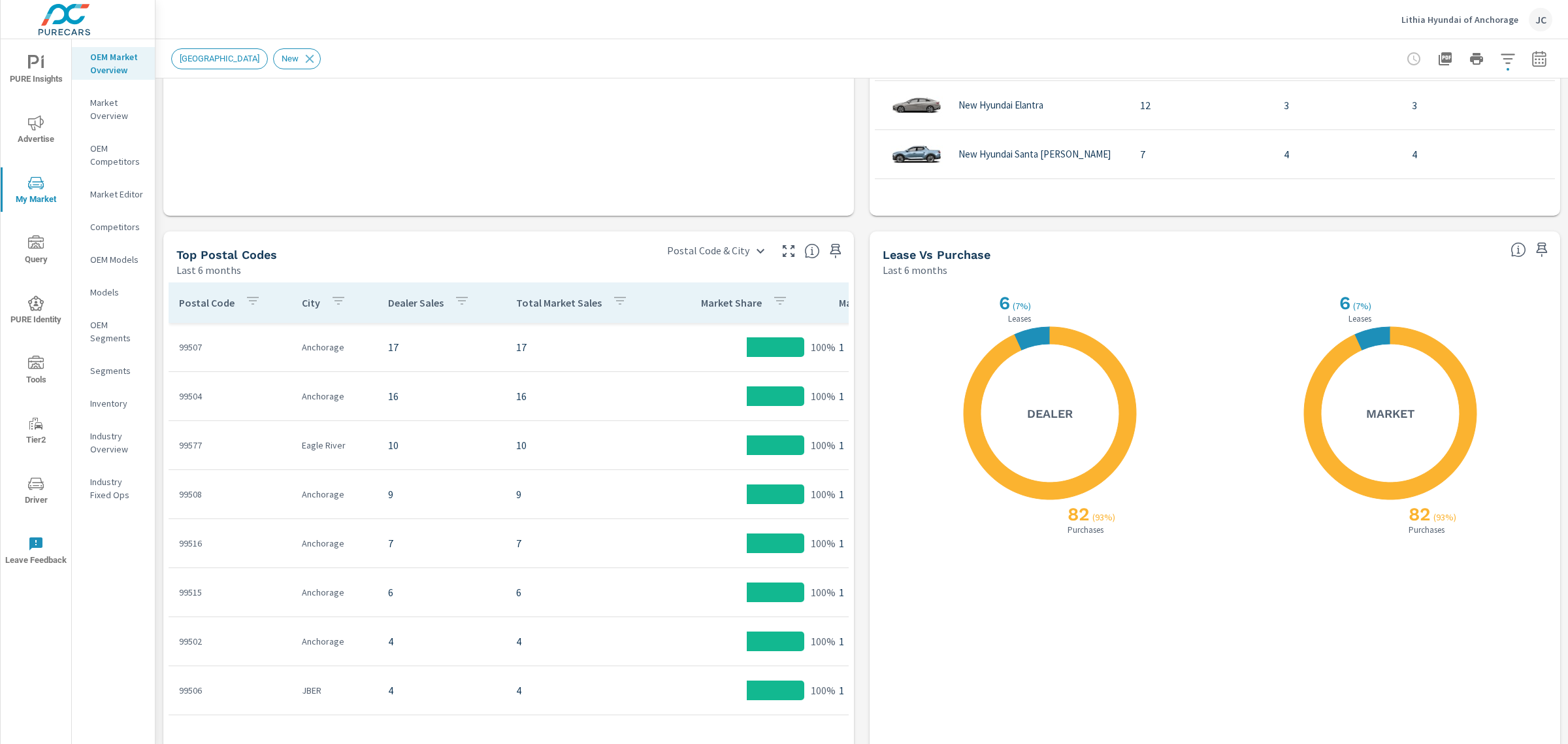
scroll to position [1049, 0]
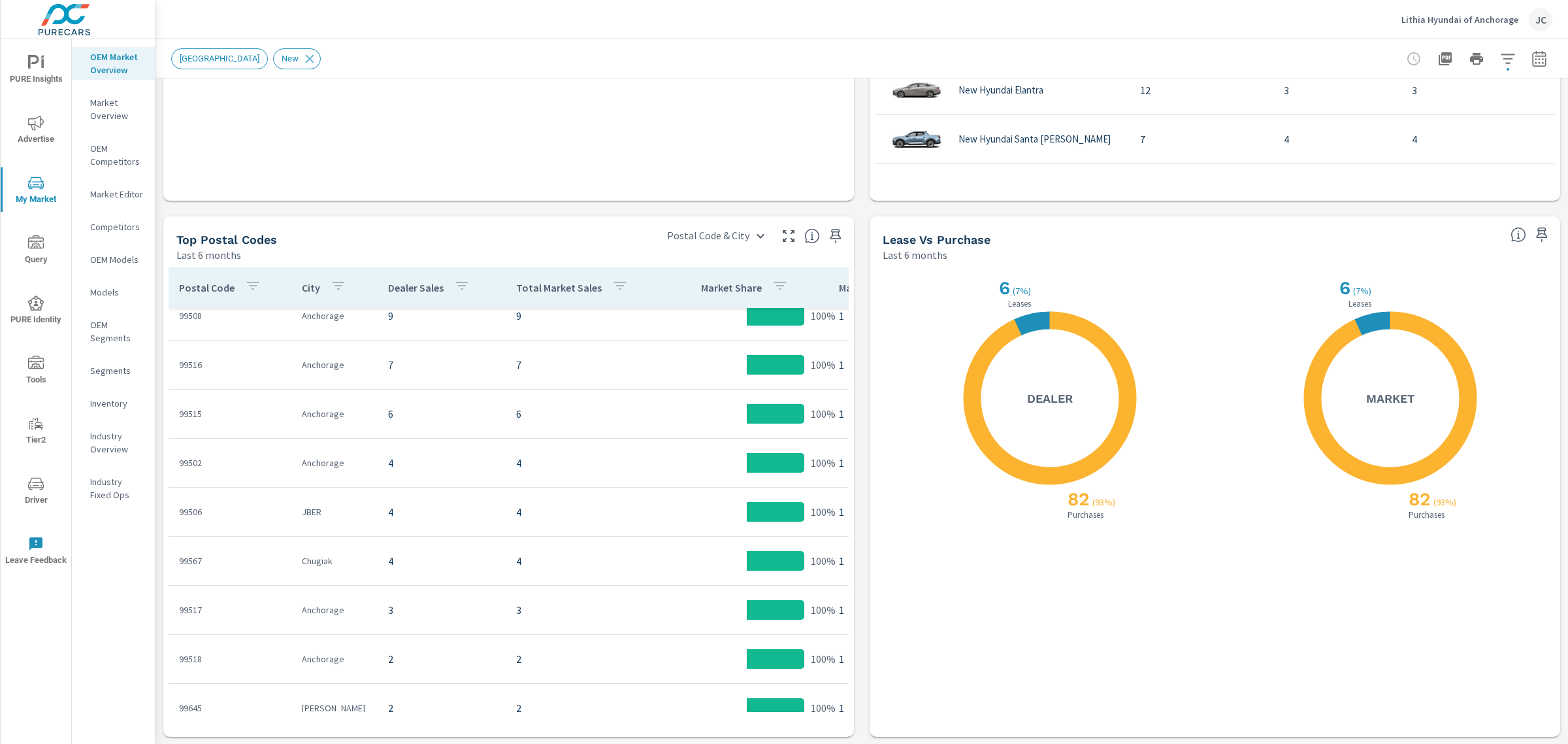
scroll to position [2, 0]
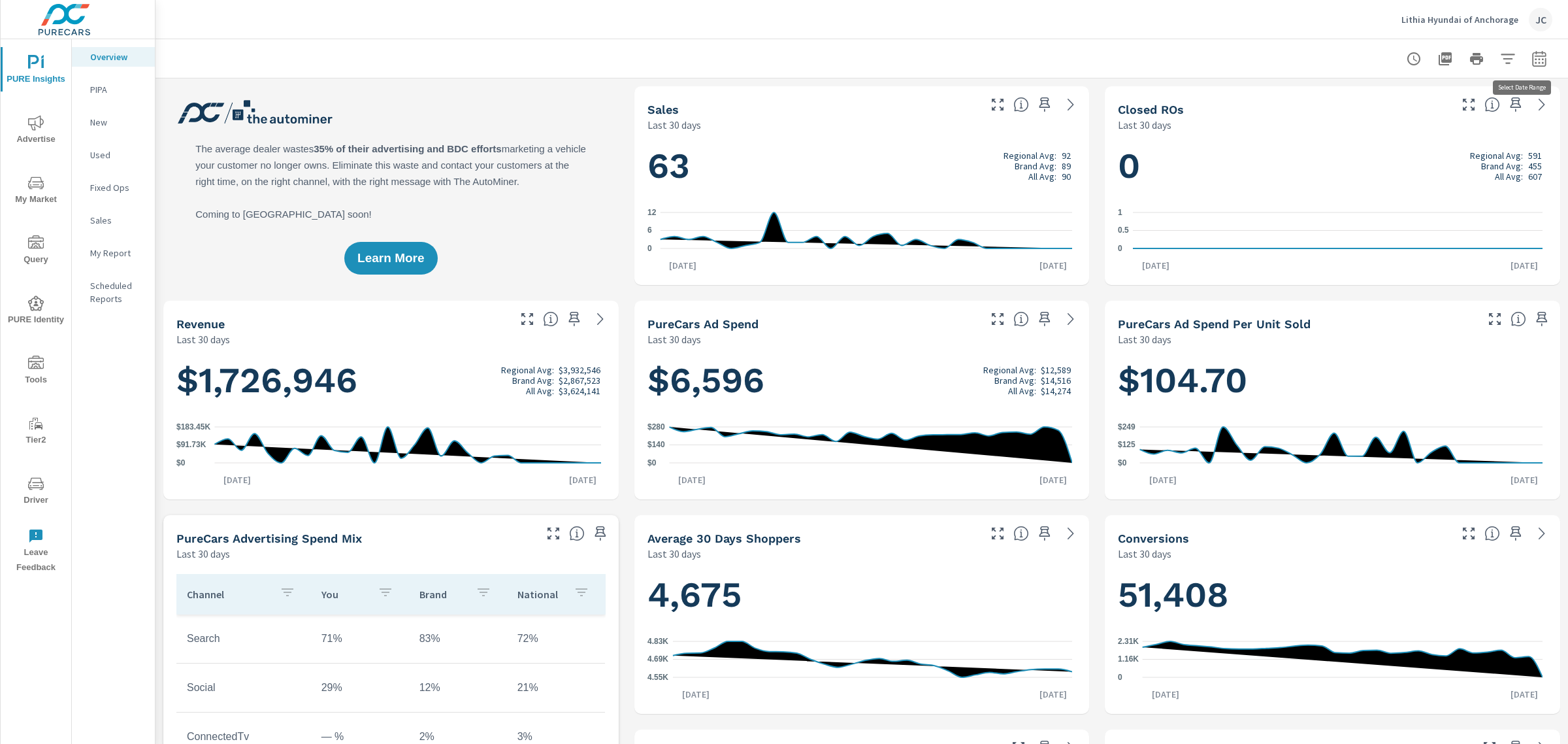
click at [1532, 56] on icon "button" at bounding box center [1540, 59] width 16 height 16
click at [1454, 116] on select "Custom [DATE] Last week Last 7 days Last 14 days Last 30 days Last 45 days Last…" at bounding box center [1423, 112] width 130 height 26
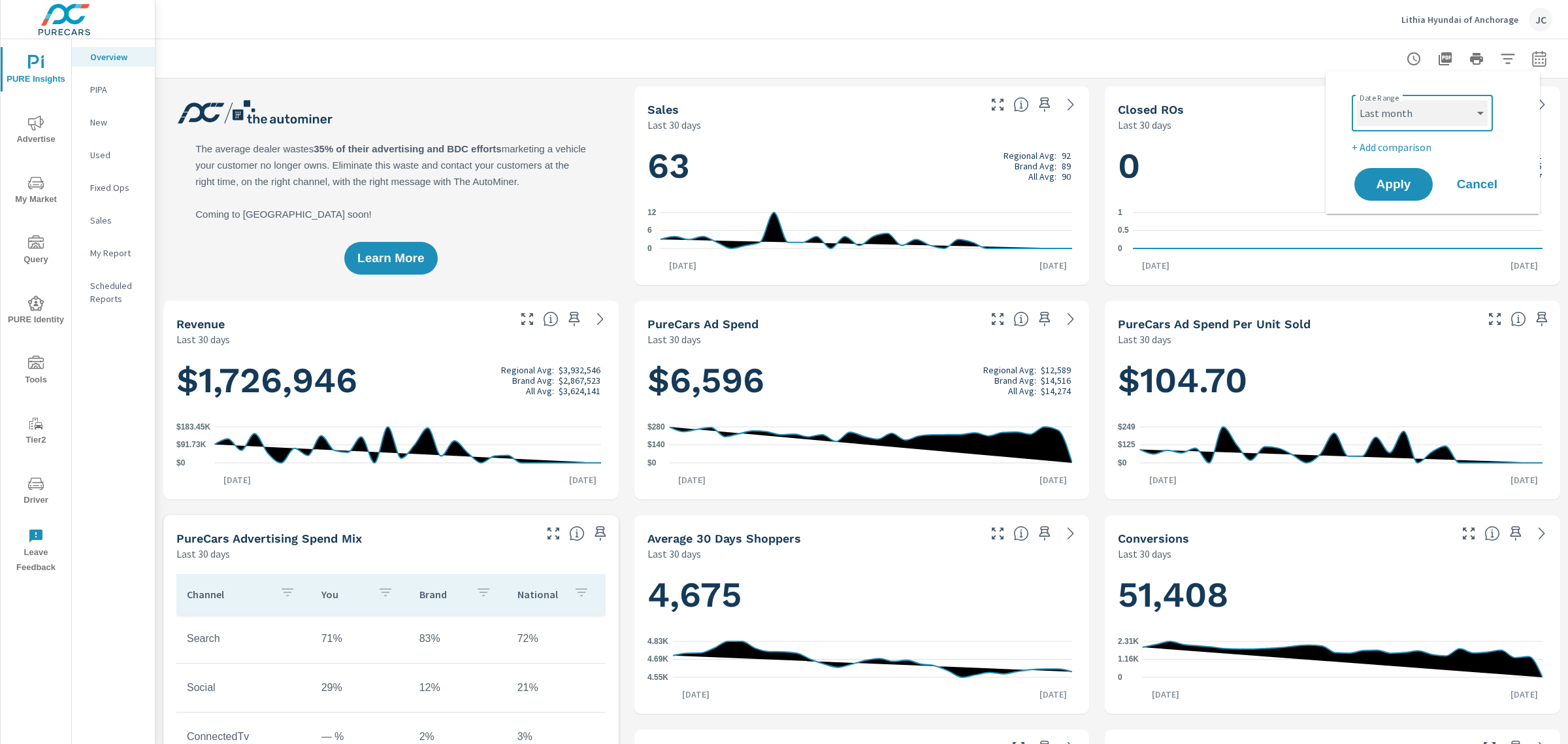
click at [1357, 100] on select "Custom [DATE] Last week Last 7 days Last 14 days Last 30 days Last 45 days Last…" at bounding box center [1423, 112] width 130 height 26
select select "Last month"
click at [1412, 148] on p "+ Add comparison" at bounding box center [1435, 147] width 167 height 16
select select "Previous period"
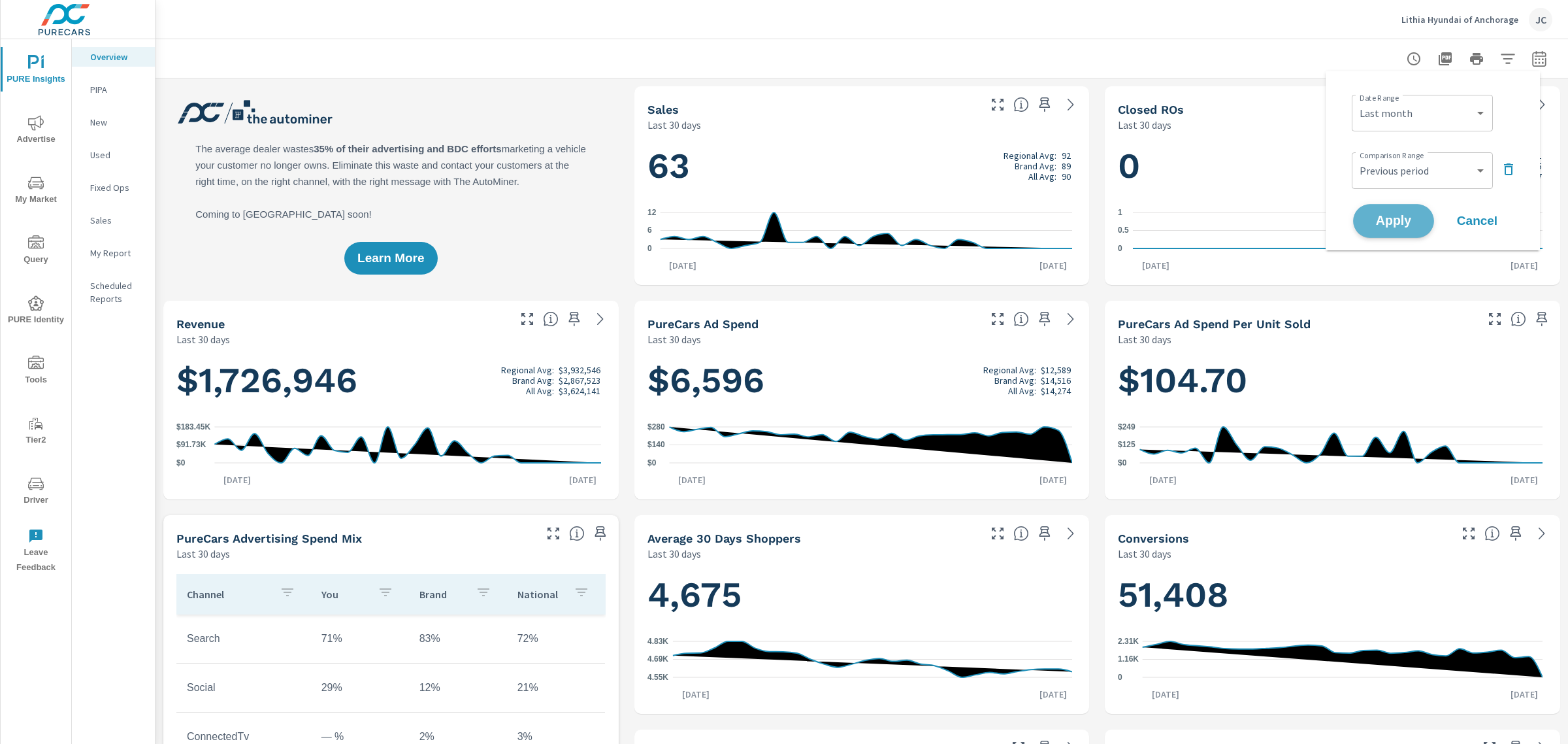
click at [1413, 212] on button "Apply" at bounding box center [1394, 221] width 81 height 34
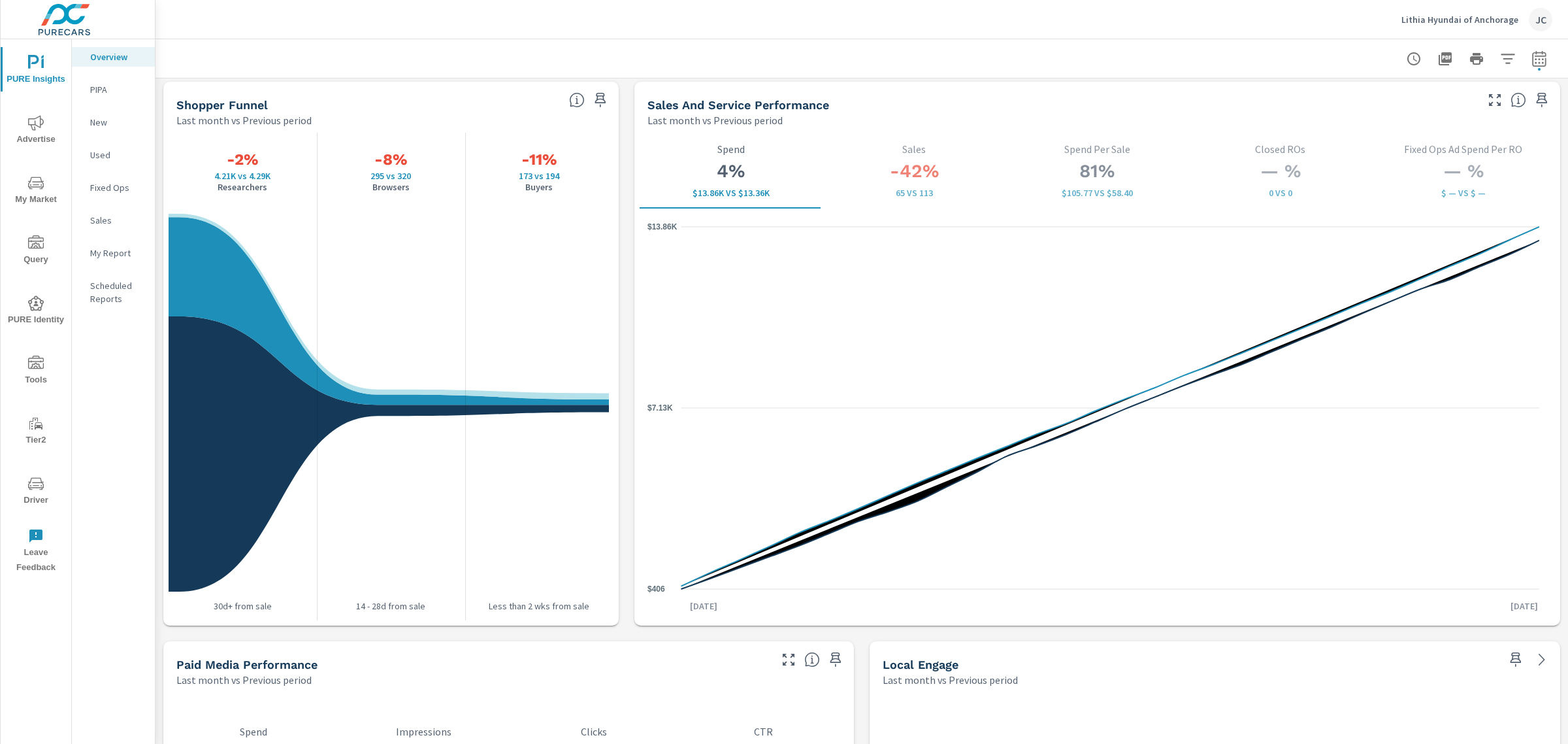
scroll to position [1634, 0]
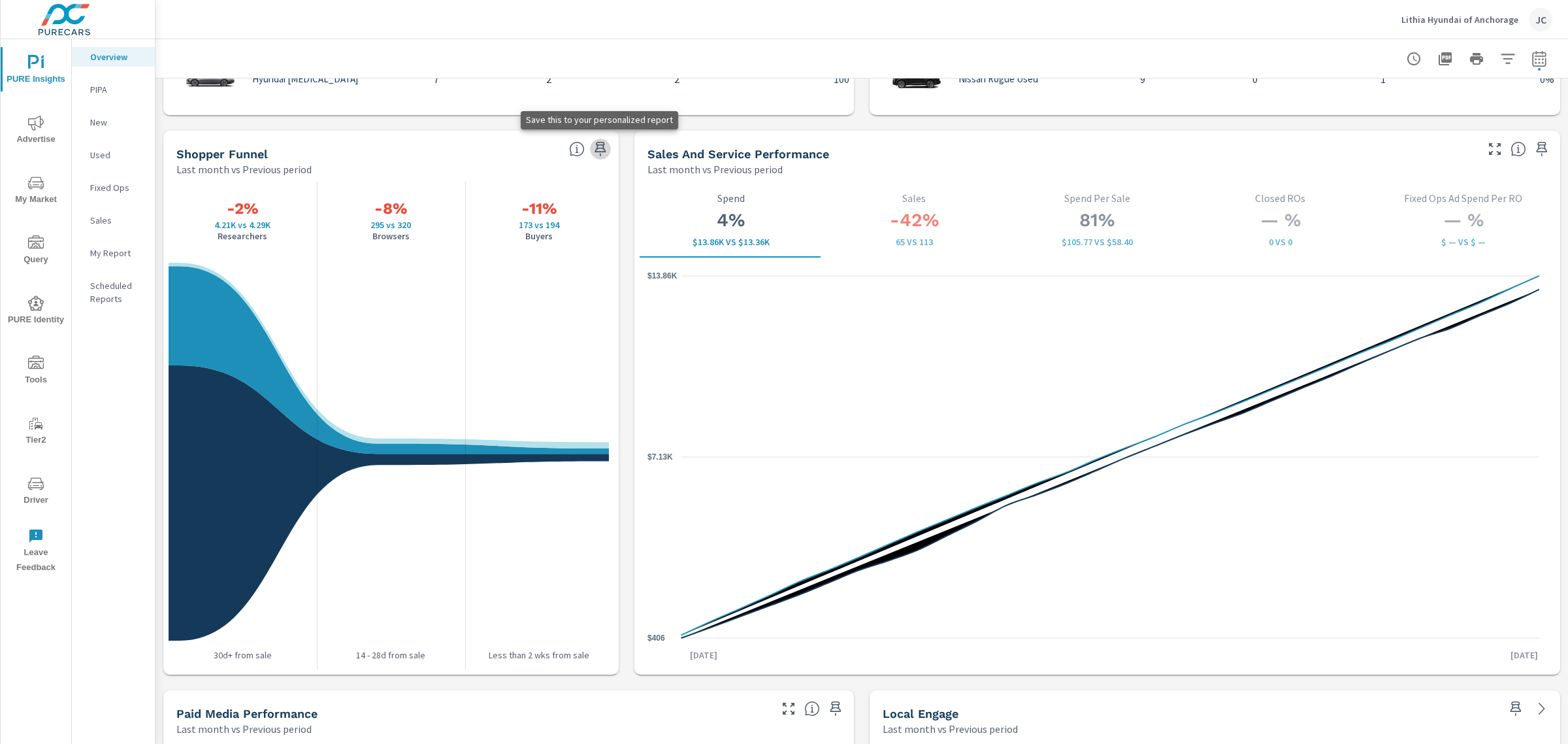
click at [604, 145] on button "button" at bounding box center [600, 148] width 21 height 21
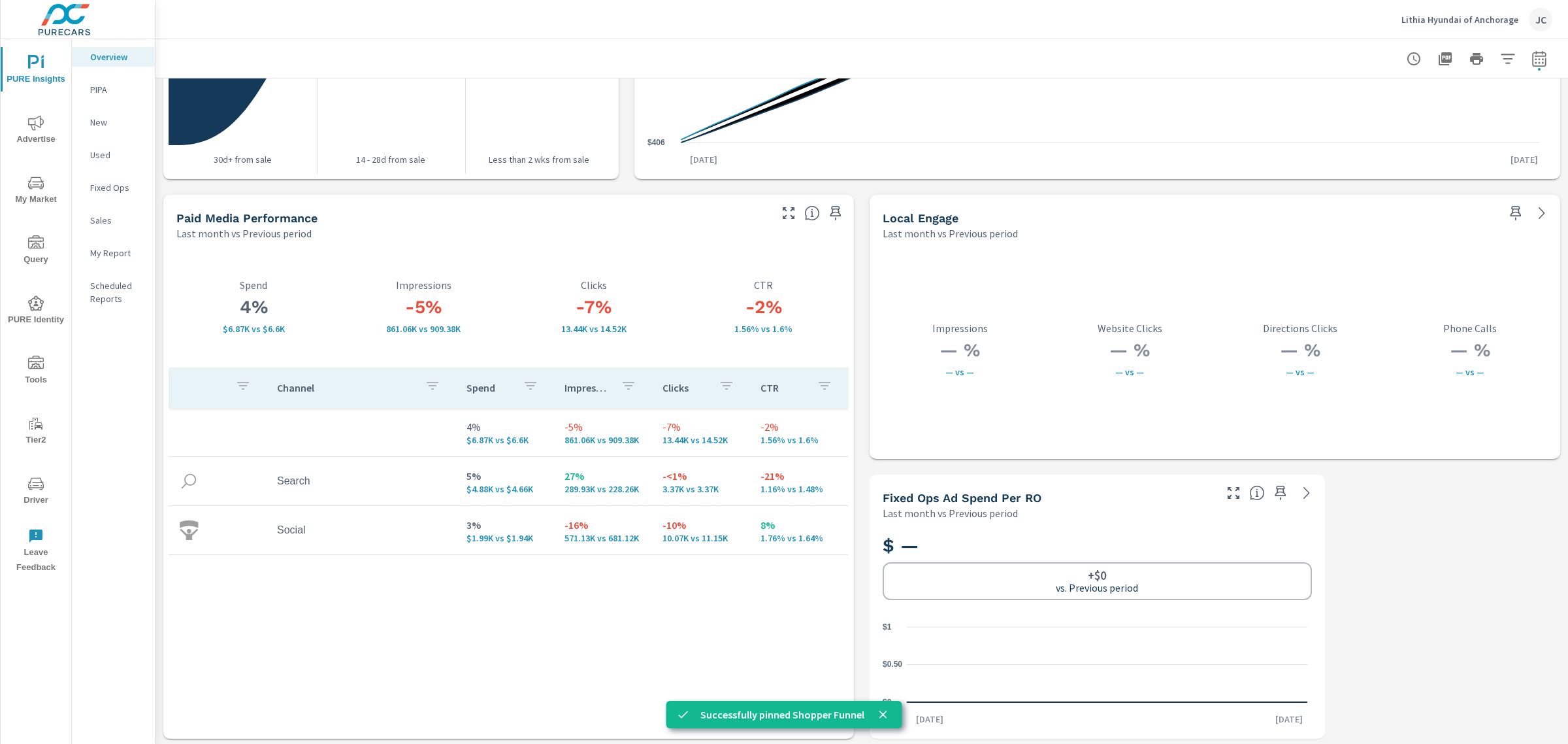
scroll to position [2131, 0]
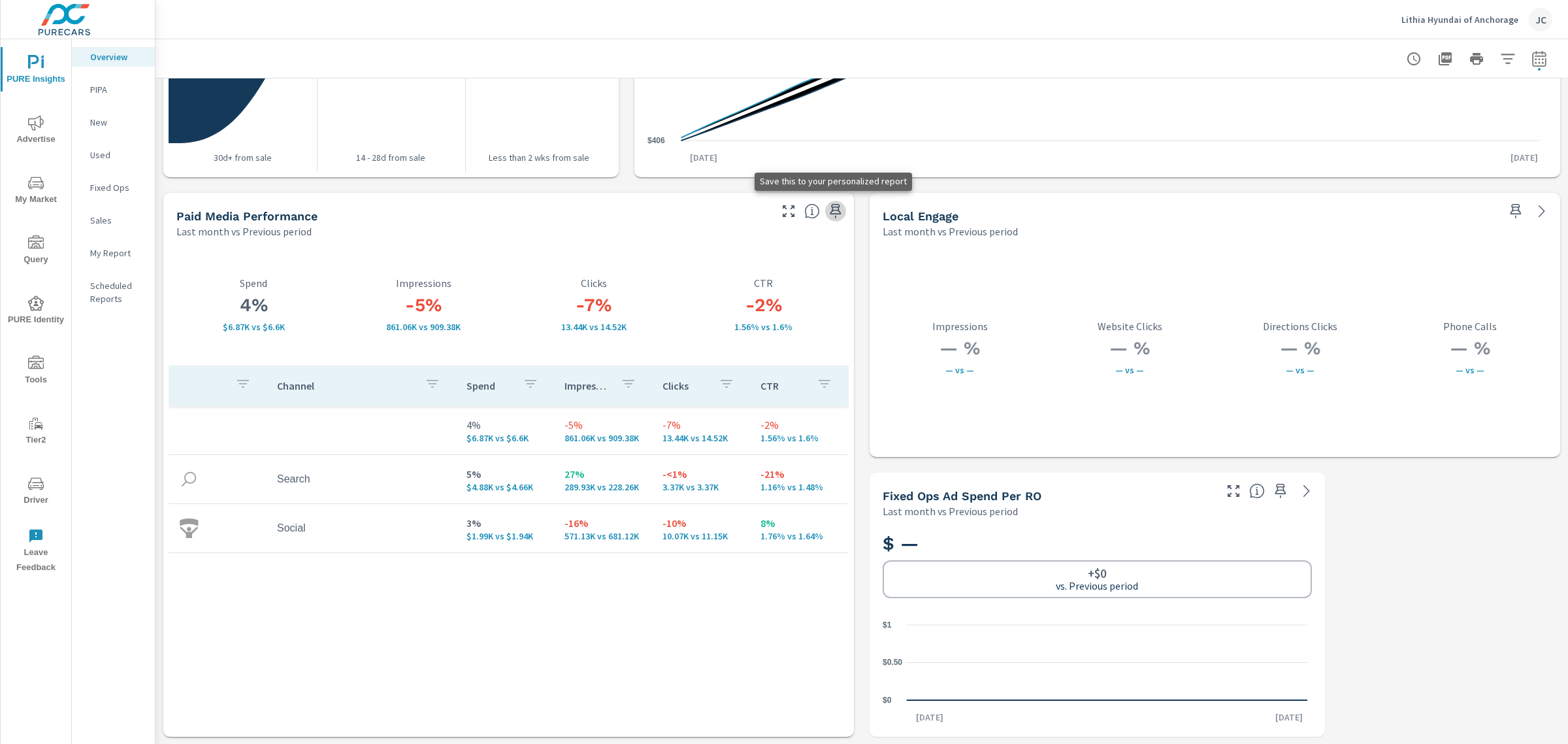
click at [828, 209] on icon "button" at bounding box center [836, 211] width 16 height 16
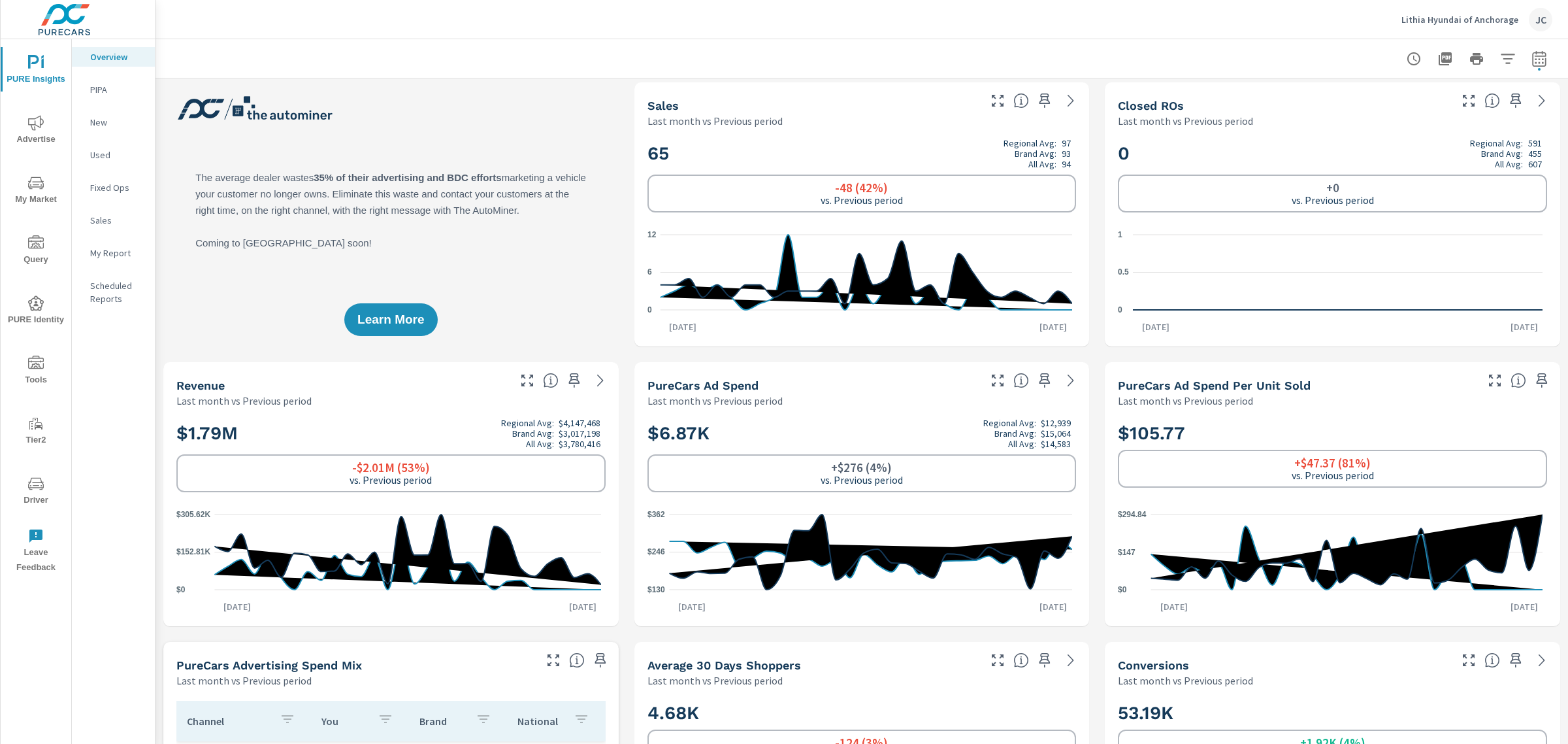
scroll to position [0, 0]
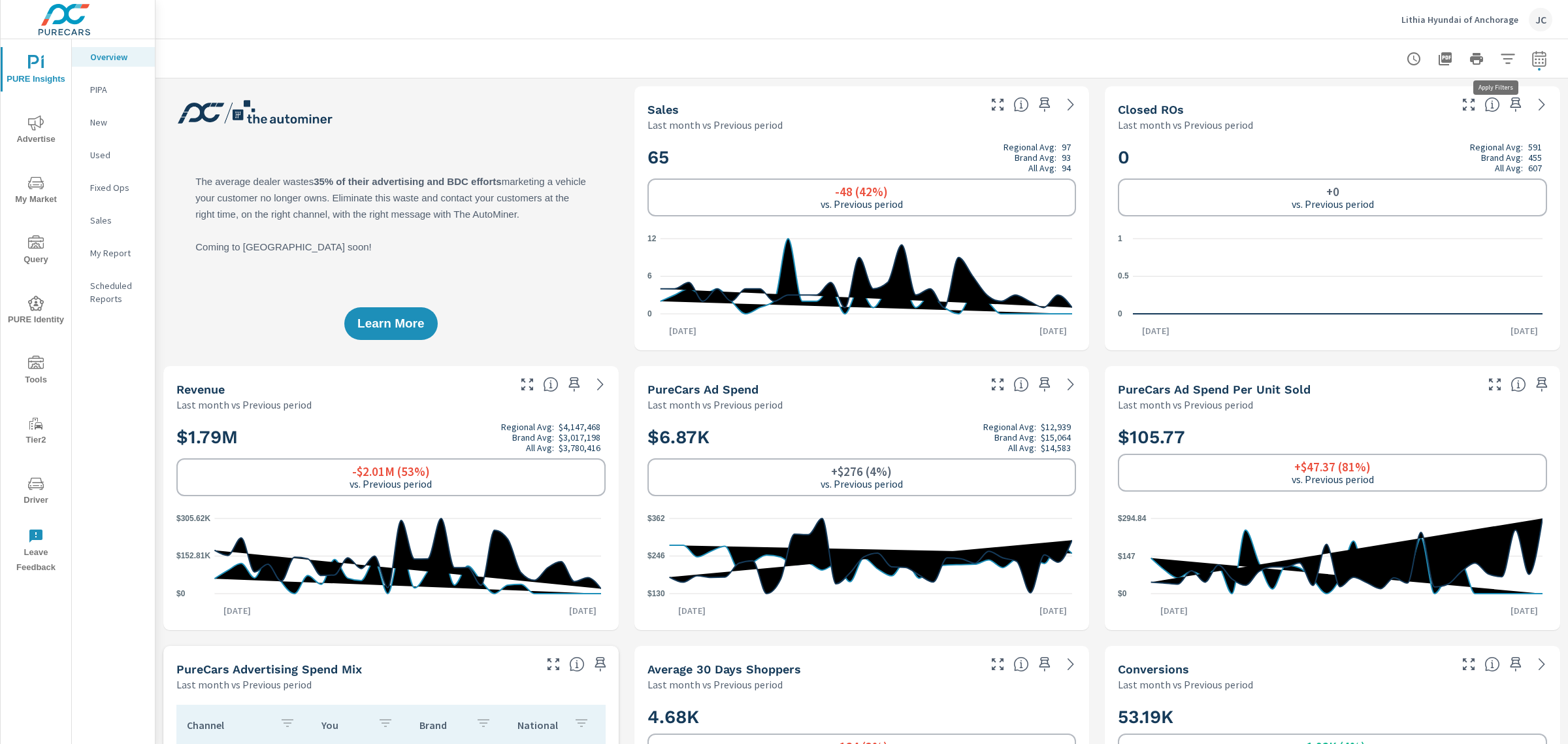
click at [1500, 53] on icon "button" at bounding box center [1508, 59] width 16 height 16
click at [1442, 102] on li "Condition" at bounding box center [1409, 92] width 199 height 32
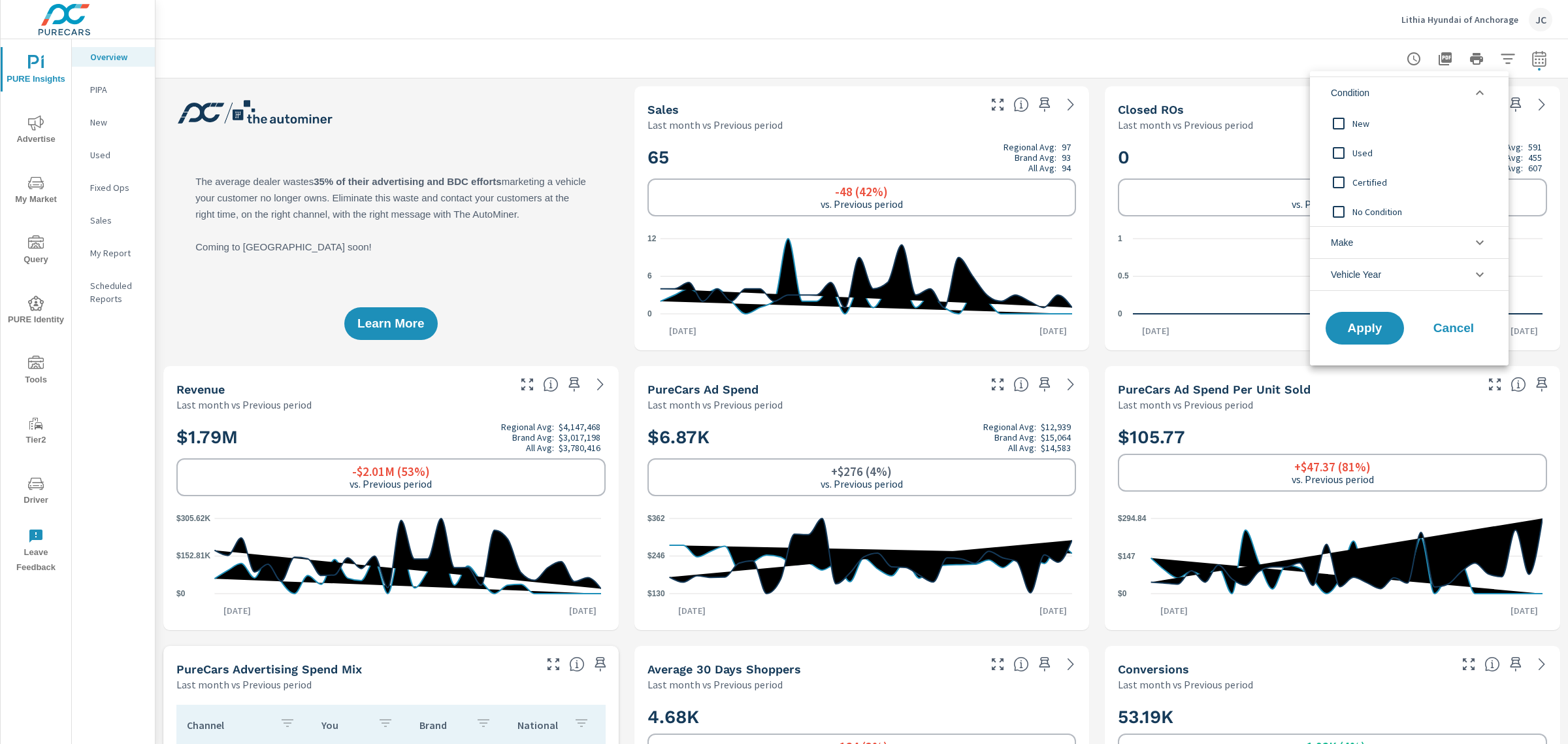
click at [1338, 121] on input "filter options" at bounding box center [1339, 123] width 27 height 27
click at [1347, 332] on span "Apply" at bounding box center [1365, 328] width 53 height 13
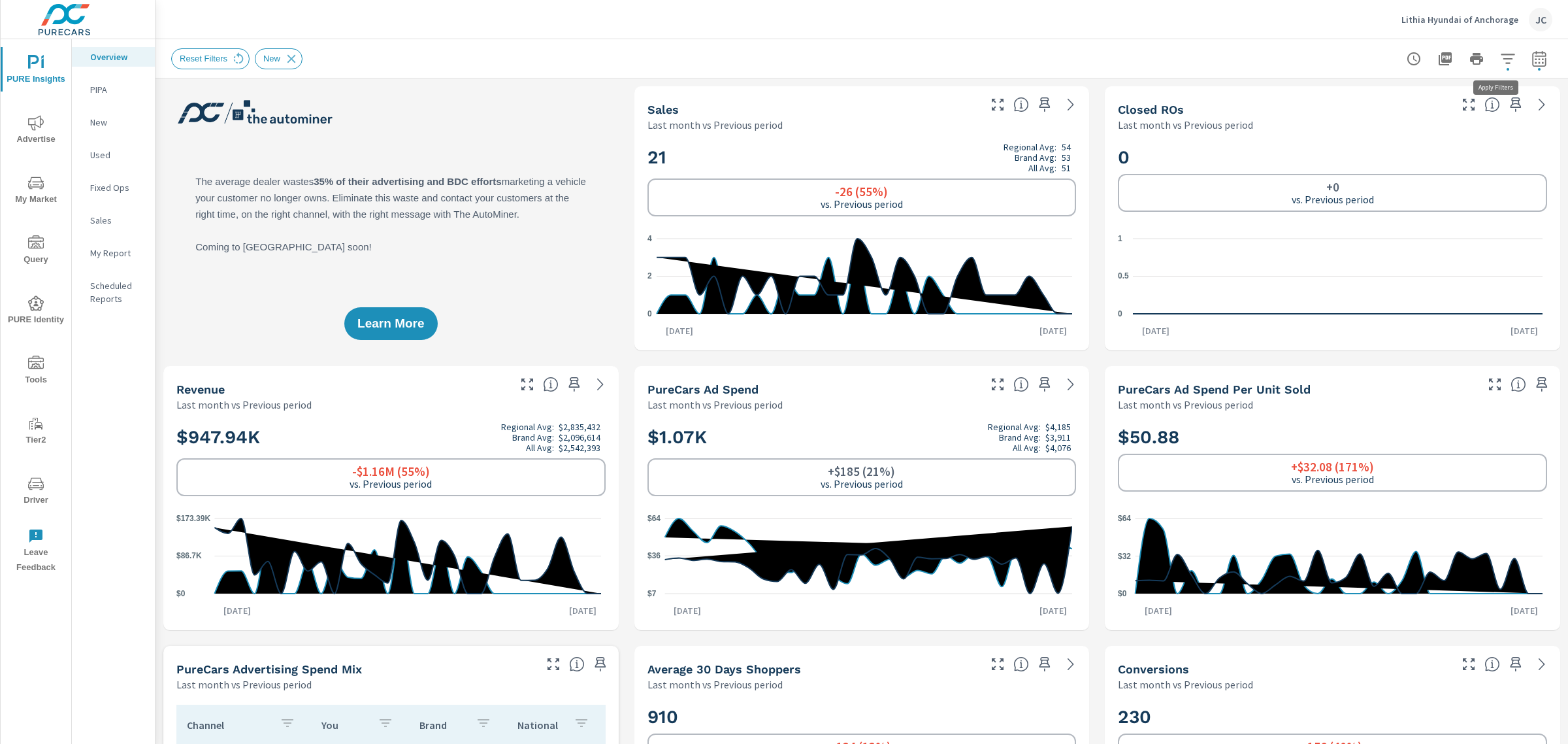
click at [1505, 57] on button "button" at bounding box center [1508, 58] width 26 height 26
click at [1482, 91] on icon "filter options" at bounding box center [1480, 93] width 16 height 16
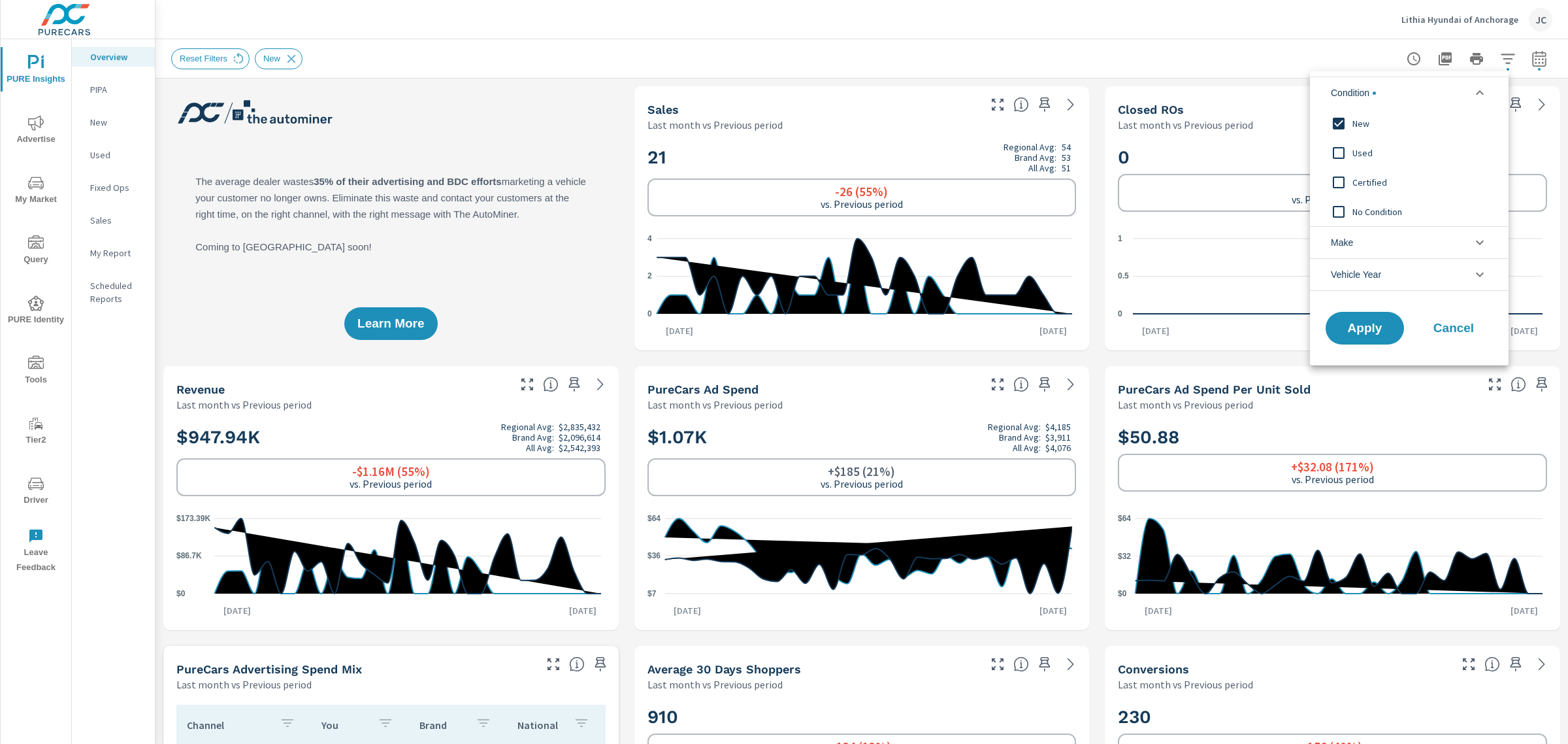
click at [1335, 147] on input "filter options" at bounding box center [1339, 152] width 27 height 27
click at [1346, 123] on input "filter options" at bounding box center [1339, 123] width 27 height 27
click at [1374, 335] on span "Apply" at bounding box center [1365, 328] width 53 height 13
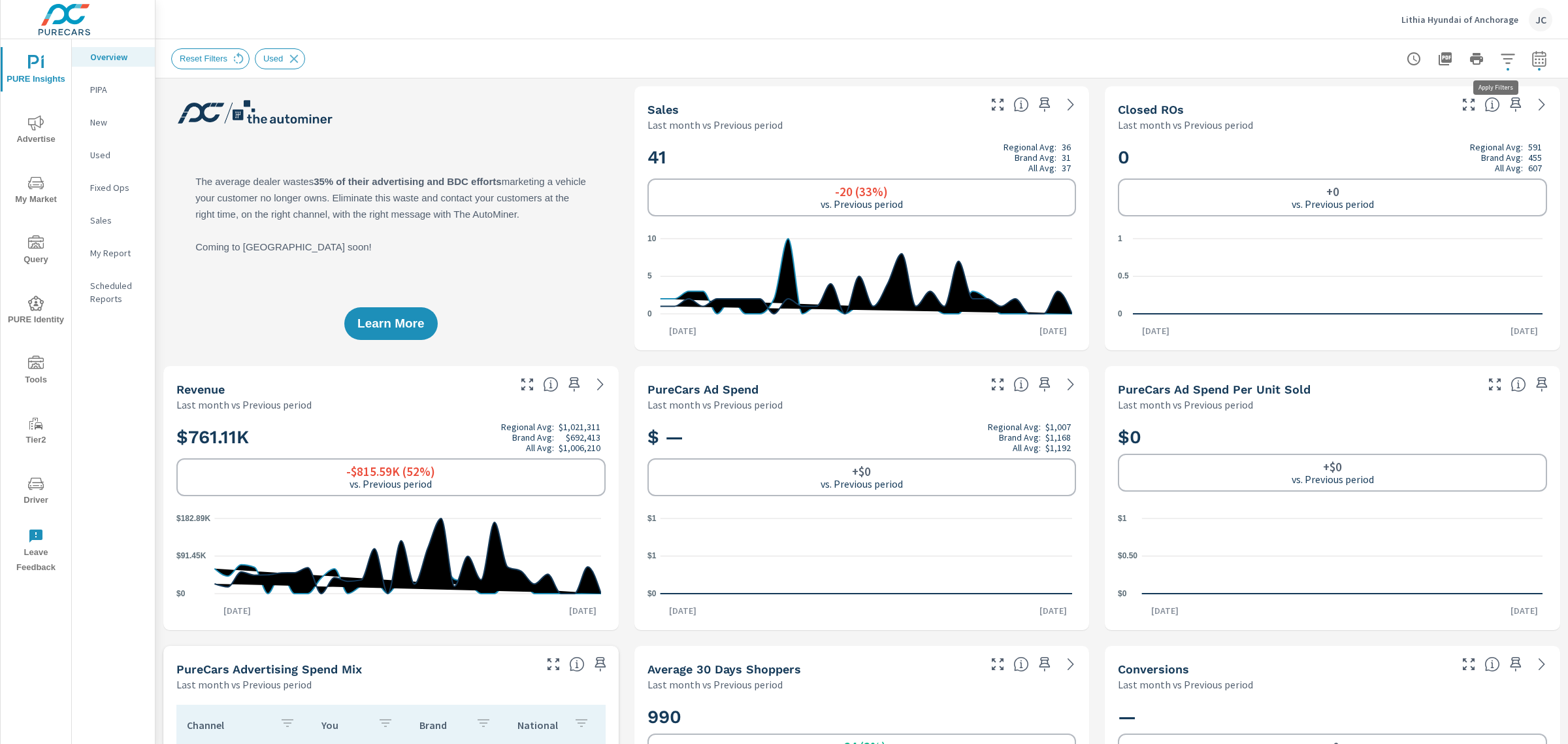
click at [1502, 57] on icon "button" at bounding box center [1508, 59] width 16 height 16
click at [1416, 96] on li "Condition" at bounding box center [1409, 92] width 199 height 32
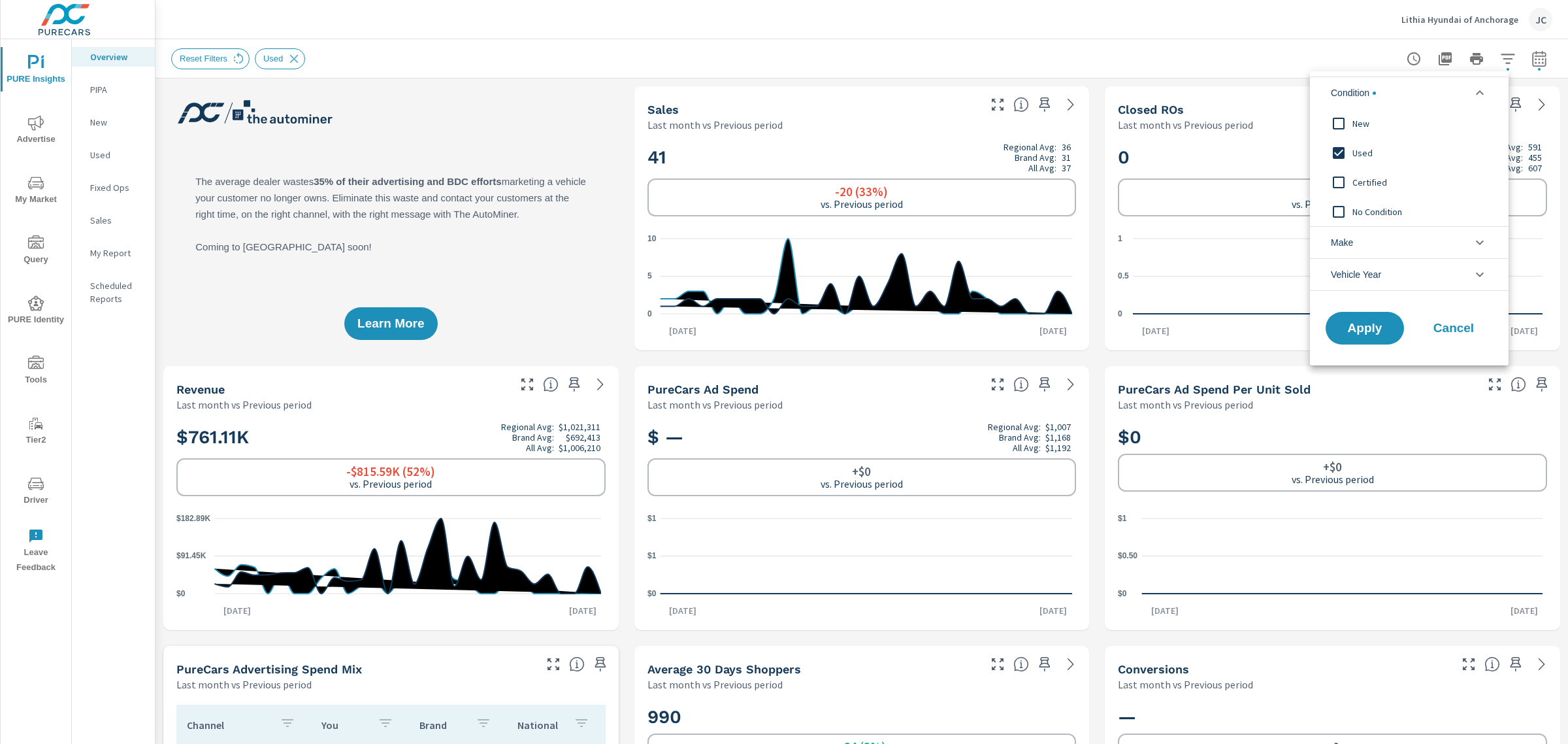
scroll to position [0, 0]
click at [1337, 123] on input "filter options" at bounding box center [1339, 123] width 27 height 27
click at [1342, 150] on input "filter options" at bounding box center [1339, 152] width 27 height 27
click at [1364, 337] on button "Apply" at bounding box center [1365, 328] width 81 height 34
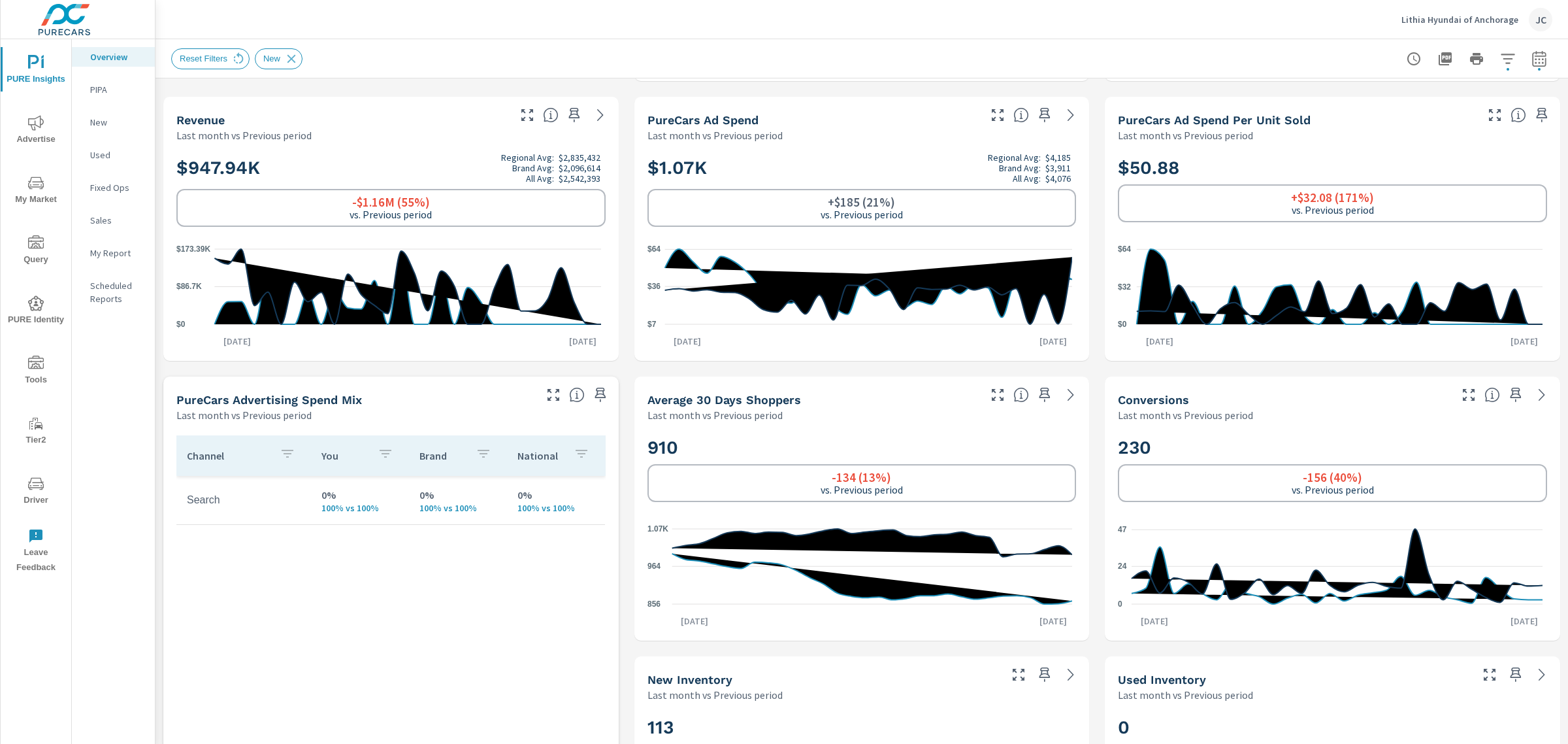
scroll to position [252, 0]
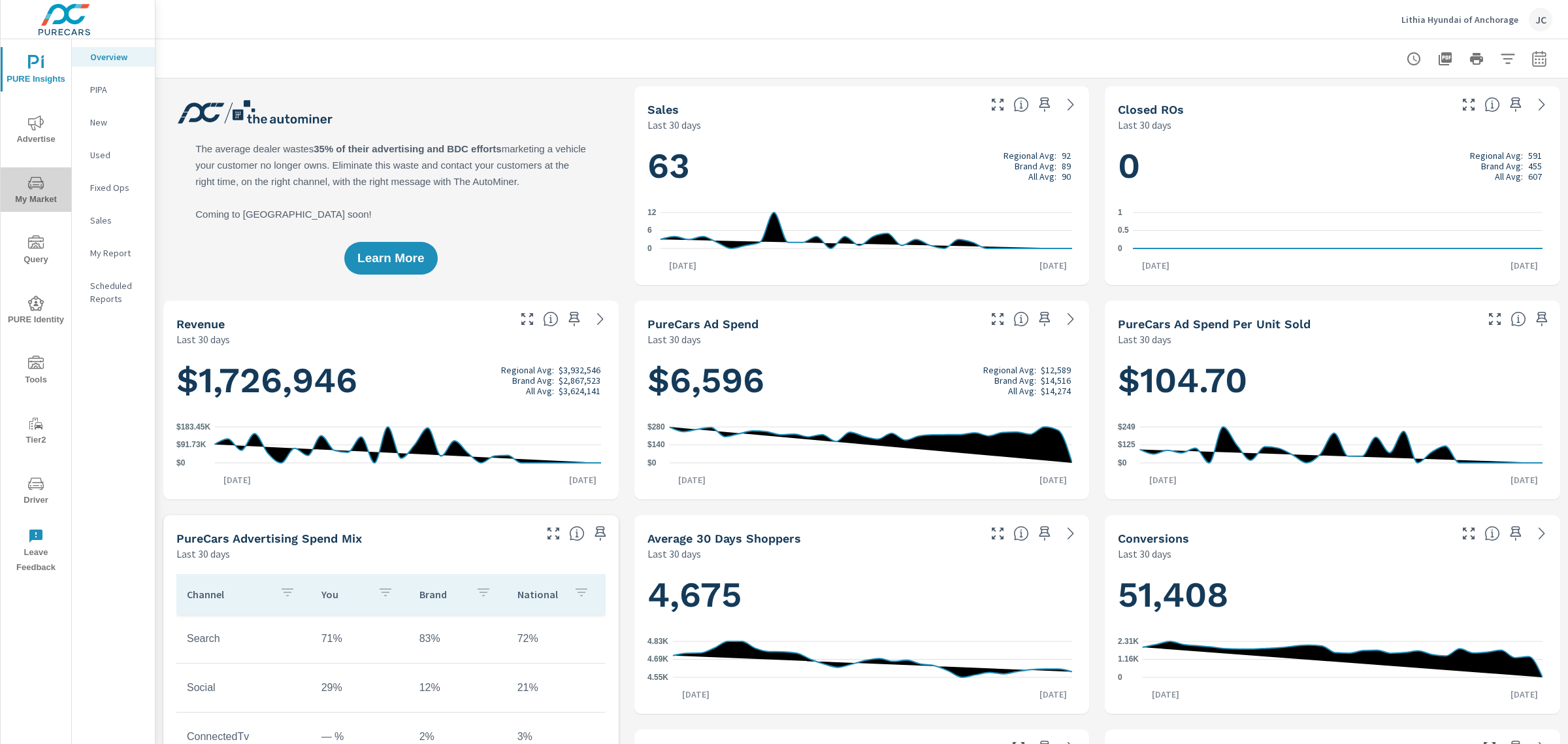
click at [33, 177] on icon "nav menu" at bounding box center [36, 183] width 16 height 13
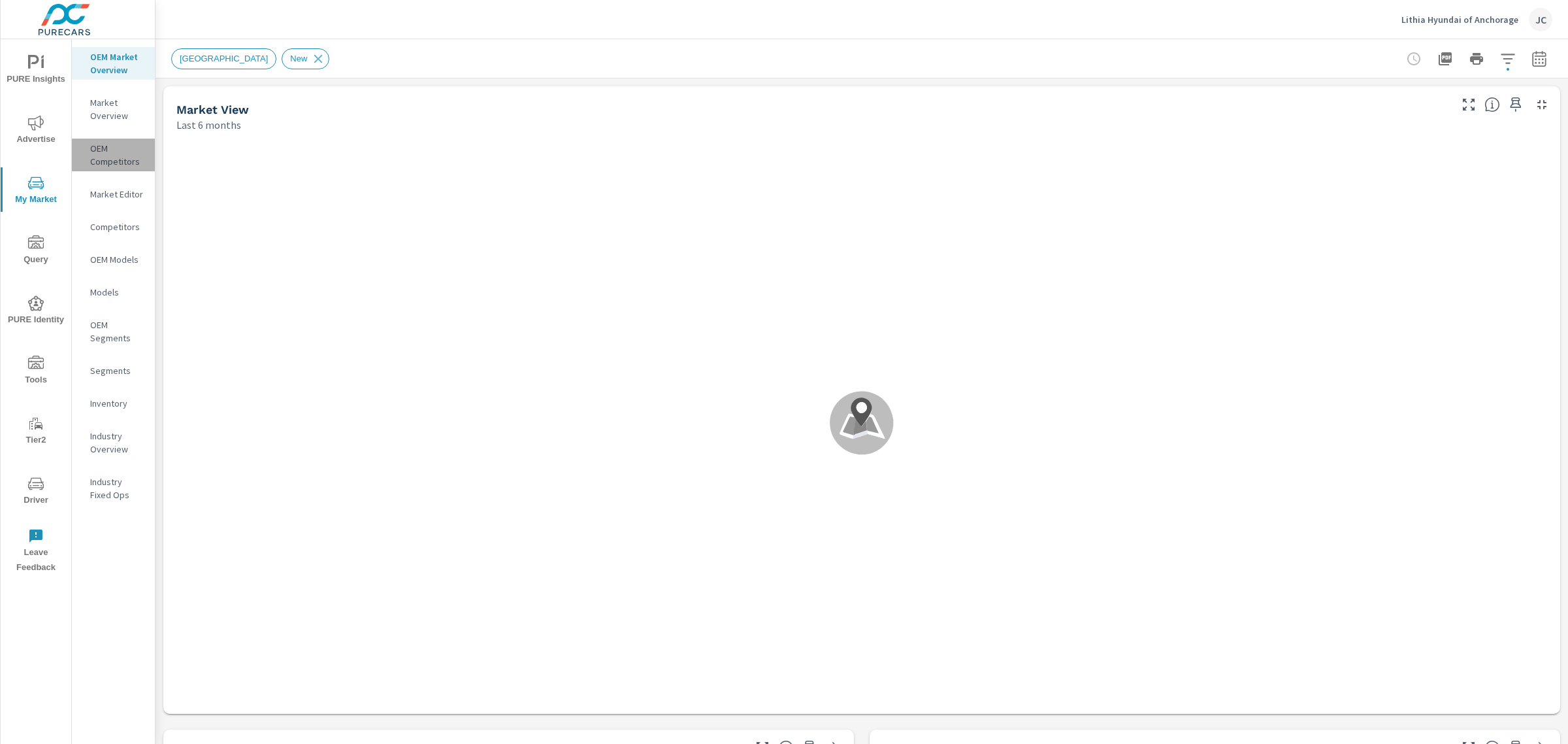
click at [100, 145] on p "OEM Competitors" at bounding box center [117, 155] width 54 height 26
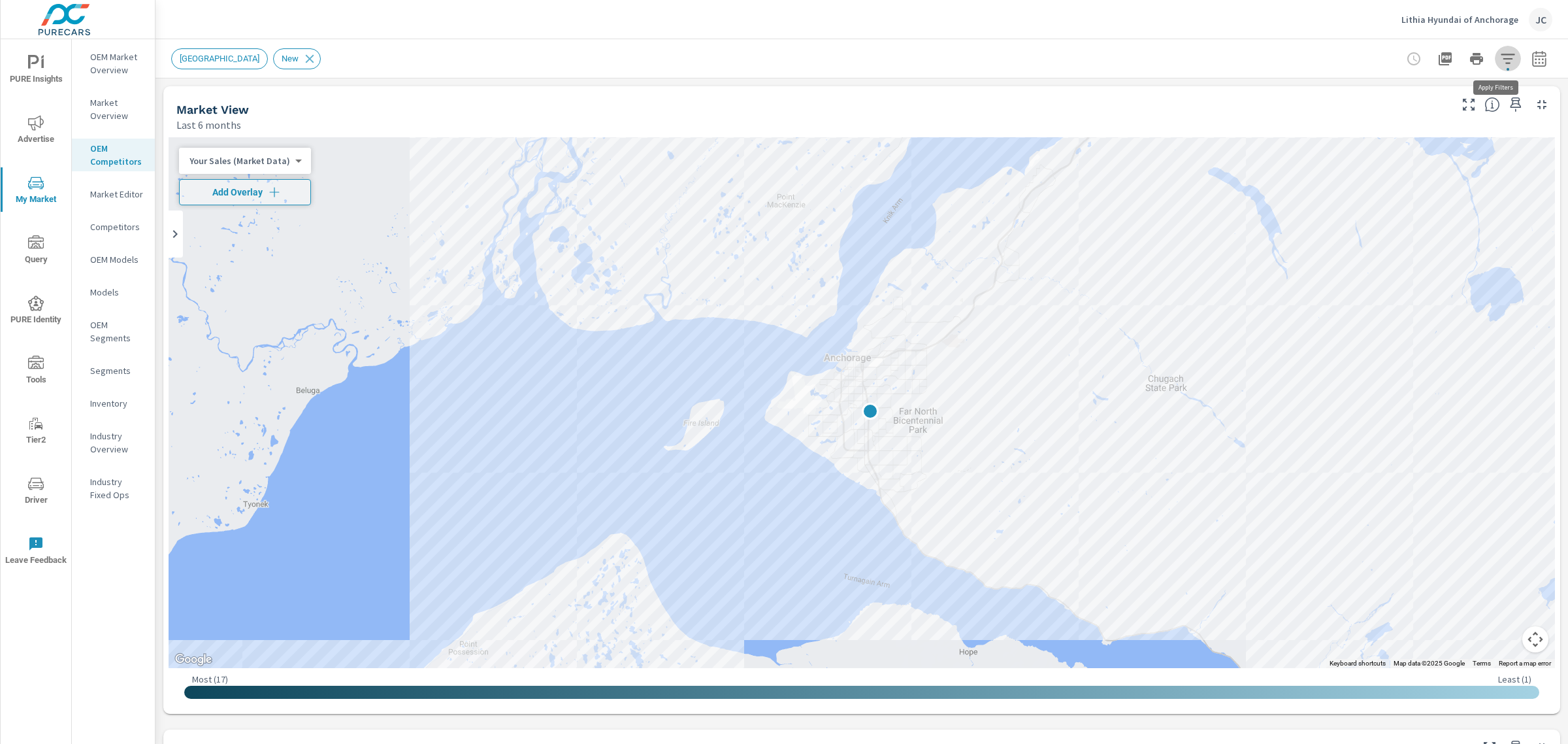
click at [1500, 60] on icon "button" at bounding box center [1508, 59] width 16 height 16
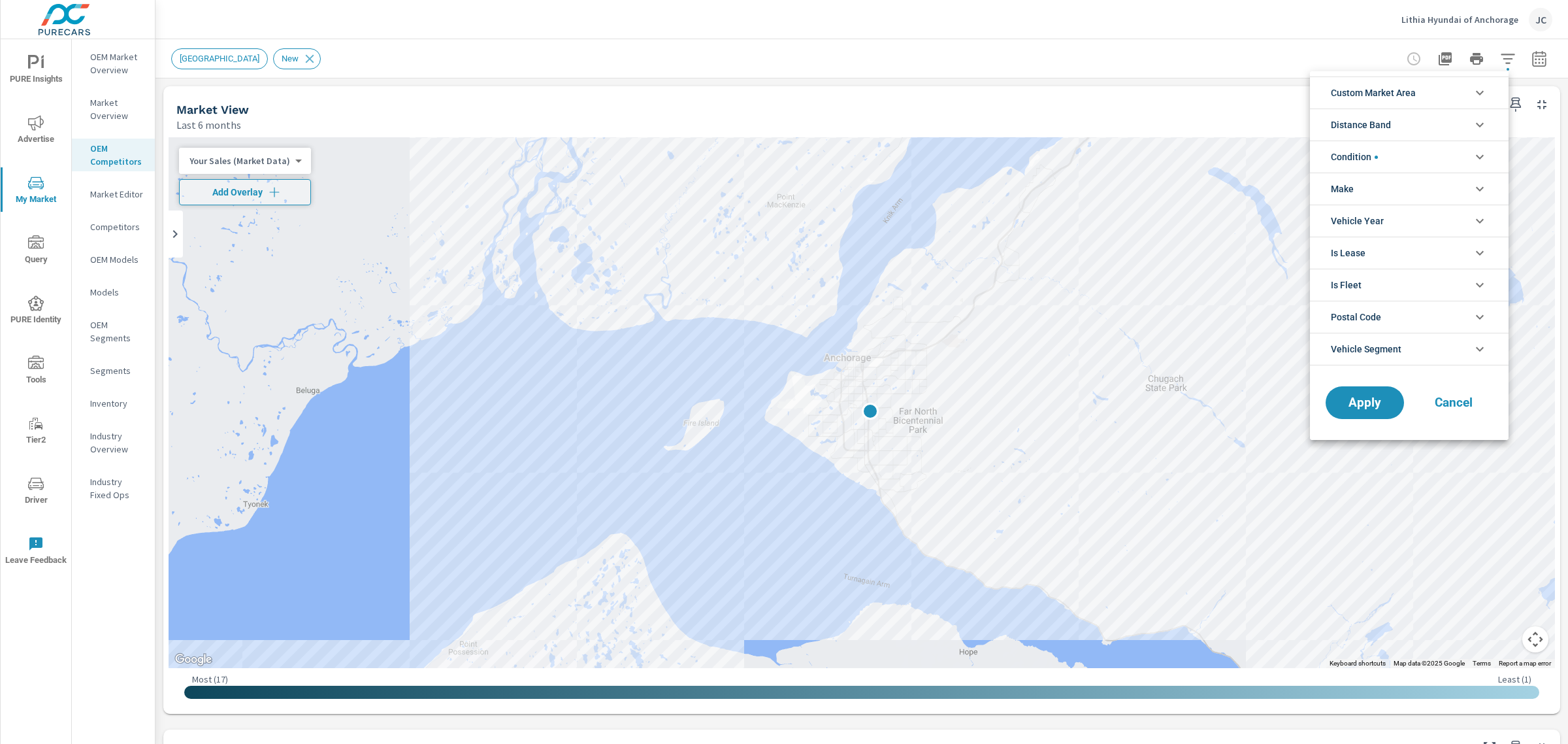
drag, startPoint x: 1559, startPoint y: 296, endPoint x: 1567, endPoint y: 518, distance: 222.1
click at [1567, 518] on div at bounding box center [784, 372] width 1568 height 744
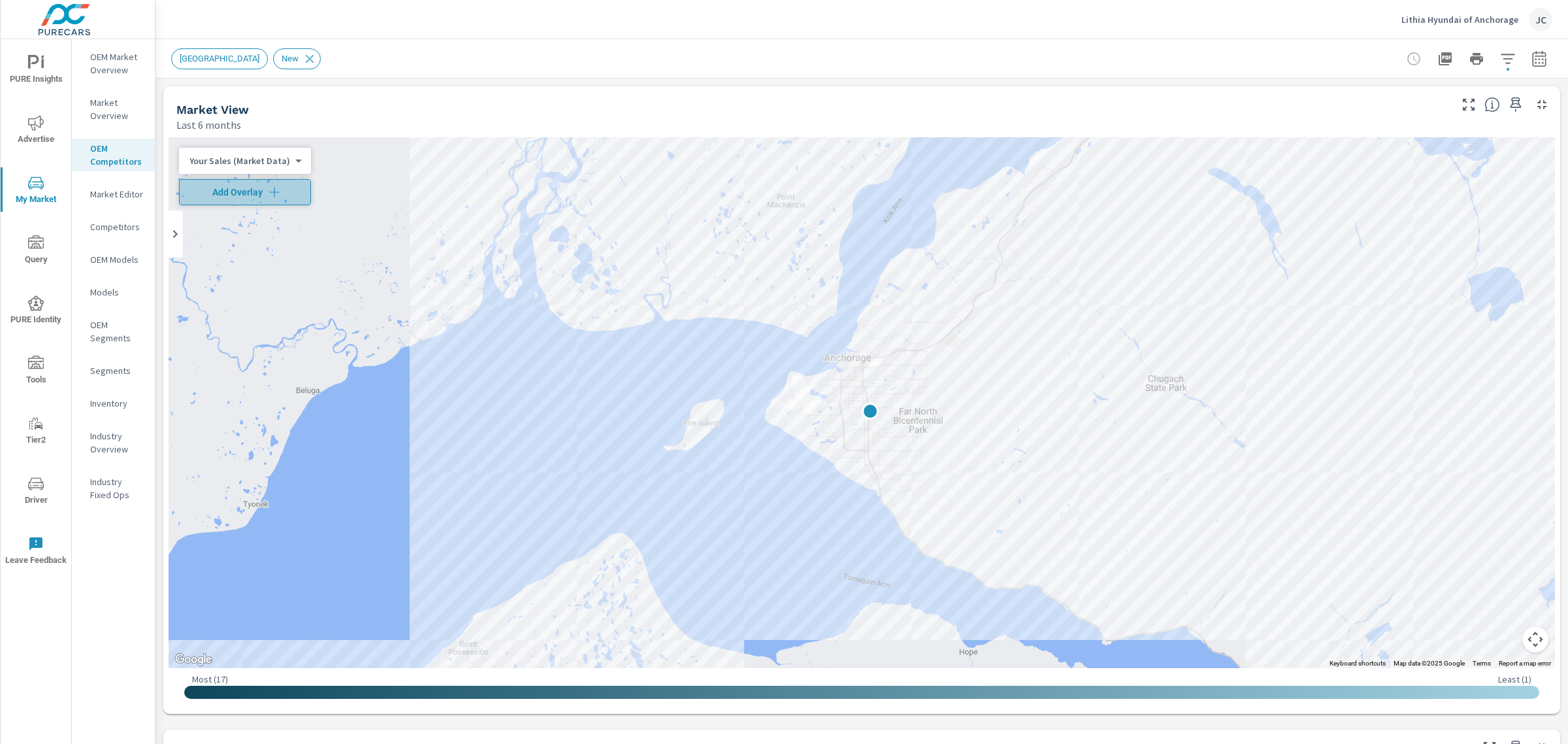
click at [289, 195] on span "Add Overlay" at bounding box center [244, 192] width 120 height 13
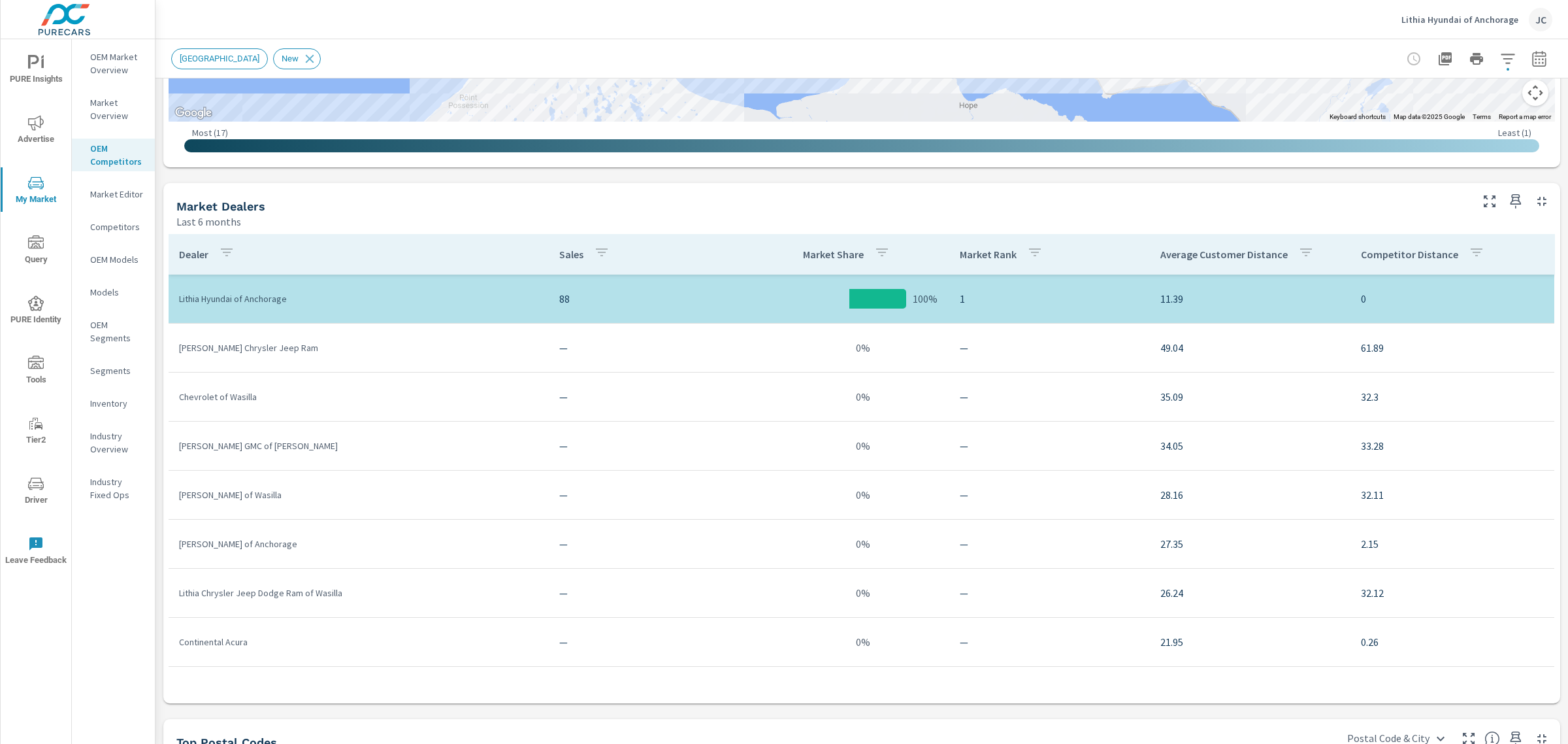
scroll to position [386, 0]
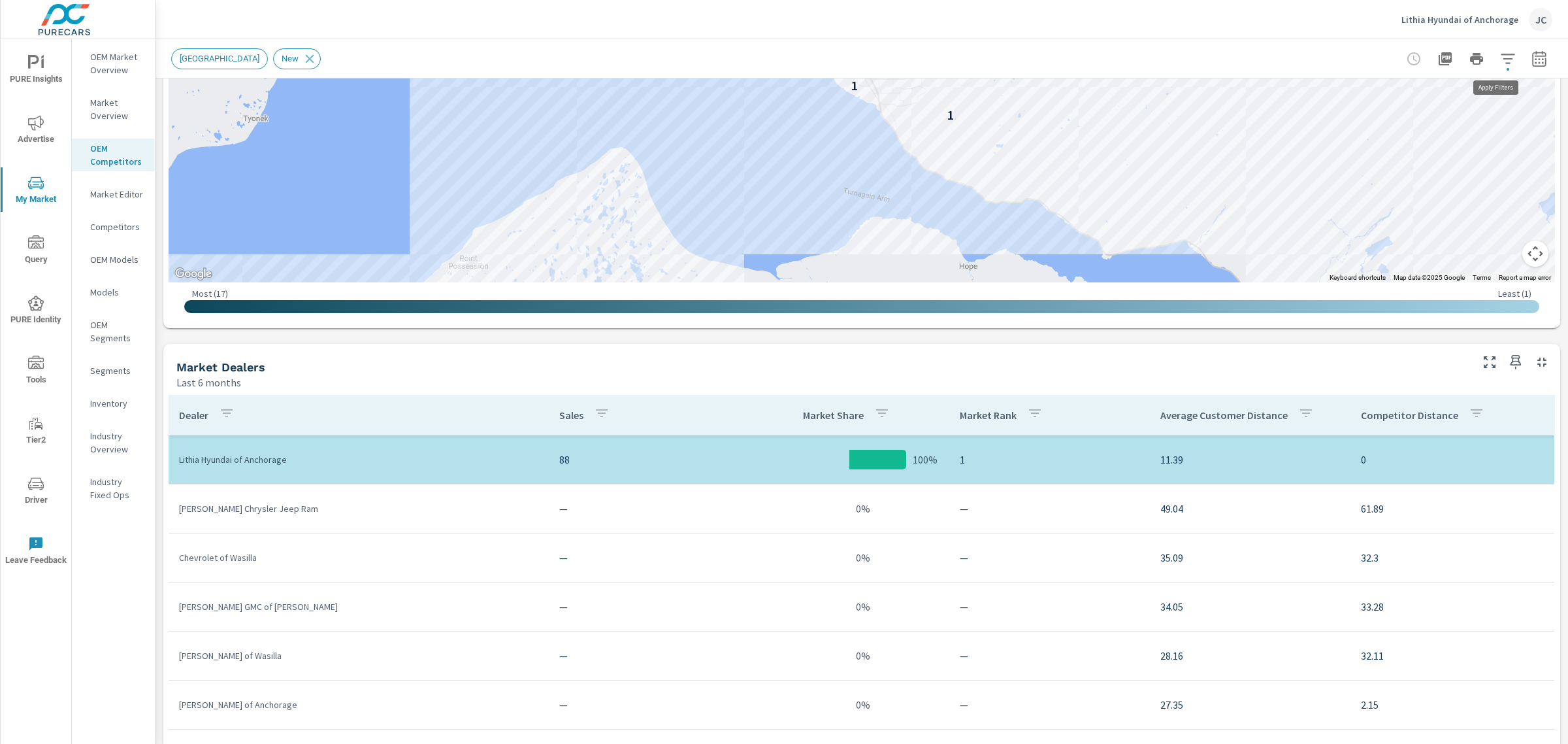
click at [1505, 63] on button "button" at bounding box center [1508, 58] width 26 height 26
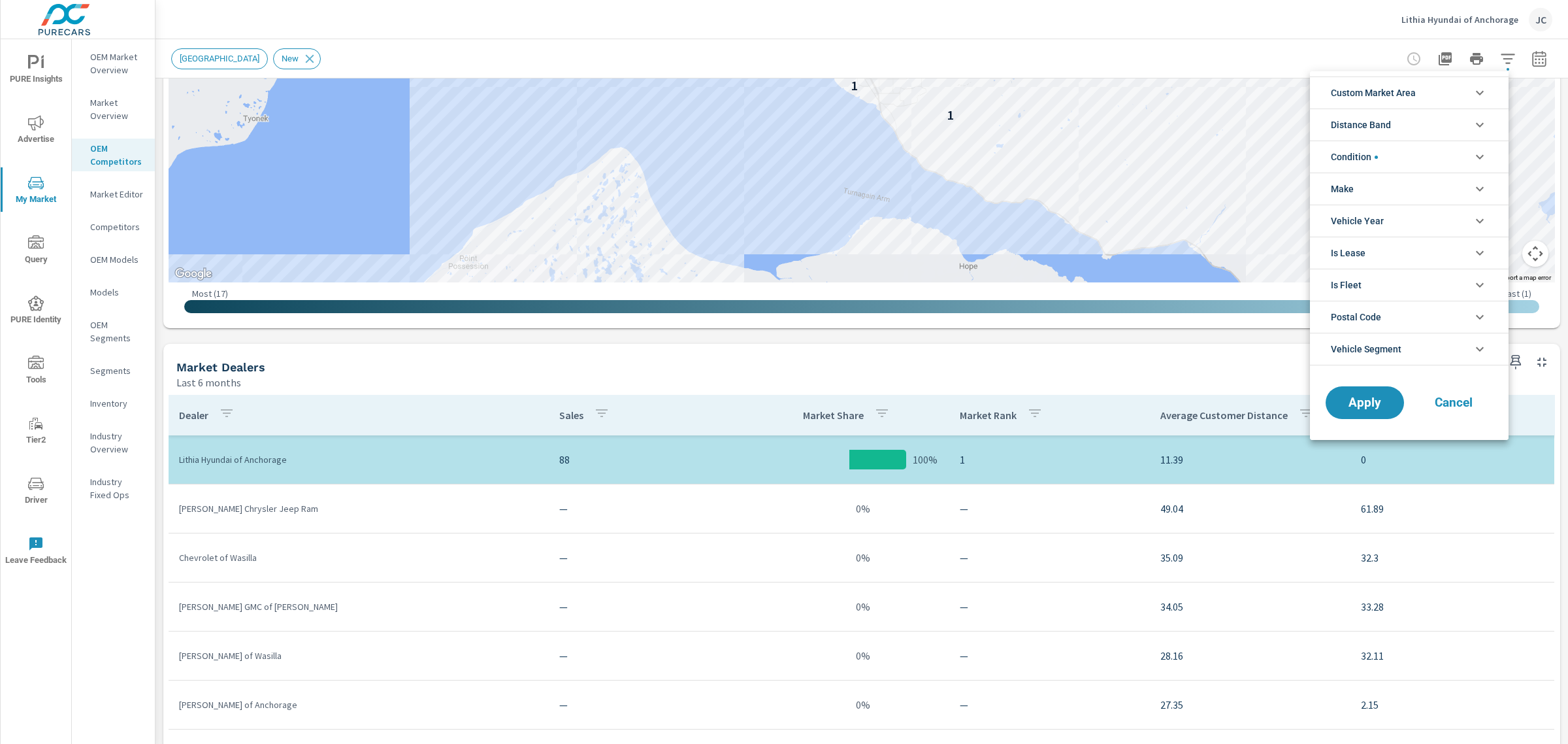
click at [1461, 194] on li "Make" at bounding box center [1409, 189] width 199 height 32
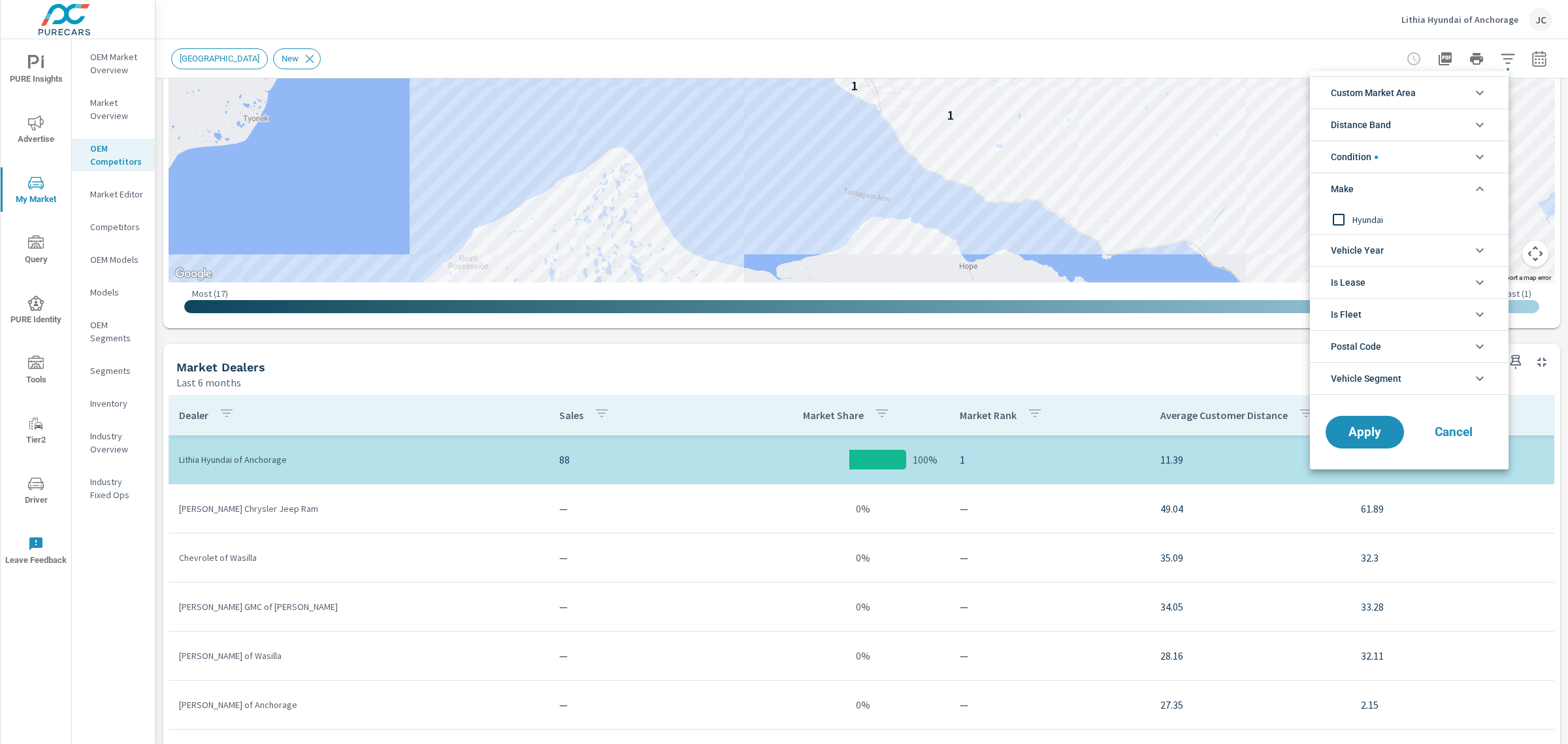
click at [1420, 387] on li "Vehicle Segment" at bounding box center [1409, 379] width 199 height 33
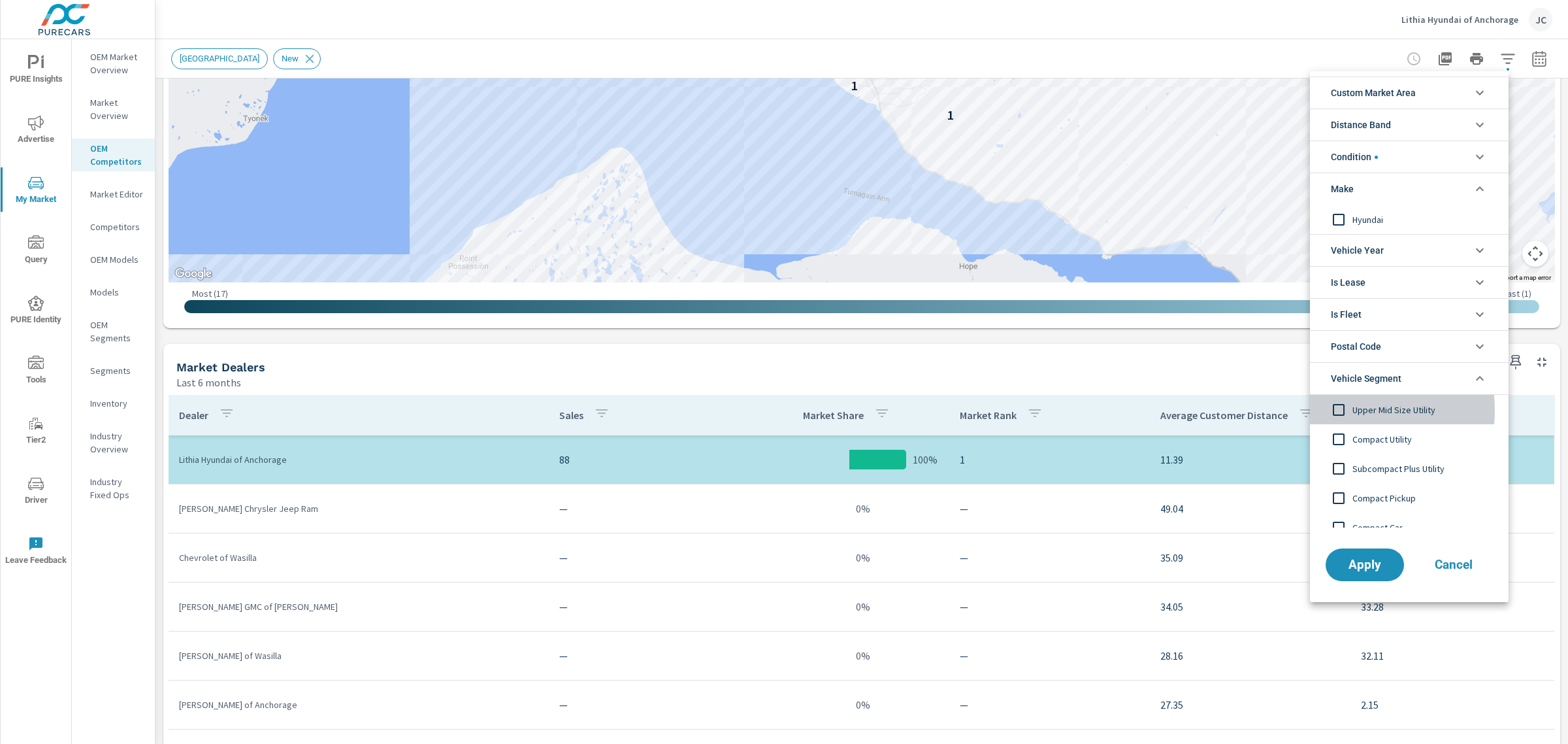
click at [1344, 412] on input "filter options" at bounding box center [1339, 409] width 27 height 27
click at [1341, 431] on input "filter options" at bounding box center [1339, 439] width 27 height 27
click at [1340, 462] on input "filter options" at bounding box center [1339, 468] width 27 height 27
click at [1340, 462] on input "filter options" at bounding box center [1339, 454] width 27 height 27
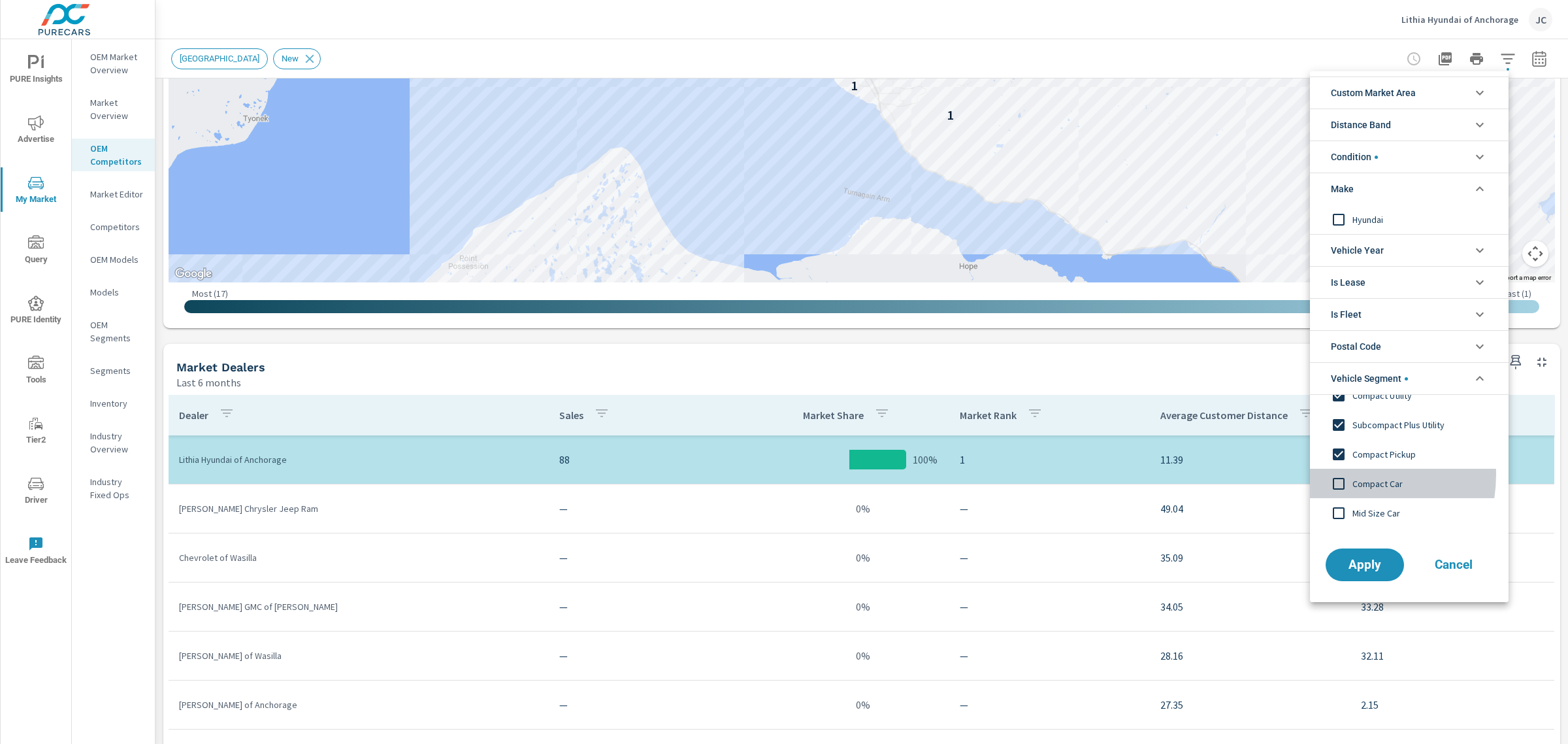
click at [1340, 476] on input "filter options" at bounding box center [1339, 483] width 27 height 27
click at [1340, 511] on input "filter options" at bounding box center [1339, 513] width 27 height 27
click at [1374, 575] on button "Apply" at bounding box center [1365, 564] width 81 height 34
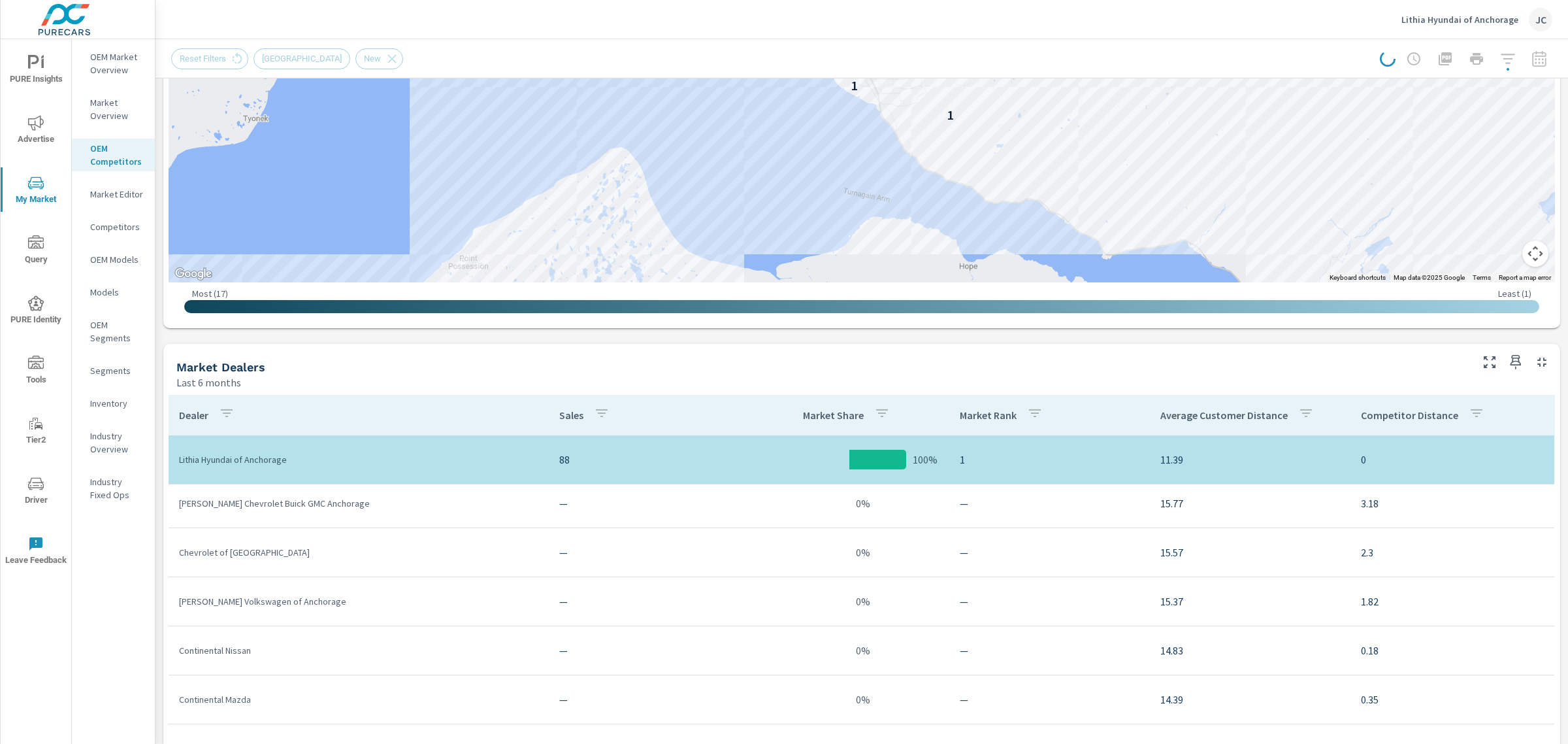
scroll to position [409, 0]
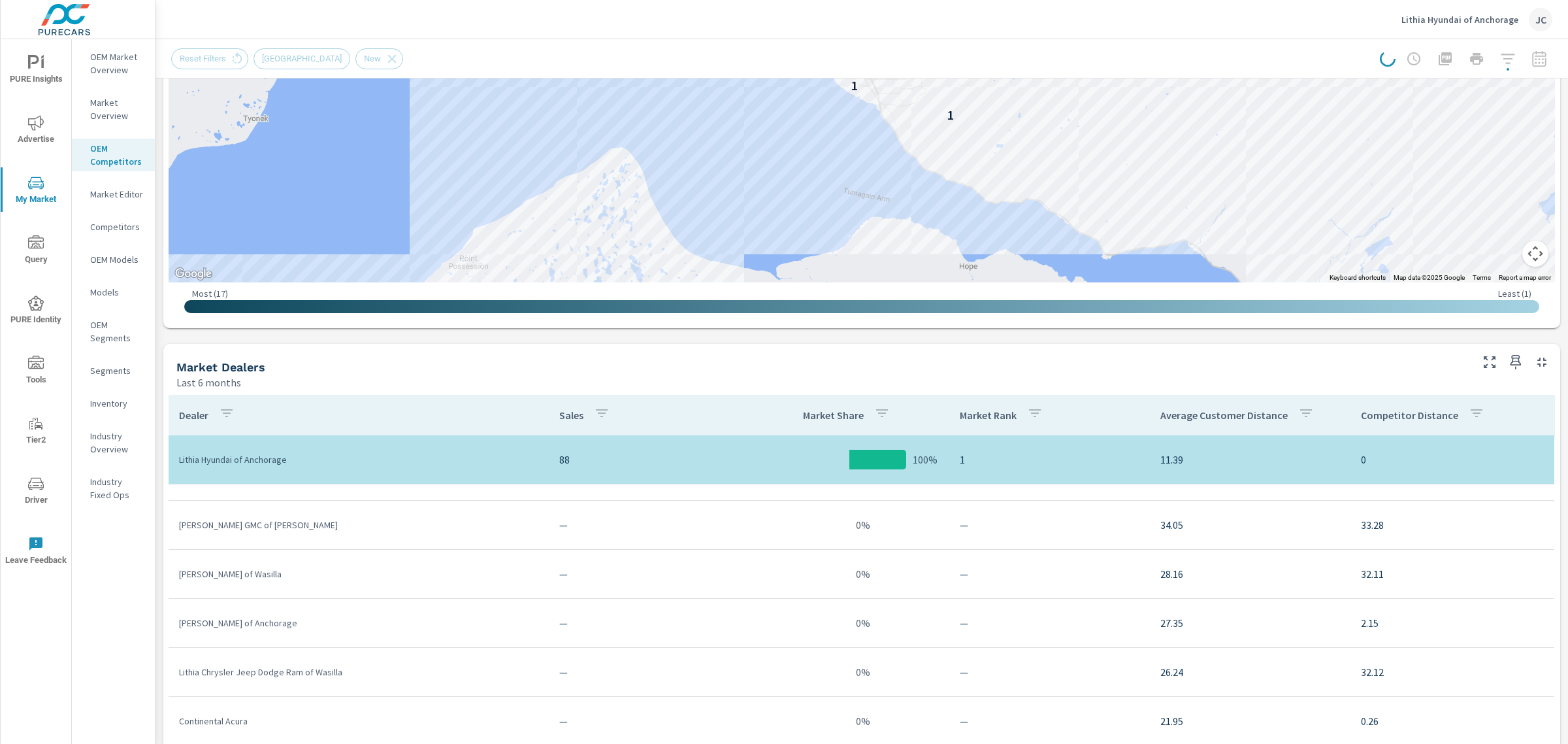
scroll to position [1, 0]
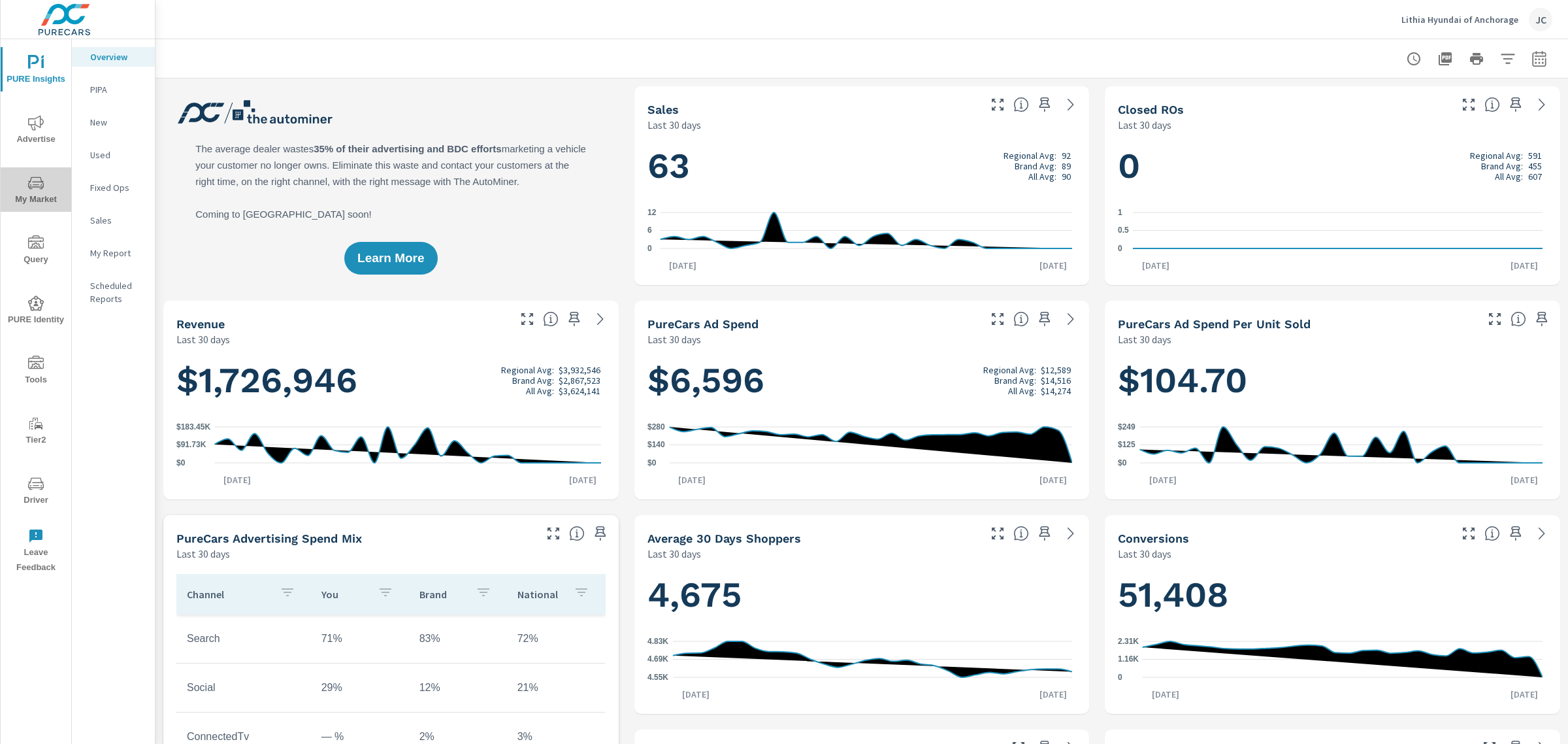
click at [37, 189] on icon "nav menu" at bounding box center [36, 183] width 16 height 16
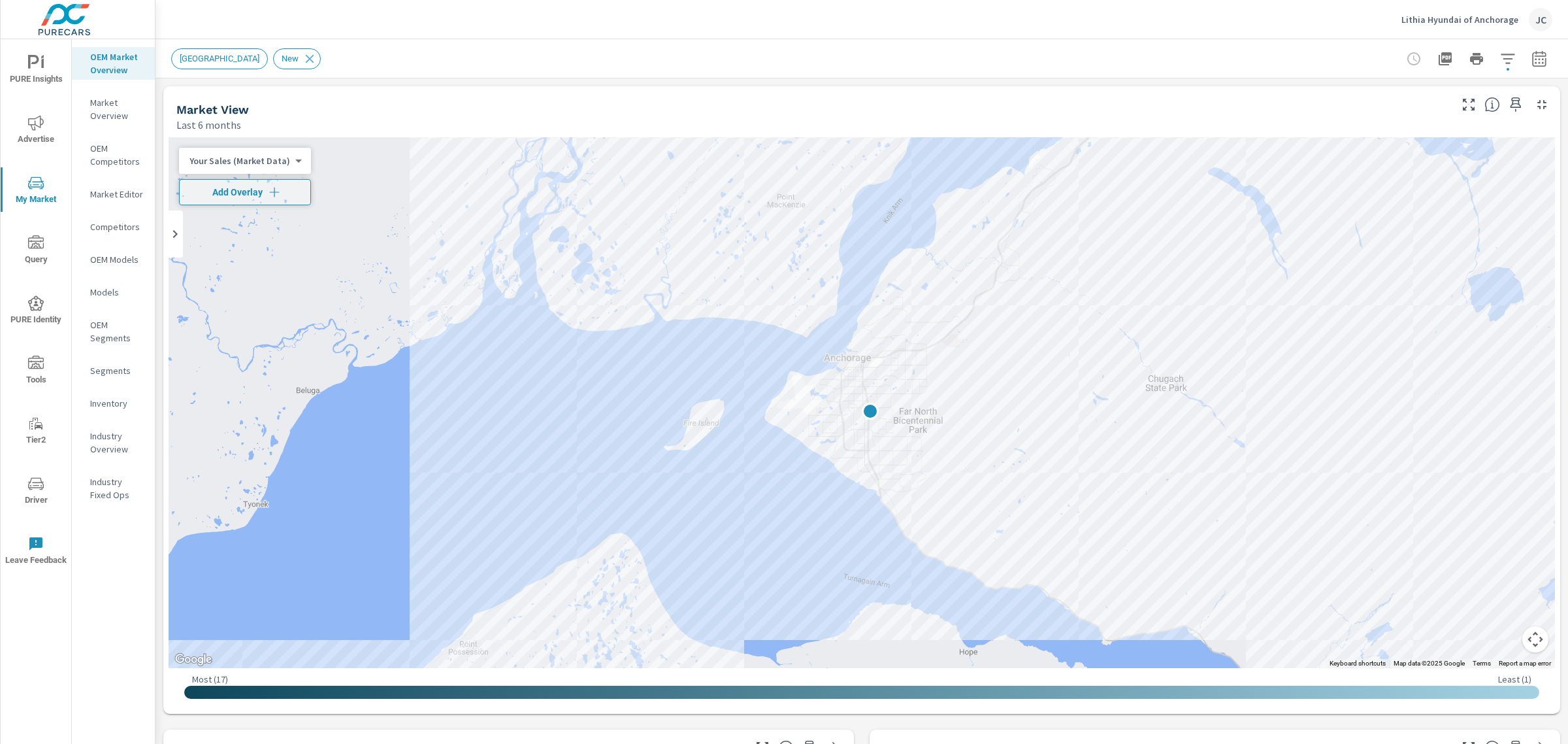
click at [104, 398] on p "Inventory" at bounding box center [117, 403] width 54 height 13
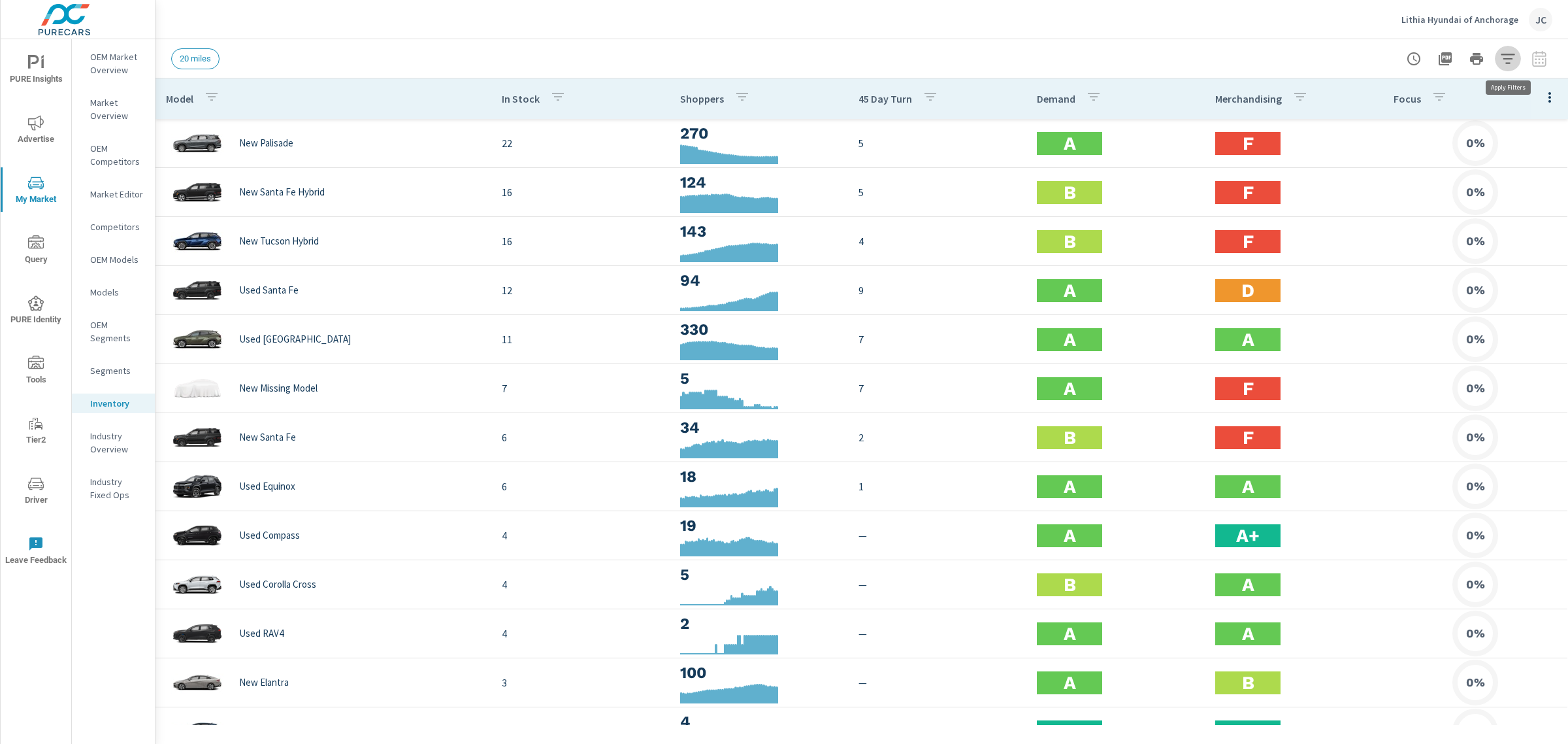
click at [1501, 57] on icon "button" at bounding box center [1508, 59] width 16 height 16
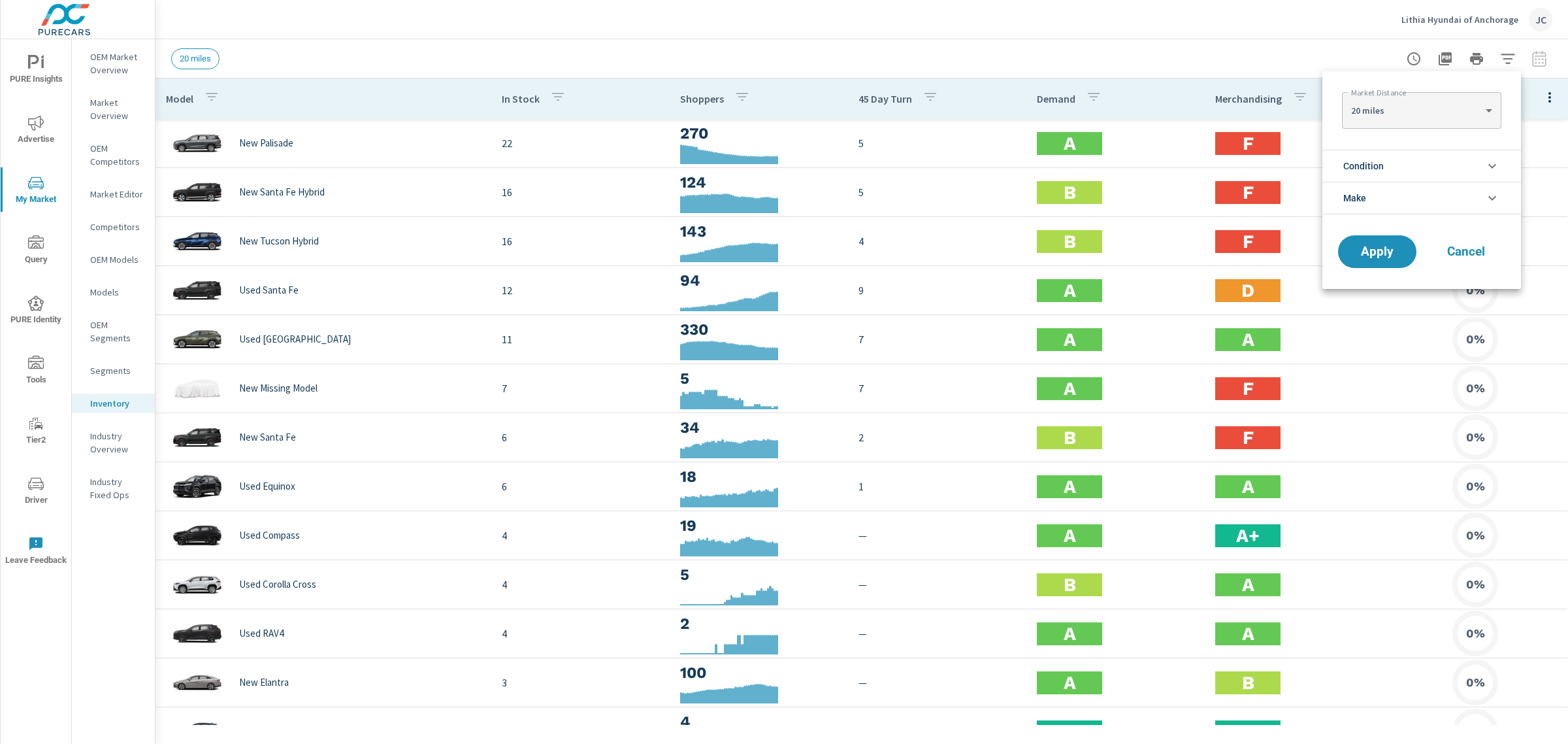
click at [1442, 170] on li "Condition" at bounding box center [1422, 165] width 199 height 32
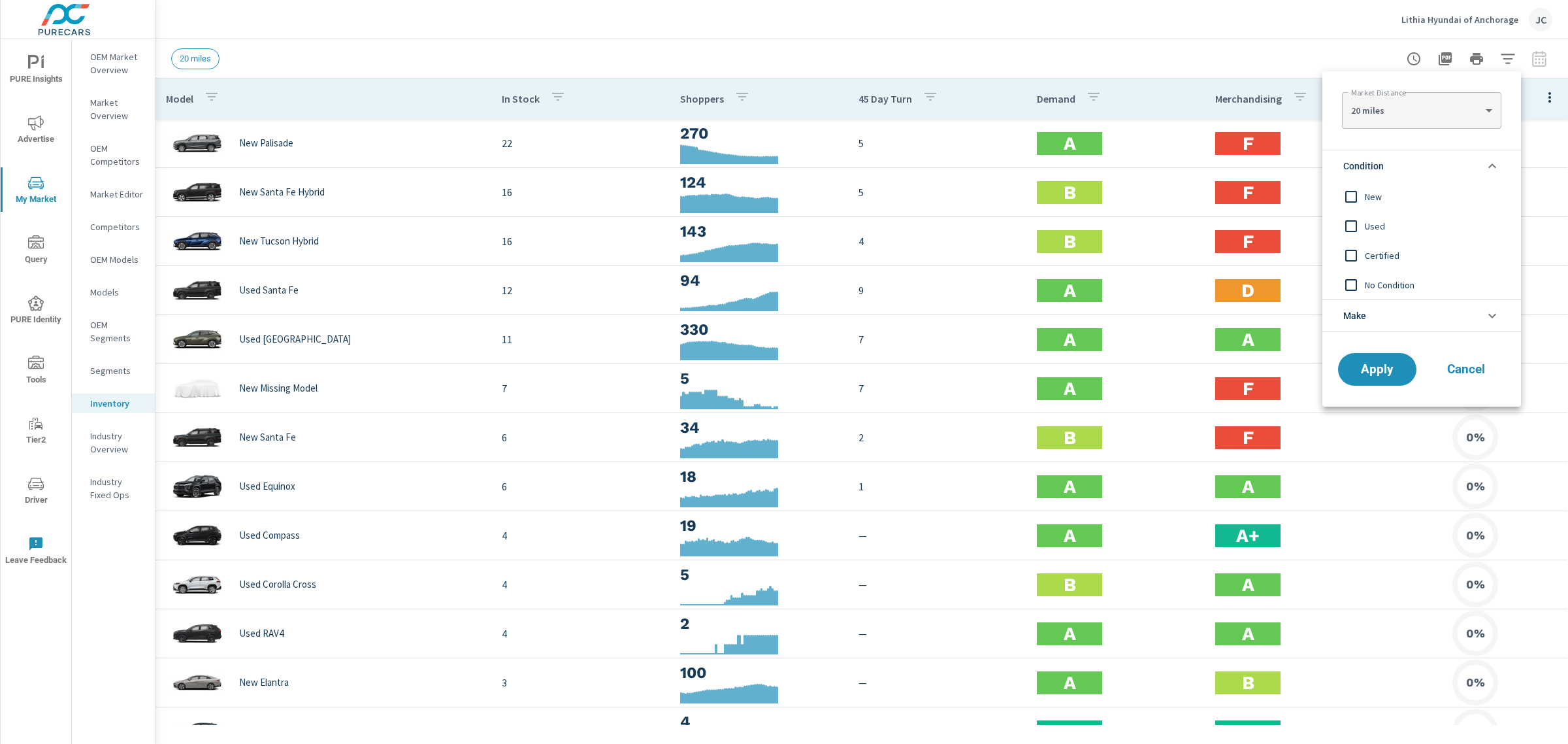
click at [1359, 196] on input "filter options" at bounding box center [1351, 196] width 27 height 27
click at [1361, 364] on span "Apply" at bounding box center [1377, 370] width 53 height 13
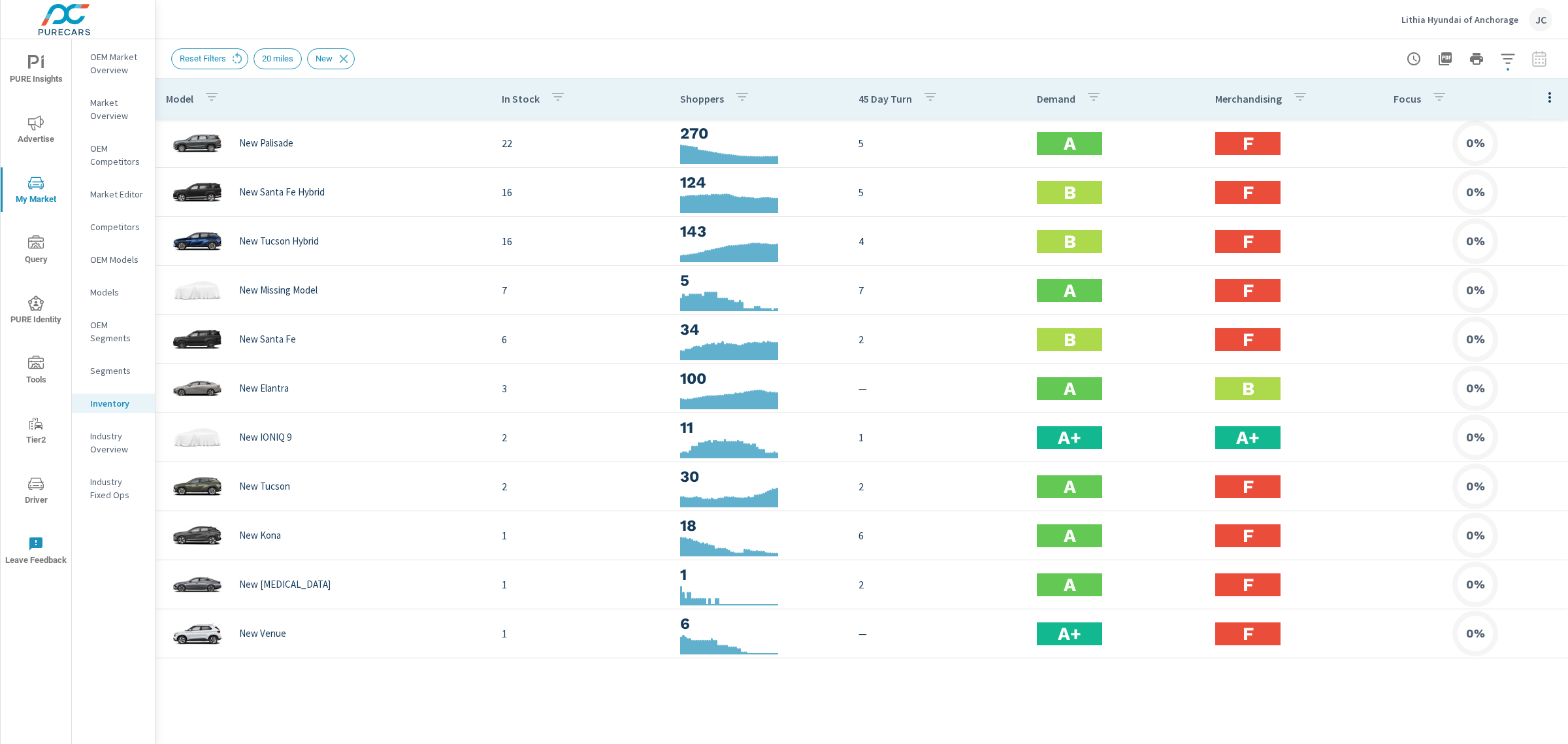
click at [1537, 57] on div at bounding box center [1476, 58] width 152 height 26
click at [1515, 60] on icon "button" at bounding box center [1508, 59] width 16 height 16
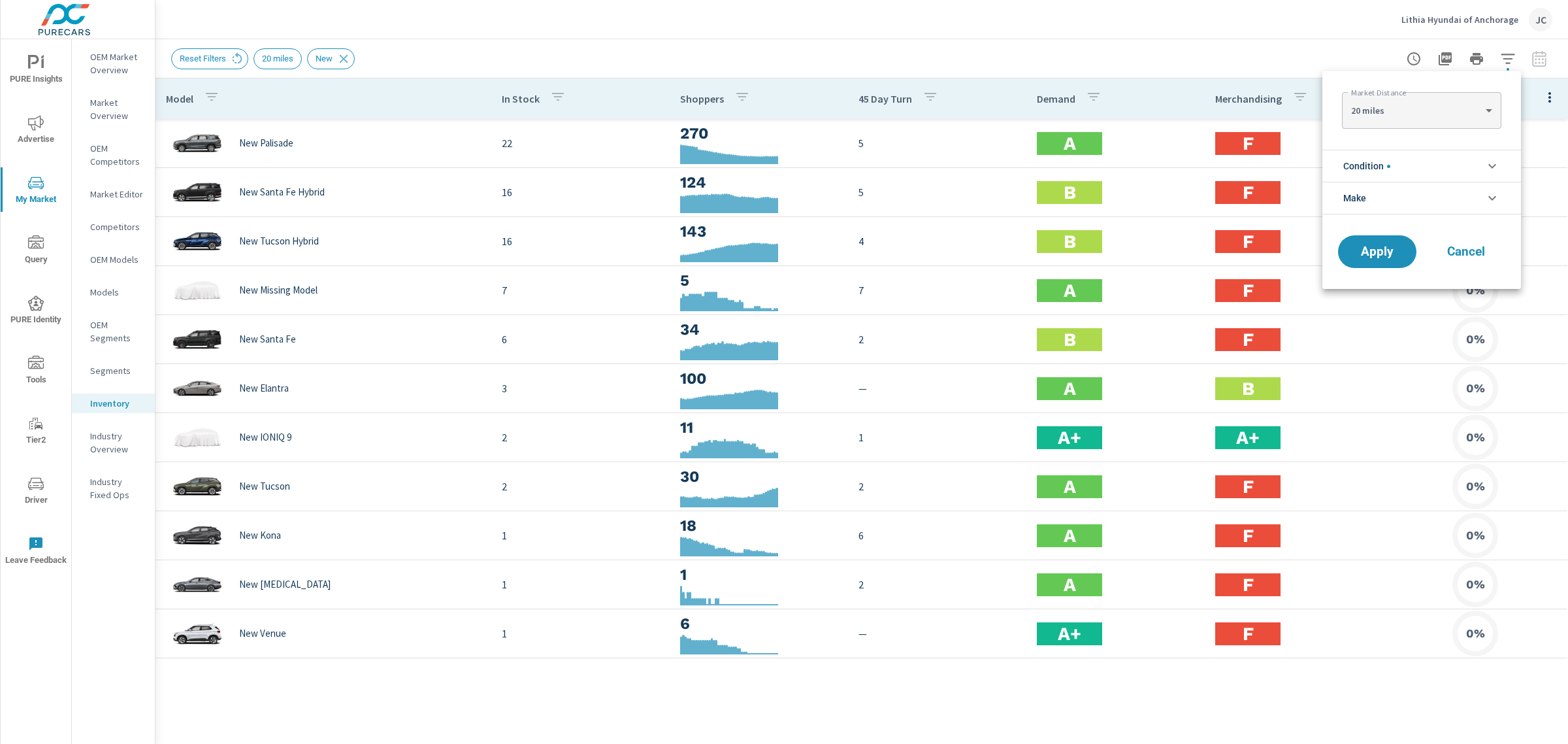
click at [1420, 172] on li "Condition" at bounding box center [1422, 165] width 199 height 32
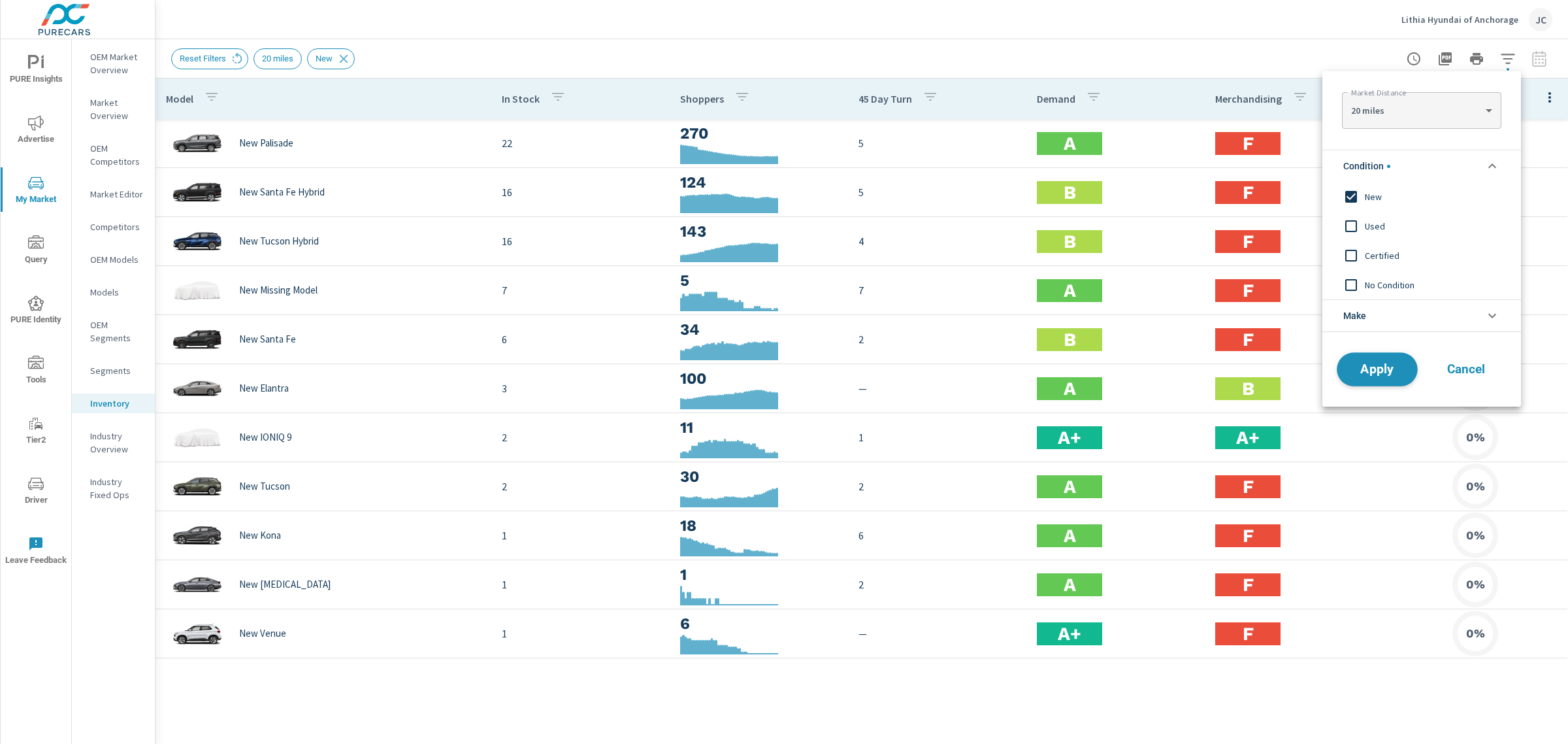
click at [1362, 364] on span "Apply" at bounding box center [1377, 370] width 53 height 13
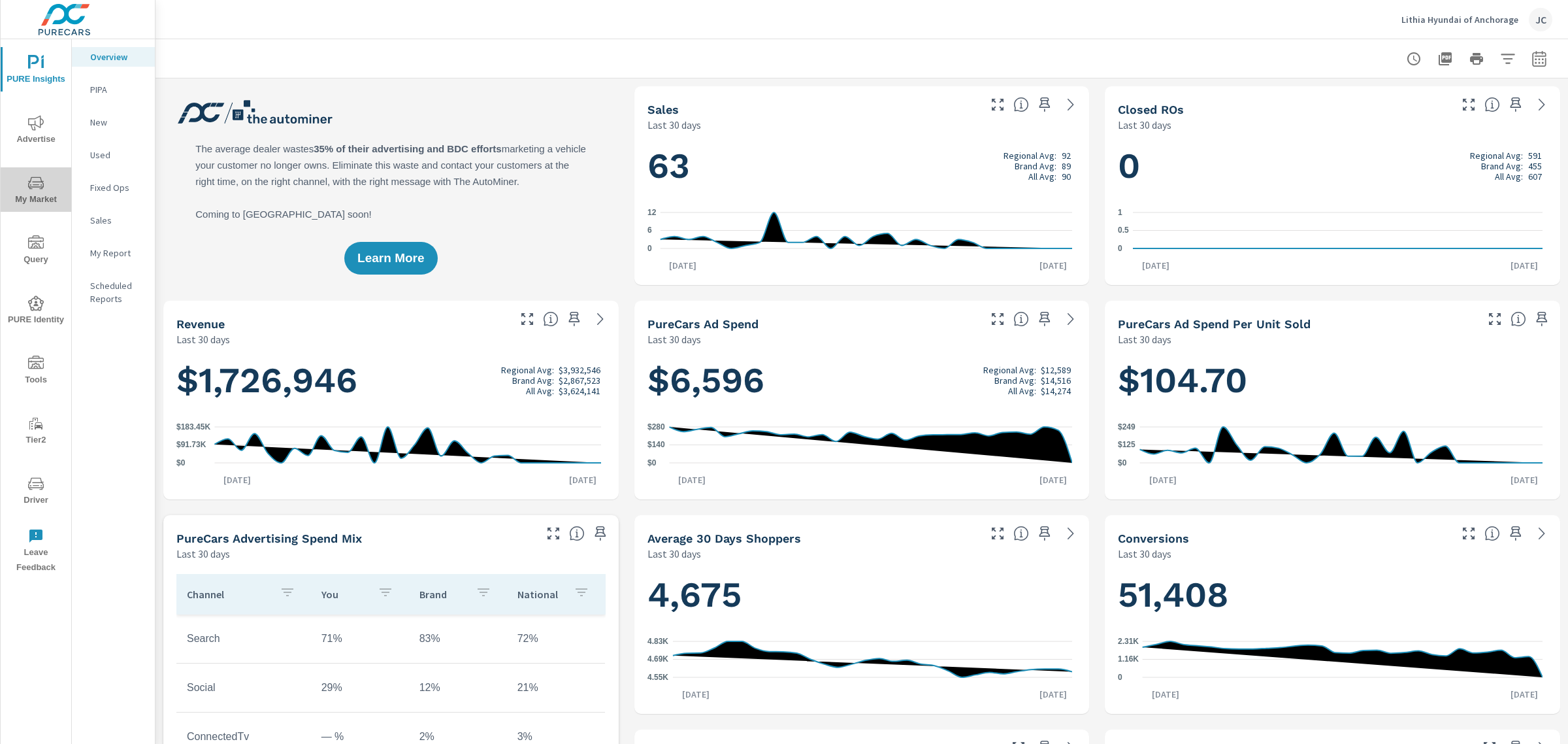
click at [25, 192] on span "My Market" at bounding box center [36, 191] width 63 height 32
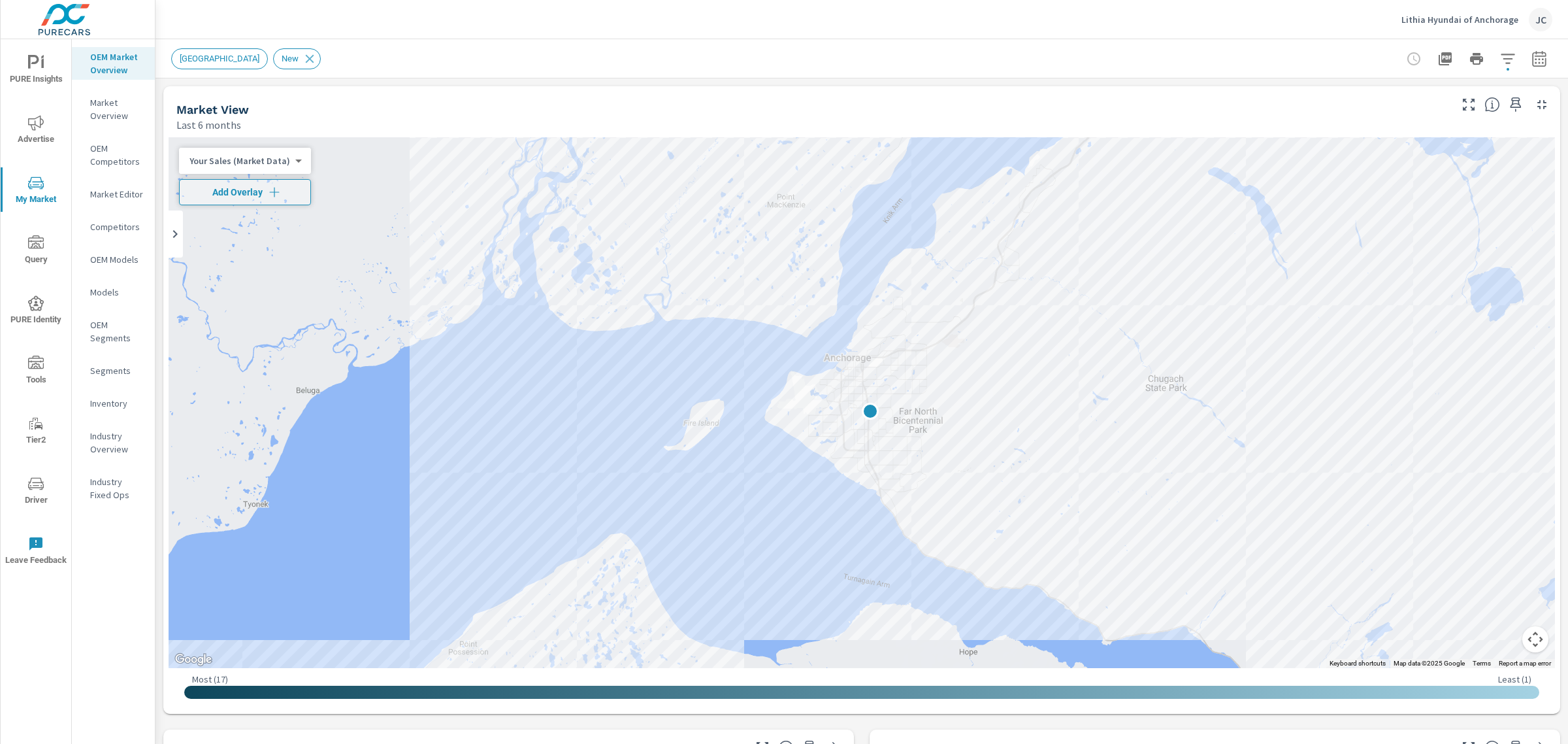
click at [113, 262] on p "OEM Models" at bounding box center [117, 259] width 54 height 13
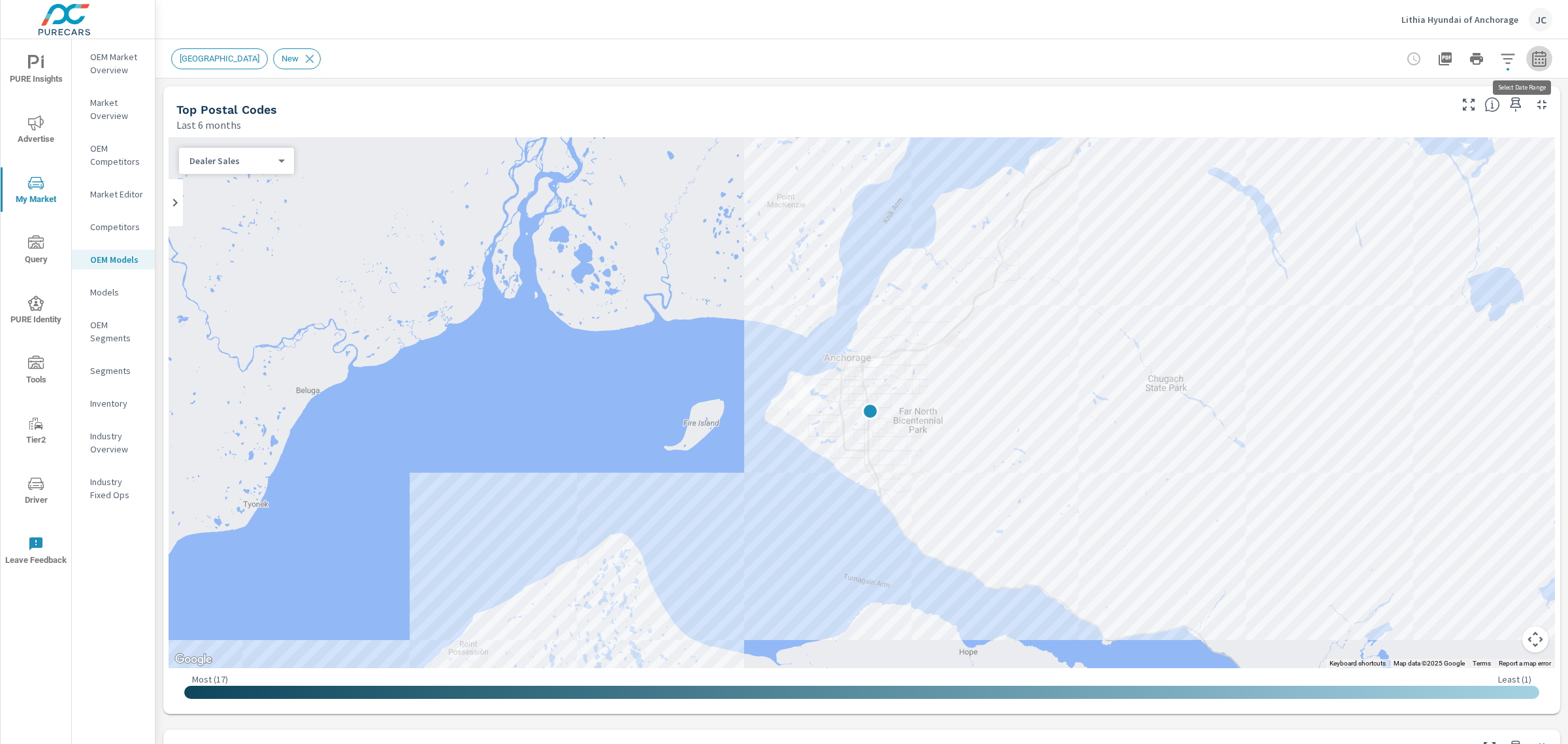
click at [1534, 64] on icon "button" at bounding box center [1540, 59] width 16 height 16
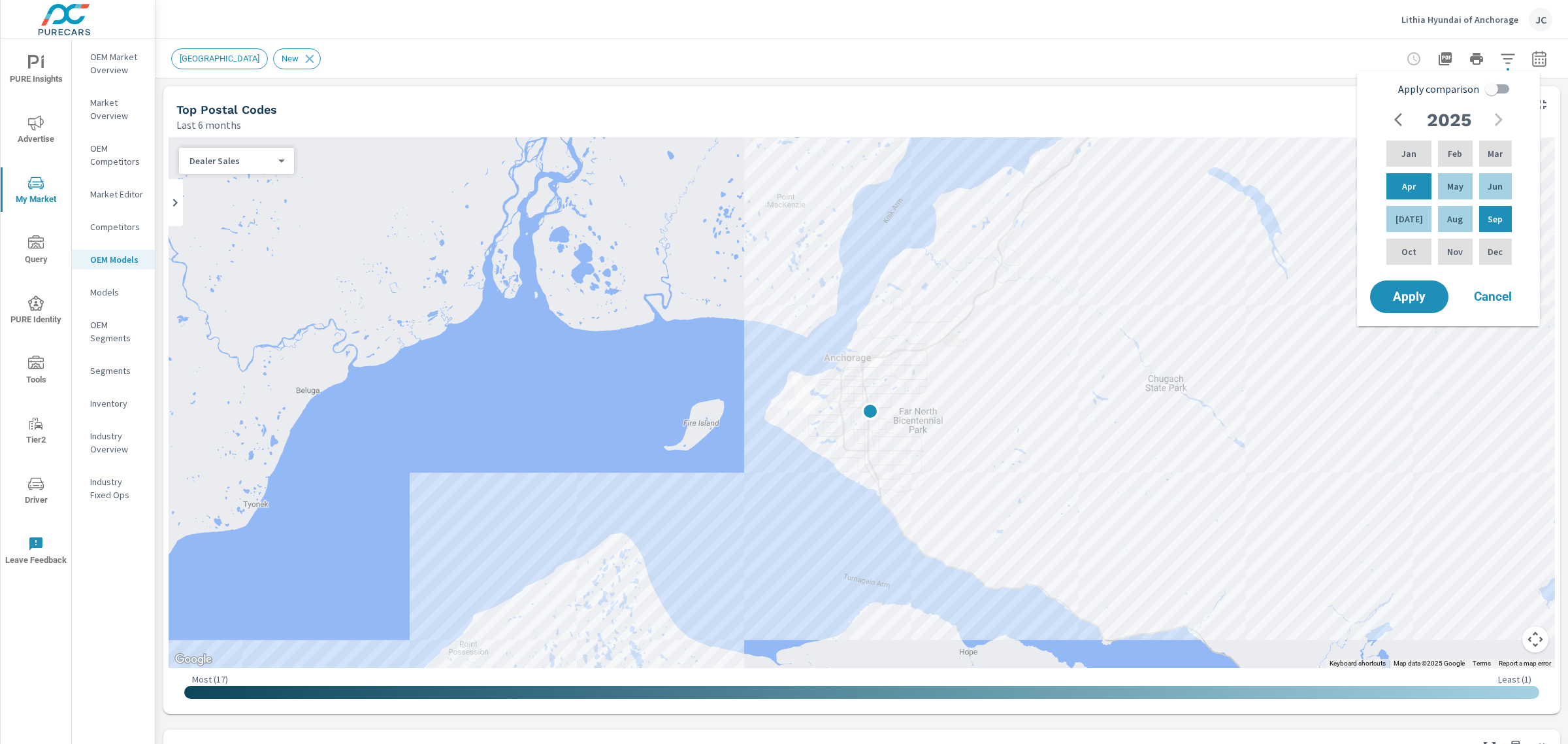
click at [1139, 44] on div "New Market Area New" at bounding box center [862, 58] width 1382 height 38
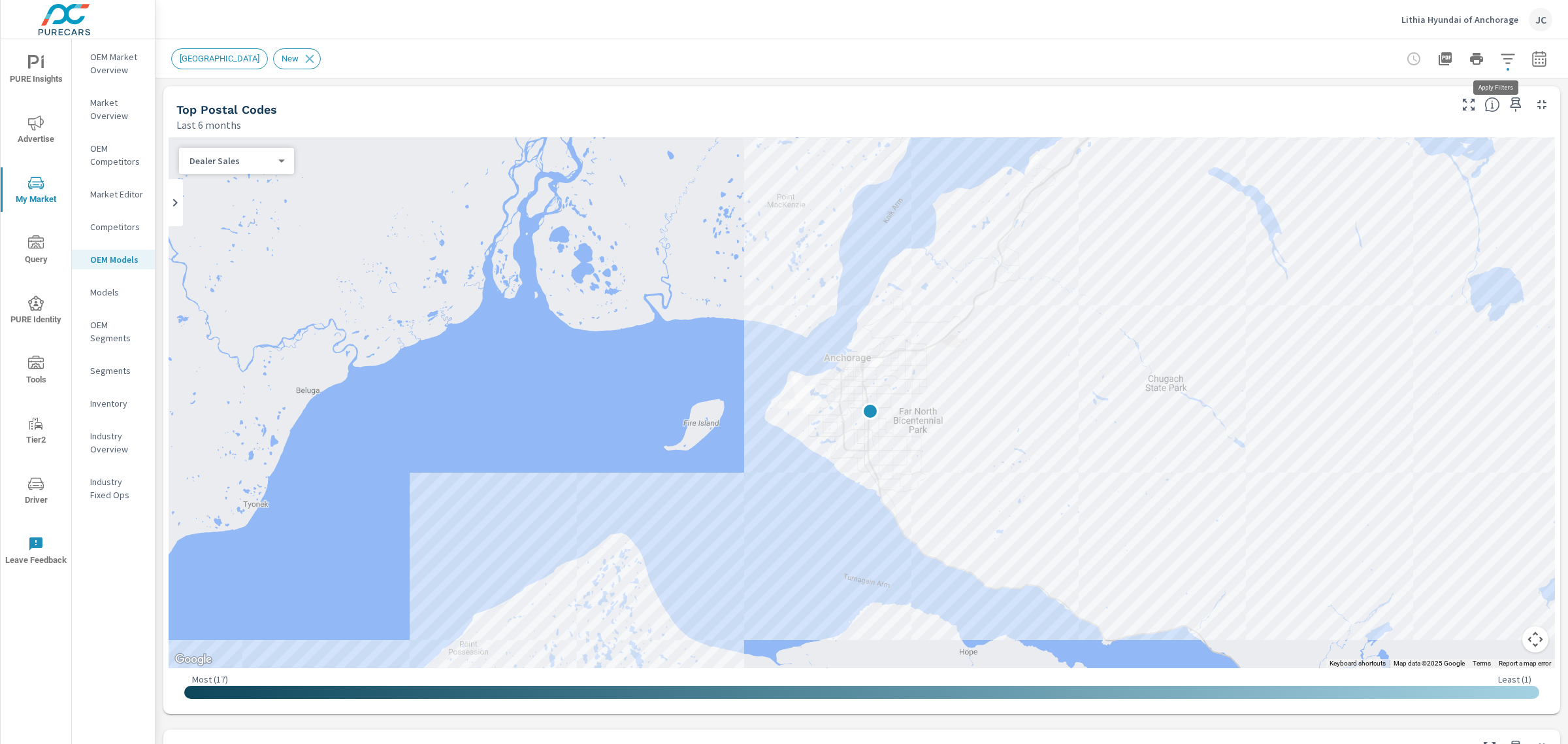
click at [1500, 56] on icon "button" at bounding box center [1508, 59] width 16 height 16
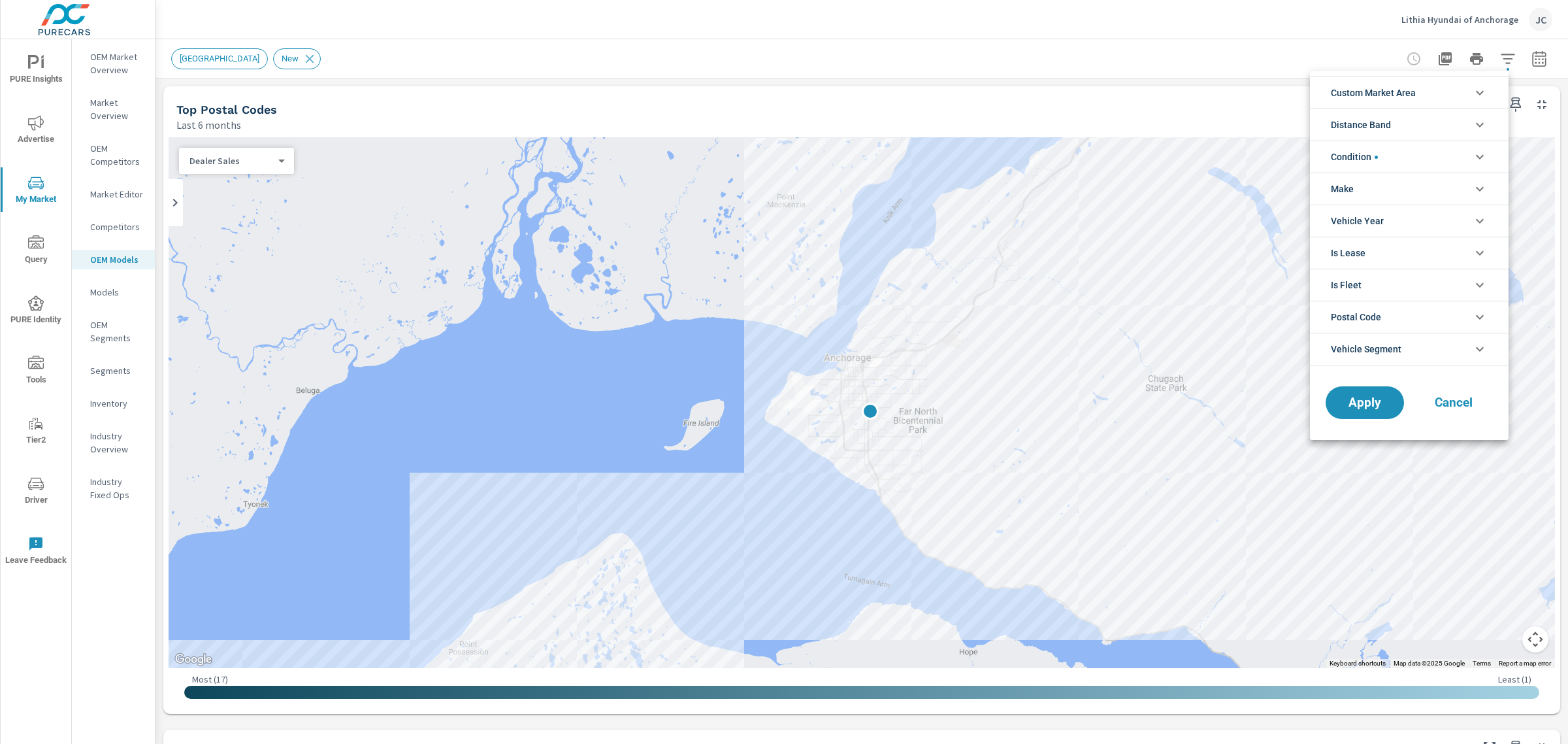
click at [1412, 157] on li "Condition" at bounding box center [1409, 156] width 199 height 32
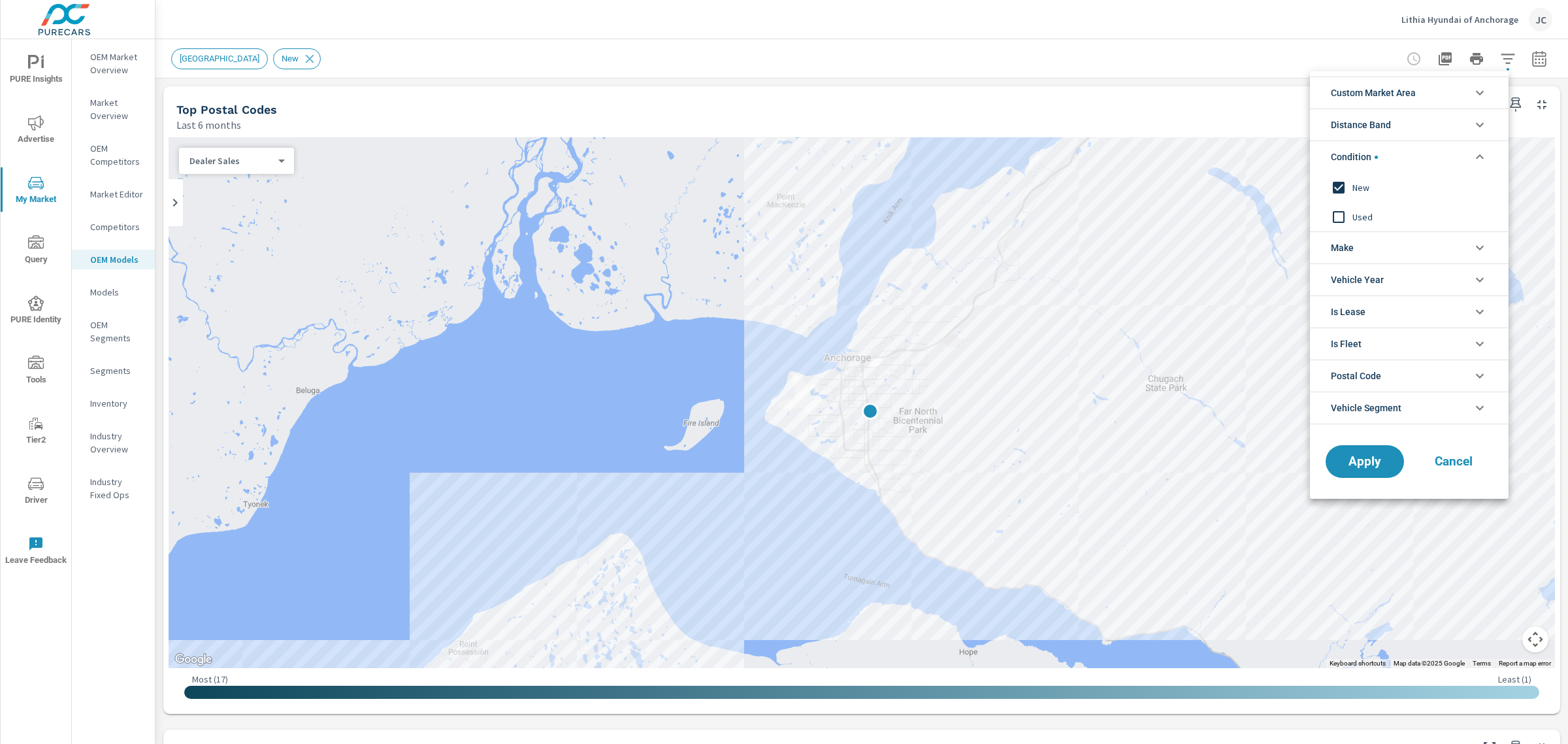
drag, startPoint x: 1560, startPoint y: 170, endPoint x: 1560, endPoint y: 406, distance: 236.0
click at [1560, 406] on div at bounding box center [784, 372] width 1568 height 744
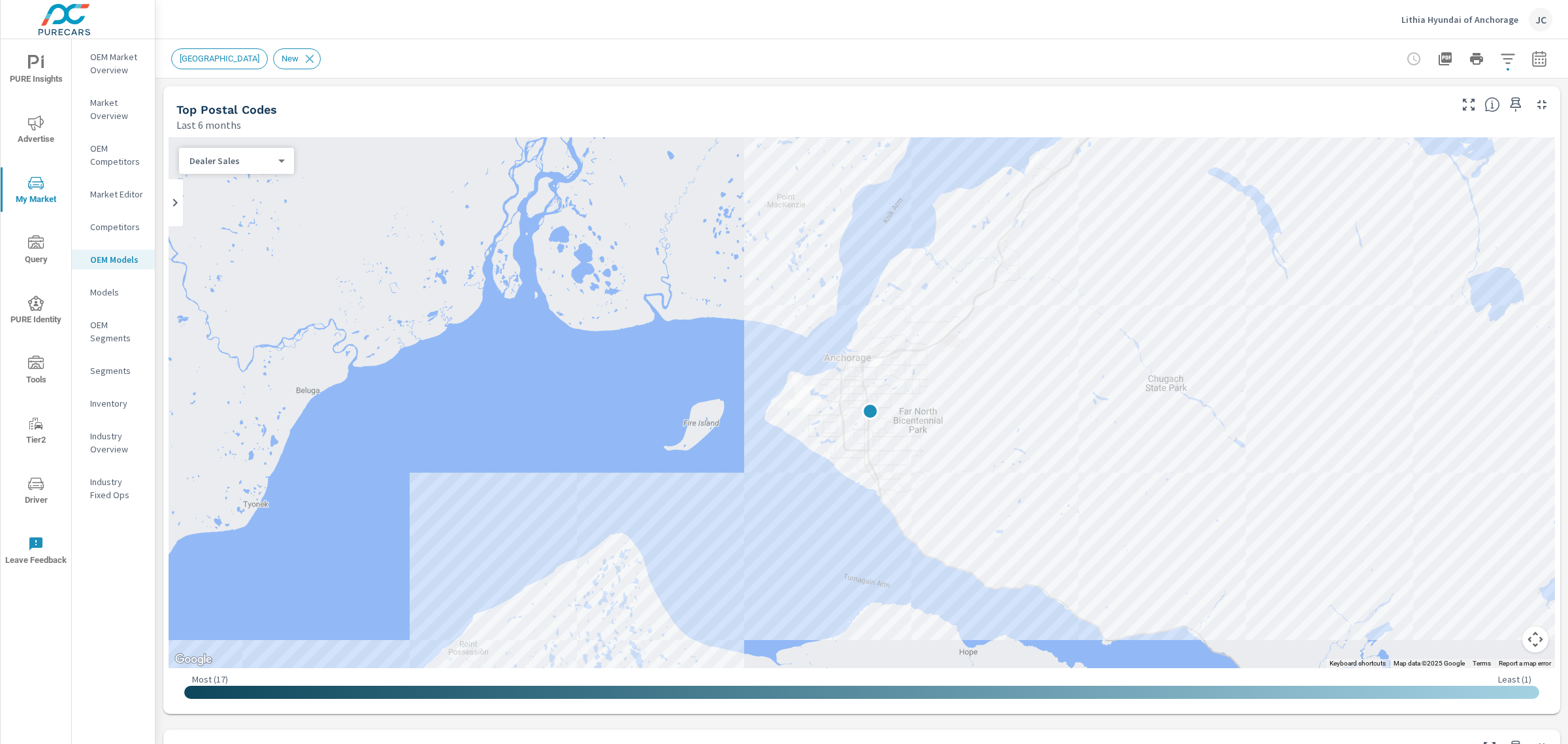
click at [1500, 56] on icon "button" at bounding box center [1508, 59] width 16 height 16
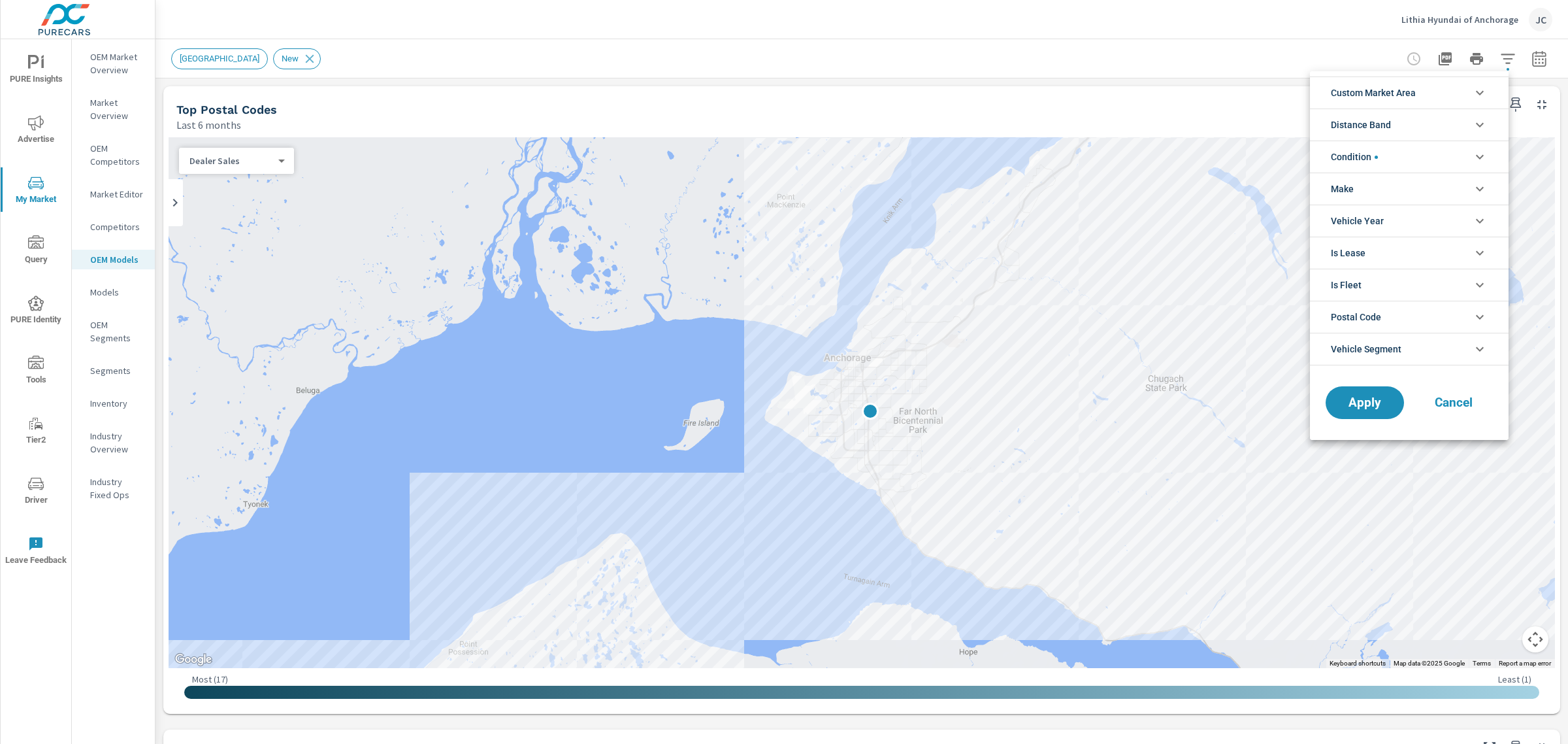
click at [1428, 161] on li "Condition" at bounding box center [1409, 156] width 199 height 32
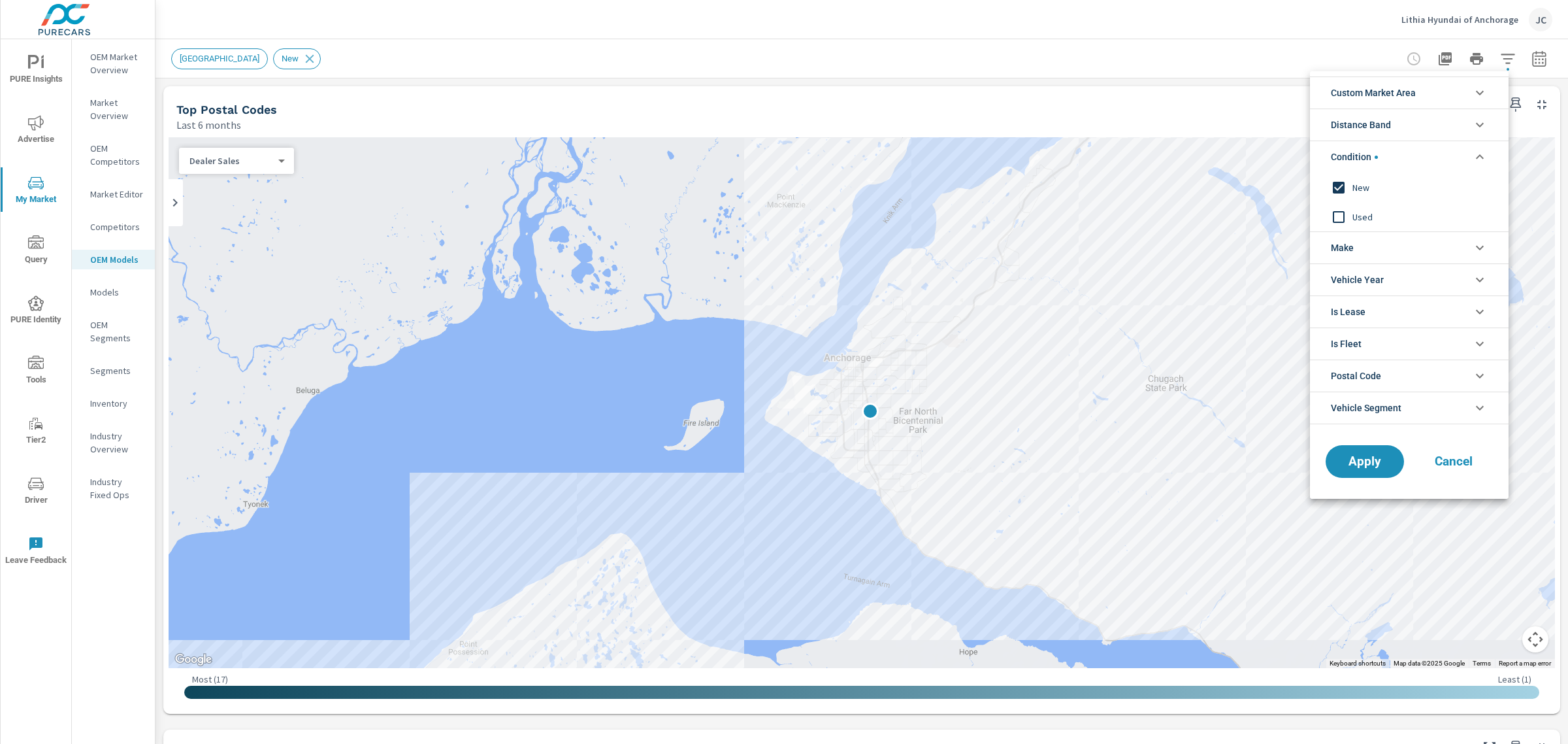
click at [1339, 218] on input "filter options" at bounding box center [1339, 217] width 27 height 27
click at [1357, 499] on div "Apply Cancel" at bounding box center [1409, 464] width 199 height 69
click at [1359, 475] on button "Apply" at bounding box center [1365, 461] width 81 height 34
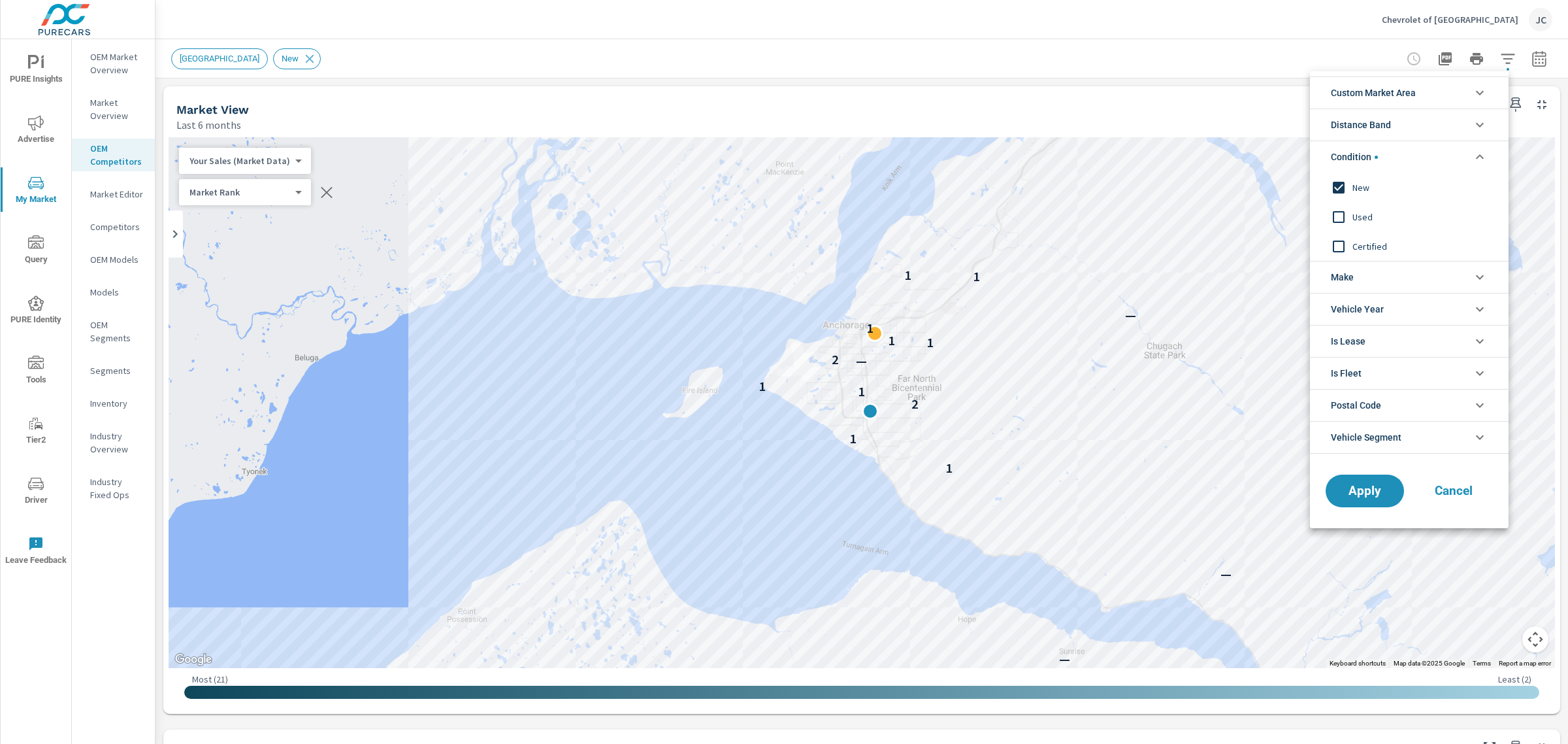
scroll to position [477, 0]
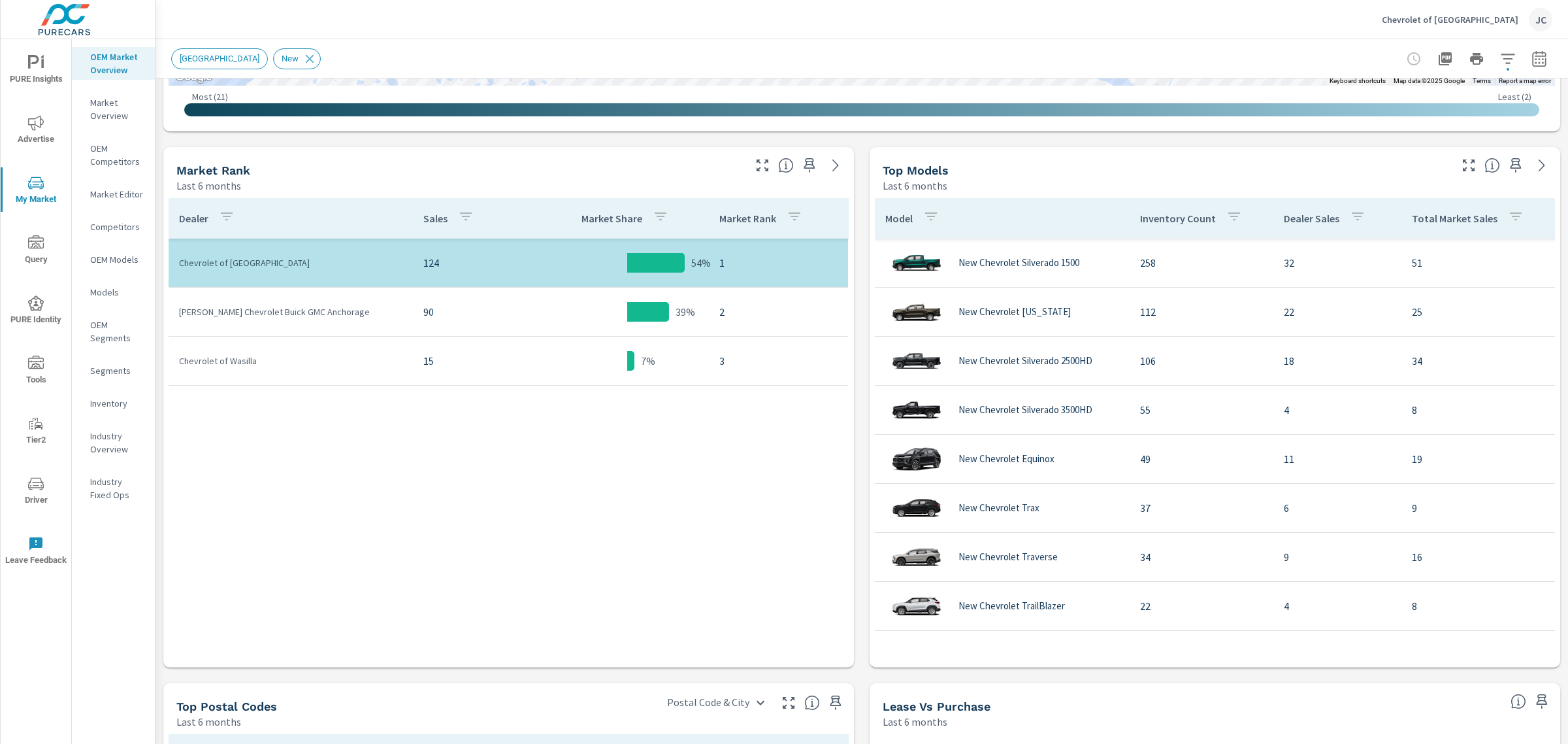
scroll to position [603, 0]
